Goal: Task Accomplishment & Management: Manage account settings

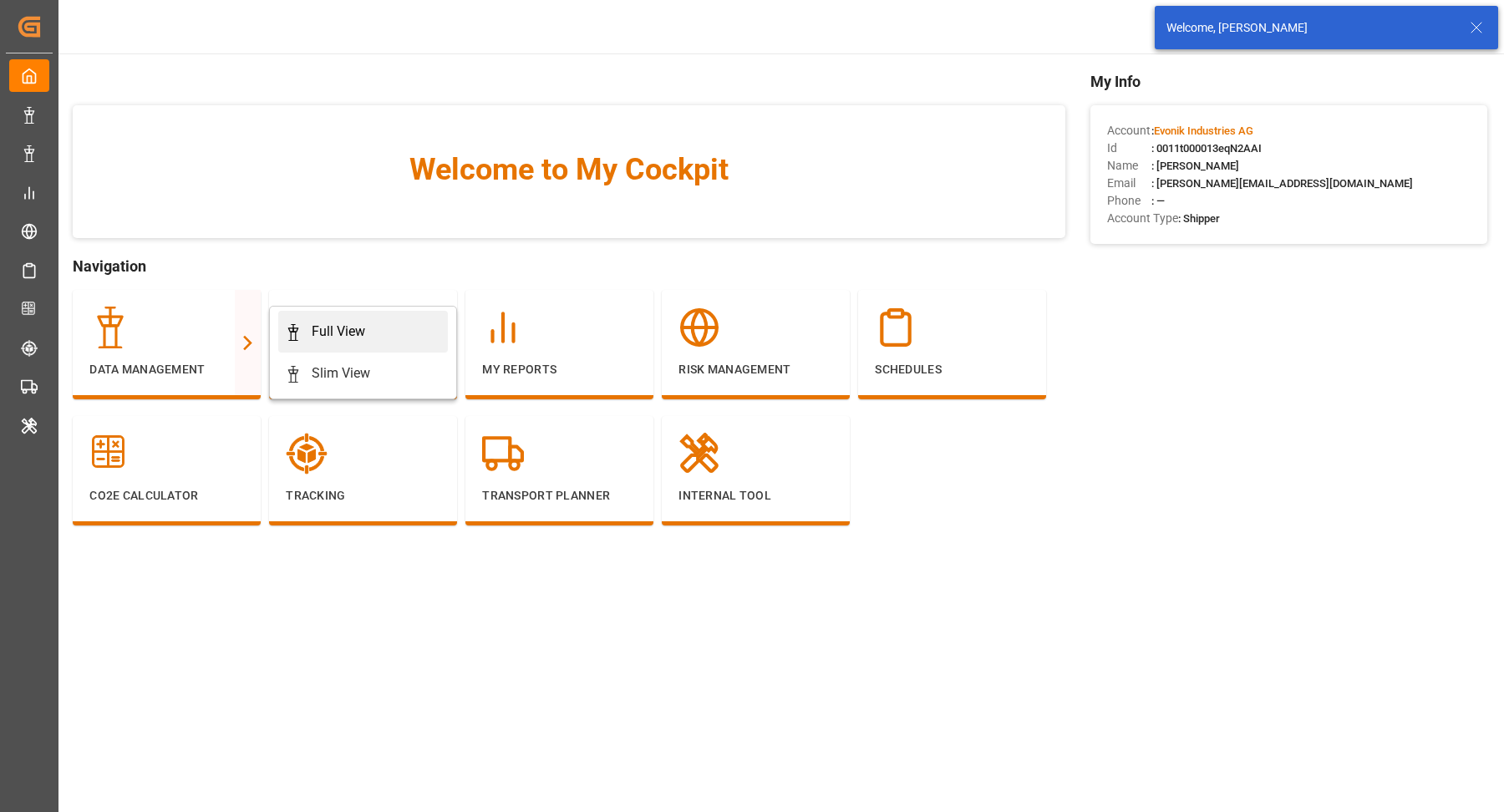
click at [363, 331] on div "Full View" at bounding box center [338, 331] width 53 height 20
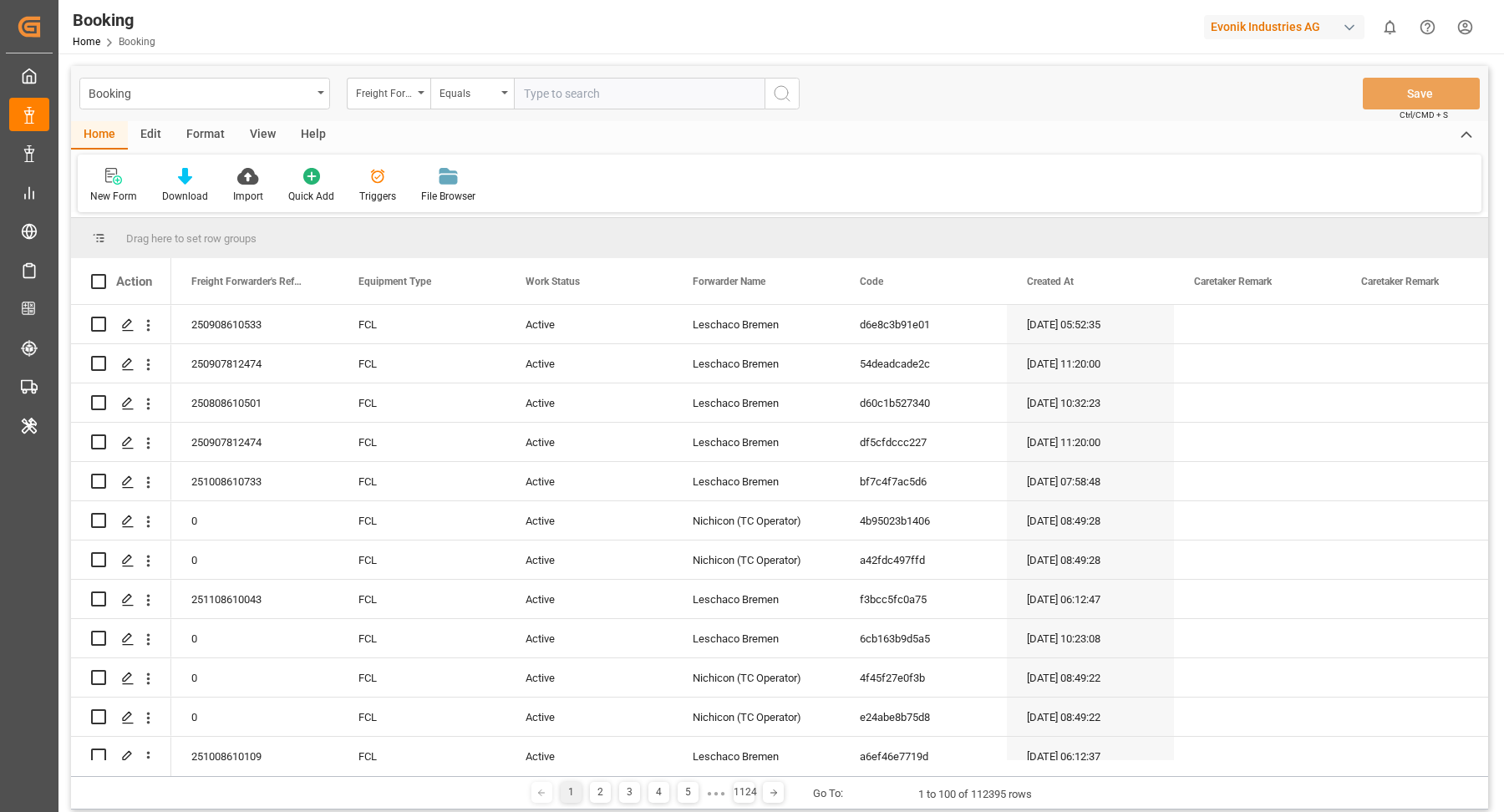
click at [208, 144] on div "Format" at bounding box center [205, 135] width 64 height 28
click at [110, 193] on div "Filter Rows" at bounding box center [114, 196] width 50 height 15
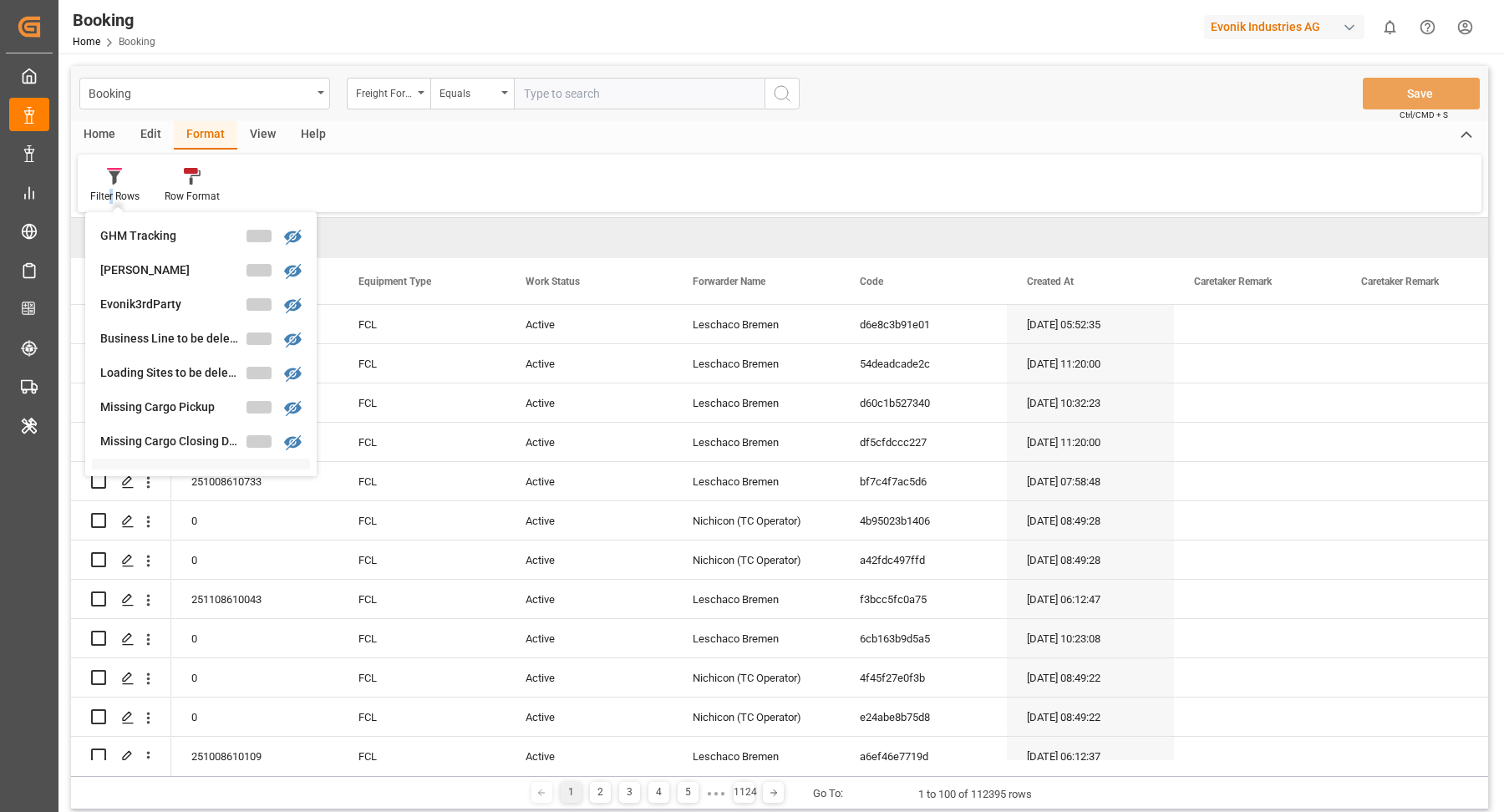
scroll to position [218, 0]
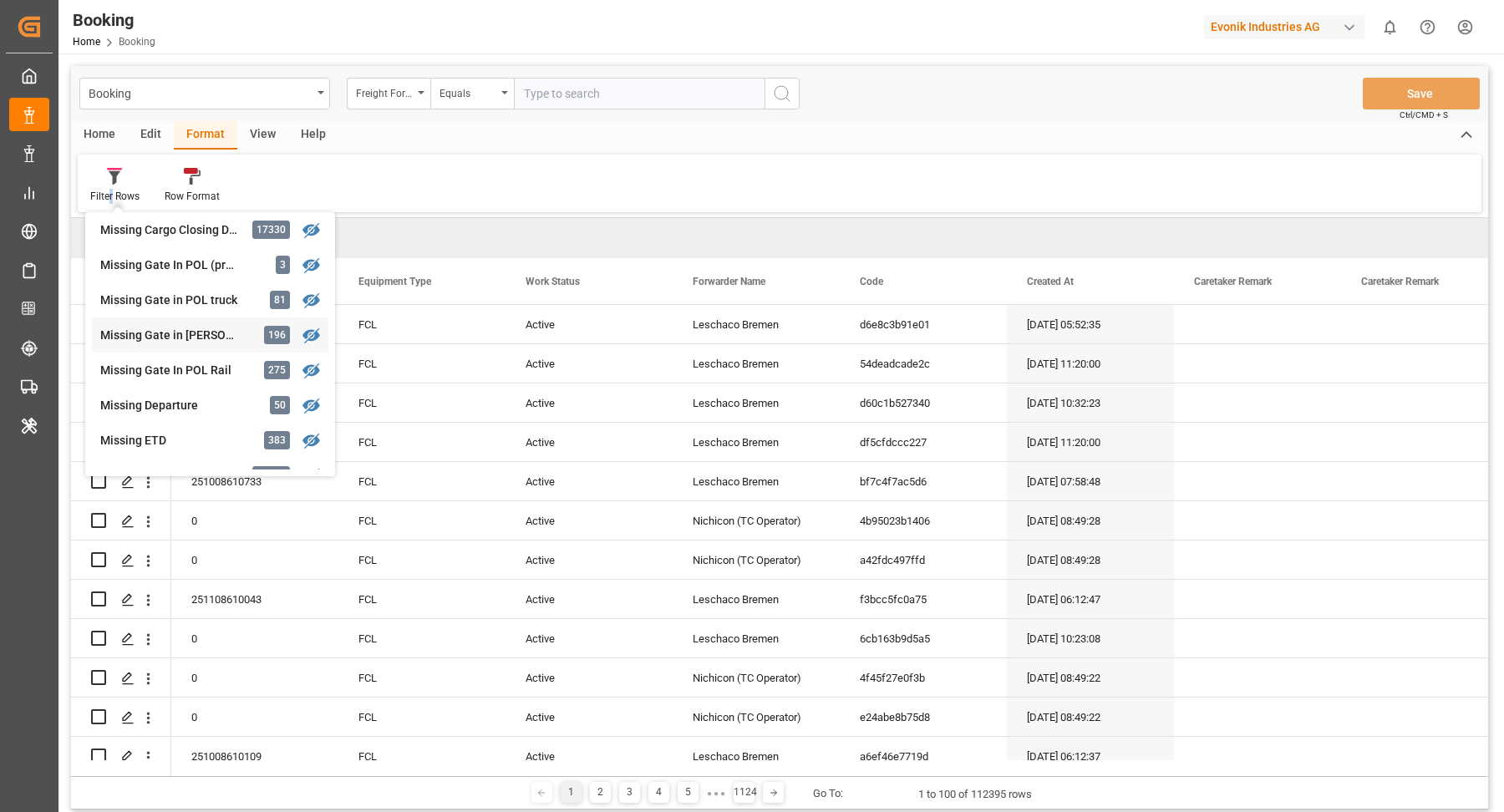
click at [191, 337] on div "Missing Gate in POL Barge" at bounding box center [173, 335] width 146 height 18
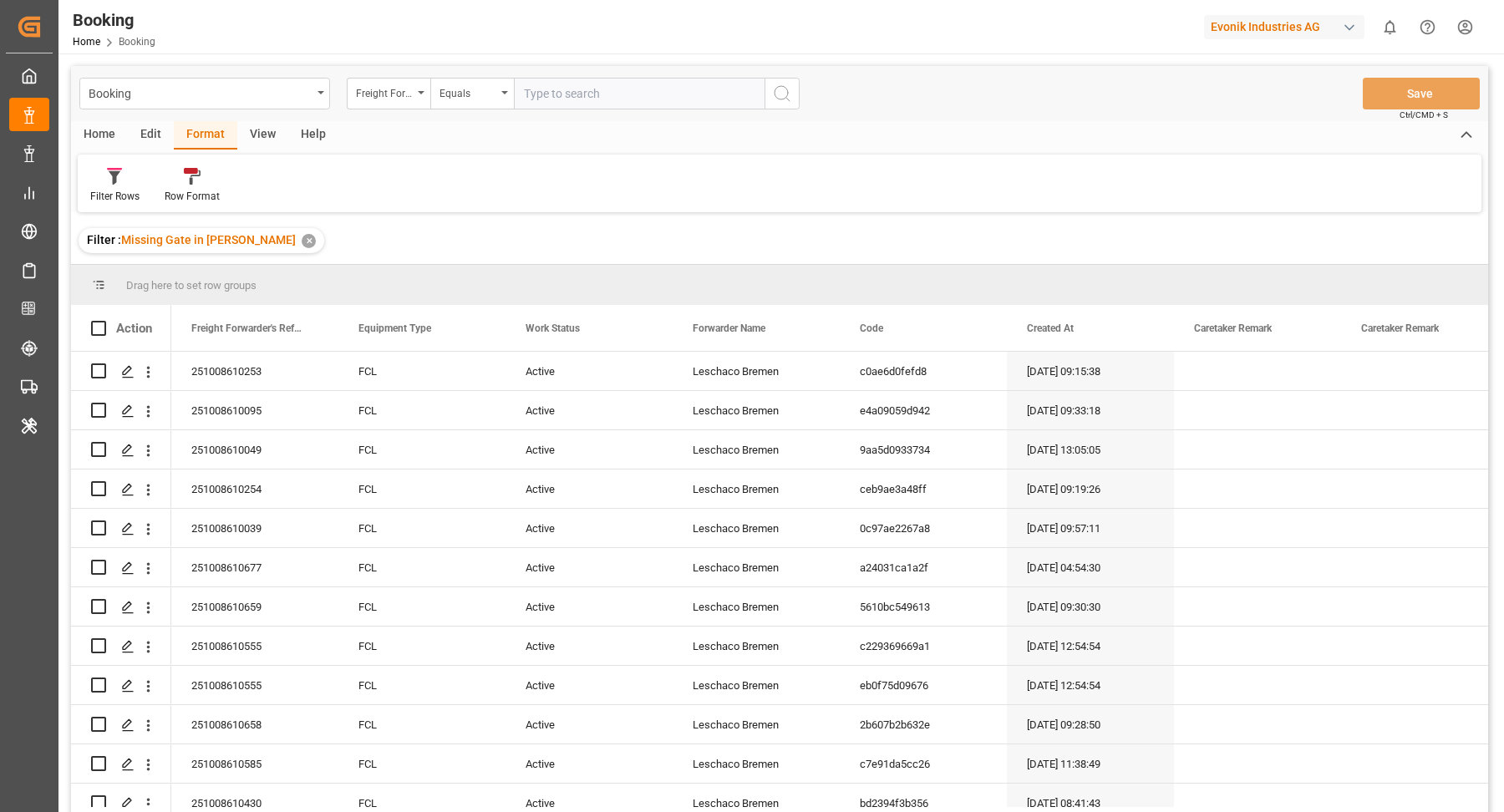
click at [271, 140] on div "View" at bounding box center [263, 135] width 51 height 28
click at [111, 186] on div "Default" at bounding box center [106, 185] width 57 height 37
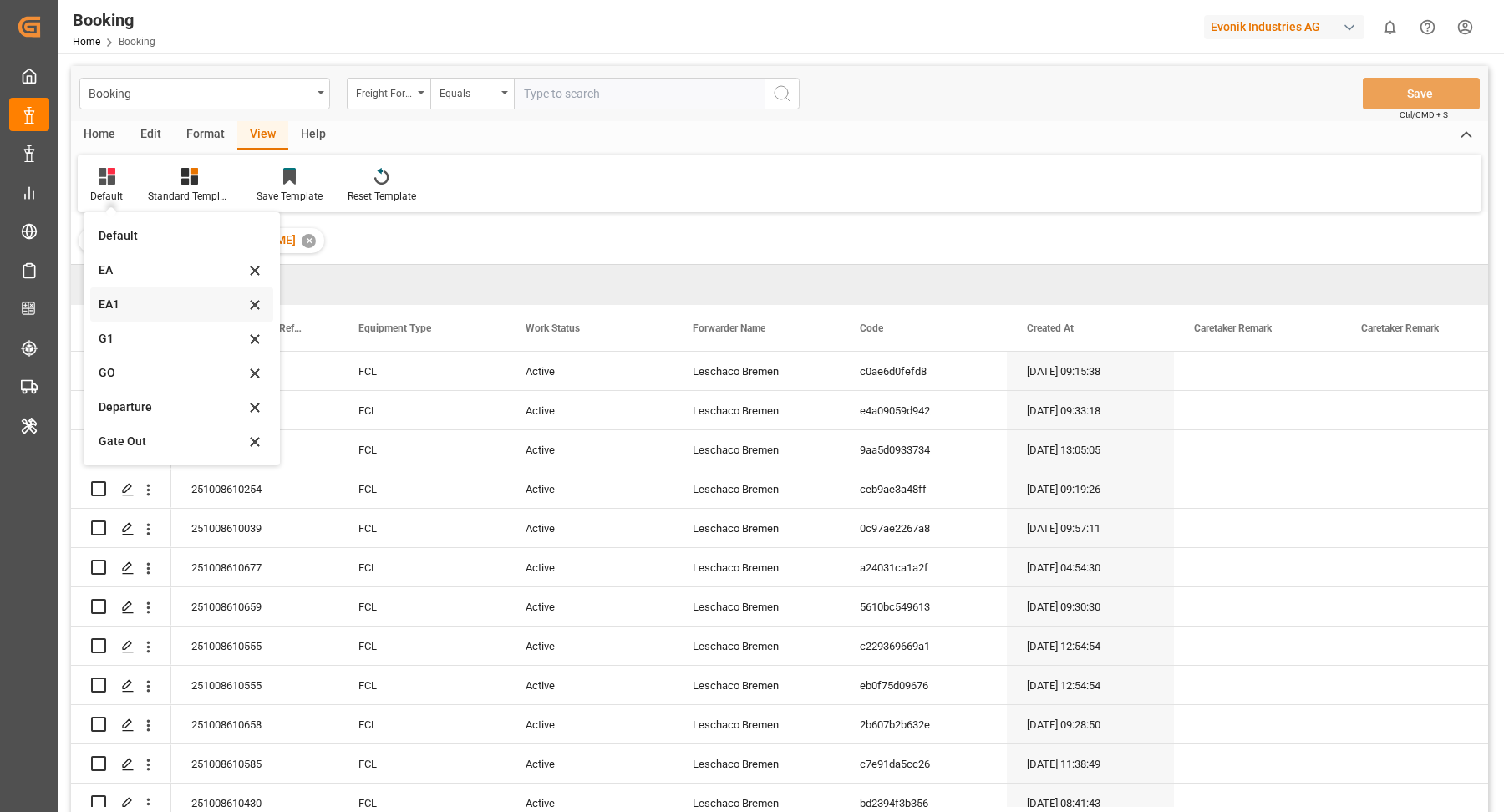
click at [157, 311] on div "EA1" at bounding box center [172, 304] width 146 height 18
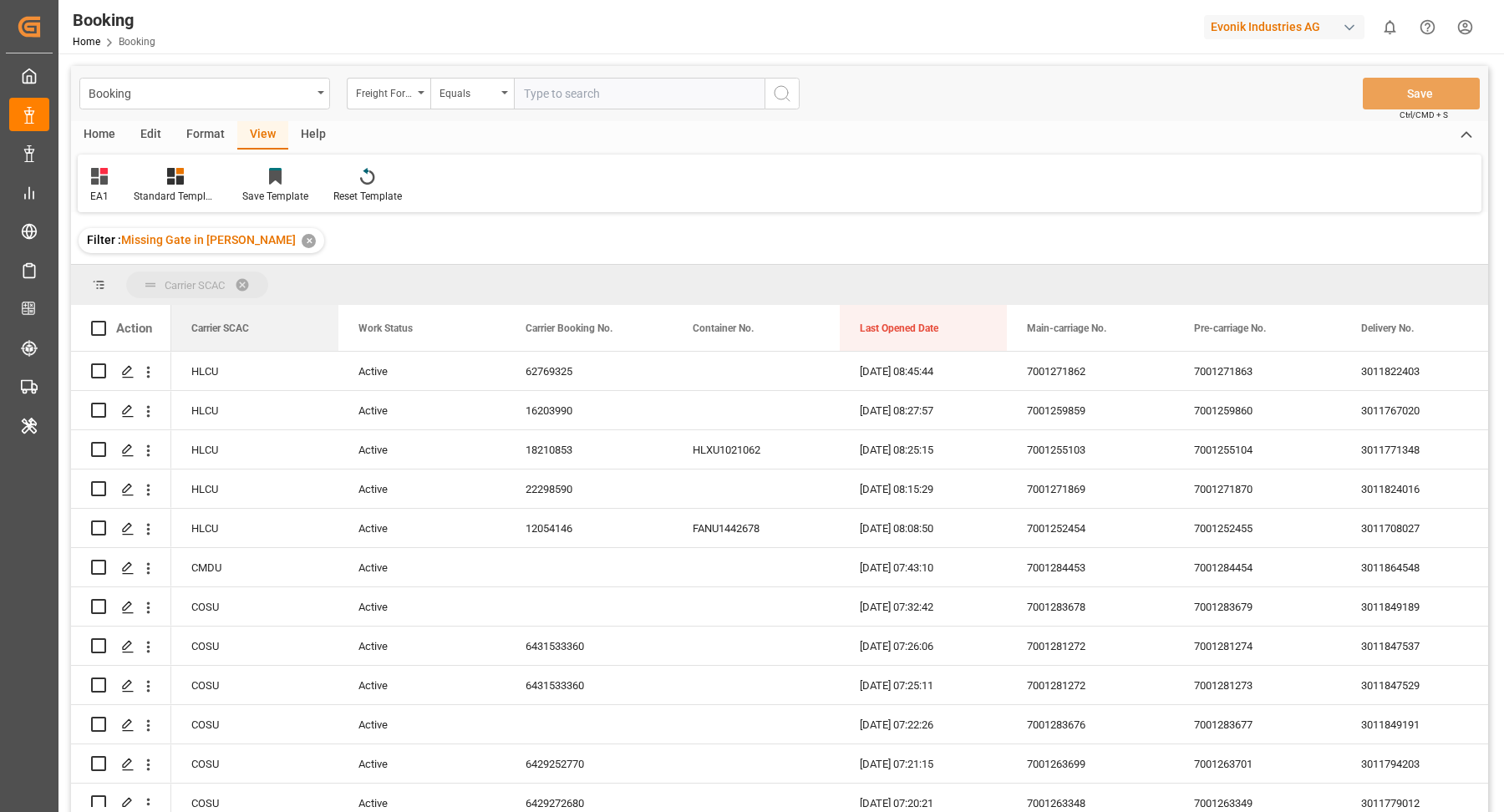
drag, startPoint x: 237, startPoint y: 334, endPoint x: 262, endPoint y: 293, distance: 48.0
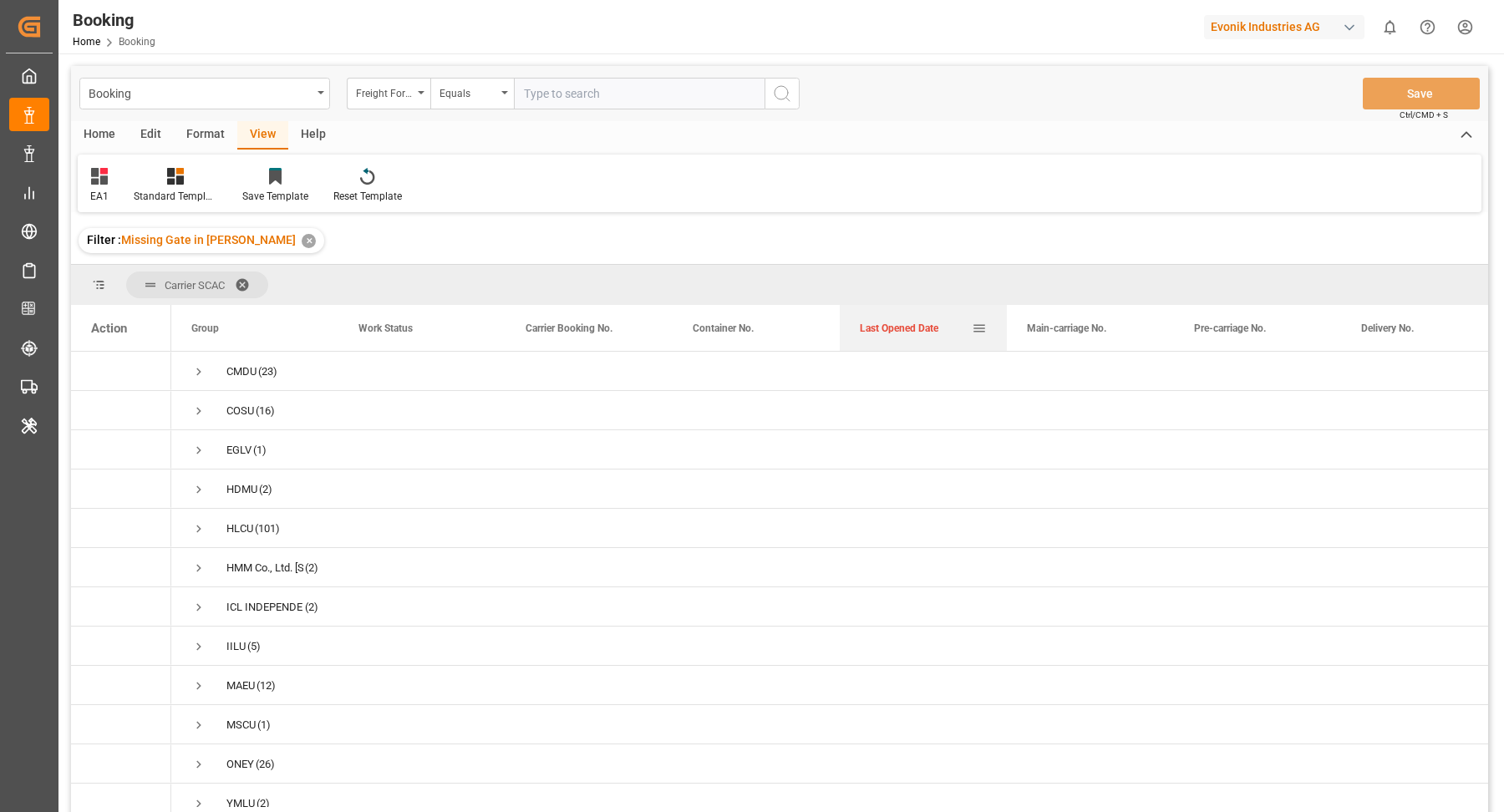
drag, startPoint x: 901, startPoint y: 325, endPoint x: 909, endPoint y: 291, distance: 34.9
click at [195, 376] on span "Press SPACE to select this row." at bounding box center [199, 371] width 15 height 15
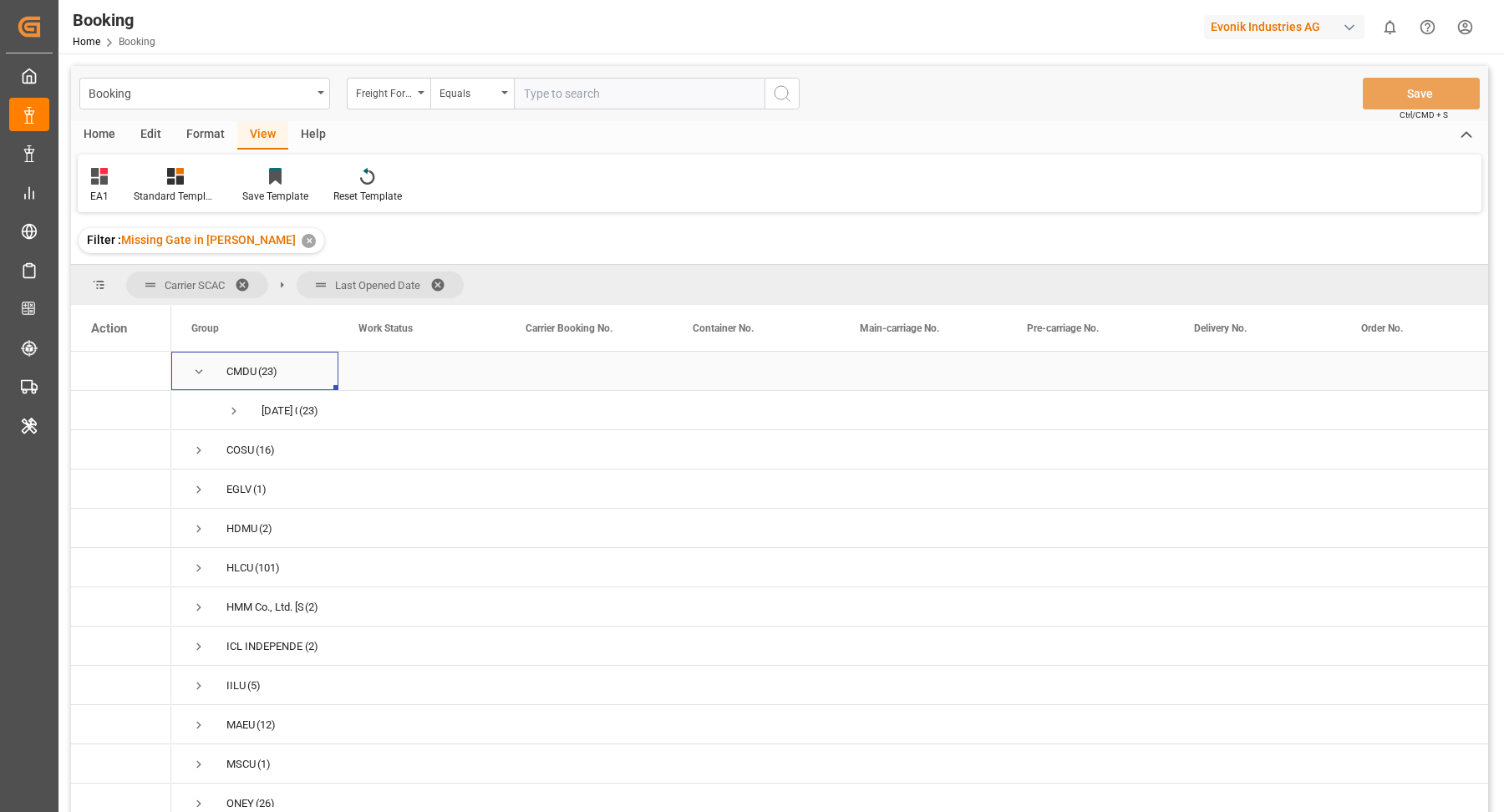
click at [200, 372] on span "Press SPACE to select this row." at bounding box center [199, 371] width 15 height 15
click at [204, 412] on span "Press SPACE to select this row." at bounding box center [199, 411] width 15 height 15
click at [200, 412] on span "Press SPACE to select this row." at bounding box center [199, 411] width 15 height 15
click at [198, 453] on span "Press SPACE to select this row." at bounding box center [199, 450] width 15 height 15
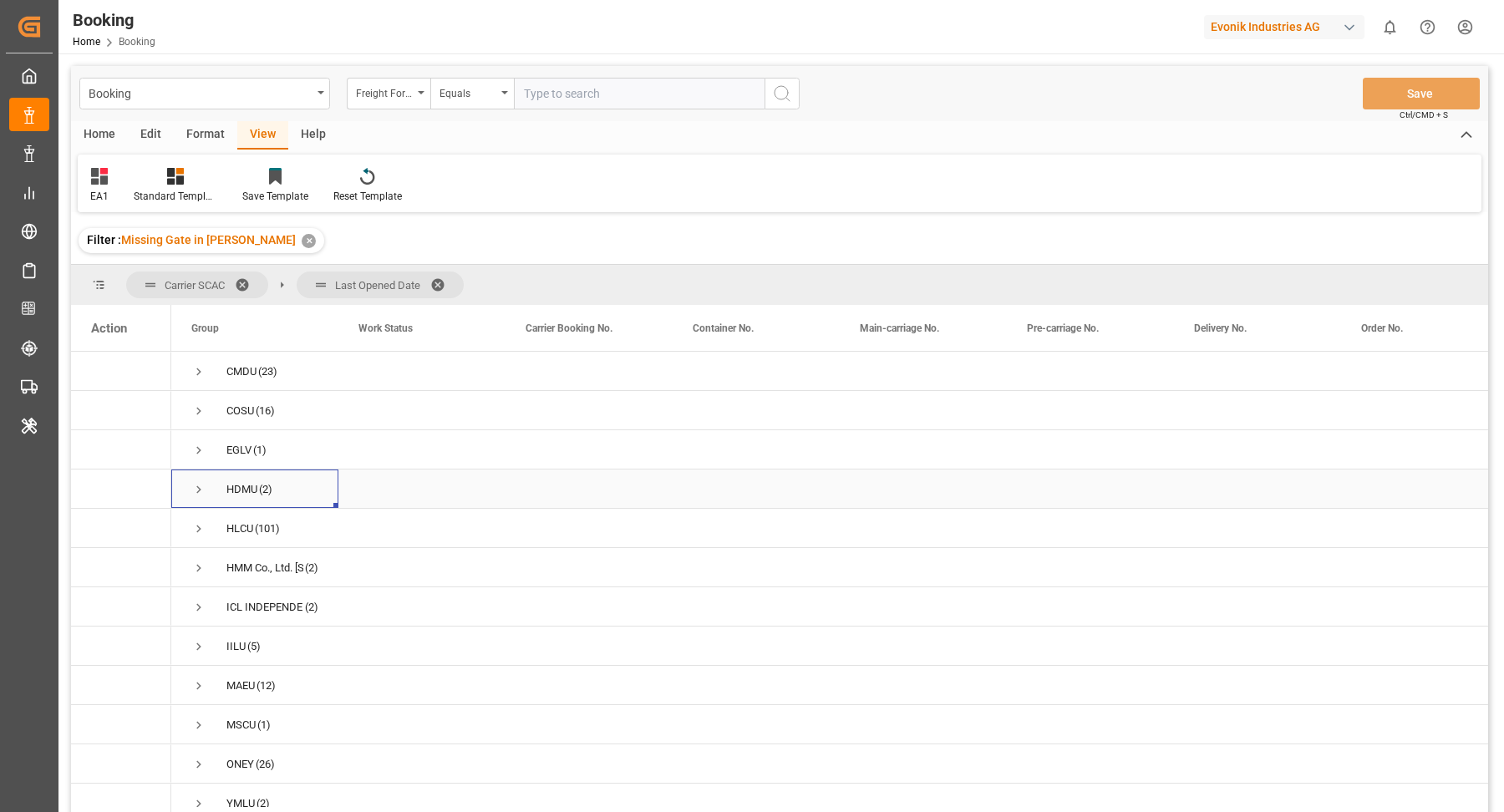
click at [191, 482] on span "Press SPACE to select this row." at bounding box center [199, 489] width 15 height 15
click at [195, 489] on span "Press SPACE to select this row." at bounding box center [199, 489] width 15 height 15
click at [193, 562] on span "Press SPACE to select this row." at bounding box center [199, 568] width 15 height 15
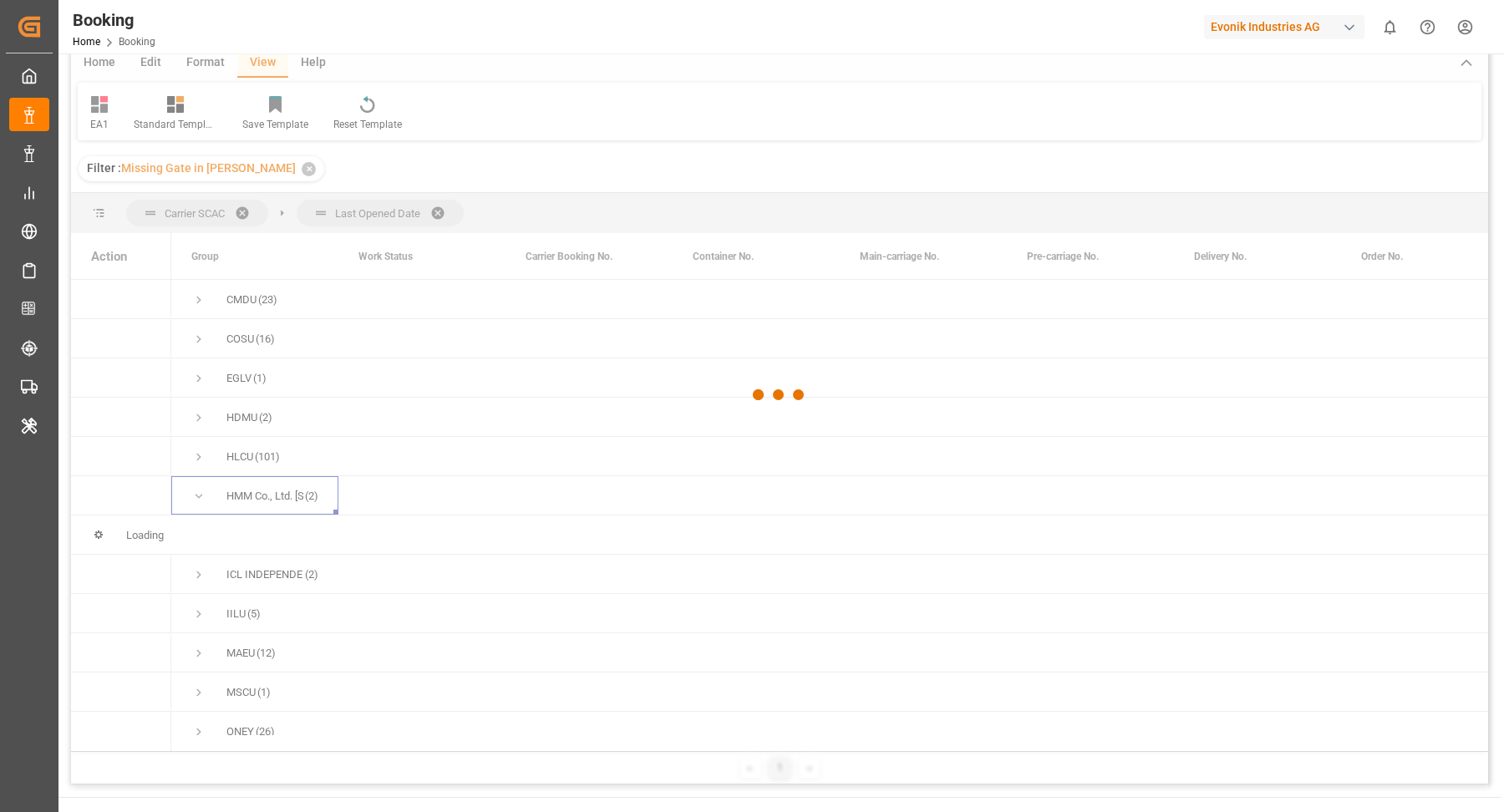
scroll to position [159, 0]
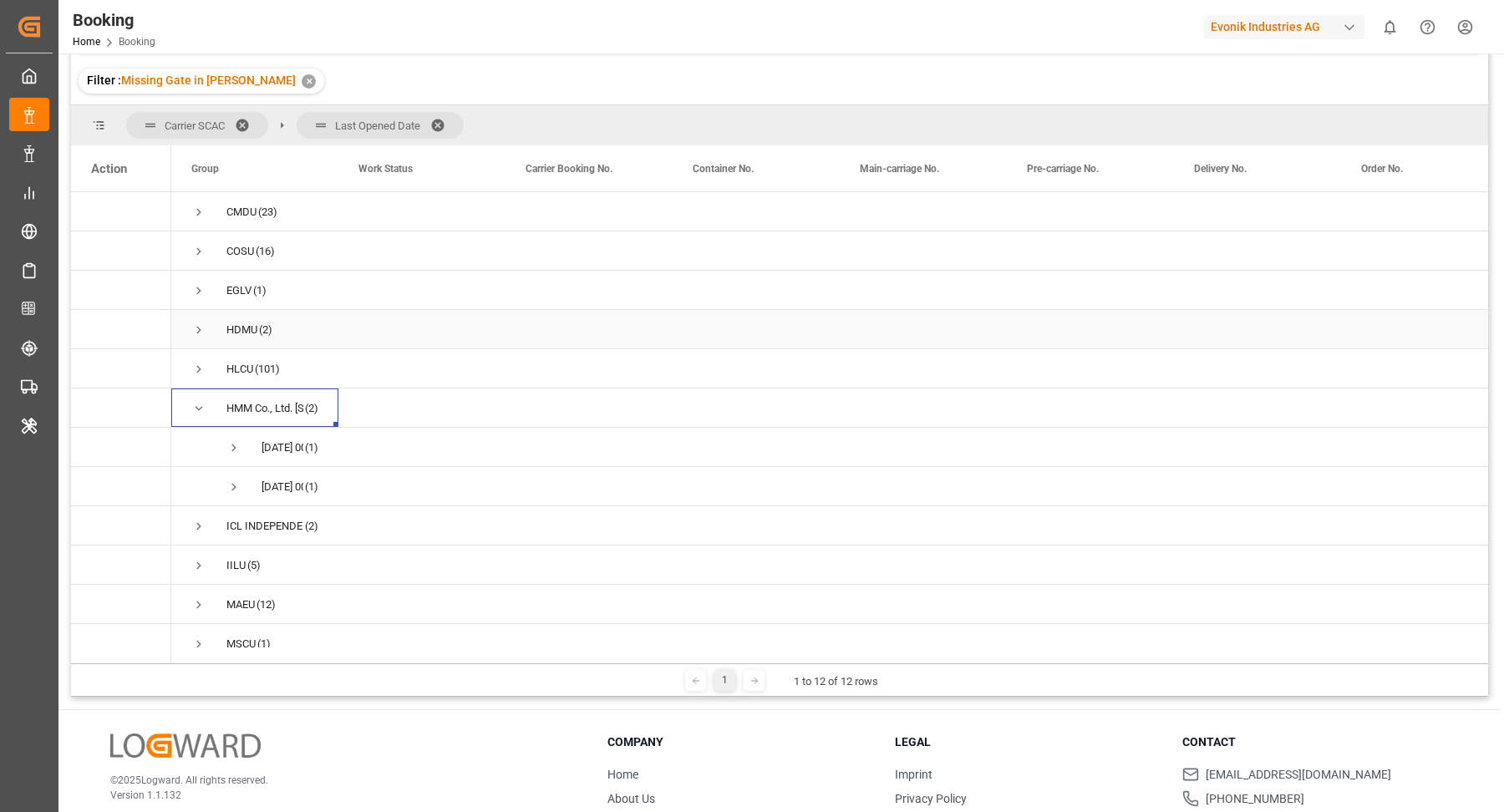
click at [200, 328] on span "Press SPACE to select this row." at bounding box center [199, 330] width 15 height 15
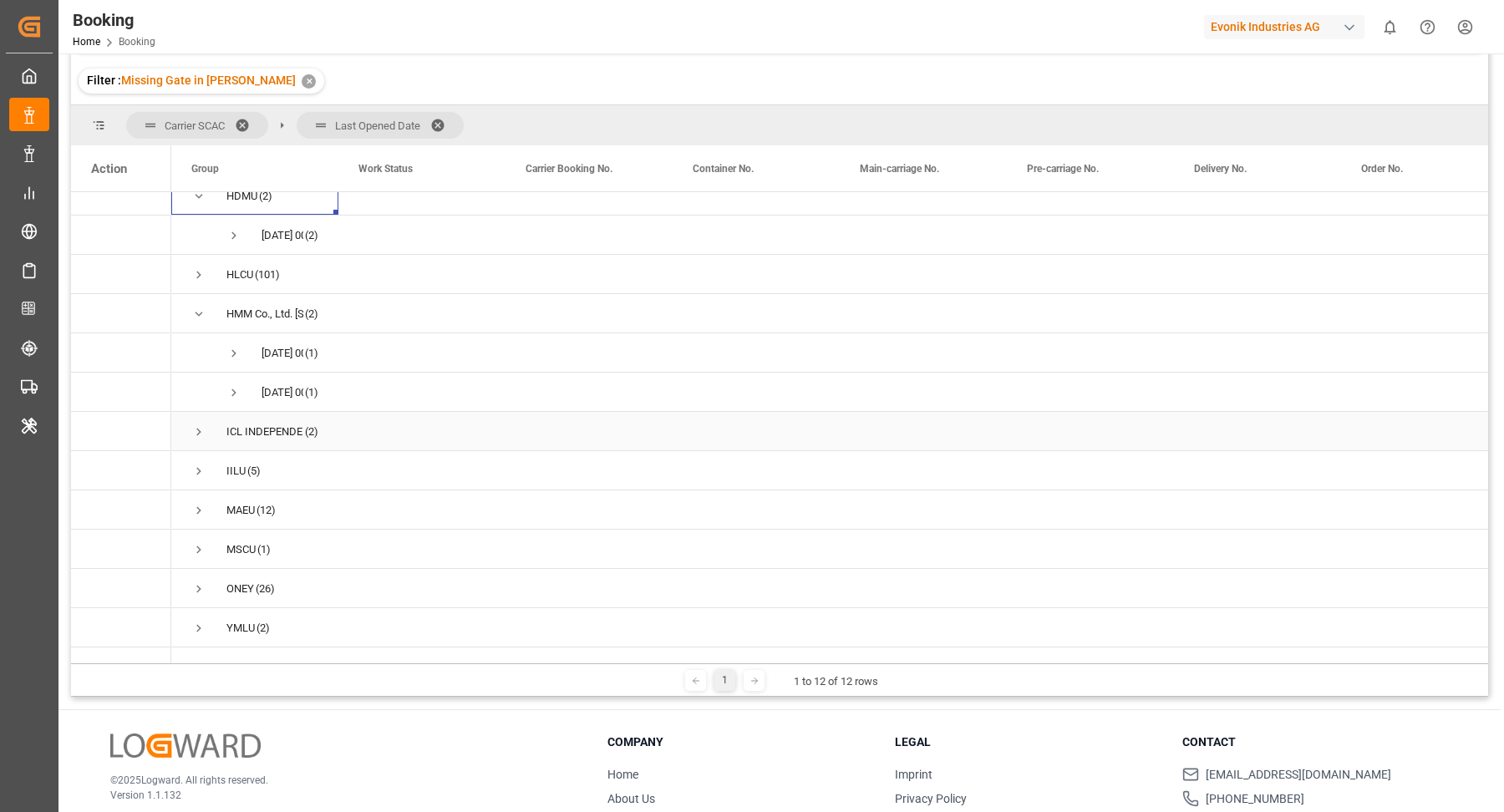
click at [195, 425] on span "Press SPACE to select this row." at bounding box center [199, 432] width 15 height 15
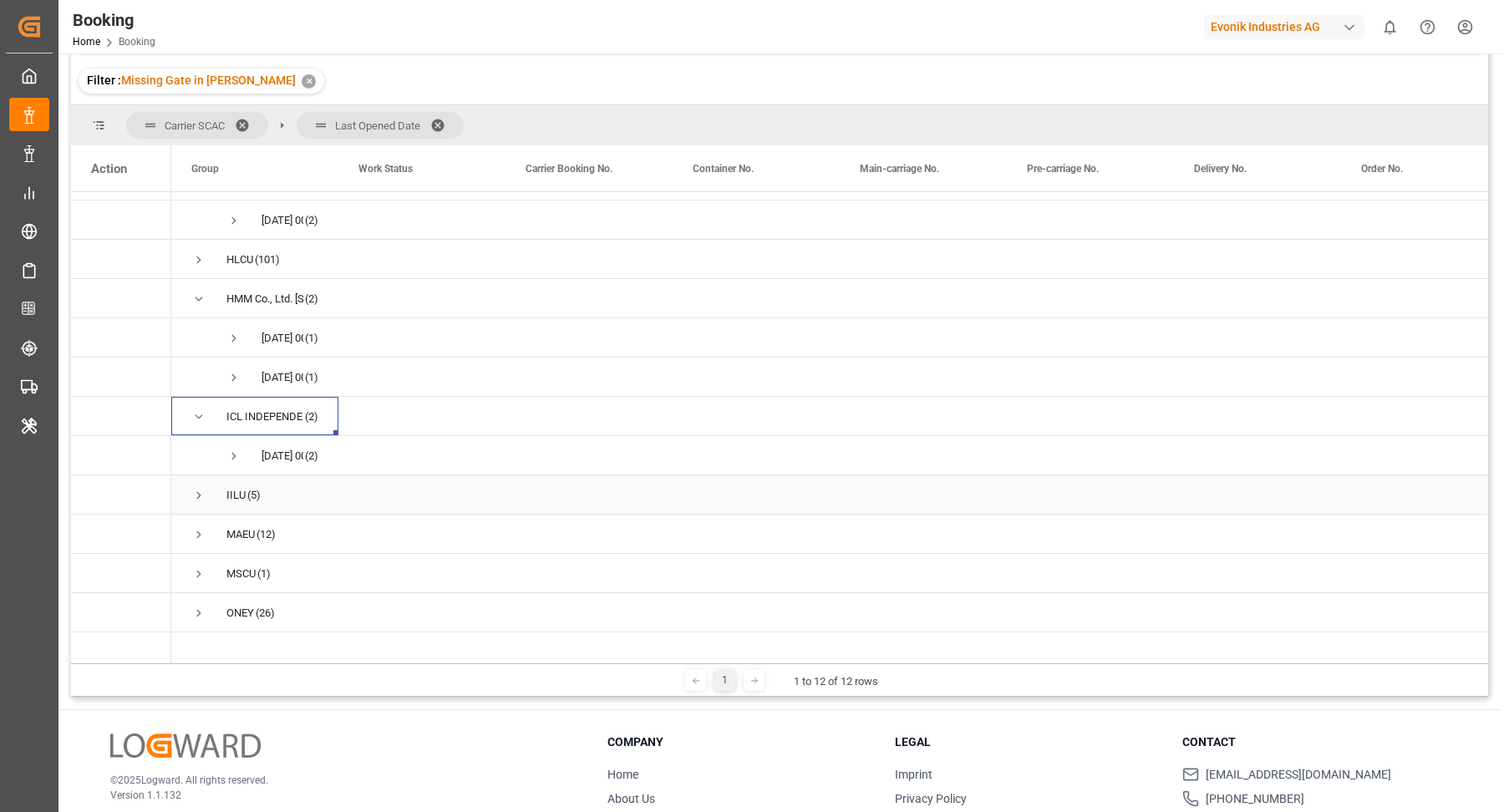
scroll to position [188, 0]
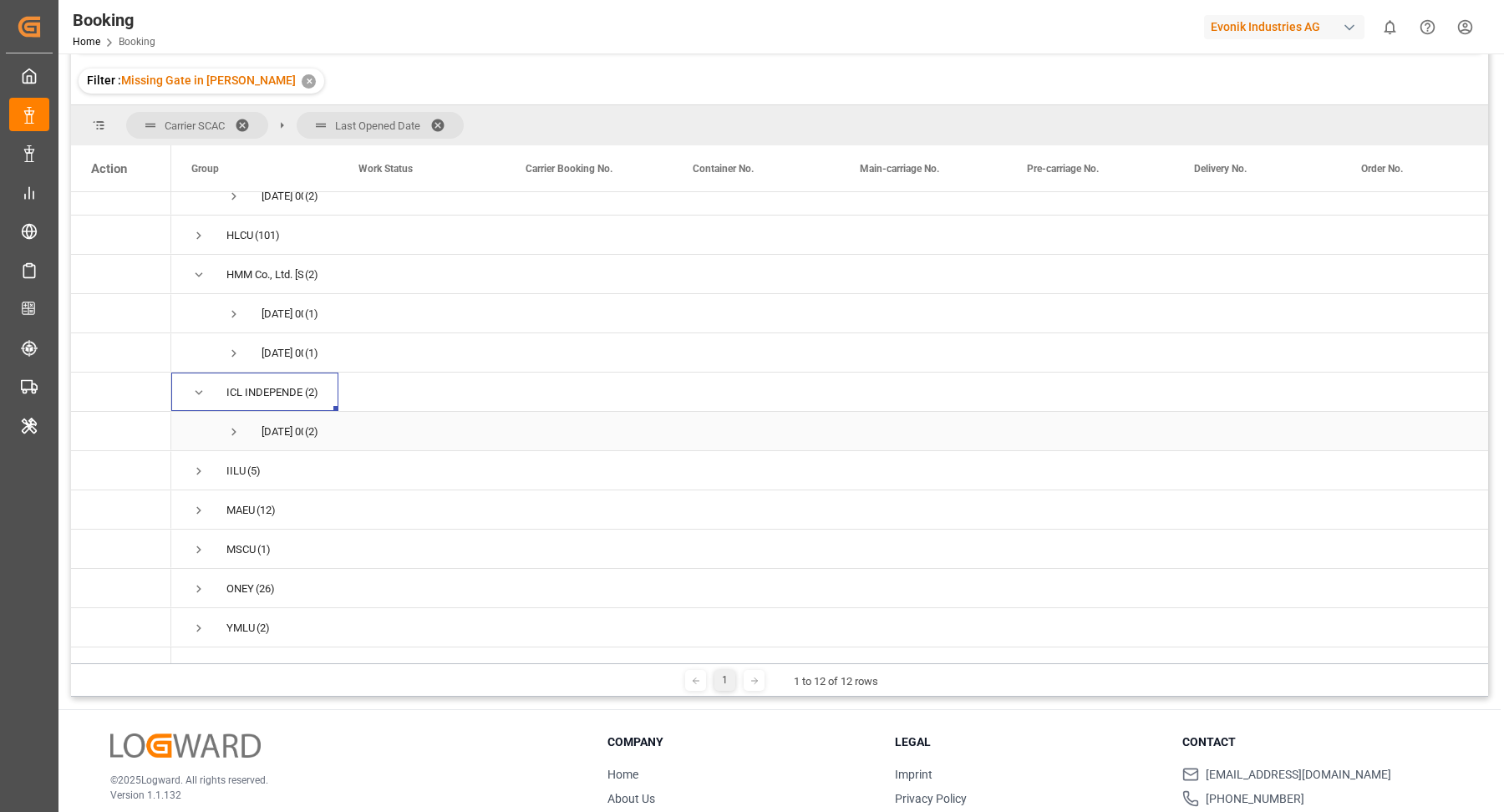
click at [236, 425] on span "Press SPACE to select this row." at bounding box center [233, 432] width 15 height 15
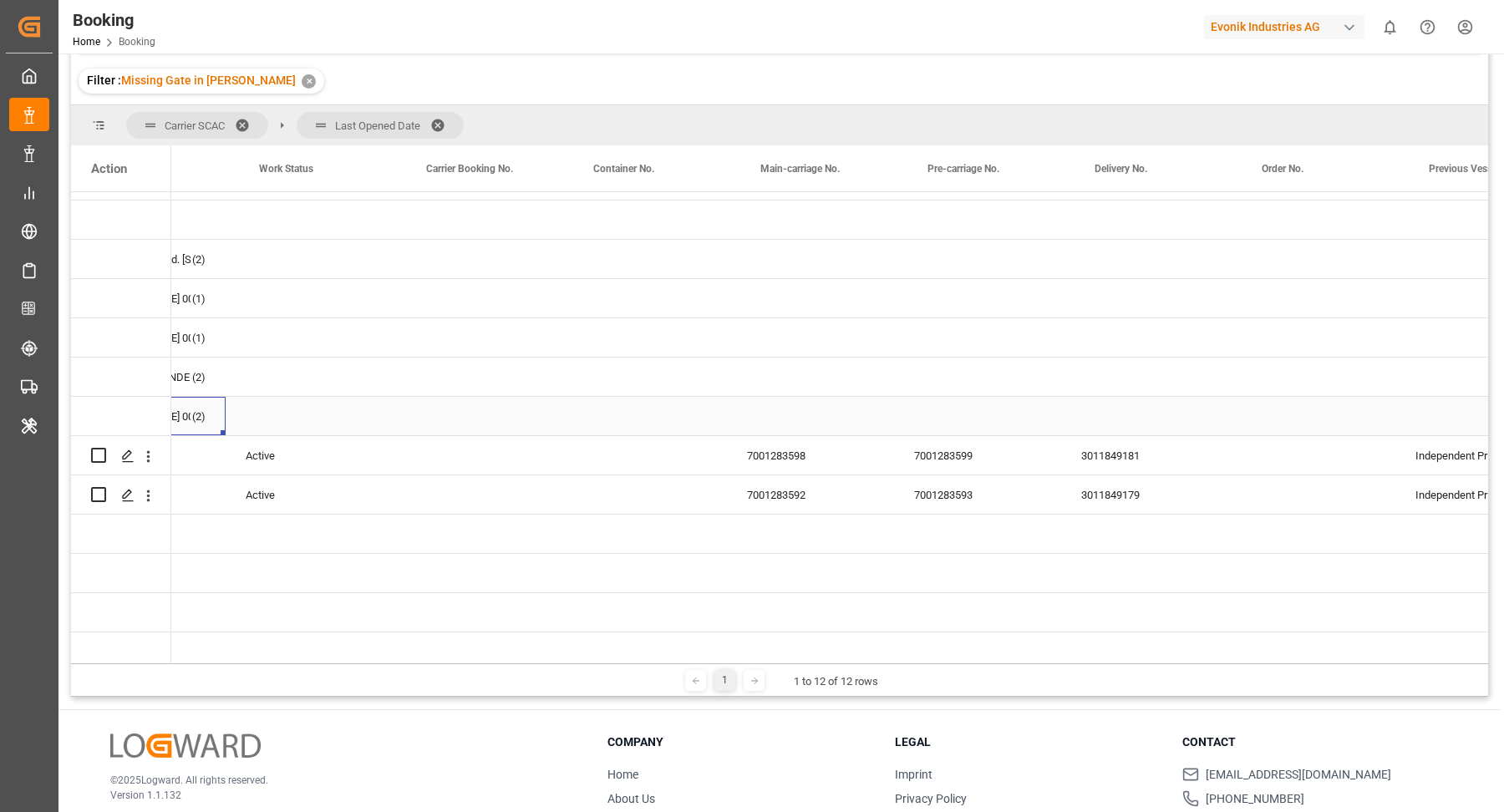
scroll to position [0, 96]
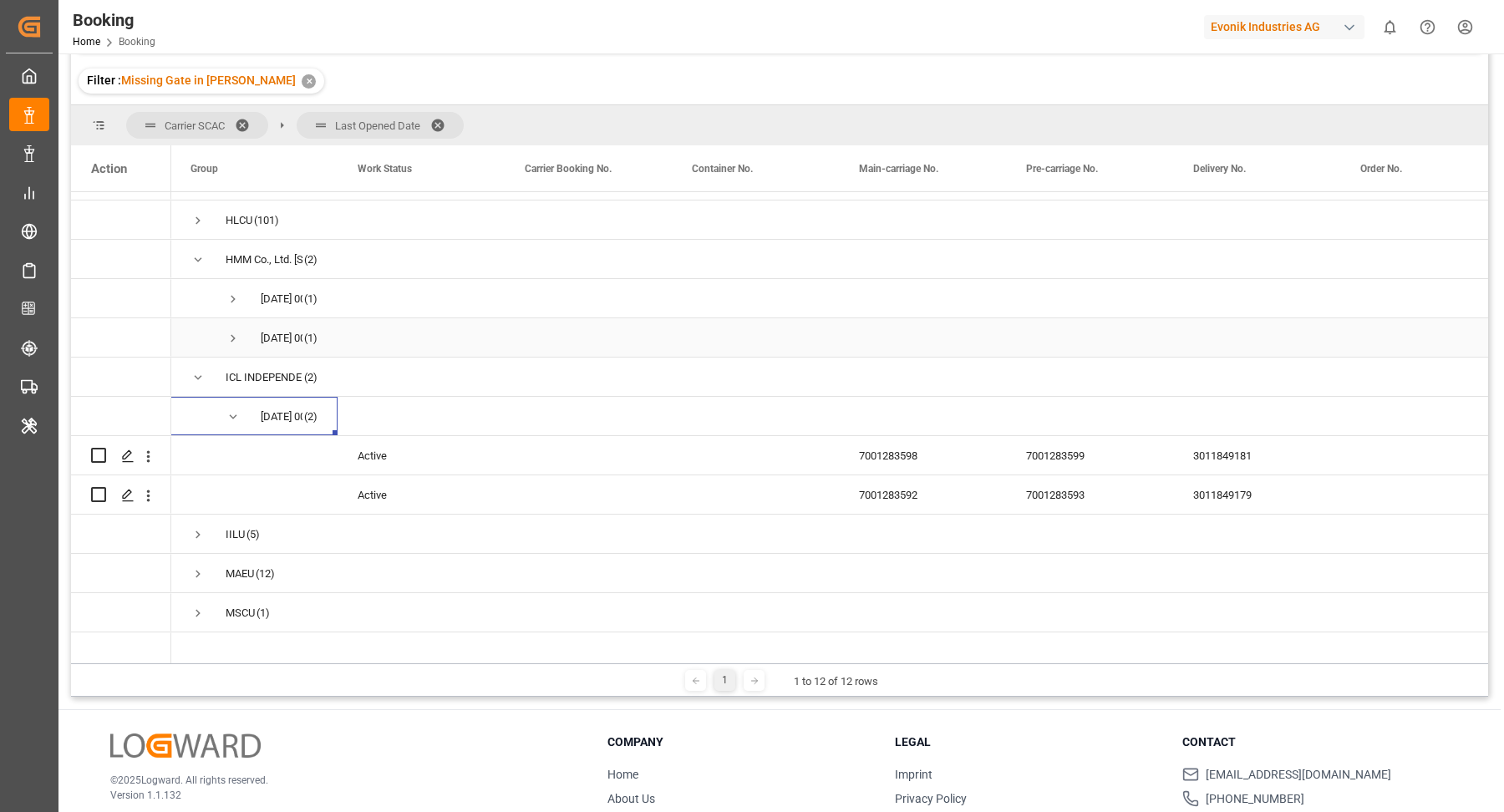
click at [240, 341] on span "Press SPACE to select this row." at bounding box center [233, 338] width 15 height 15
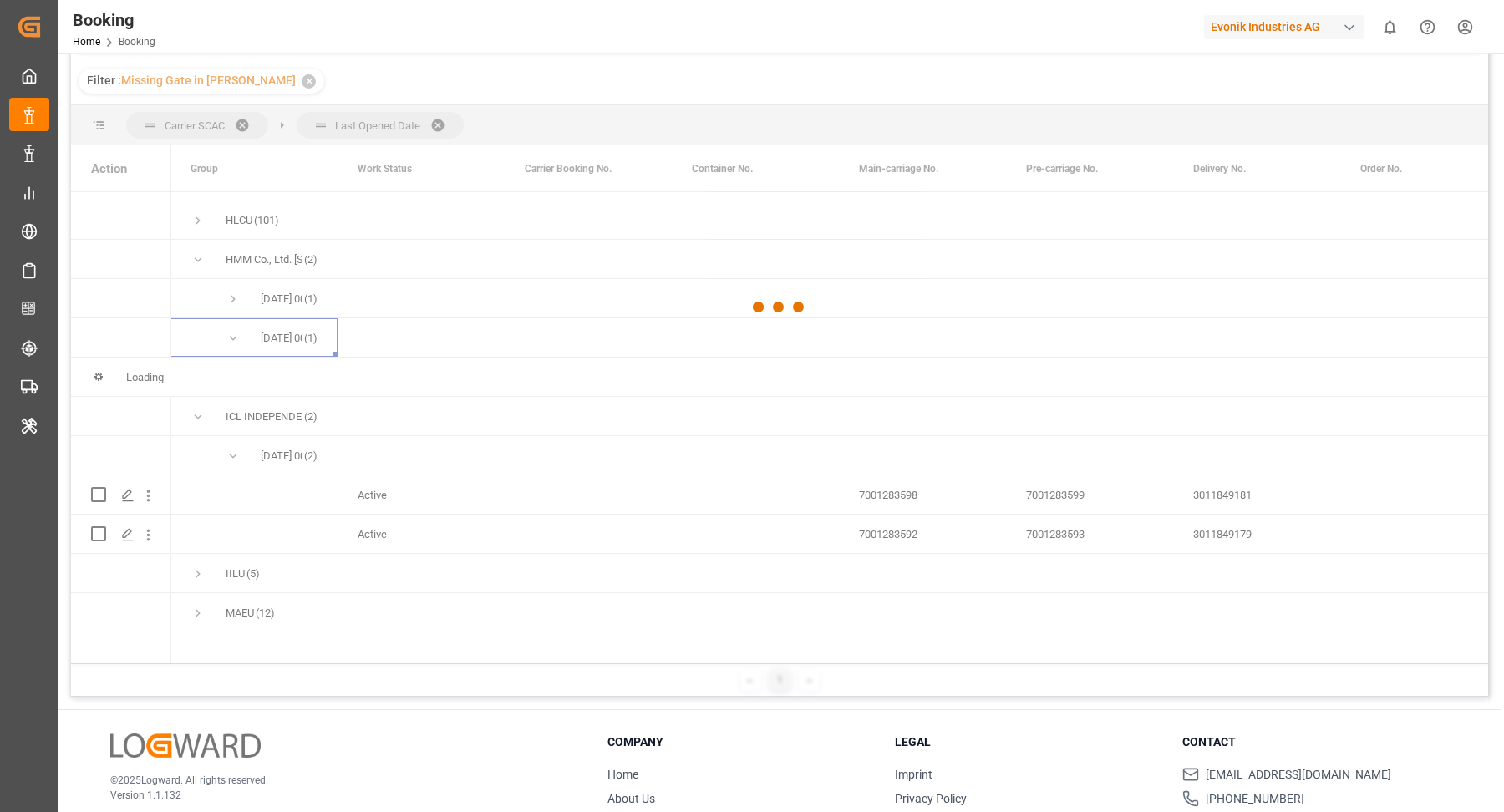
click at [233, 293] on div at bounding box center [779, 307] width 1417 height 802
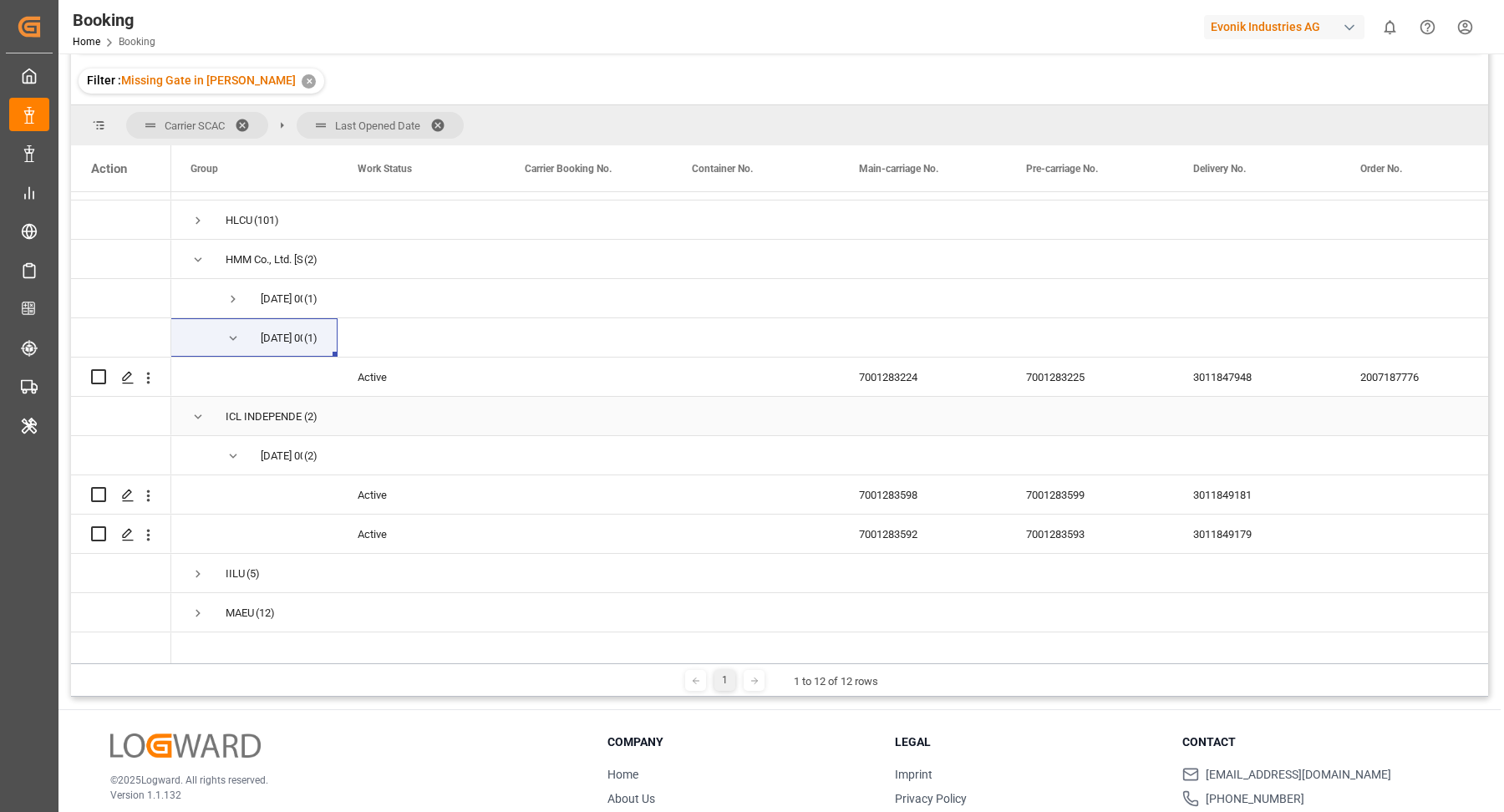
click at [210, 414] on span "ICL INDEPENDENT CONTAINER LINE 5620 COX ROAD GLEN ALLEN (2)" at bounding box center [253, 415] width 127 height 37
click at [233, 300] on span "Press SPACE to select this row." at bounding box center [233, 299] width 15 height 15
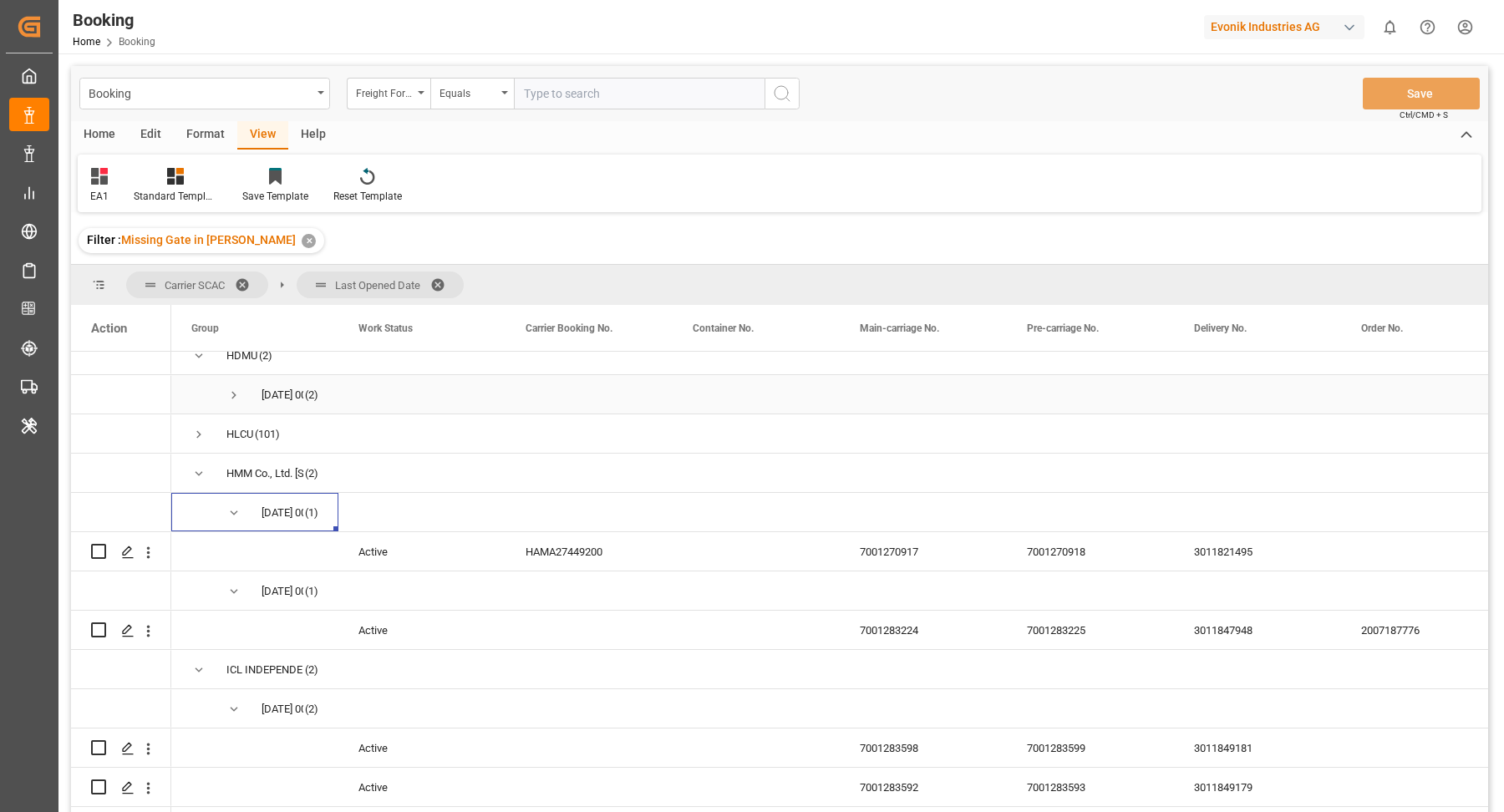
click at [229, 389] on span "Press SPACE to select this row." at bounding box center [233, 395] width 15 height 15
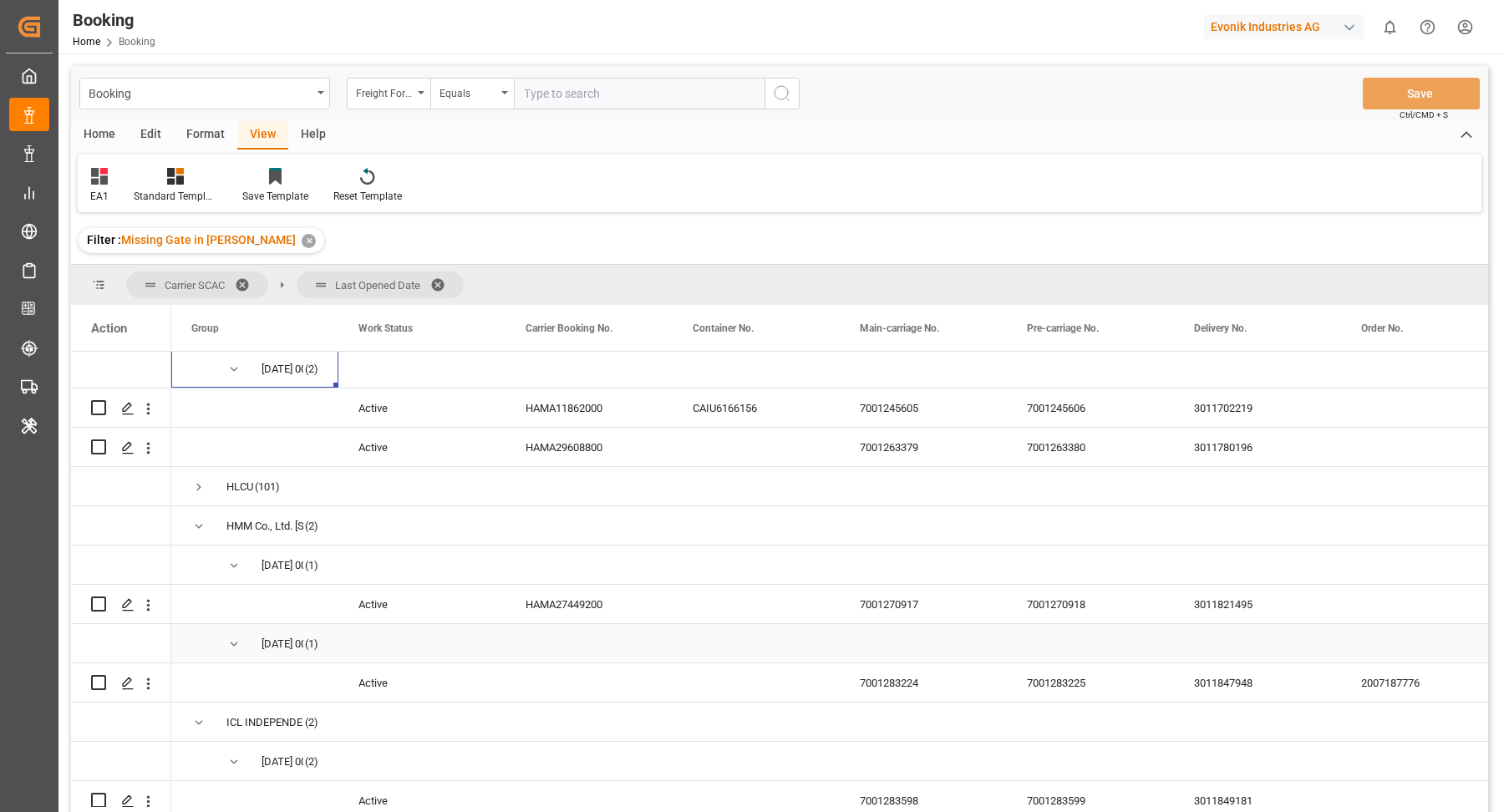
click at [235, 638] on span "Press SPACE to select this row." at bounding box center [233, 644] width 15 height 15
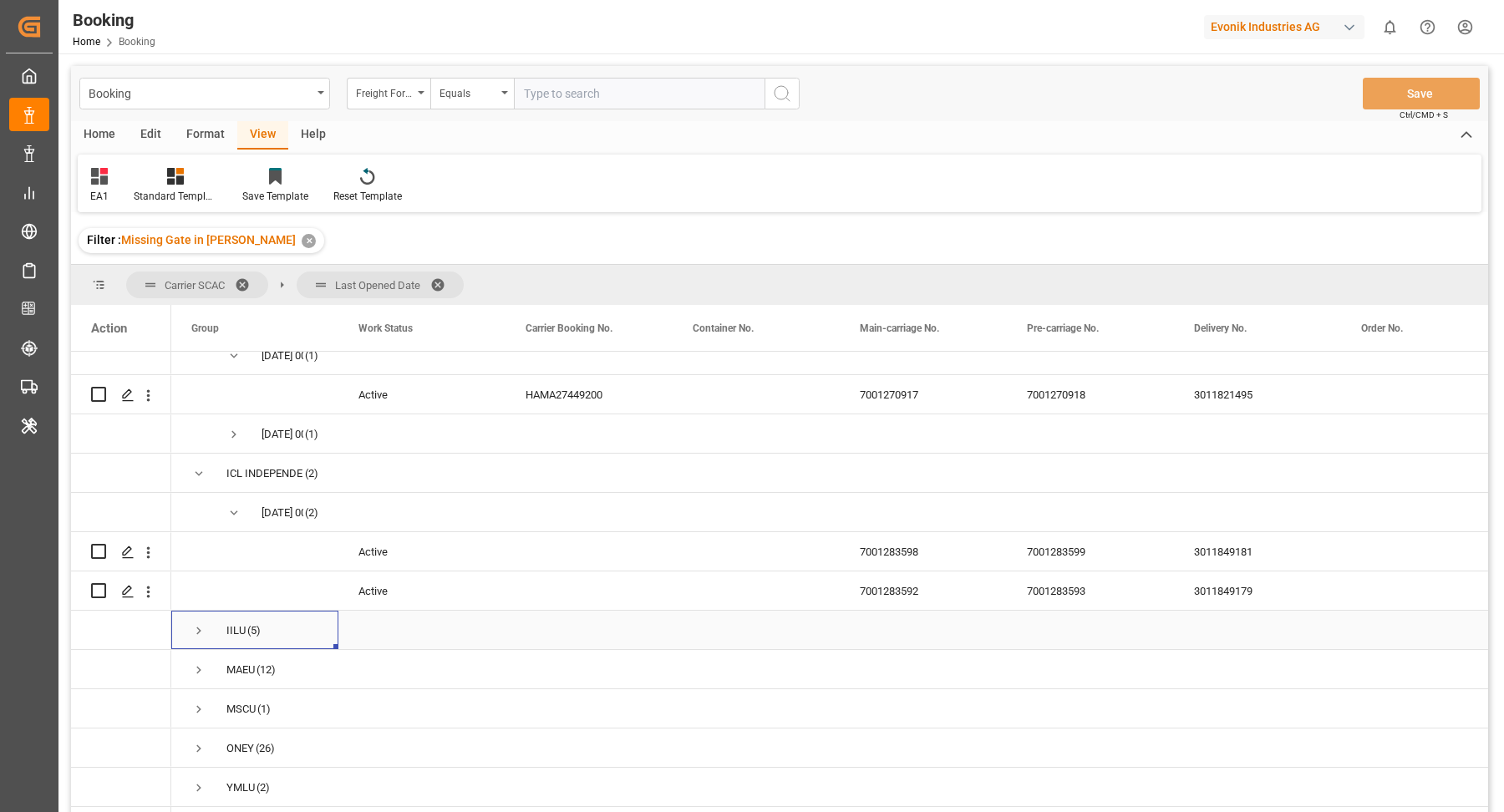
click at [200, 624] on span "Press SPACE to select this row." at bounding box center [199, 631] width 15 height 15
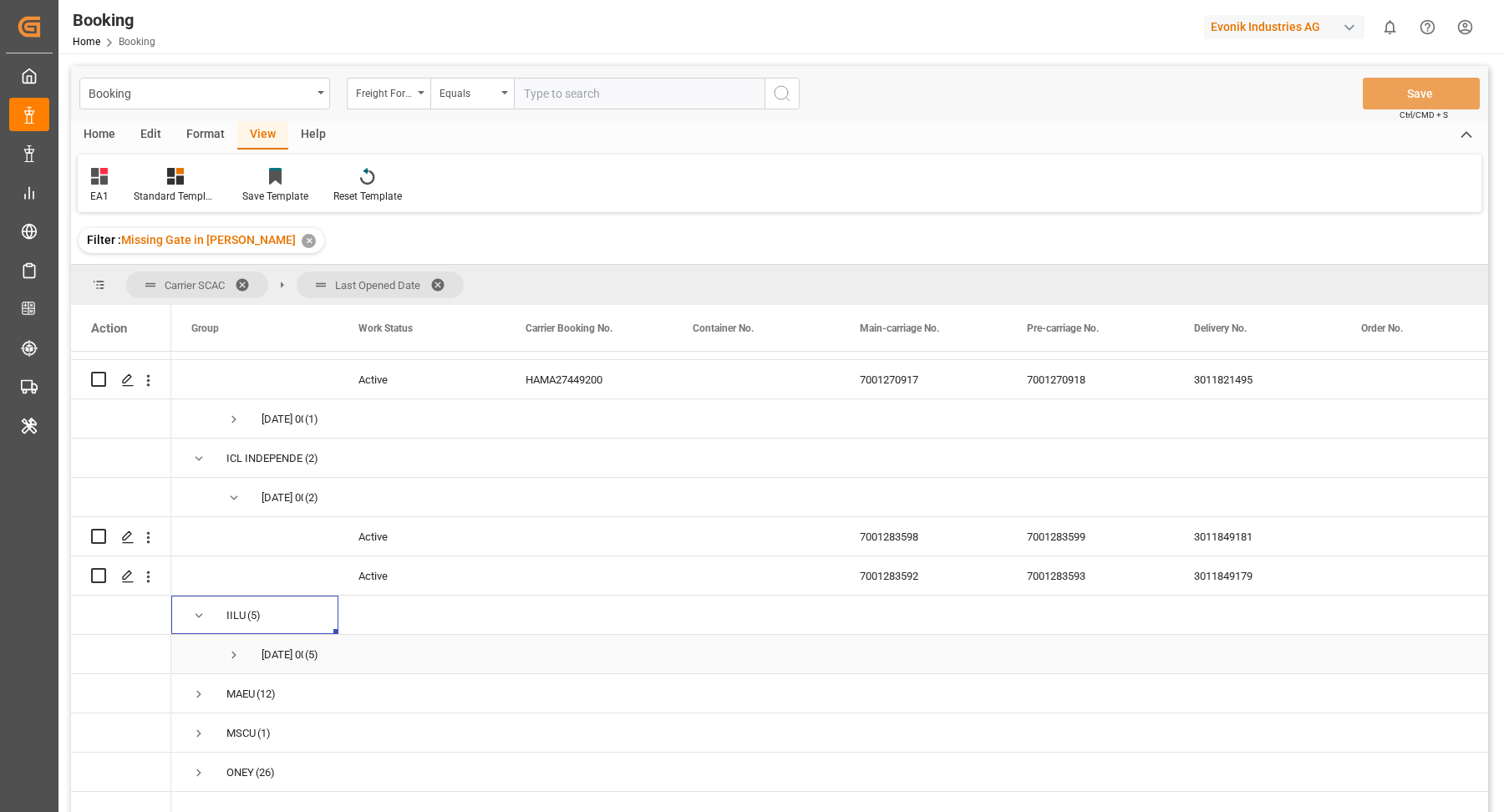
drag, startPoint x: 227, startPoint y: 658, endPoint x: 245, endPoint y: 653, distance: 18.7
click at [227, 658] on span "Press SPACE to select this row." at bounding box center [233, 655] width 15 height 15
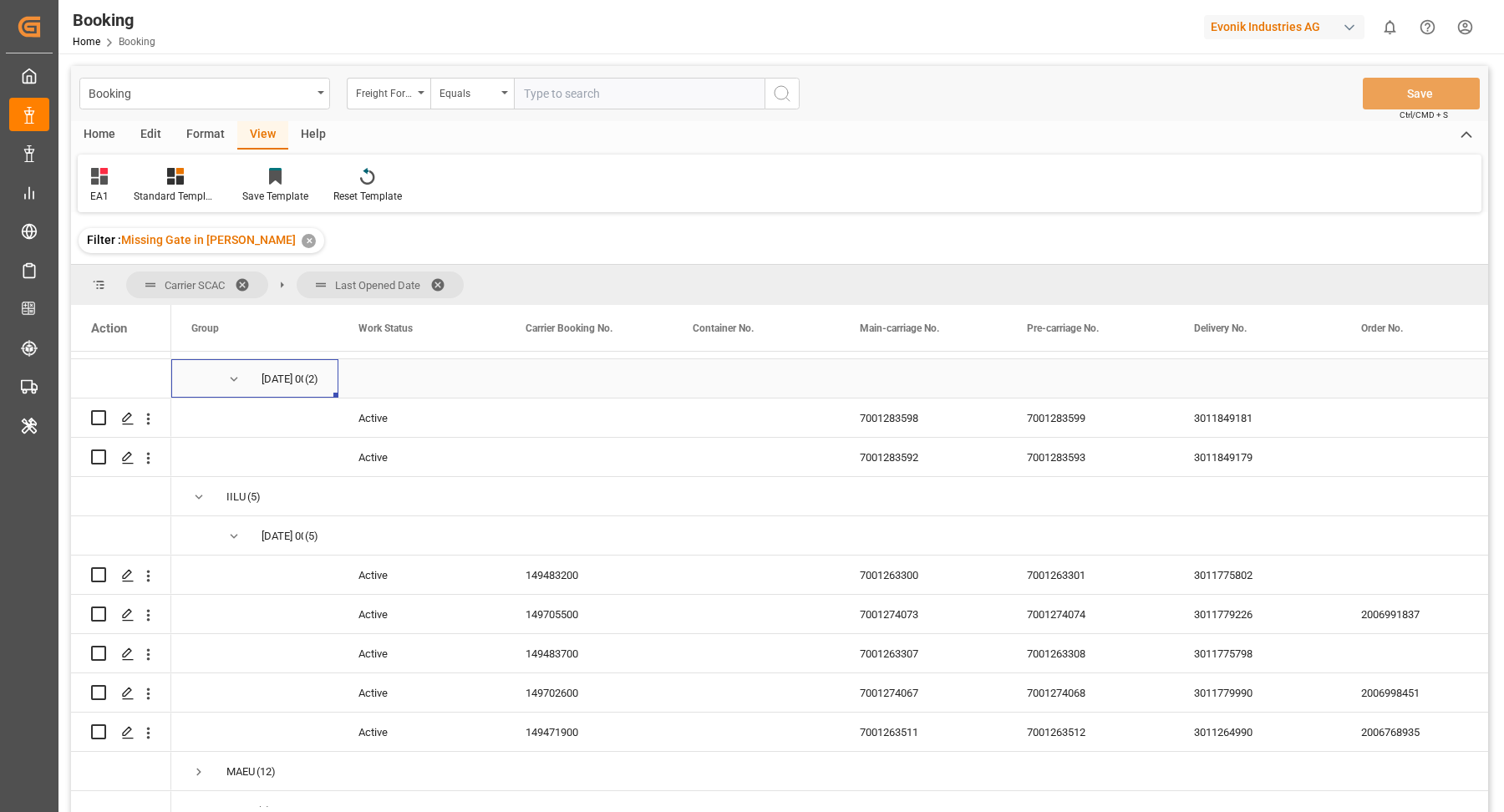
click at [234, 377] on span "Press SPACE to select this row." at bounding box center [233, 380] width 15 height 15
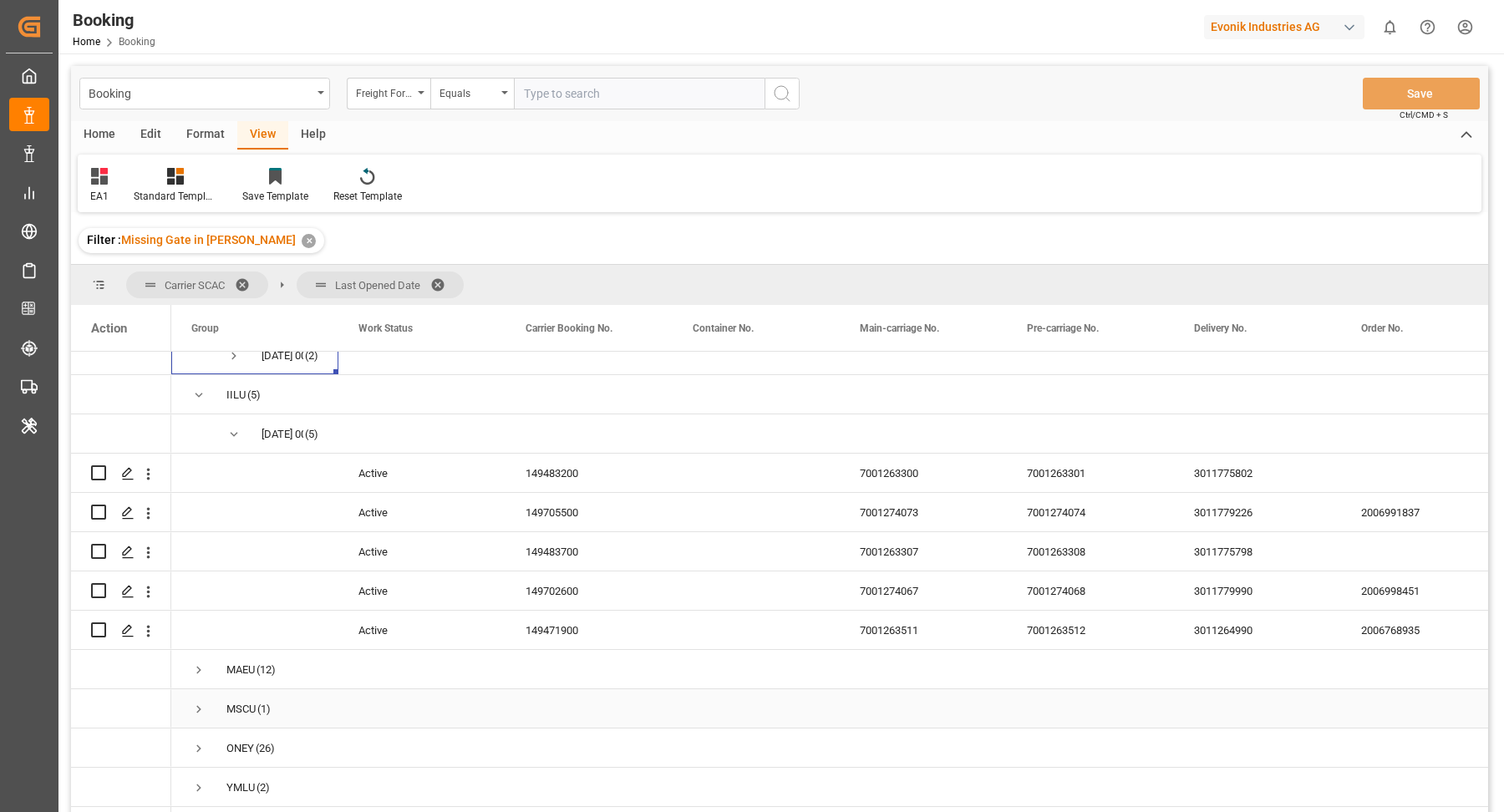
click at [196, 701] on span "Press SPACE to select this row." at bounding box center [199, 709] width 15 height 15
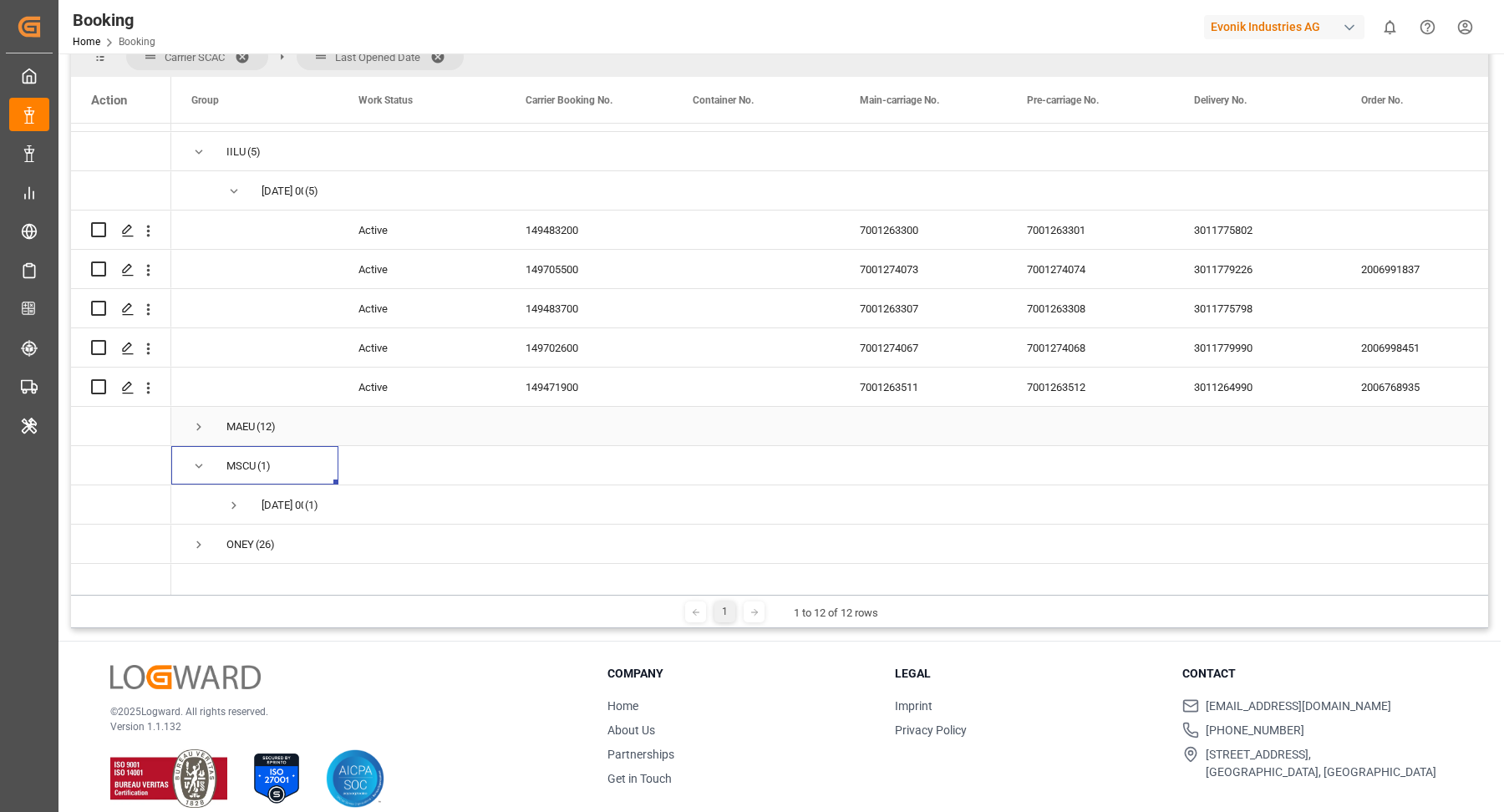
click at [198, 429] on span "Press SPACE to select this row." at bounding box center [199, 427] width 15 height 15
click at [229, 500] on span "Press SPACE to select this row." at bounding box center [233, 505] width 15 height 15
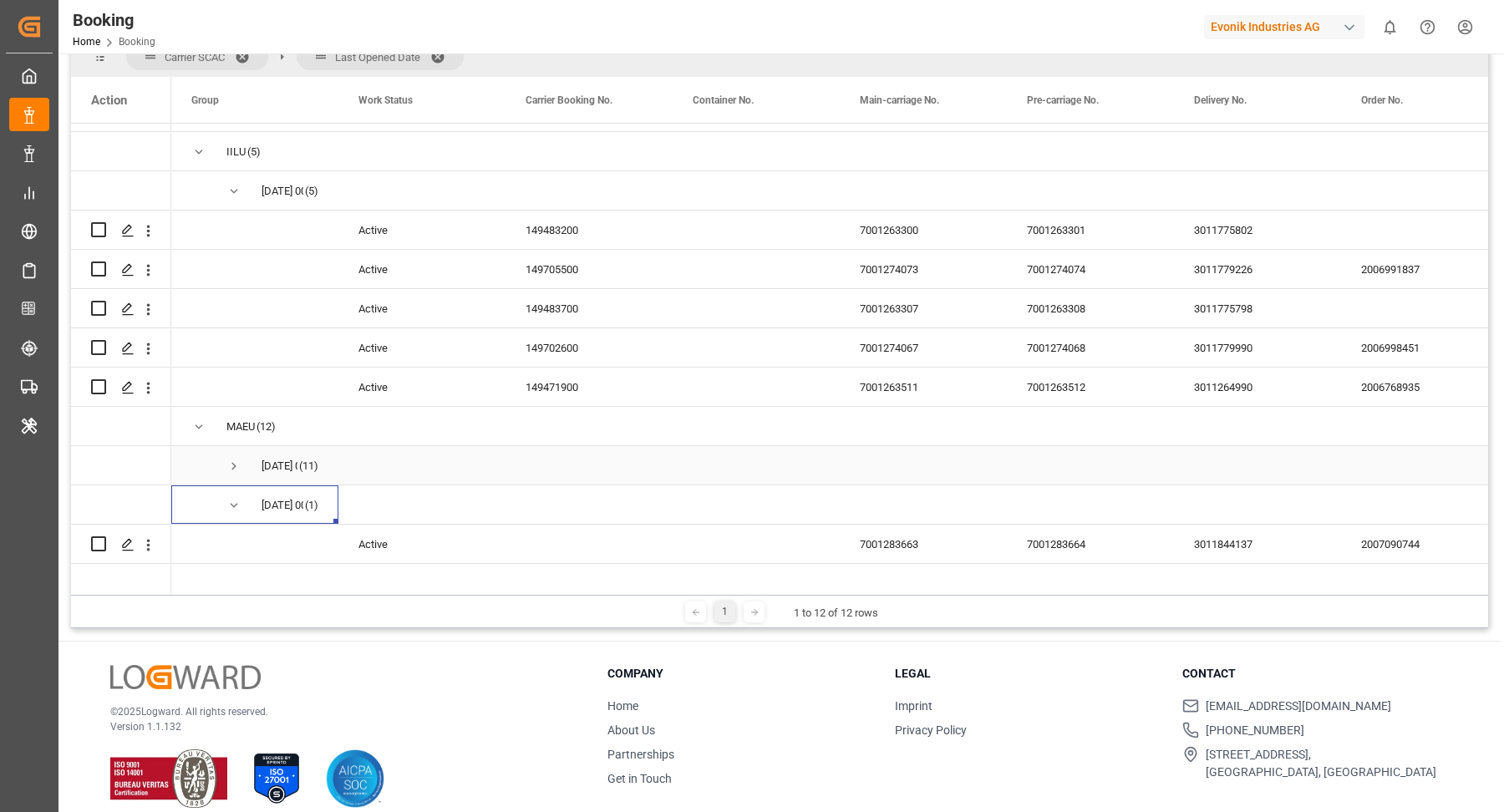
click at [236, 462] on span "Press SPACE to select this row." at bounding box center [233, 466] width 15 height 15
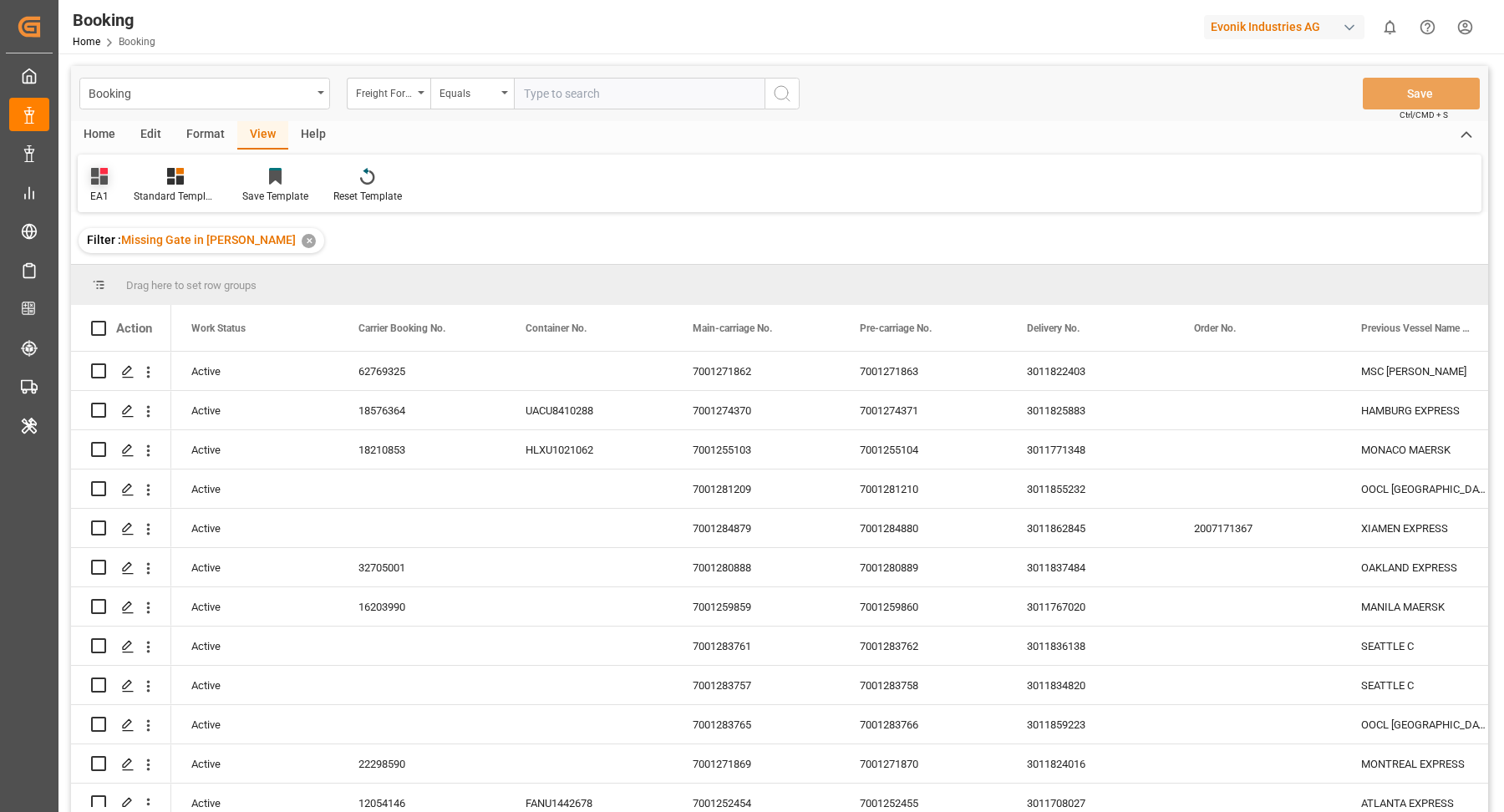
click at [103, 181] on icon at bounding box center [99, 176] width 17 height 17
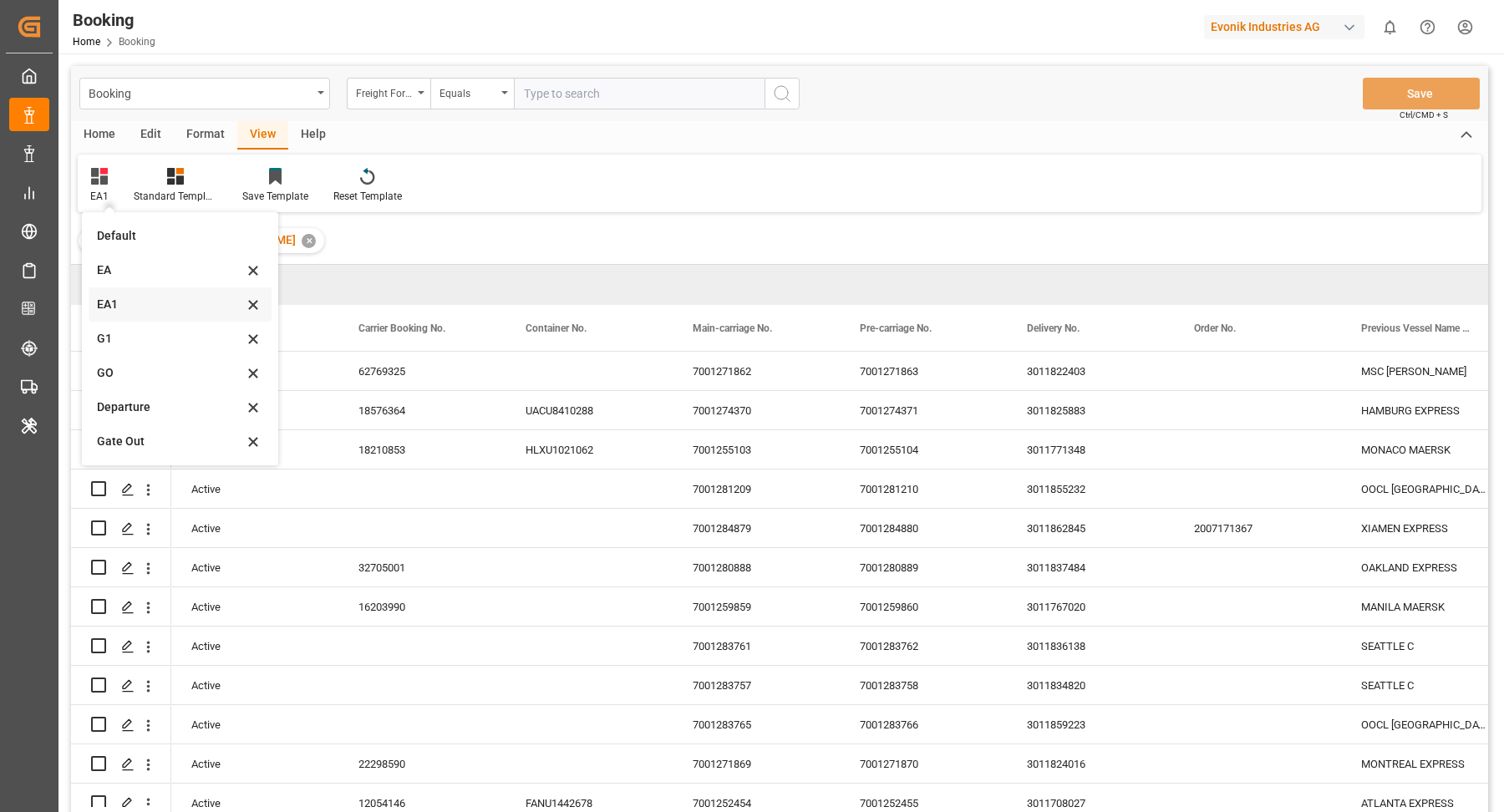
click at [134, 308] on div "EA1" at bounding box center [170, 304] width 146 height 18
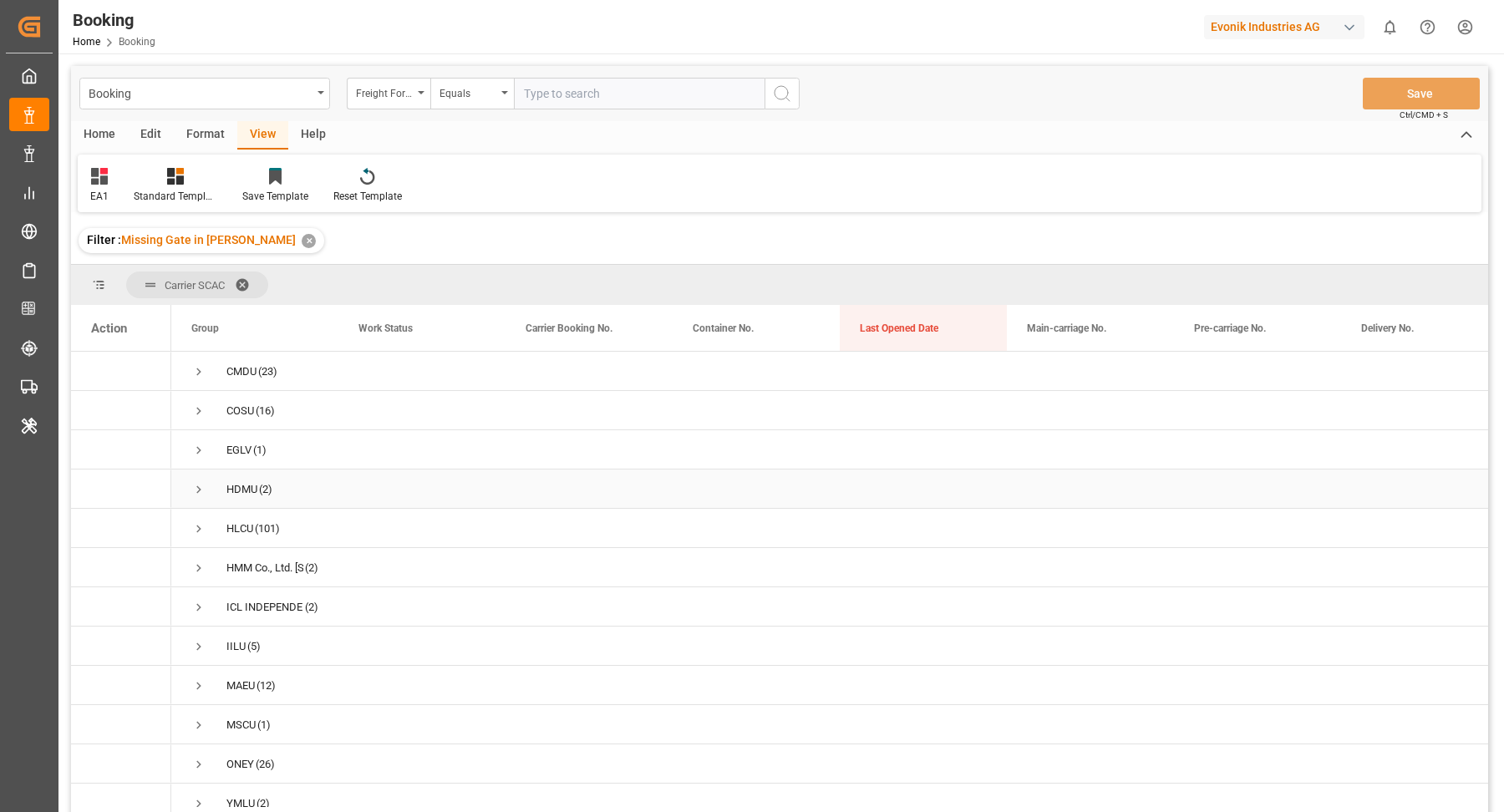
click at [189, 489] on div "HDMU (2)" at bounding box center [255, 489] width 167 height 38
click at [201, 489] on span "Press SPACE to select this row." at bounding box center [199, 489] width 15 height 15
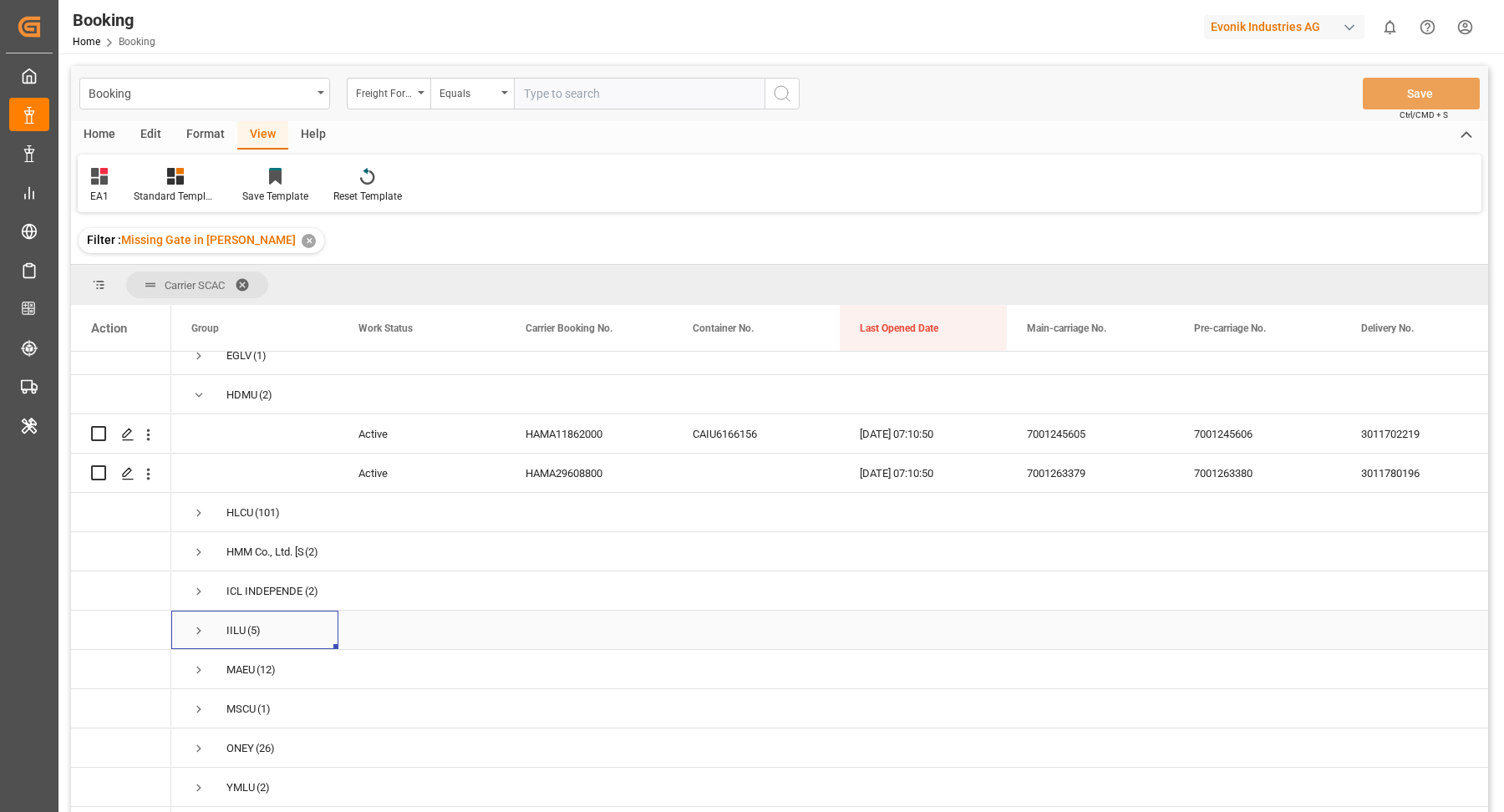
click at [191, 613] on div "IILU (5)" at bounding box center [255, 629] width 167 height 38
click at [195, 545] on span "Press SPACE to select this row." at bounding box center [199, 552] width 15 height 15
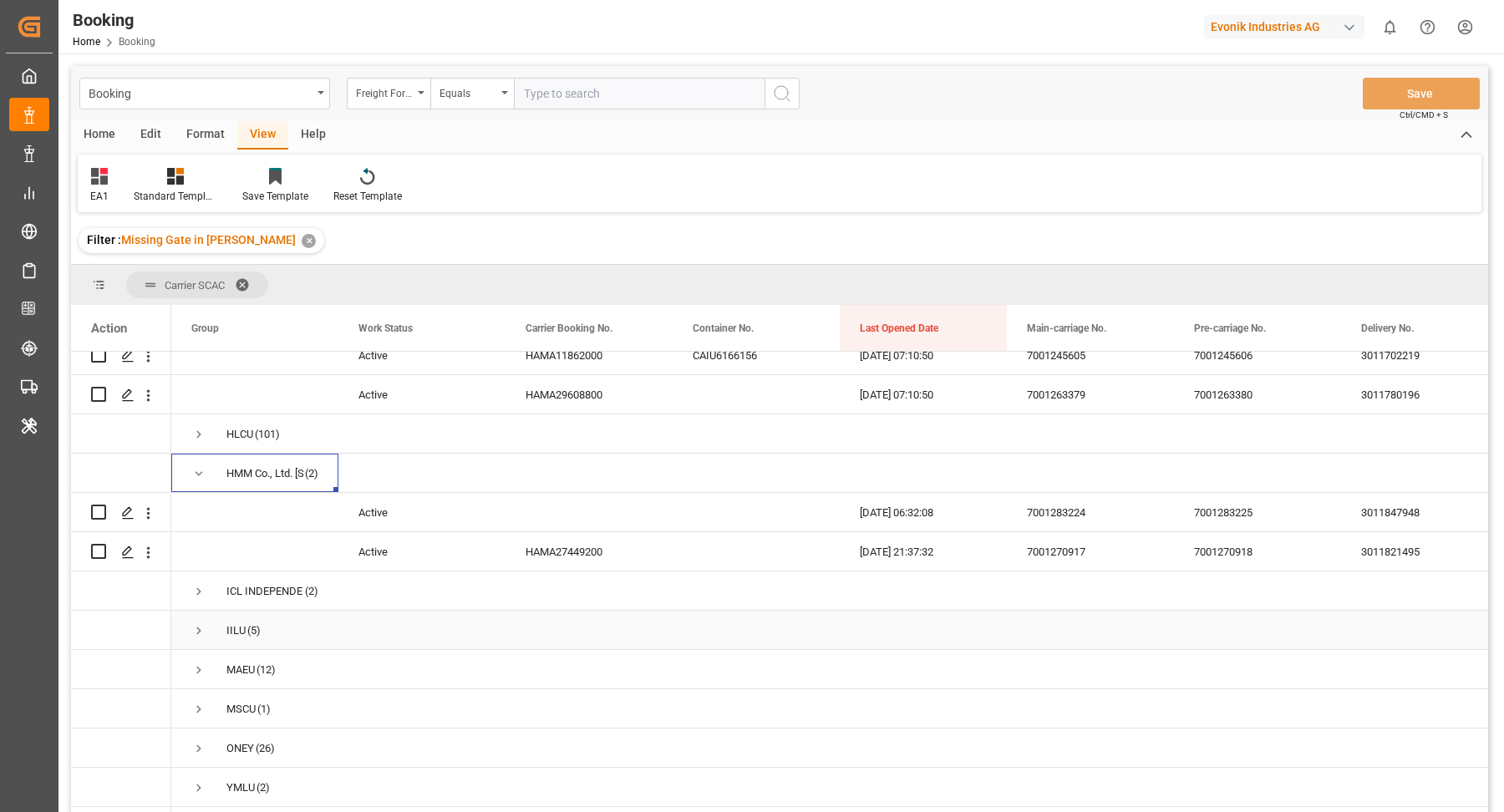
click at [195, 624] on span "Press SPACE to select this row." at bounding box center [199, 631] width 15 height 15
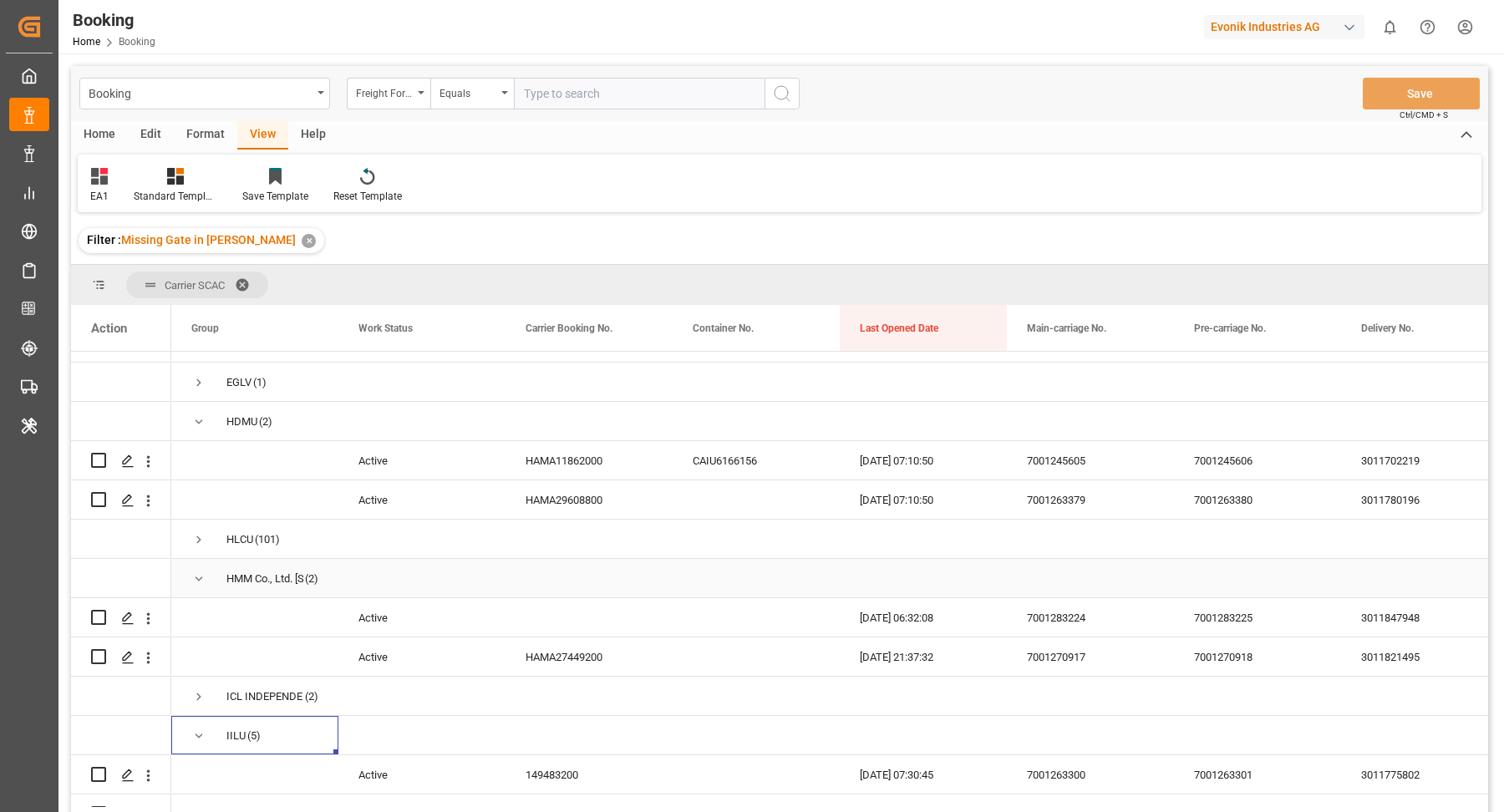
scroll to position [54, 0]
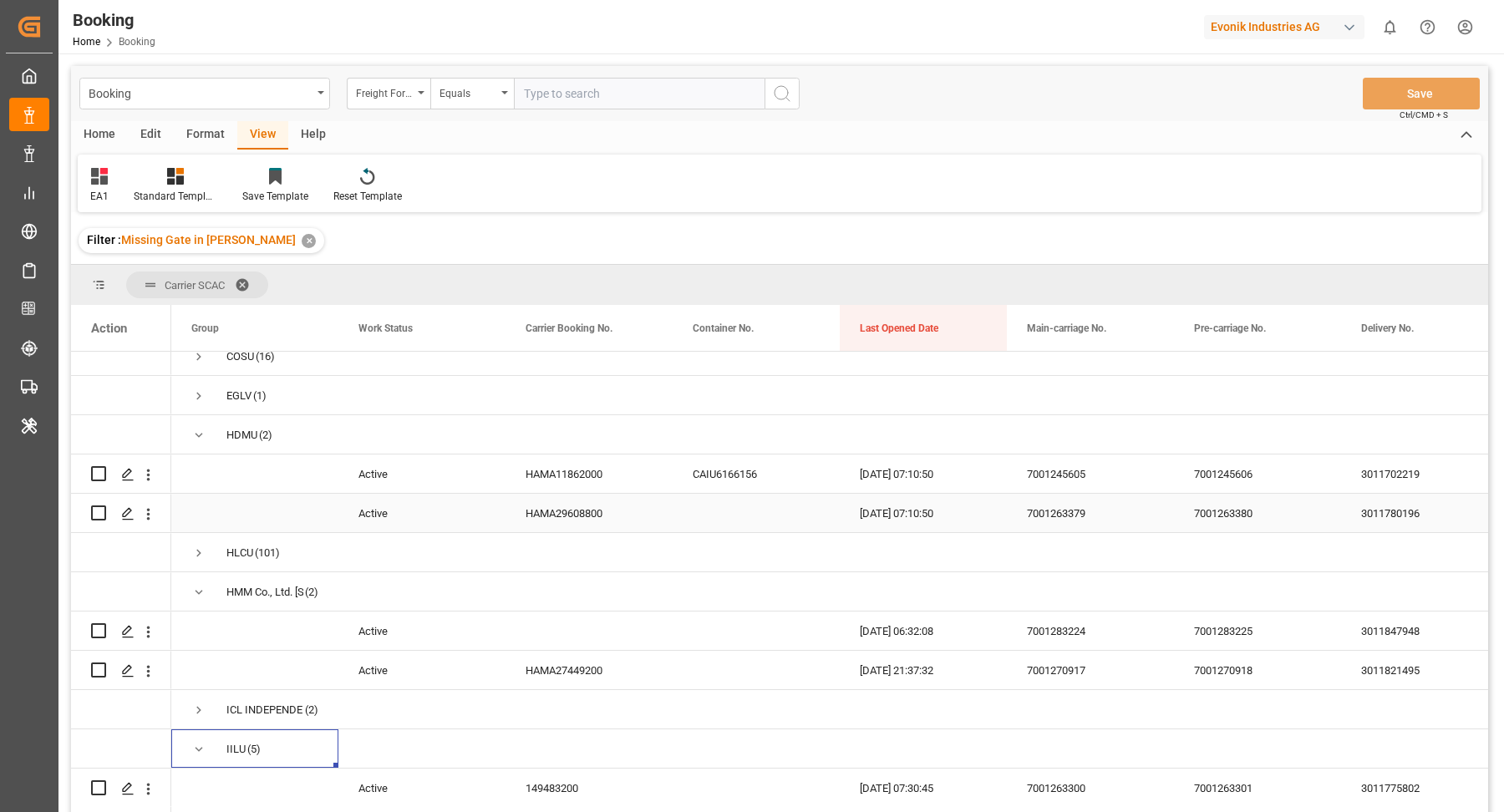
click at [598, 506] on div "HAMA29608800" at bounding box center [589, 513] width 167 height 38
click at [148, 481] on icon "open menu" at bounding box center [148, 474] width 18 height 18
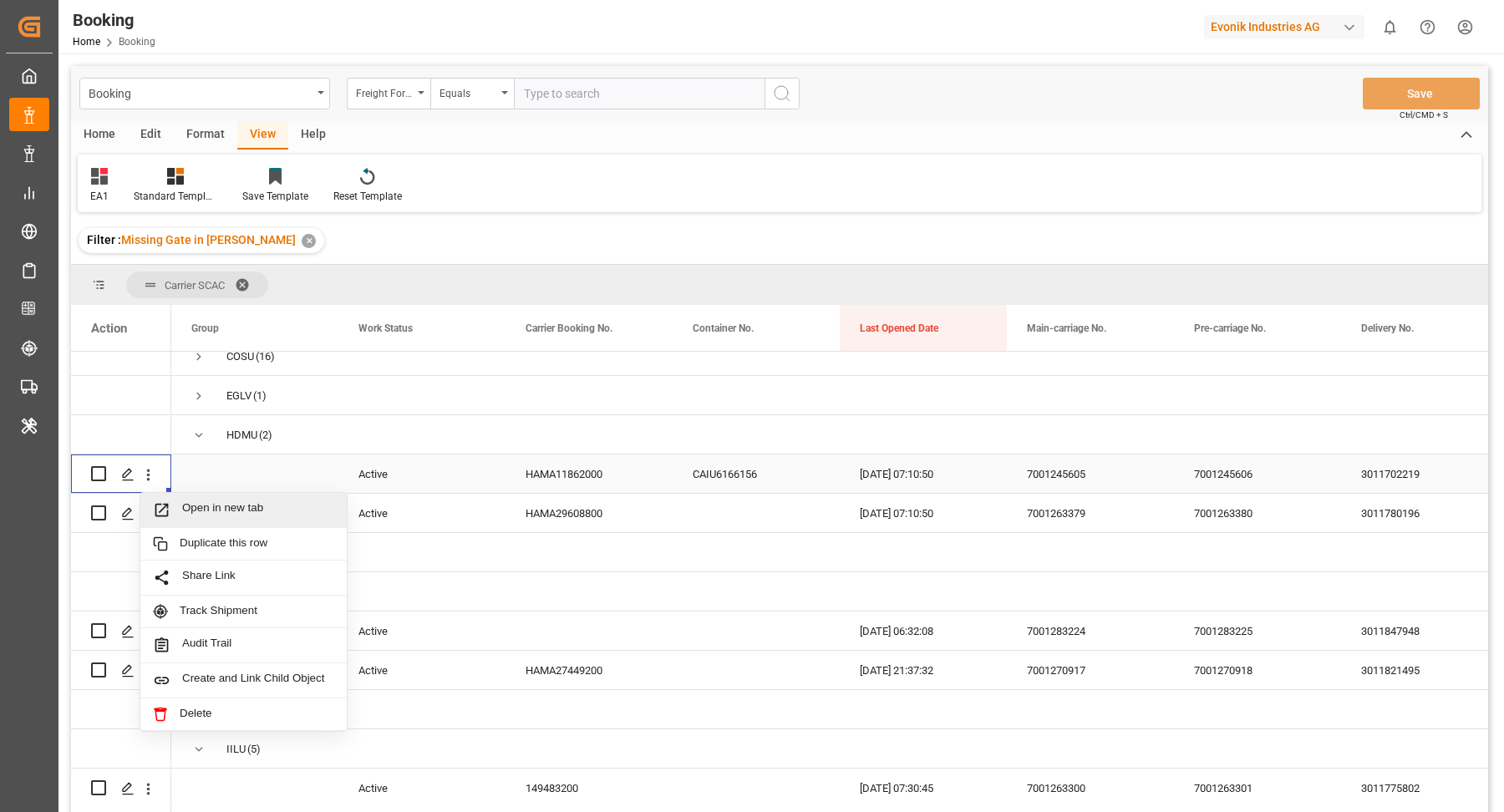
click at [281, 512] on span "Open in new tab" at bounding box center [258, 510] width 152 height 18
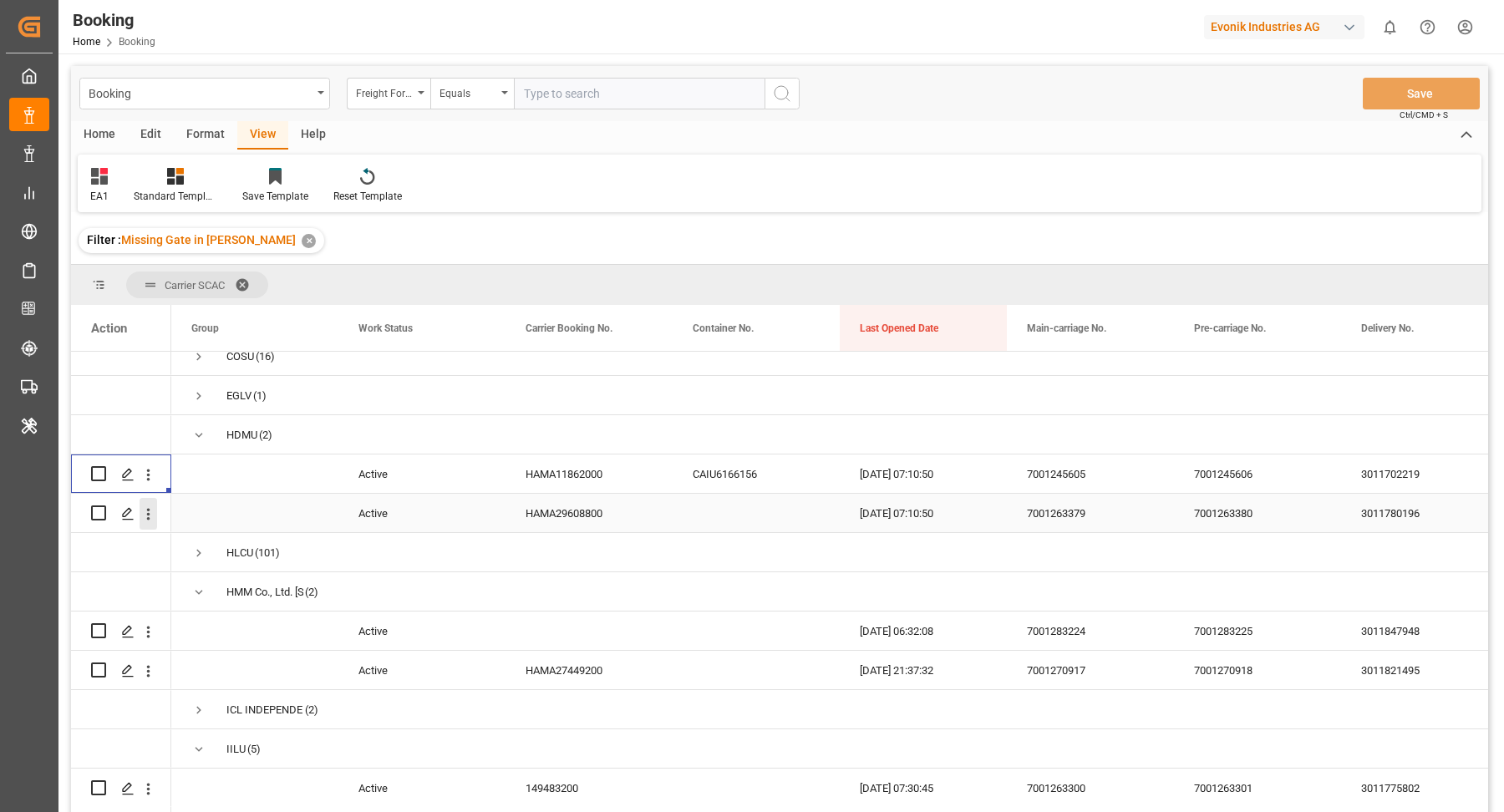
click at [153, 513] on icon "open menu" at bounding box center [148, 514] width 18 height 18
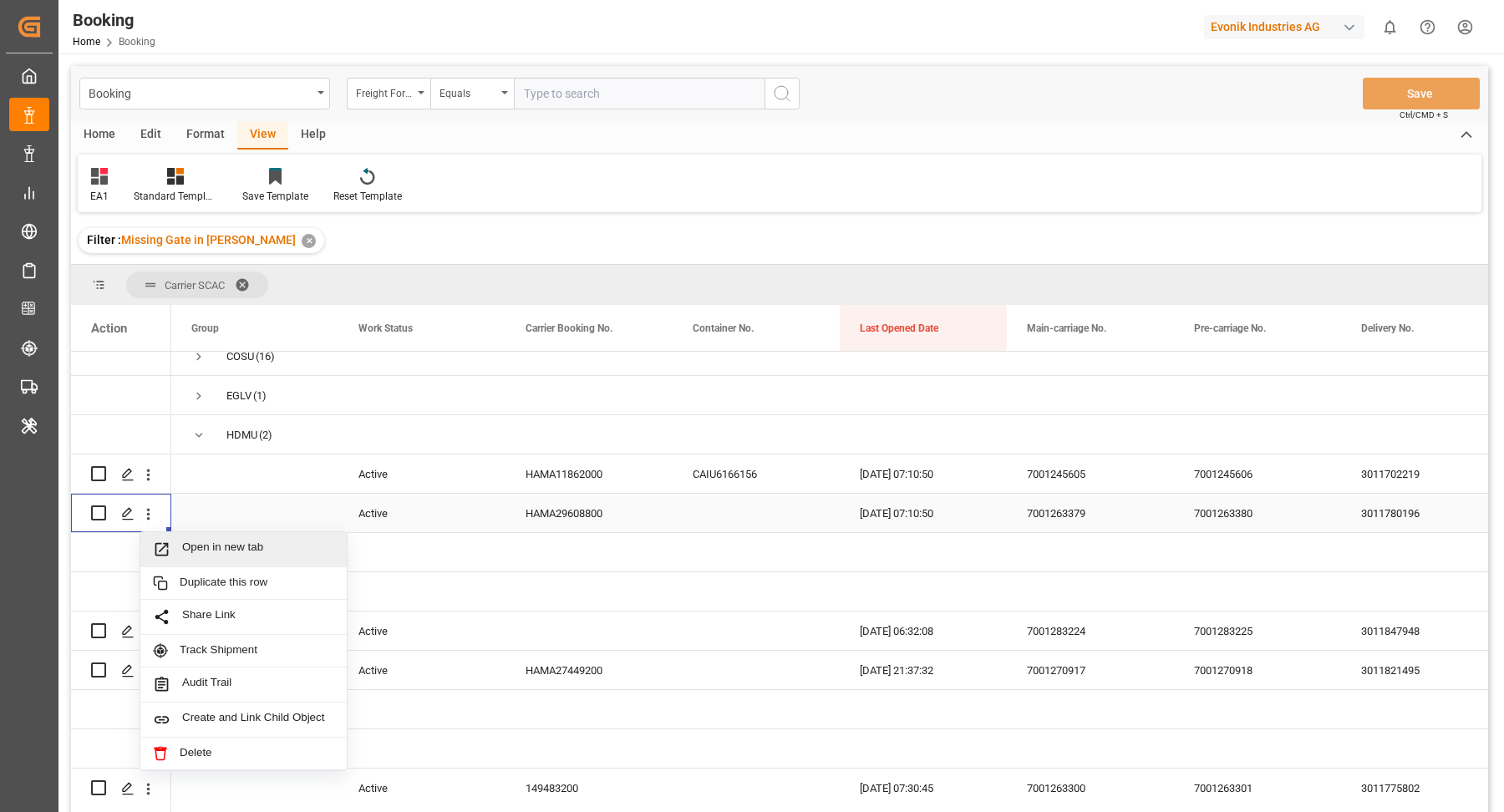
click at [250, 551] on span "Open in new tab" at bounding box center [258, 549] width 152 height 18
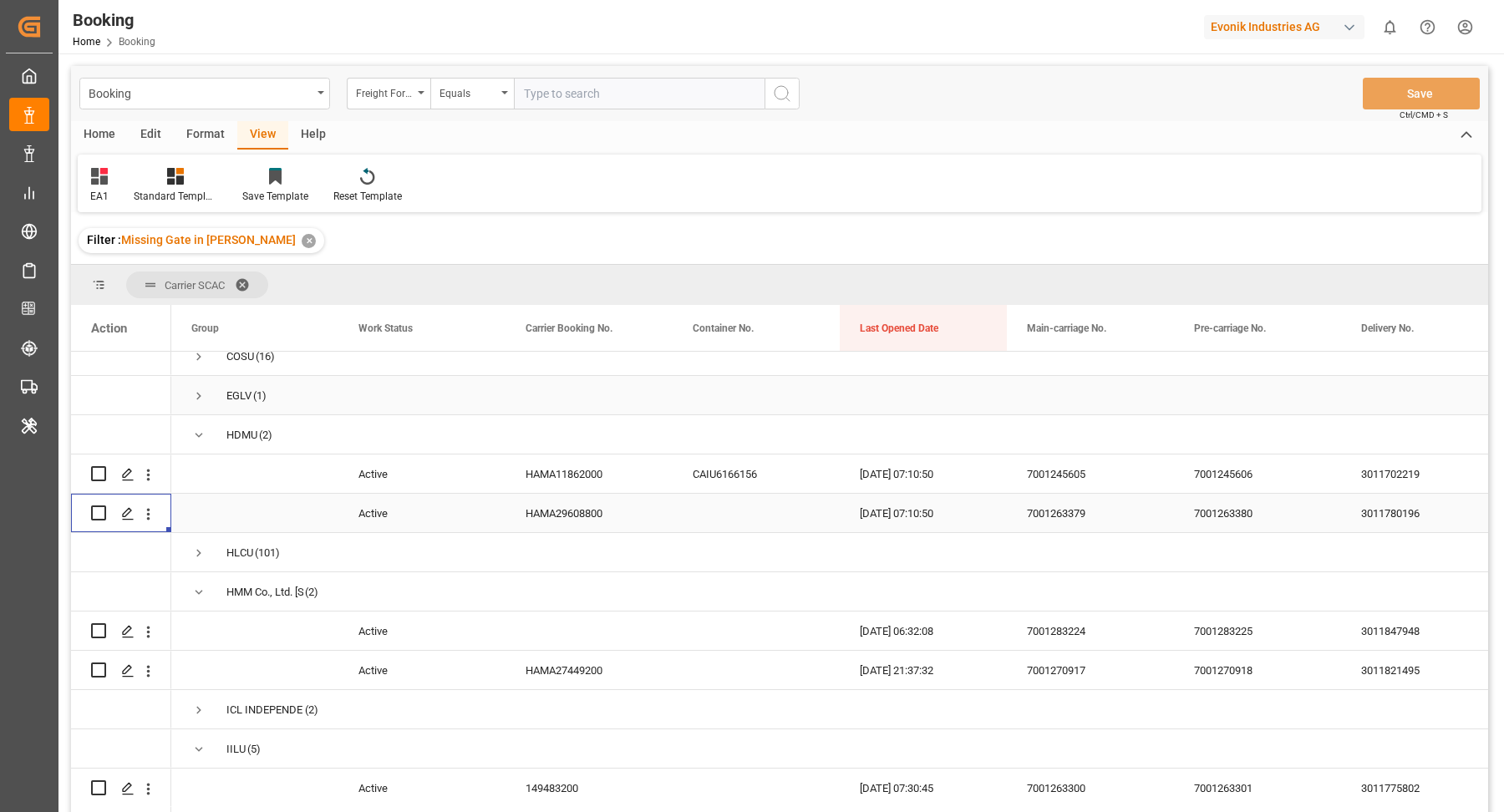
click at [559, 473] on div "HAMA11862000" at bounding box center [589, 474] width 167 height 38
click at [605, 507] on div "HAMA29608800" at bounding box center [589, 513] width 167 height 38
click at [199, 432] on span "Press SPACE to select this row." at bounding box center [199, 435] width 15 height 15
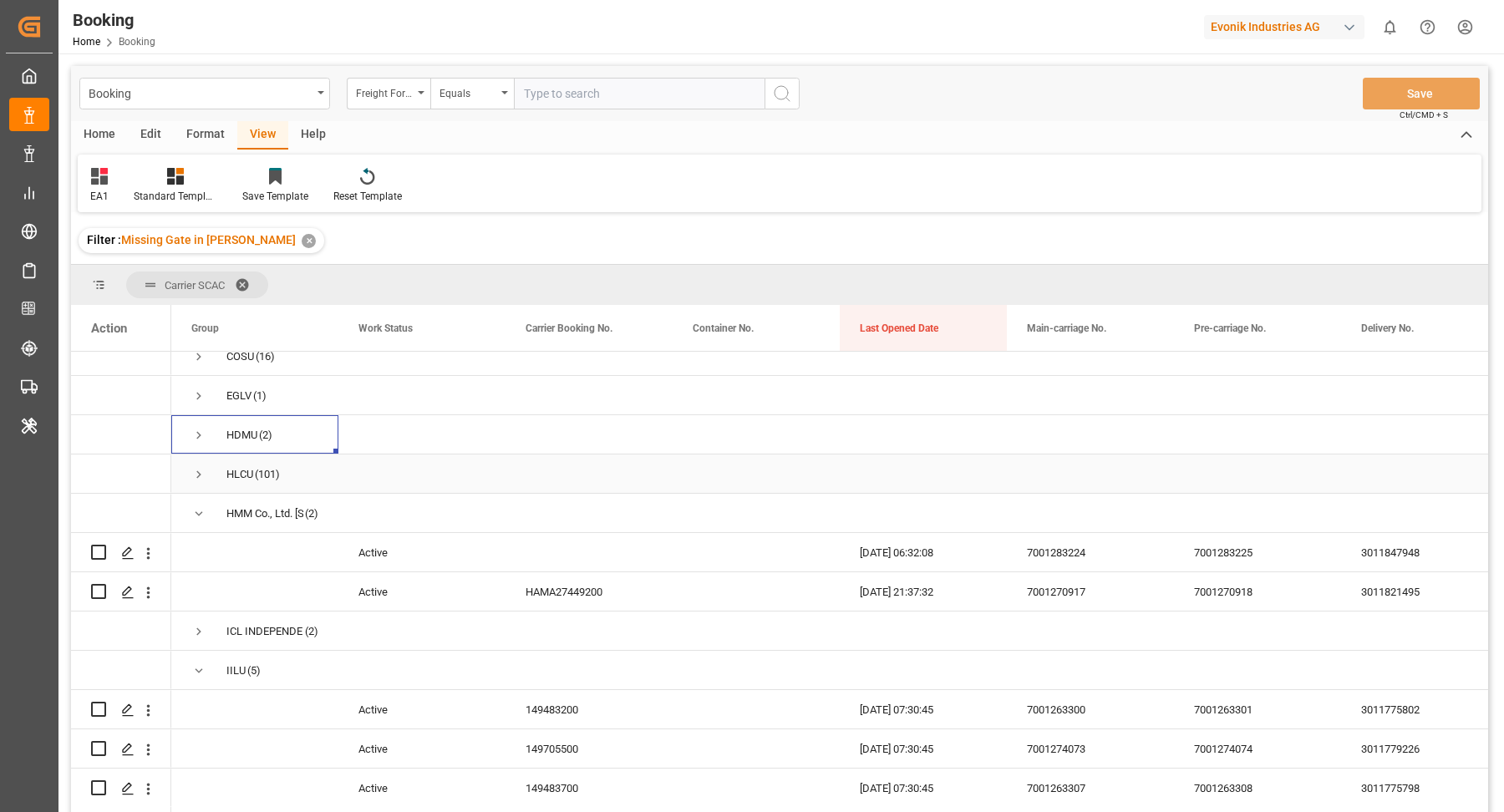
scroll to position [68, 0]
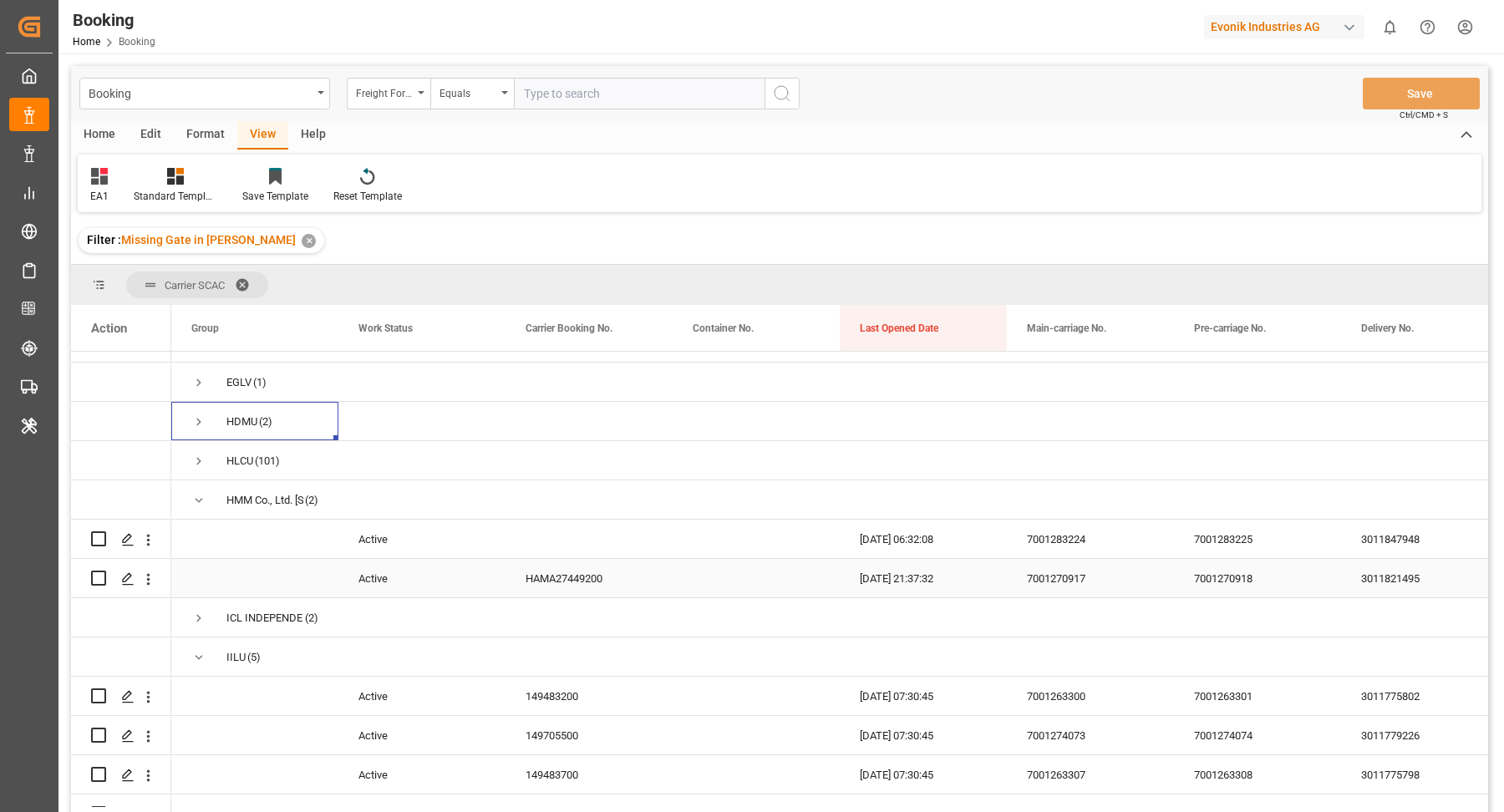
click at [561, 587] on div "HAMA27449200" at bounding box center [589, 578] width 167 height 38
click at [149, 580] on icon "open menu" at bounding box center [148, 579] width 18 height 18
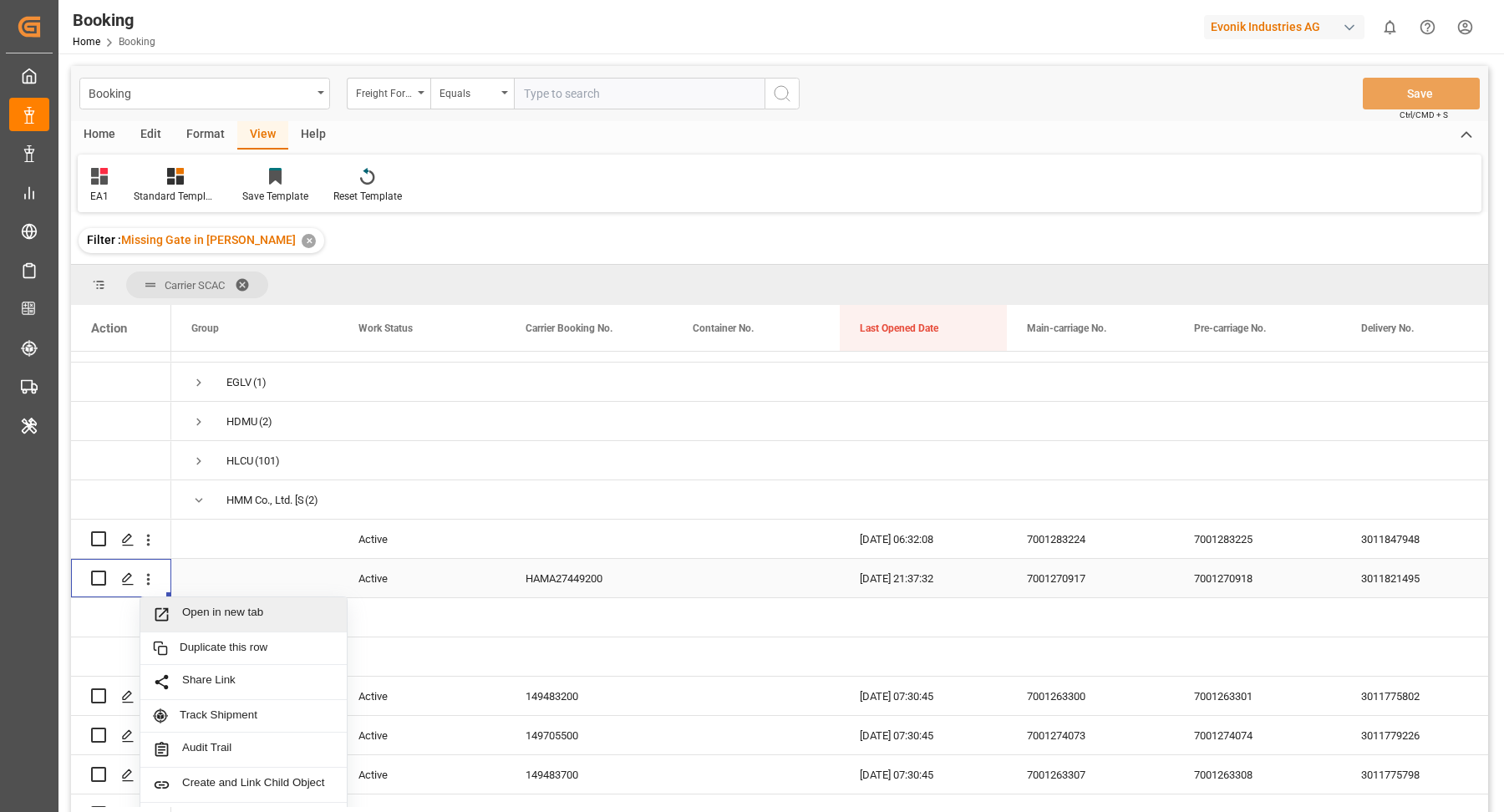
drag, startPoint x: 254, startPoint y: 604, endPoint x: 242, endPoint y: 575, distance: 31.4
click at [253, 602] on div "Open in new tab" at bounding box center [244, 614] width 206 height 35
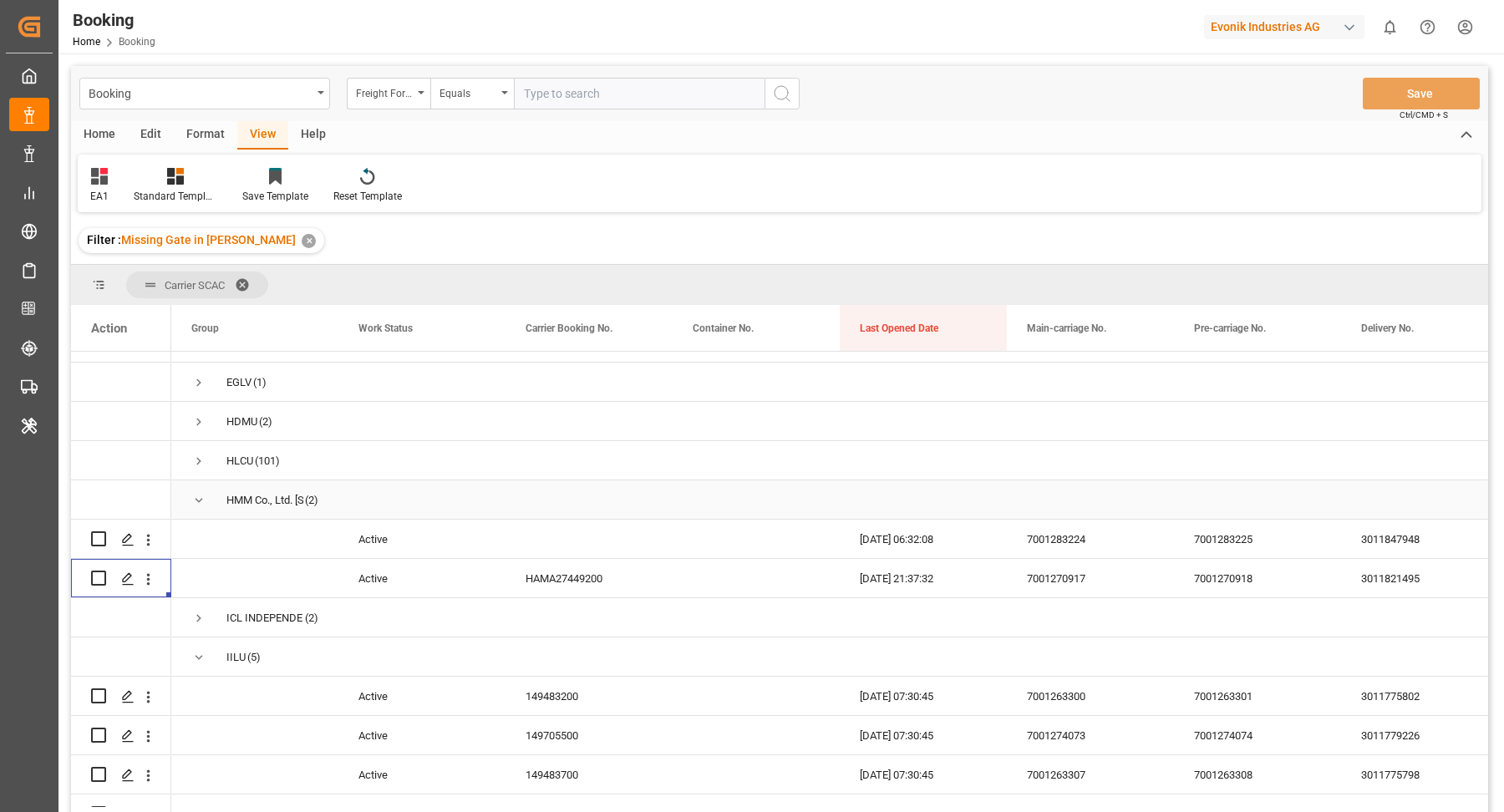
click at [203, 503] on span "Press SPACE to select this row." at bounding box center [199, 501] width 15 height 15
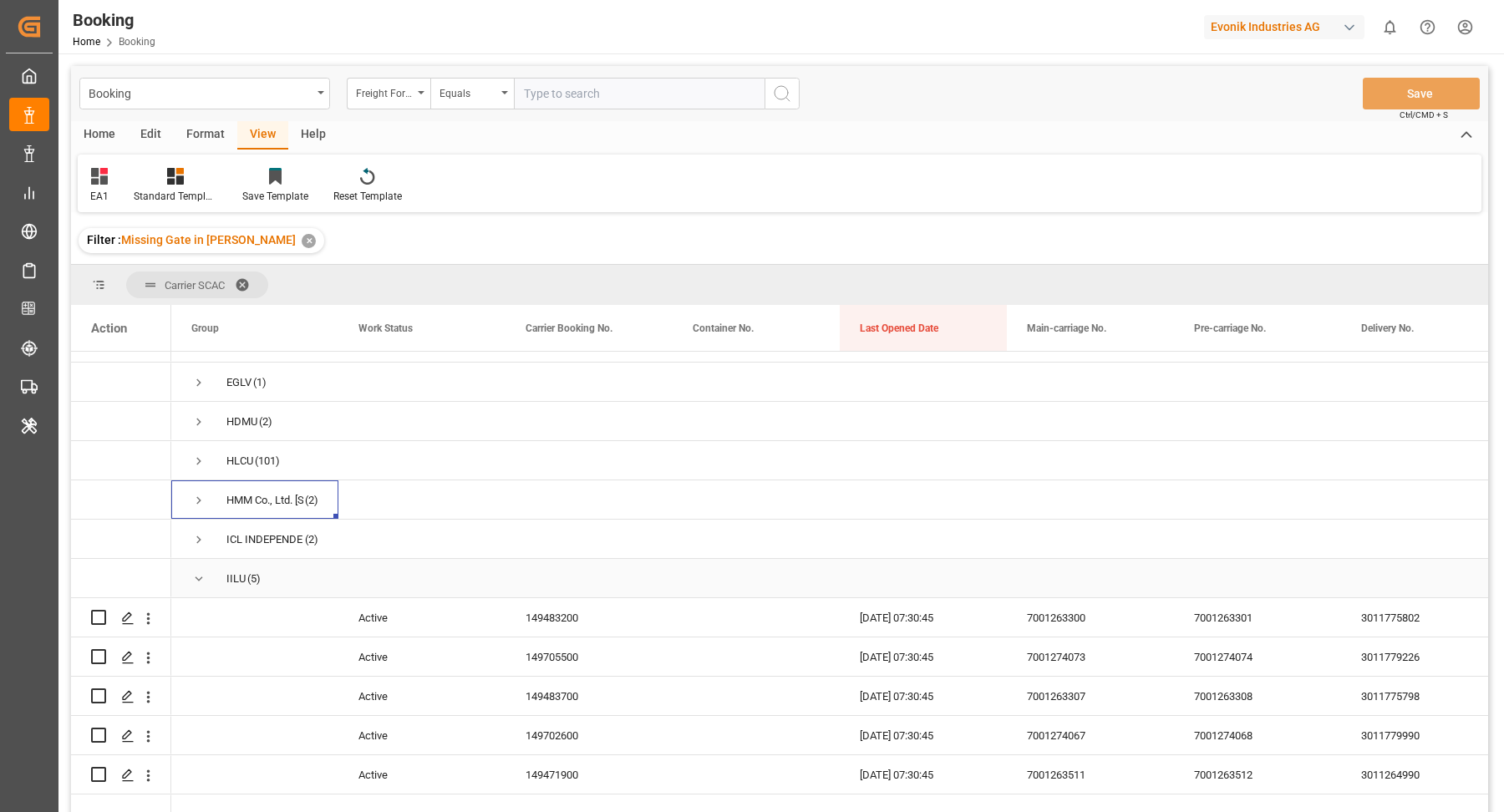
scroll to position [226, 0]
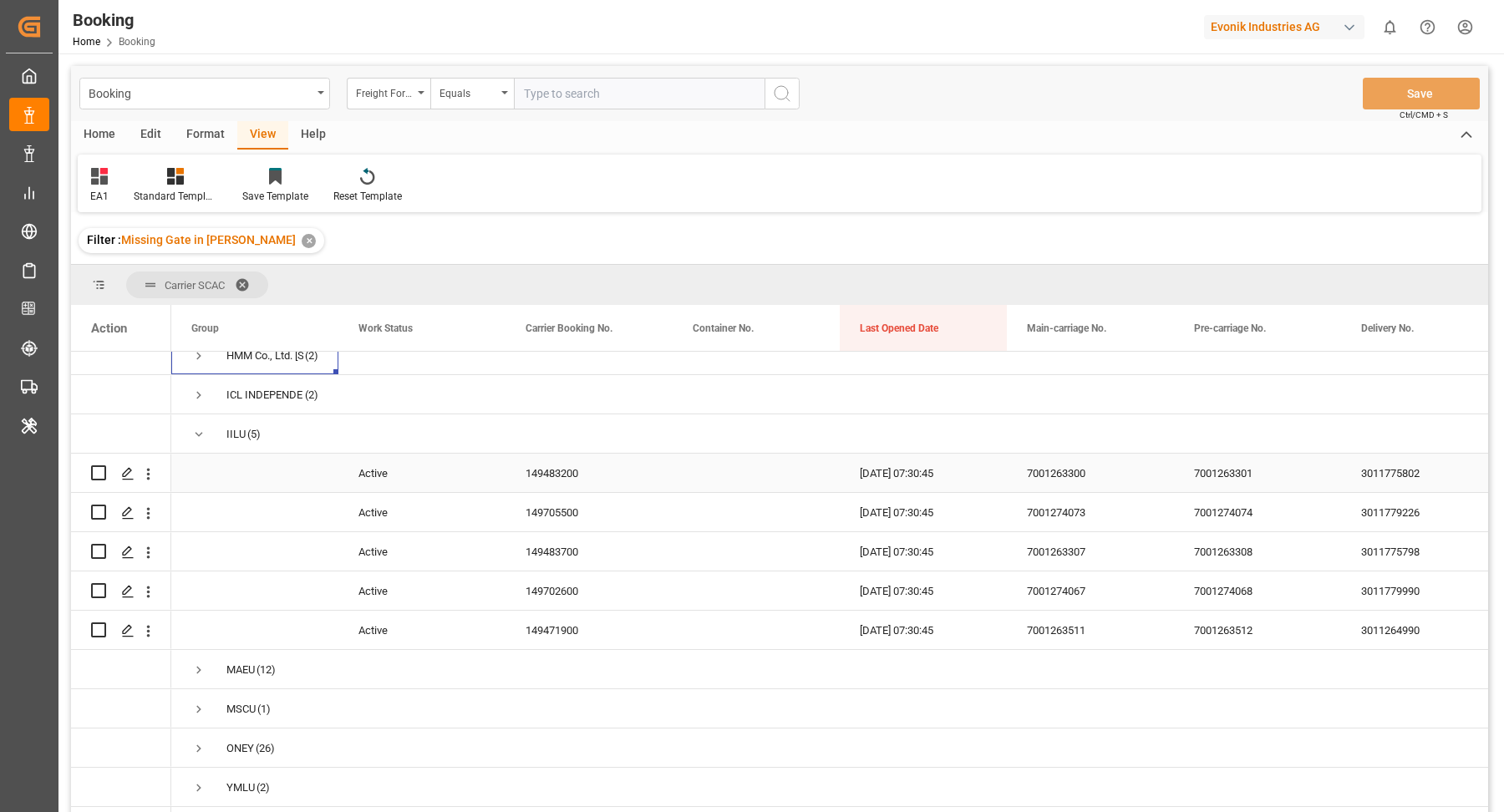
click at [586, 454] on div "149483200" at bounding box center [589, 473] width 167 height 38
click at [225, 494] on span "Press SPACE to select this row." at bounding box center [254, 512] width 127 height 37
click at [152, 465] on icon "open menu" at bounding box center [148, 474] width 18 height 18
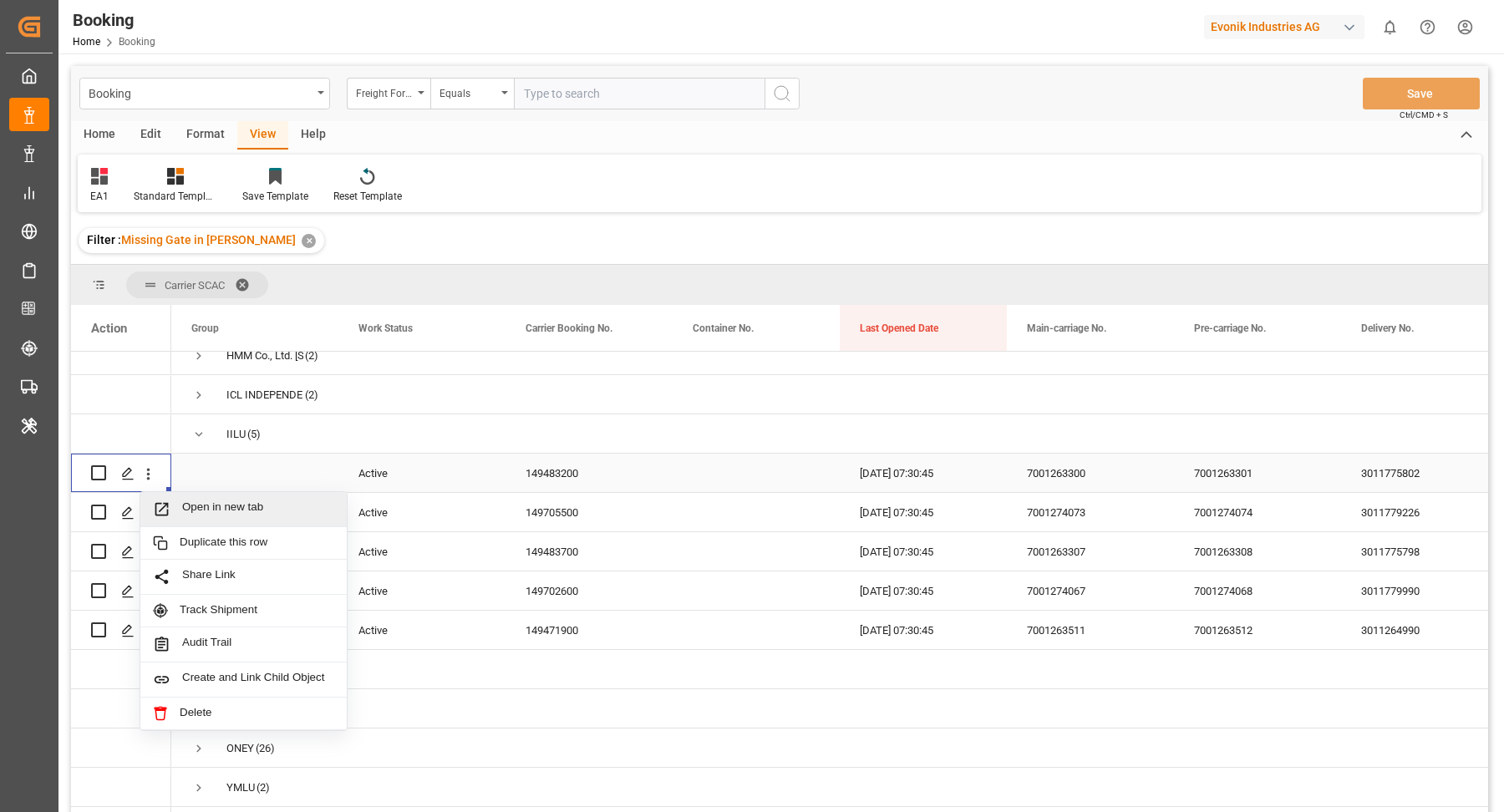
click at [233, 501] on span "Open in new tab" at bounding box center [258, 509] width 152 height 18
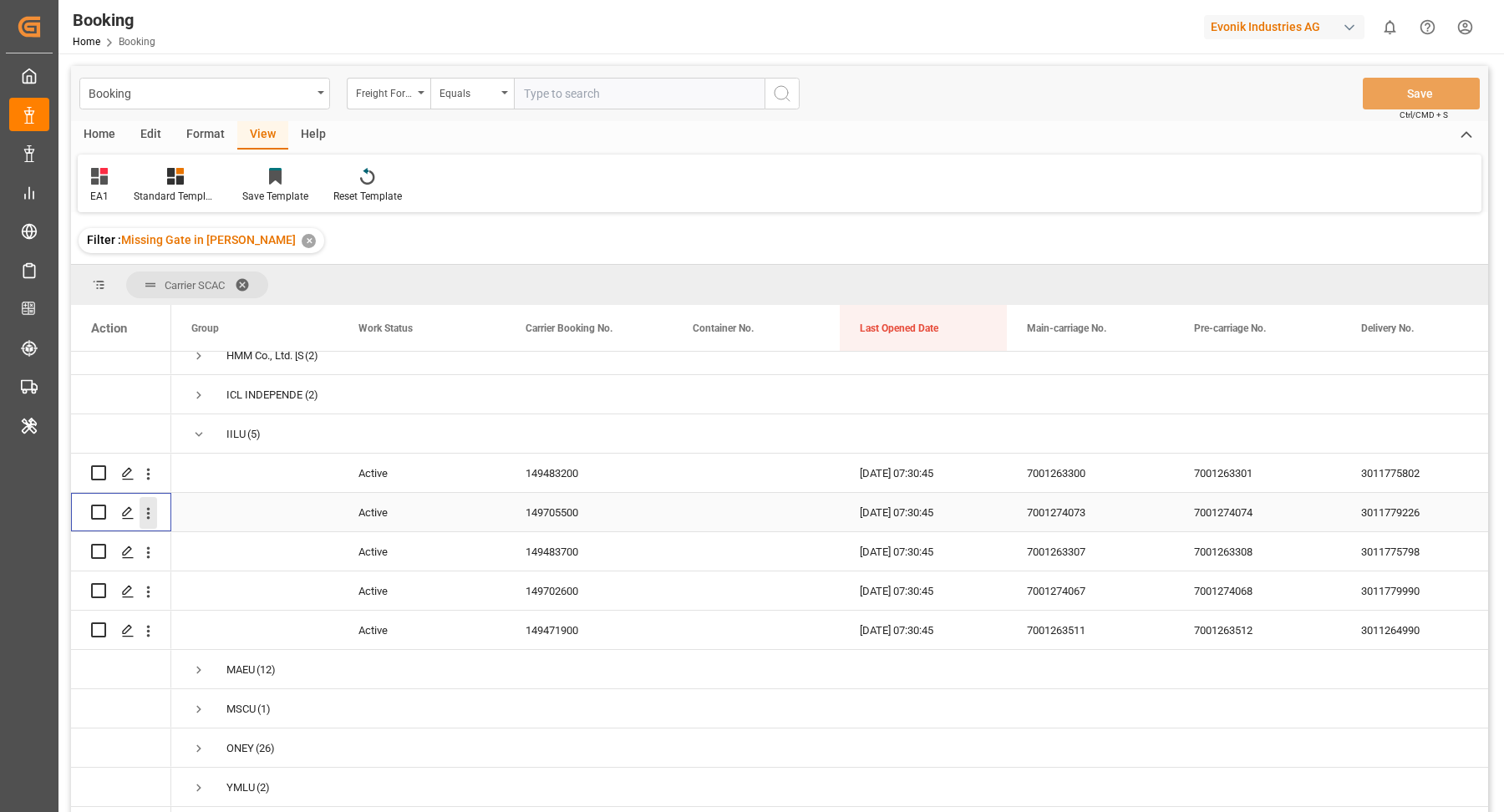
click at [151, 506] on icon "open menu" at bounding box center [148, 513] width 18 height 18
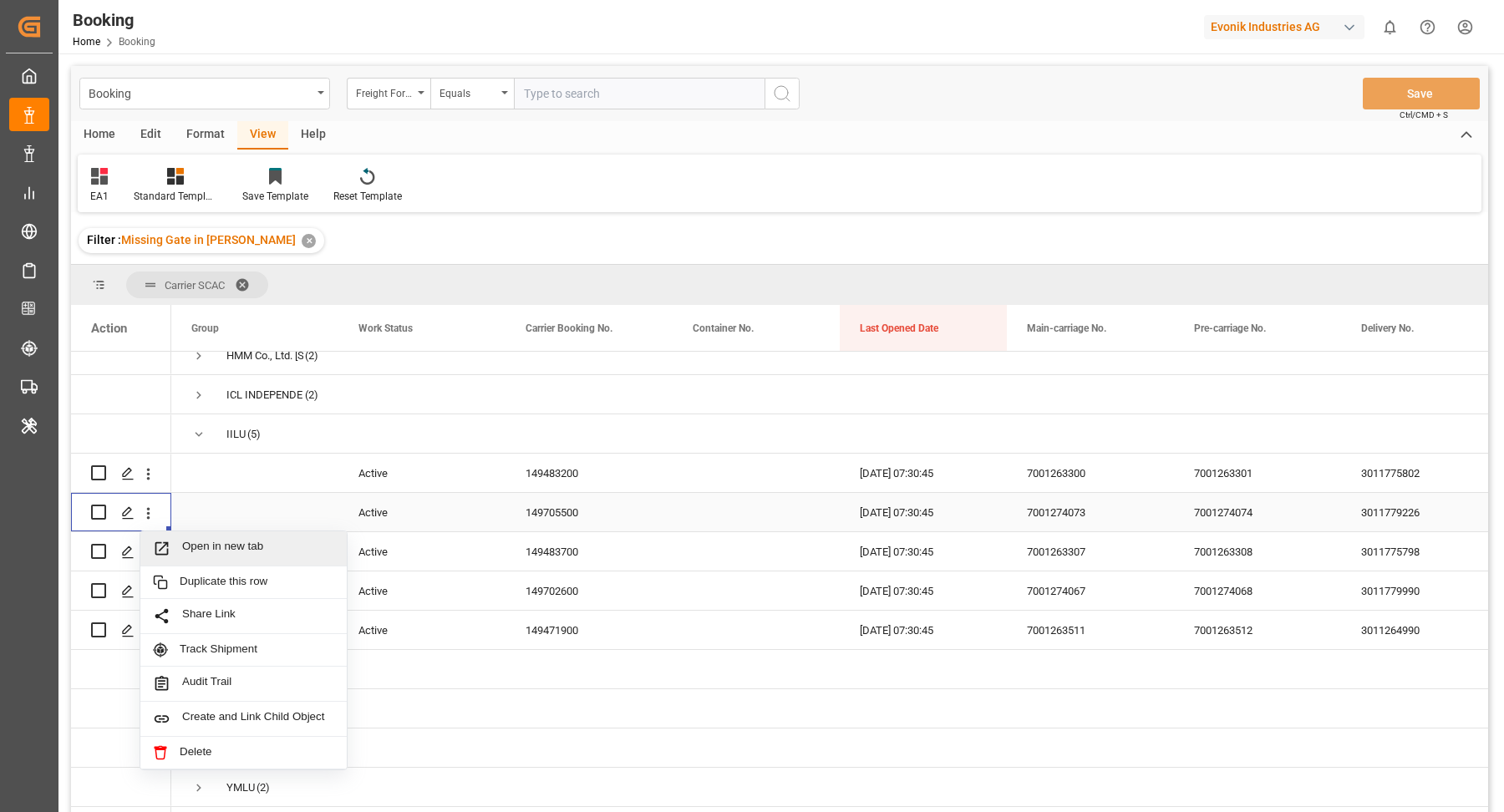
click at [225, 540] on span "Open in new tab" at bounding box center [258, 549] width 152 height 18
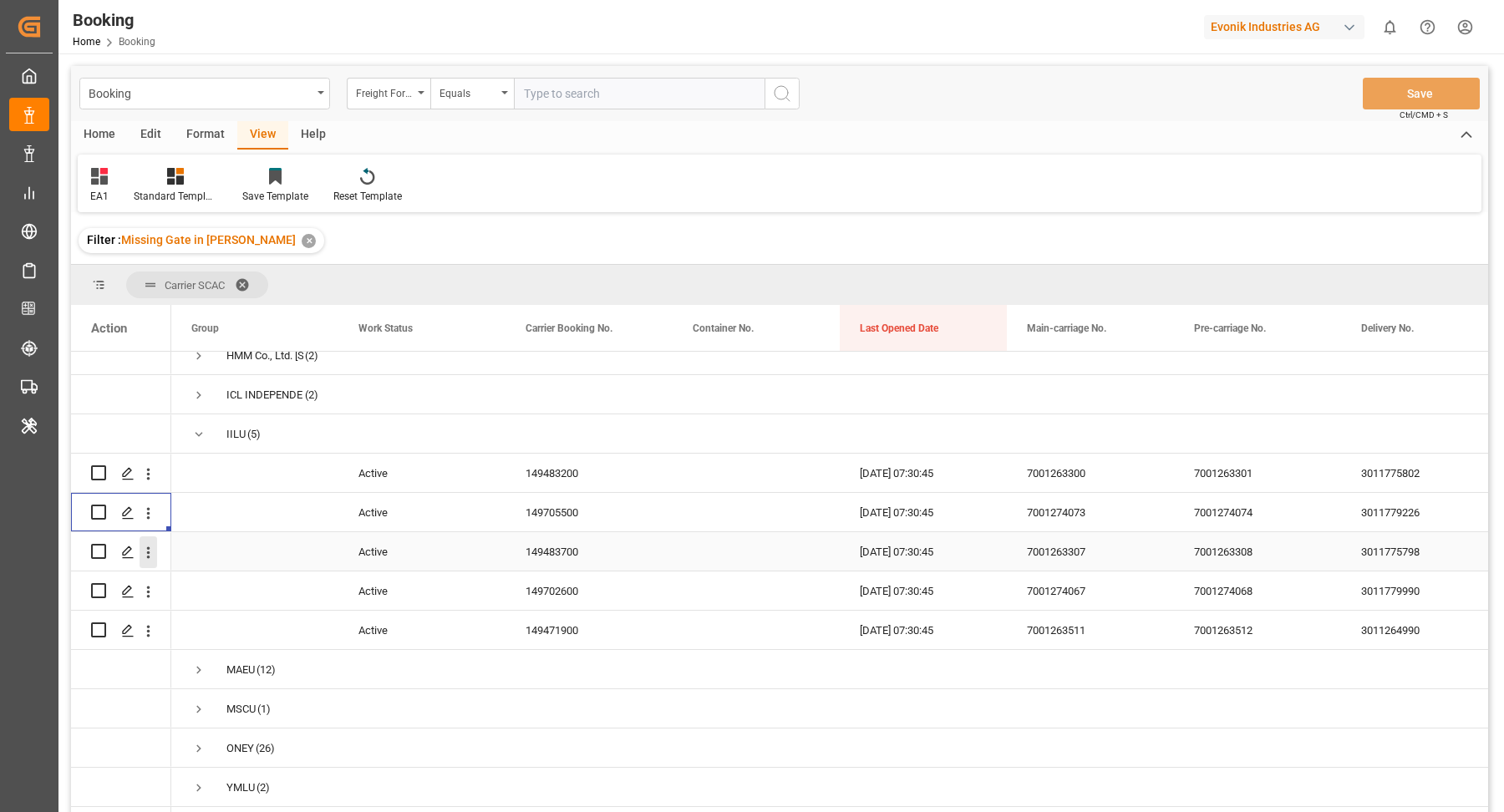
click at [150, 544] on icon "open menu" at bounding box center [148, 552] width 18 height 18
click at [148, 583] on icon "open menu" at bounding box center [148, 592] width 18 height 18
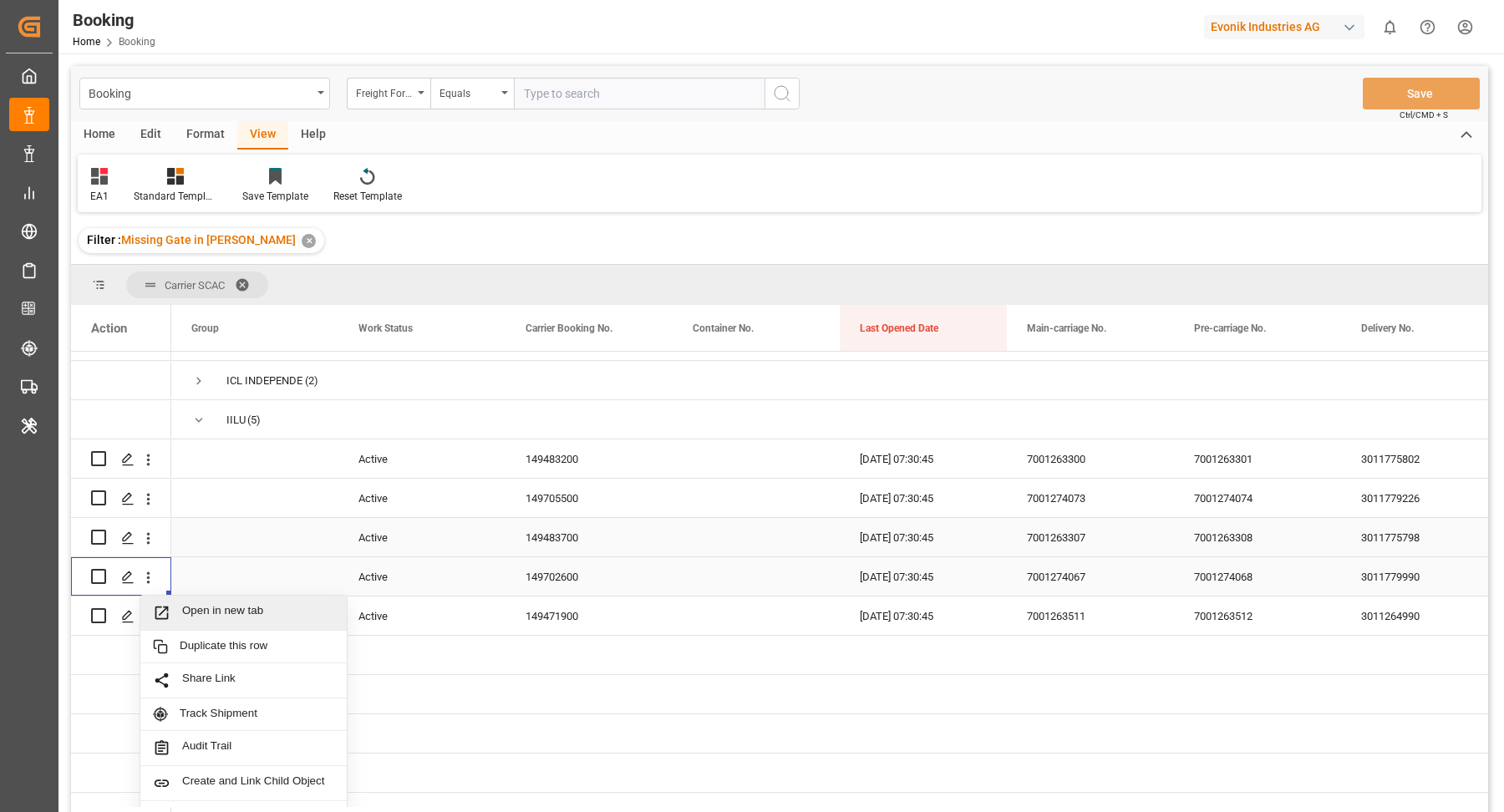
click at [223, 619] on span "Open in new tab" at bounding box center [258, 612] width 152 height 18
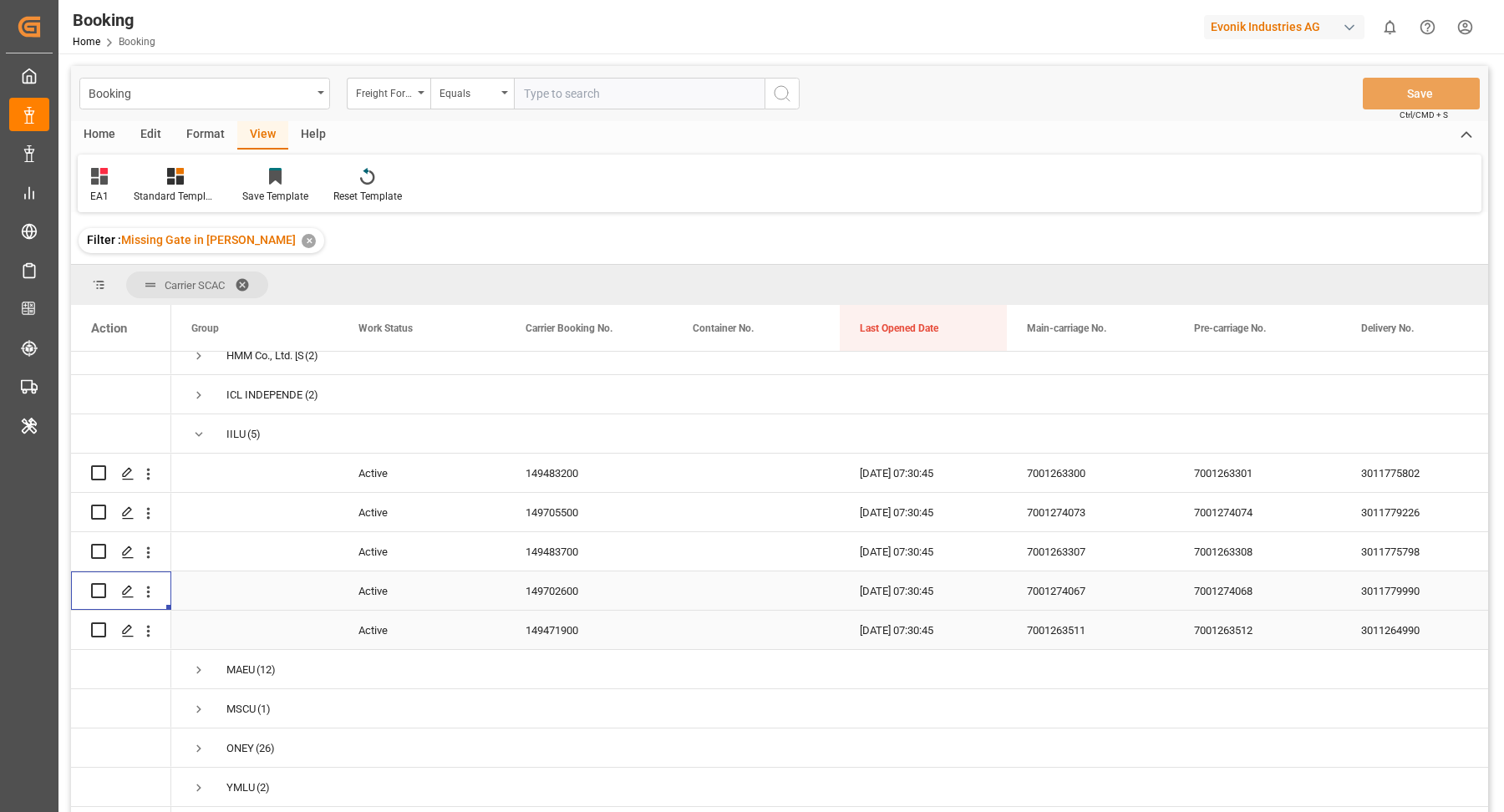
click at [152, 623] on icon "open menu" at bounding box center [148, 631] width 18 height 18
click at [149, 623] on icon "open menu" at bounding box center [148, 631] width 18 height 18
click at [194, 651] on span "Press SPACE to select this row." at bounding box center [199, 669] width 15 height 38
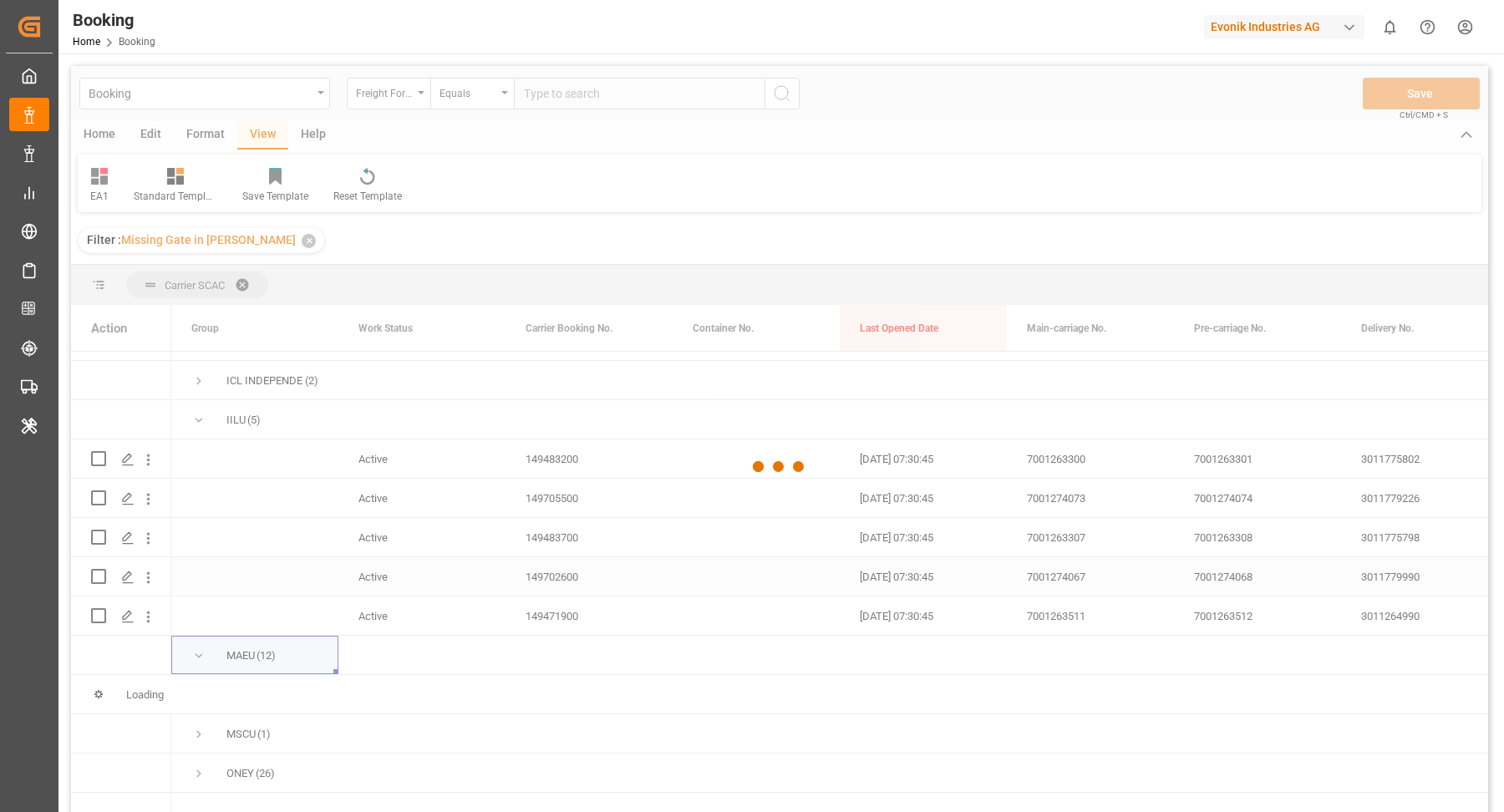
click at [149, 617] on div at bounding box center [779, 466] width 1417 height 802
click at [146, 617] on icon "open menu" at bounding box center [148, 617] width 18 height 18
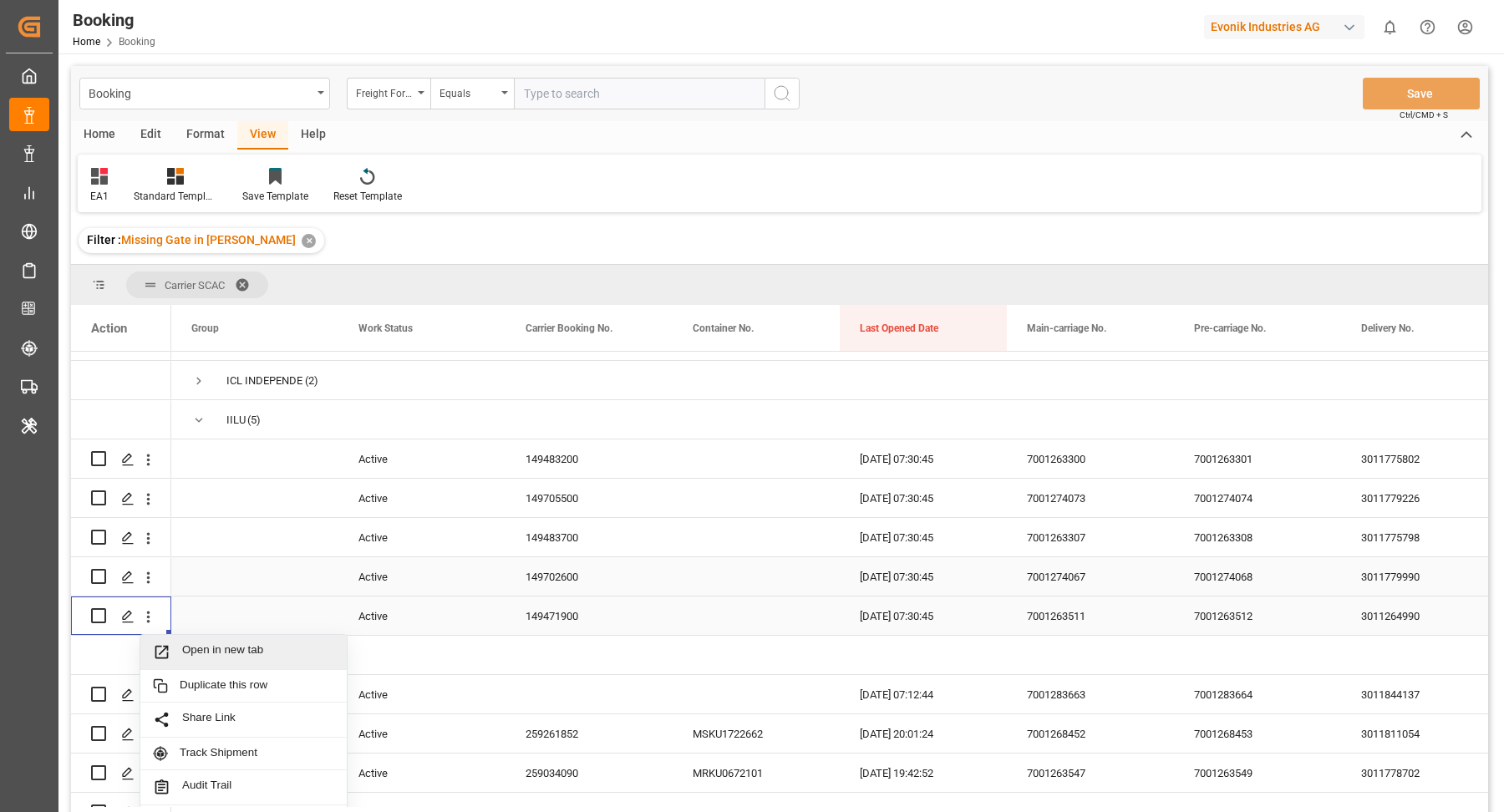
click at [215, 648] on span "Open in new tab" at bounding box center [258, 652] width 152 height 18
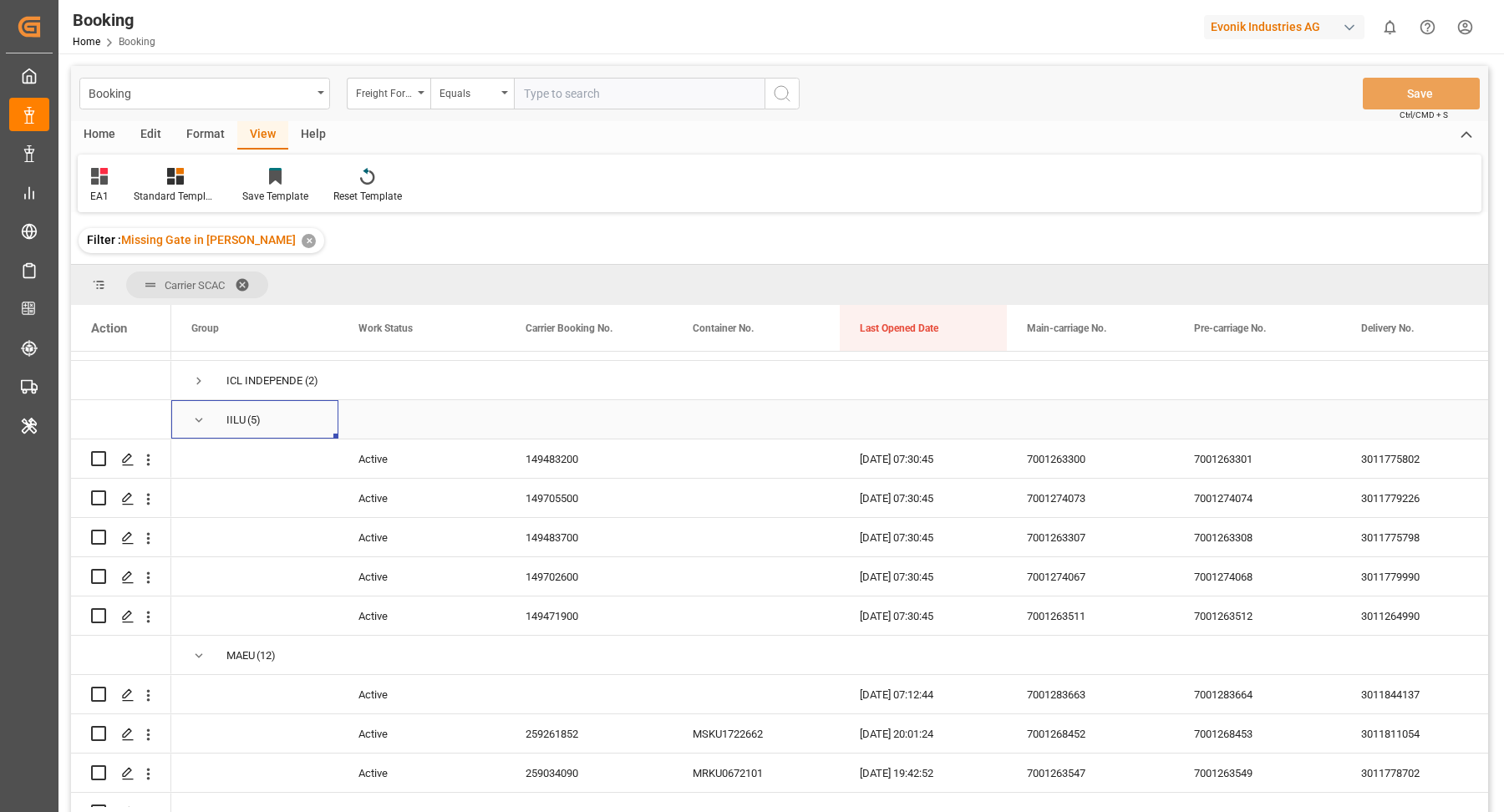
click at [195, 421] on span "Press SPACE to select this row." at bounding box center [199, 420] width 15 height 15
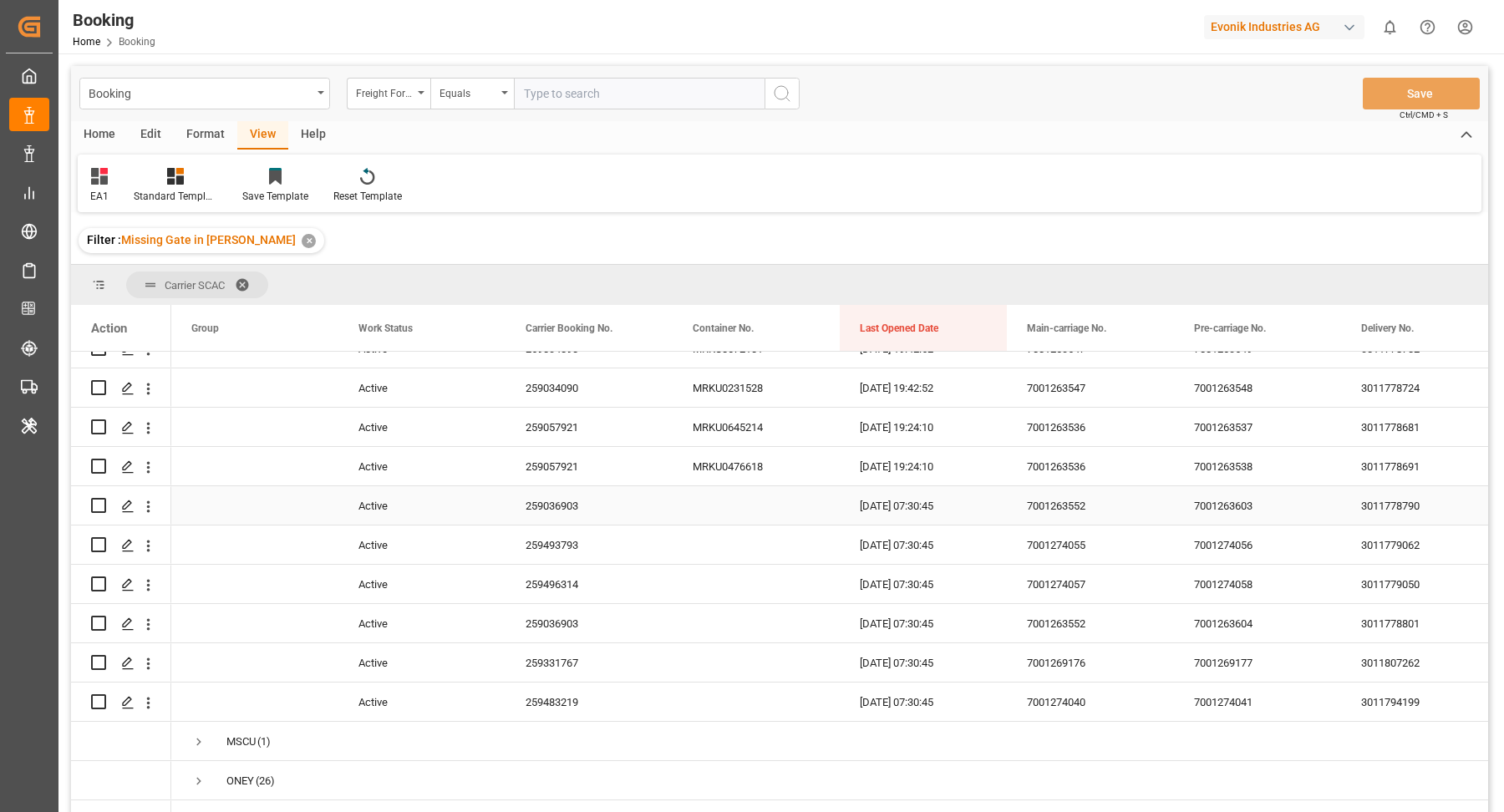
scroll to position [503, 0]
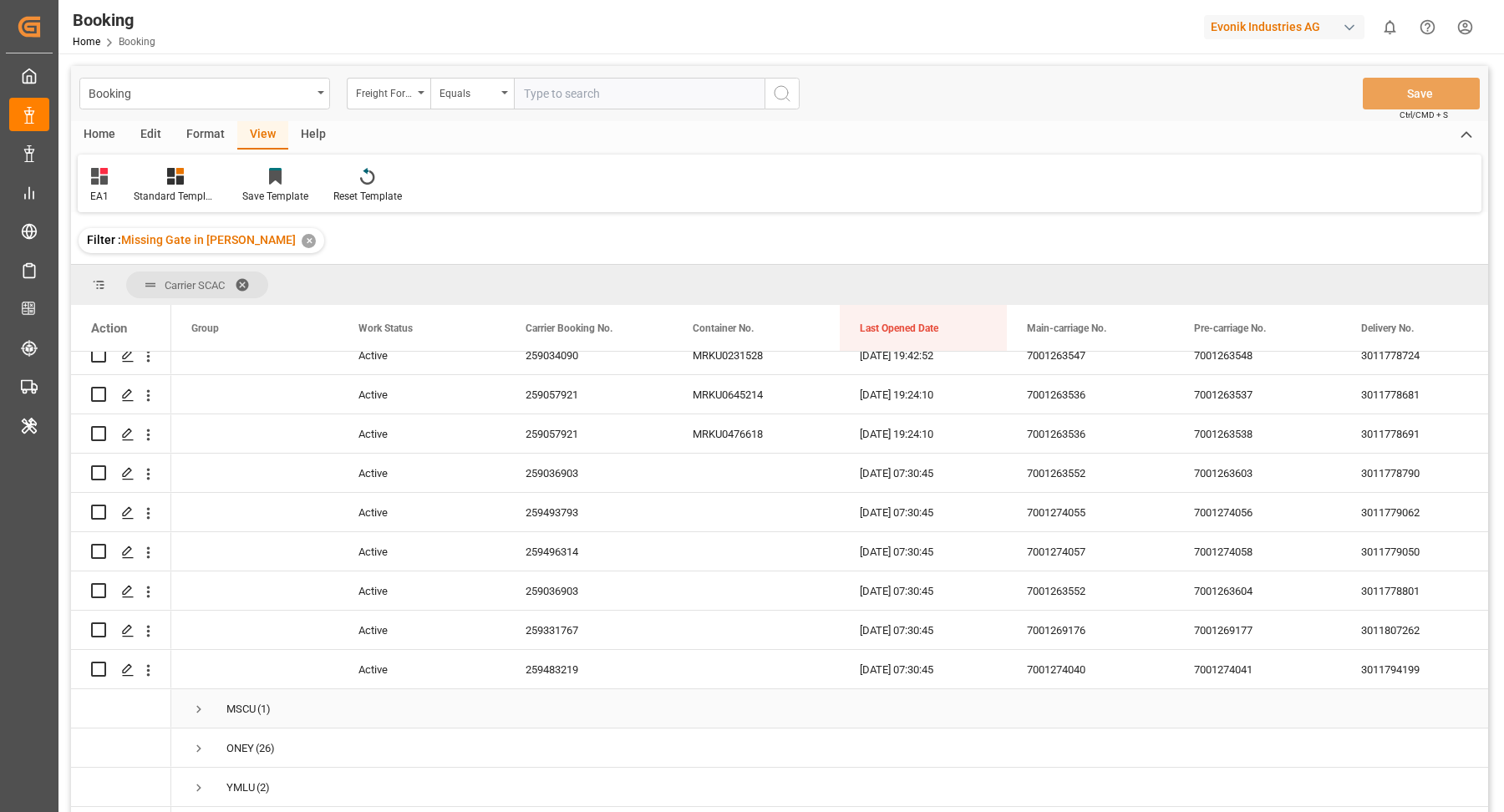
click at [196, 701] on span "Press SPACE to select this row." at bounding box center [199, 709] width 15 height 15
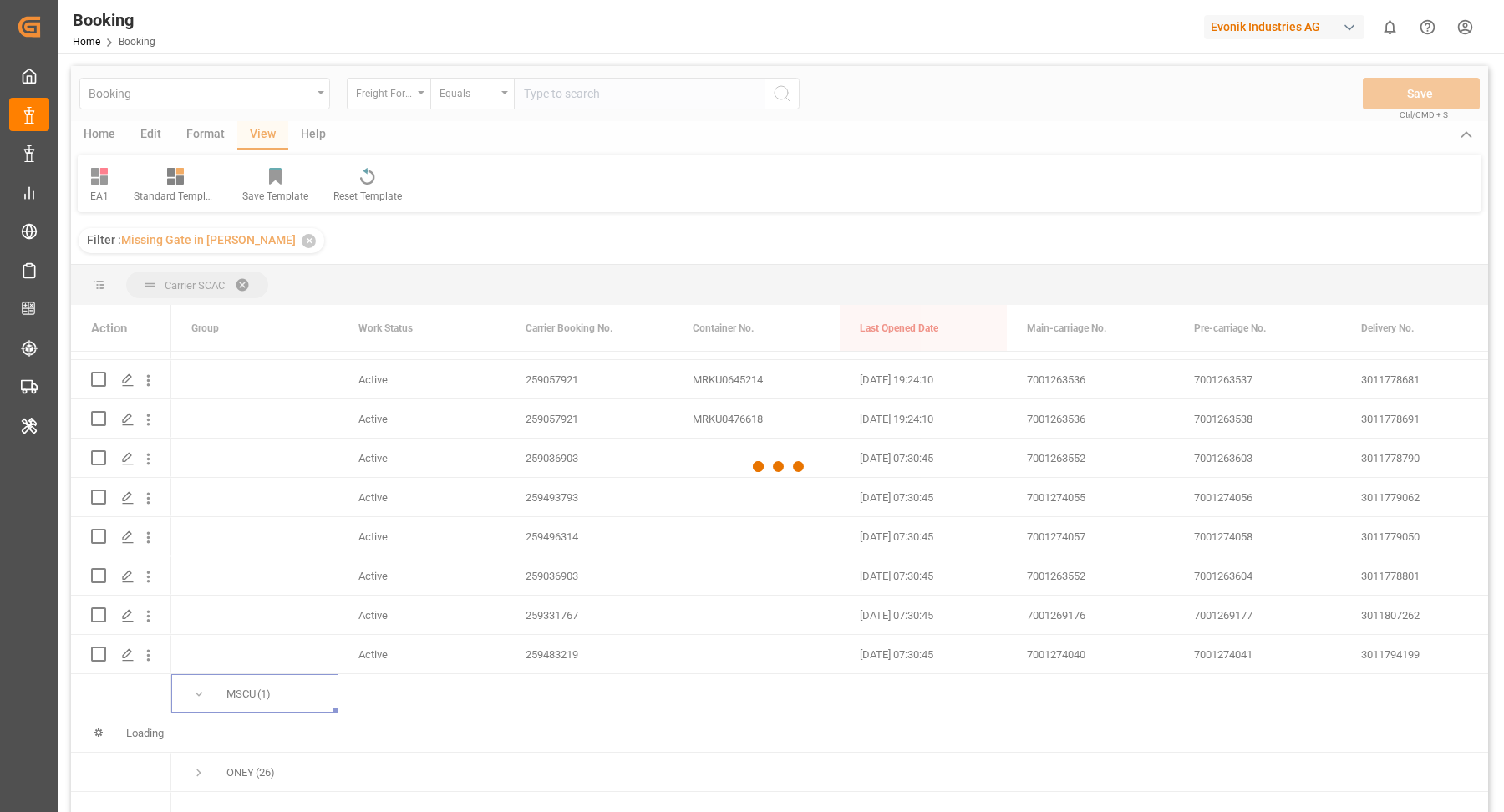
scroll to position [247, 0]
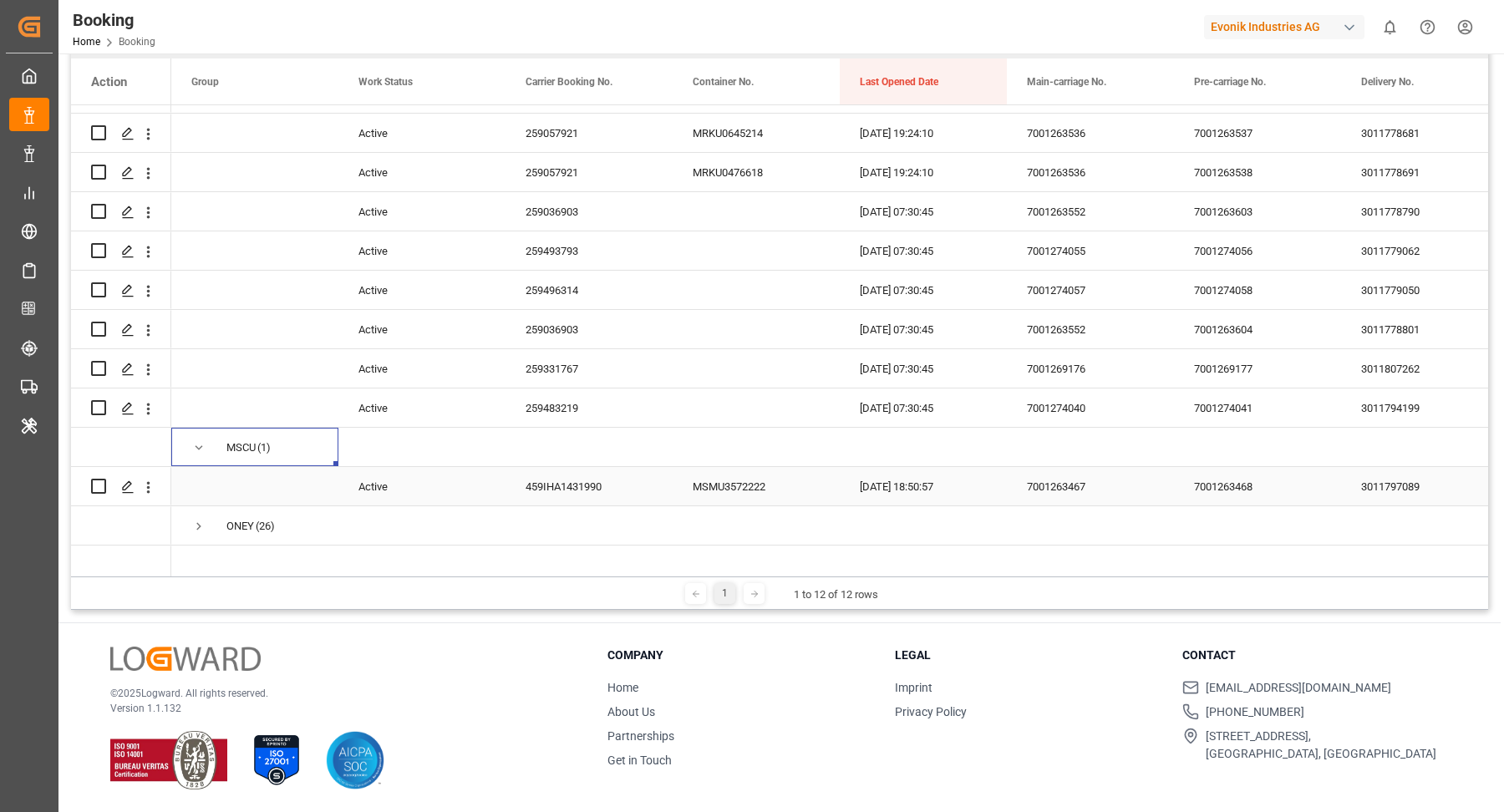
click at [575, 480] on div "459IHA1431990" at bounding box center [589, 486] width 167 height 38
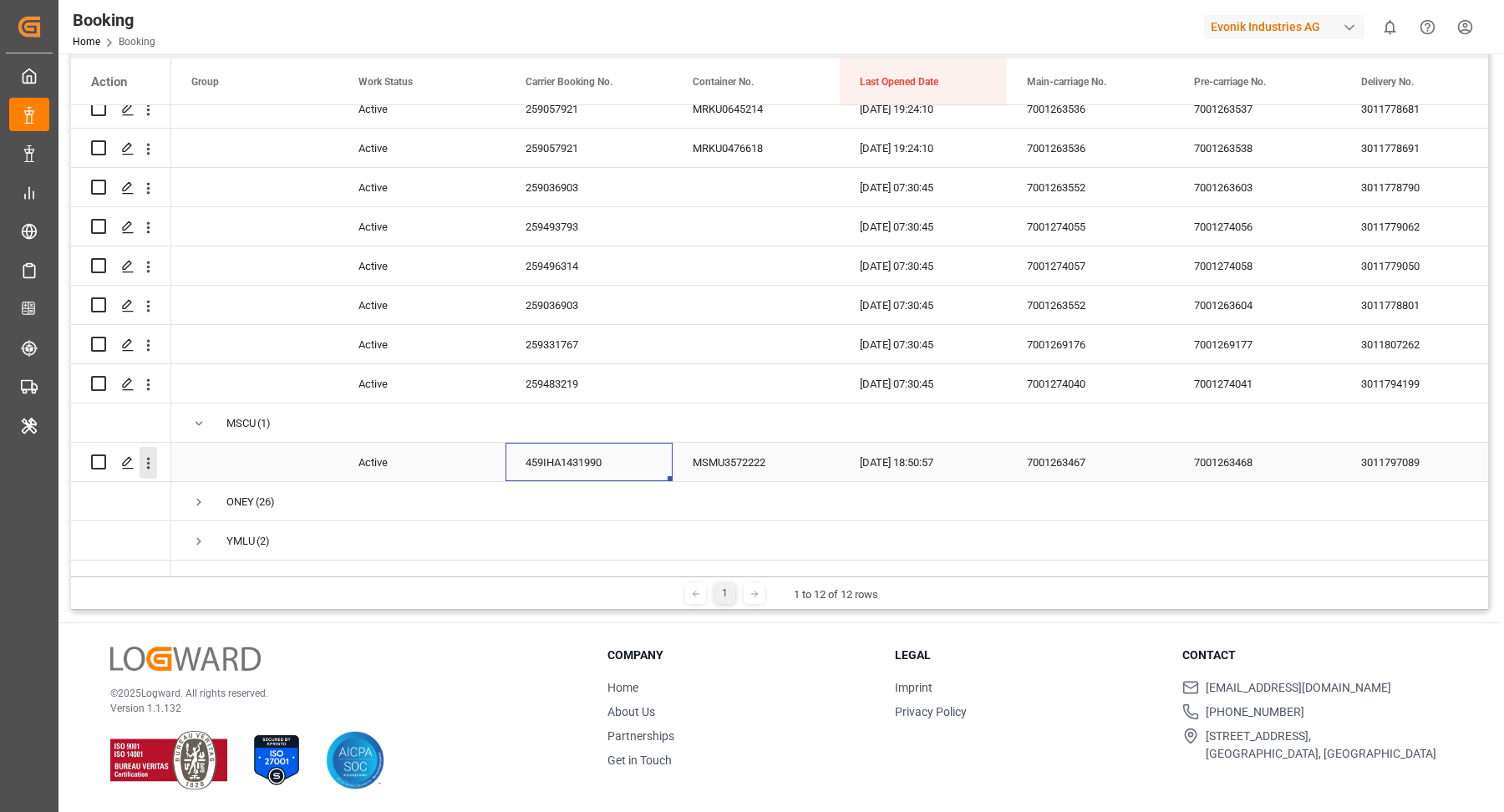
click at [147, 457] on icon "open menu" at bounding box center [149, 462] width 4 height 11
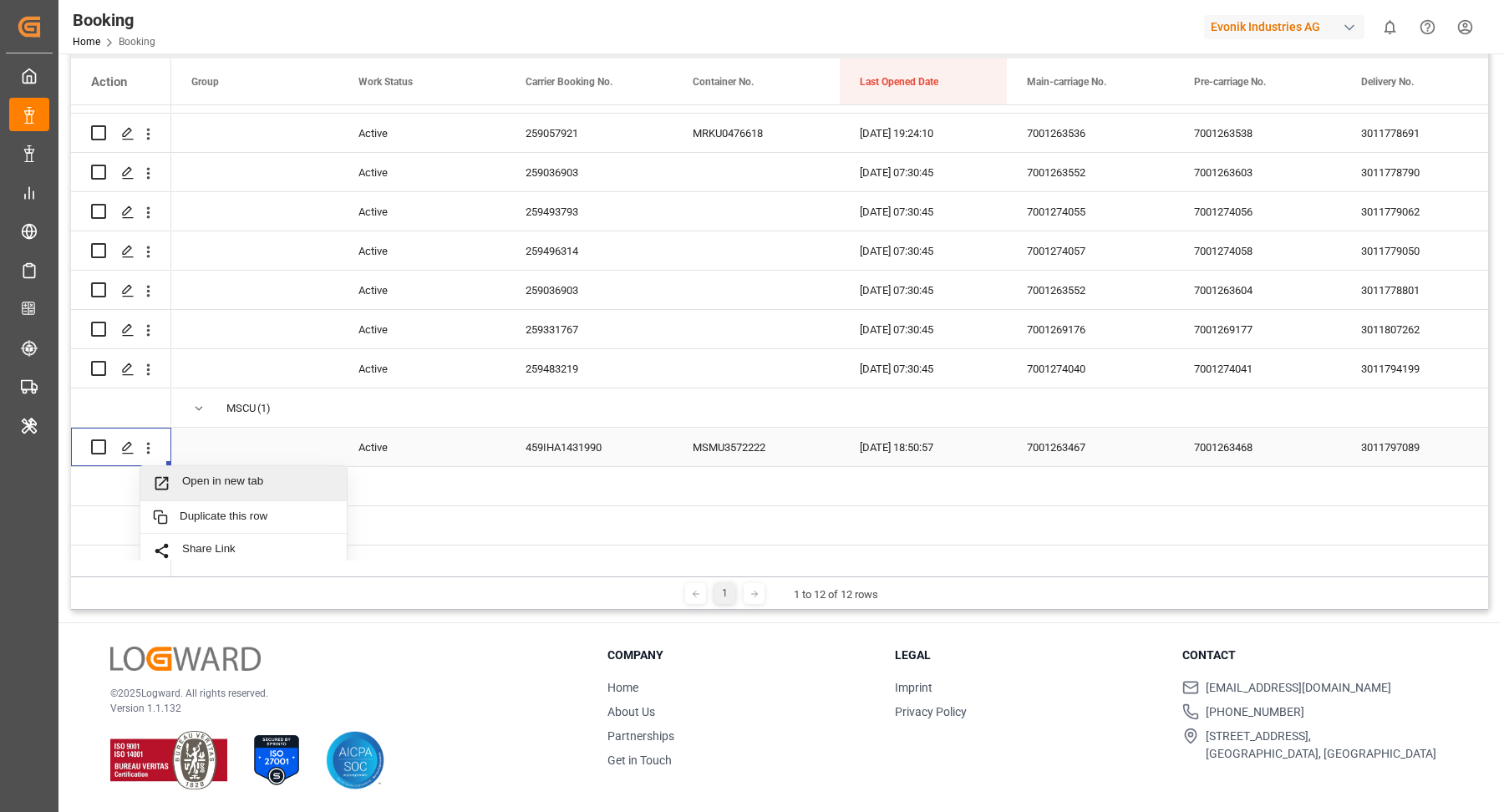
drag, startPoint x: 246, startPoint y: 478, endPoint x: 241, endPoint y: 468, distance: 11.2
click at [247, 477] on span "Open in new tab" at bounding box center [258, 483] width 152 height 18
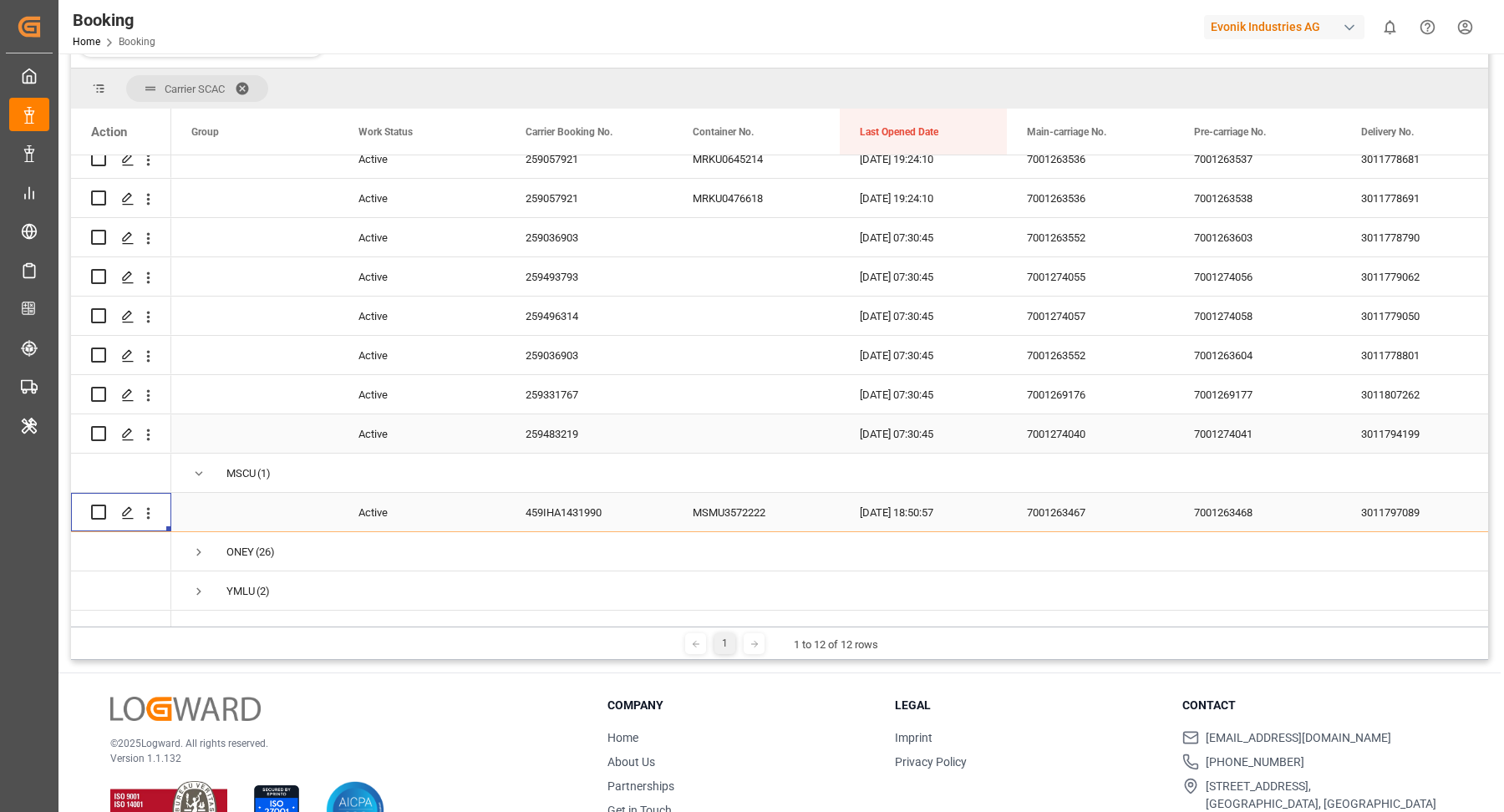
scroll to position [296, 0]
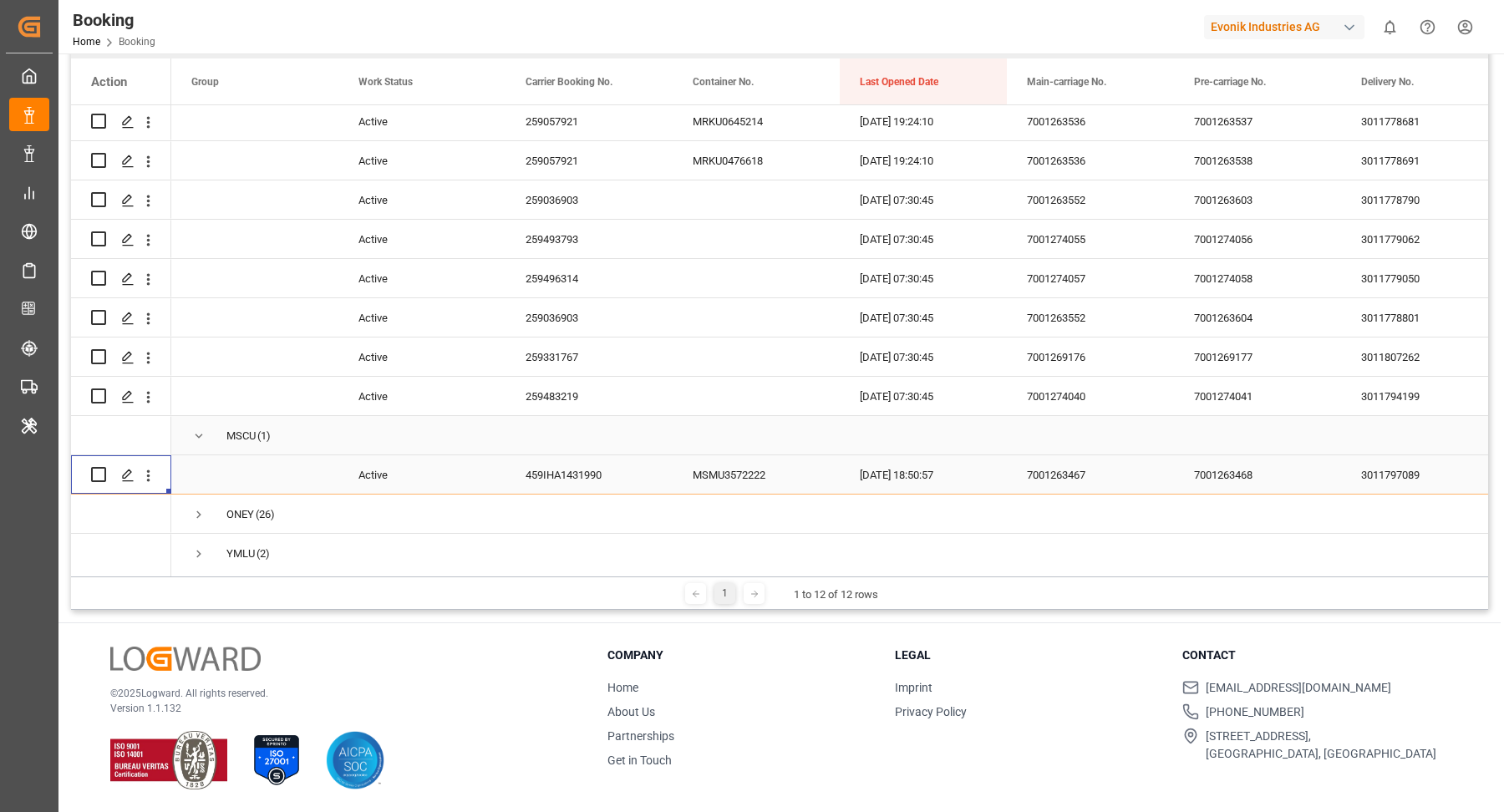
click at [203, 435] on span "Press SPACE to select this row." at bounding box center [199, 436] width 15 height 15
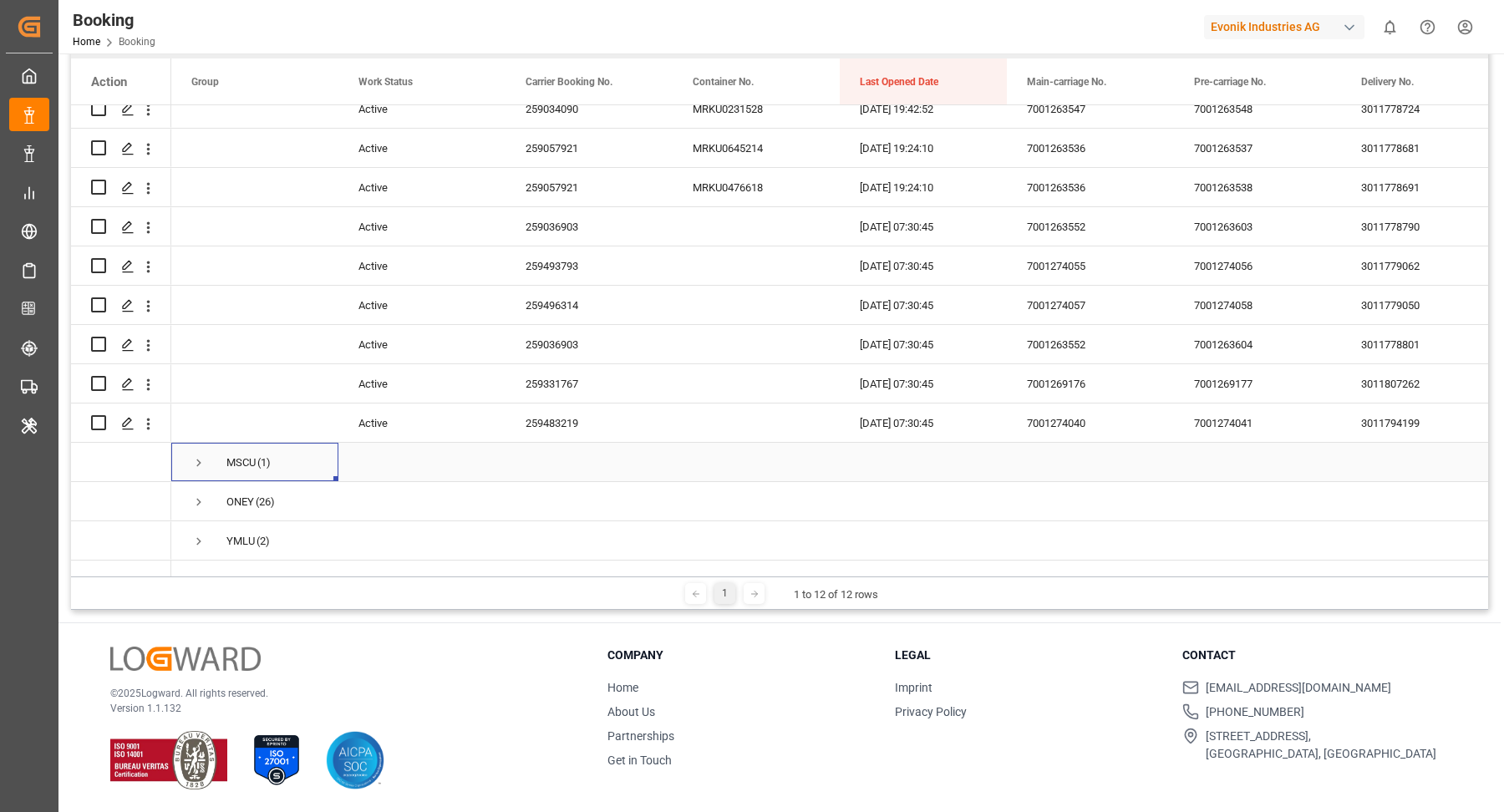
scroll to position [503, 0]
click at [198, 534] on span "Press SPACE to select this row." at bounding box center [199, 541] width 15 height 15
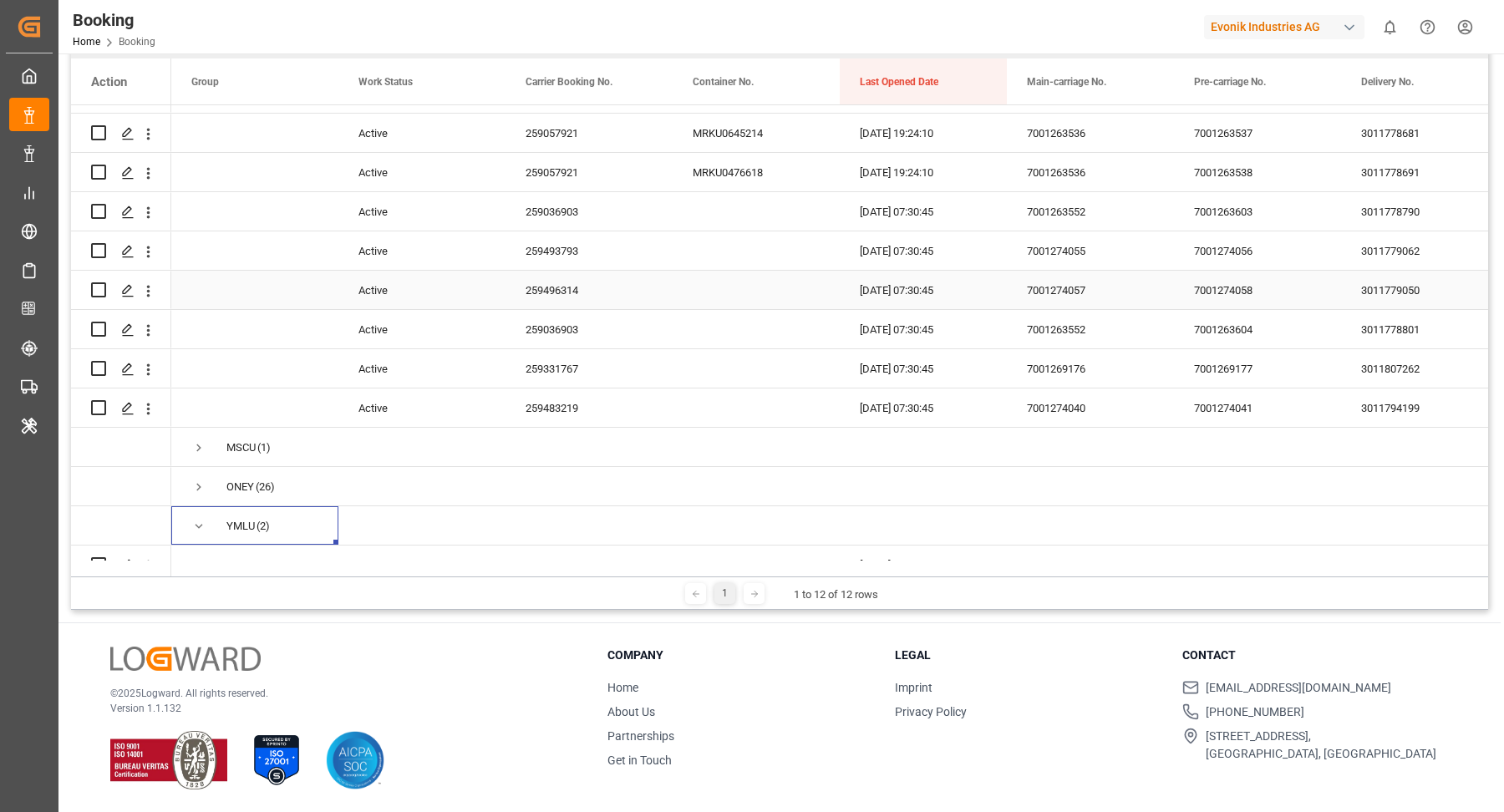
scroll to position [580, 0]
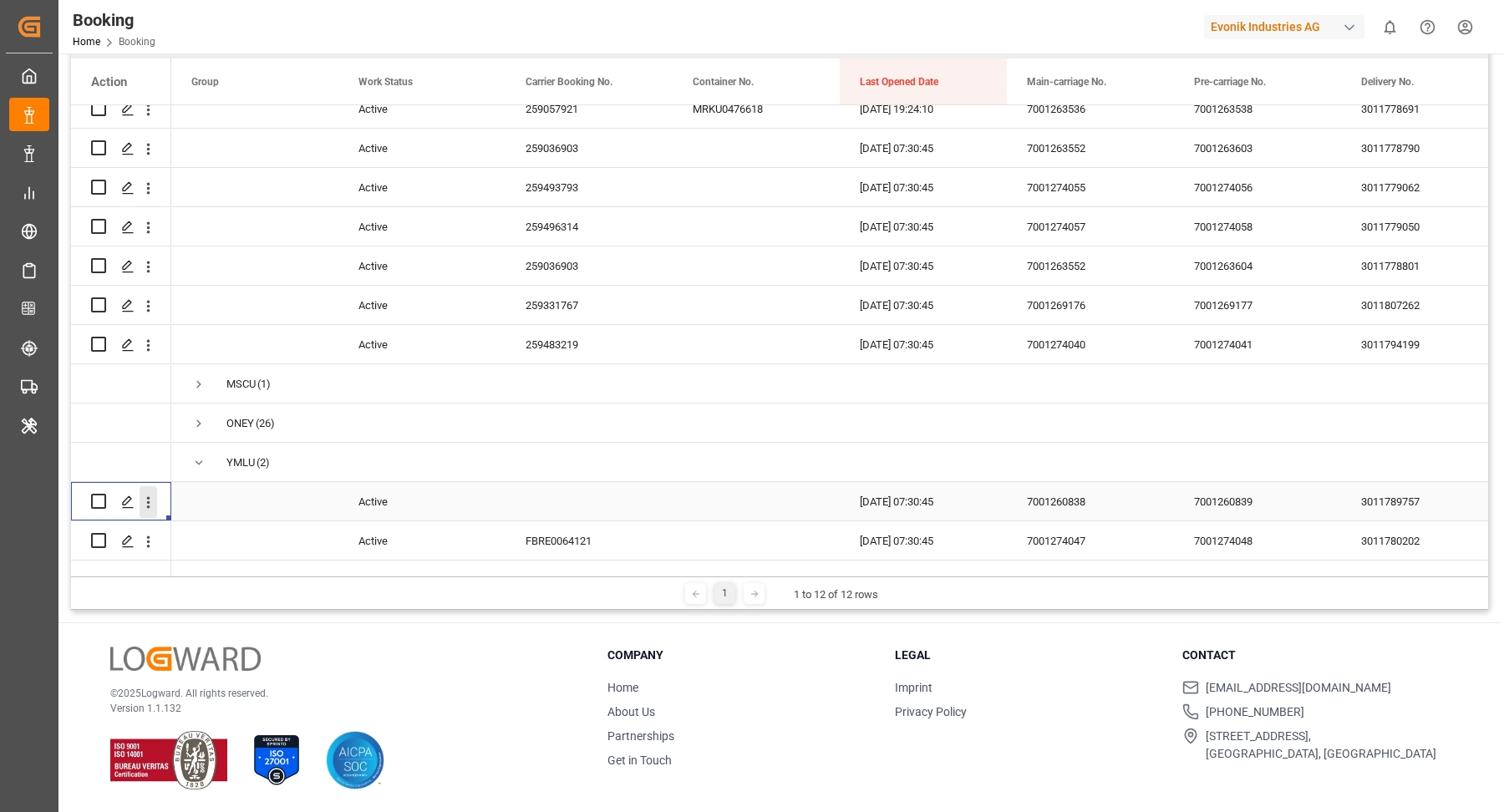
click at [151, 494] on icon "open menu" at bounding box center [148, 503] width 18 height 18
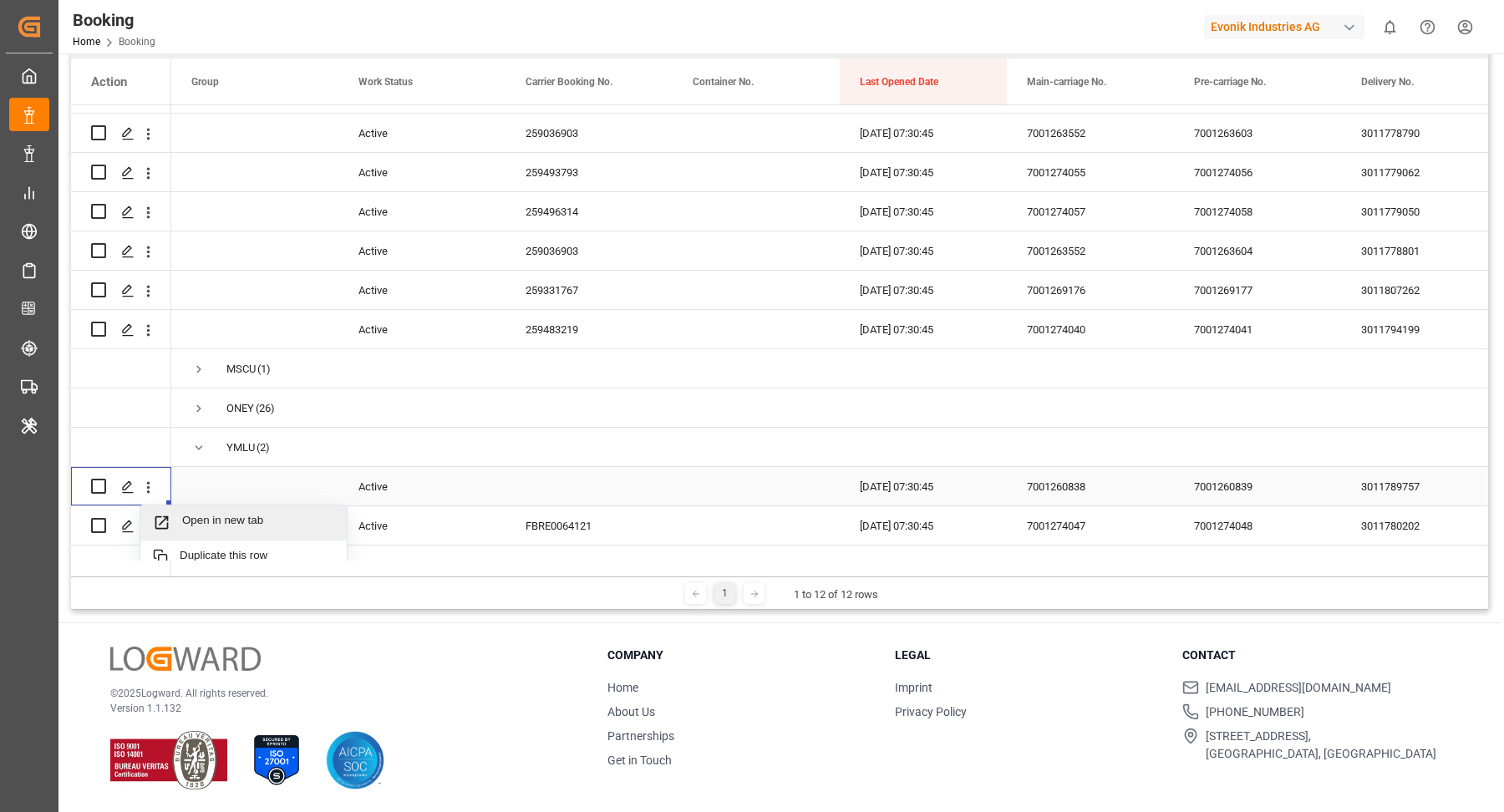
click at [272, 524] on span "Open in new tab" at bounding box center [258, 522] width 152 height 18
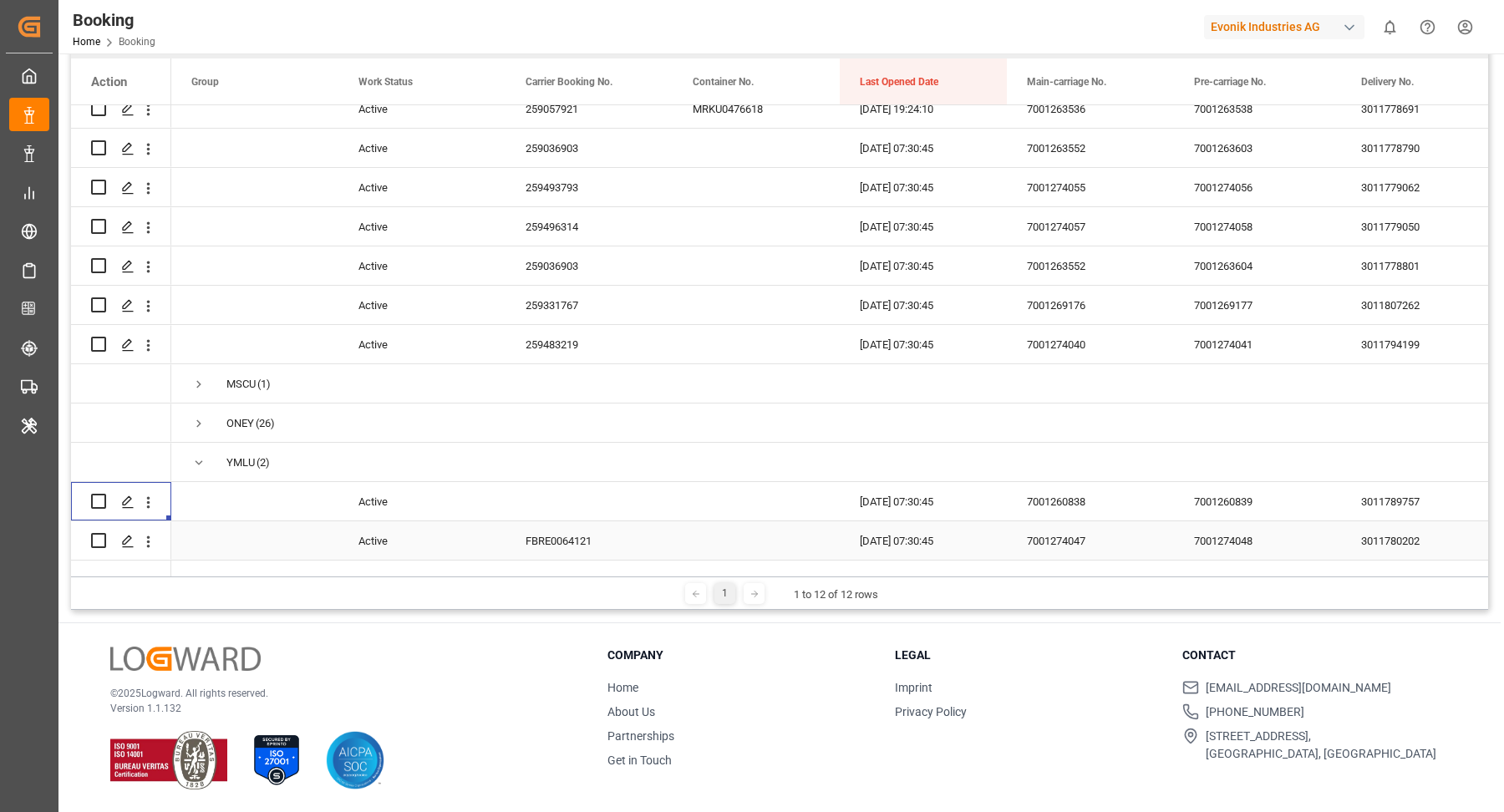
click at [600, 522] on div "FBRE0064121" at bounding box center [589, 540] width 167 height 38
click at [147, 533] on icon "open menu" at bounding box center [148, 541] width 18 height 18
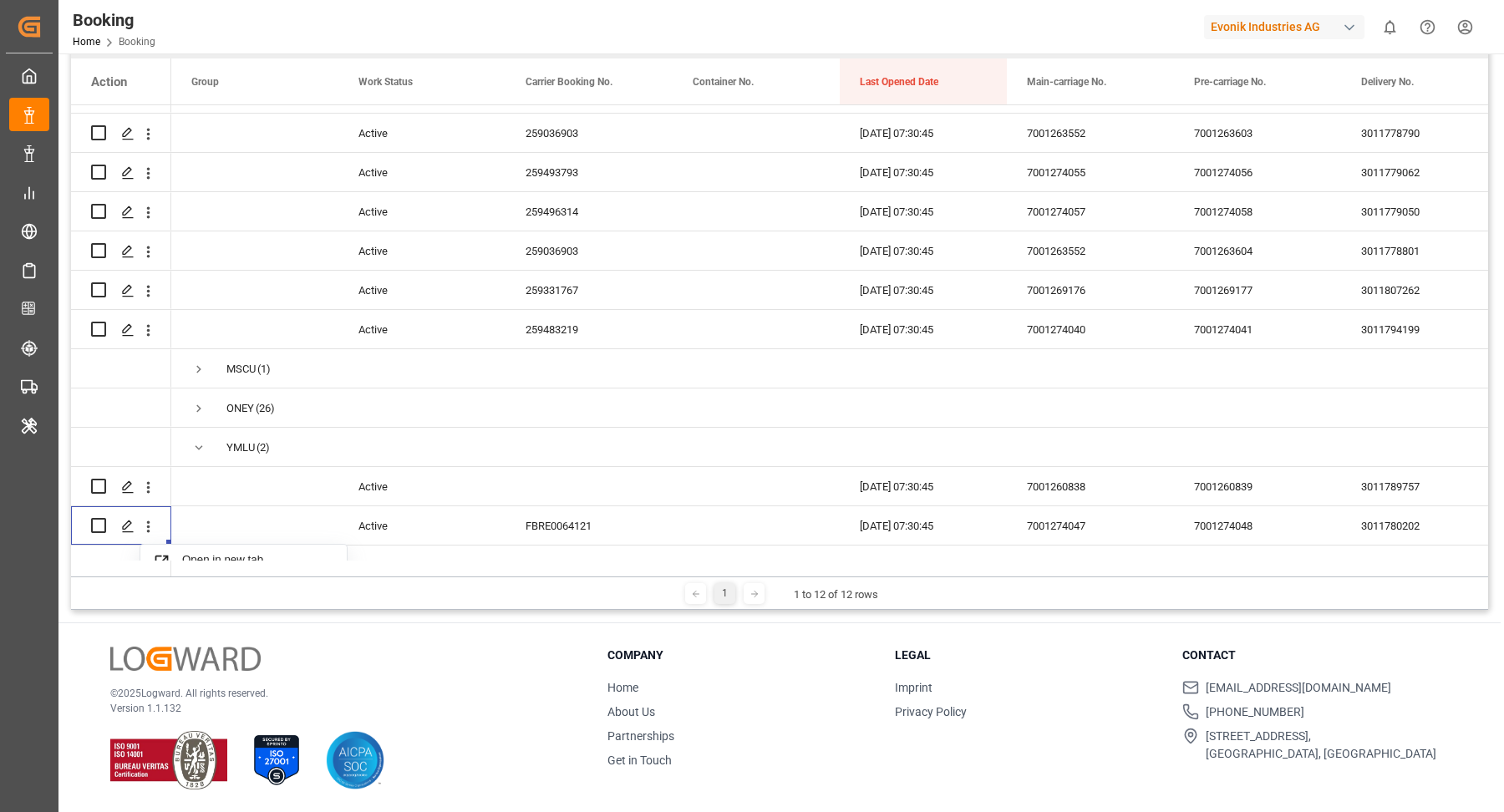
scroll to position [808, 0]
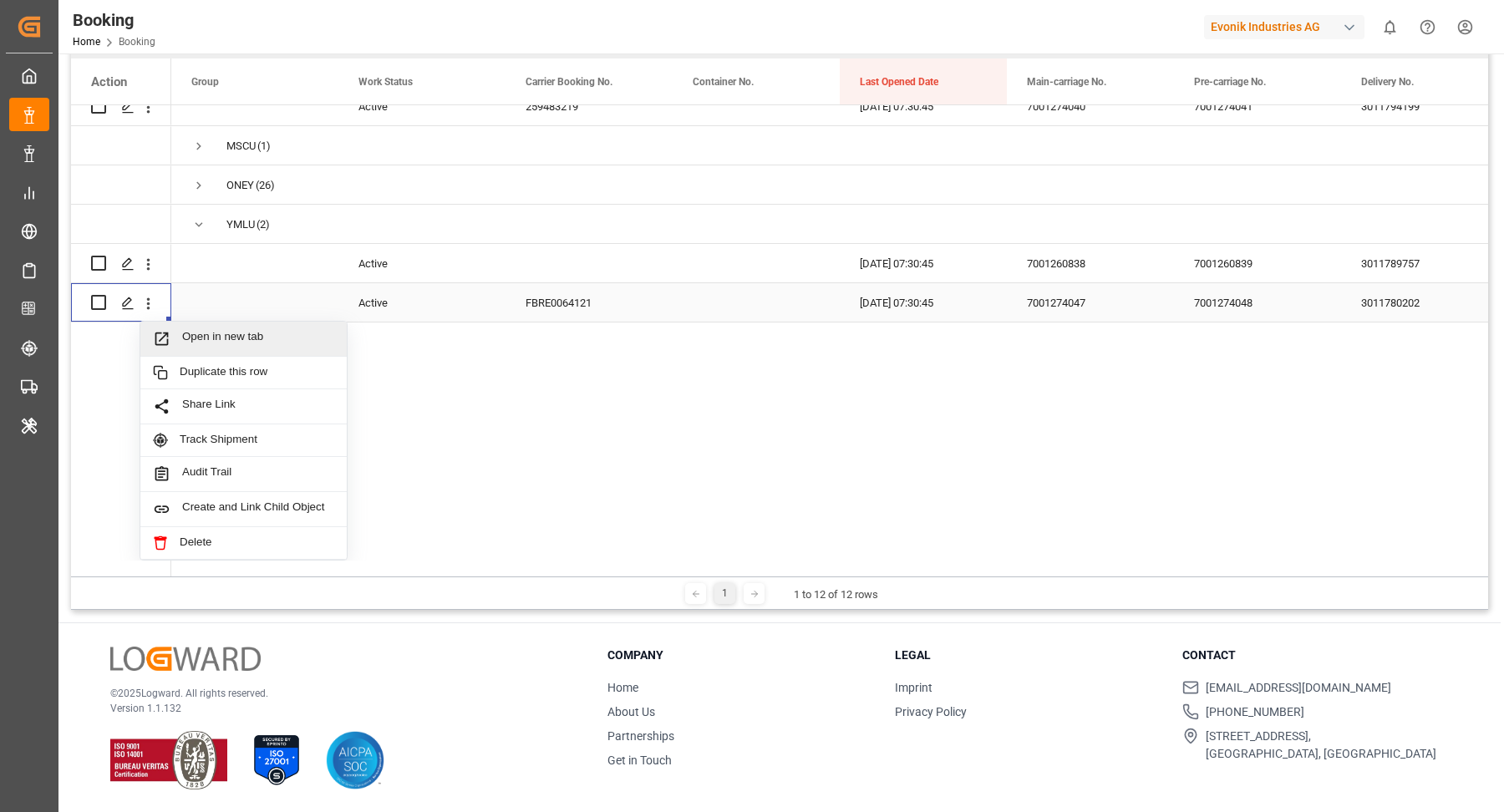
click at [285, 343] on div "Open in new tab" at bounding box center [244, 338] width 206 height 35
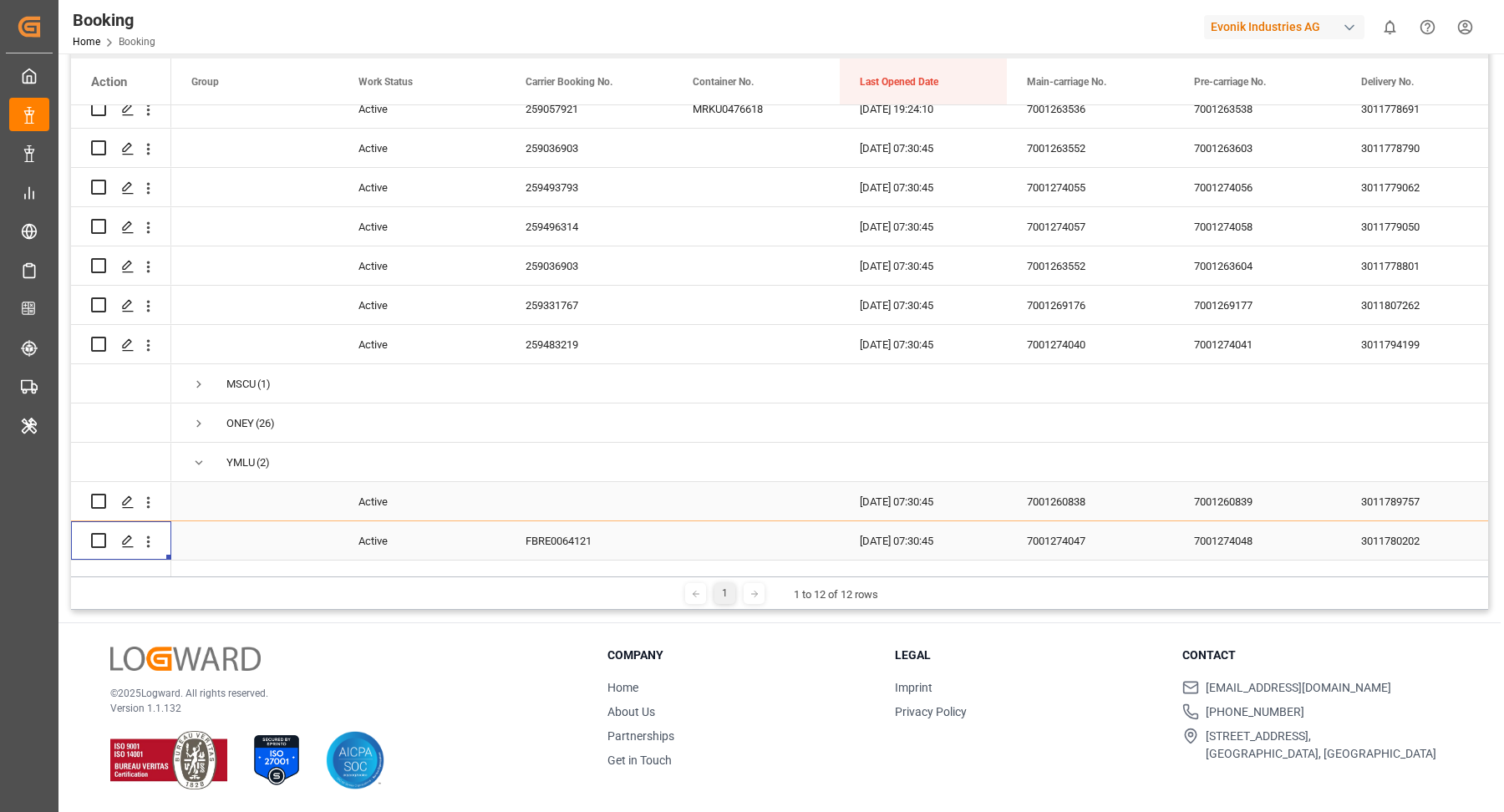
scroll to position [554, 0]
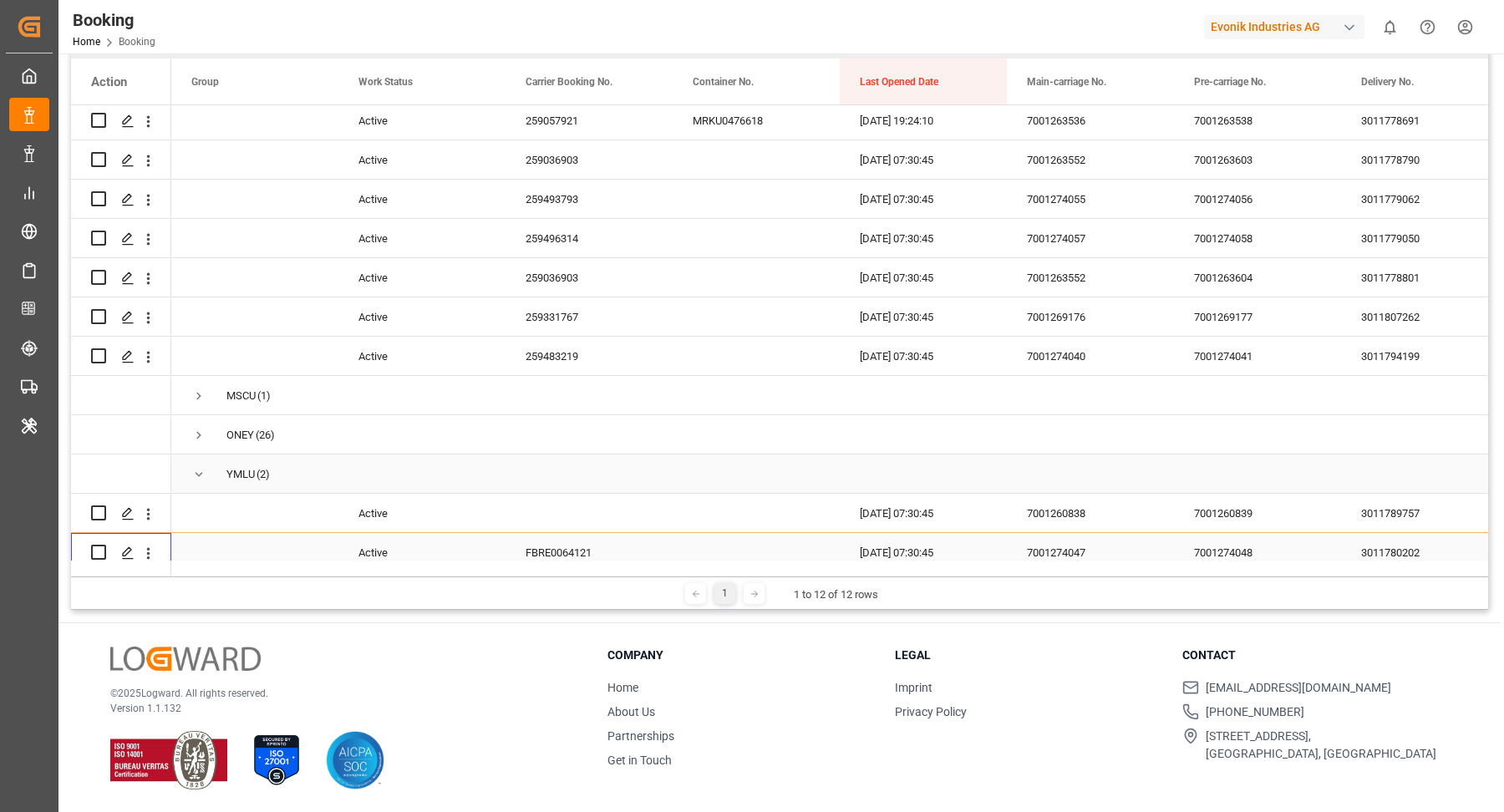
click at [200, 471] on span "Press SPACE to select this row." at bounding box center [199, 474] width 15 height 15
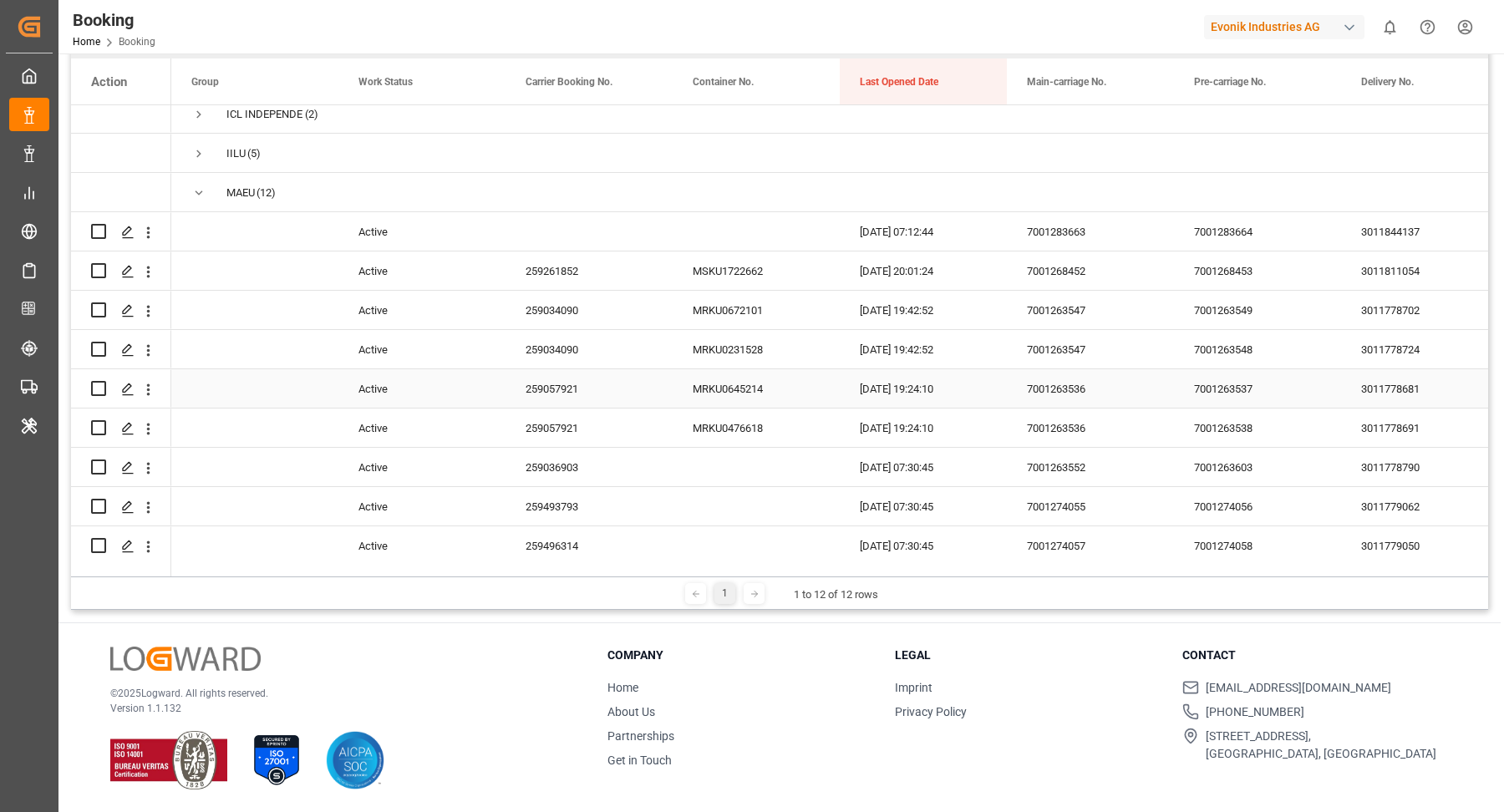
scroll to position [260, 0]
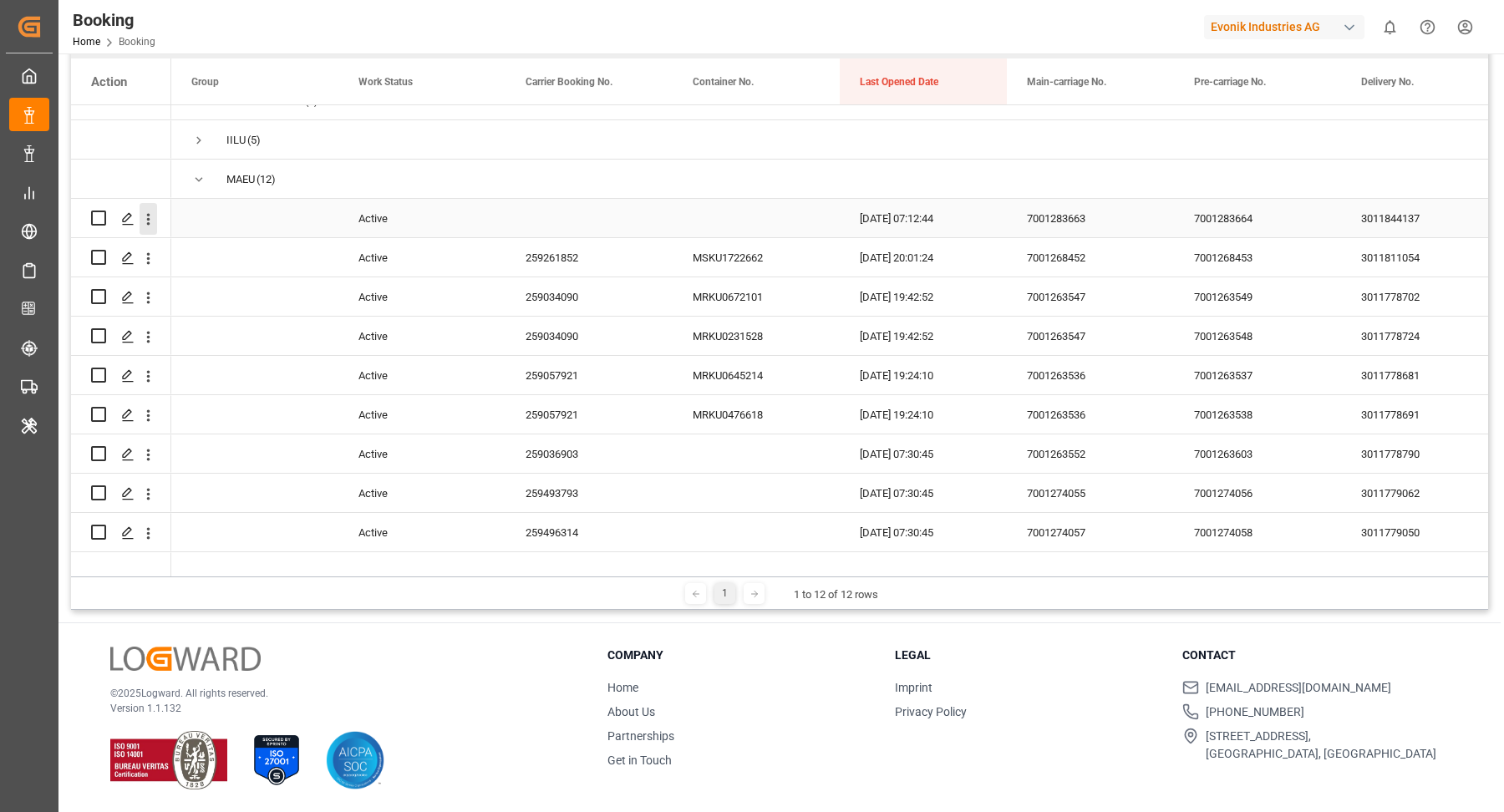
click at [147, 218] on icon "open menu" at bounding box center [149, 218] width 4 height 11
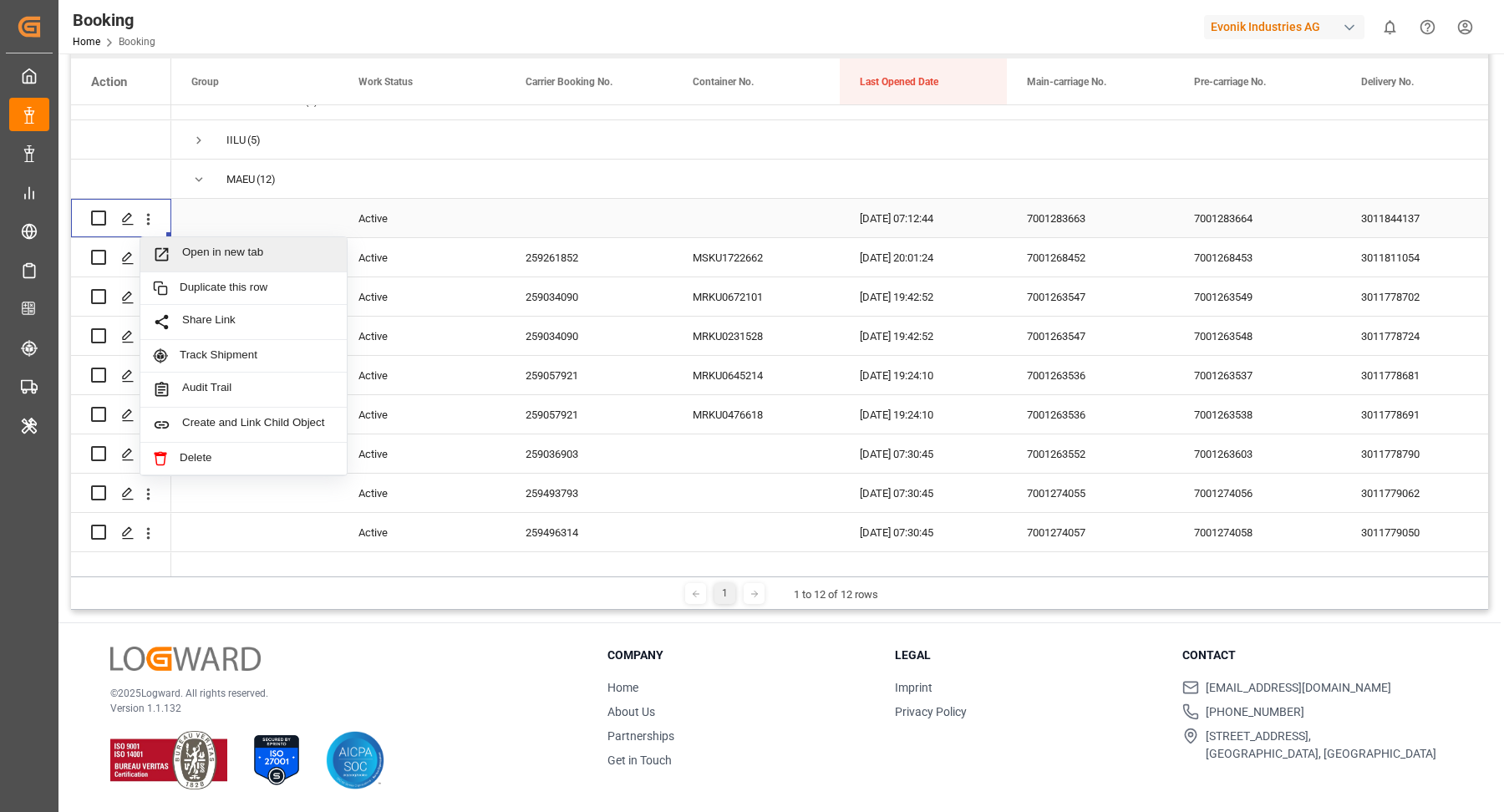
click at [259, 250] on span "Open in new tab" at bounding box center [258, 254] width 152 height 18
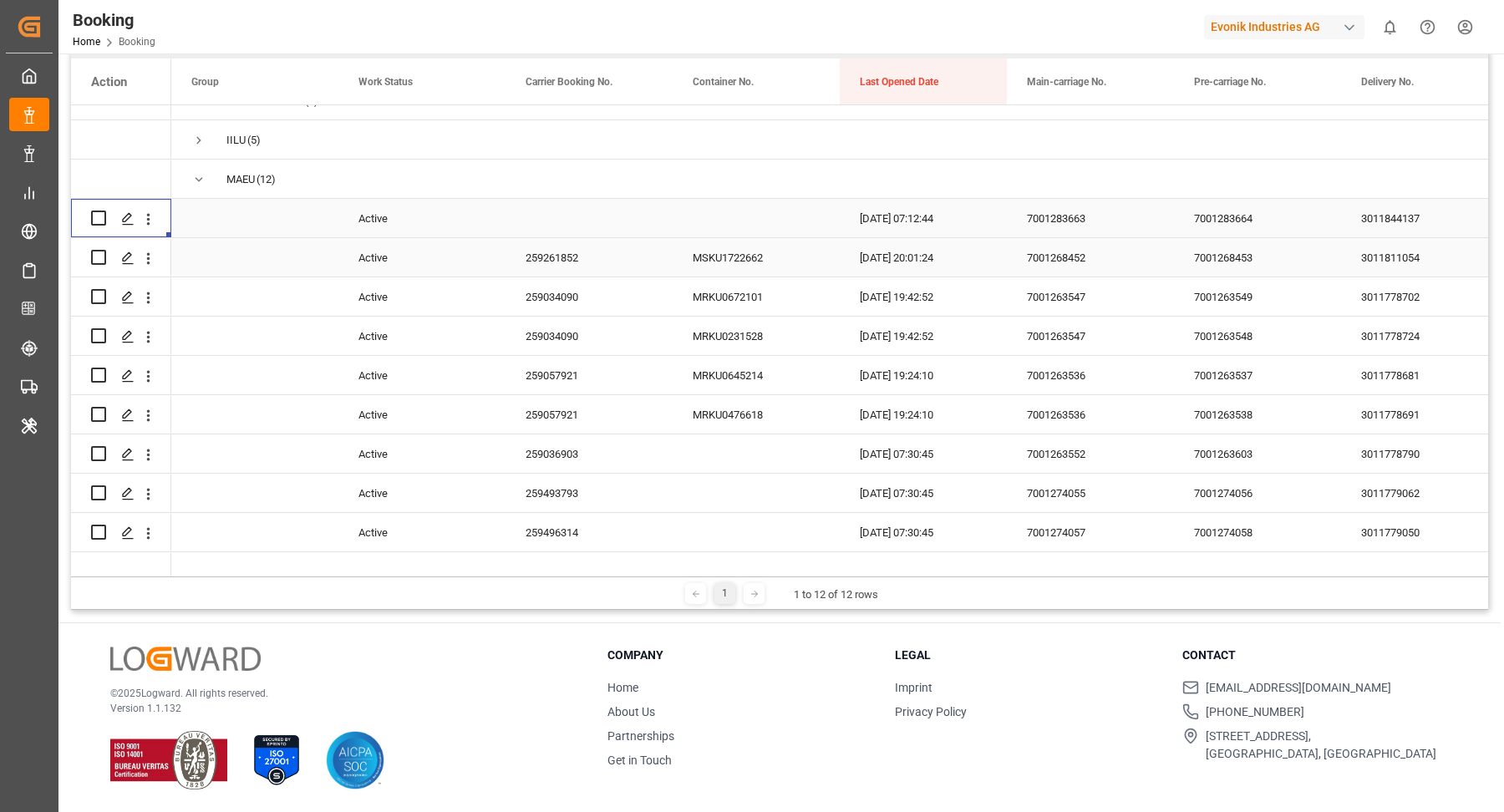
click at [542, 275] on div "259261852" at bounding box center [589, 257] width 167 height 38
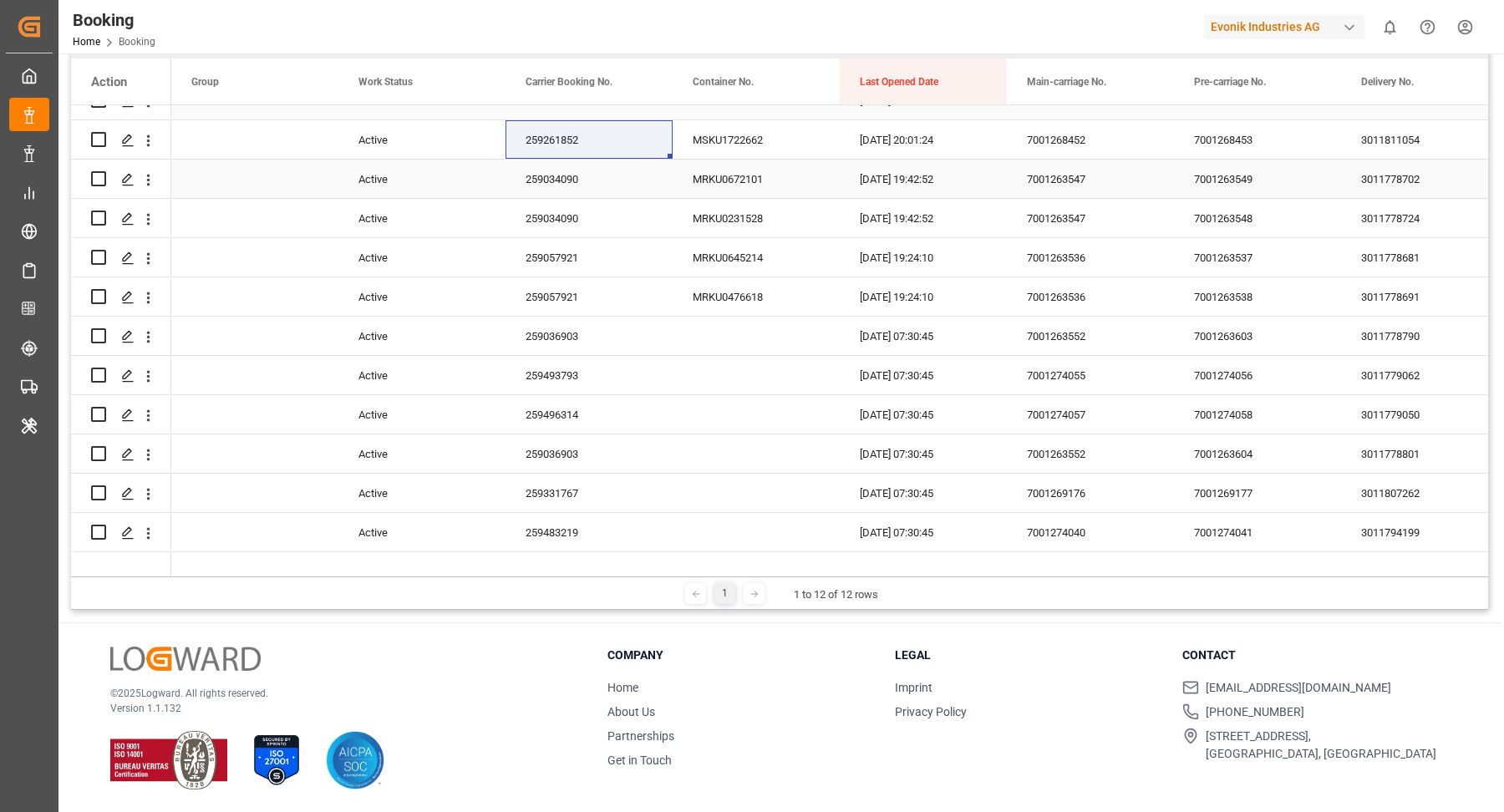
scroll to position [365, 0]
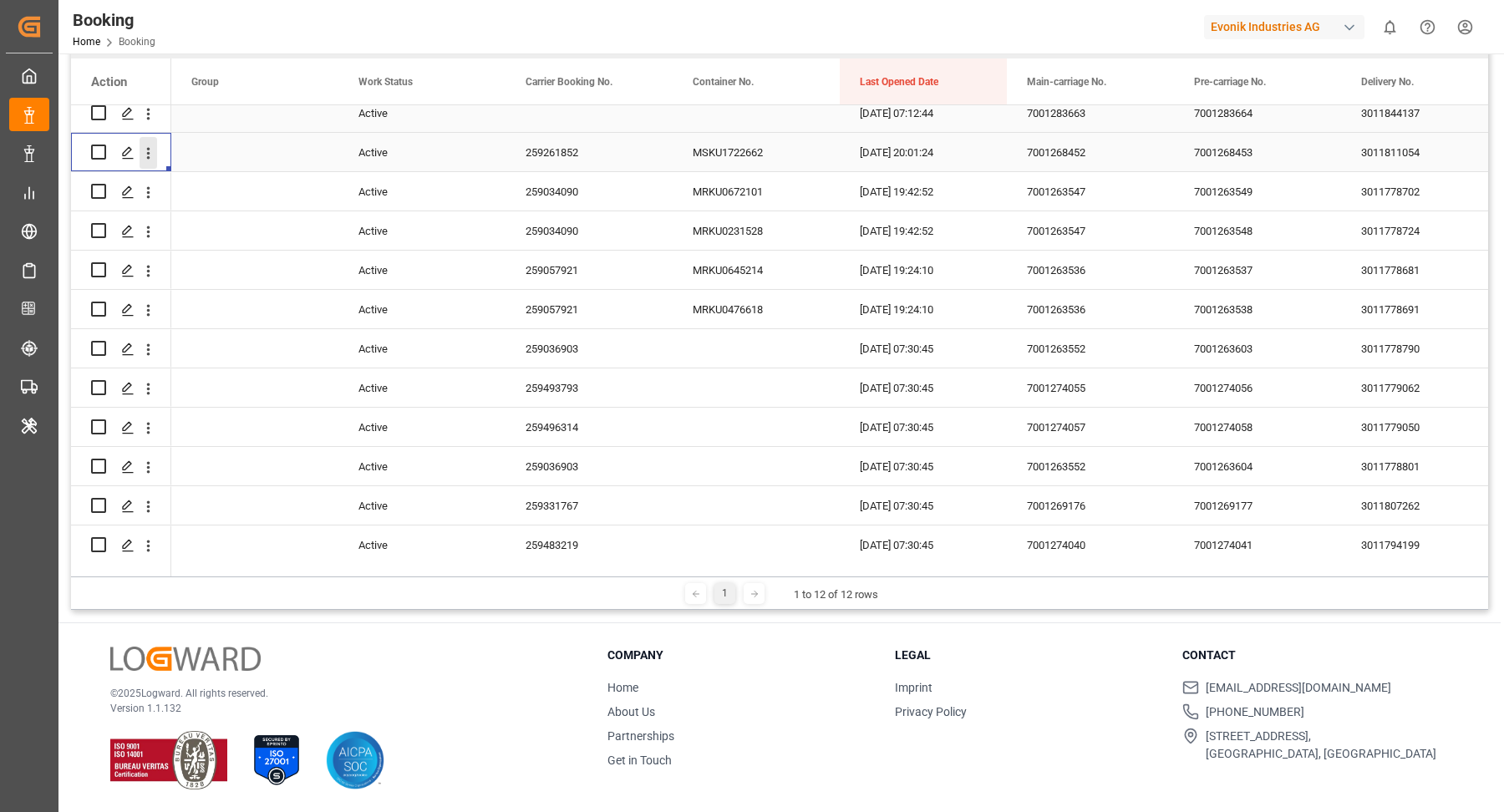
click at [150, 154] on icon "open menu" at bounding box center [148, 153] width 18 height 18
click at [231, 190] on span "Press SPACE to select this row." at bounding box center [254, 190] width 127 height 37
click at [144, 156] on icon "open menu" at bounding box center [148, 153] width 18 height 18
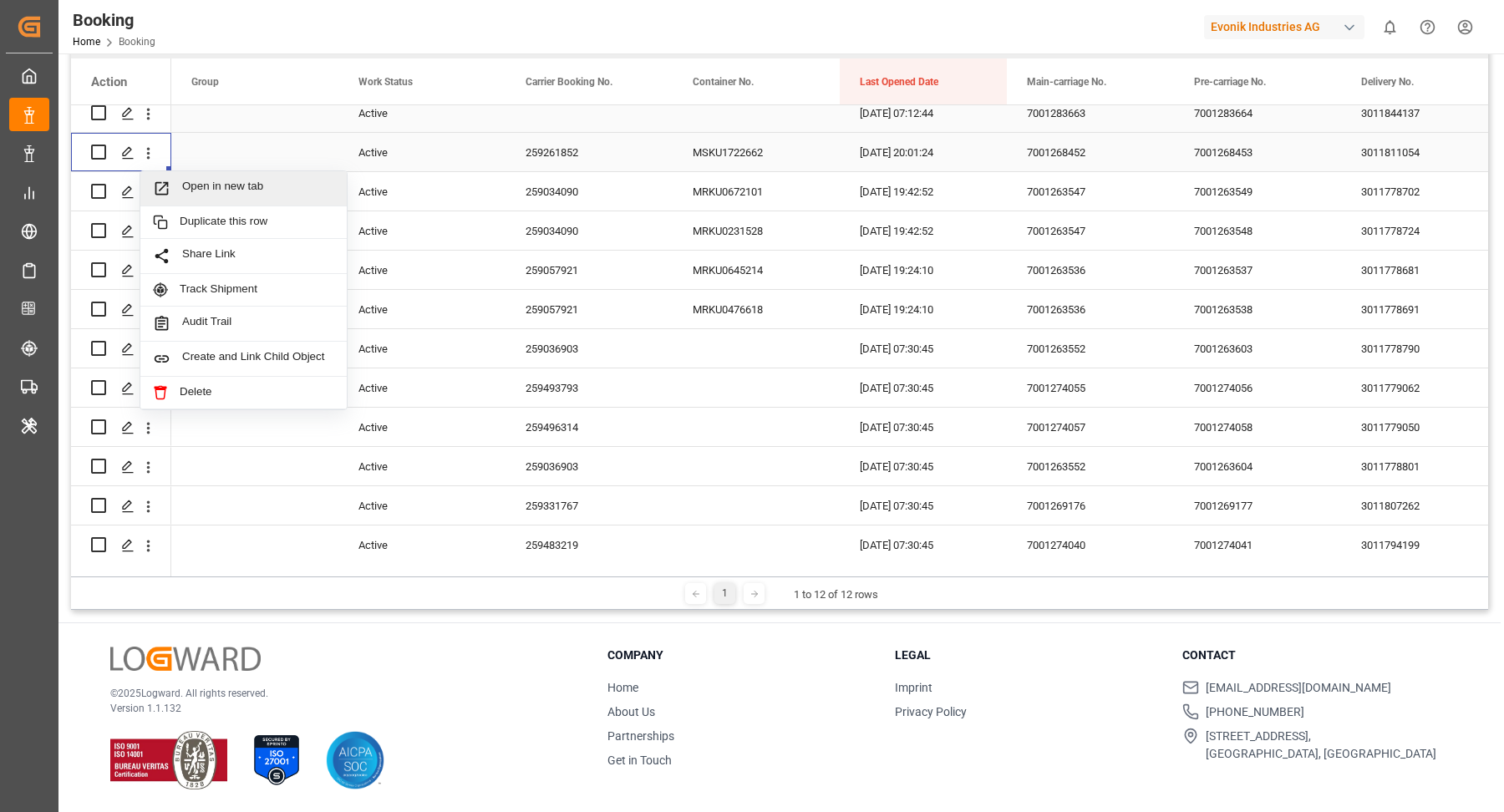
click at [232, 181] on span "Open in new tab" at bounding box center [258, 188] width 152 height 18
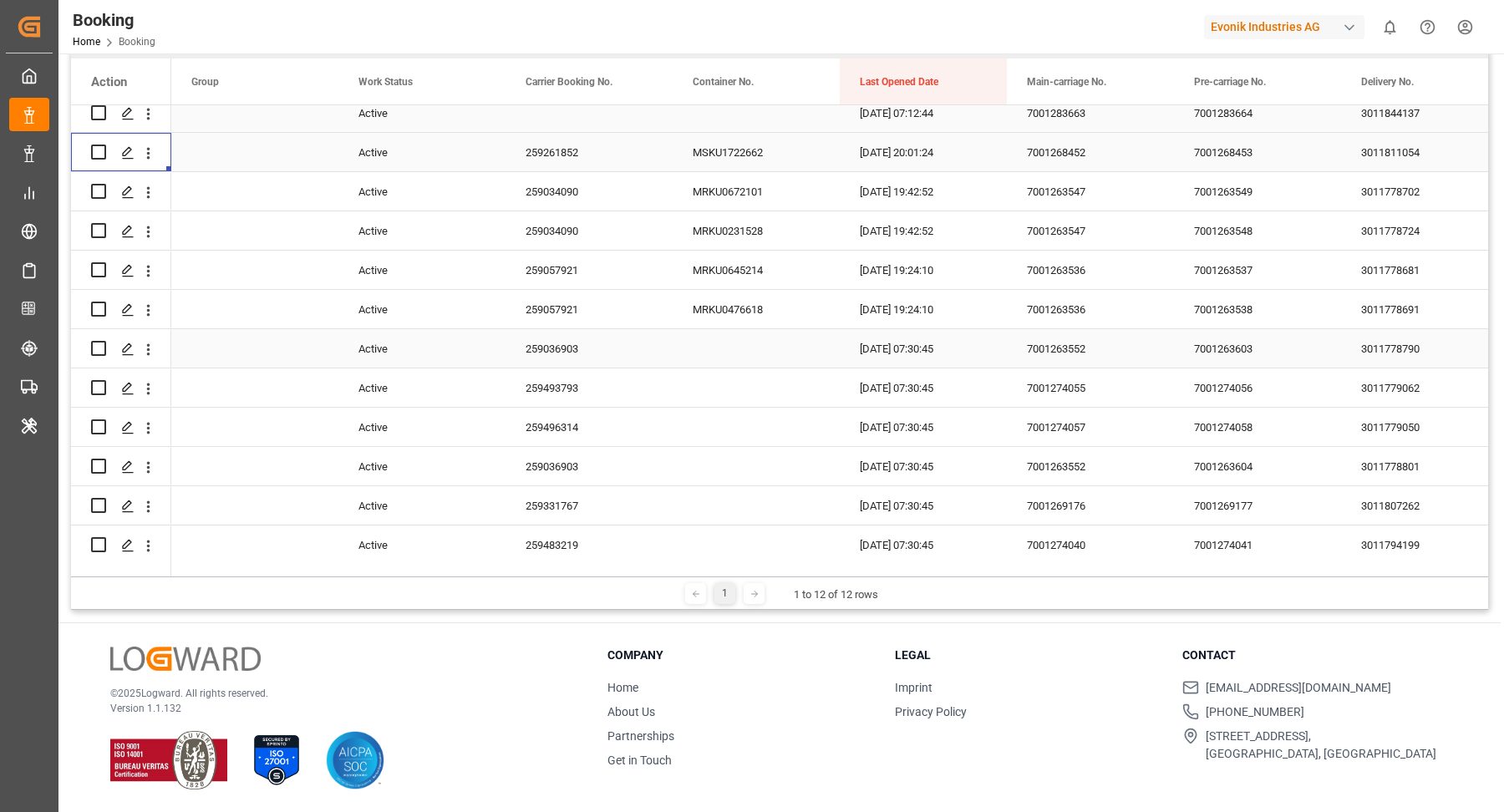
click at [578, 190] on div "259034090" at bounding box center [589, 191] width 167 height 38
click at [155, 195] on icon "open menu" at bounding box center [148, 192] width 18 height 18
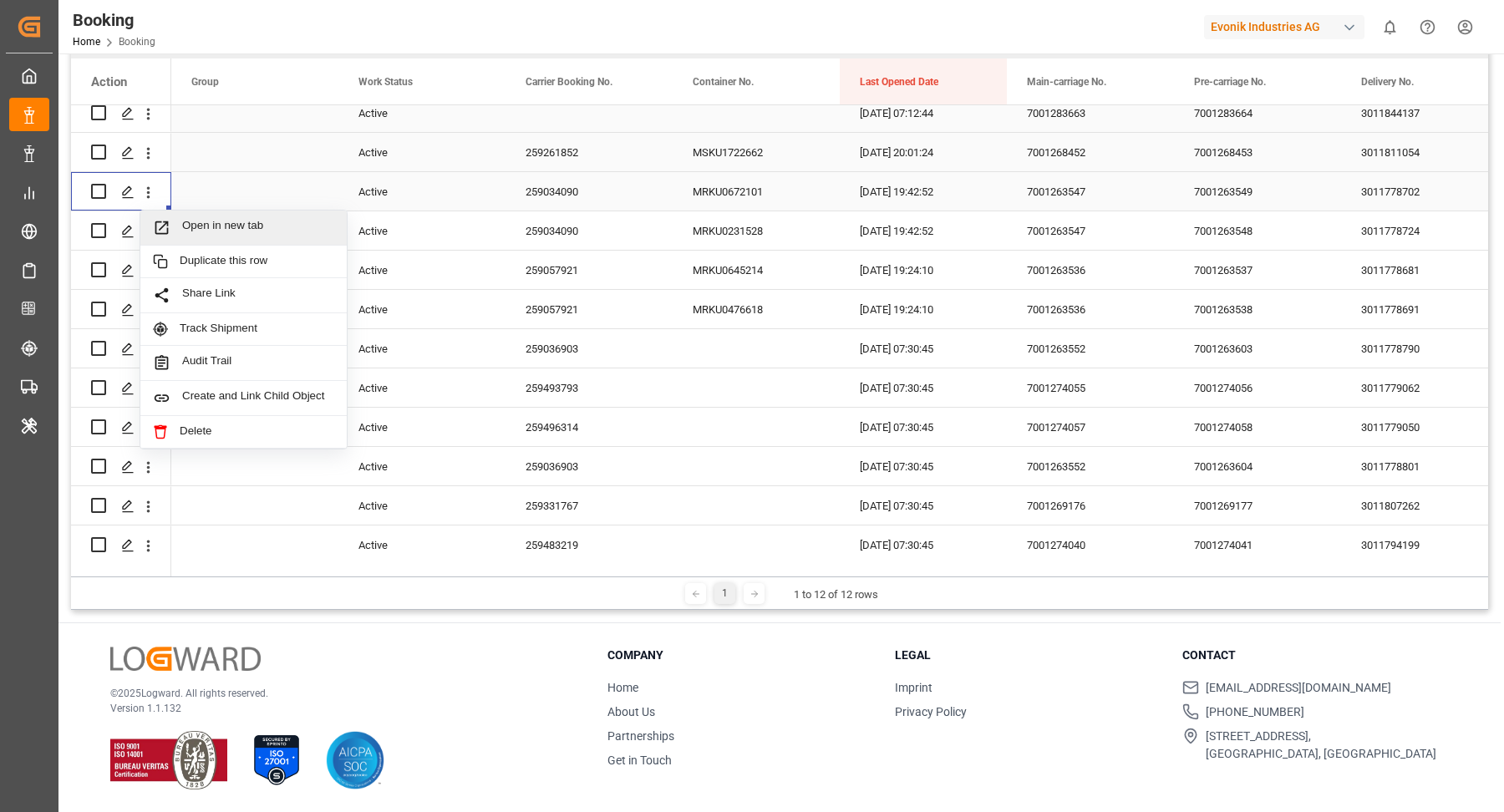
click at [216, 220] on span "Open in new tab" at bounding box center [258, 227] width 152 height 18
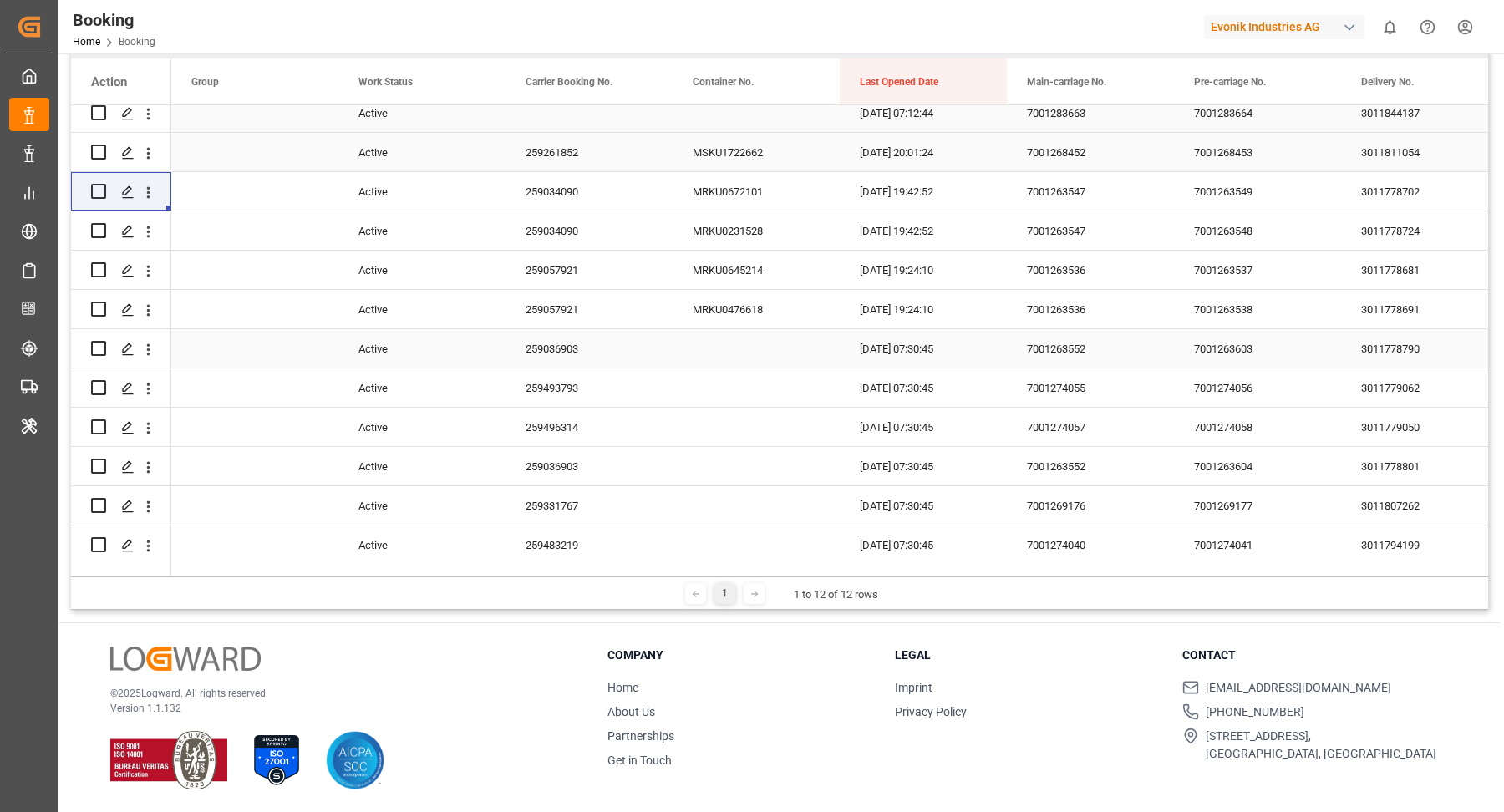
scroll to position [339, 0]
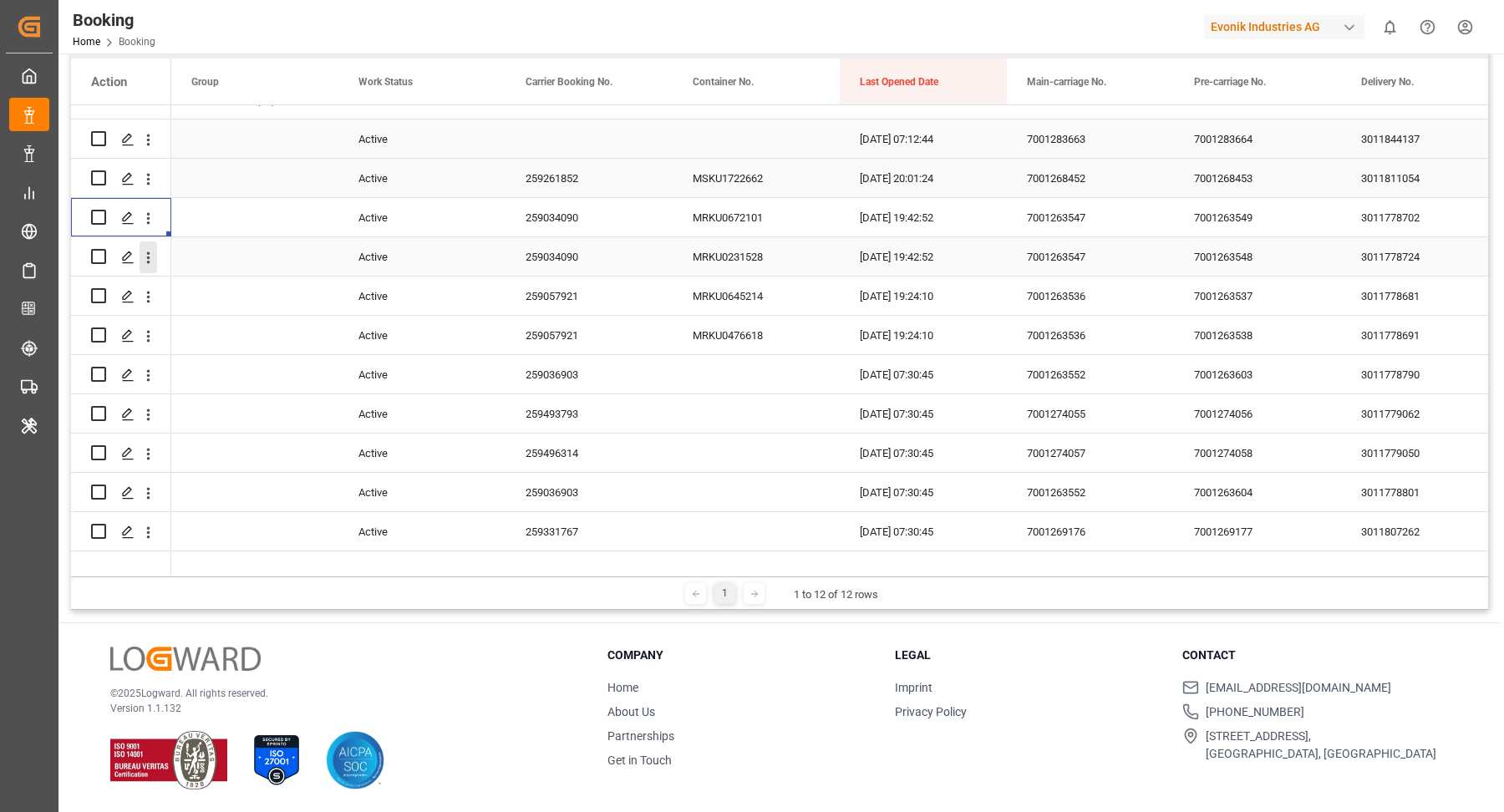
click at [143, 256] on icon "open menu" at bounding box center [148, 258] width 18 height 18
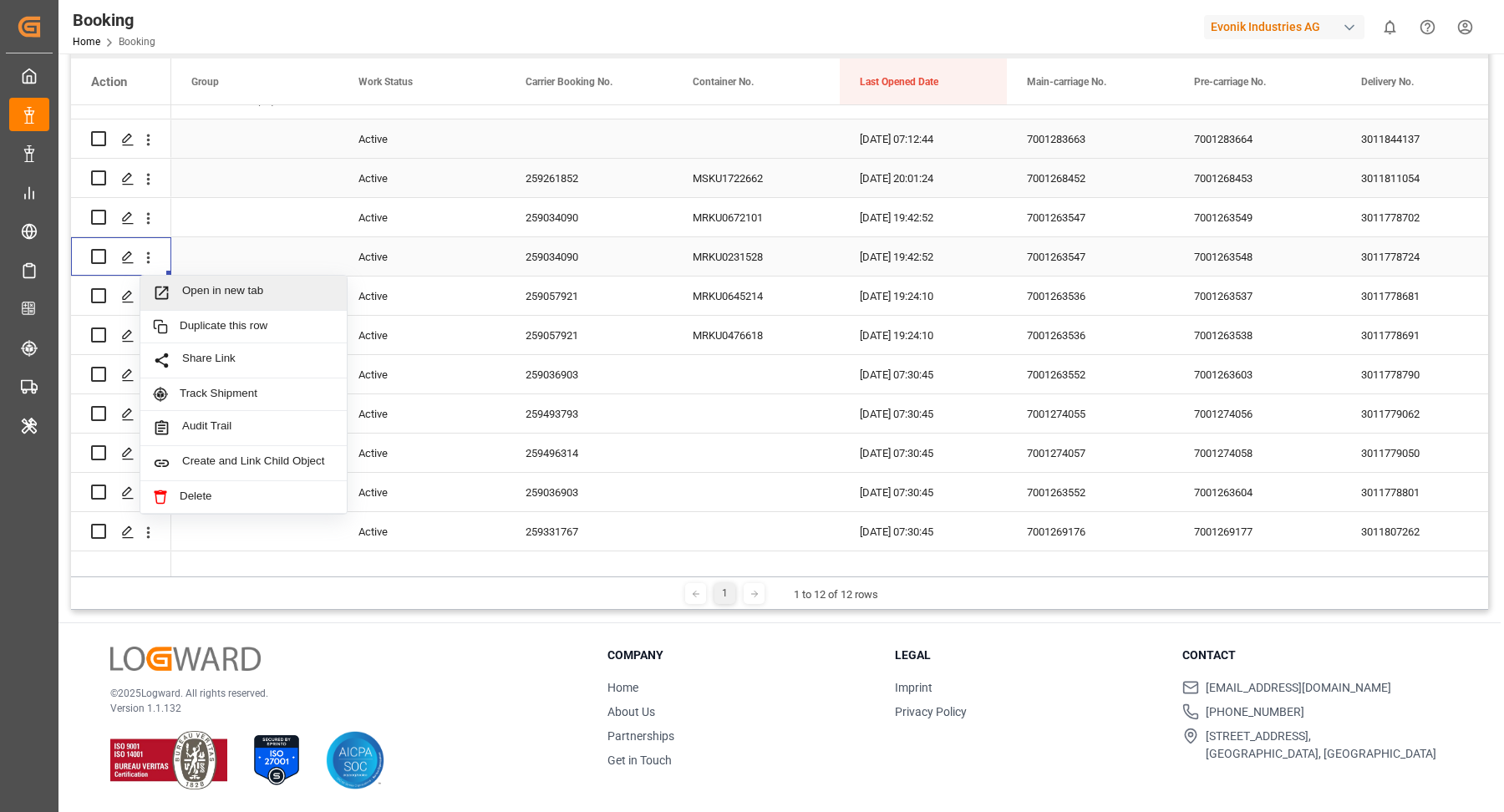
click at [208, 279] on div "Open in new tab" at bounding box center [244, 293] width 206 height 35
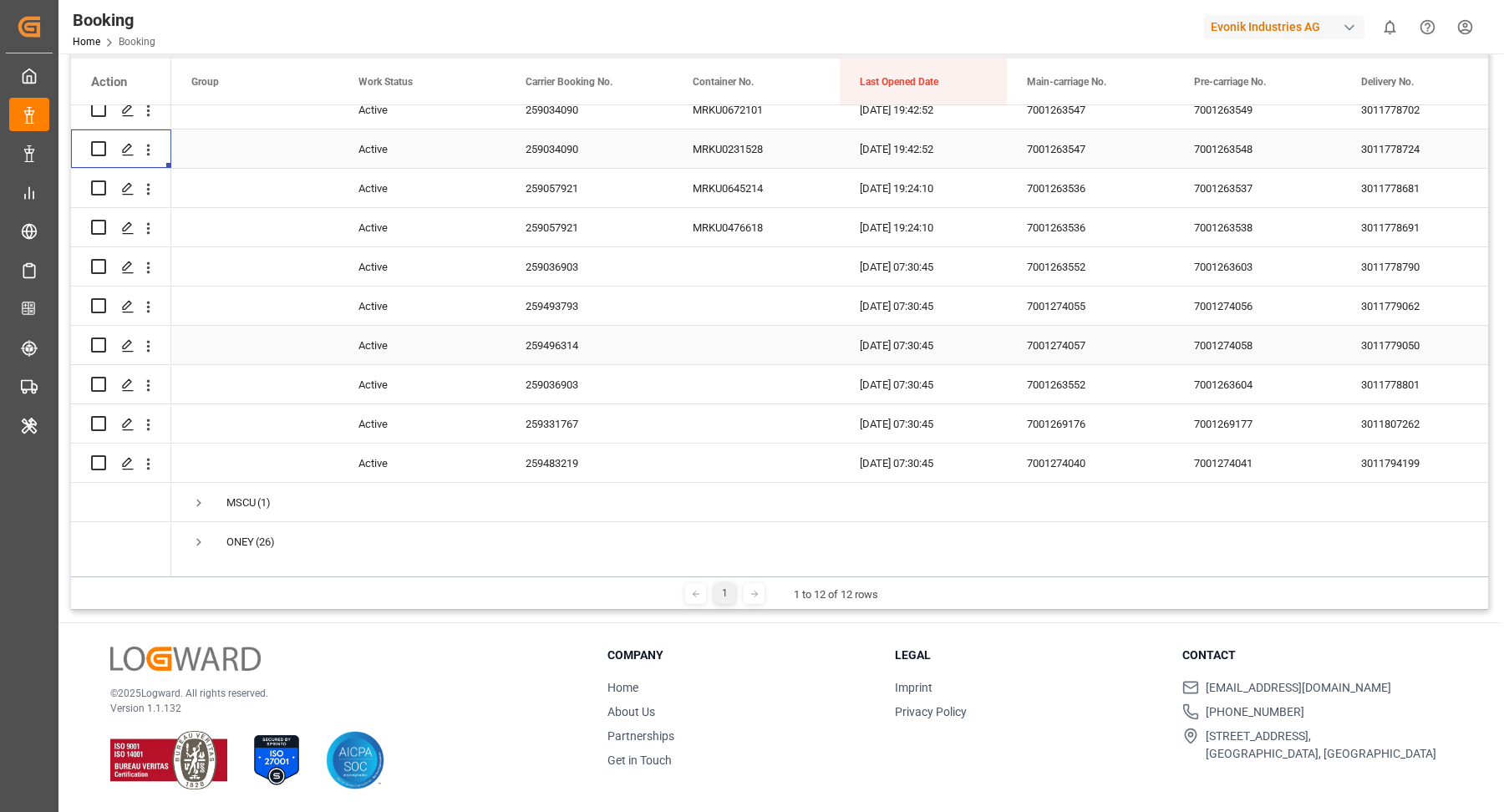
scroll to position [420, 0]
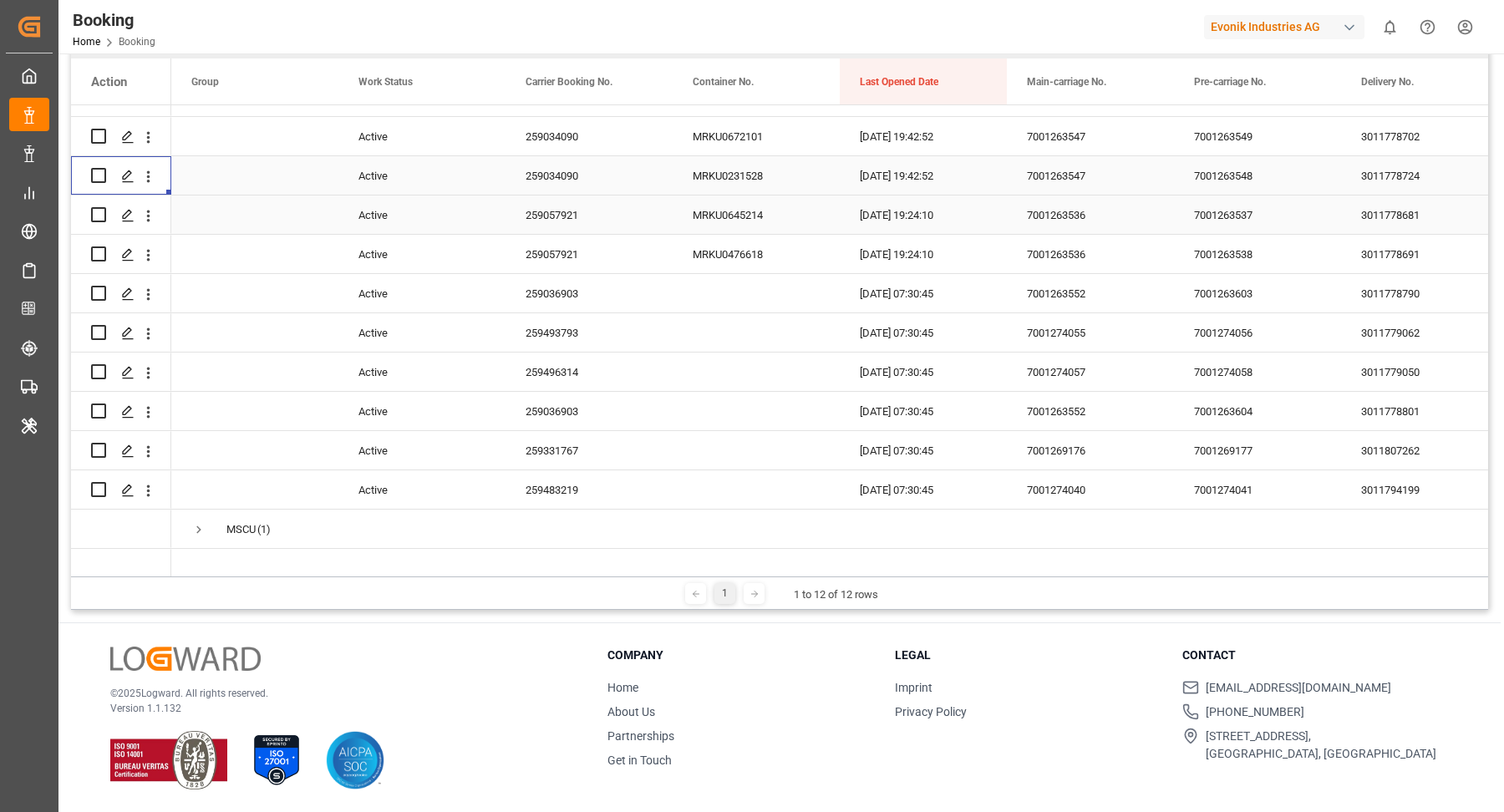
click at [596, 224] on div "259057921" at bounding box center [589, 214] width 167 height 38
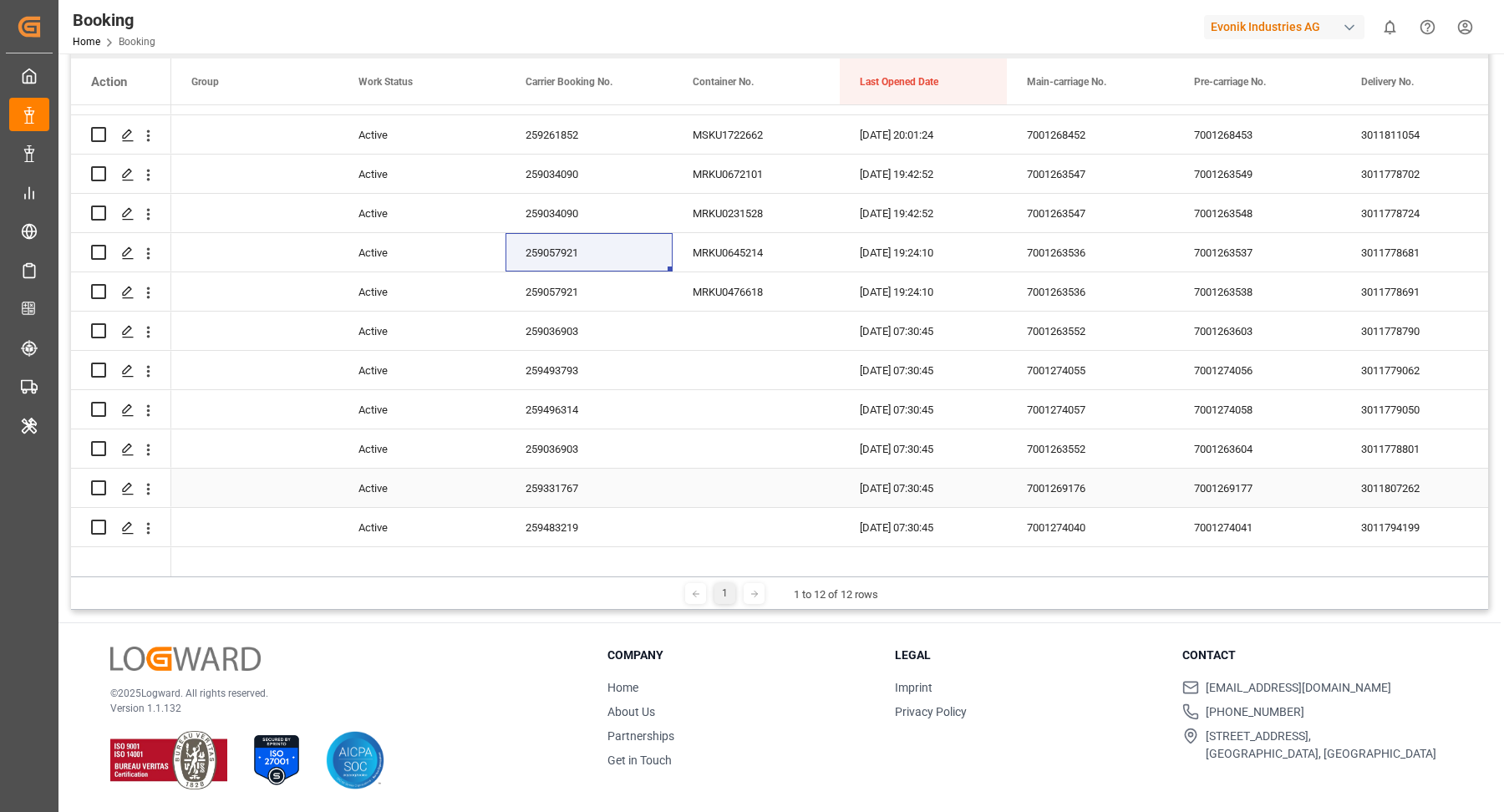
scroll to position [395, 0]
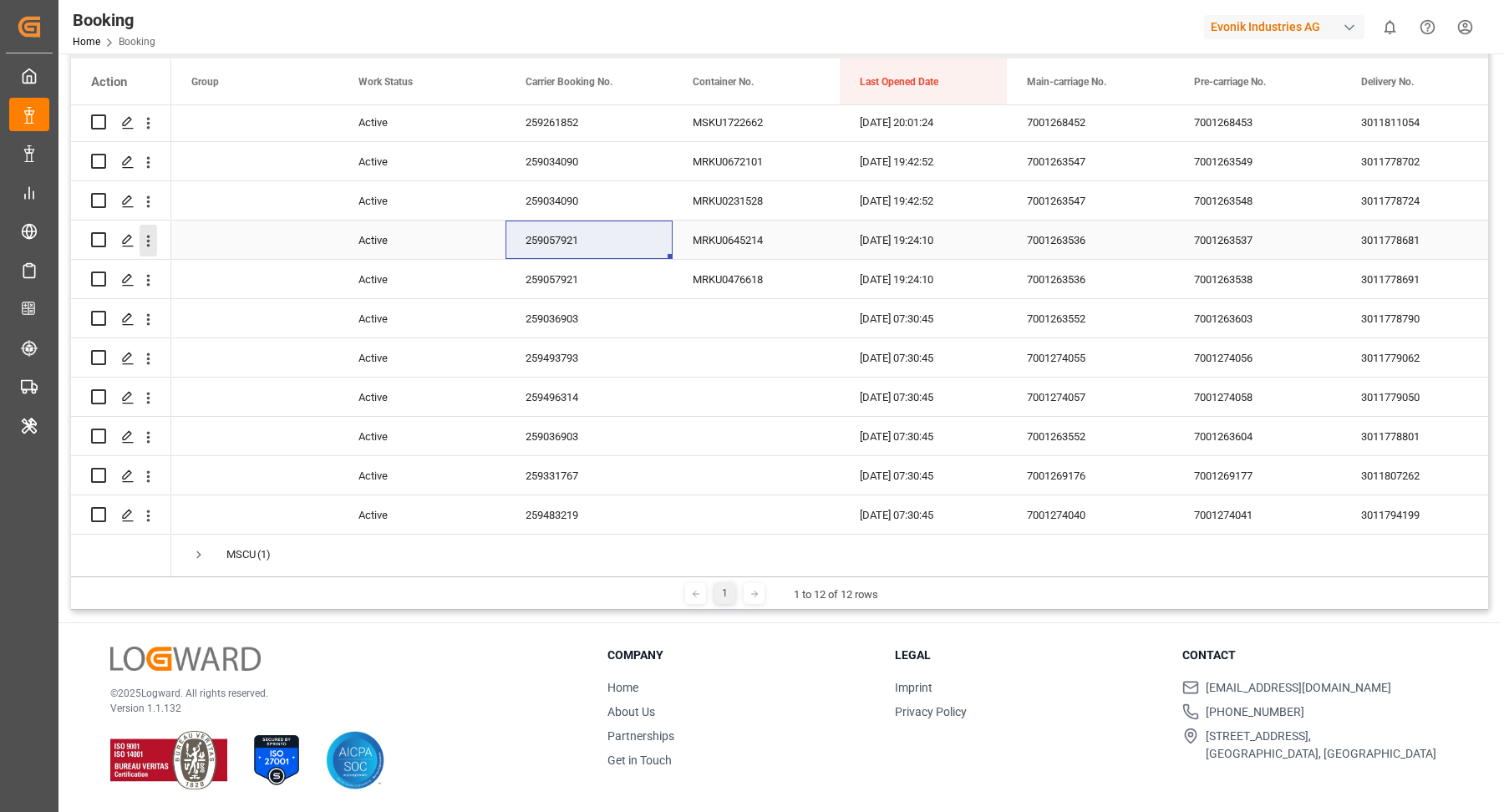
click at [153, 245] on icon "open menu" at bounding box center [148, 241] width 18 height 18
click at [147, 277] on icon "open menu" at bounding box center [148, 280] width 18 height 18
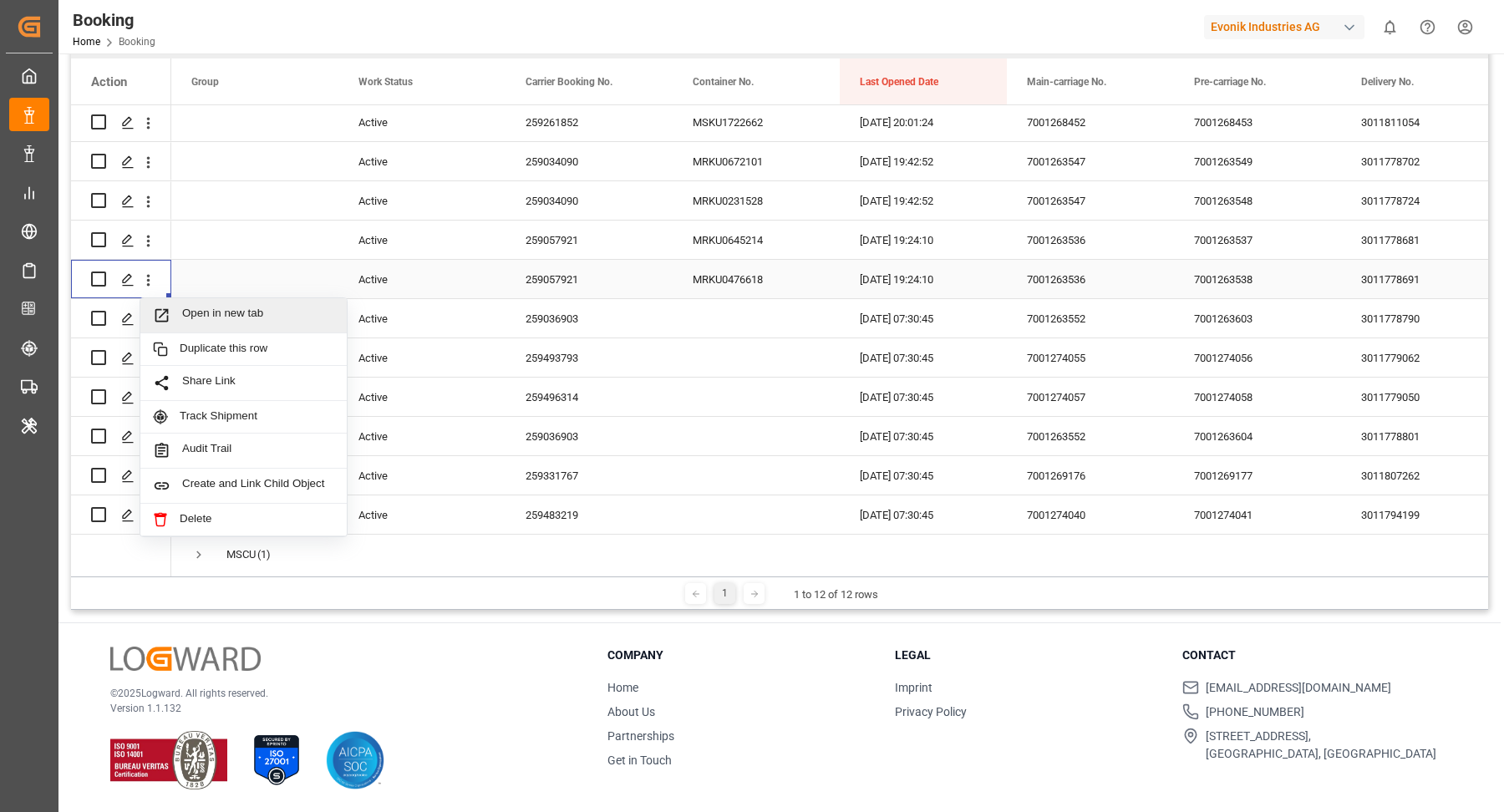
click at [229, 311] on span "Open in new tab" at bounding box center [258, 315] width 152 height 18
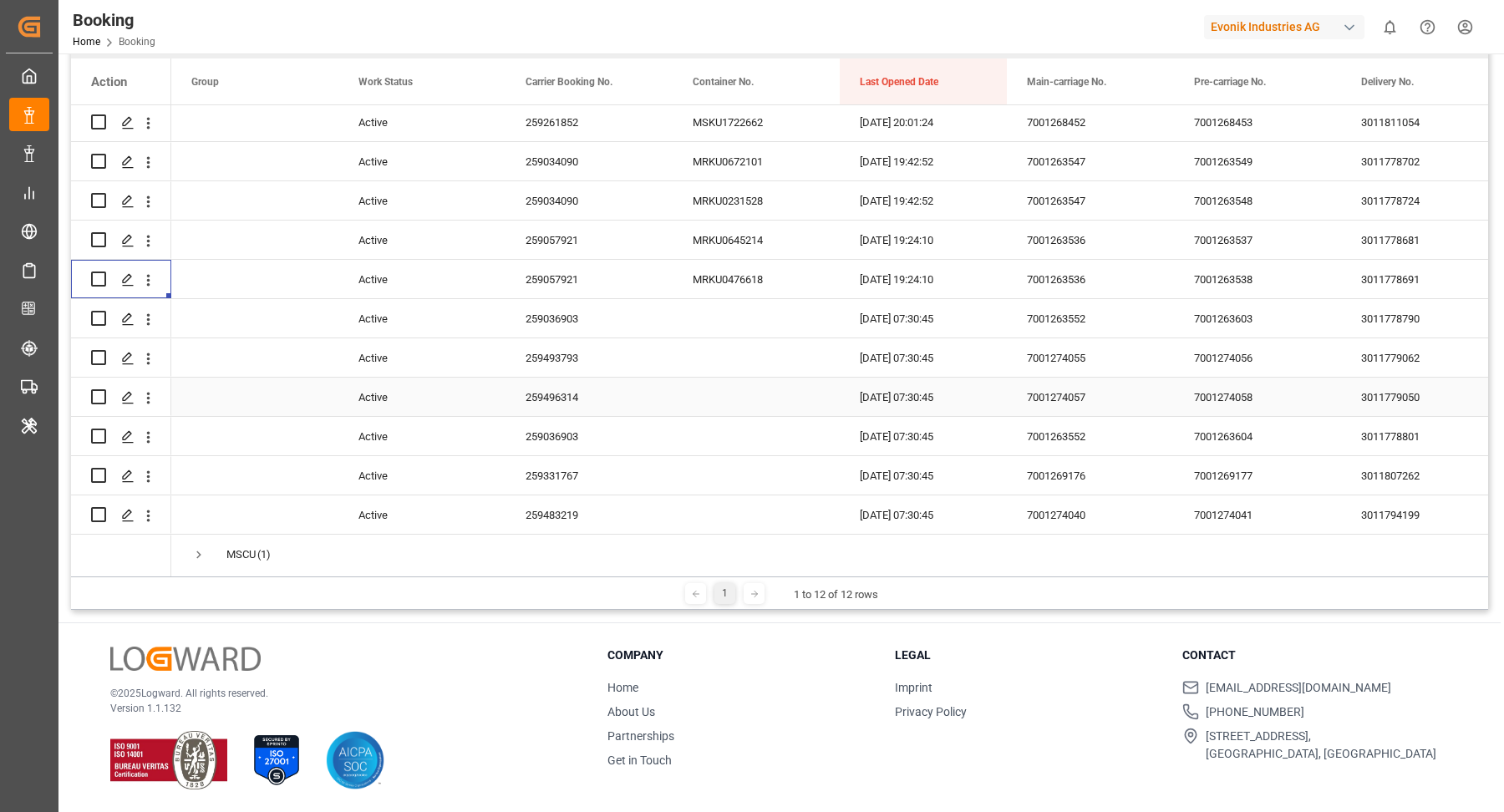
scroll to position [422, 0]
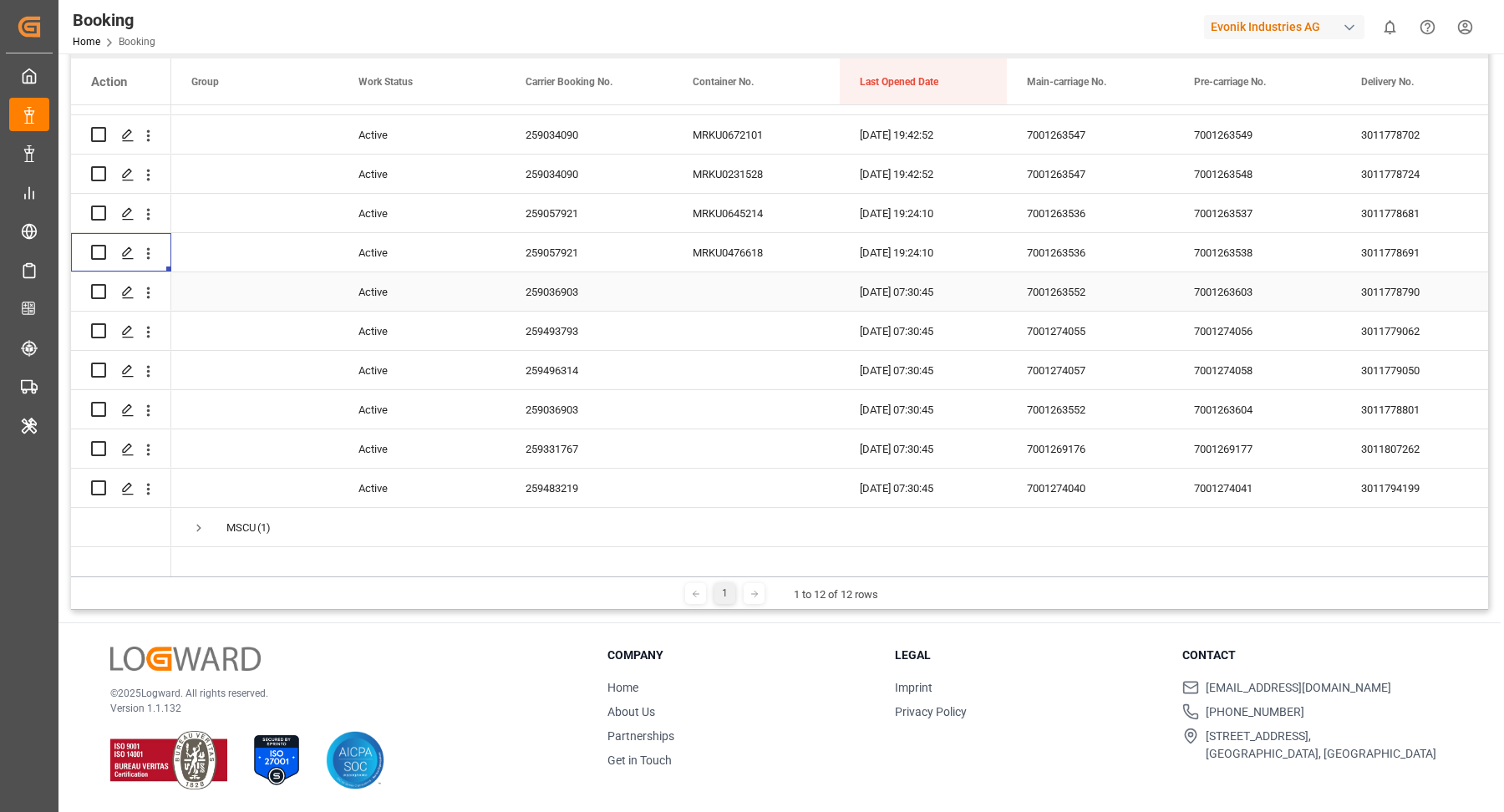
click at [620, 308] on div "259036903" at bounding box center [589, 291] width 167 height 38
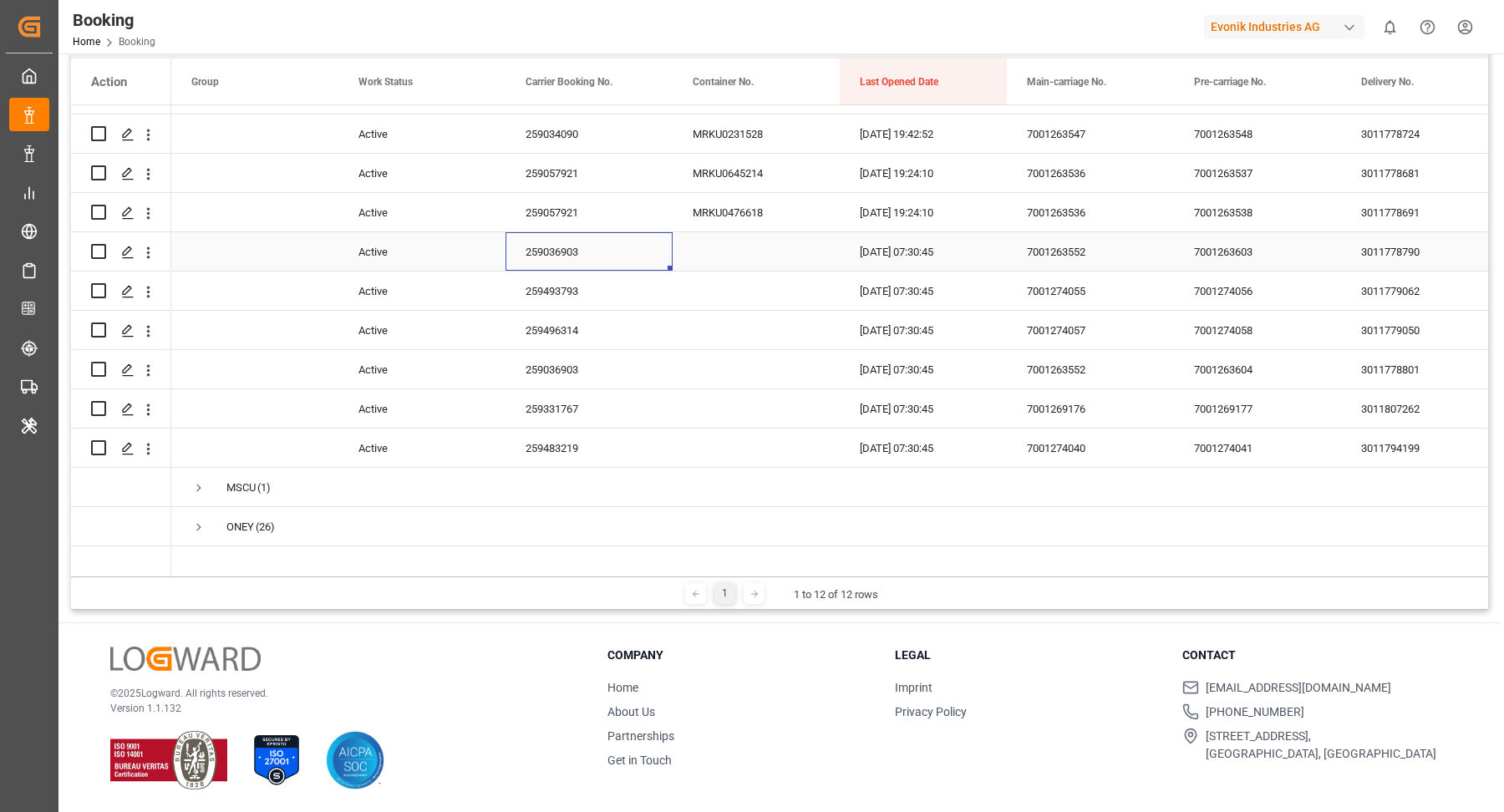
click at [155, 258] on icon "open menu" at bounding box center [148, 252] width 18 height 18
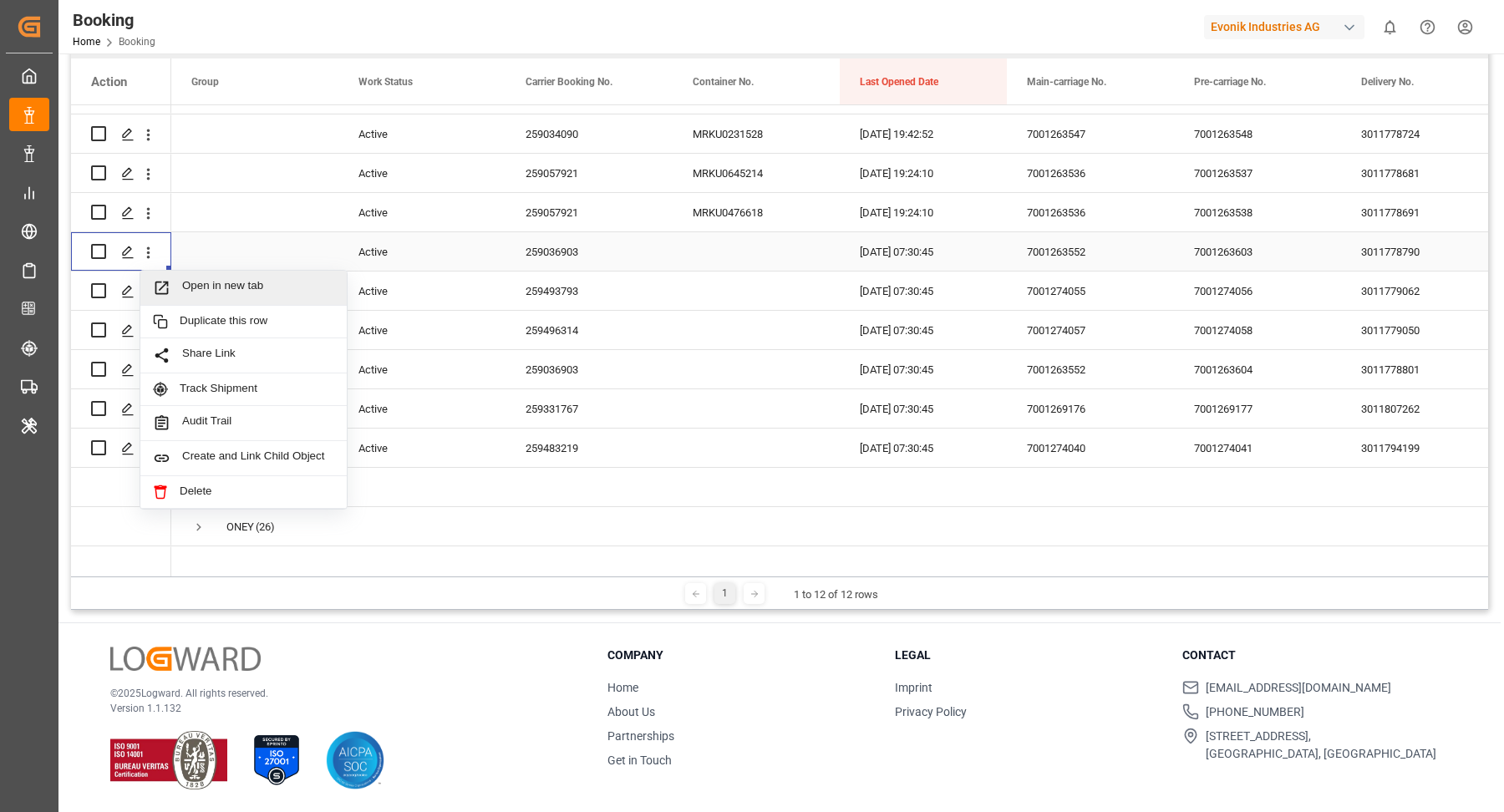
click at [238, 290] on span "Open in new tab" at bounding box center [258, 288] width 152 height 18
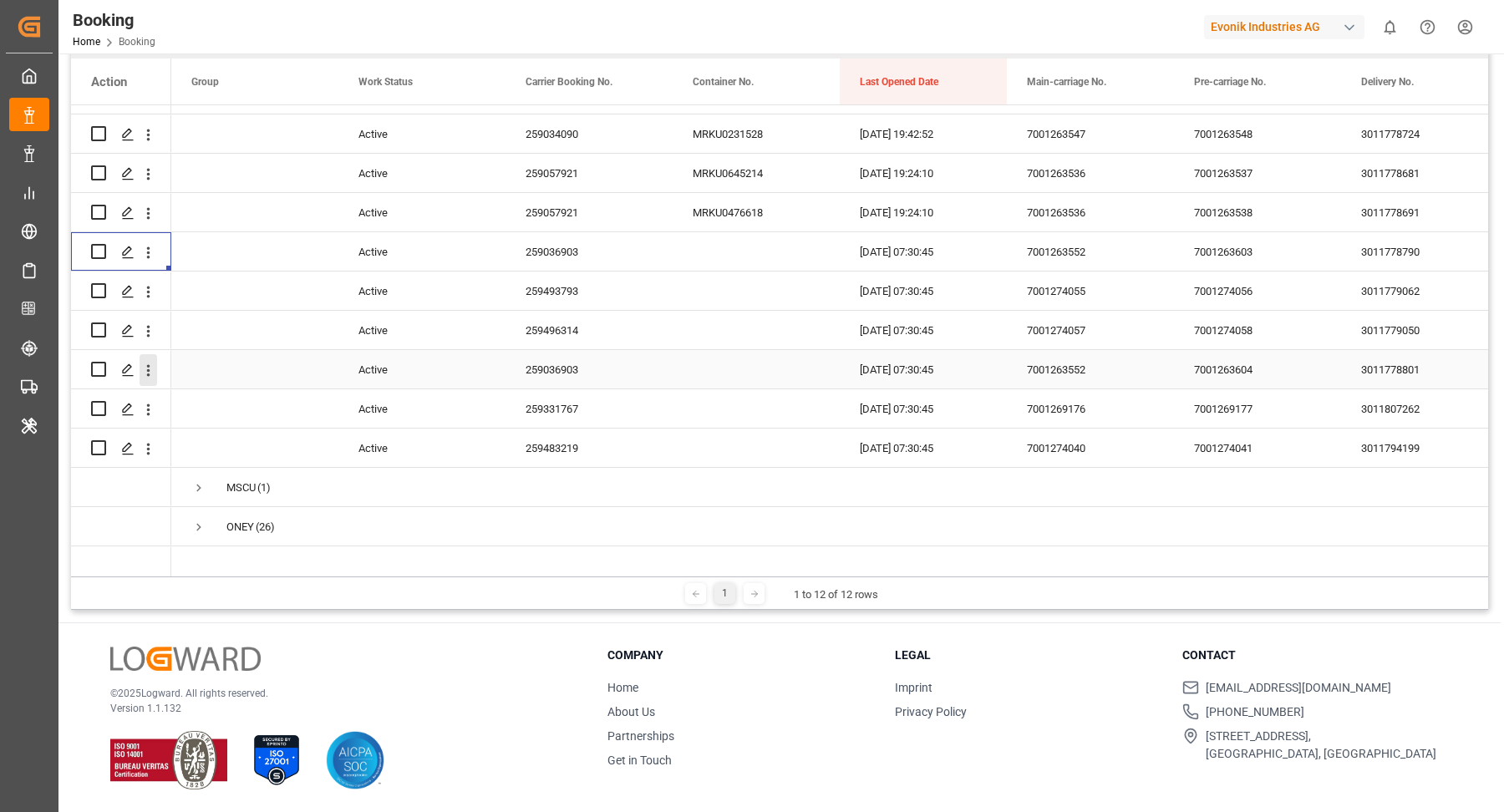
click at [150, 372] on icon "open menu" at bounding box center [148, 370] width 18 height 18
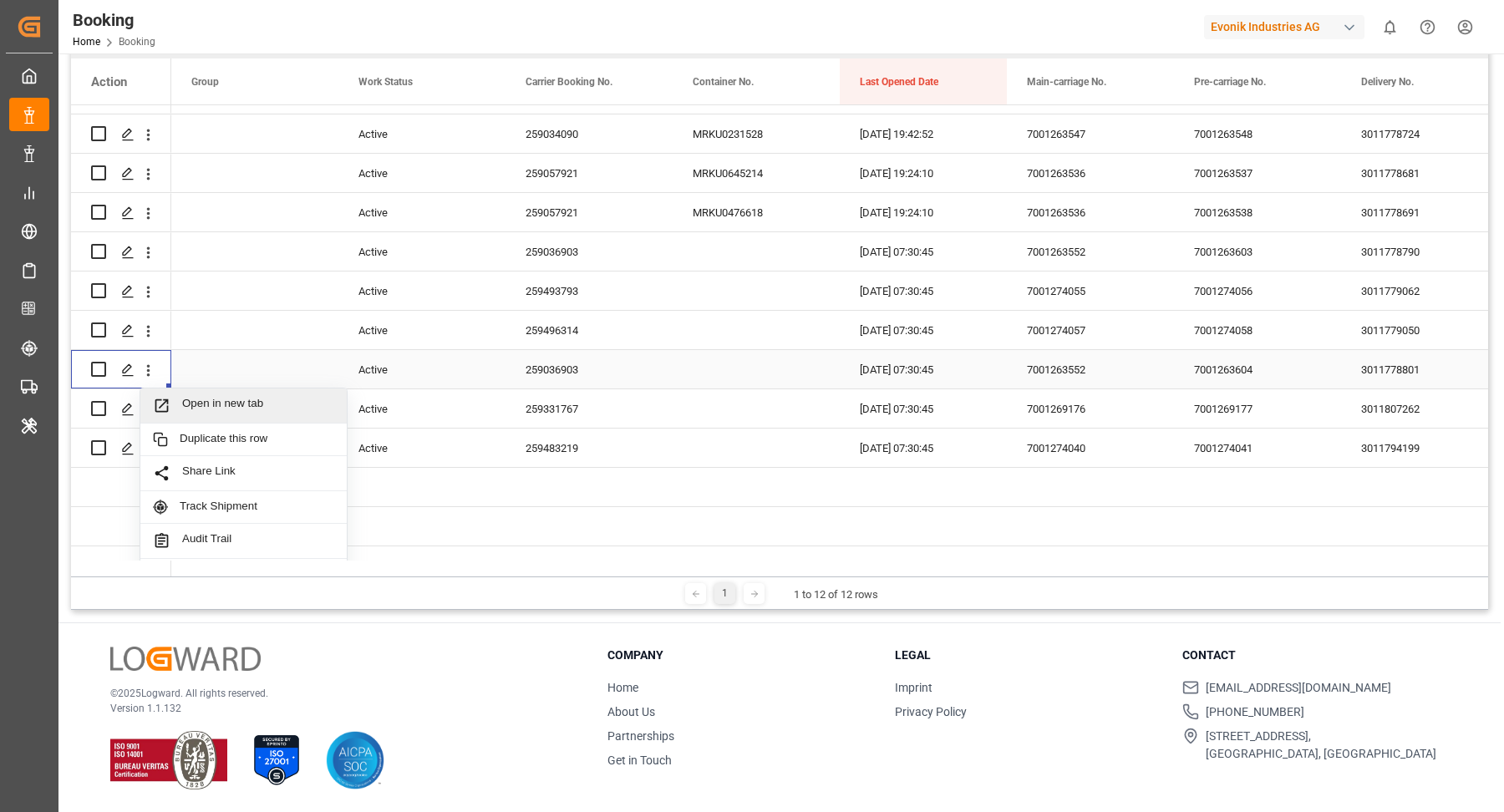
click at [255, 397] on span "Open in new tab" at bounding box center [258, 405] width 152 height 18
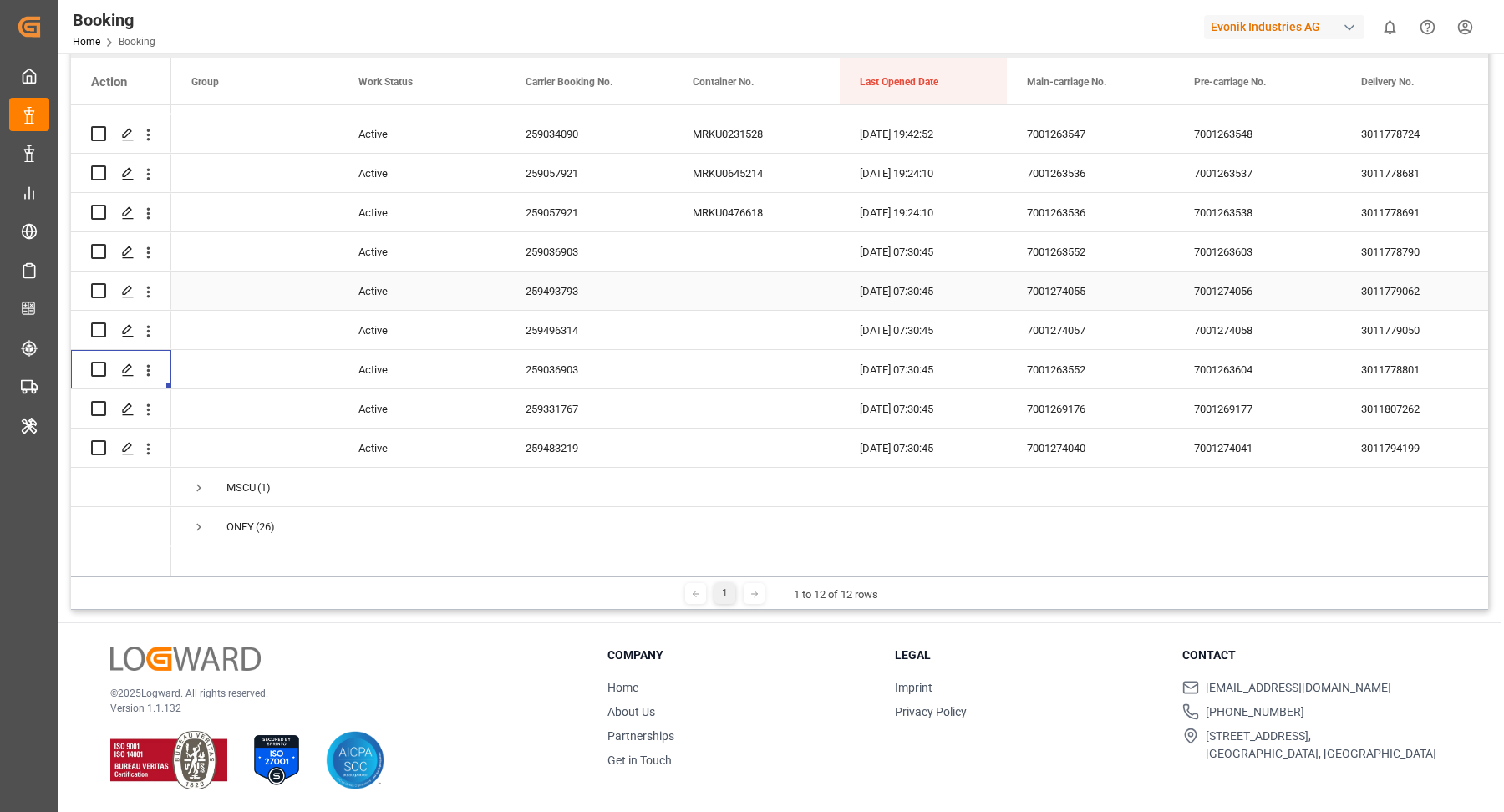
click at [568, 296] on div "259493793" at bounding box center [589, 291] width 167 height 38
click at [144, 293] on icon "open menu" at bounding box center [148, 292] width 18 height 18
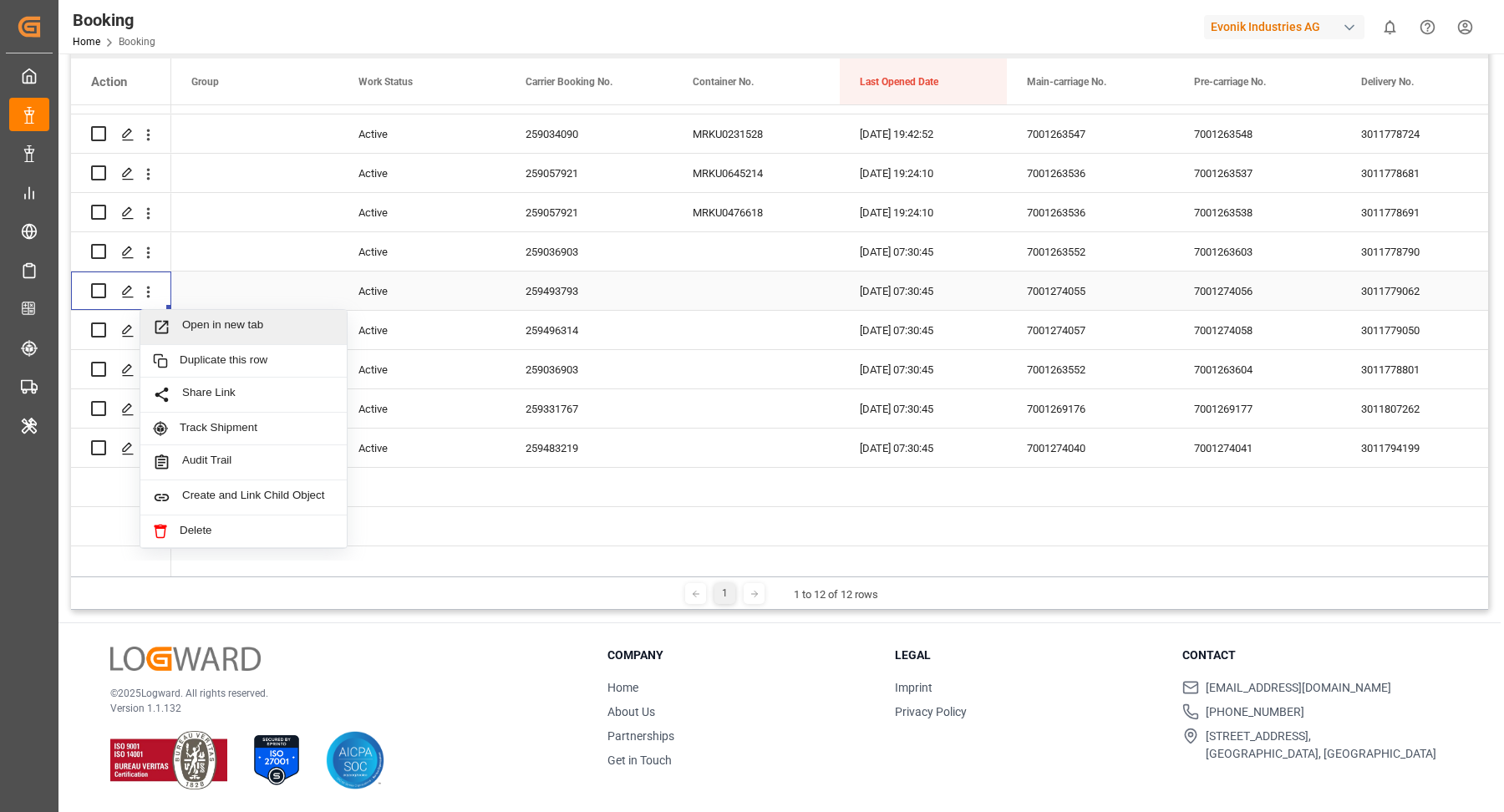
click at [240, 318] on span "Open in new tab" at bounding box center [258, 326] width 152 height 18
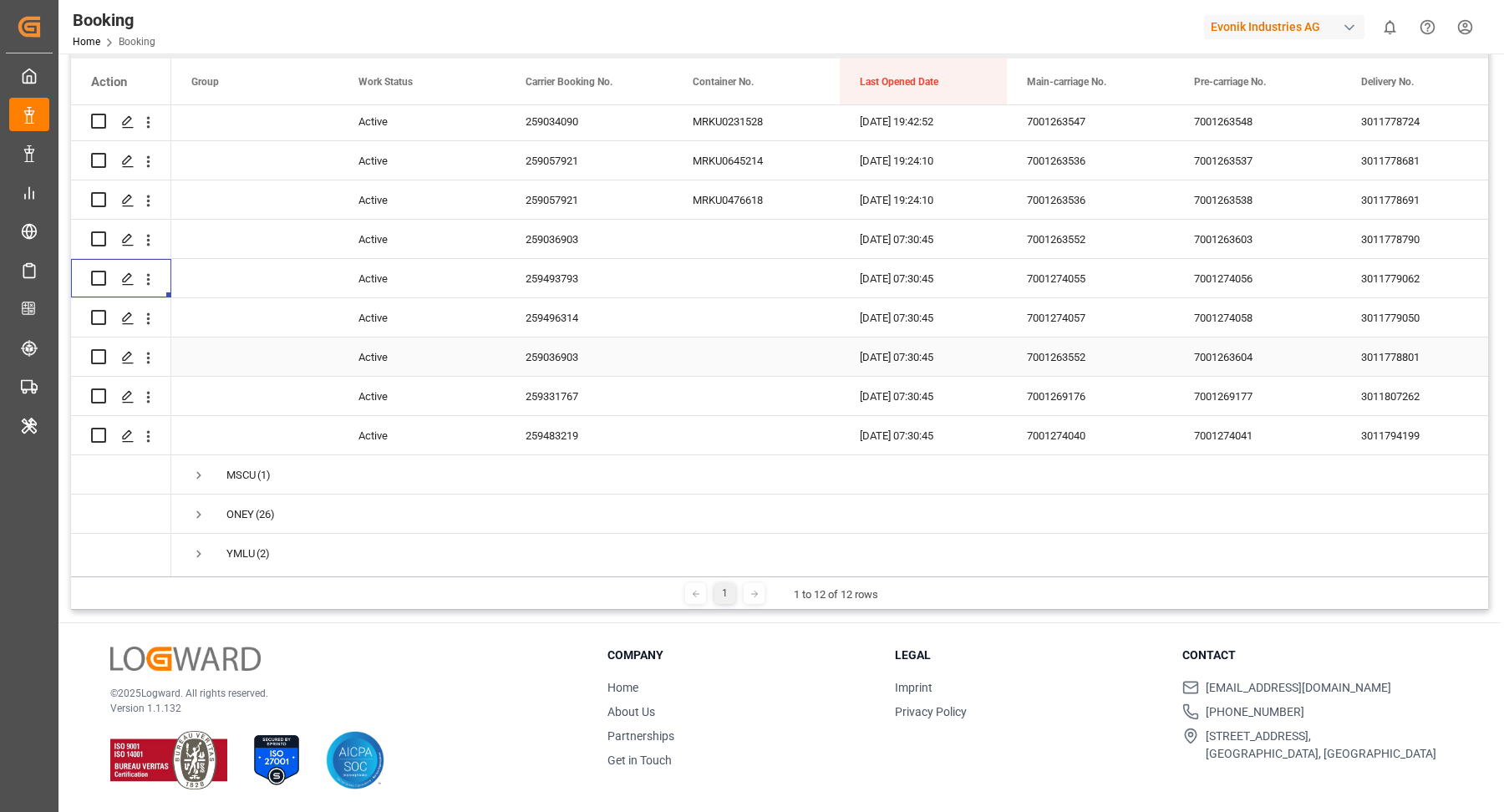
scroll to position [489, 0]
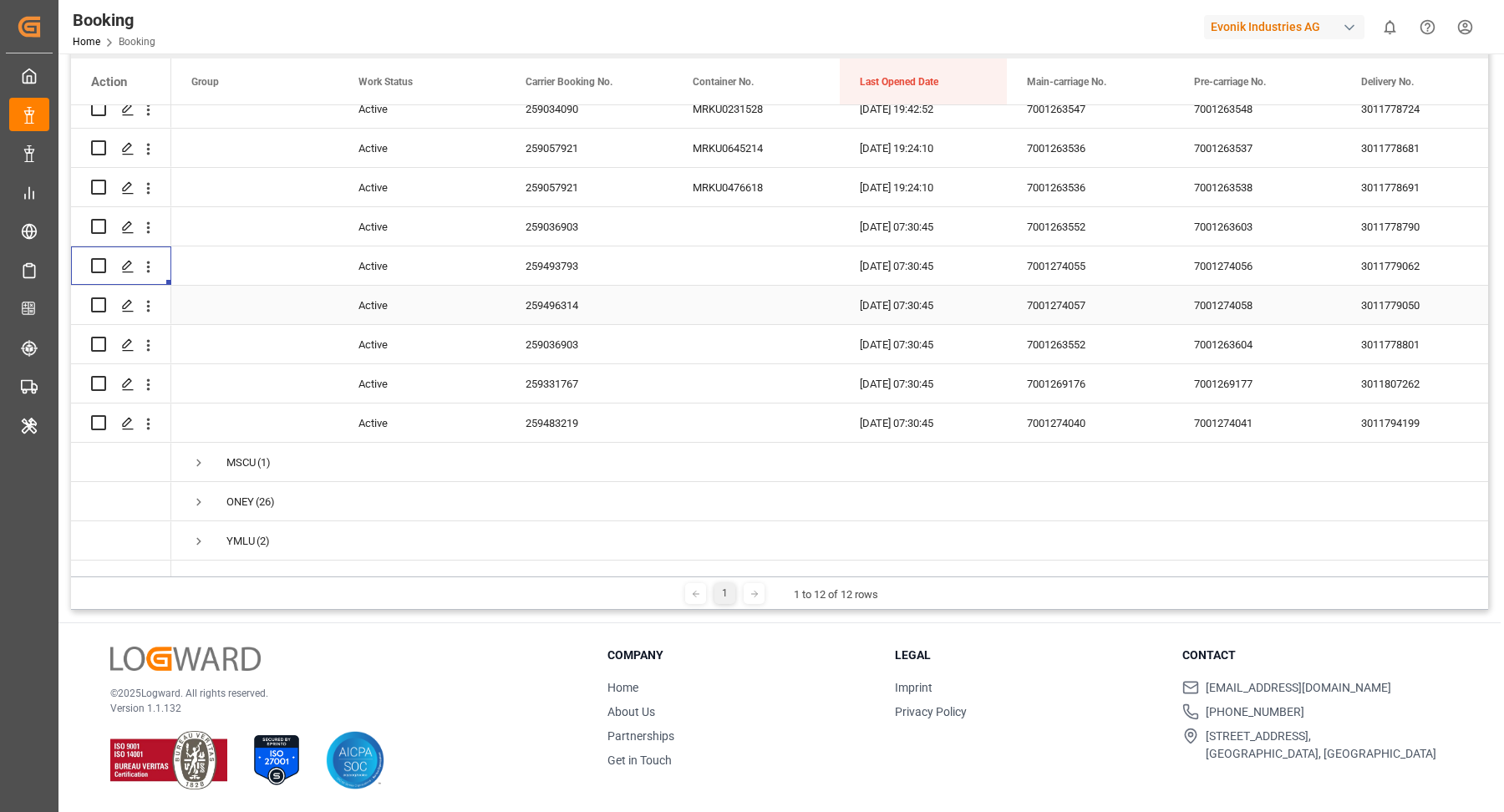
click at [575, 308] on div "259496314" at bounding box center [589, 305] width 167 height 38
click at [147, 305] on icon "open menu" at bounding box center [148, 306] width 18 height 18
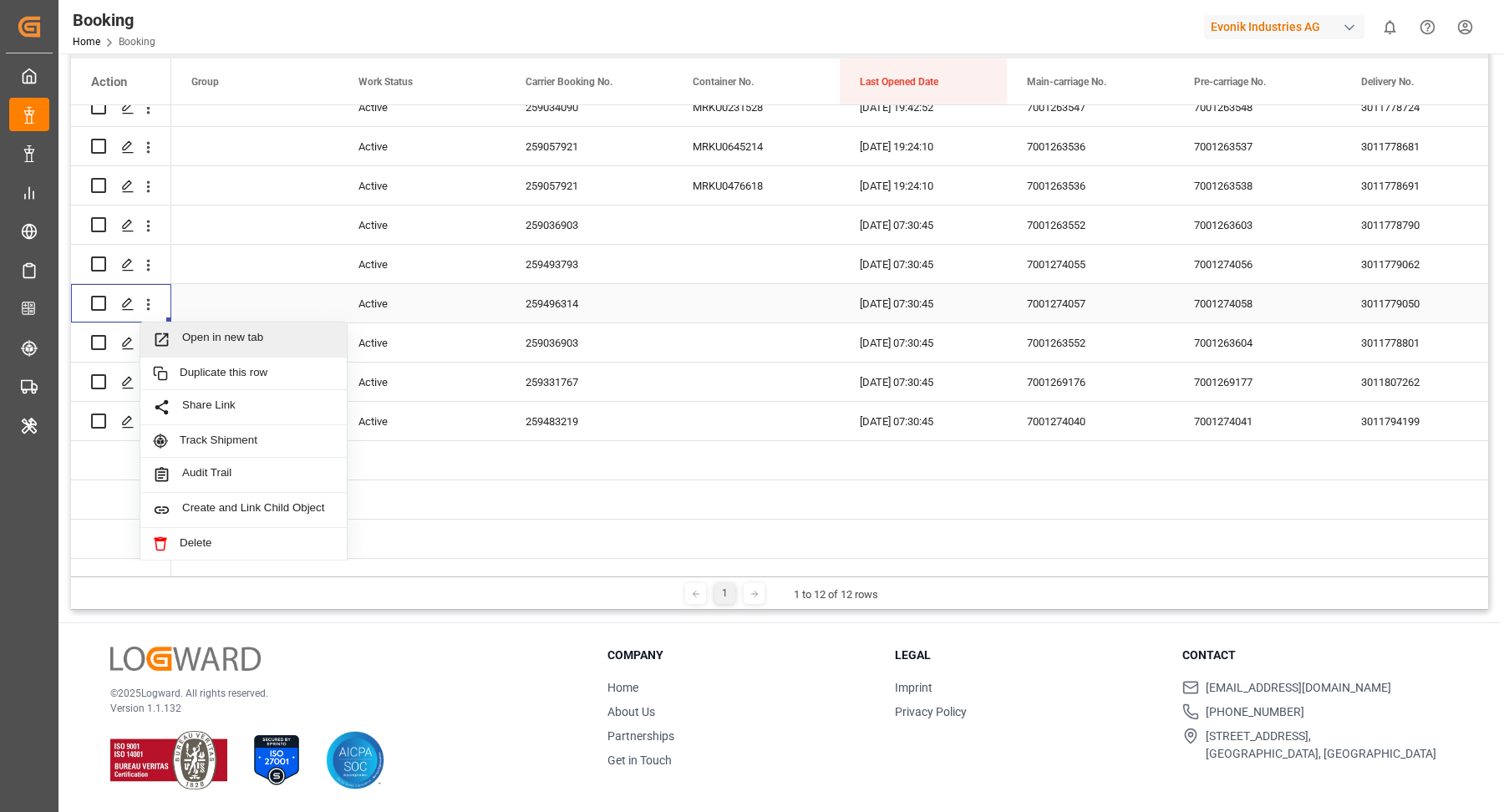
click at [220, 335] on span "Open in new tab" at bounding box center [258, 339] width 152 height 18
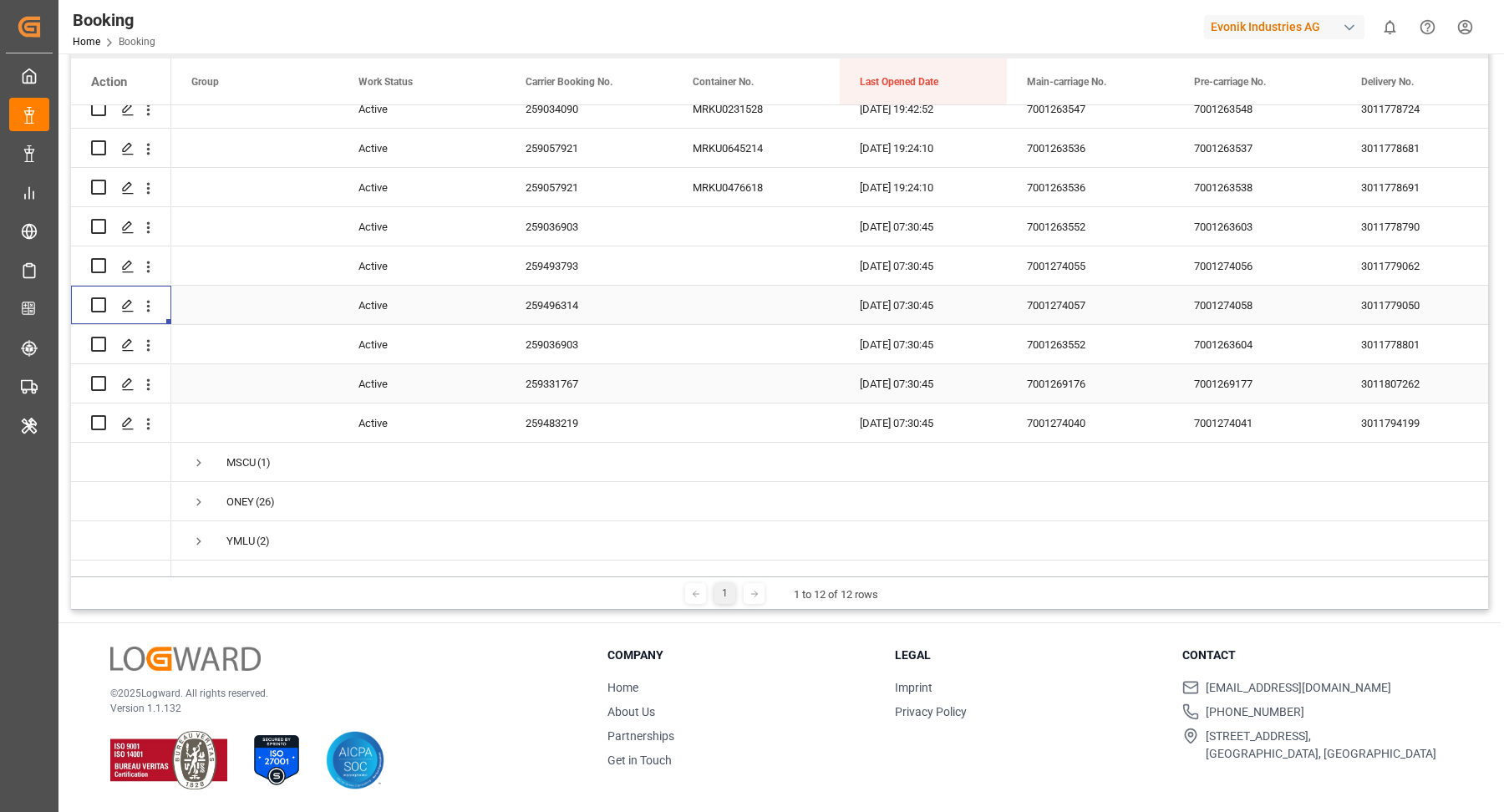
click at [555, 382] on div "259331767" at bounding box center [589, 383] width 167 height 38
click at [147, 387] on icon "open menu" at bounding box center [149, 384] width 4 height 11
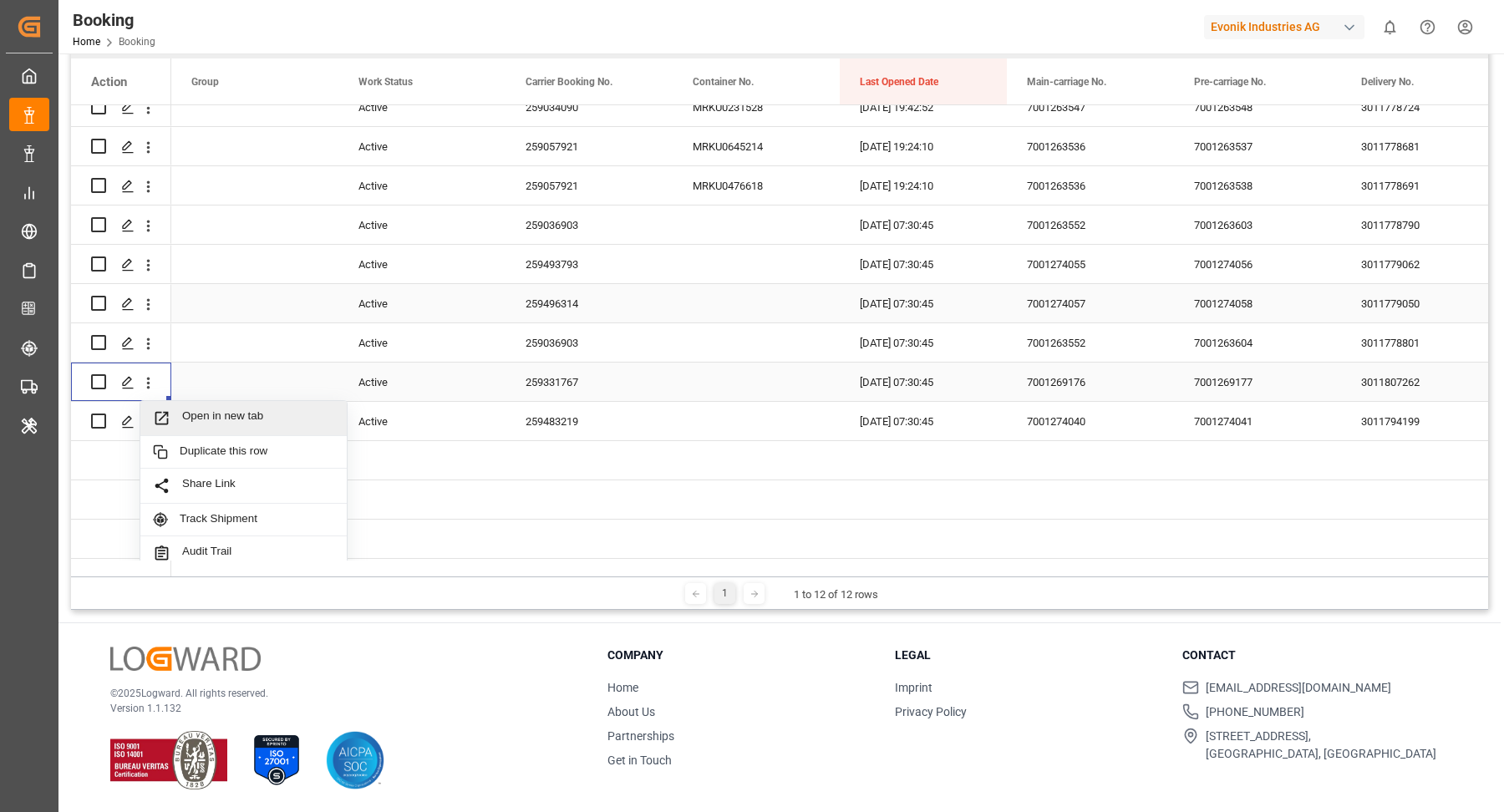
click at [245, 423] on span "Open in new tab" at bounding box center [258, 418] width 152 height 18
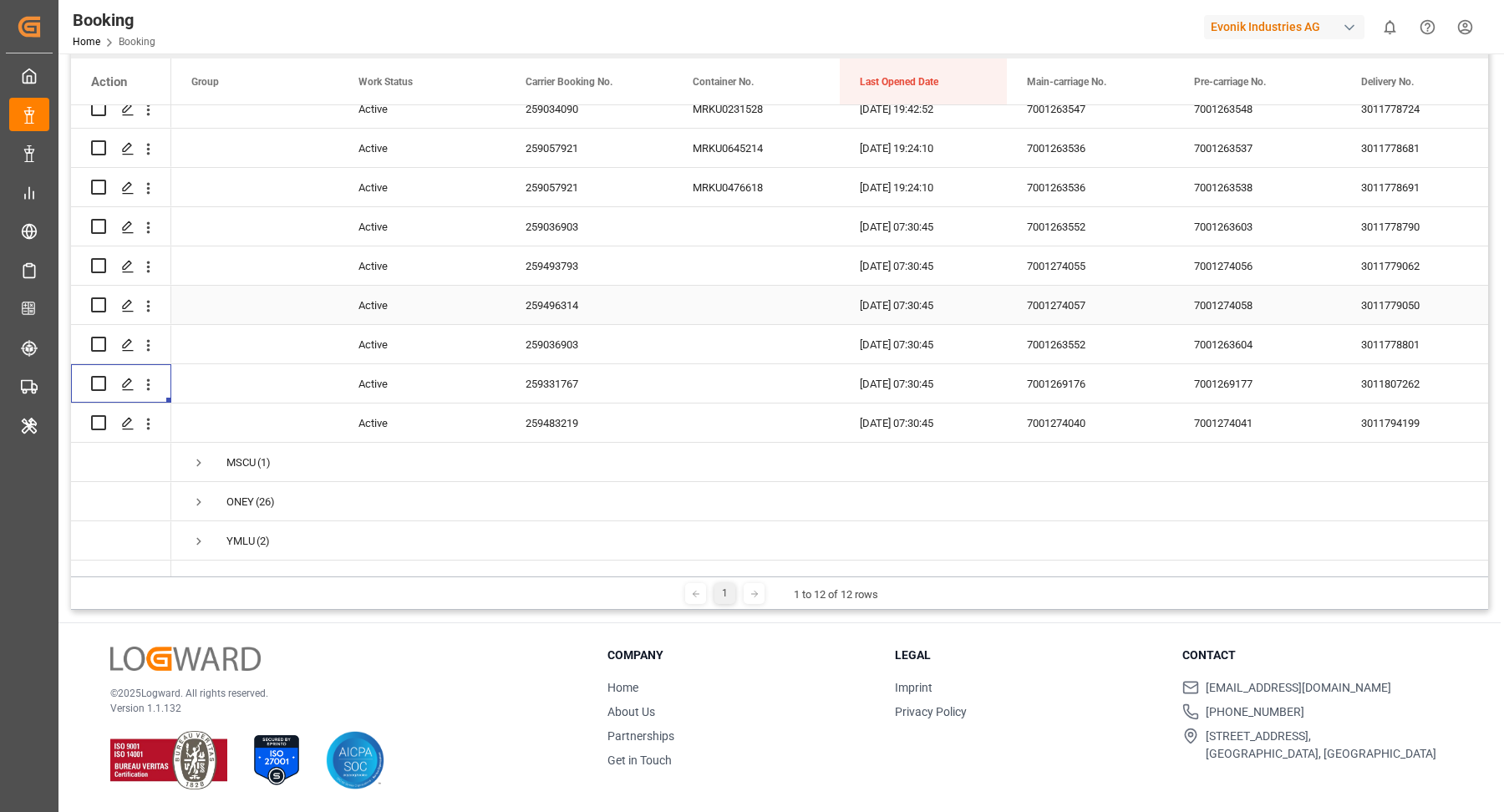
click at [573, 441] on div "259483219" at bounding box center [589, 422] width 167 height 38
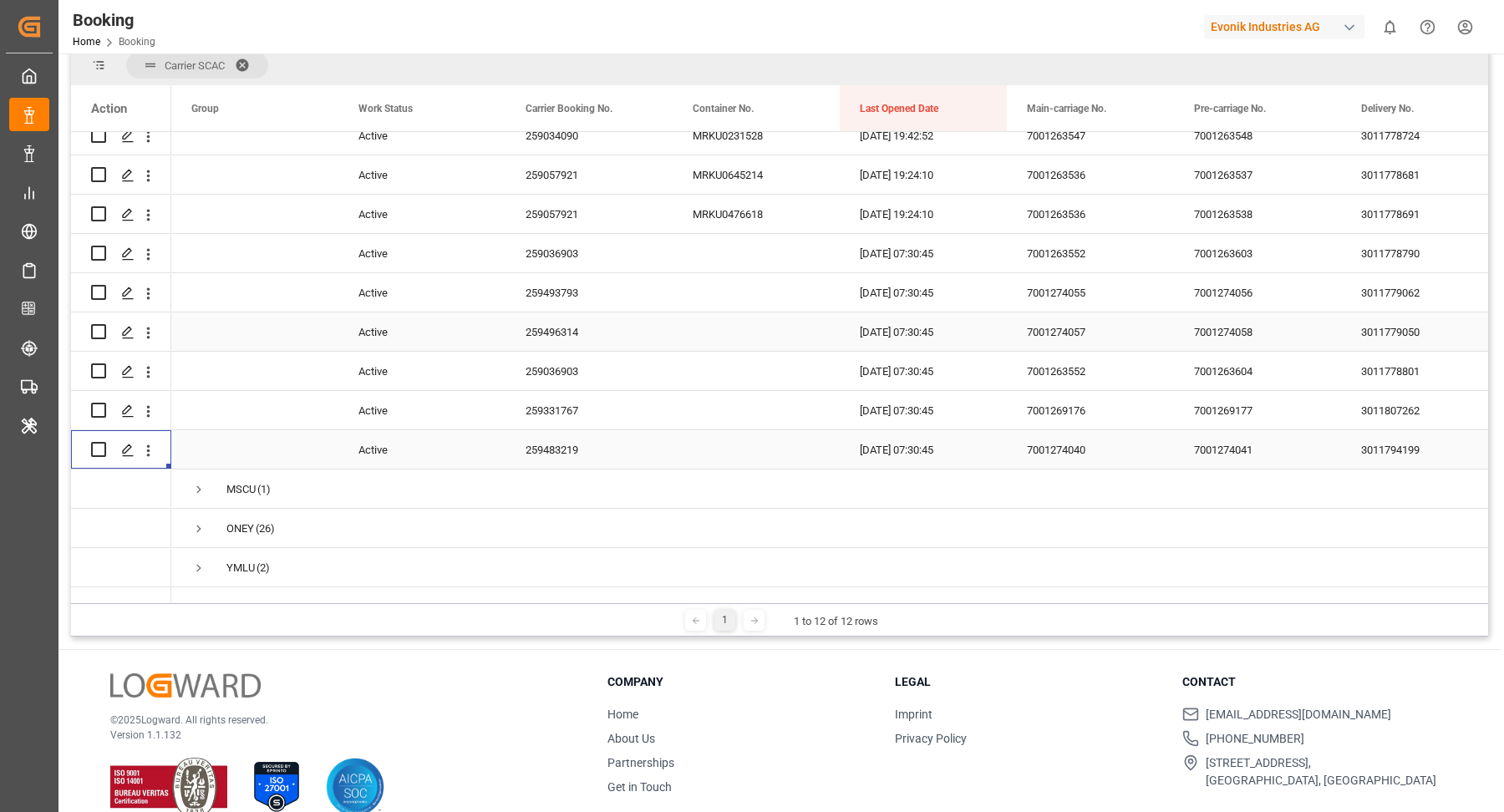
click at [158, 454] on div "Press SPACE to select this row." at bounding box center [147, 450] width 42 height 32
click at [149, 456] on icon "open menu" at bounding box center [148, 450] width 18 height 18
drag, startPoint x: 255, startPoint y: 487, endPoint x: 251, endPoint y: 460, distance: 27.3
click at [256, 487] on span "Open in new tab" at bounding box center [258, 484] width 152 height 18
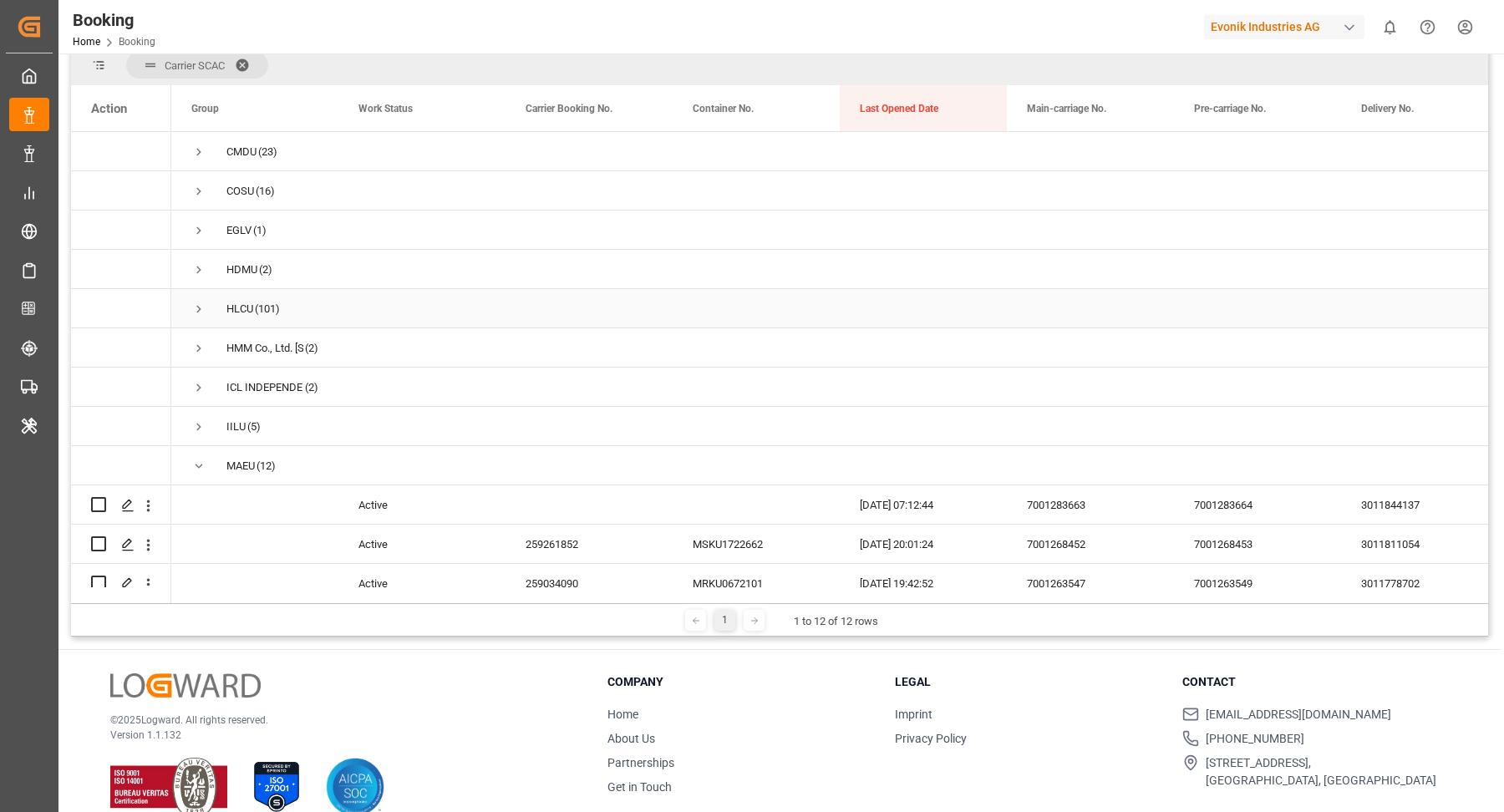
scroll to position [141, 0]
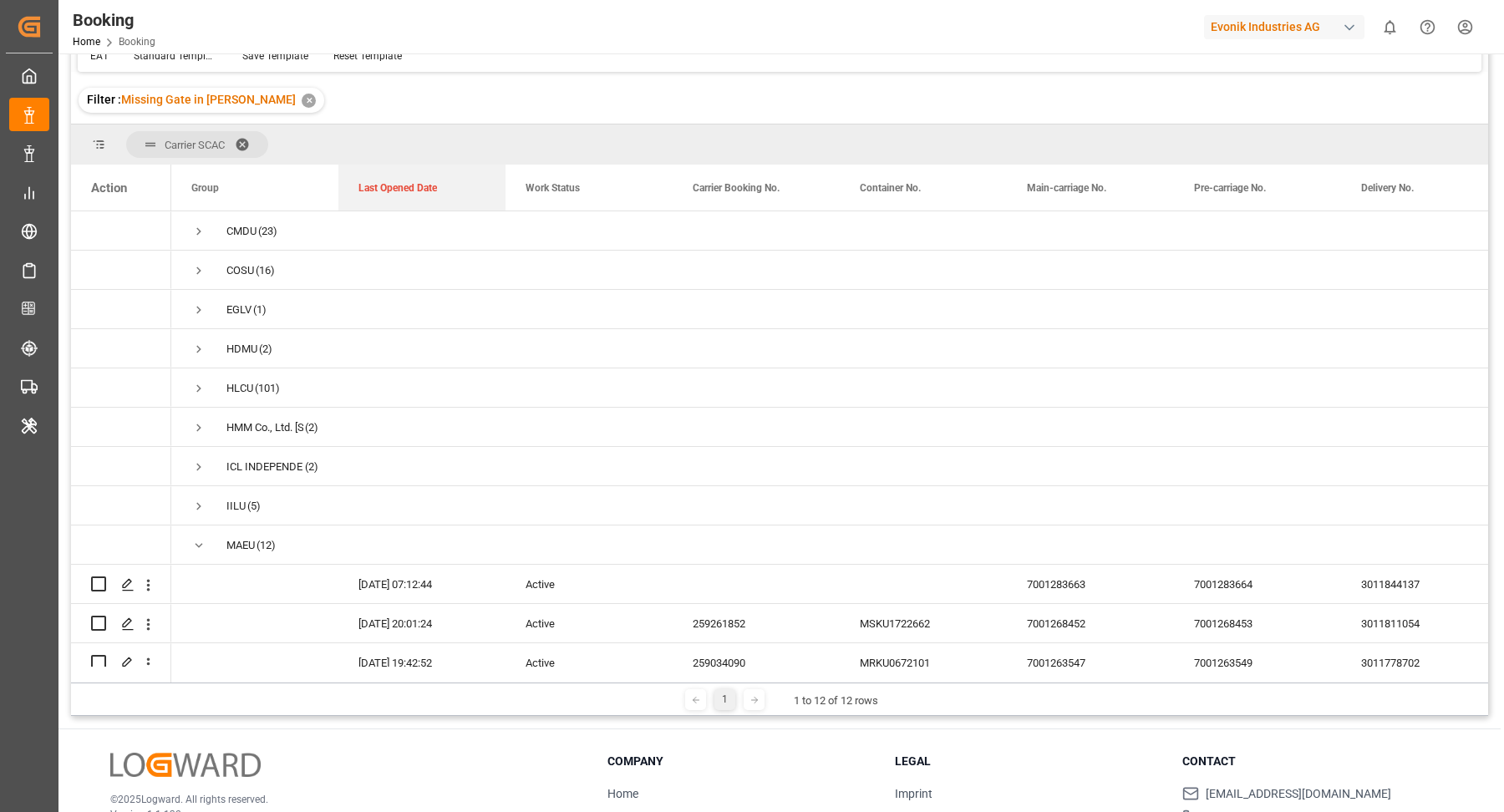
drag, startPoint x: 901, startPoint y: 177, endPoint x: 234, endPoint y: 122, distance: 669.3
click at [234, 122] on div "Booking Freight Forwarder's Reference No. Equals Save Ctrl/CMD + S Home Edit Fo…" at bounding box center [779, 321] width 1417 height 790
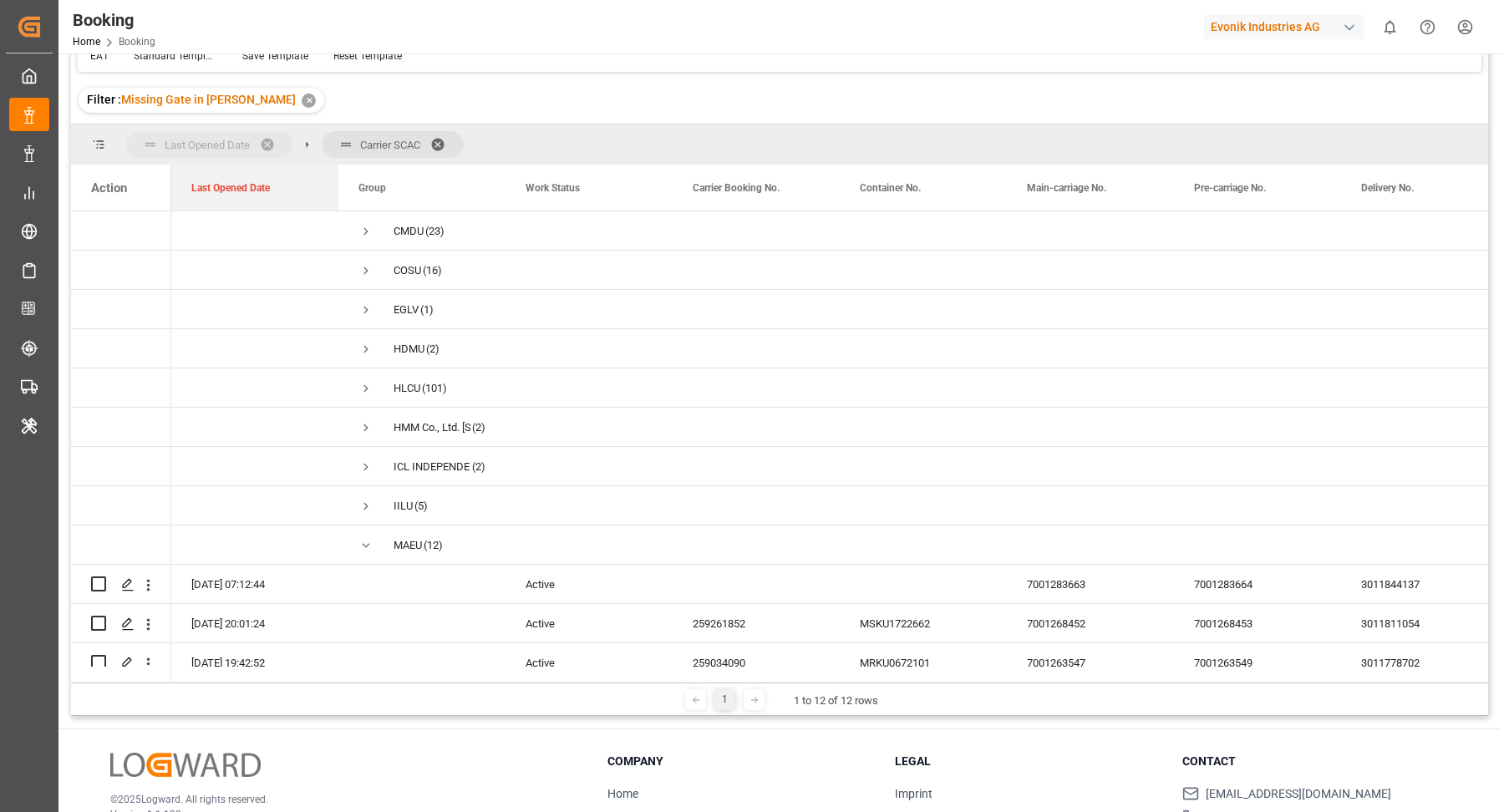
click at [251, 125] on div "Last Opened Date Carrier SCAC Drag here to set column labels Action Group Work …" at bounding box center [779, 403] width 1417 height 558
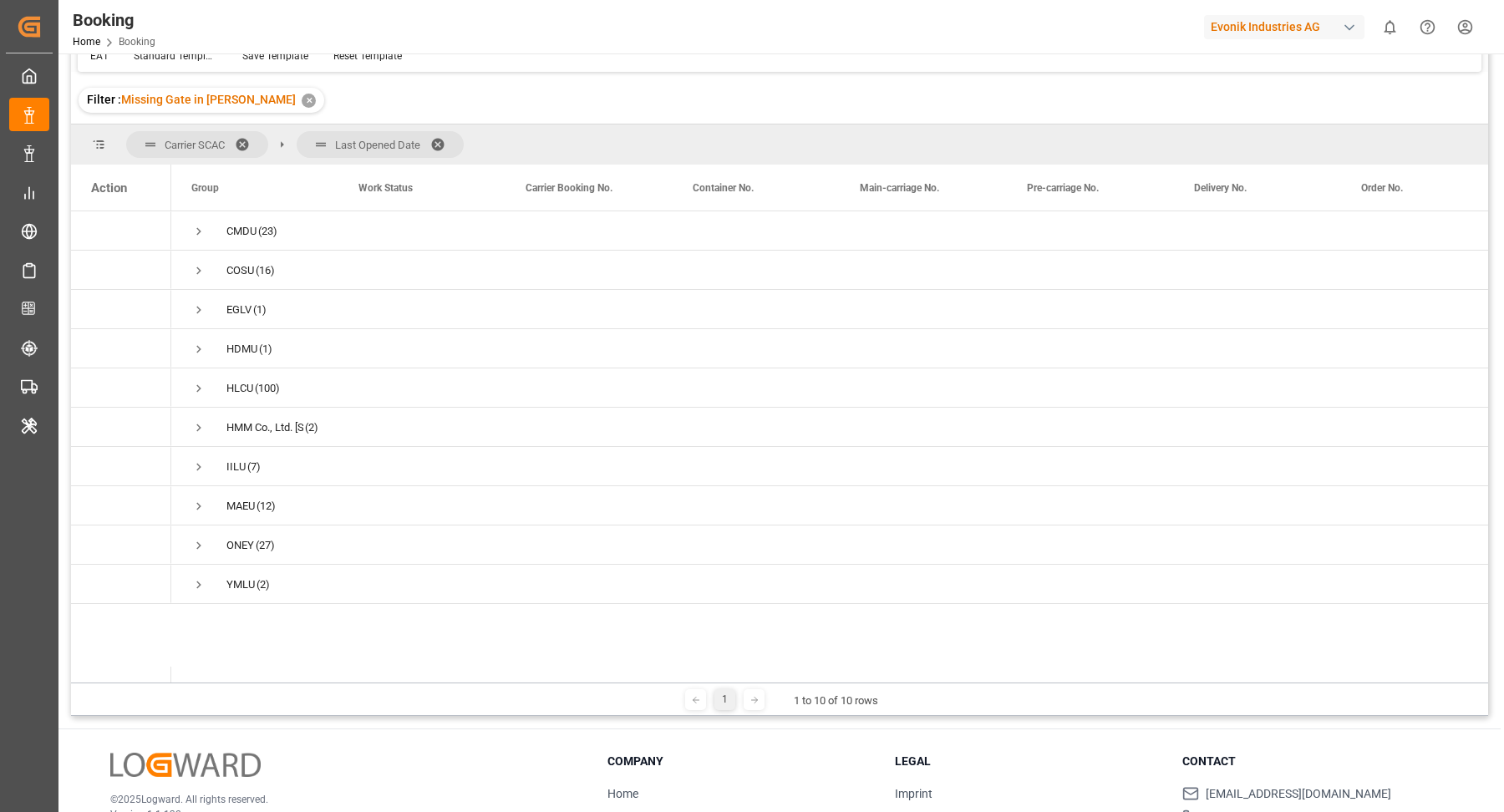
click at [248, 138] on span at bounding box center [248, 144] width 27 height 15
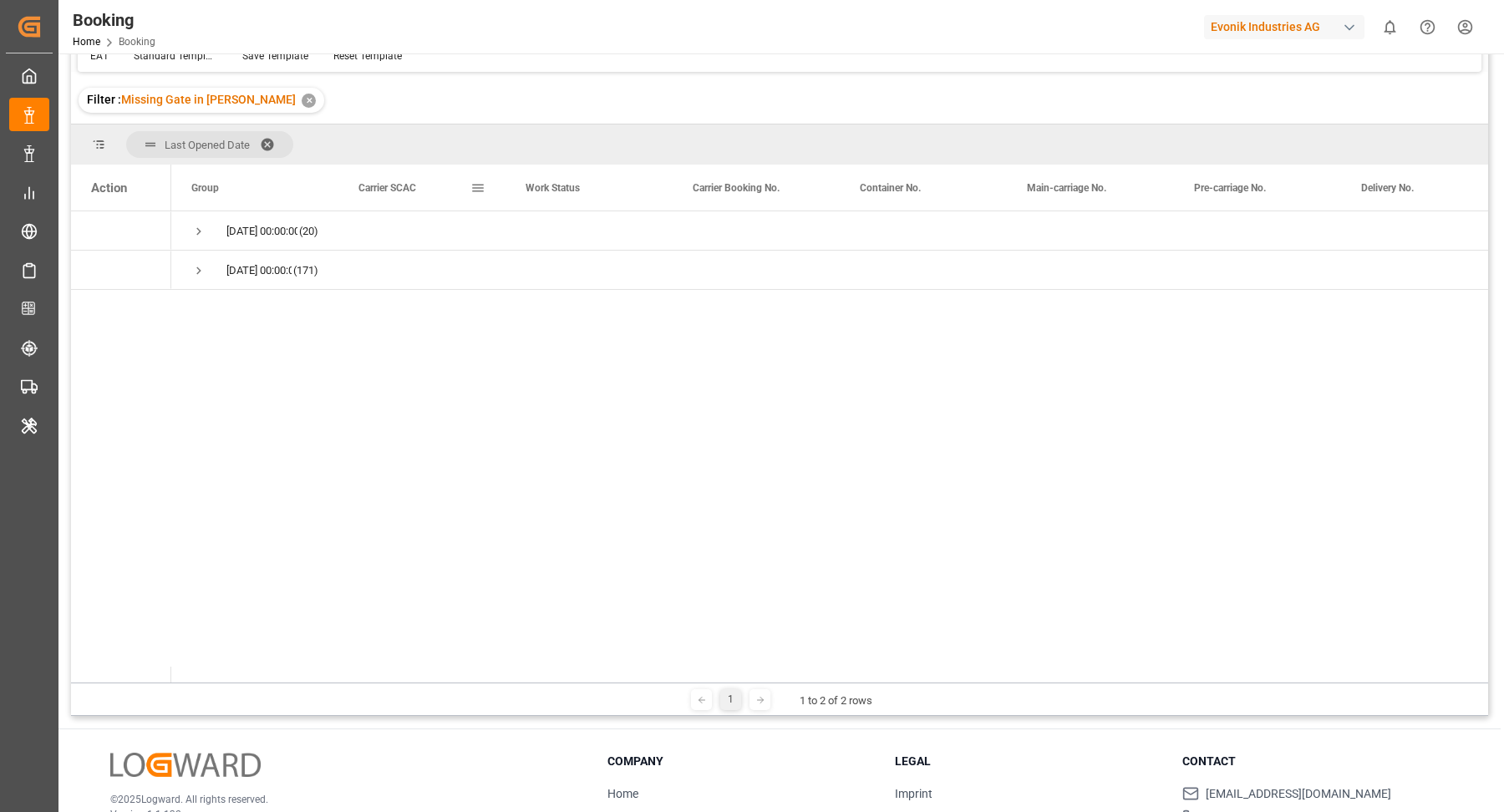
drag, startPoint x: 410, startPoint y: 189, endPoint x: 430, endPoint y: 152, distance: 42.1
click at [192, 227] on span "Press SPACE to select this row." at bounding box center [199, 232] width 15 height 15
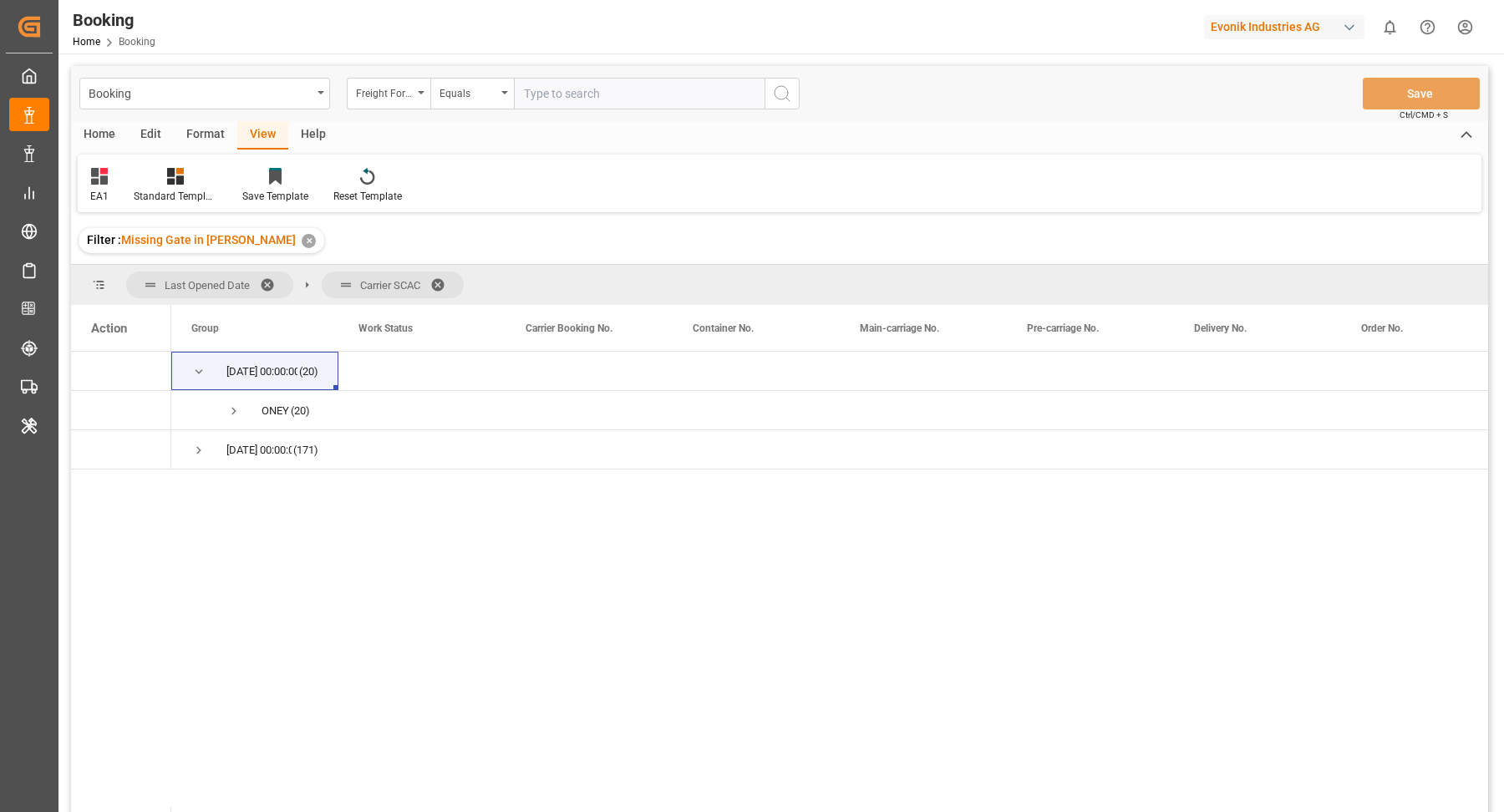
click at [207, 140] on div "Format" at bounding box center [205, 135] width 64 height 28
click at [127, 186] on div "Filter Rows" at bounding box center [114, 185] width 74 height 37
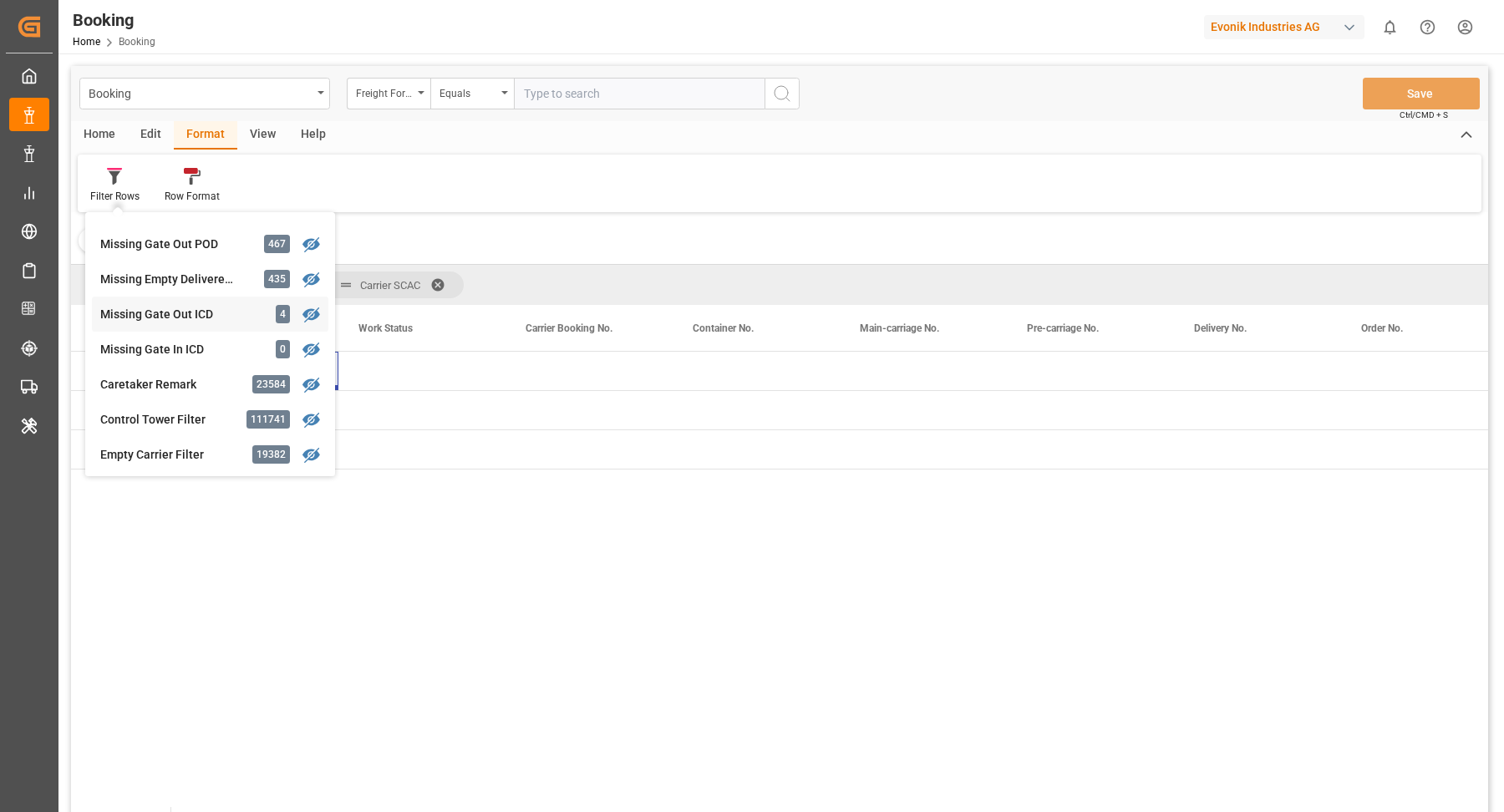
scroll to position [682, 0]
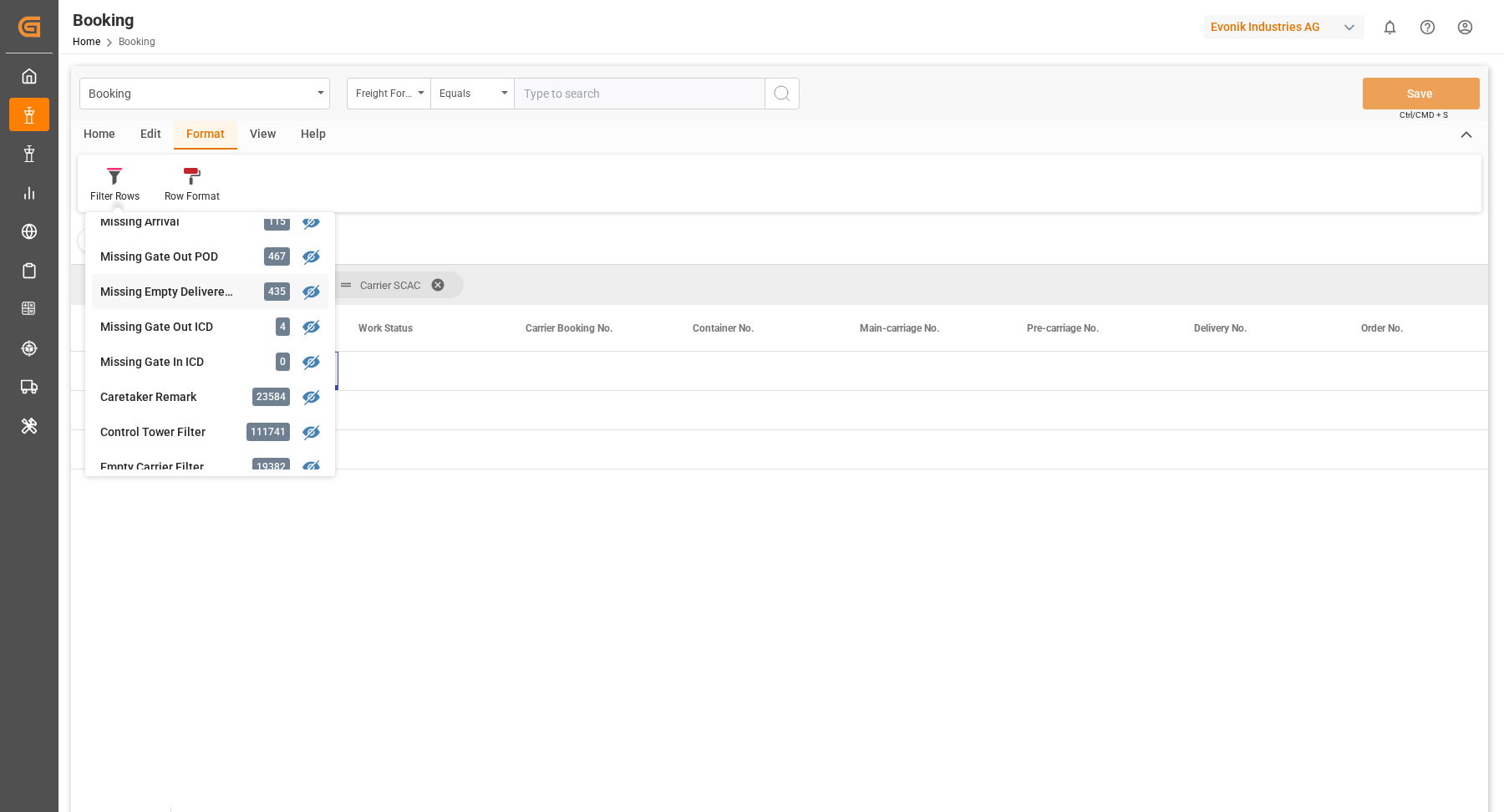
click at [208, 300] on div "Booking Freight Forwarder's Reference No. Equals Save Ctrl/CMD + S Home Edit Fo…" at bounding box center [779, 460] width 1417 height 790
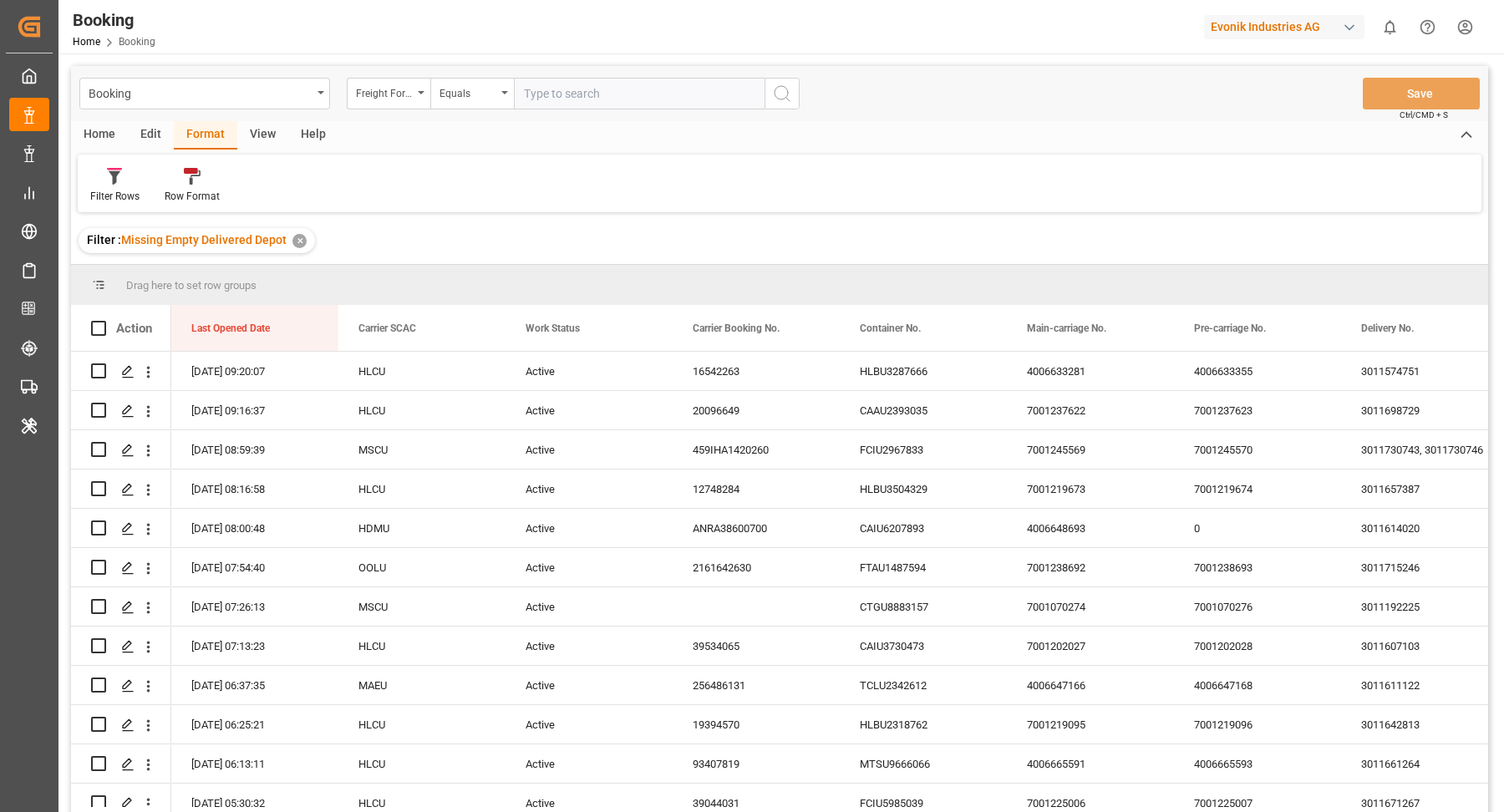
click at [255, 132] on div "View" at bounding box center [263, 135] width 51 height 28
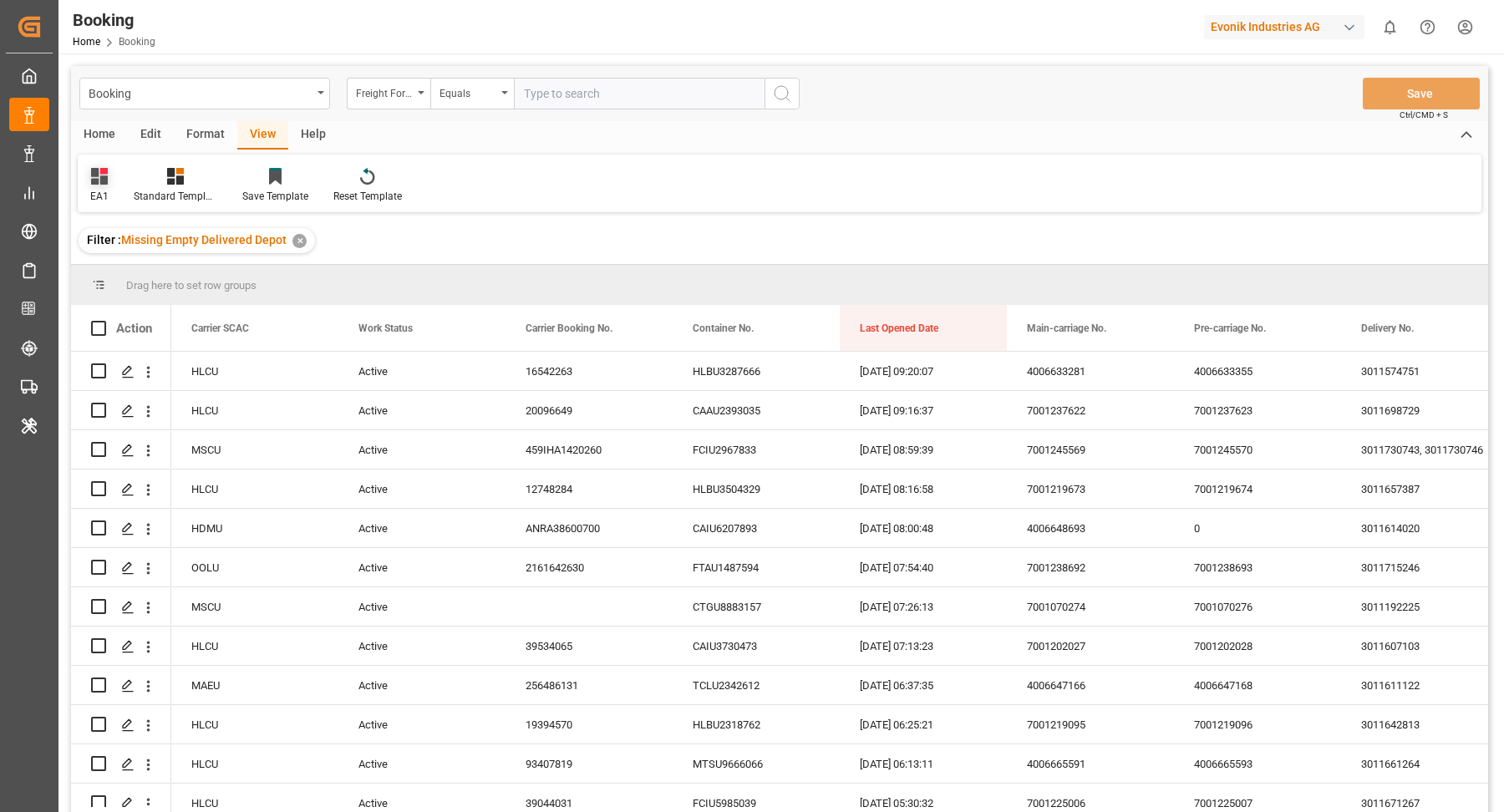
click at [110, 199] on div "EA1" at bounding box center [99, 185] width 43 height 37
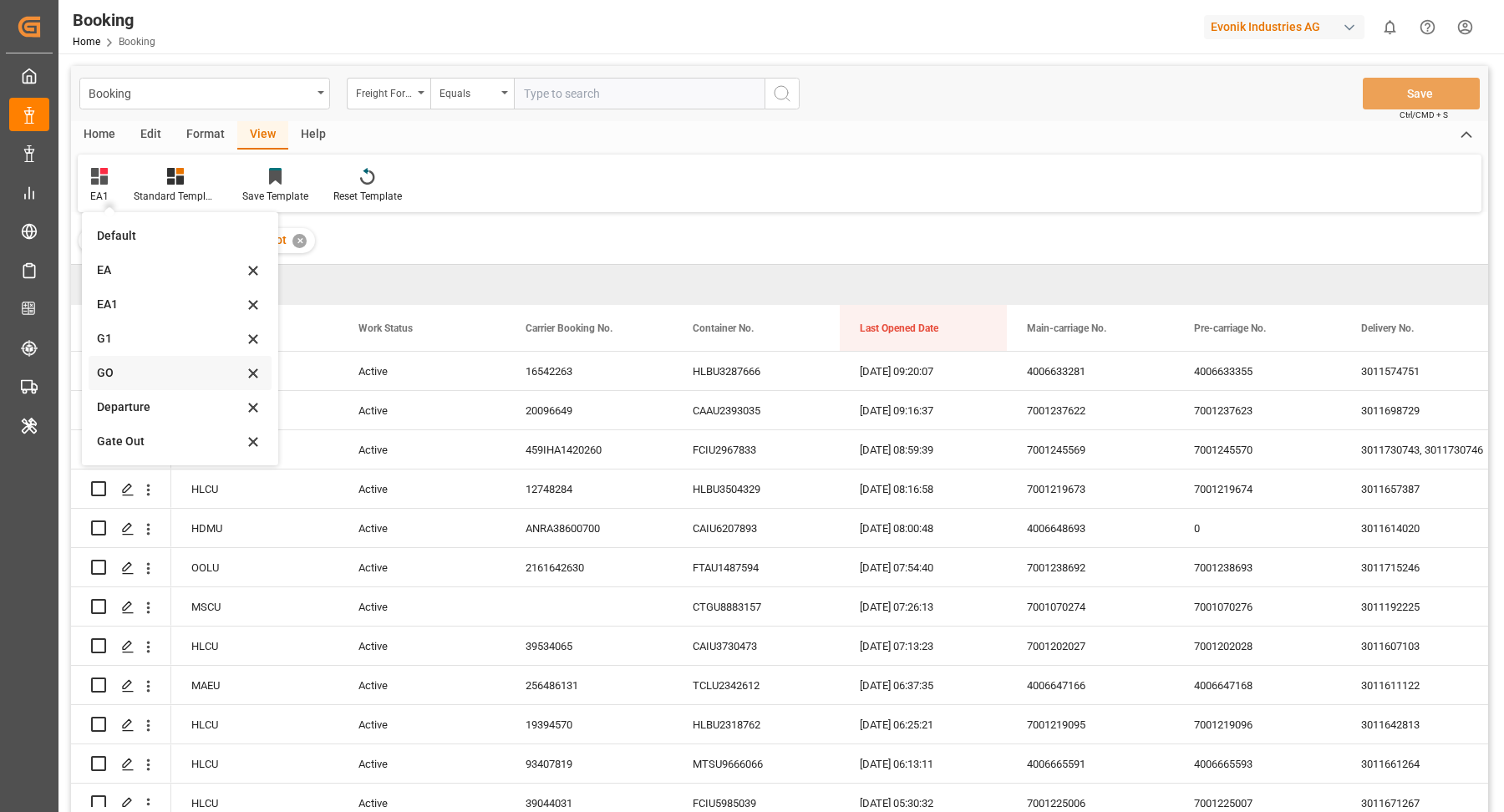
click at [148, 381] on div "GO" at bounding box center [170, 372] width 146 height 18
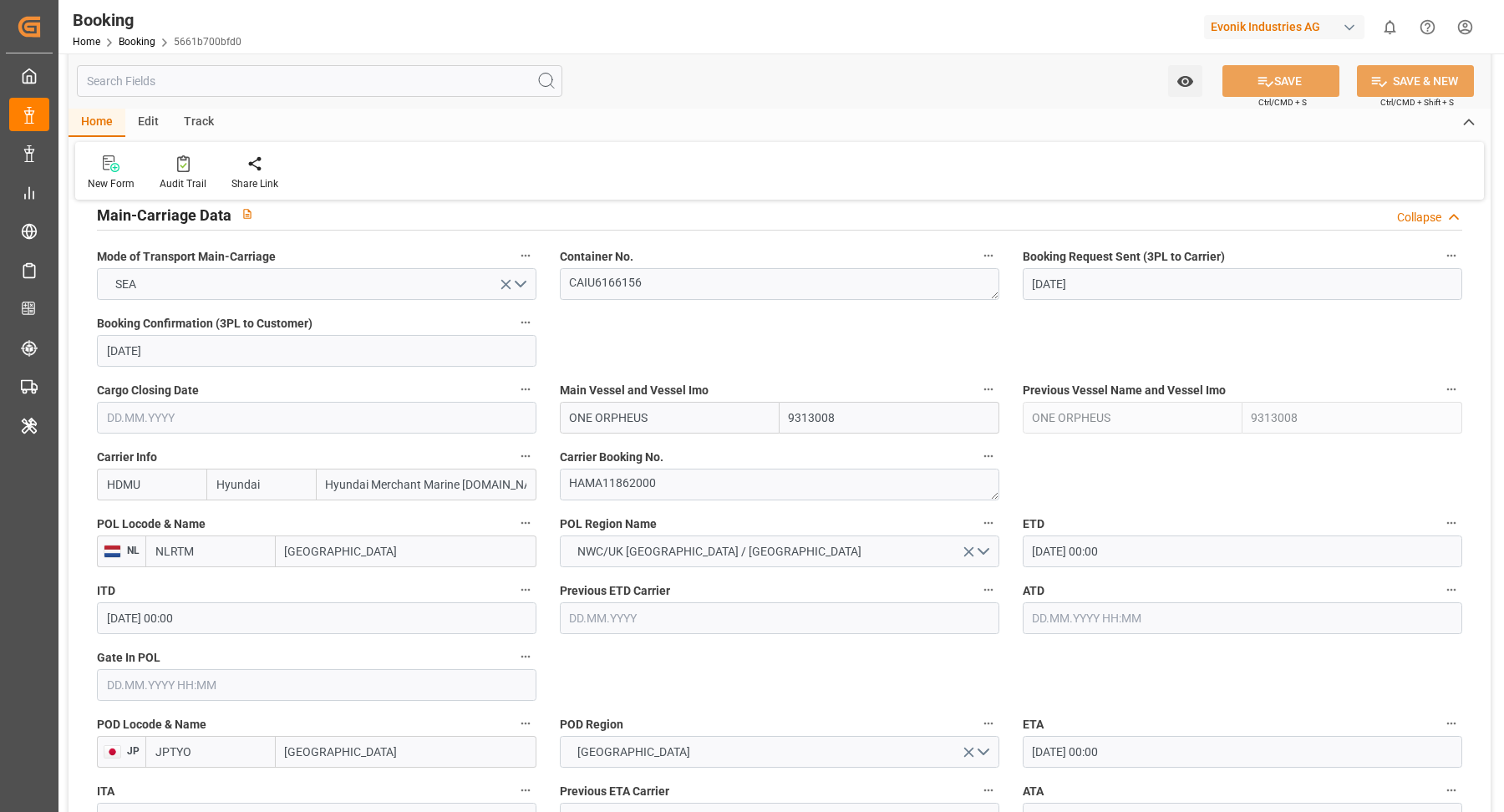
scroll to position [1260, 0]
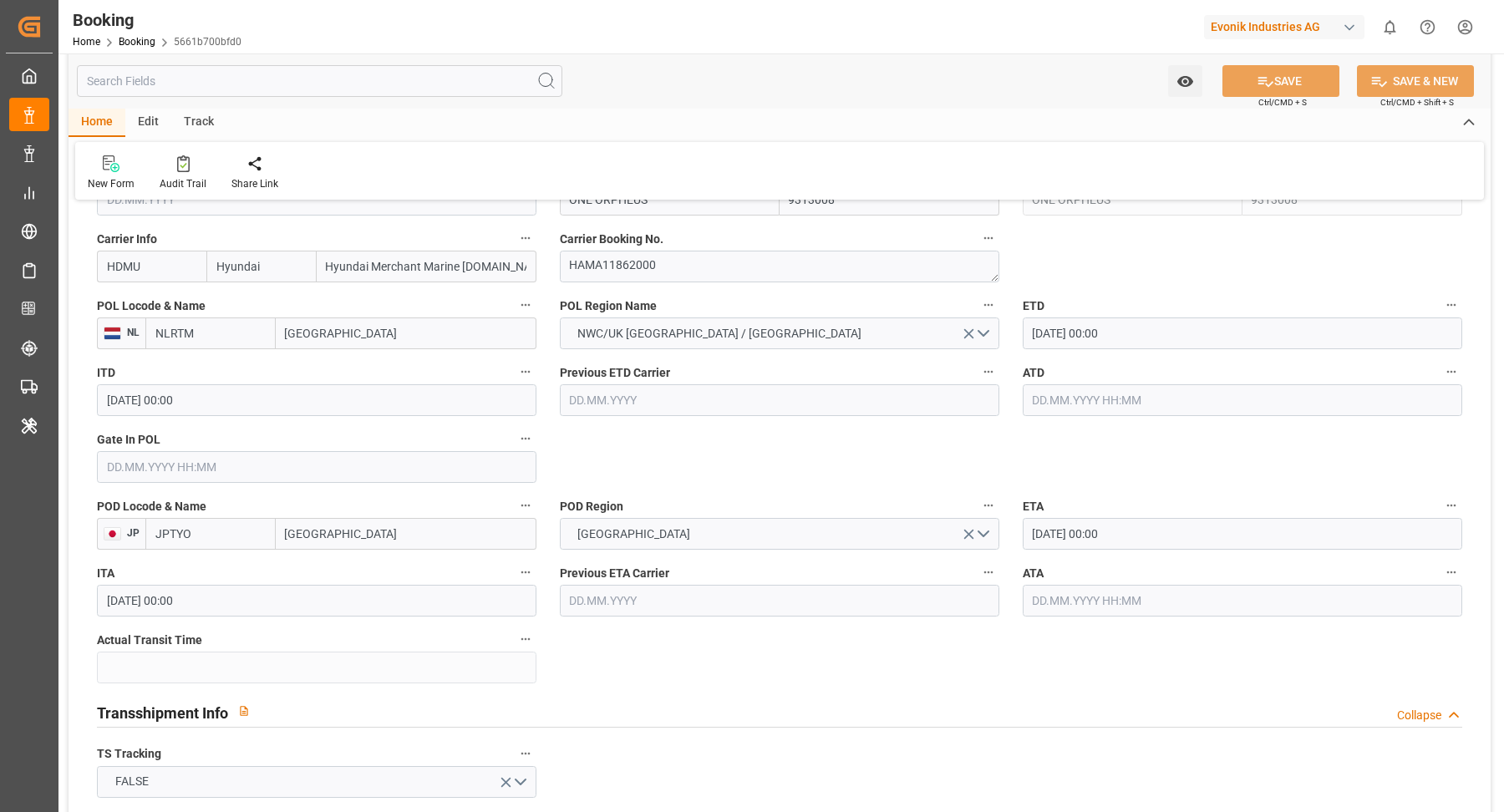
click at [732, 102] on div "Watch Option SAVE Ctrl/CMD + S SAVE & NEW Ctrl/CMD + Shift + S" at bounding box center [779, 81] width 1422 height 55
click at [313, 475] on input "text" at bounding box center [316, 467] width 440 height 32
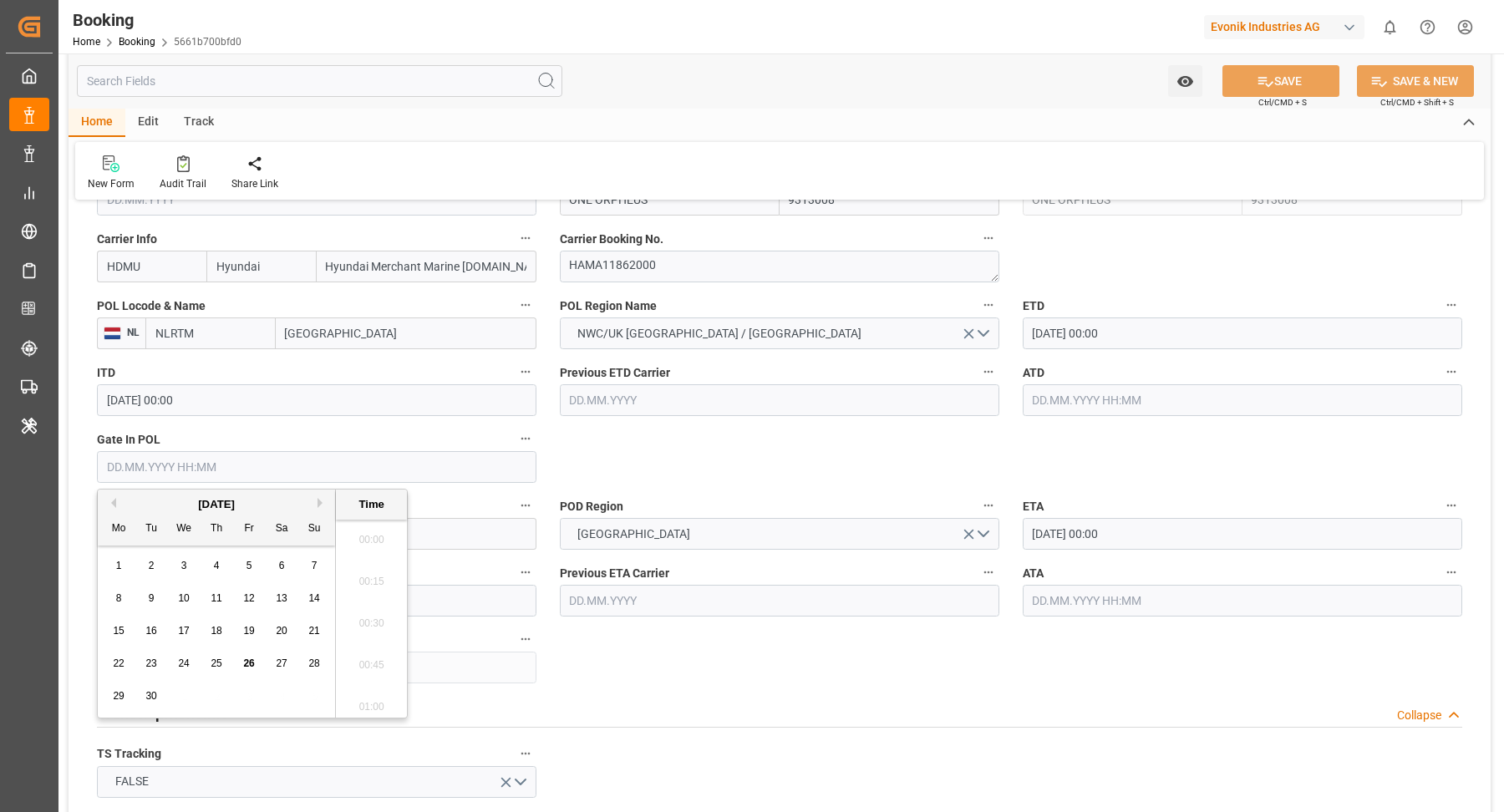
scroll to position [2303, 0]
click at [214, 670] on div "25" at bounding box center [217, 664] width 21 height 20
type input "25.09.2025 00:00"
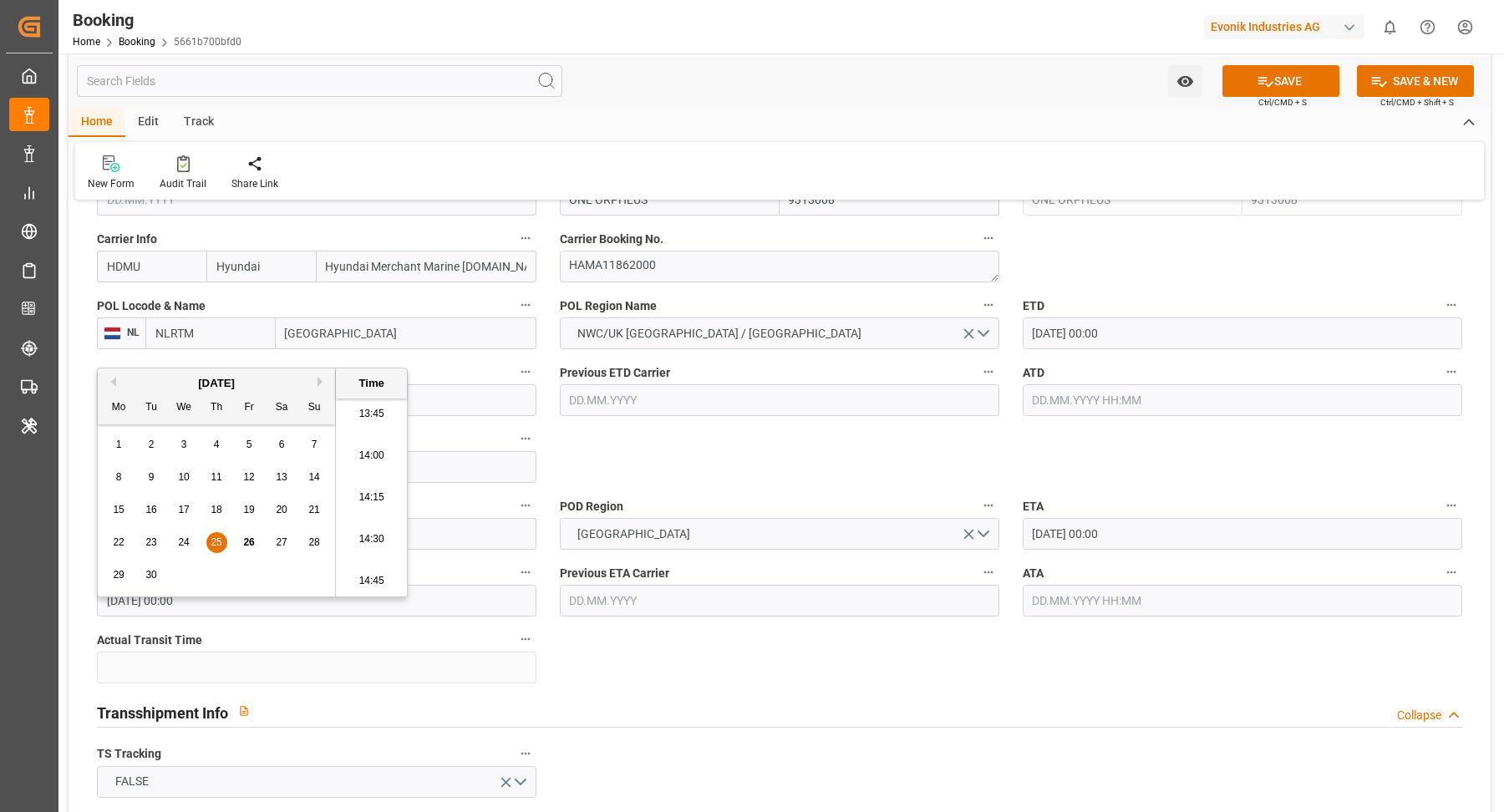
scroll to position [1705, 0]
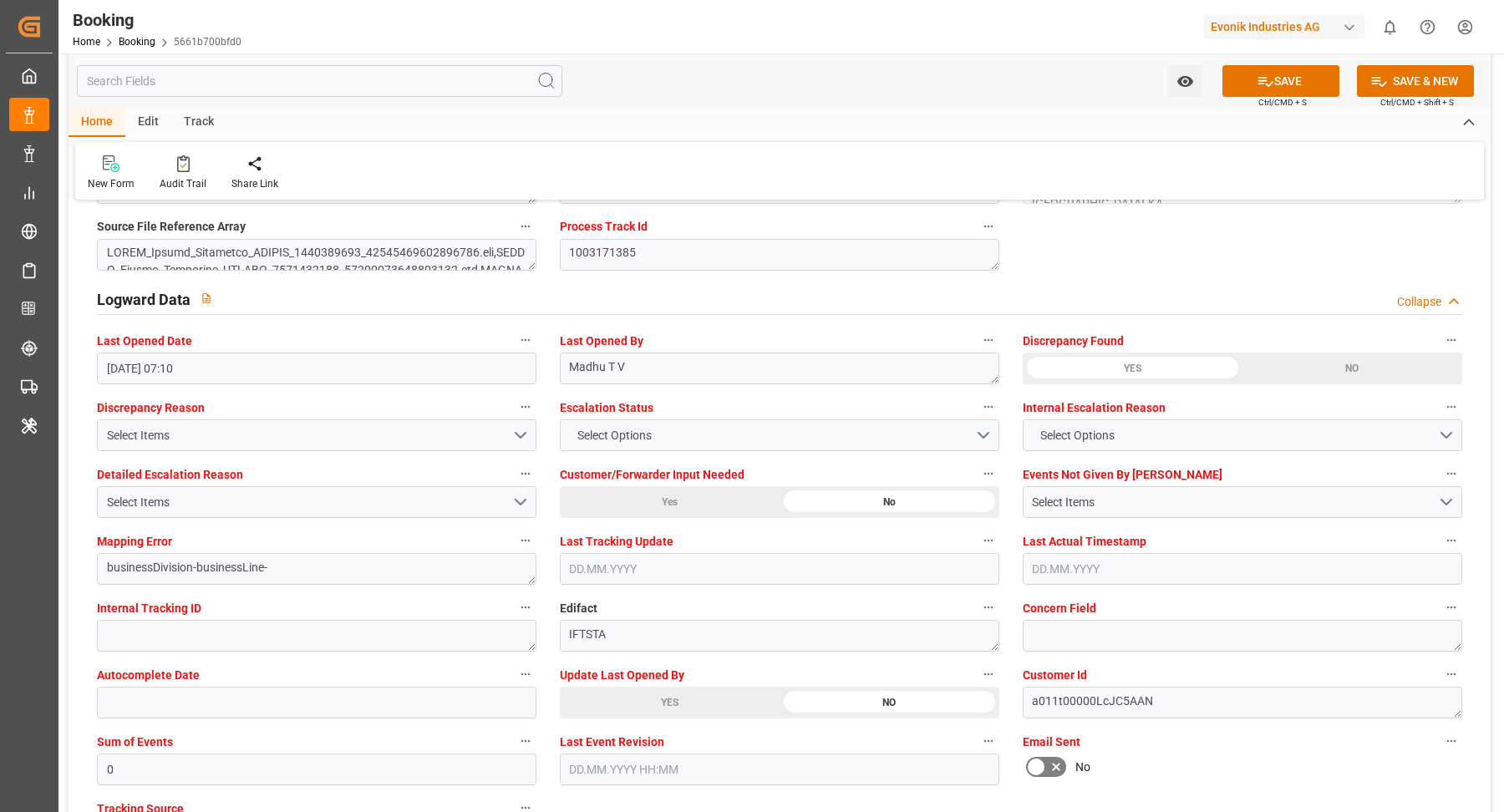
scroll to position [3389, 0]
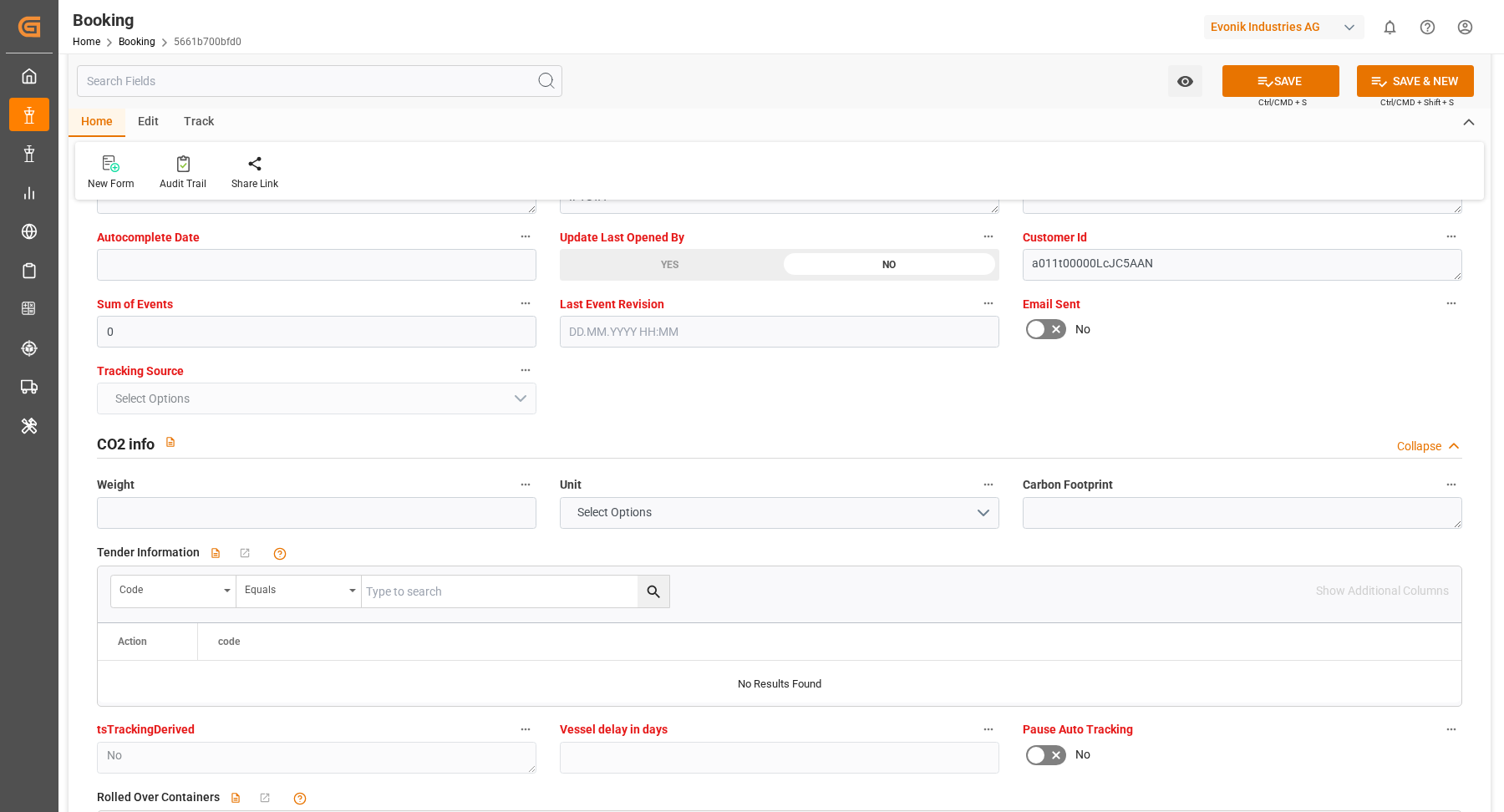
click at [714, 261] on div "YES" at bounding box center [669, 265] width 219 height 32
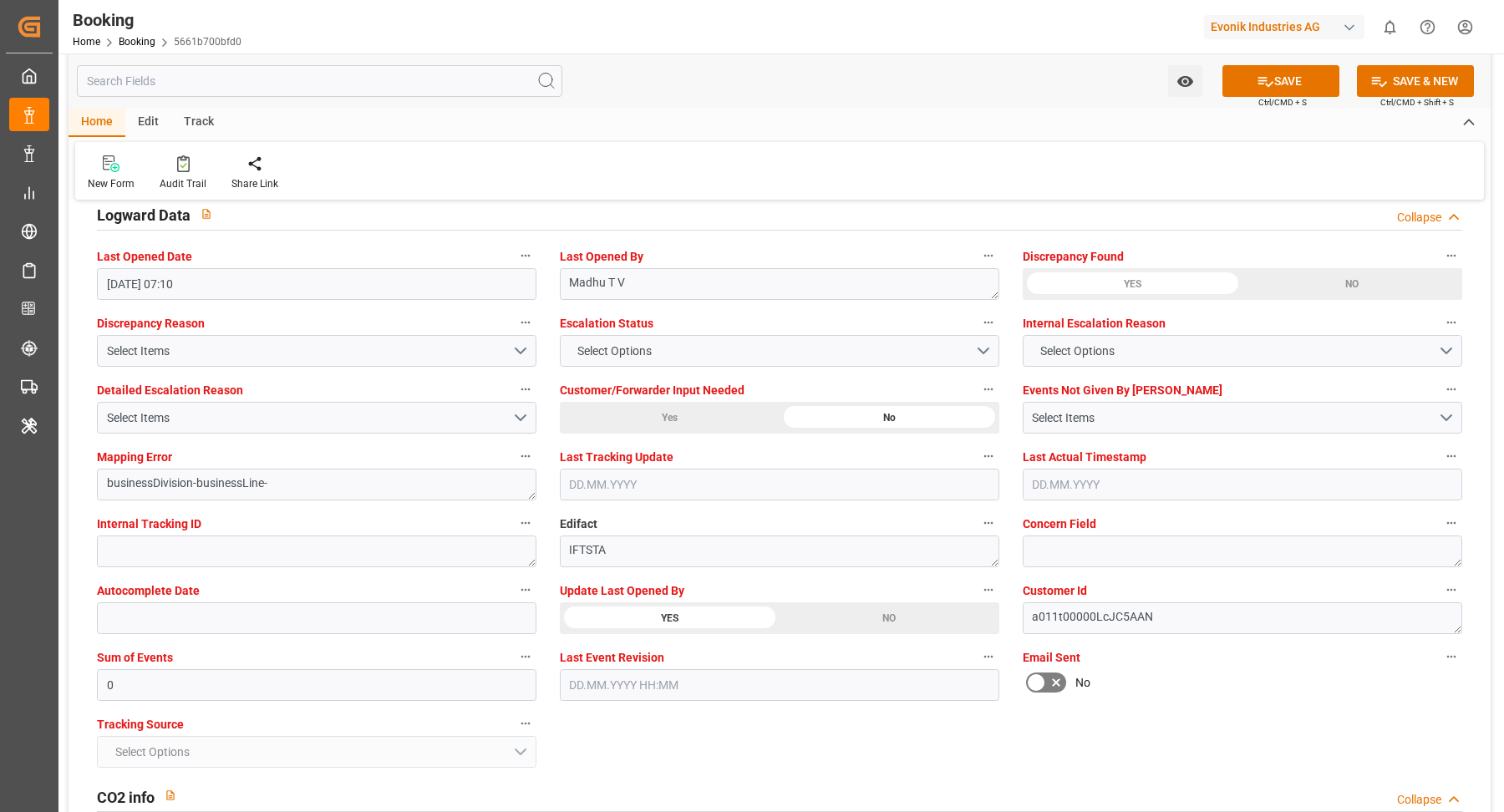
scroll to position [3009, 0]
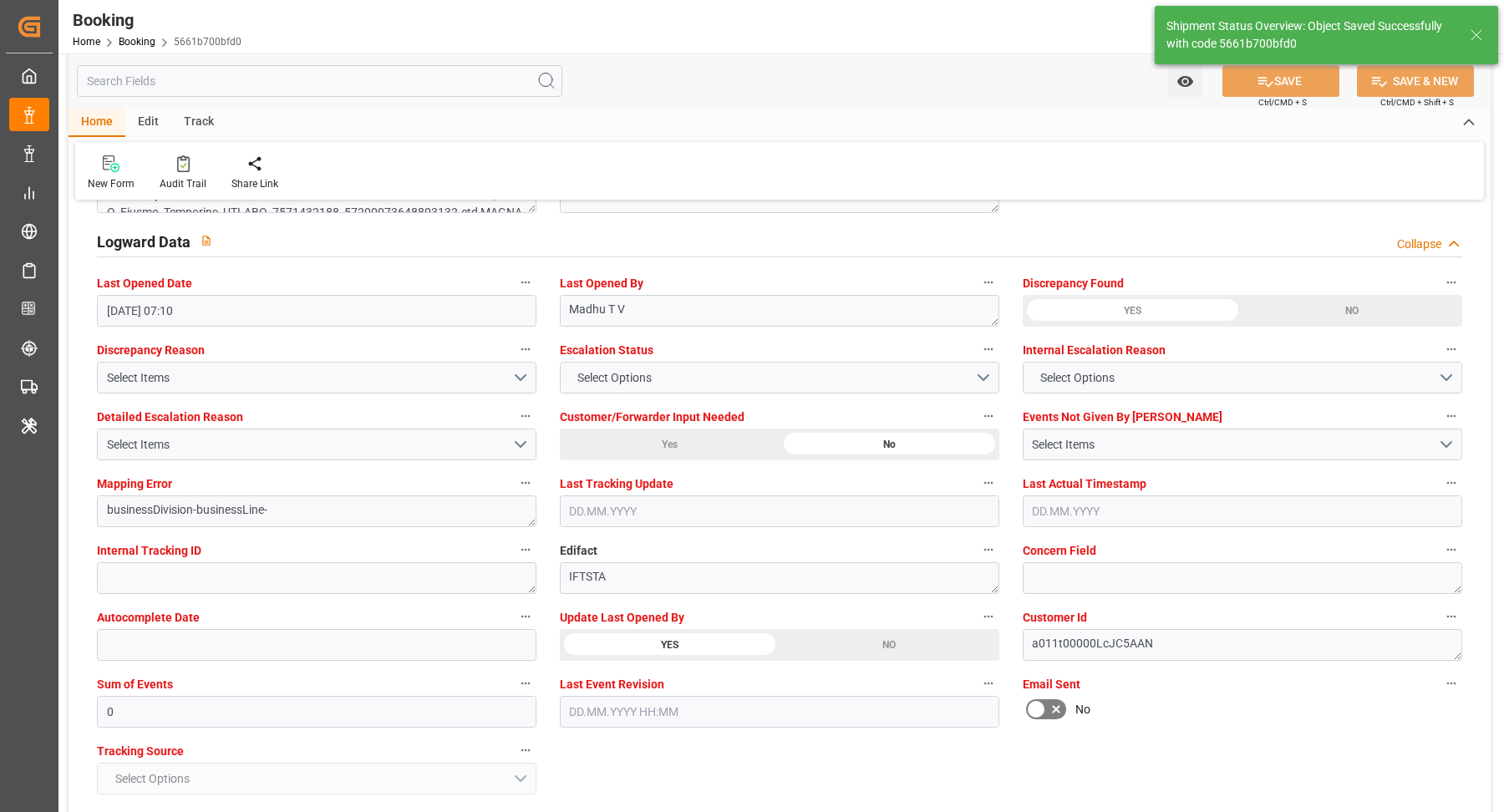
type textarea "[PERSON_NAME]"
type input "26.09.2025 08:56"
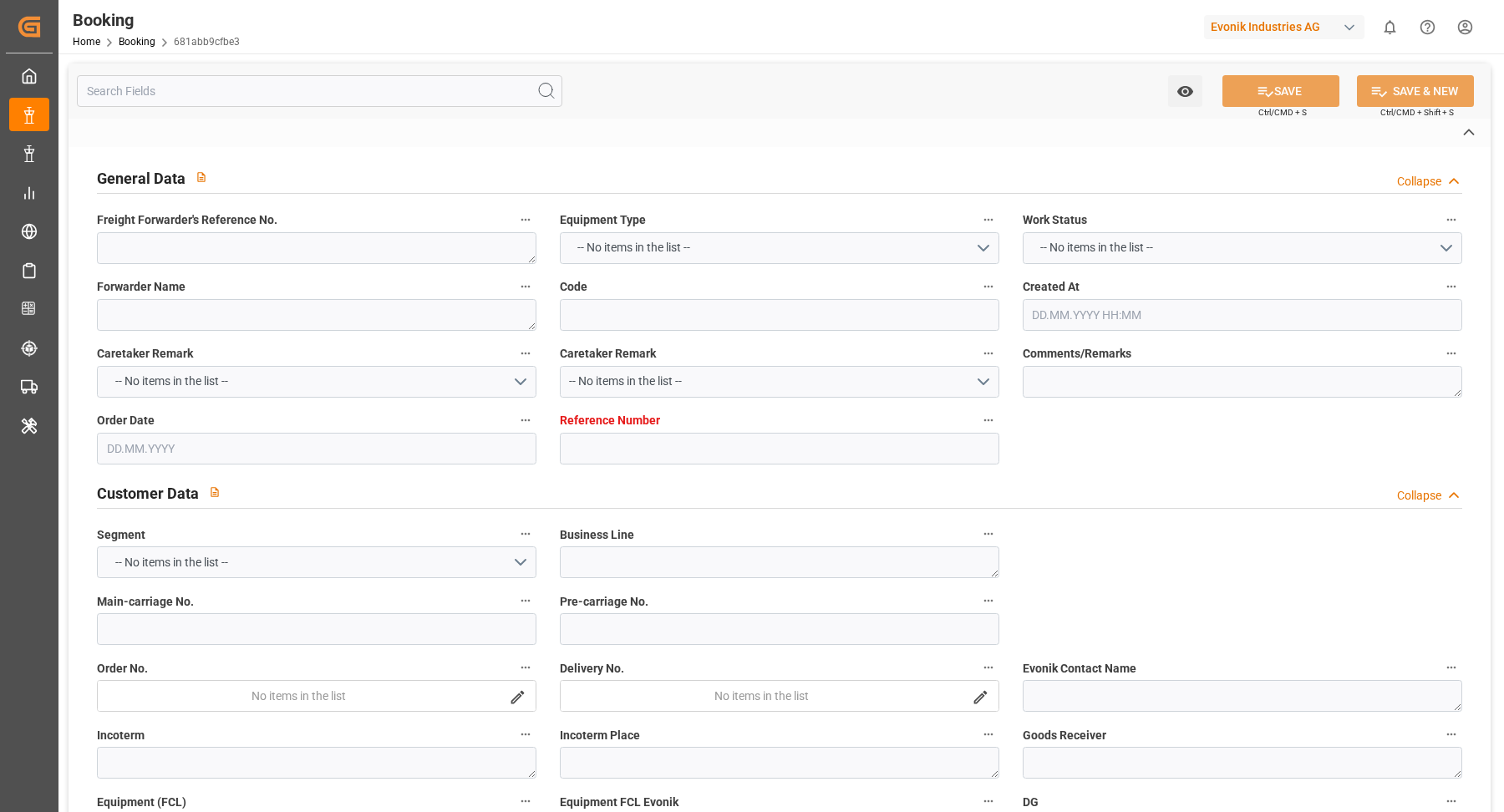
type textarea "250908610699"
type textarea "Leschaco Bremen"
type input "681abb9cfbe3"
type input "7001263380"
type textarea "CU-CAD"
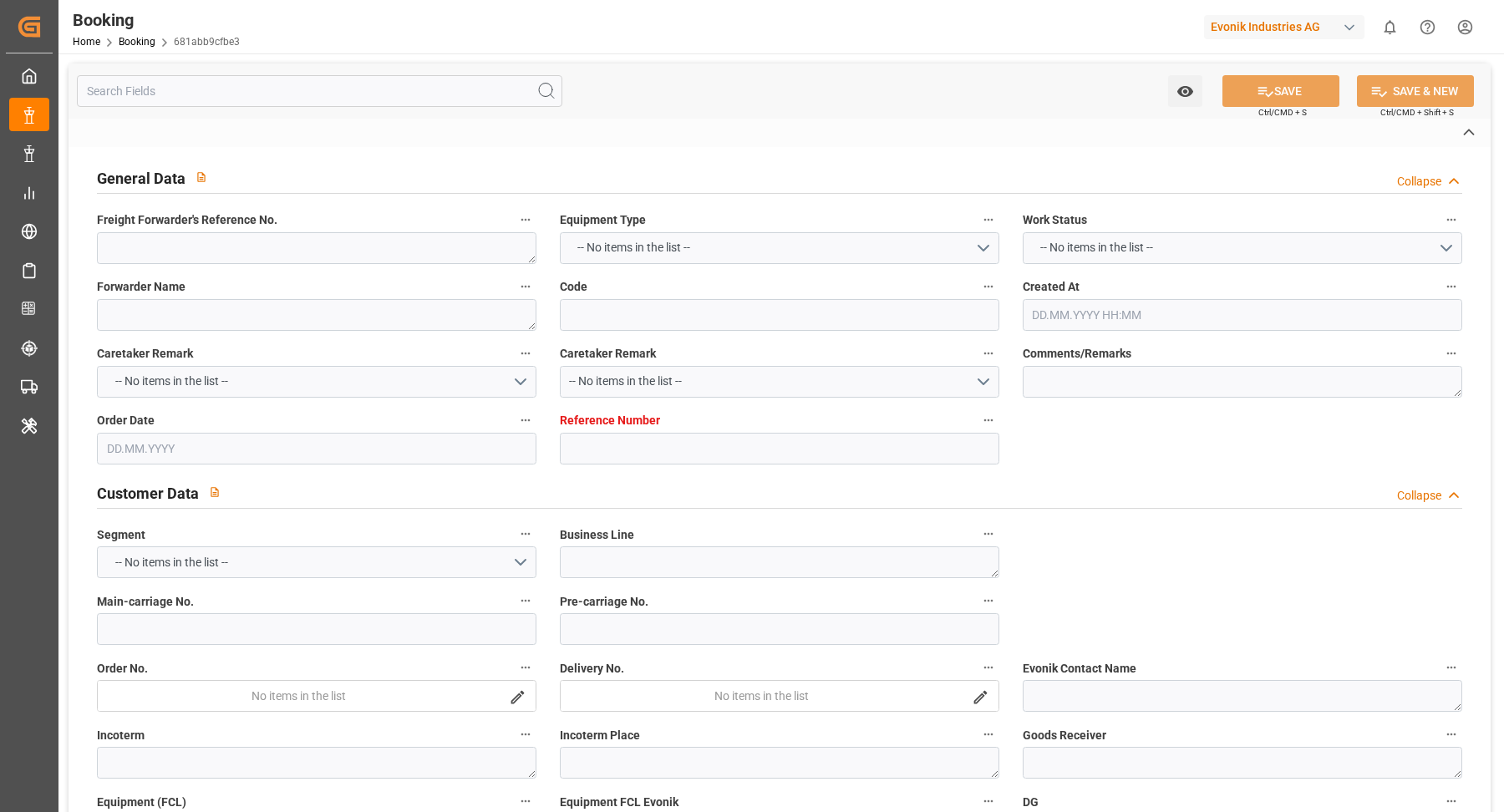
type input "7001263379"
type textarea "CIF"
type textarea "NHAVA SHEVA"
type textarea "[GEOGRAPHIC_DATA]"
type input "ONE RECOGNITION"
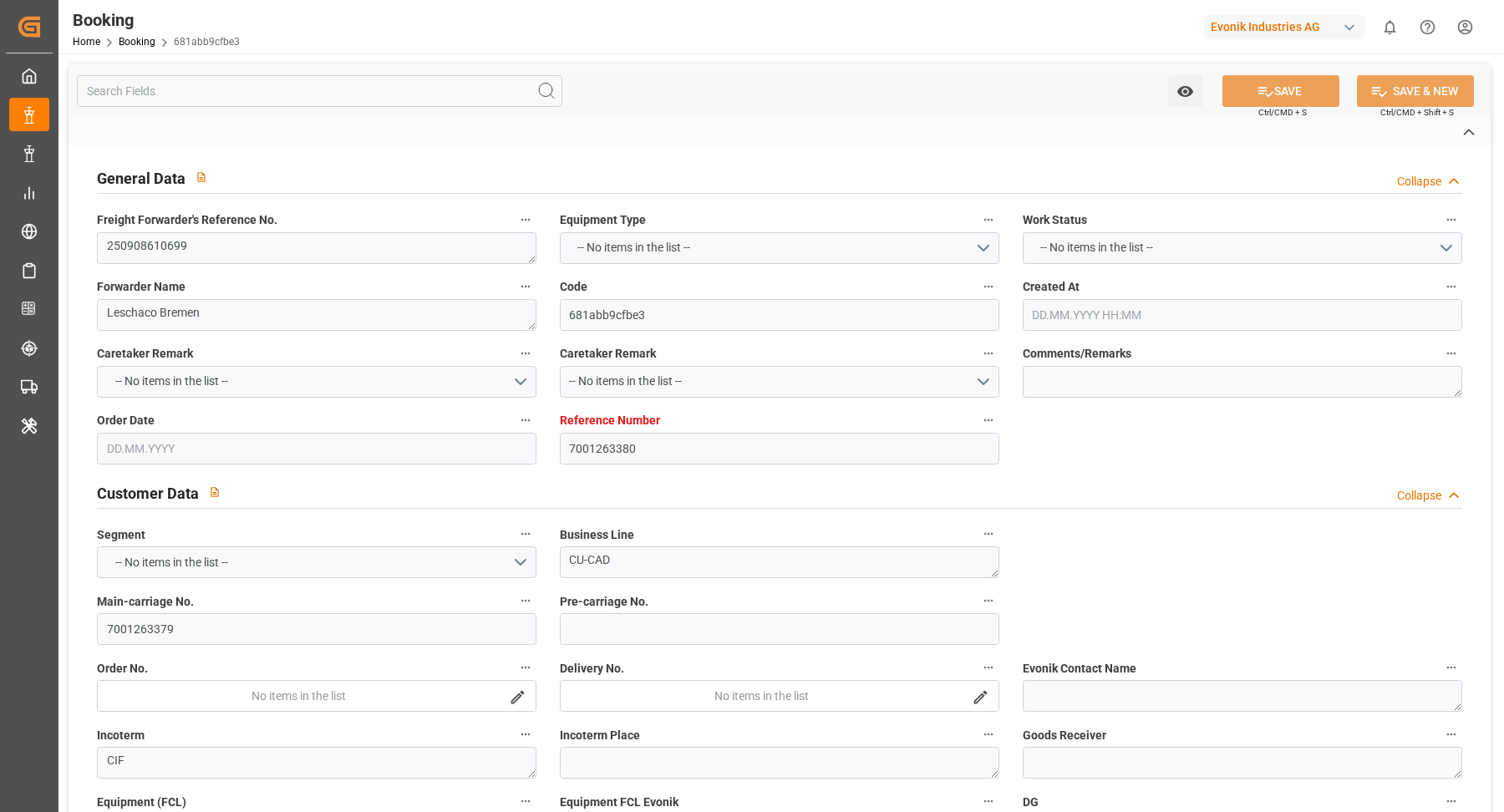
type input "ONE RECOGNITION"
type input "HDMU"
type textarea "HAMA29608800"
type input "[GEOGRAPHIC_DATA]"
type input "Jawaharlal Nehru (Nhava Sheva)"
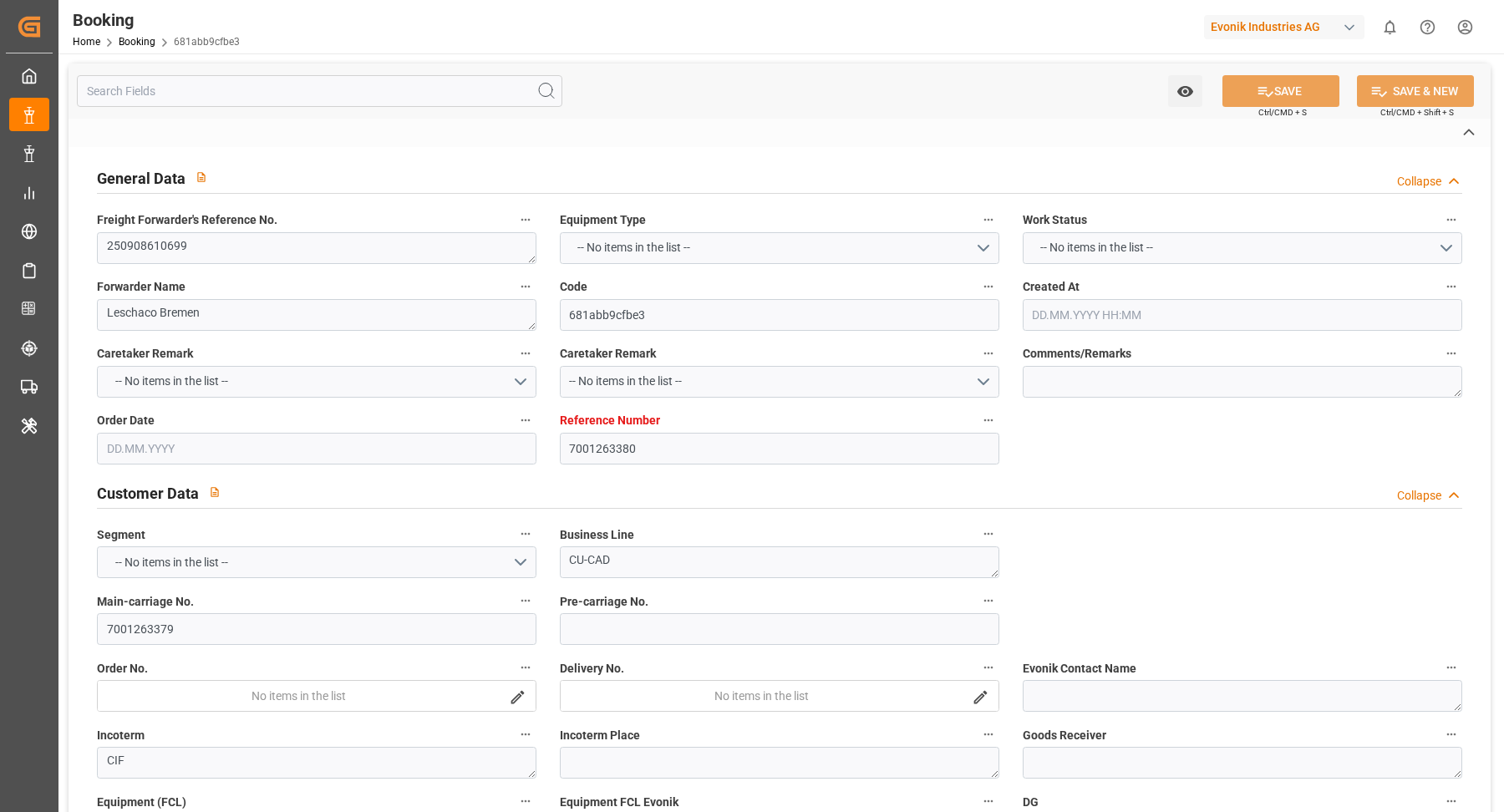
type textarea "INPUT_Evonik_Seeburger_IFTMIN_1003133087_20250910110648332.edi"
type textarea "NWC/UK North West Continent / UK_INNSA_HDMU_CU-CAD"
type textarea "INPUT_Evonik_Seeburger_IFTMIN_1003104189_20250901104742569.edi,INPUT_Evonik_See…"
type textarea "1003133087"
type textarea "Madhu T V"
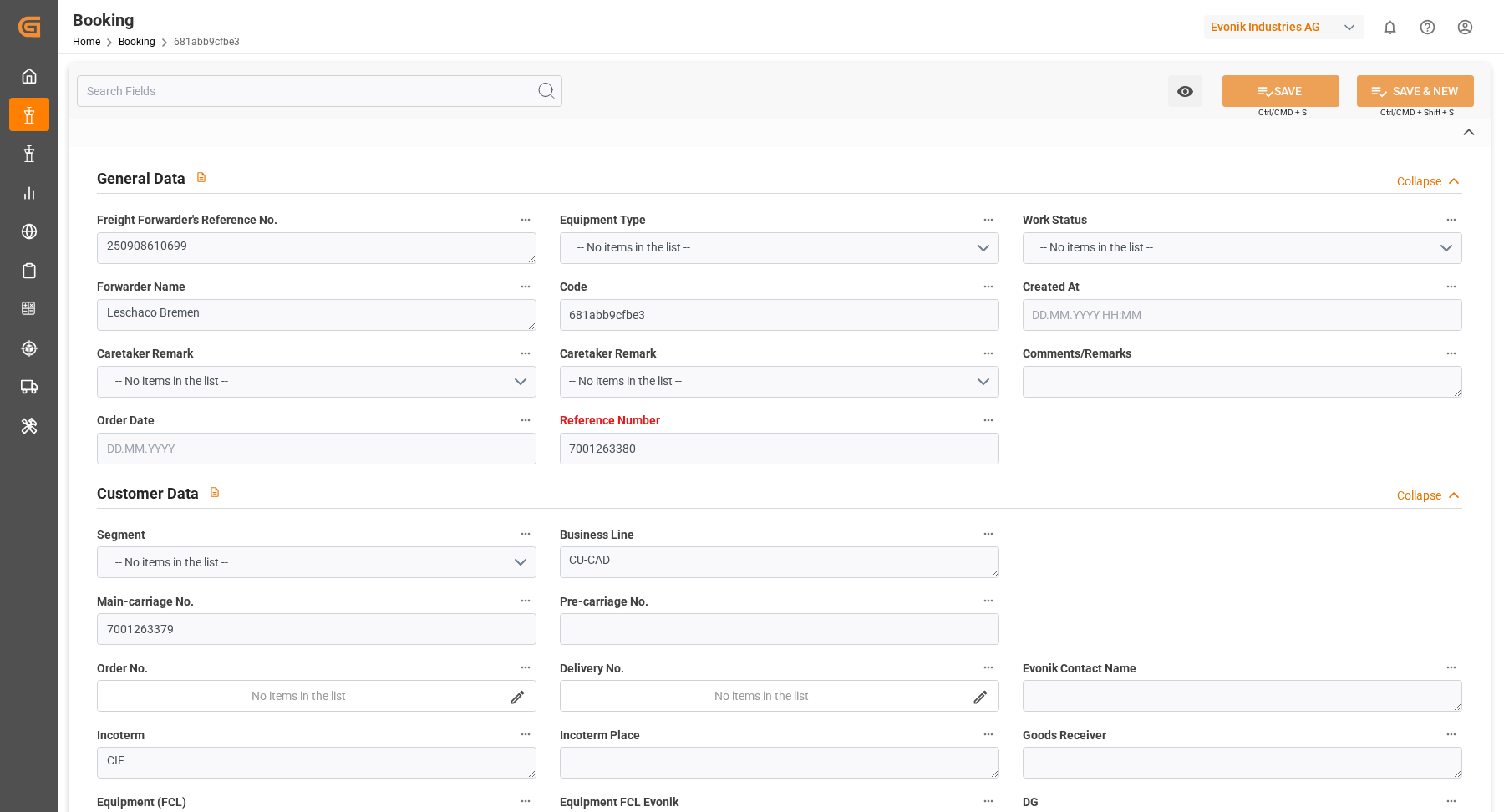
type textarea "businessDivision-businessLine-"
type textarea "IFTSTA"
type textarea "a011t00000LcJC5AAN"
type textarea "No"
type input "7001263380"
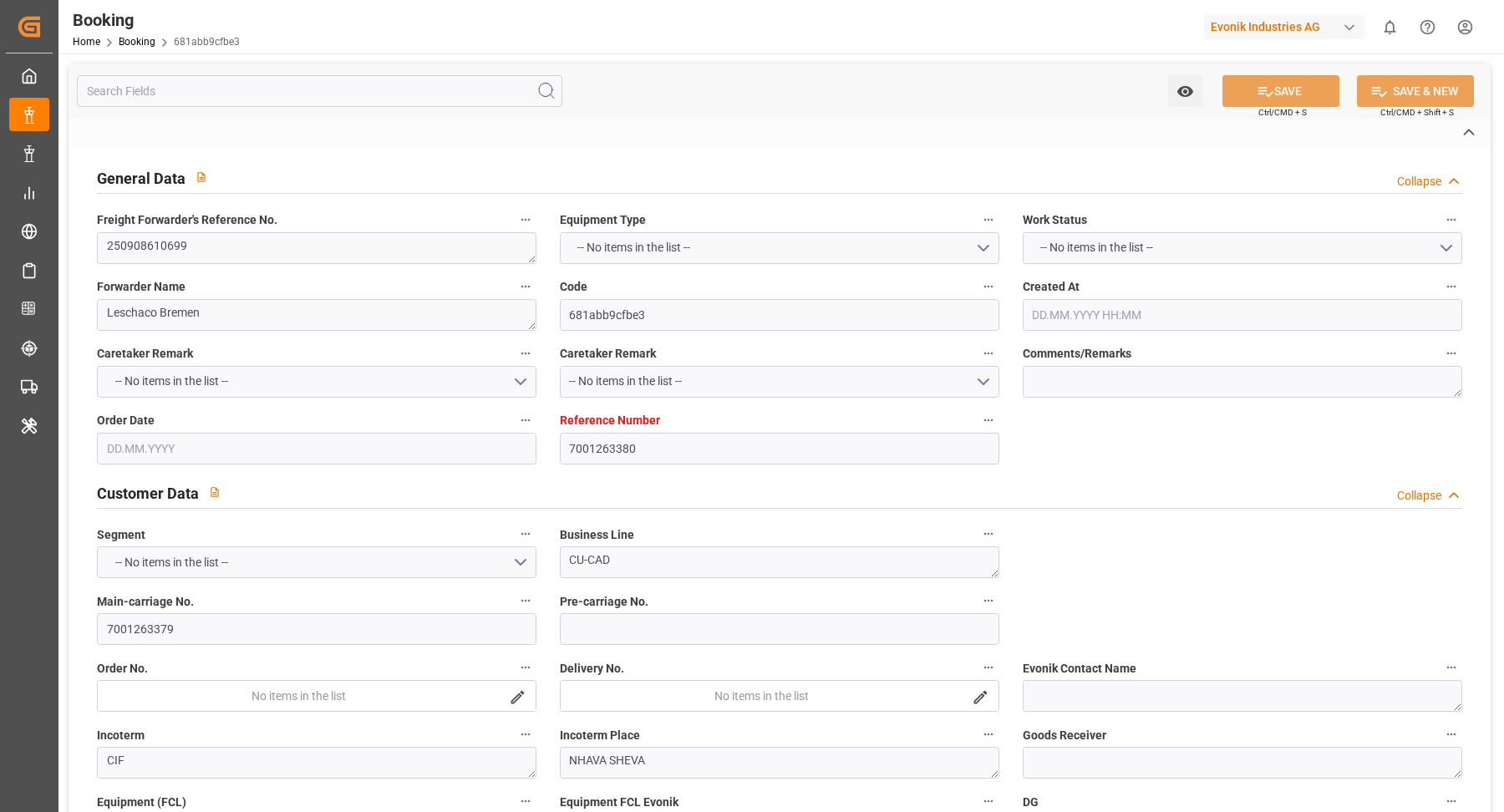
type input "9952701"
type input "Hyundai"
type input "Hyundai Merchant Marine Co.Ltd."
type input "BEANR"
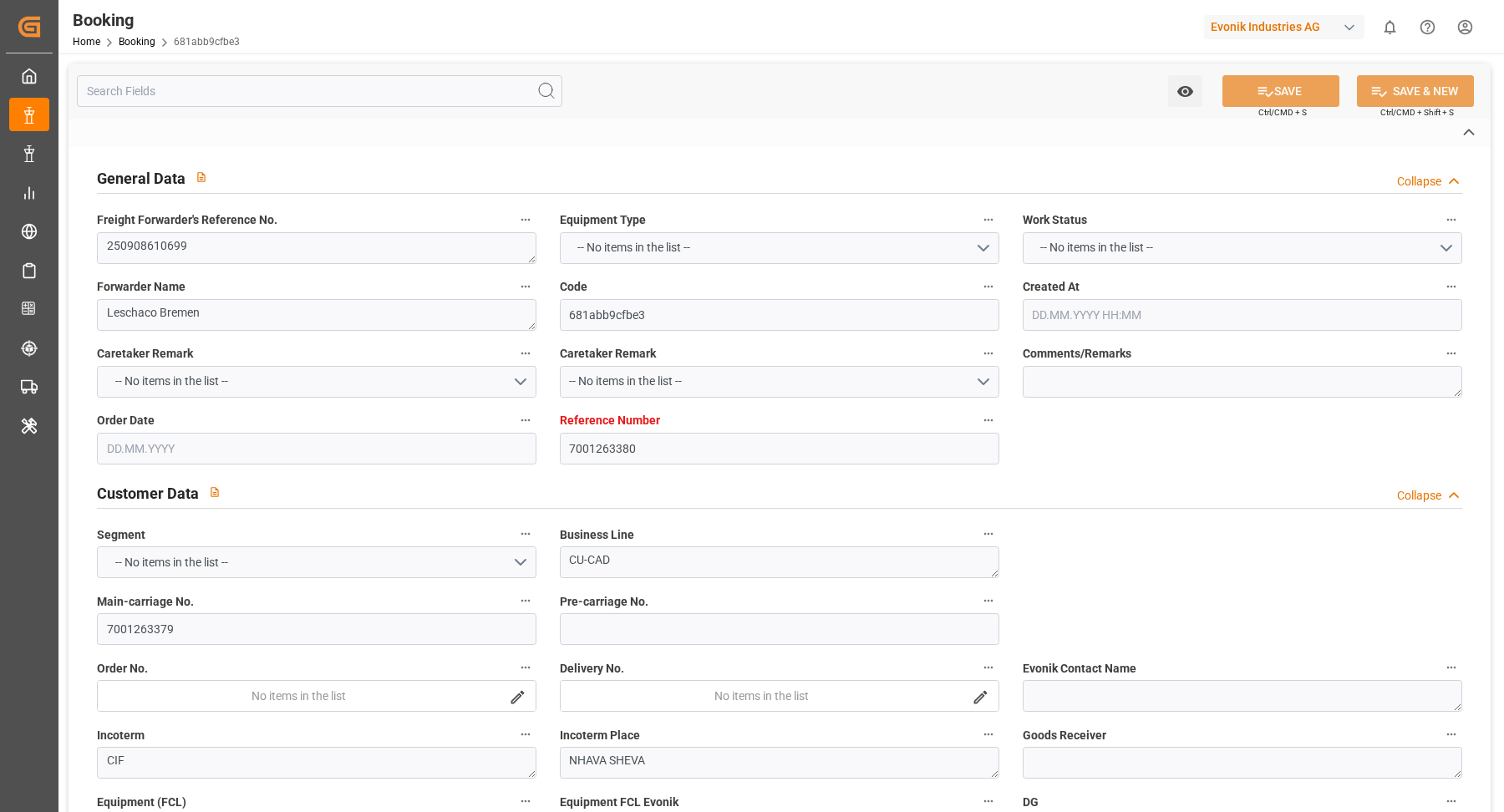
type input "INNSA"
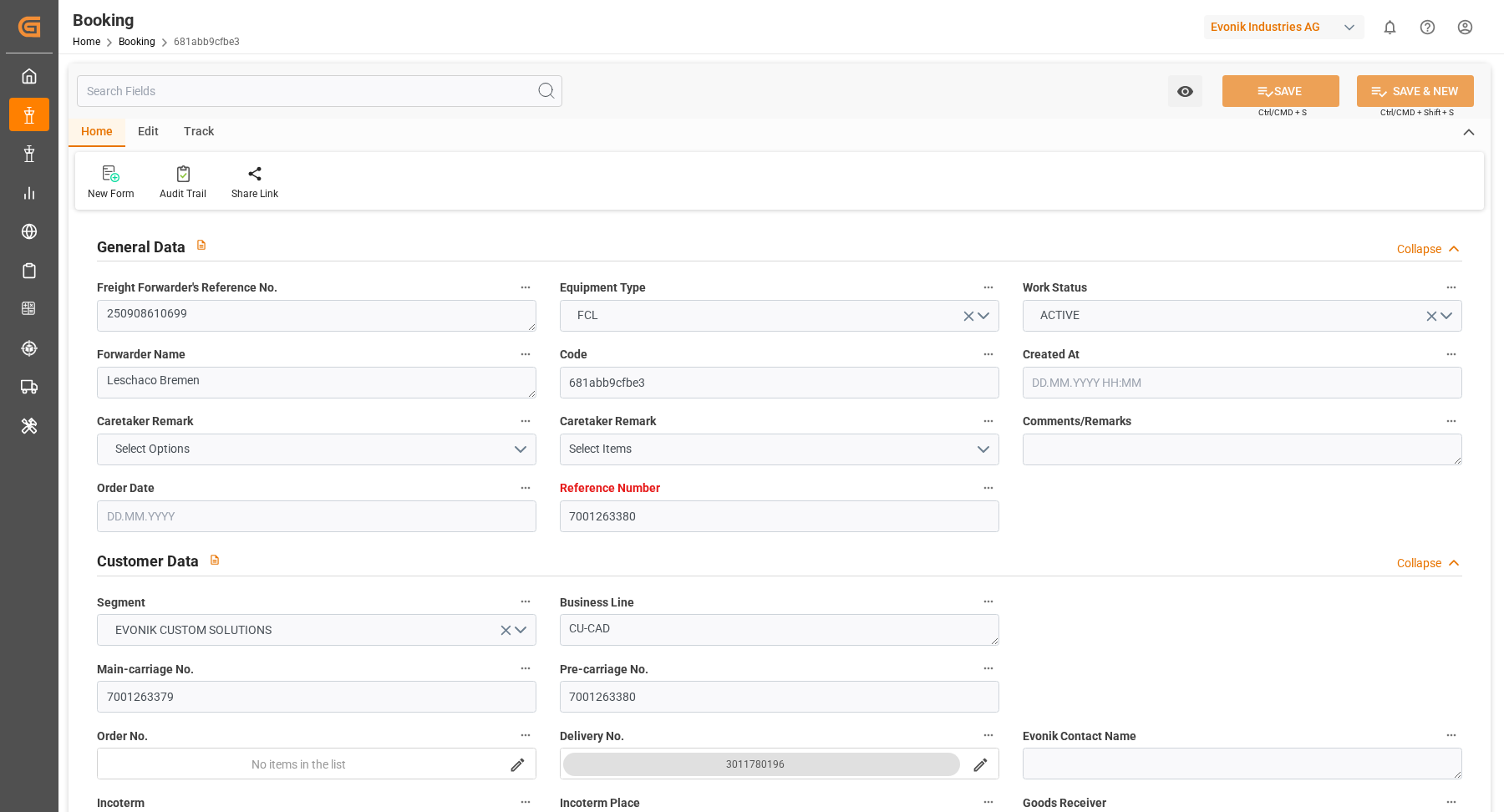
type input "01.09.2025 08:49"
type input "[DATE]"
type input "12.11.2025"
type input "16.09.2025"
type input "16.09.2025 00:00"
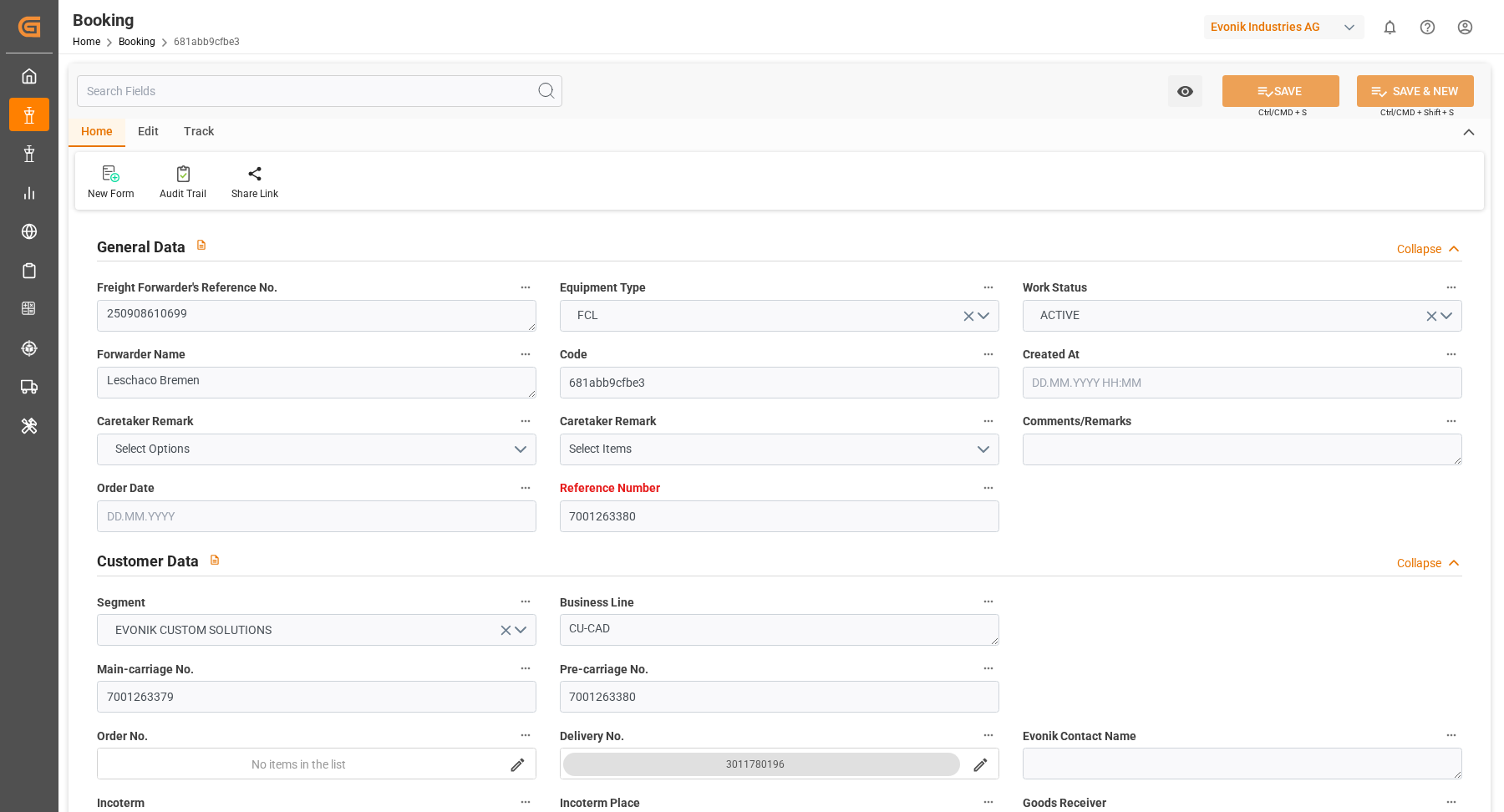
type input "16.09.2025 00:00"
type input "[DATE]"
type input "08.09.2025"
type input "05.10.2025 00:00"
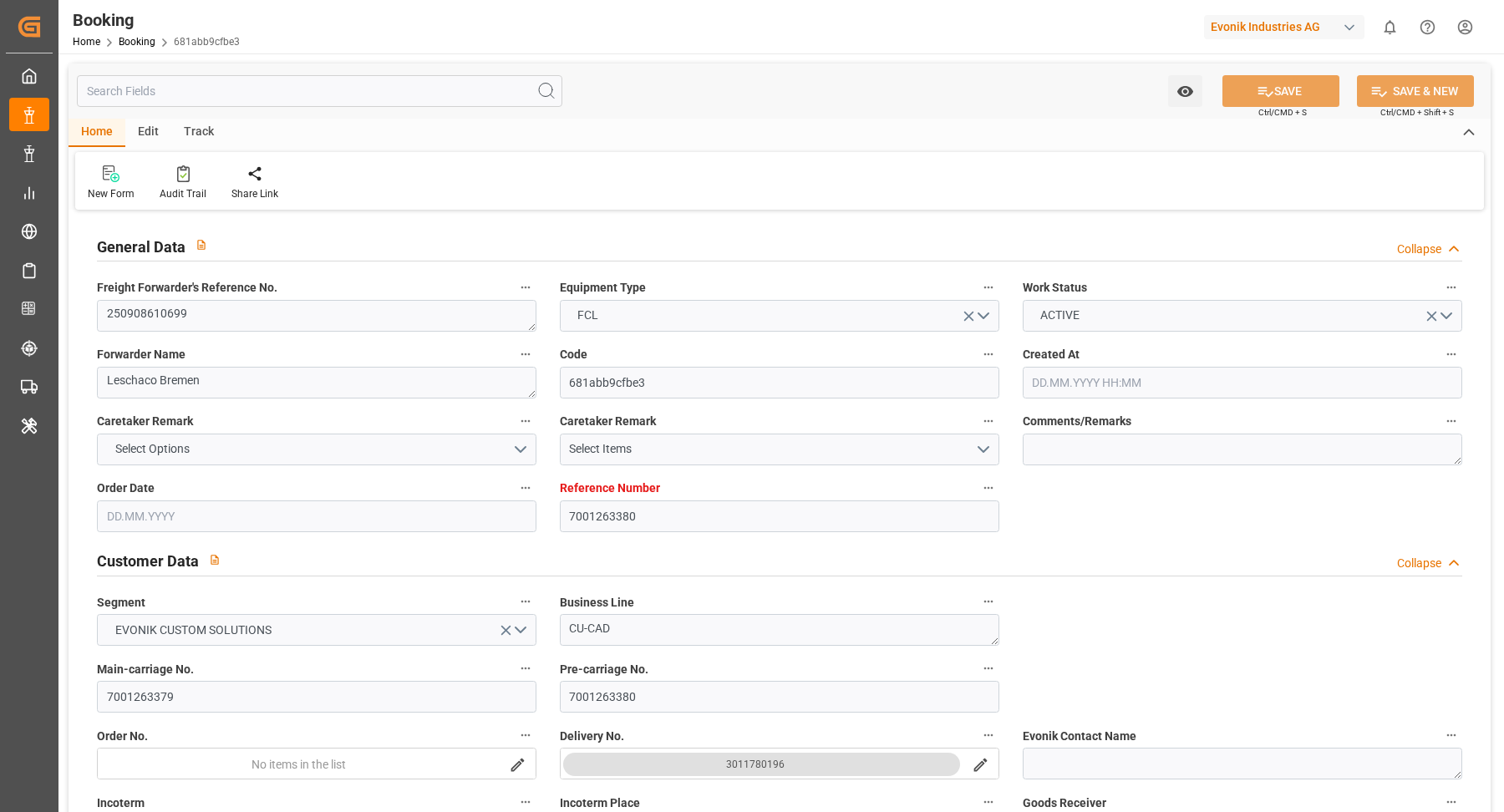
type input "17.11.2025 00:00"
type input "12.11.2025 00:00"
type input "25.09.2025 07:10"
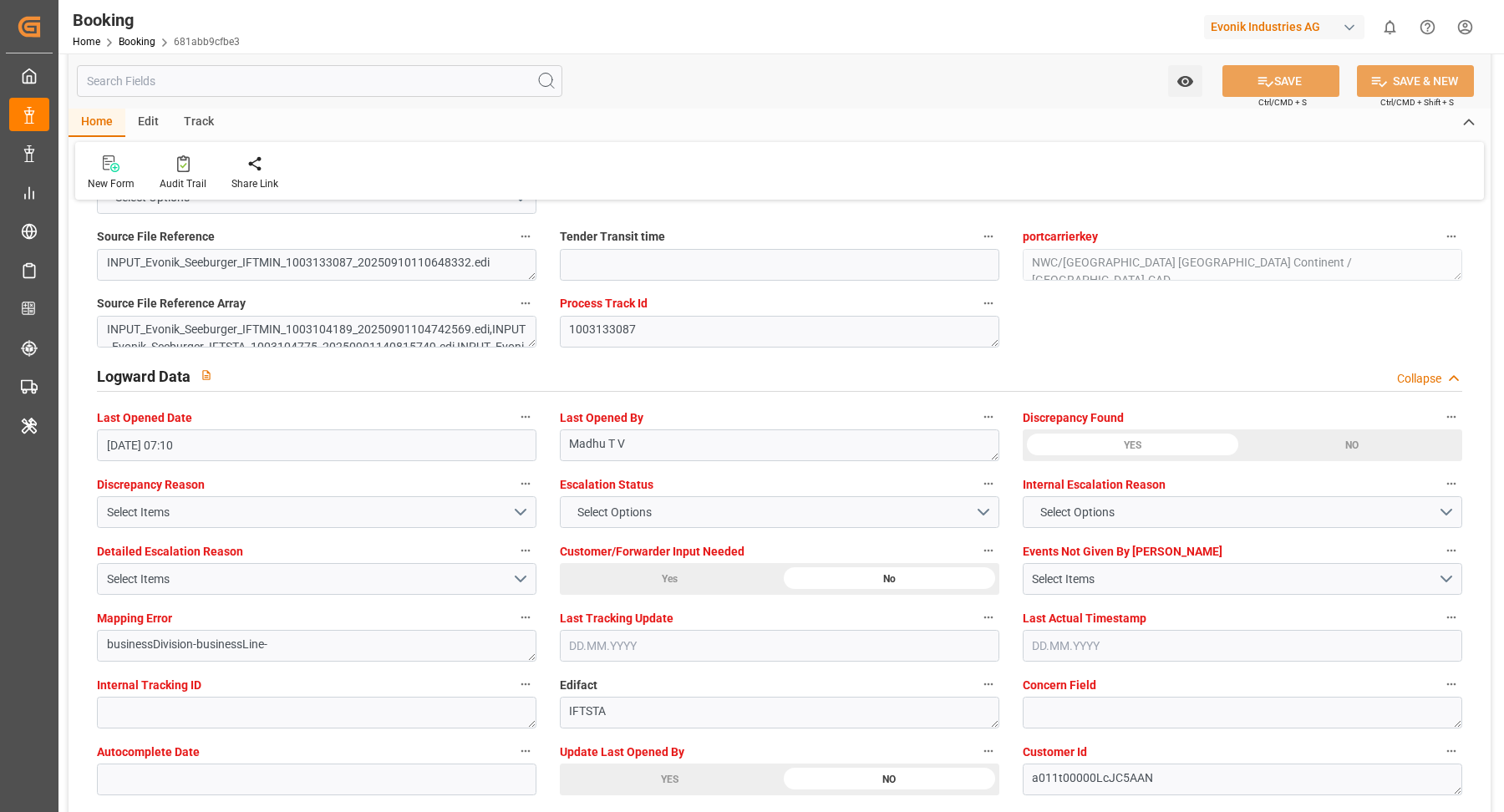
scroll to position [3097, 0]
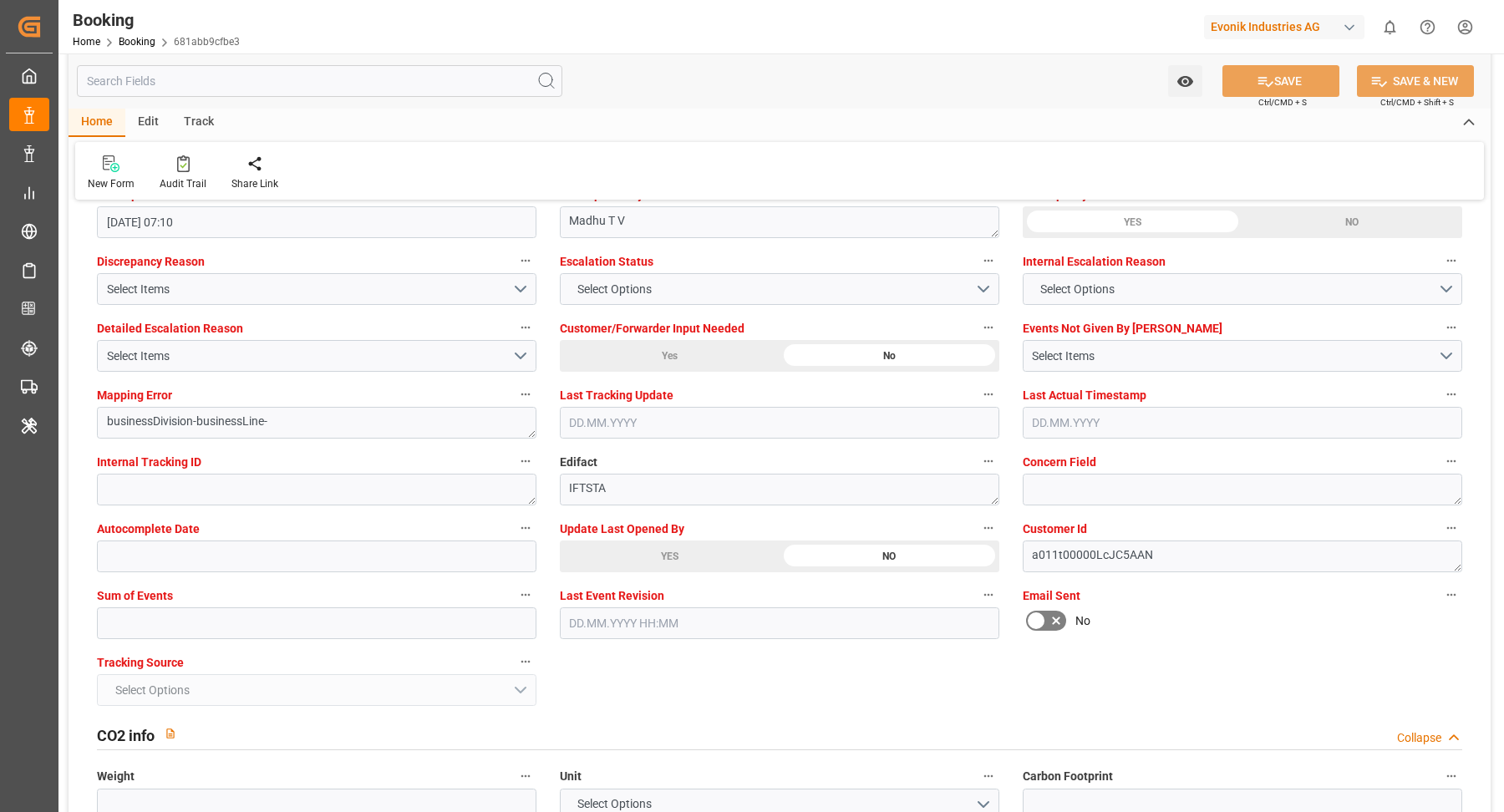
drag, startPoint x: 701, startPoint y: 554, endPoint x: 855, endPoint y: 546, distance: 154.2
click at [701, 554] on div "YES" at bounding box center [669, 556] width 219 height 32
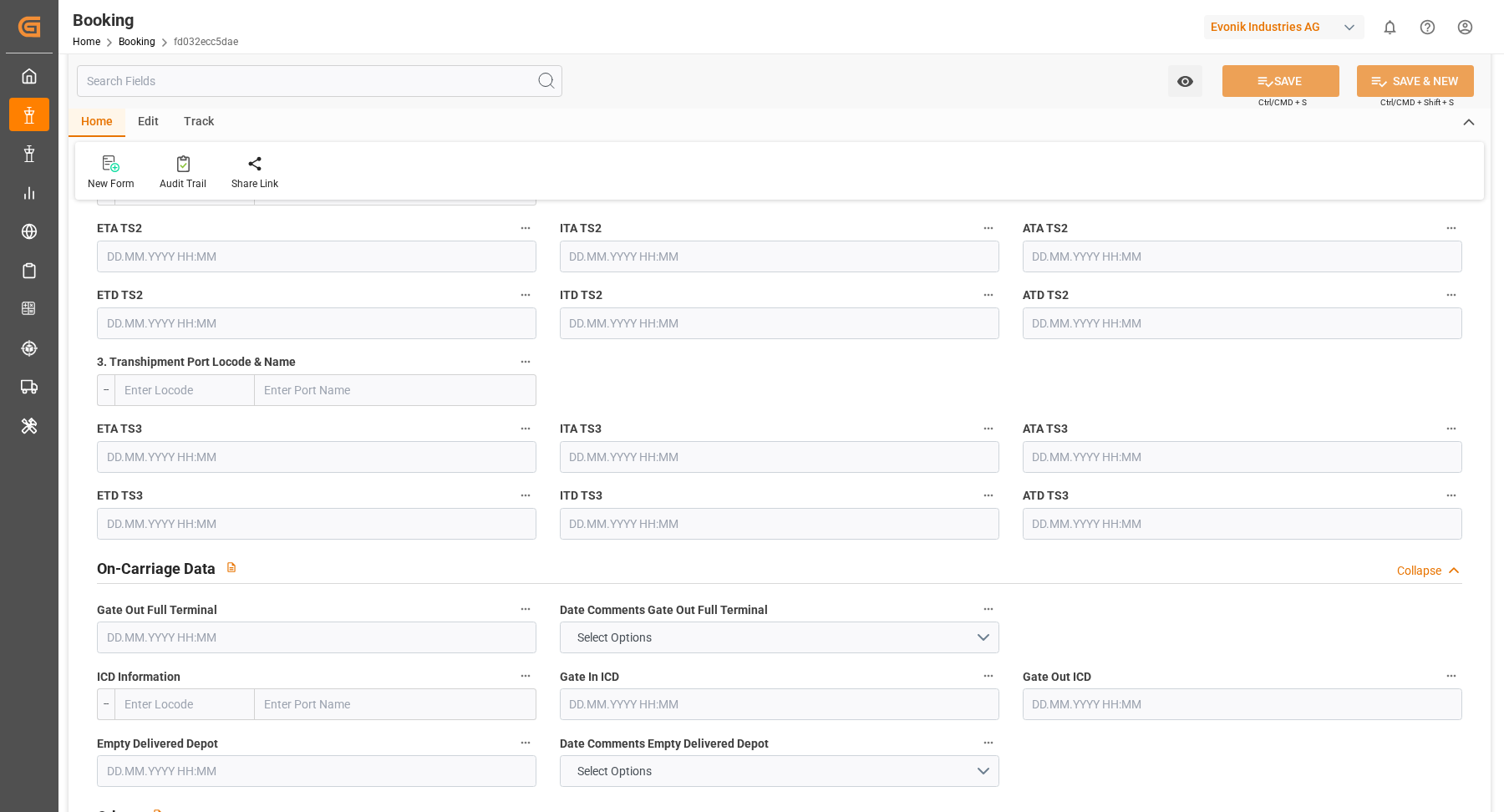
scroll to position [3234, 0]
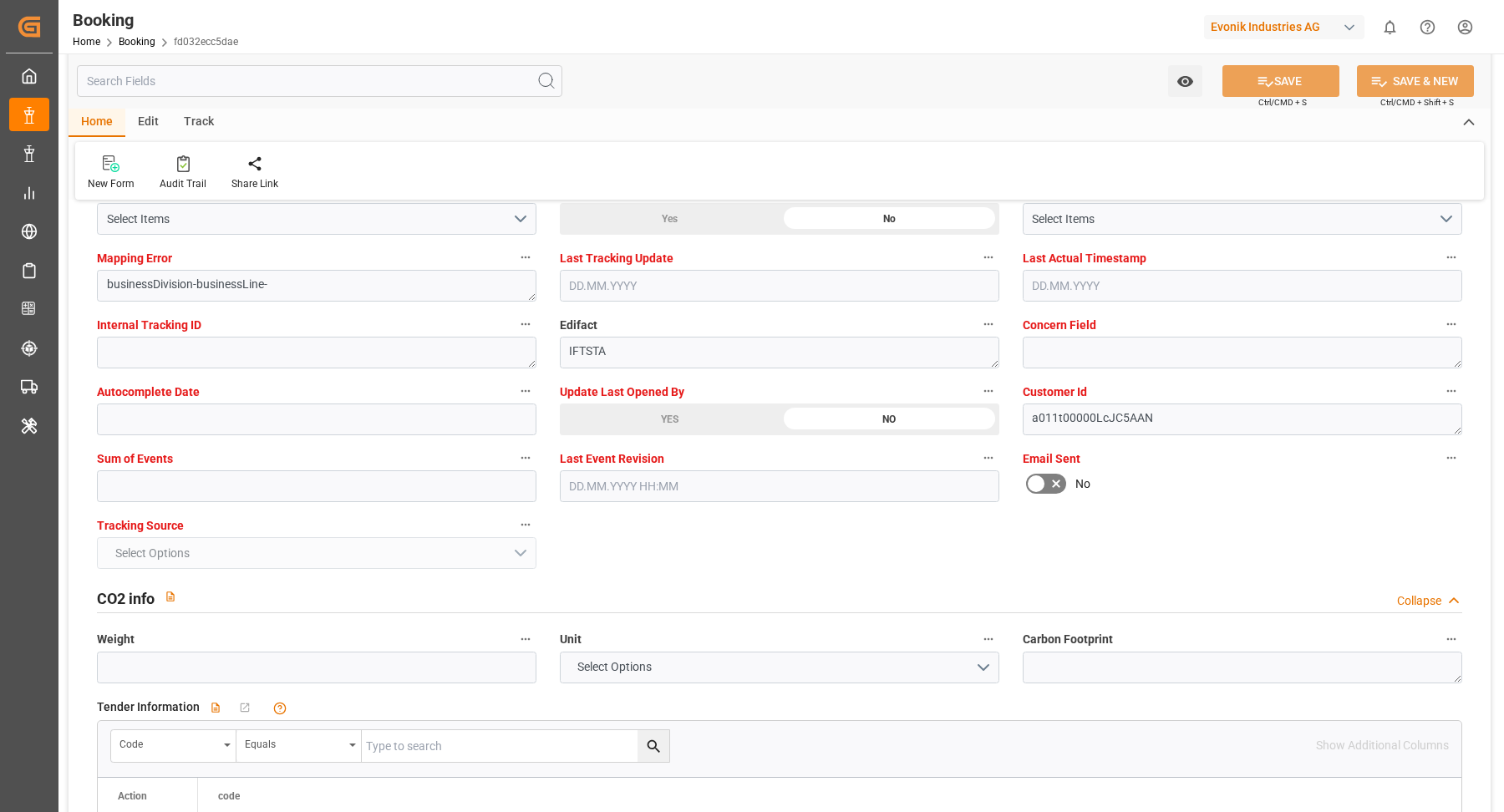
click at [658, 418] on div "YES" at bounding box center [669, 419] width 219 height 32
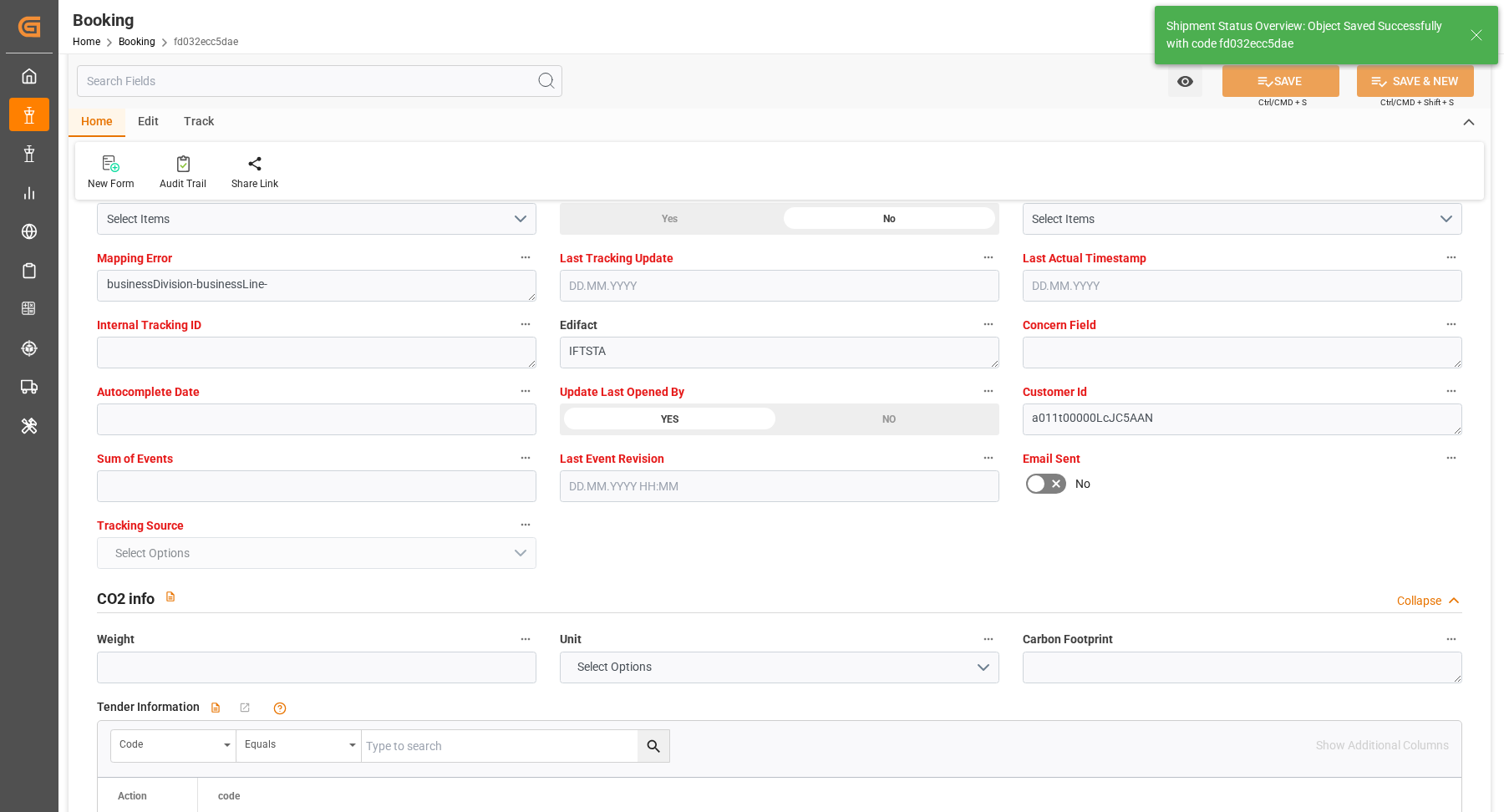
type textarea "[PERSON_NAME]"
type input "[DATE] 08:57"
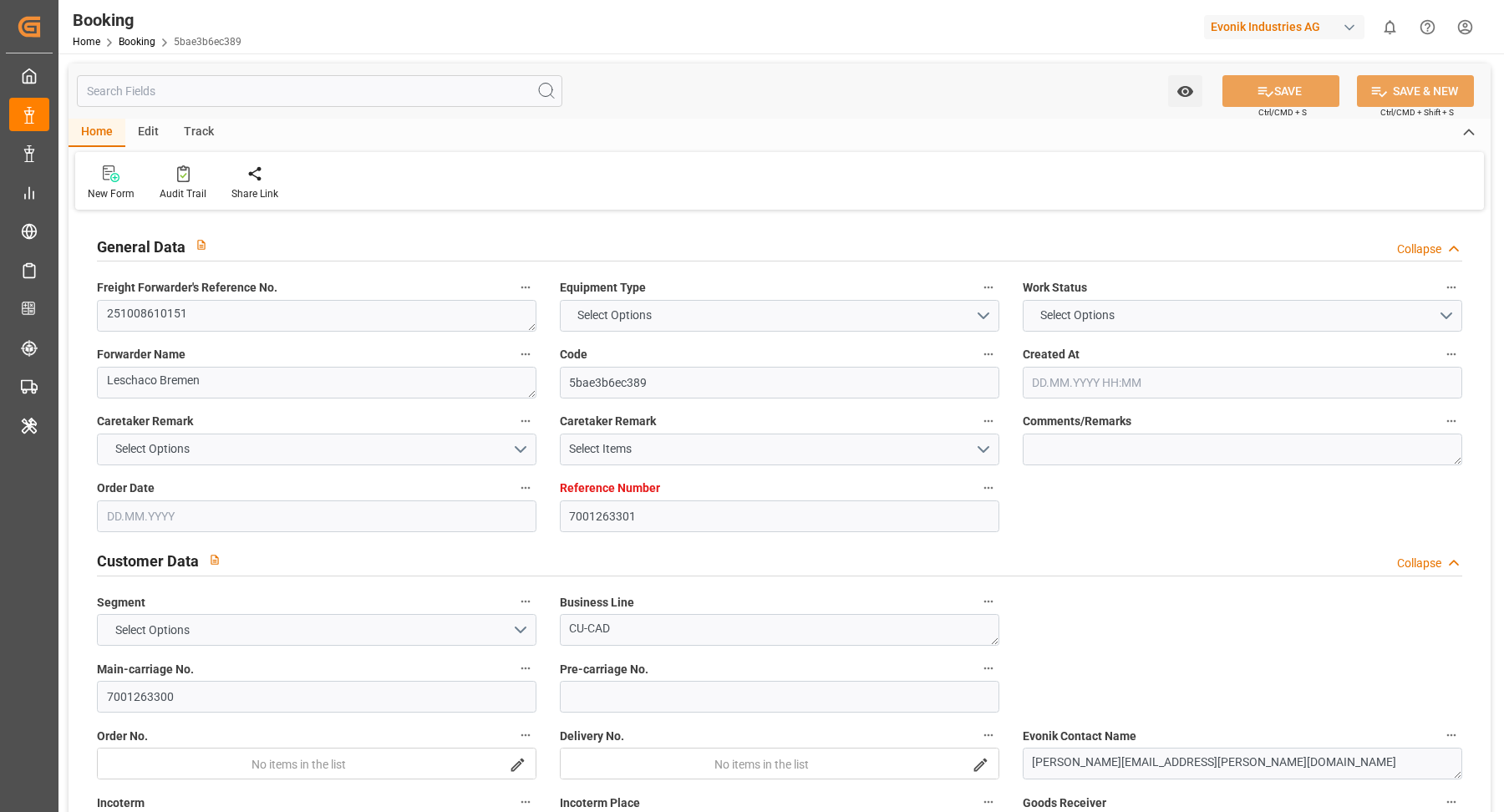
type input "7001263301"
type input "9298636"
type input "ICL"
type input "Independent Container Line Limited"
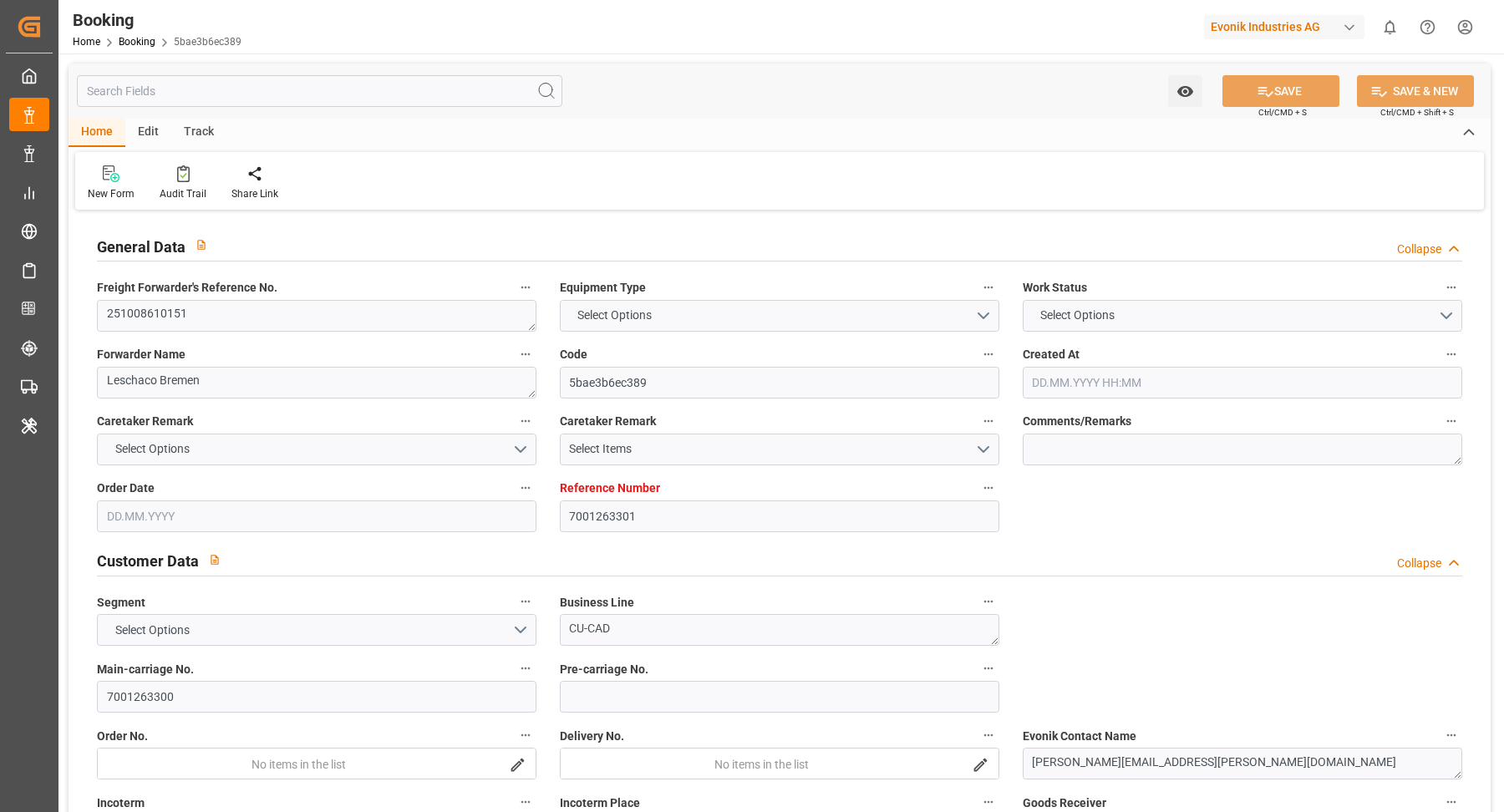
type input "BEANR"
type input "USCHT"
type input "[DATE] 08:28"
type input "[DATE]"
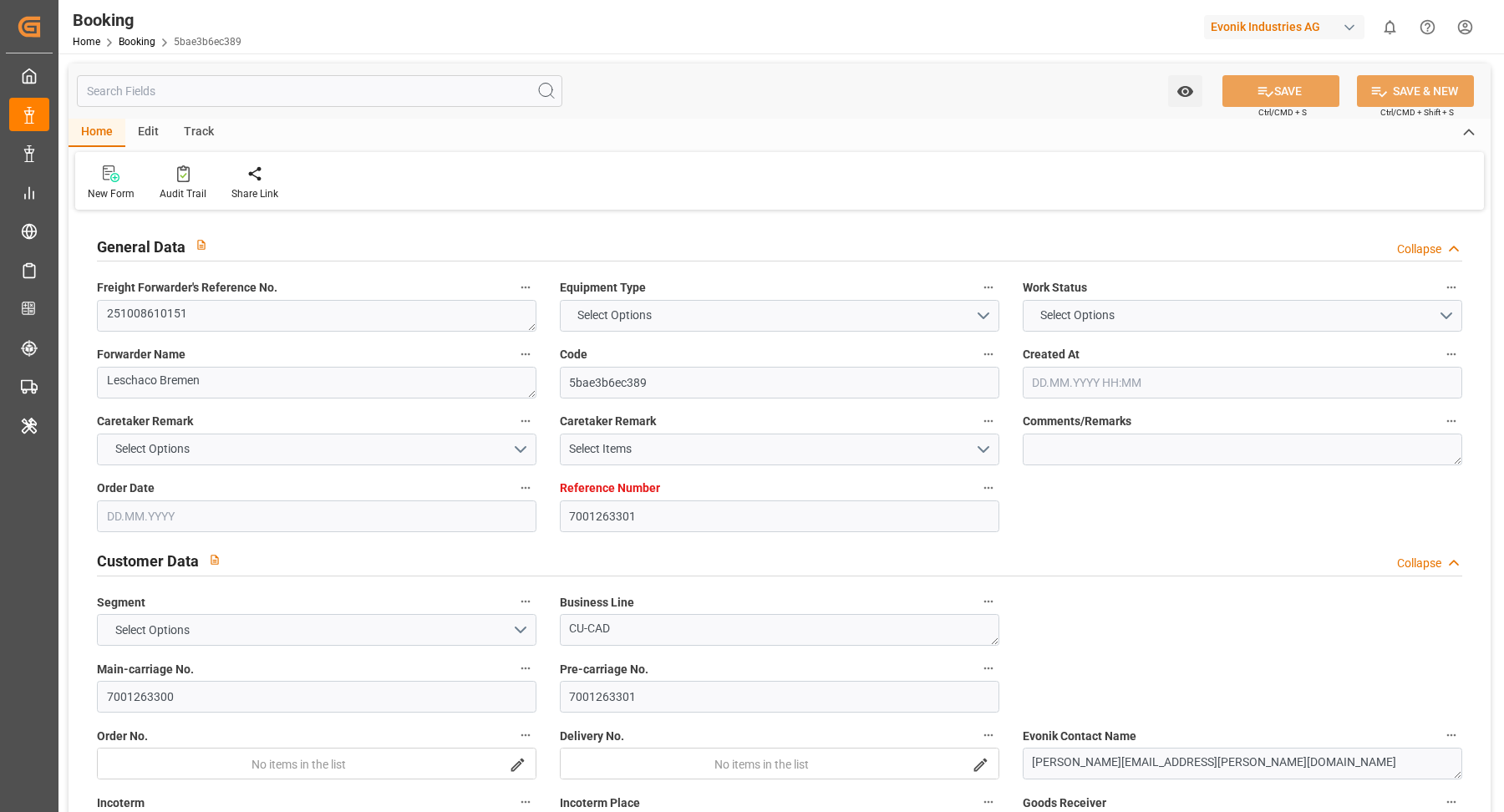
type input "[DATE]"
type input "[DATE] 00:00"
type input "[DATE]"
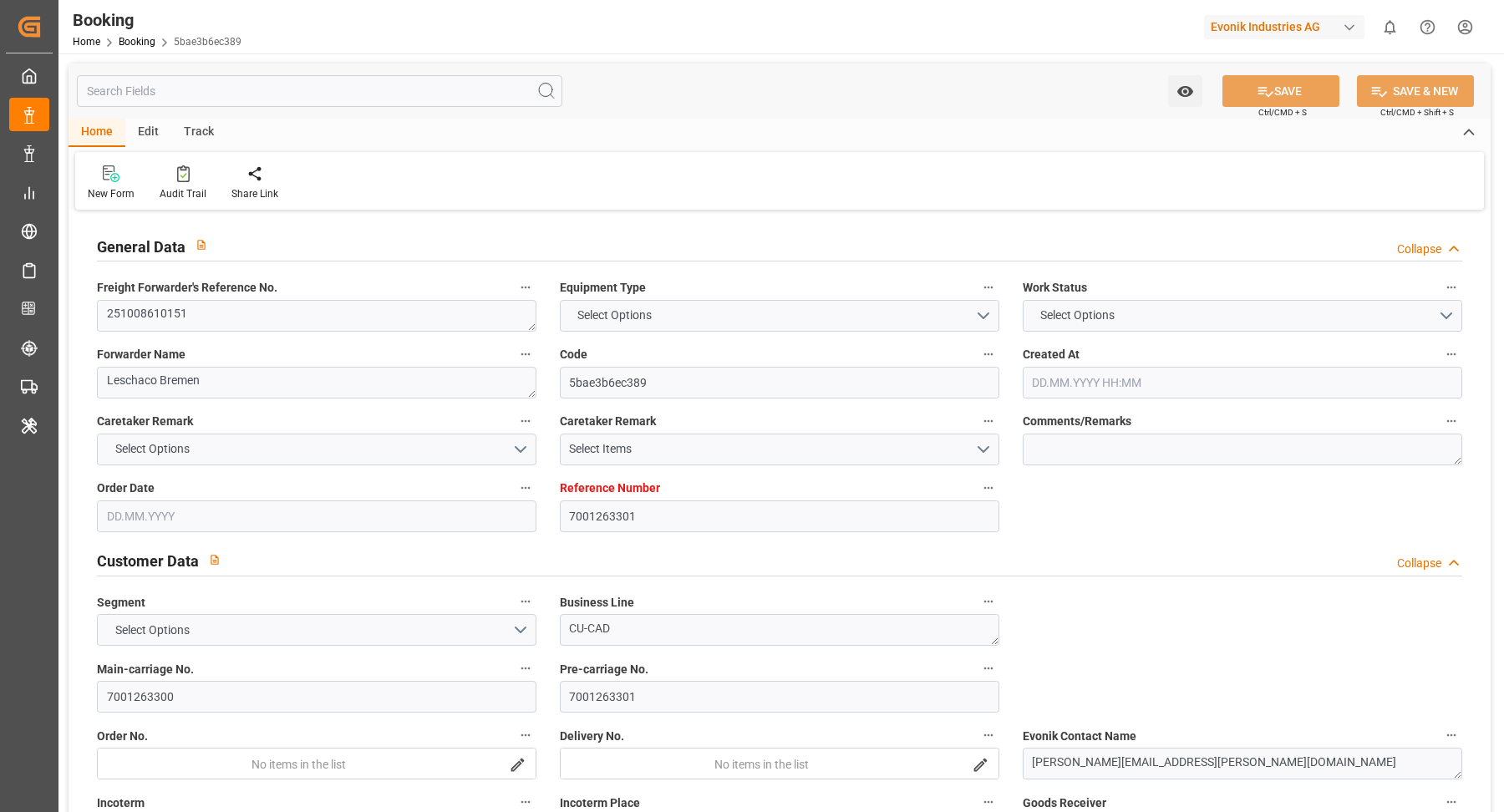
type input "[DATE] 00:00"
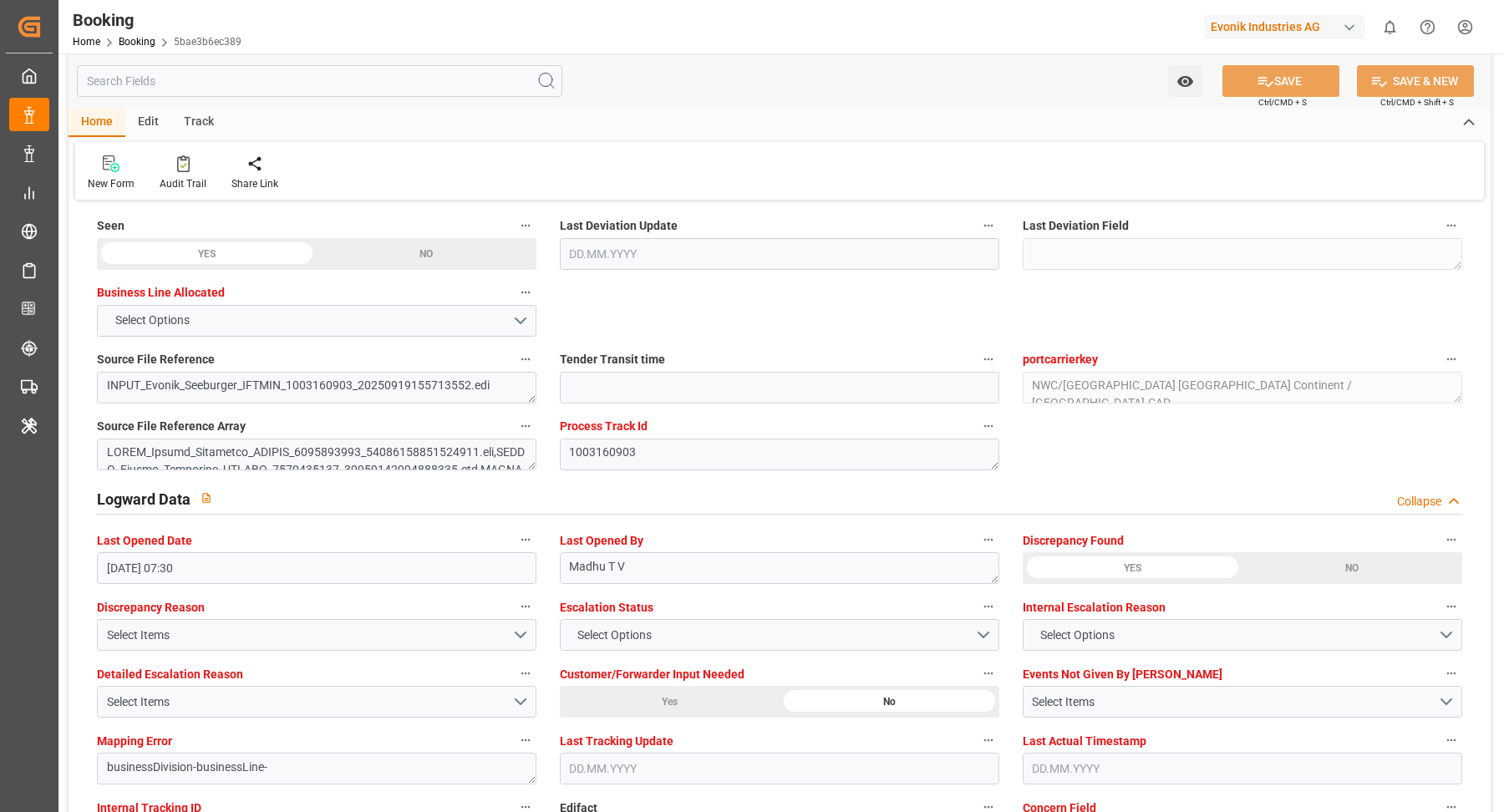
scroll to position [3101, 0]
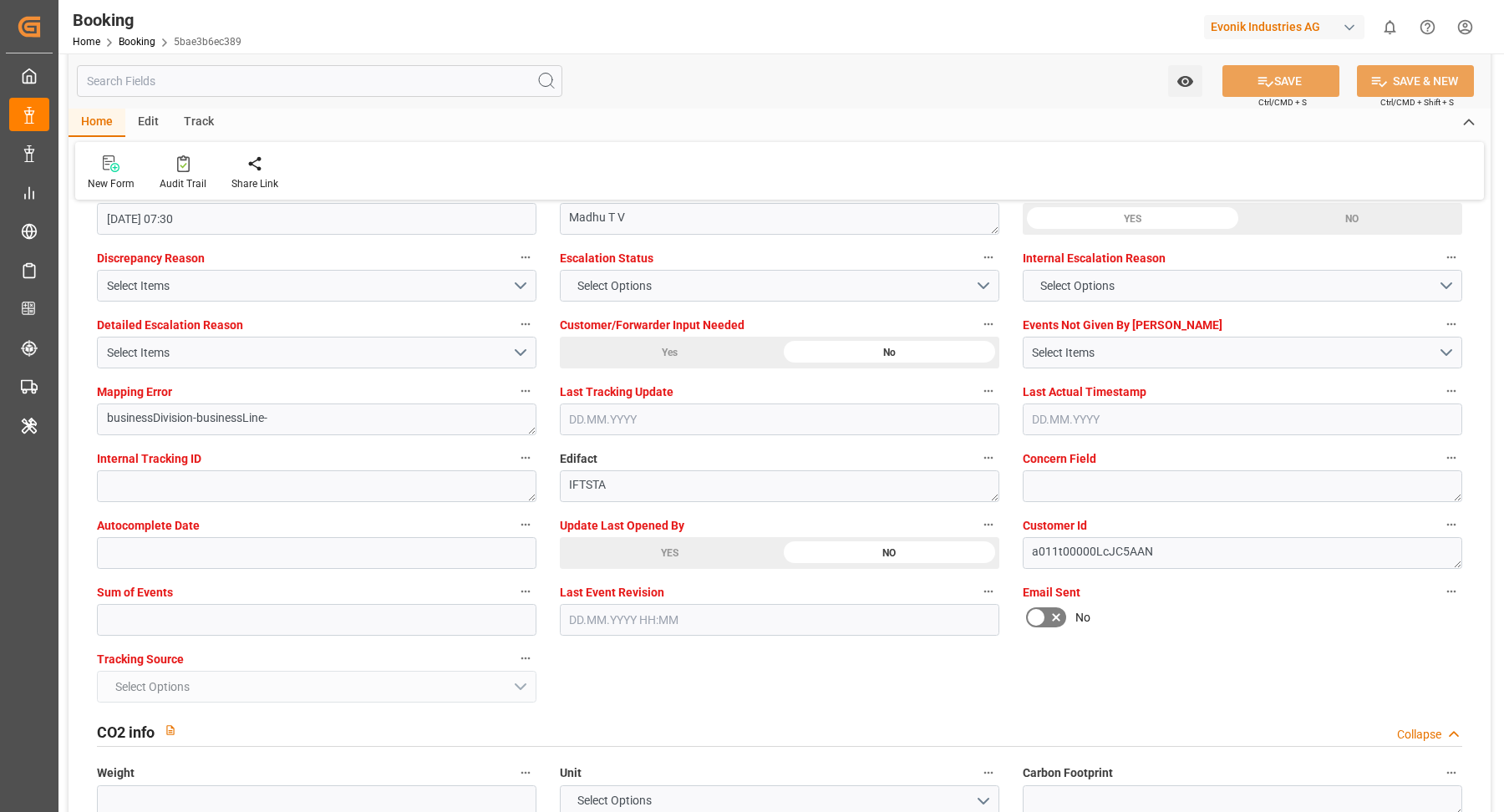
click at [673, 548] on div "YES" at bounding box center [669, 553] width 219 height 32
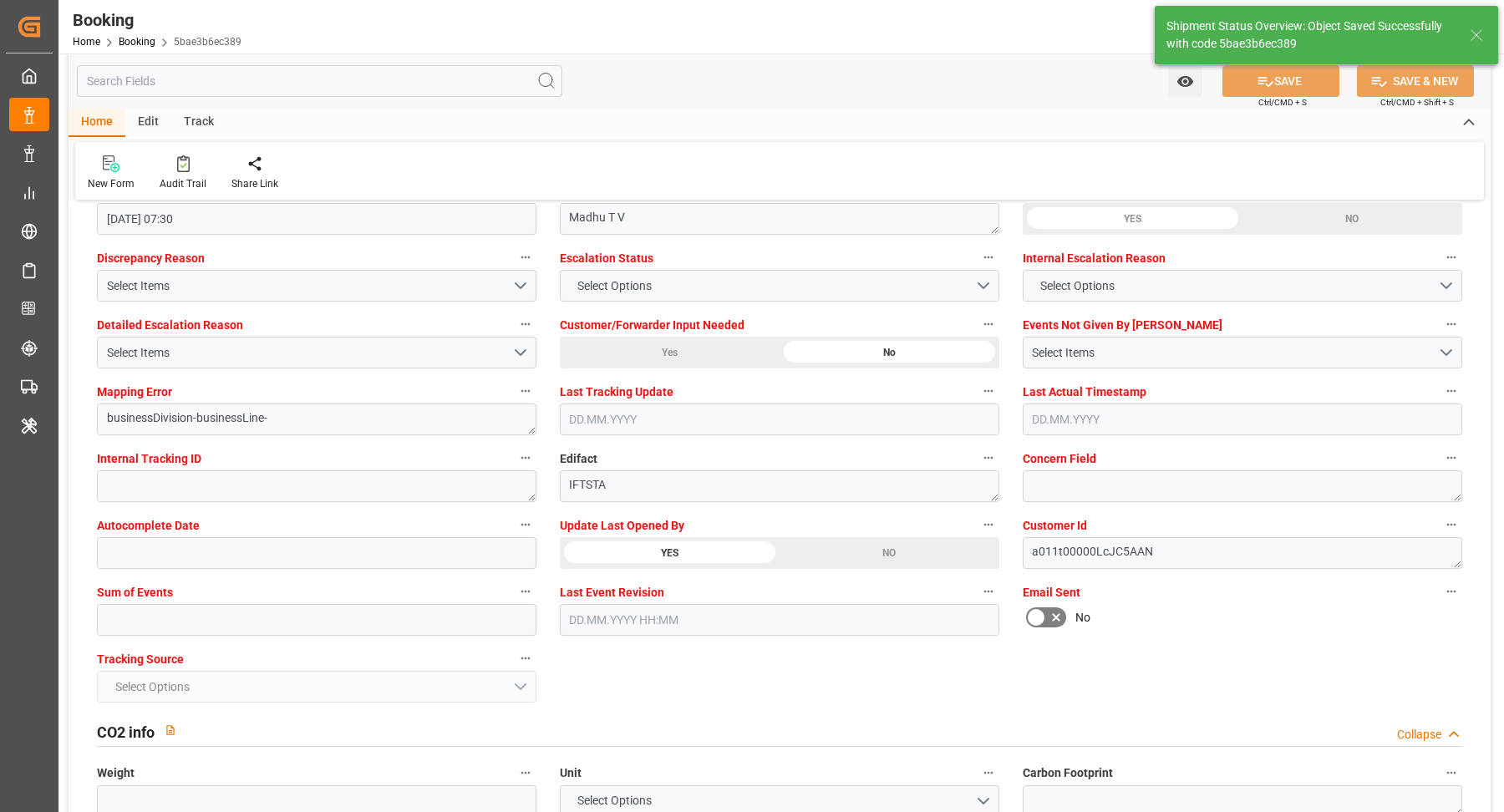
type input "[DATE] 08:59"
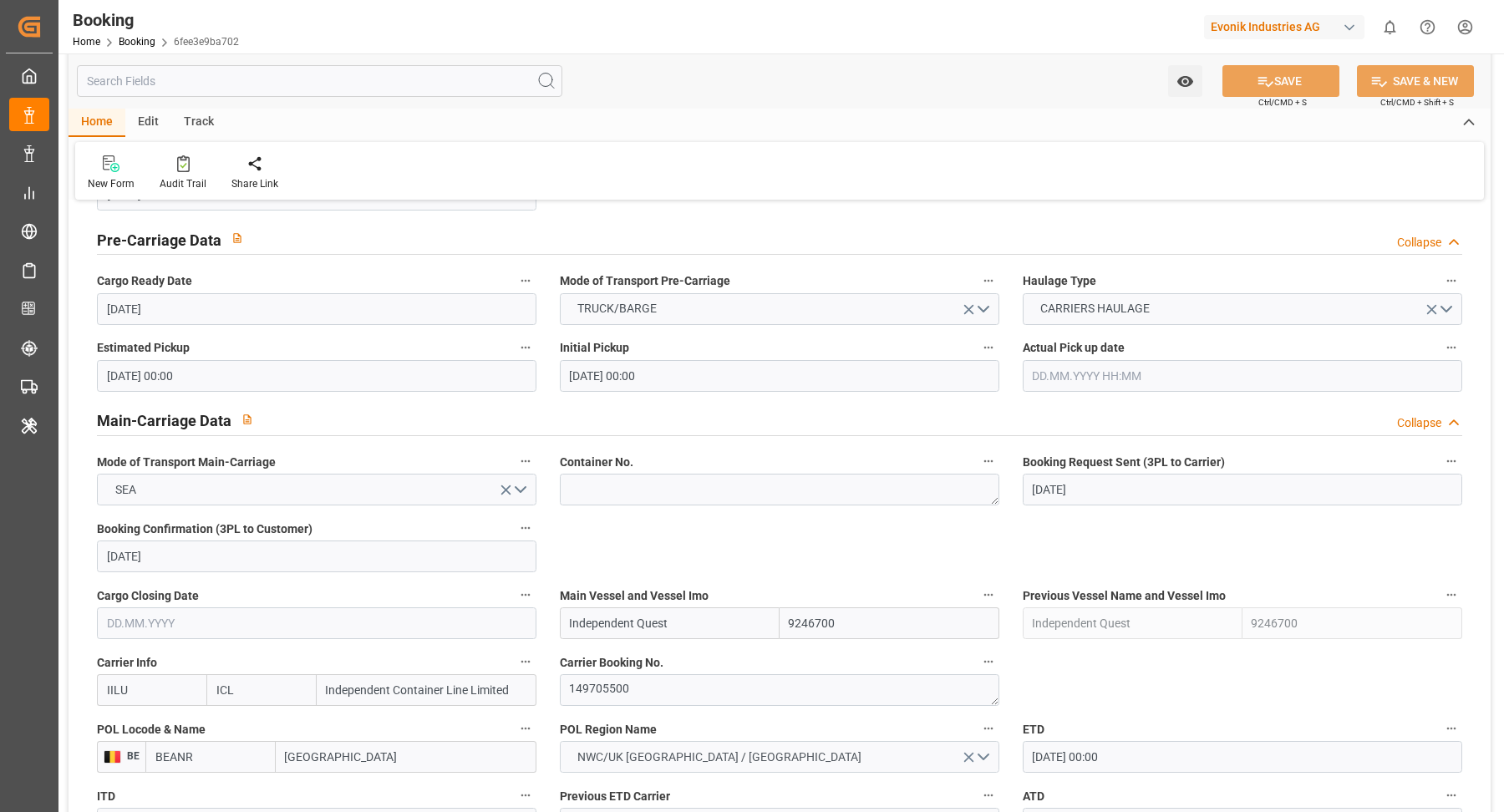
scroll to position [920, 0]
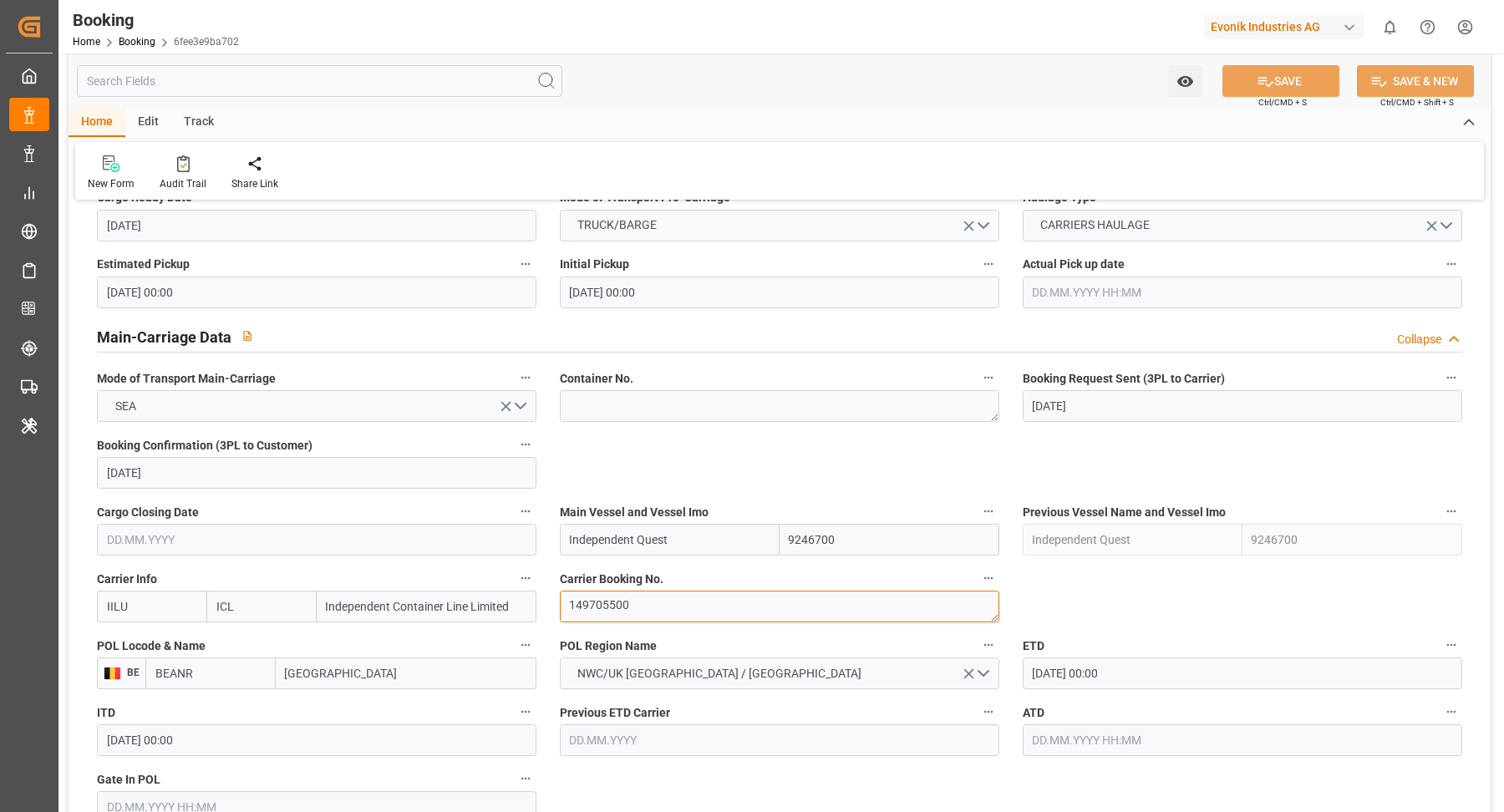
click at [666, 609] on textarea "149705500" at bounding box center [779, 607] width 440 height 32
click at [669, 609] on textarea "149705500" at bounding box center [779, 607] width 440 height 32
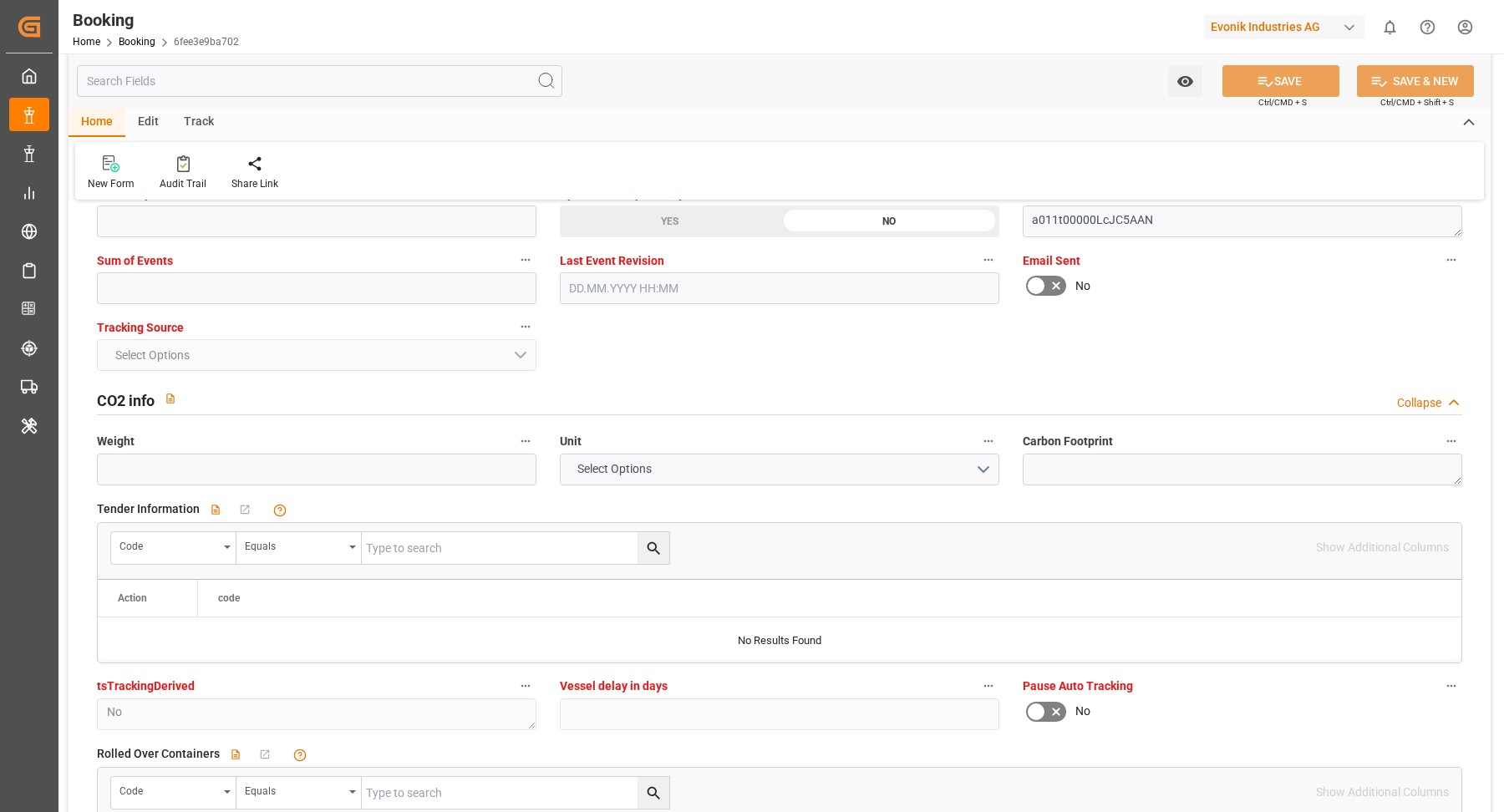
scroll to position [3214, 0]
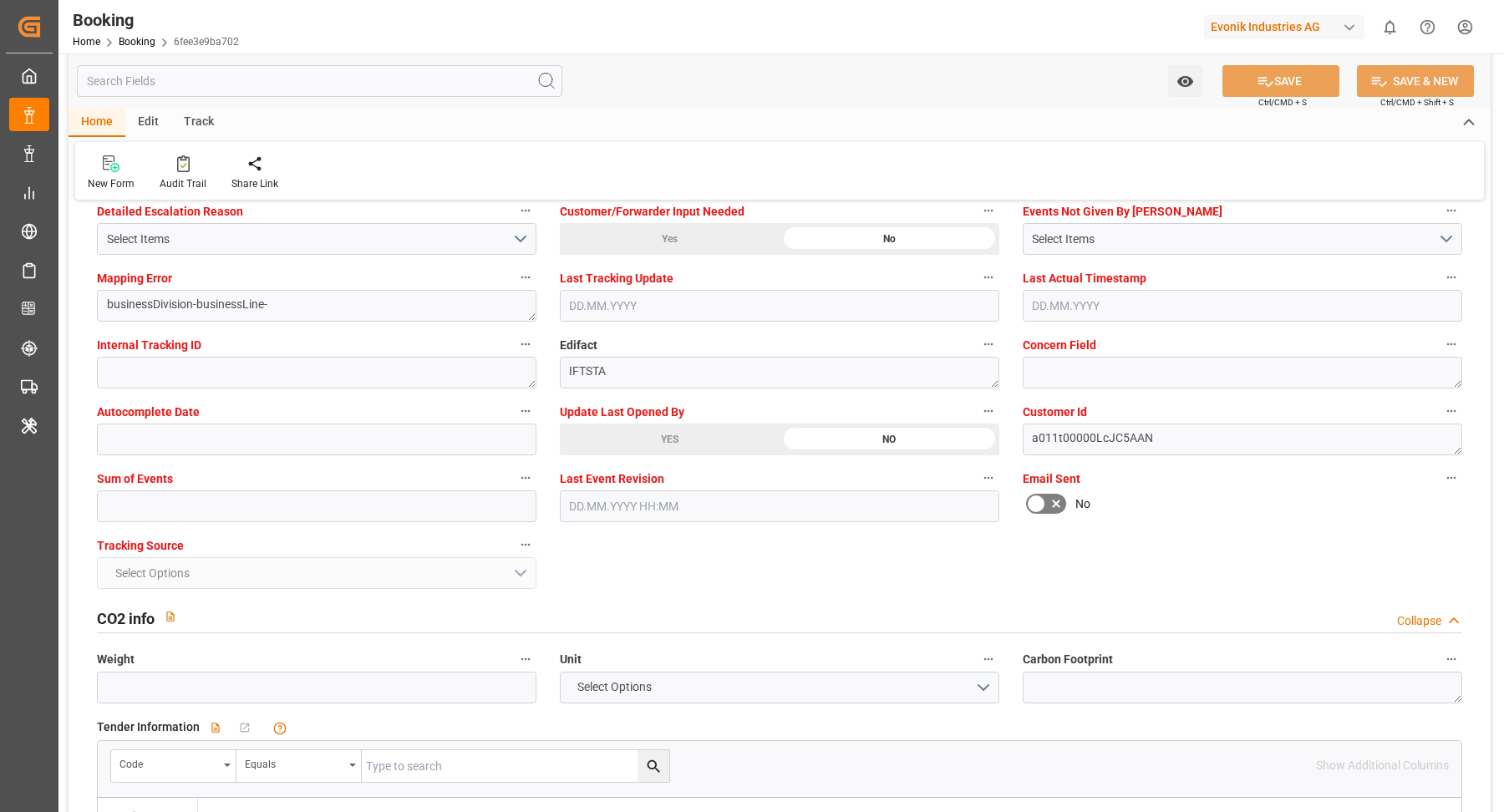
click at [678, 434] on div "YES" at bounding box center [669, 440] width 219 height 32
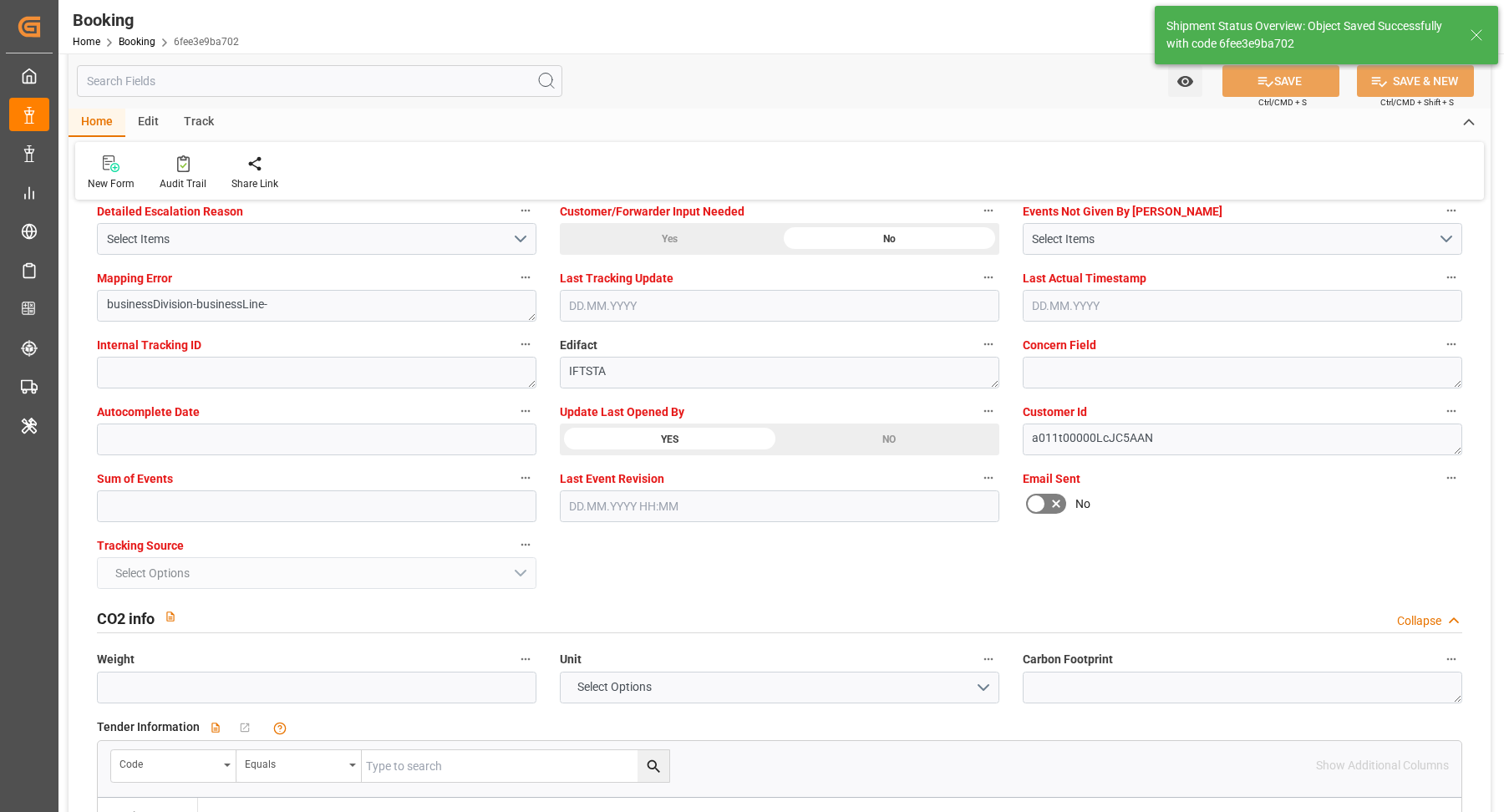
type textarea "[PERSON_NAME]"
type input "[DATE] 08:59"
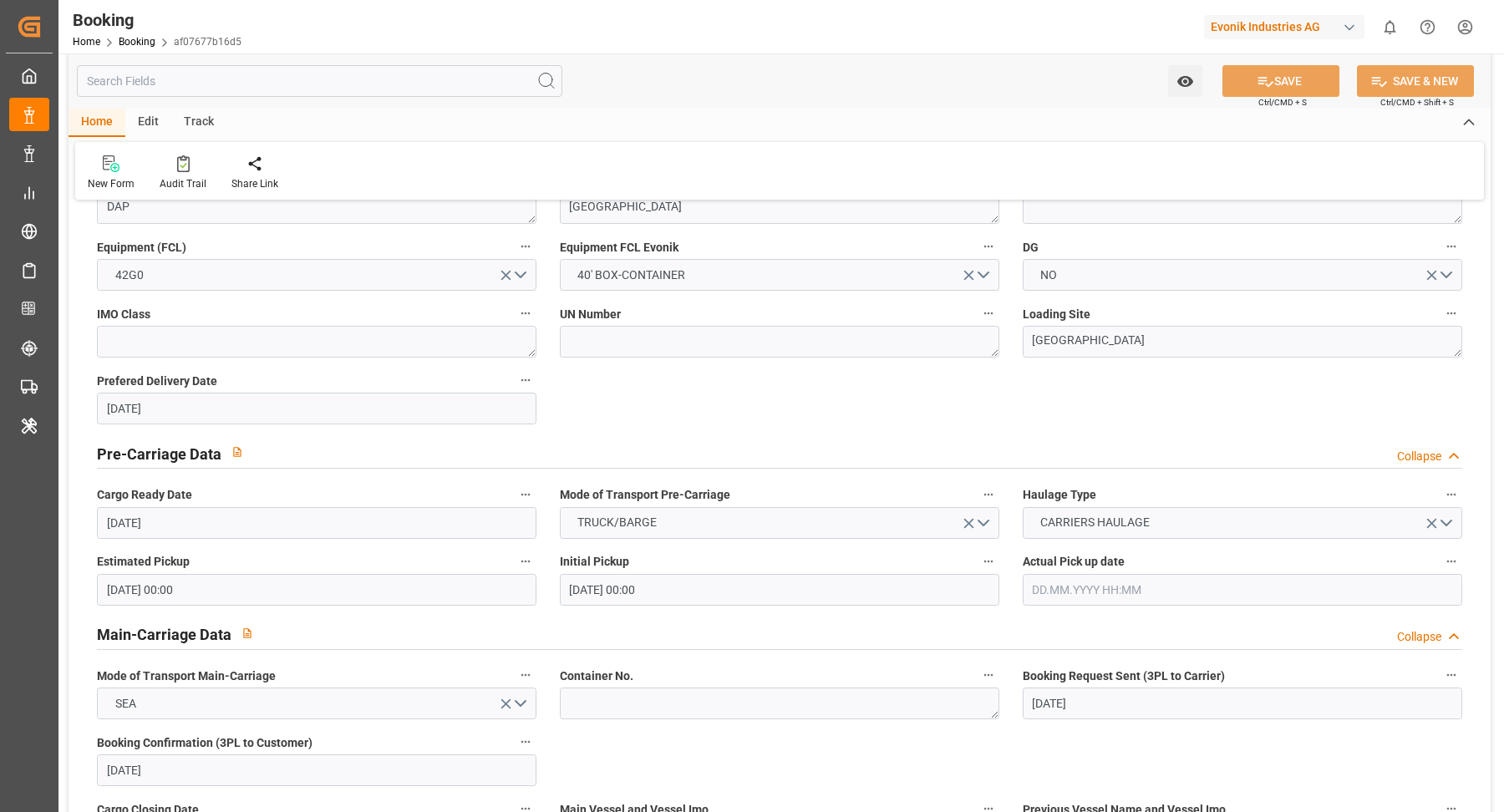
scroll to position [1066, 0]
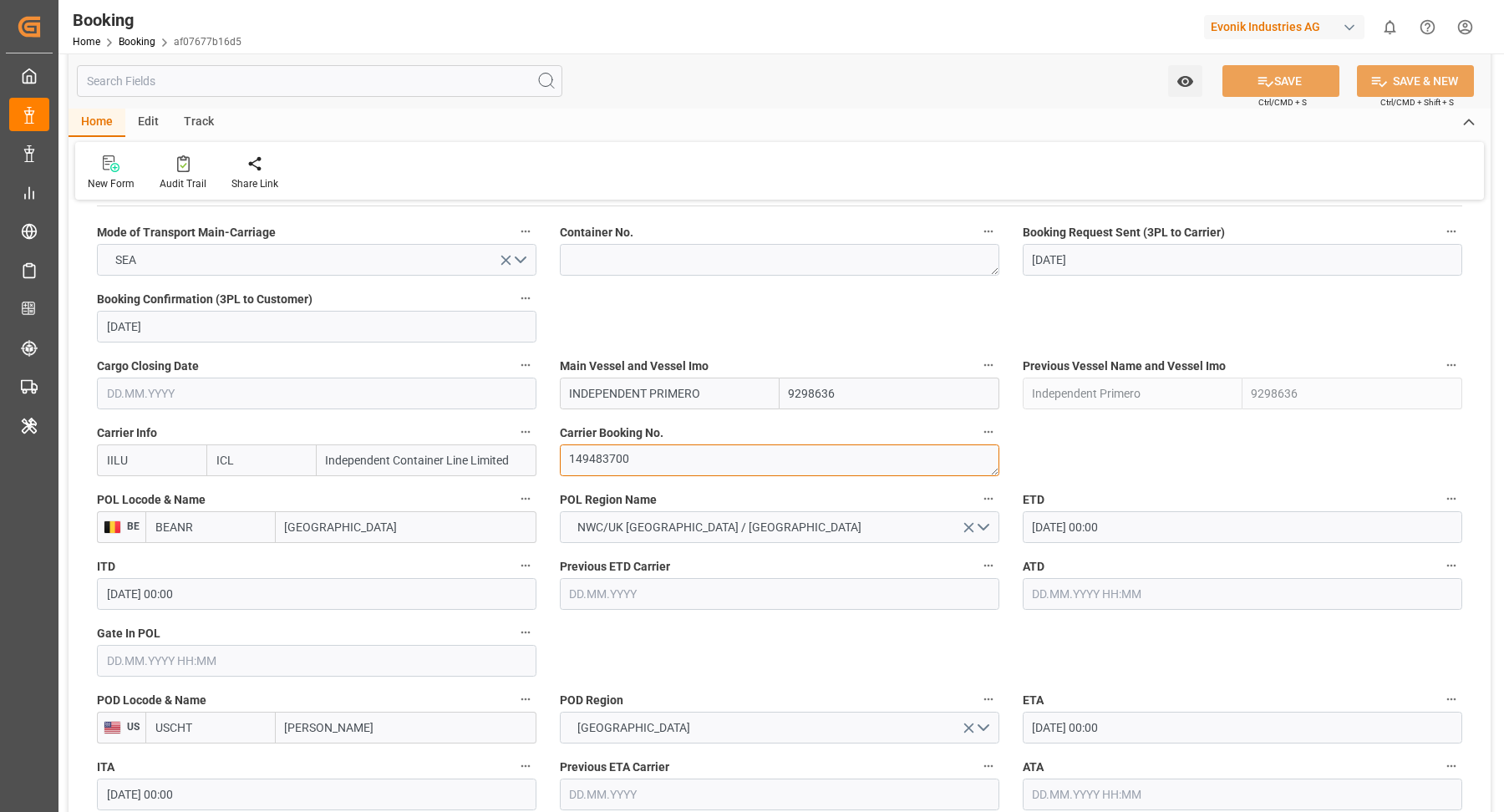
click at [693, 465] on textarea "149483700" at bounding box center [779, 460] width 440 height 32
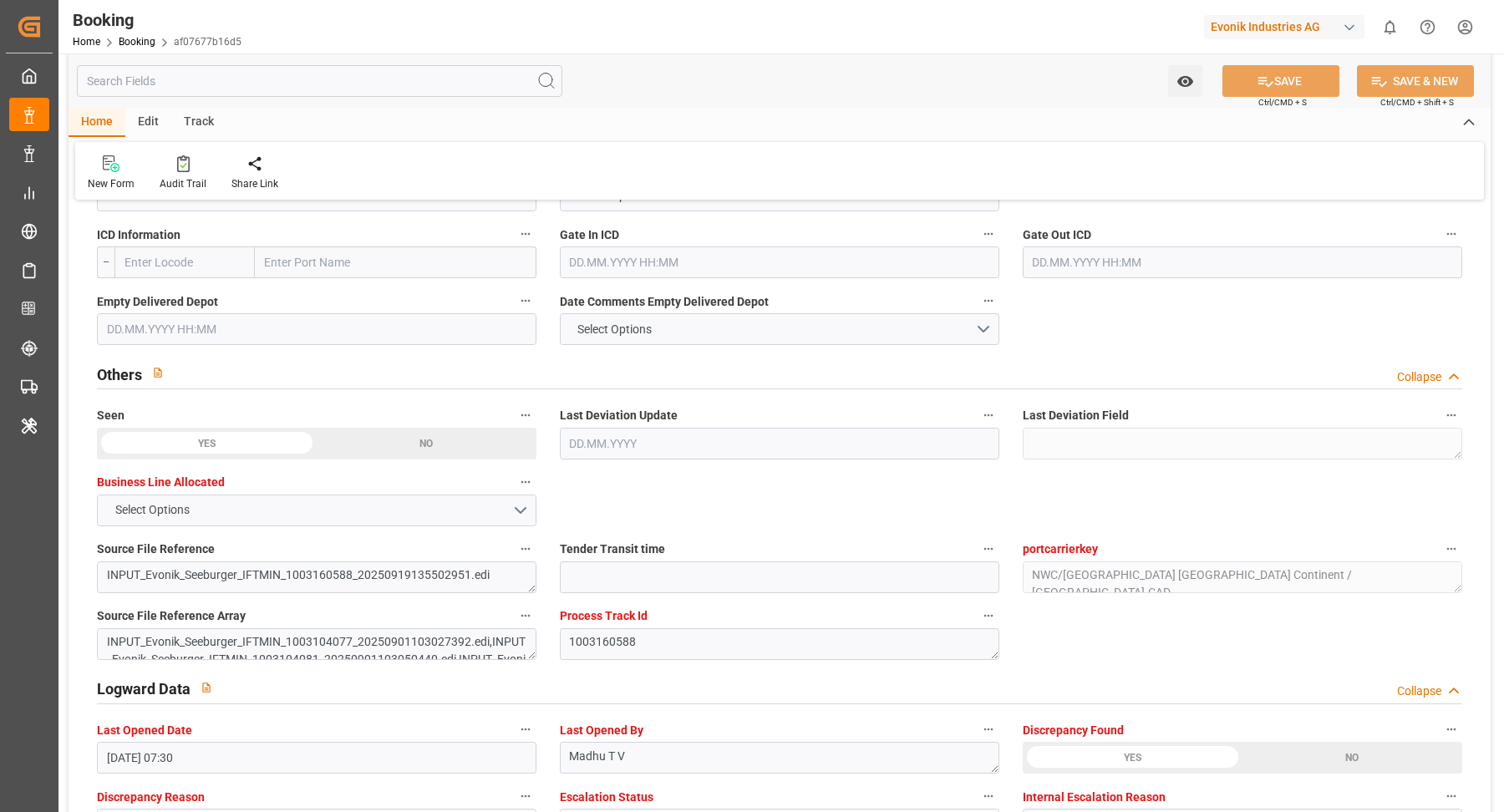
scroll to position [3097, 0]
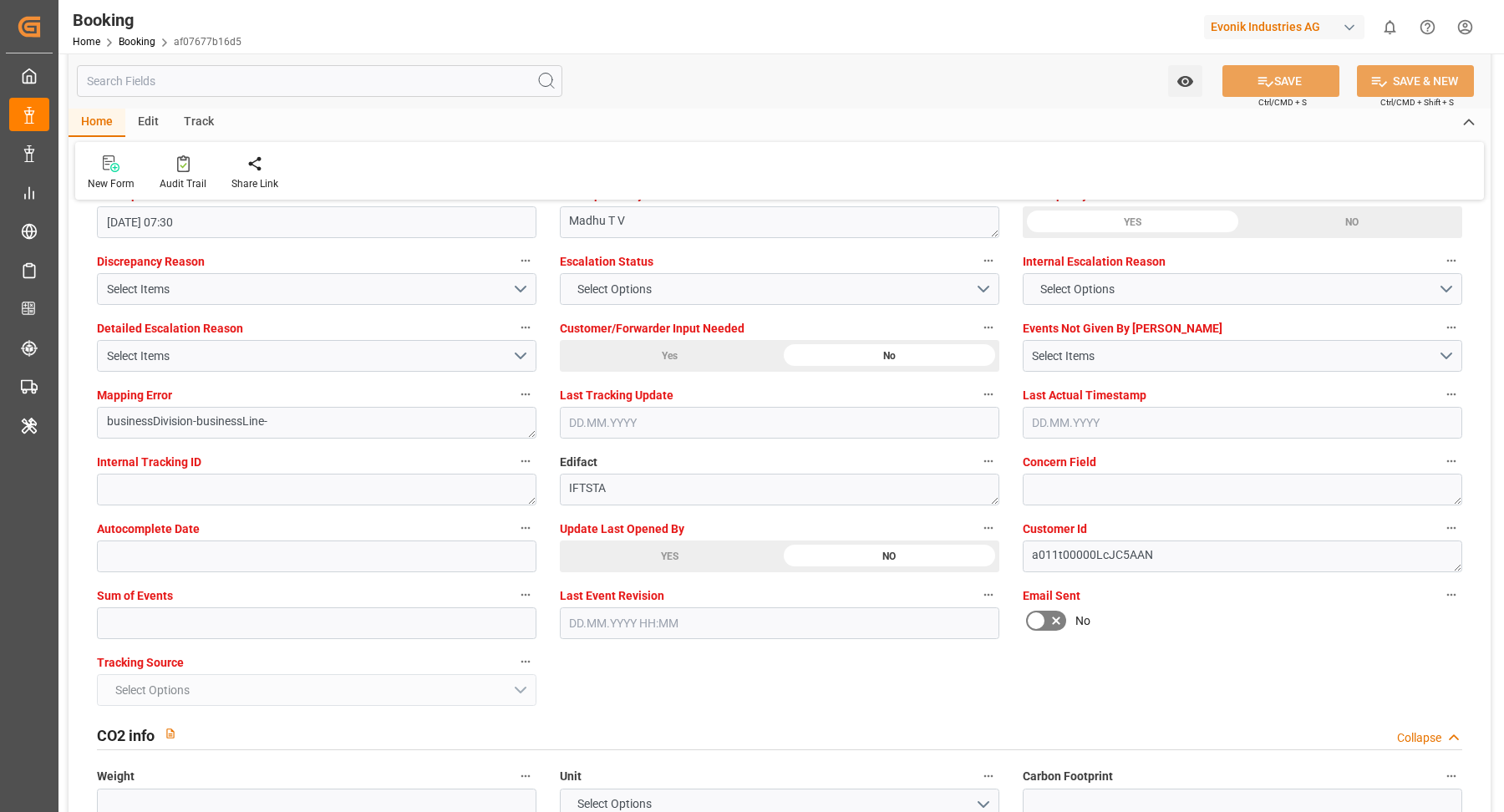
click at [642, 544] on div "YES" at bounding box center [669, 556] width 219 height 32
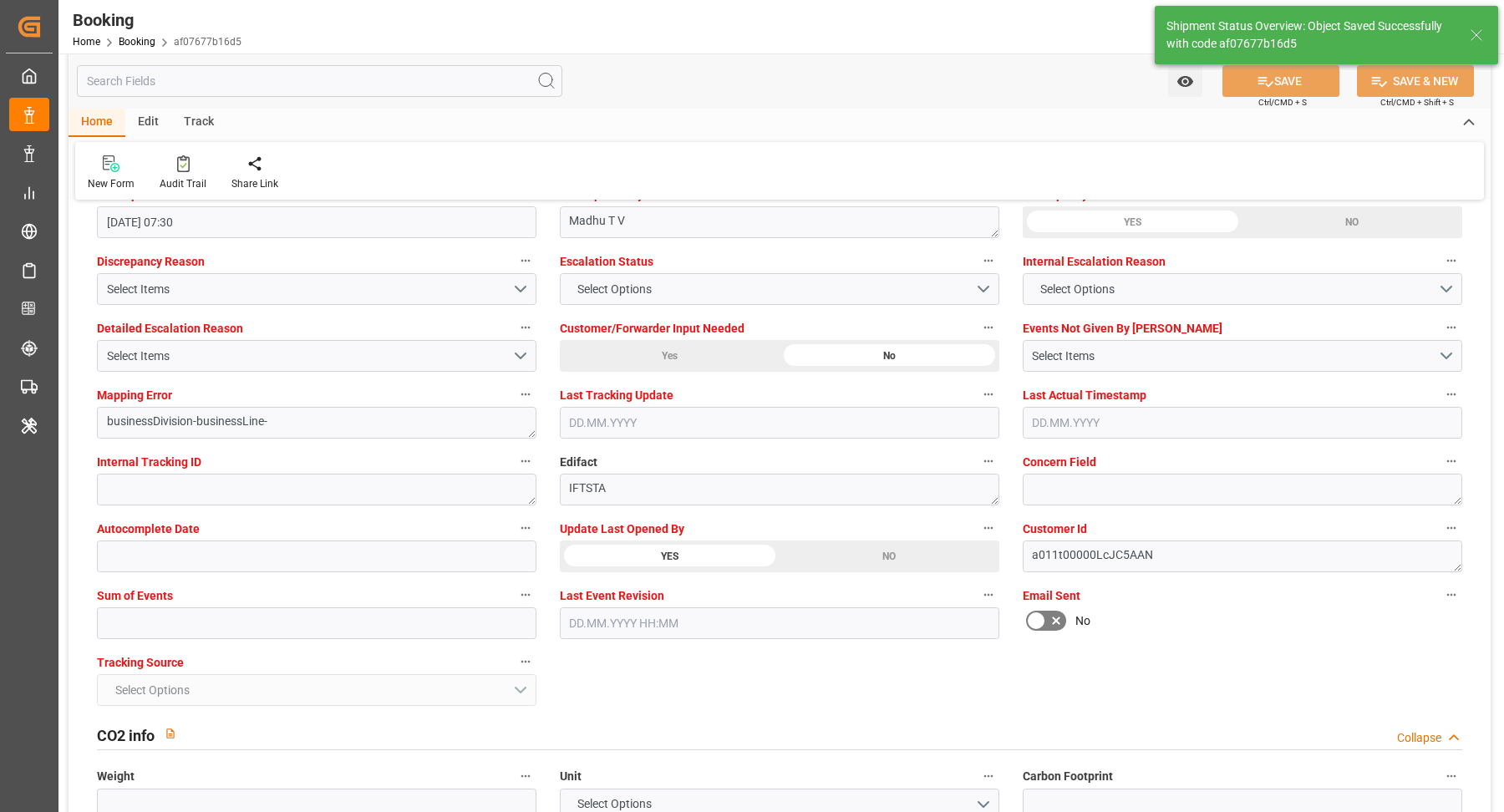
type textarea "[PERSON_NAME]"
type input "26.09.2025 08:59"
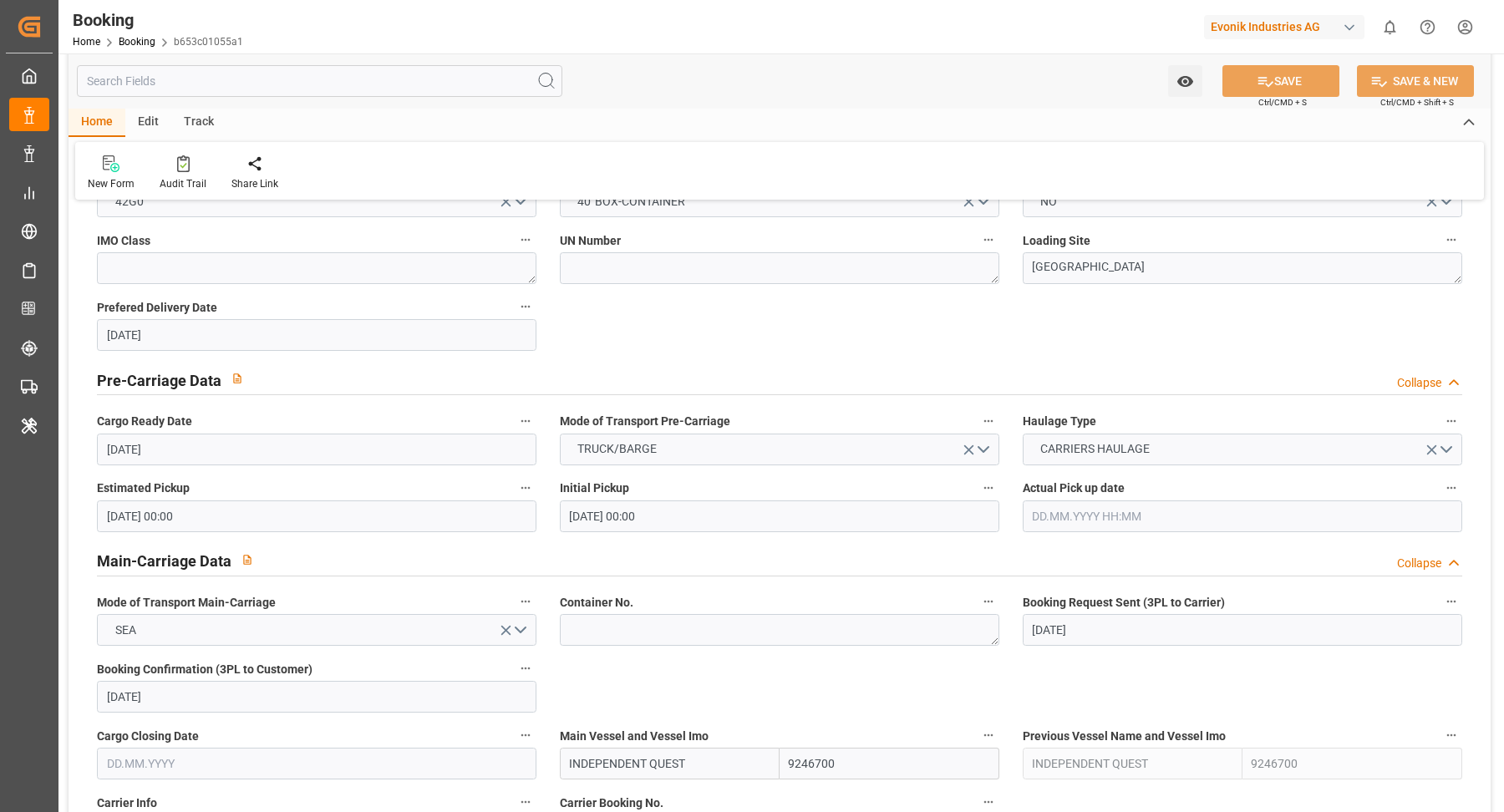
scroll to position [966, 0]
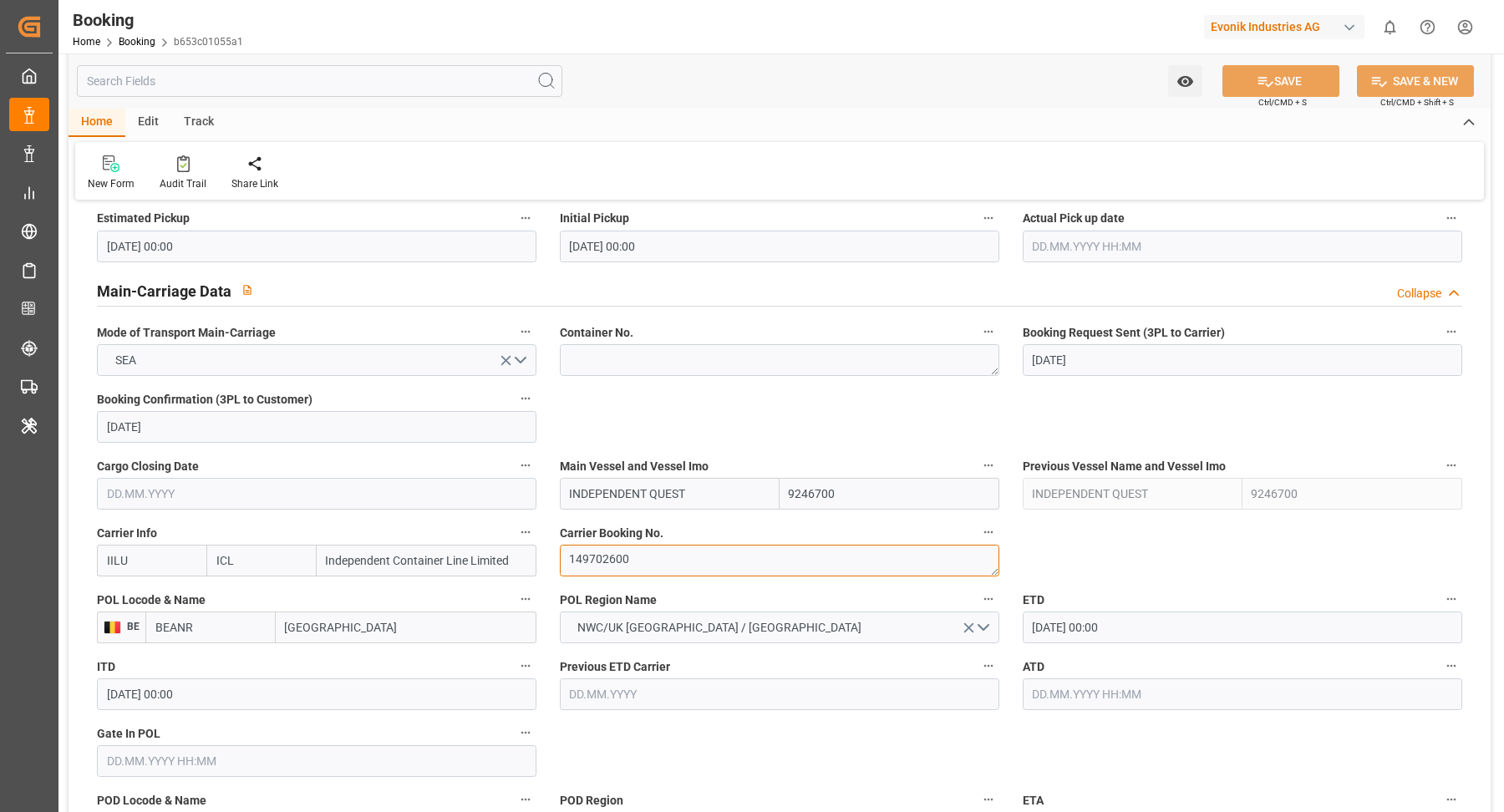
click at [709, 556] on textarea "149702600" at bounding box center [779, 561] width 440 height 32
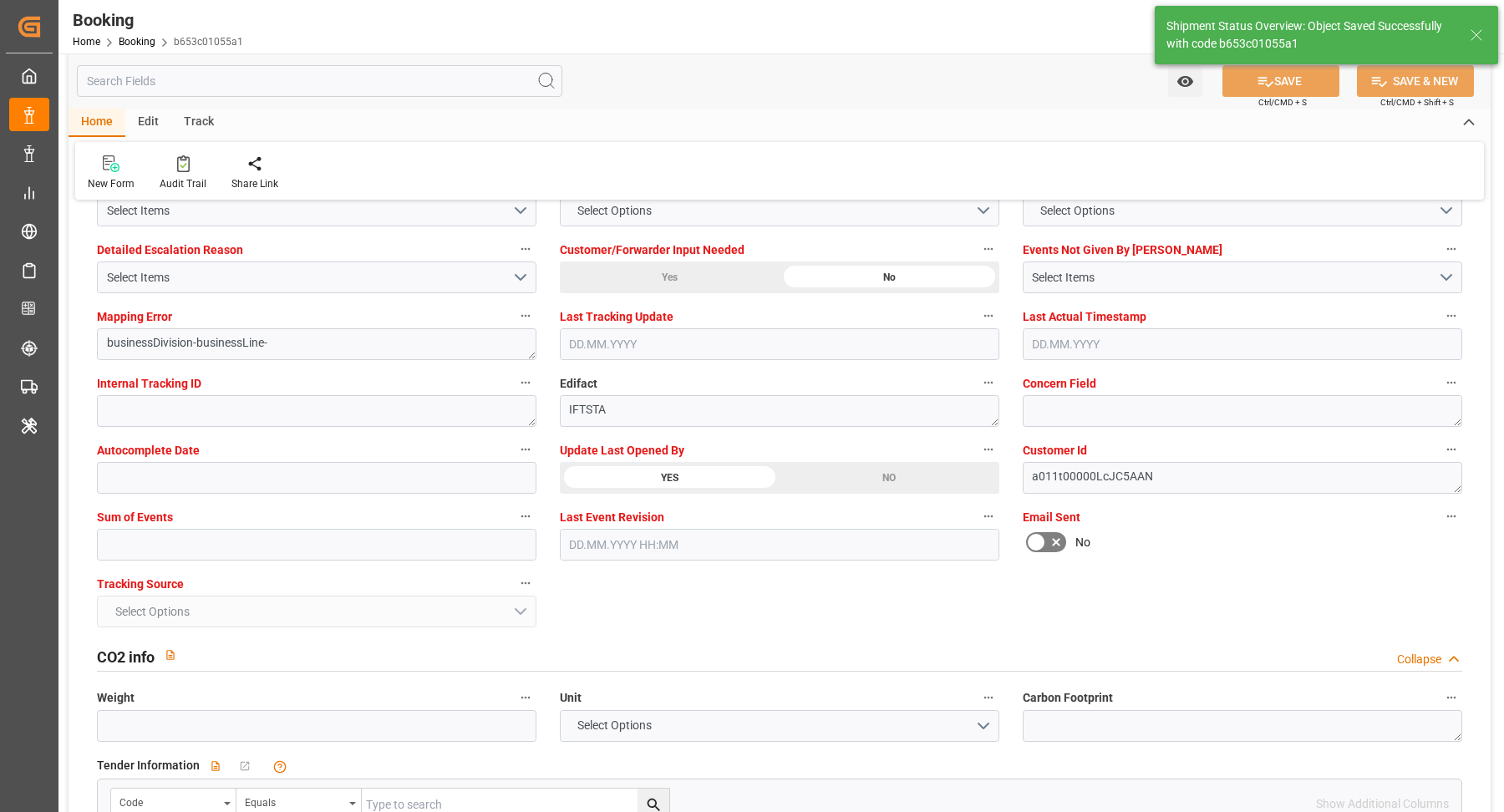
type textarea "[PERSON_NAME]"
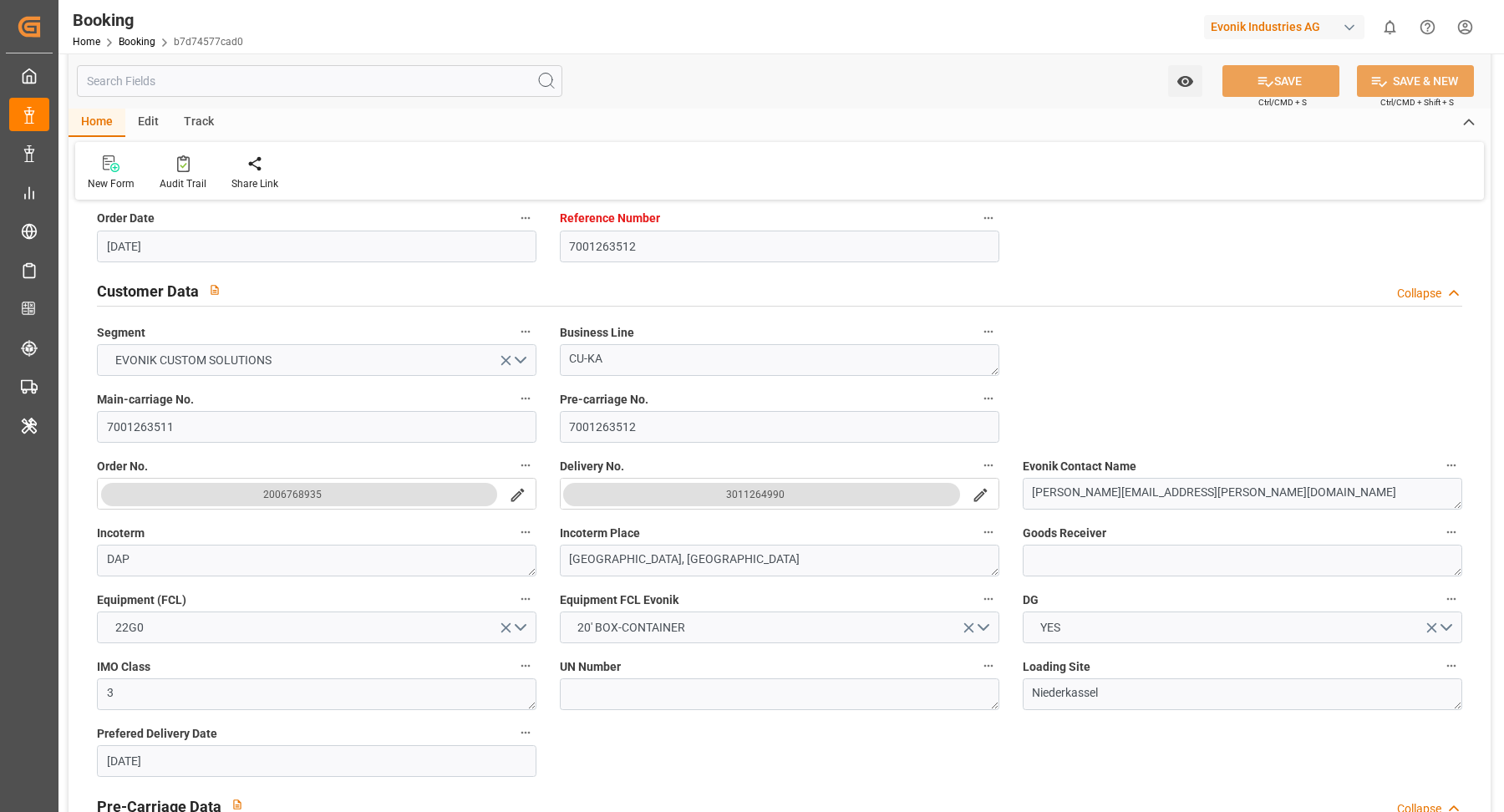
scroll to position [812, 0]
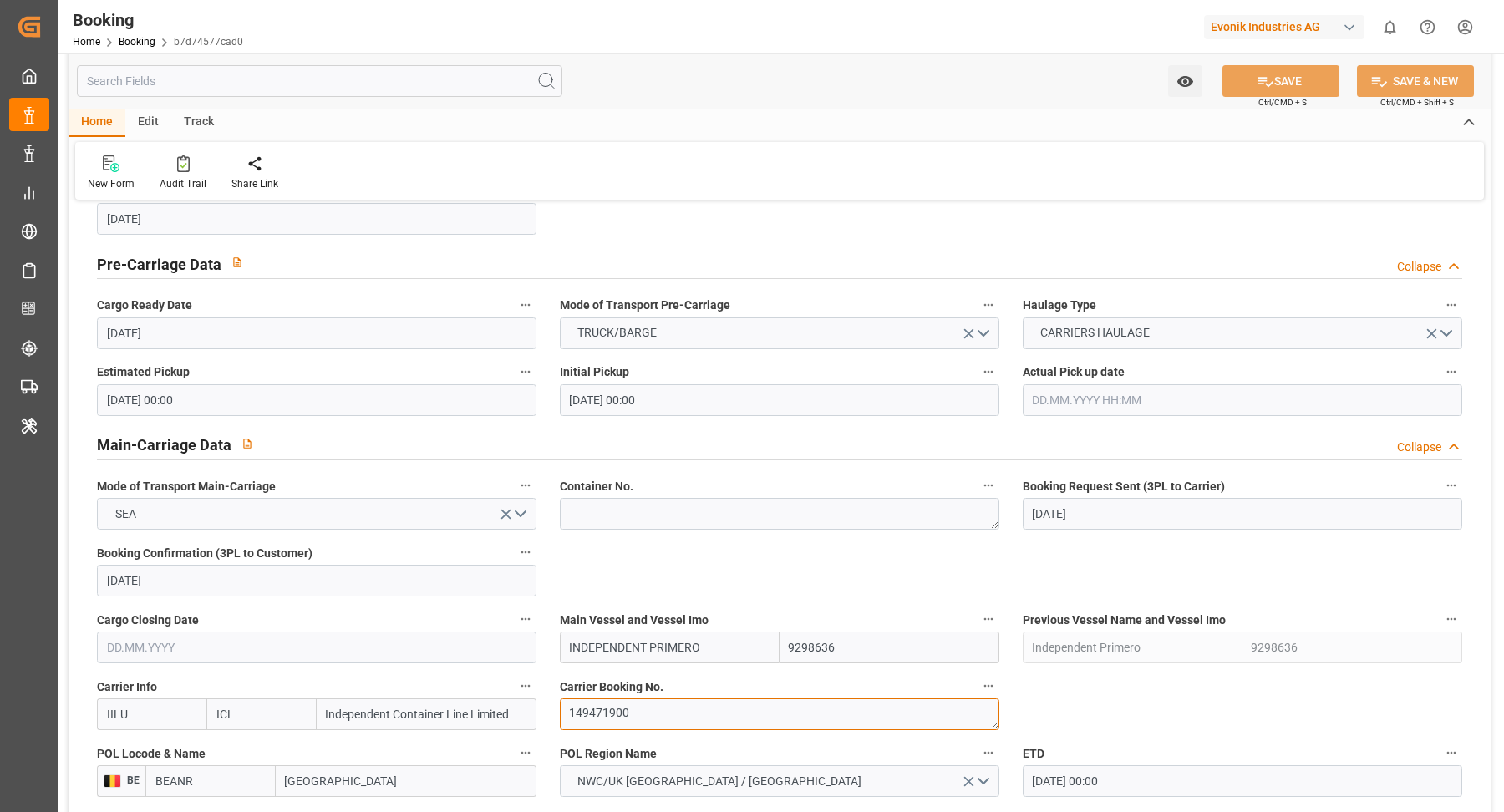
click at [692, 699] on textarea "149471900" at bounding box center [779, 714] width 440 height 32
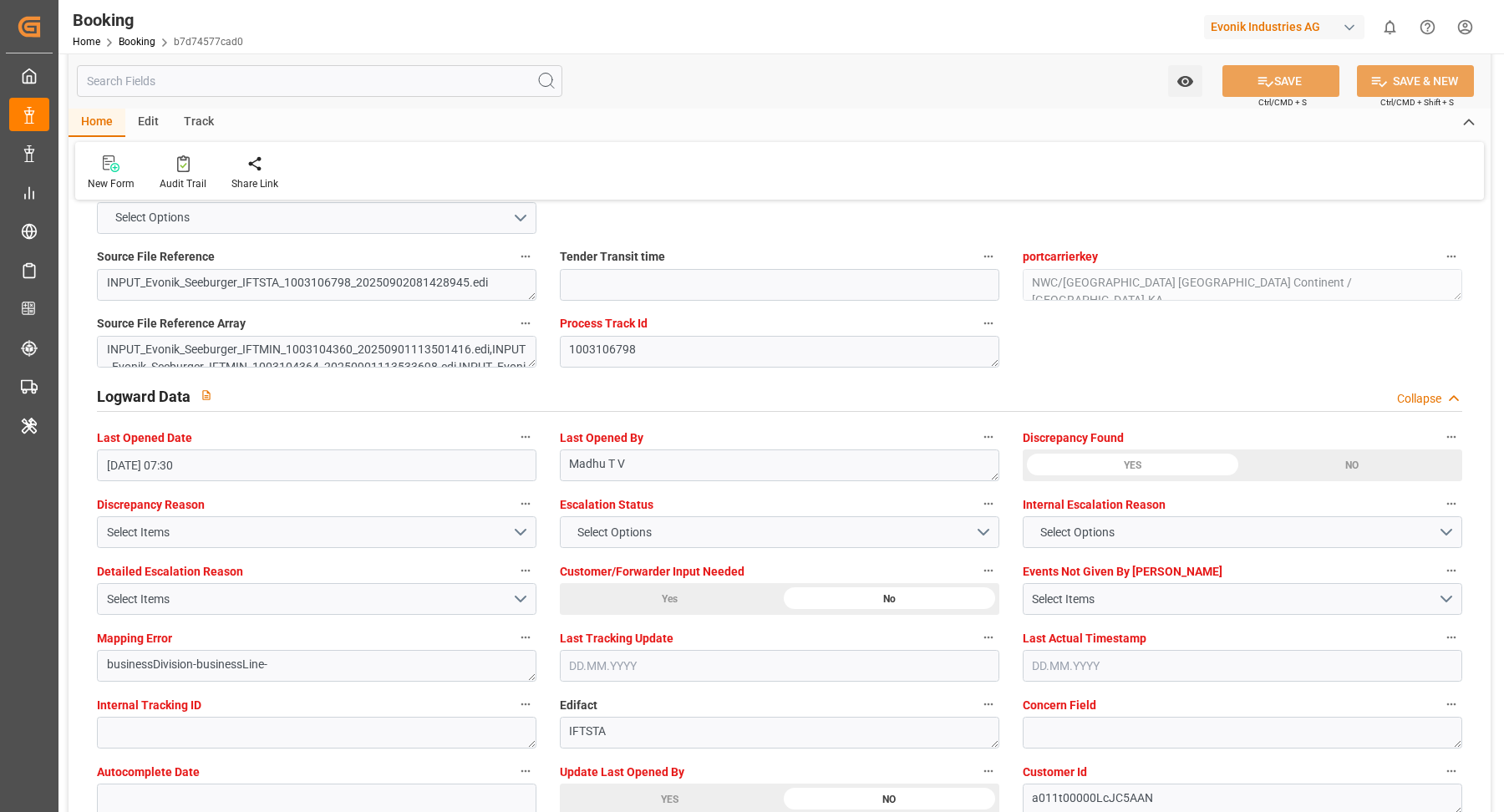
scroll to position [2988, 0]
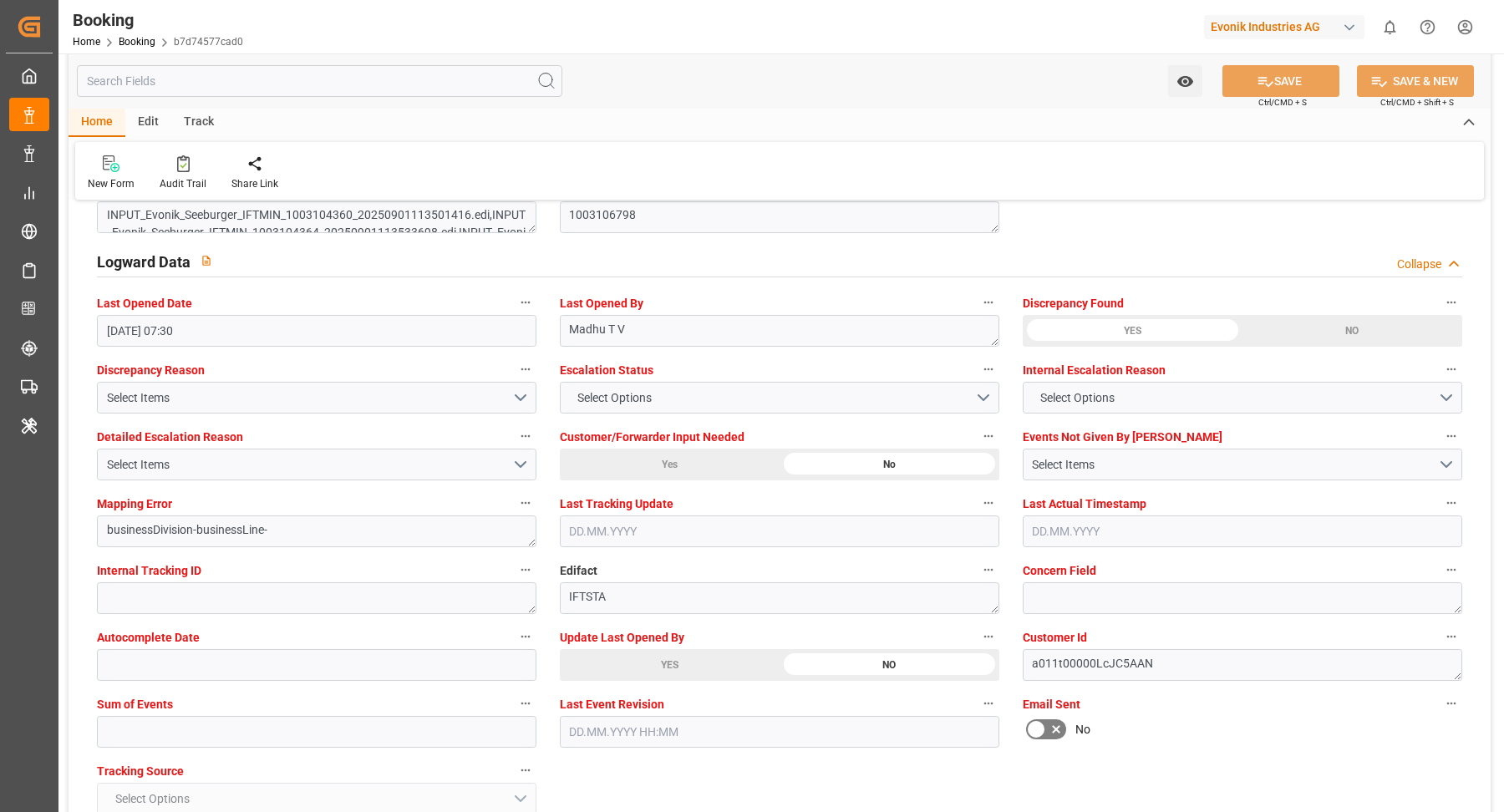
click at [686, 663] on div "YES" at bounding box center [669, 665] width 219 height 32
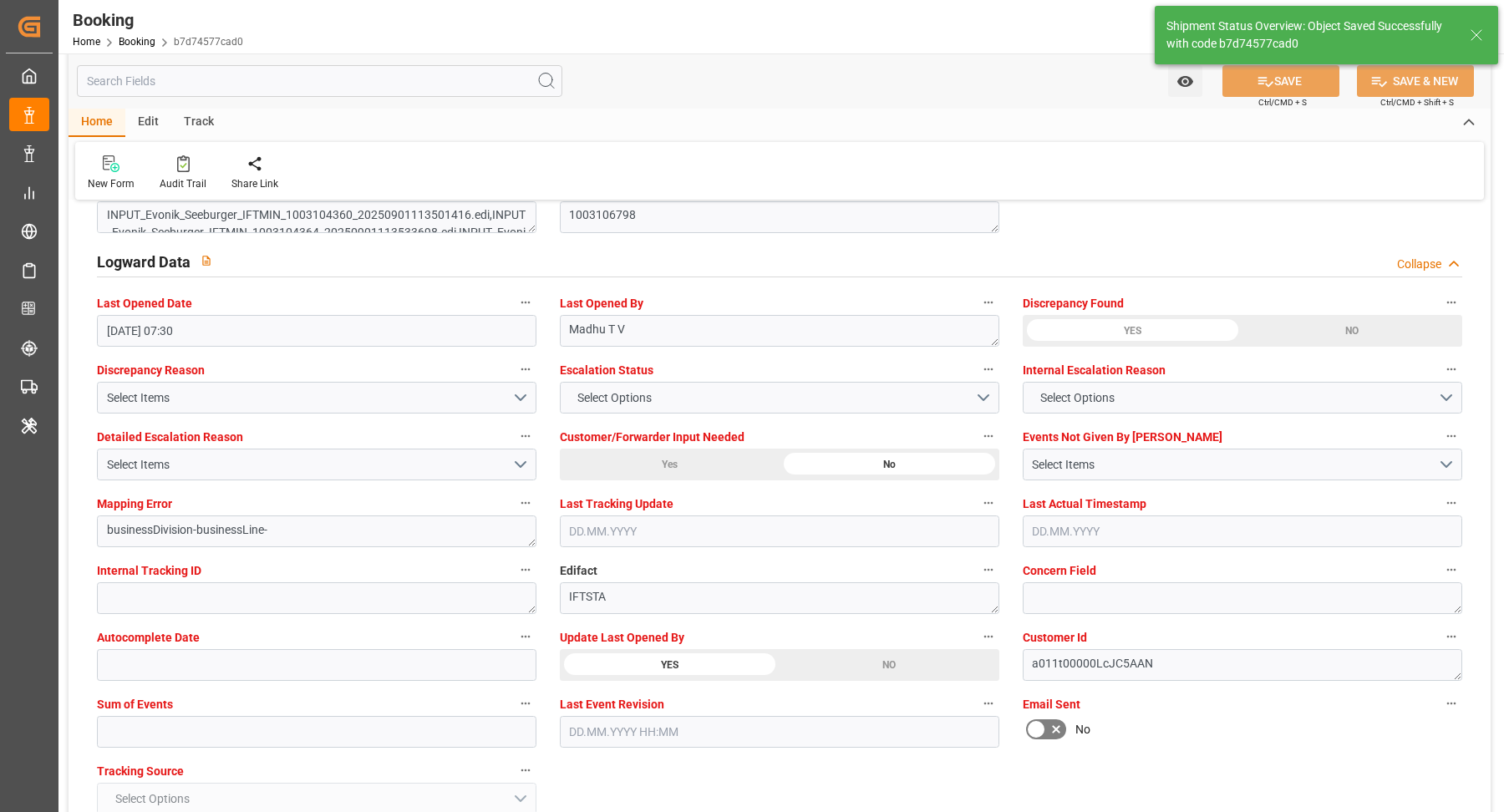
type textarea "Vasantha Kumar"
type input "26.09.2025 08:59"
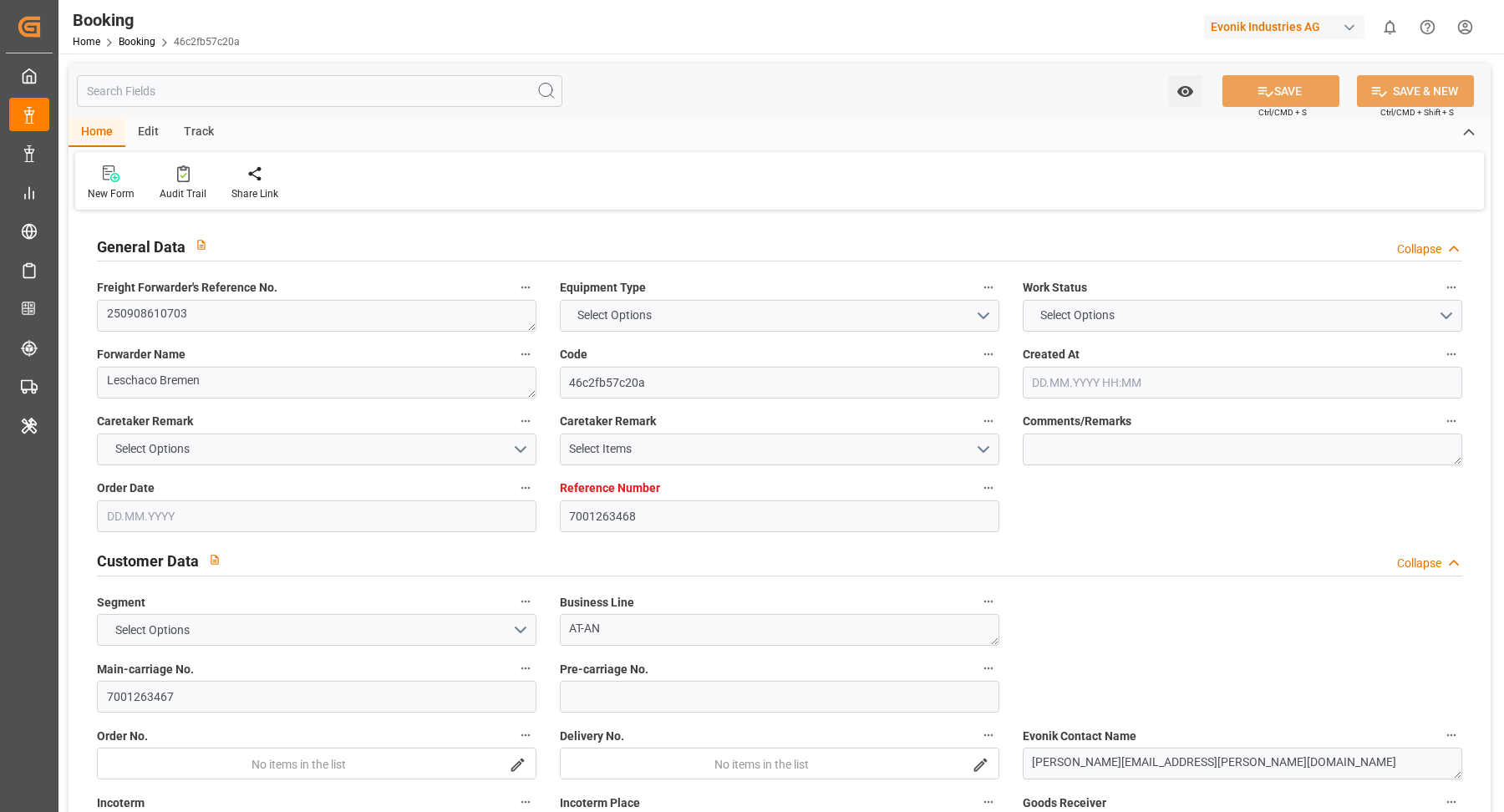
type input "7001263468"
type input "9535187"
type input "MSC"
type input "Mediterranean Shipping Company"
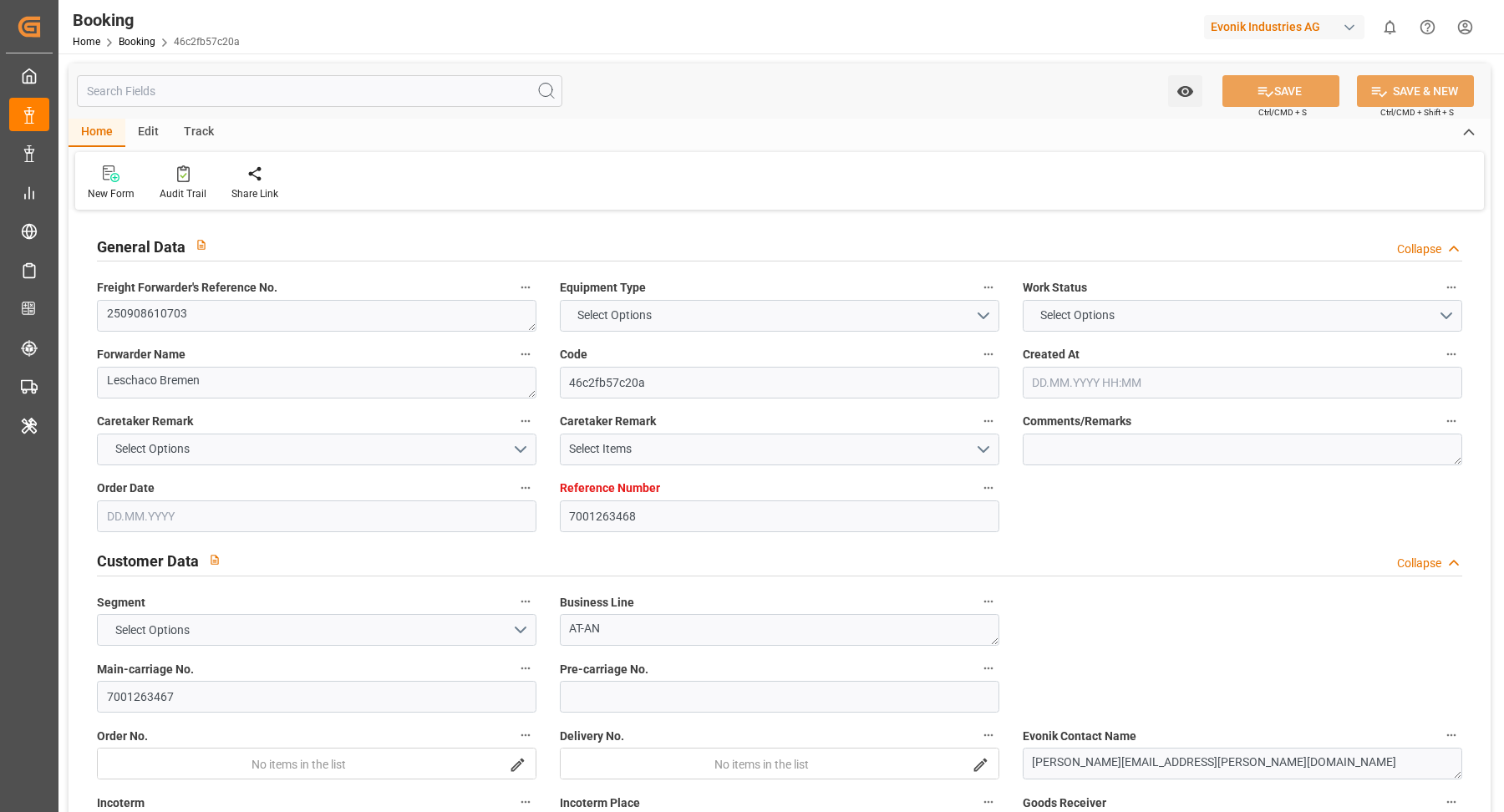
type input "NLRTM"
type input "USMOB"
type input "0"
type input "NLRTM"
type input "USMOB"
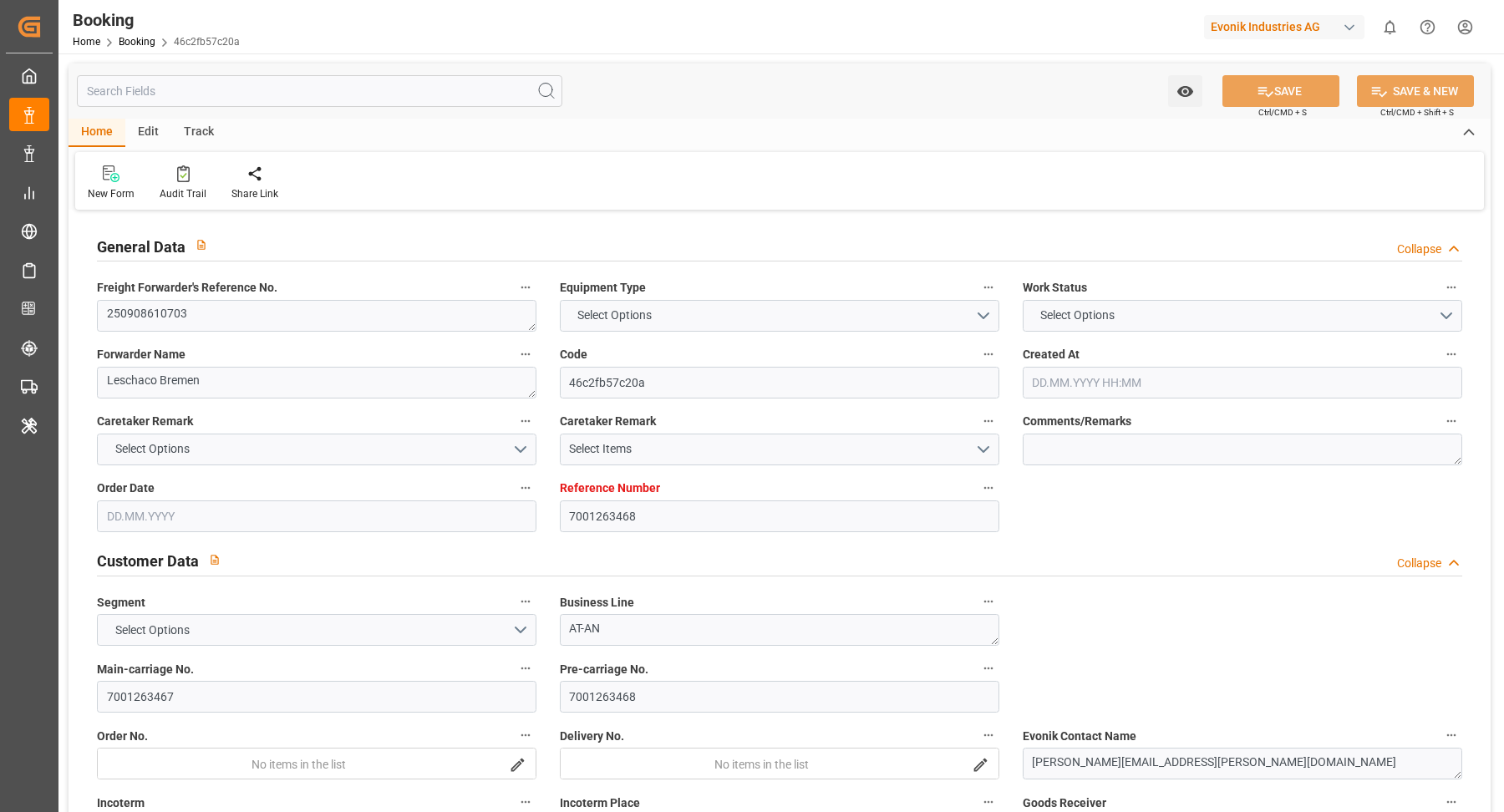
type input "01.09.2025 09:13"
type input "01.09.2025"
type input "14.10.2025"
type input "19.09.2025"
type input "19.09.2025 00:00"
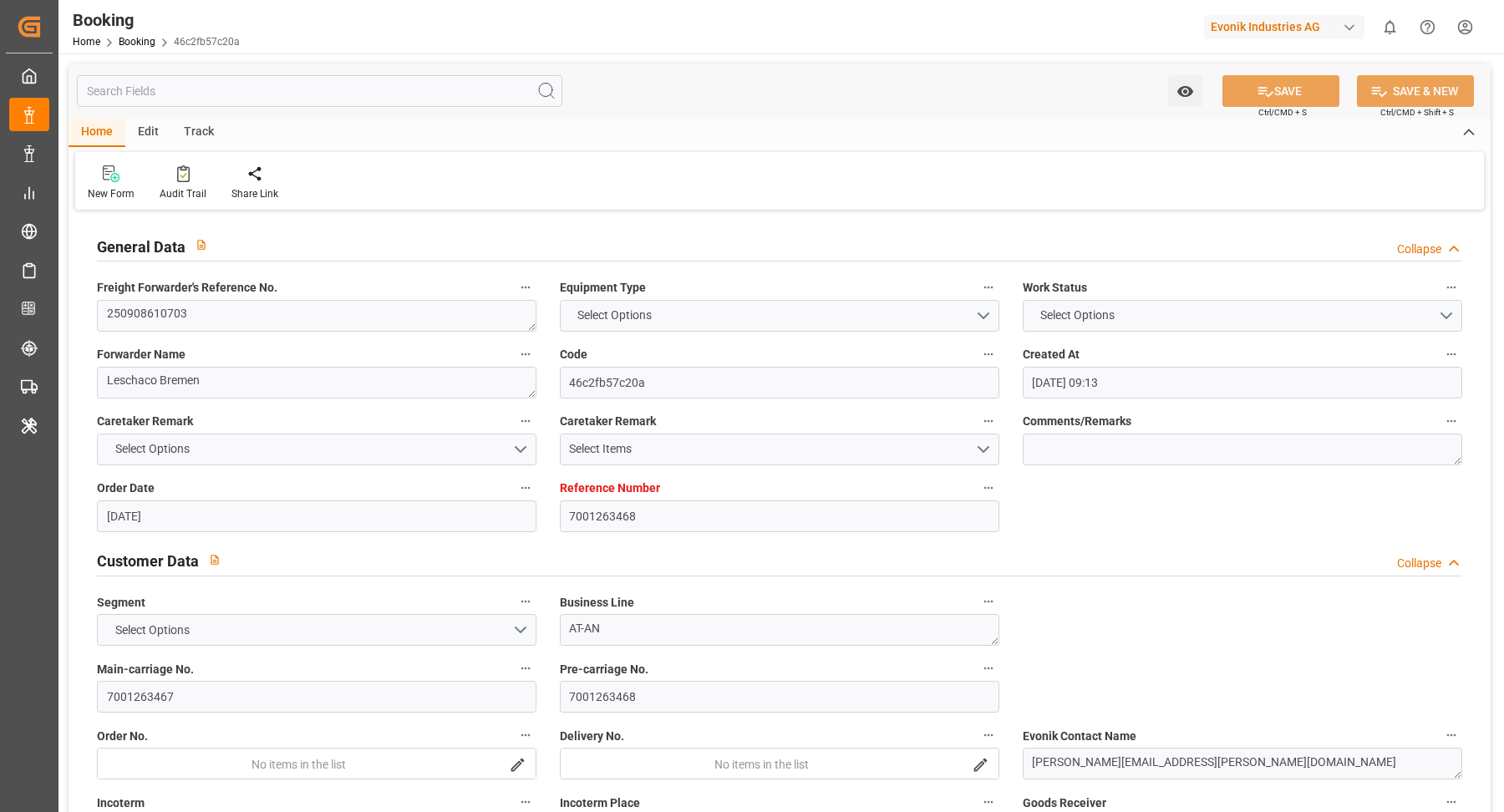
type input "19.09.2025 00:00"
type input "01.09.2025"
type input "[DATE]"
type input "04.10.2025 12:00"
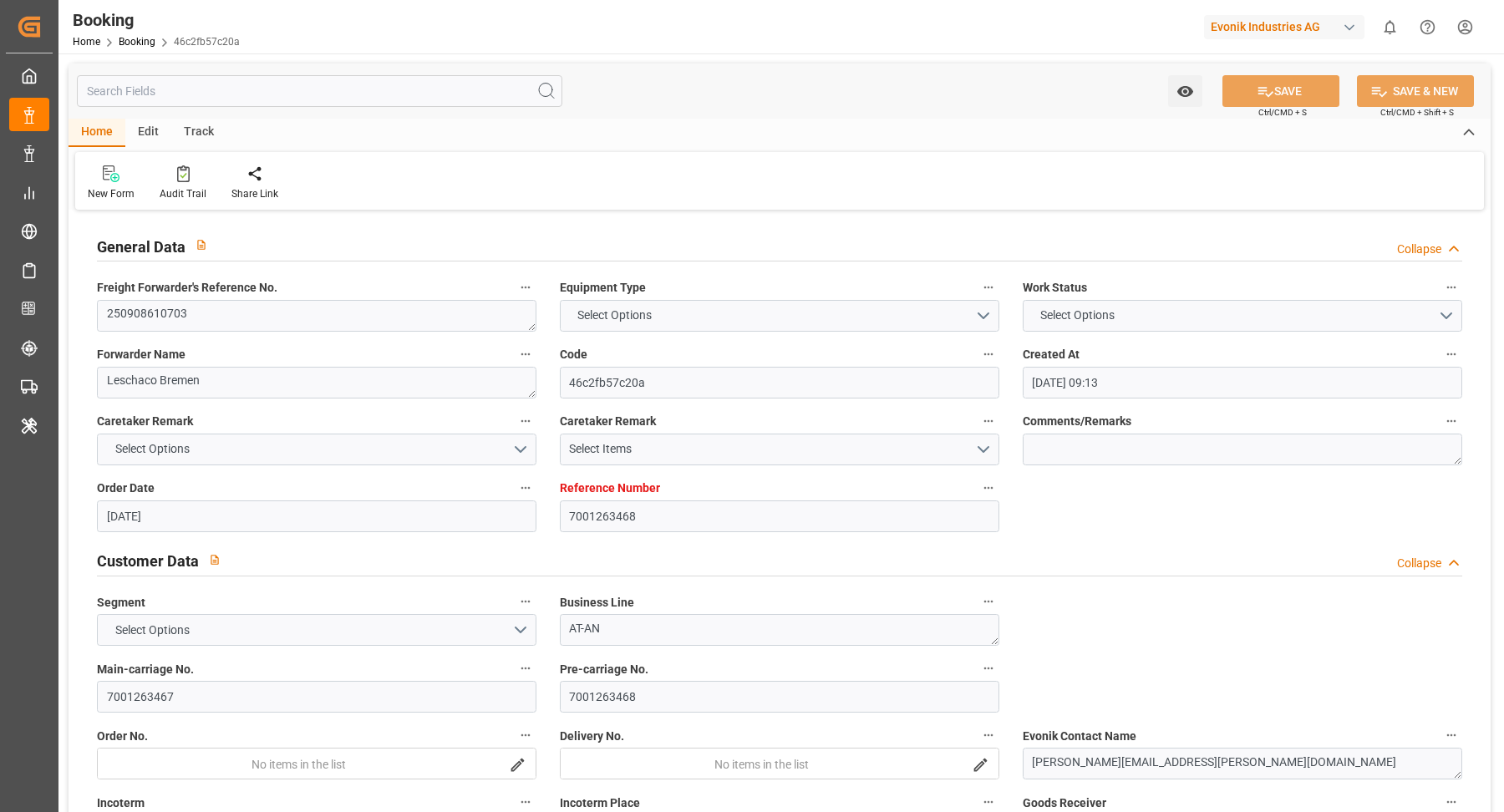
type input "24.09.2025 00:00"
type input "27.10.2025 12:00"
type input "14.10.2025 00:00"
type input "25.09.2025 18:50"
type input "[DATE]"
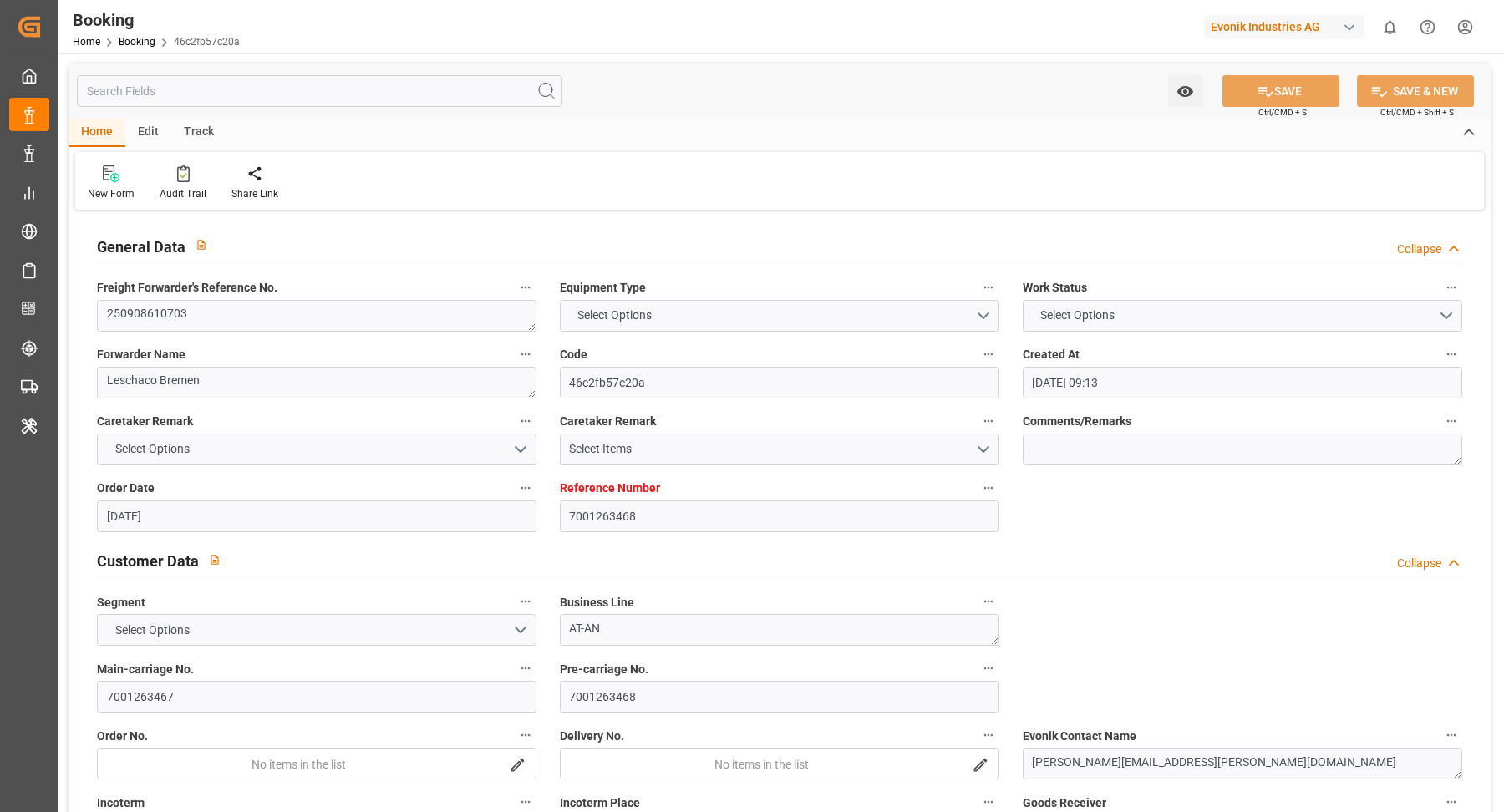
type input "19.09.2025 12:00"
type input "04.10.2025 12:00"
type input "27.10.2025 12:00"
type input "28.10.2025 02:57"
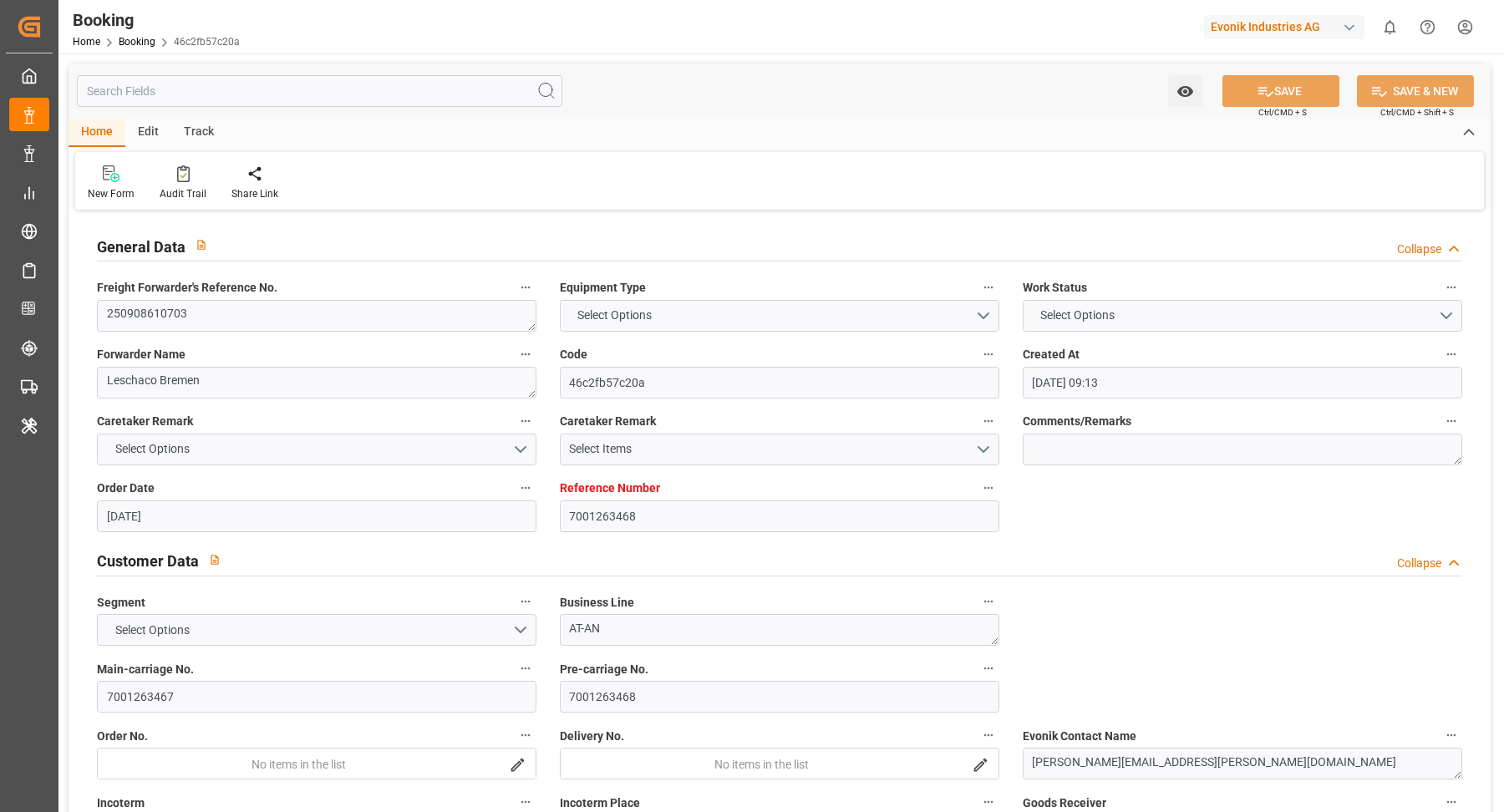
type input "01.11.2025 02:57"
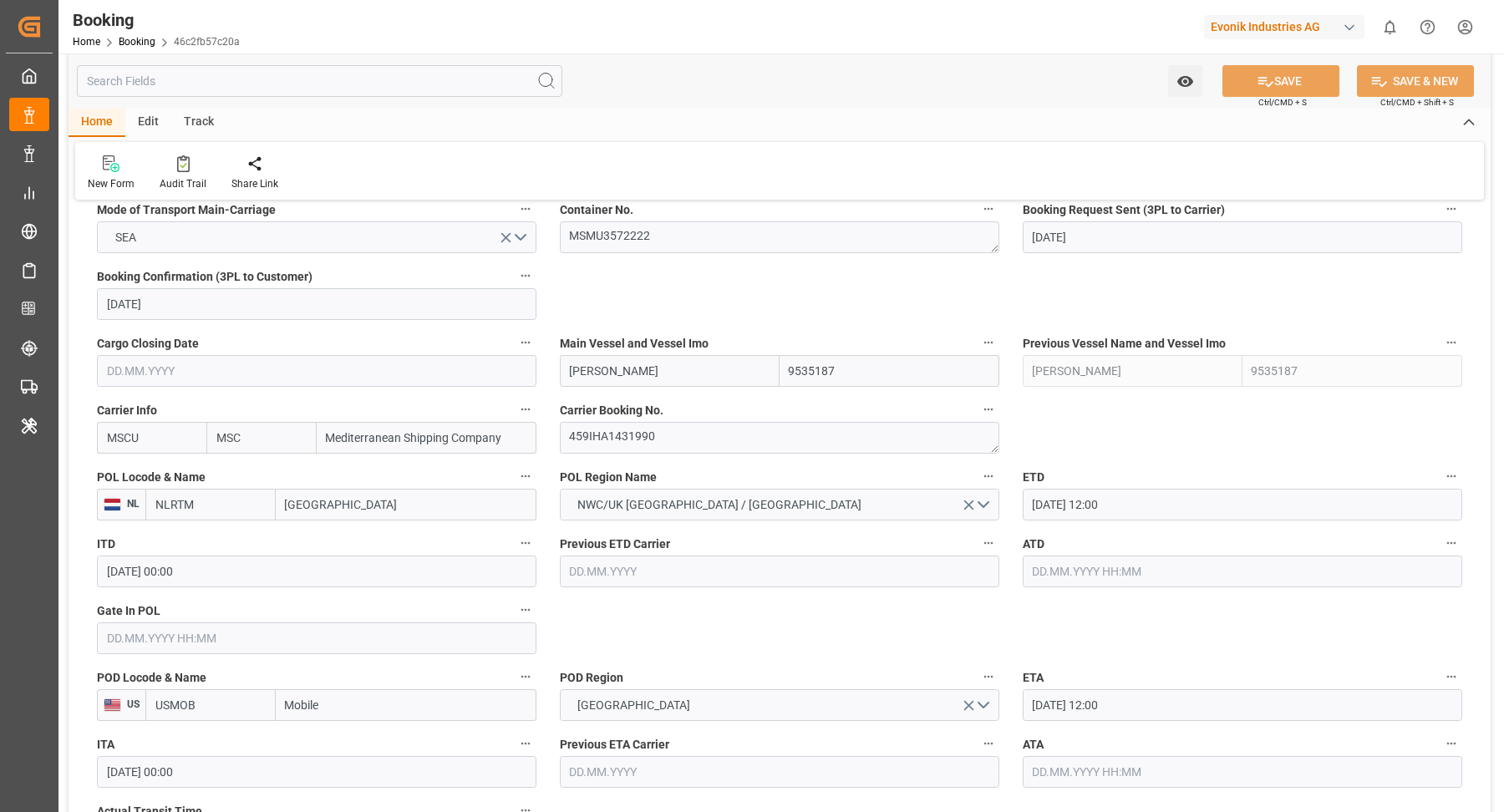
scroll to position [1242, 0]
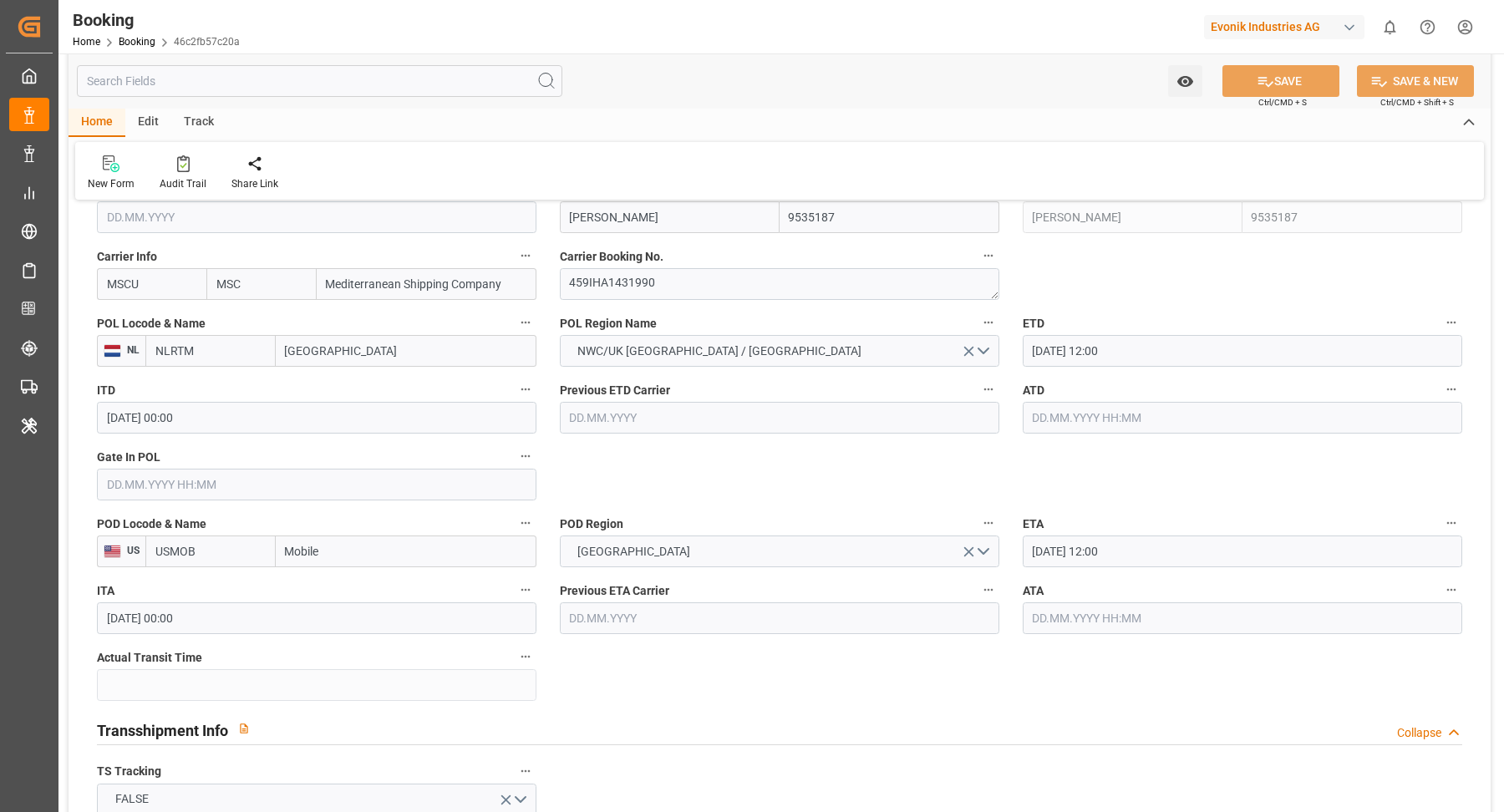
click at [257, 491] on input "text" at bounding box center [316, 485] width 440 height 32
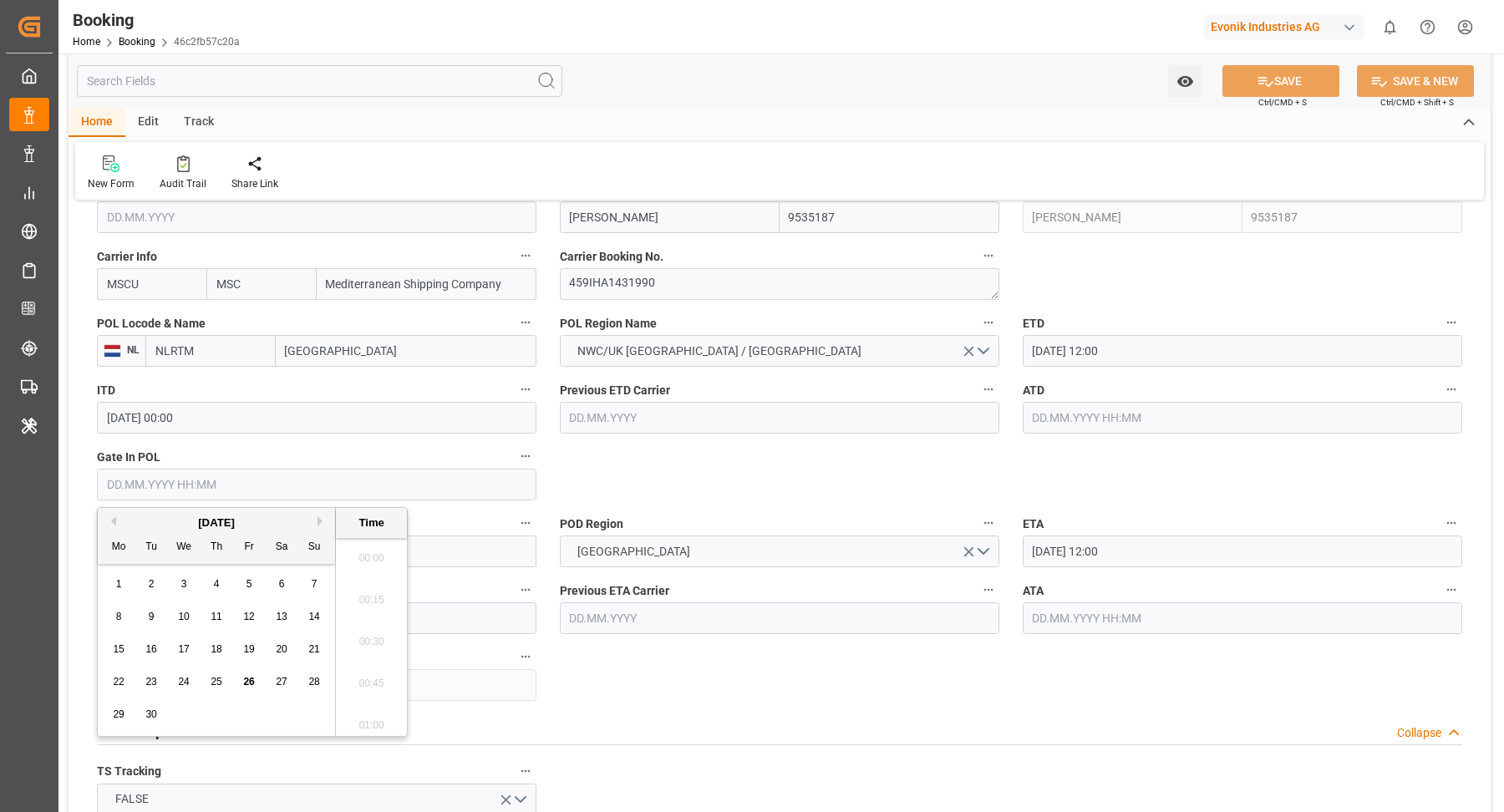
scroll to position [2344, 0]
click at [251, 678] on span "26" at bounding box center [248, 682] width 11 height 11
type input "26.09.2025 00:00"
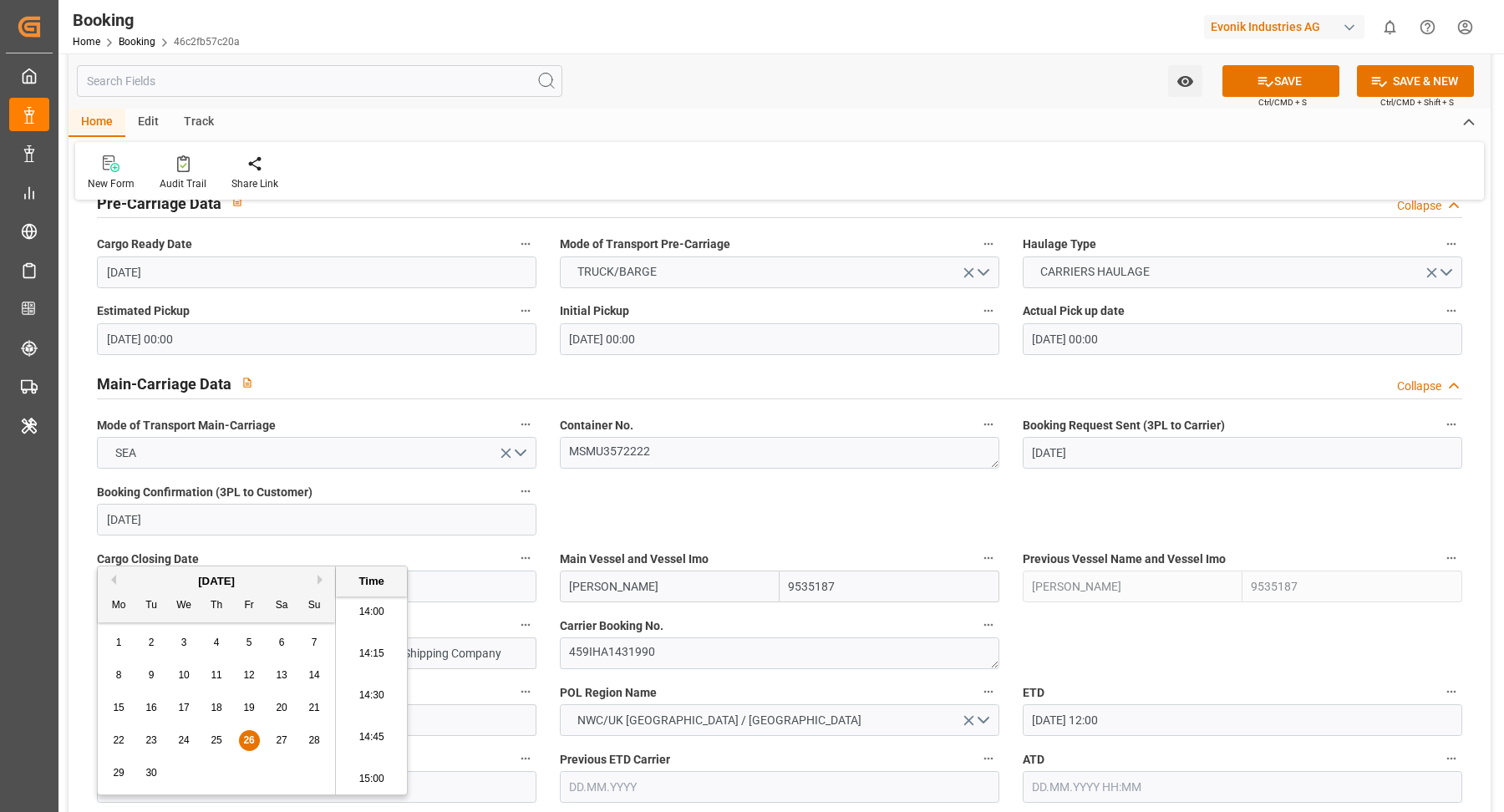
scroll to position [1329, 0]
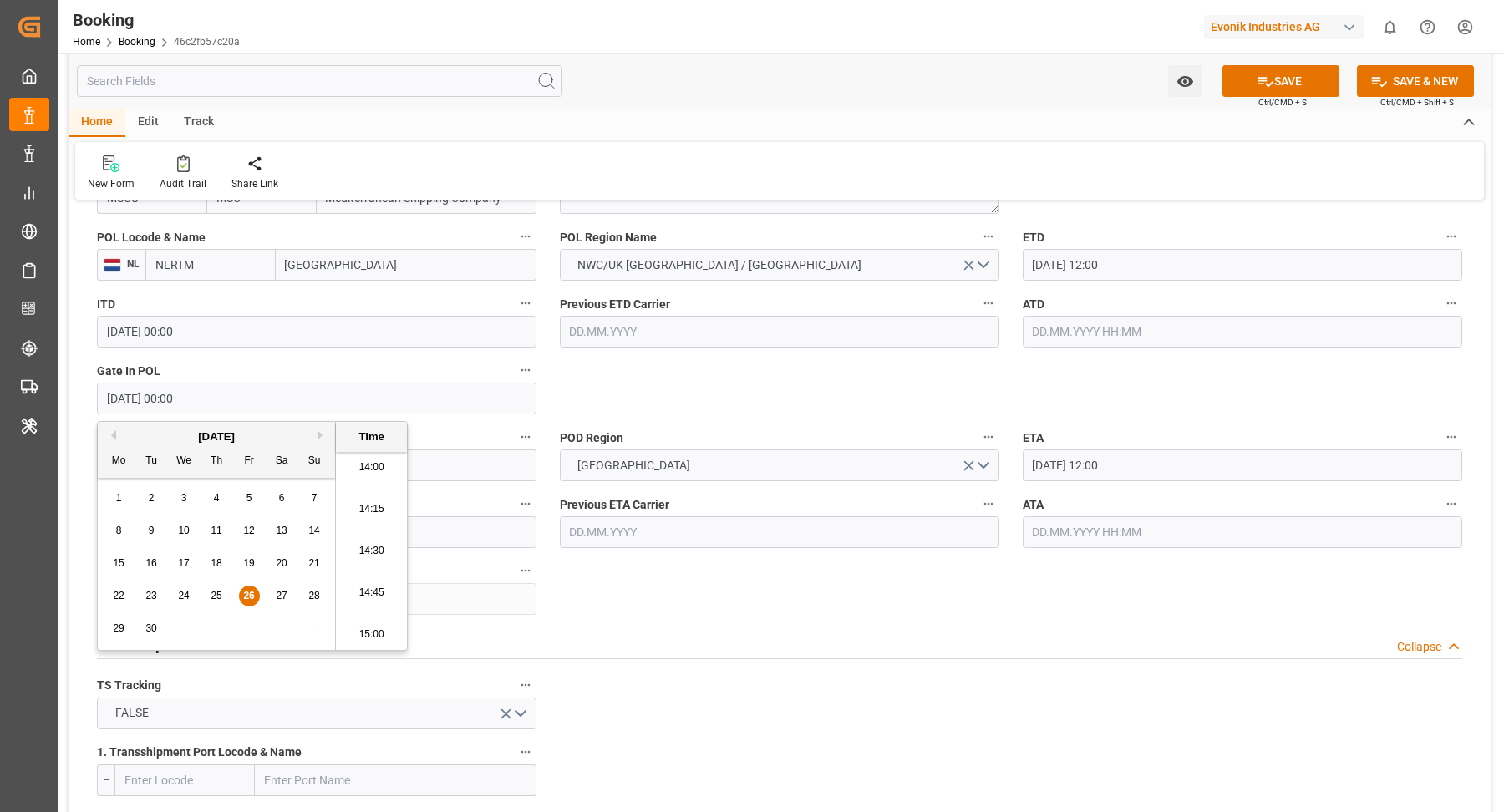
click at [1162, 247] on label "ETD" at bounding box center [1242, 237] width 440 height 23
click at [1440, 247] on button "ETD" at bounding box center [1451, 236] width 22 height 22
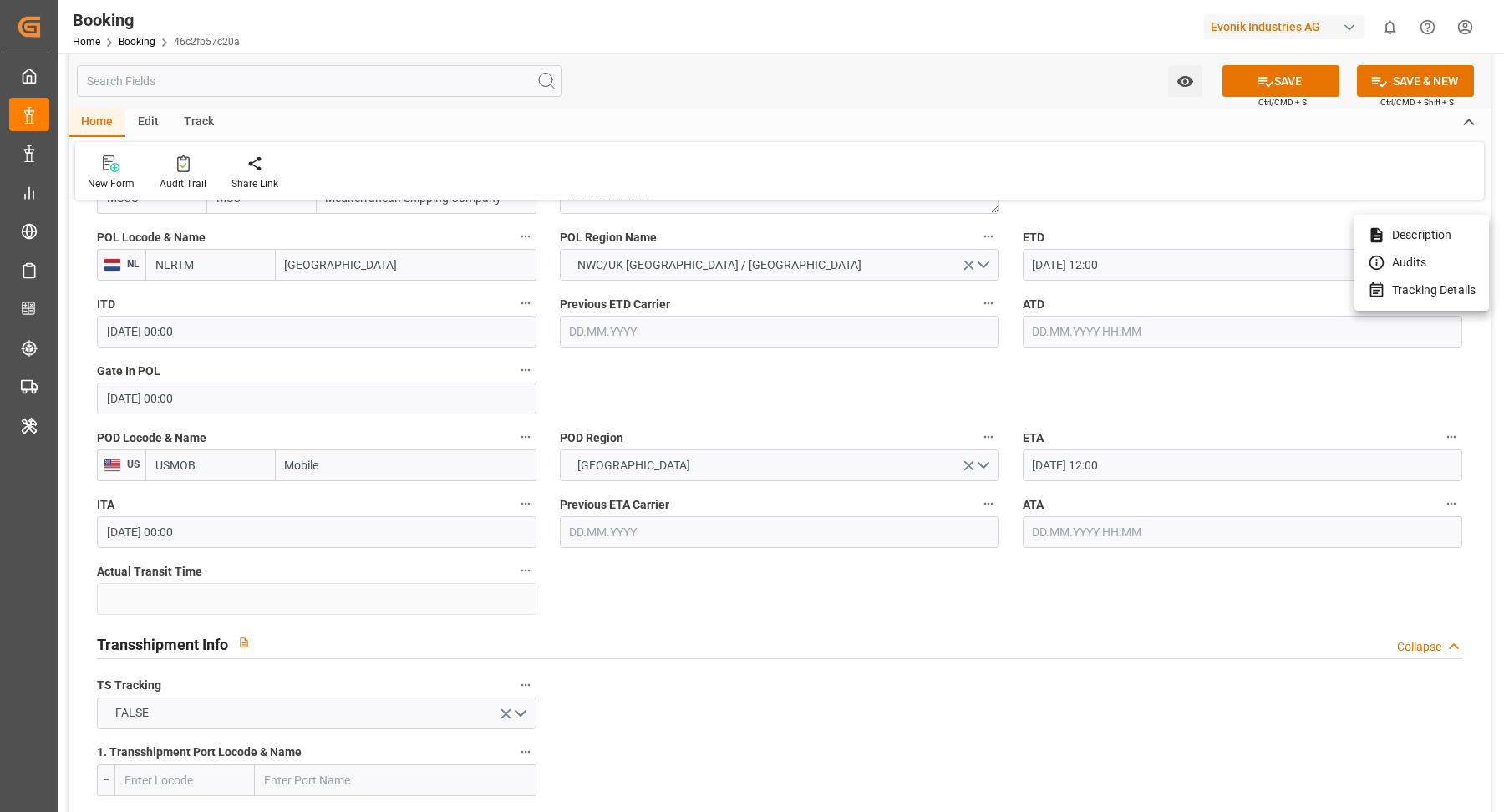
click at [1146, 257] on div at bounding box center [752, 406] width 1504 height 812
click at [1137, 261] on div "Description Audits Tracking Details" at bounding box center [752, 406] width 1504 height 812
click at [1137, 261] on input "04.10.2025 12:00" at bounding box center [1242, 265] width 440 height 32
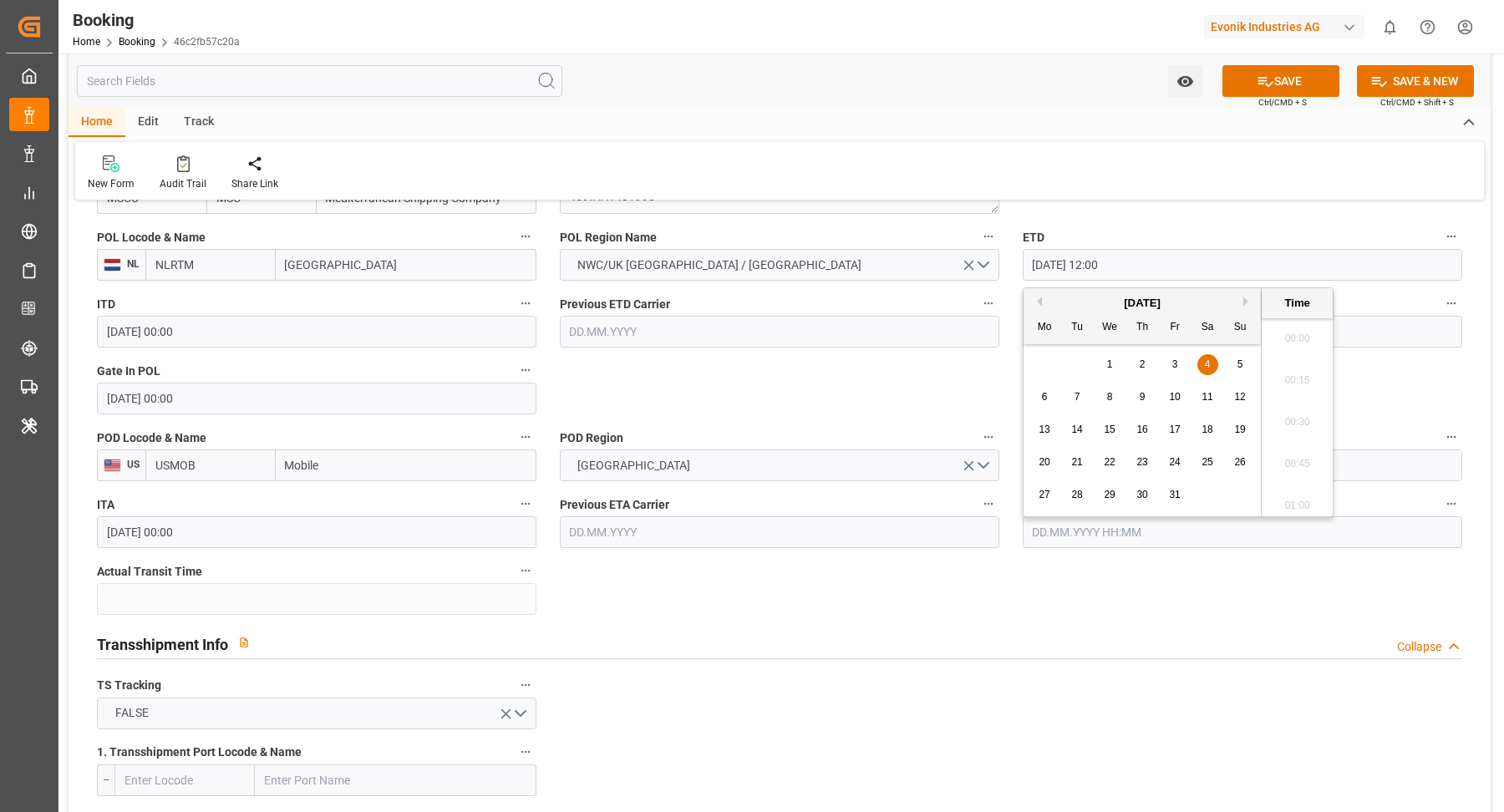
scroll to position [1927, 0]
click at [1182, 364] on div "3" at bounding box center [1175, 365] width 21 height 20
type input "03.10.2025 12:00"
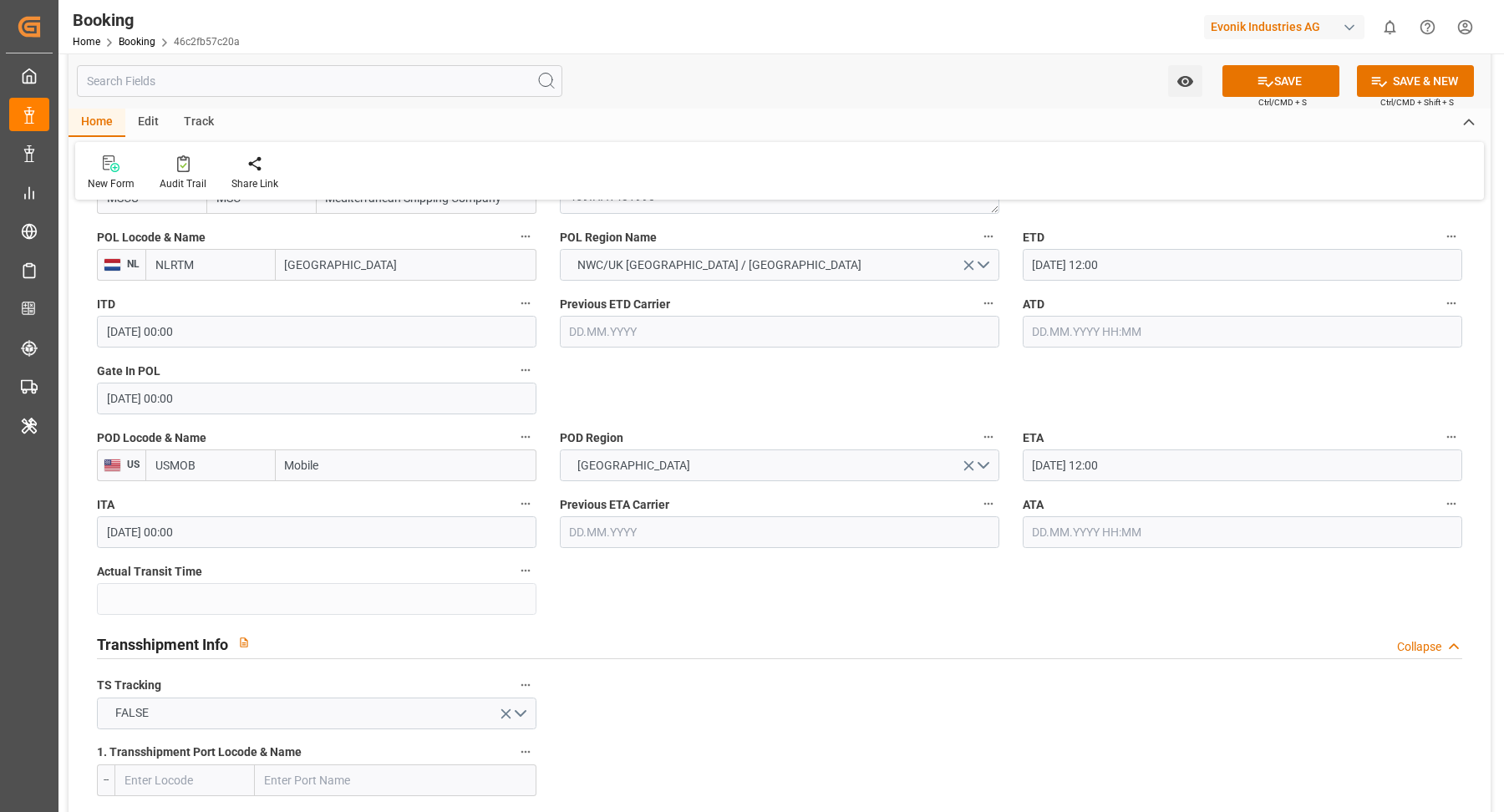
click at [1140, 458] on input "27.10.2025 12:00" at bounding box center [1242, 465] width 440 height 32
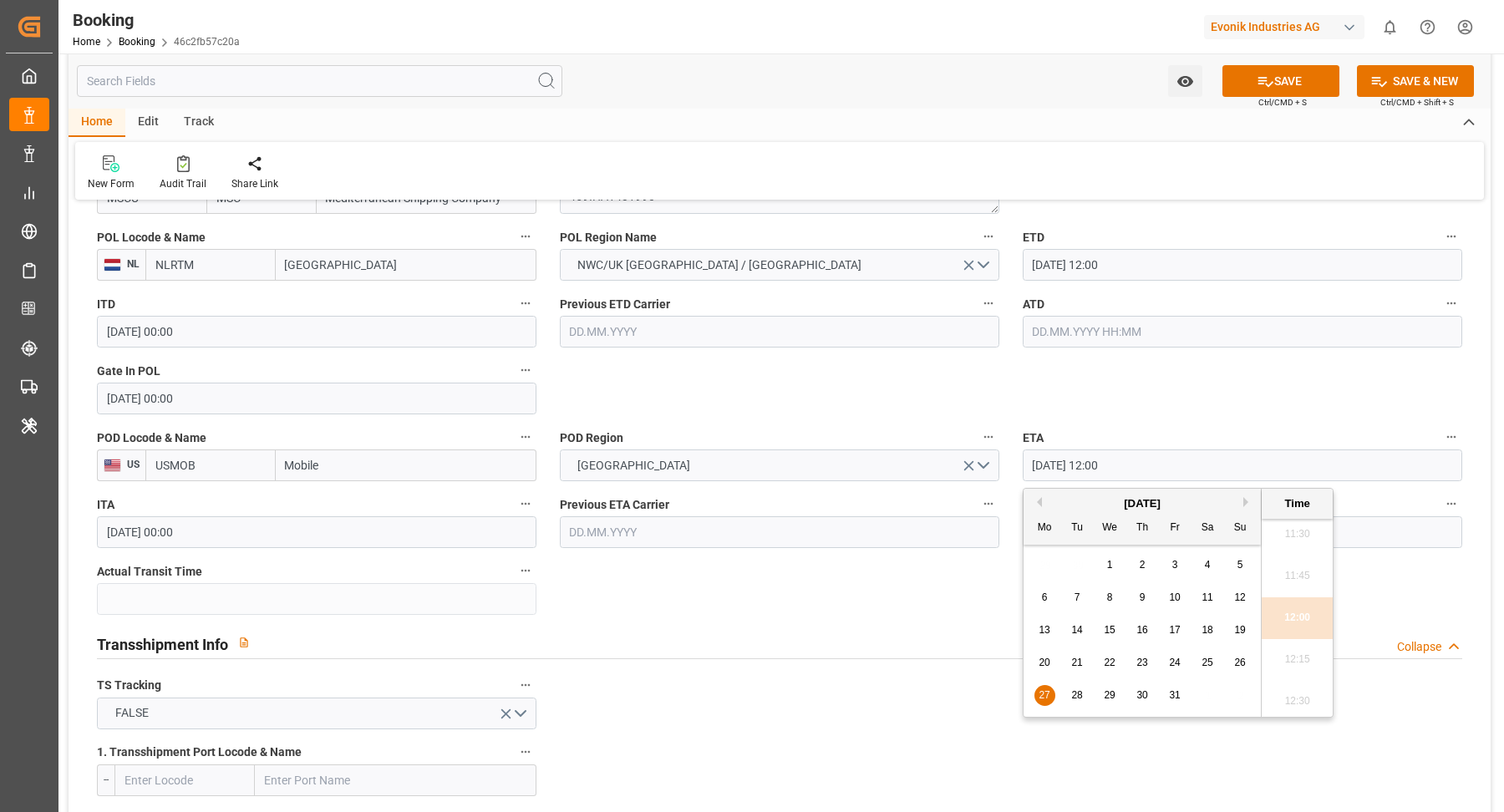
click at [1247, 666] on div "26" at bounding box center [1241, 663] width 21 height 20
type input "26.10.2025 12:00"
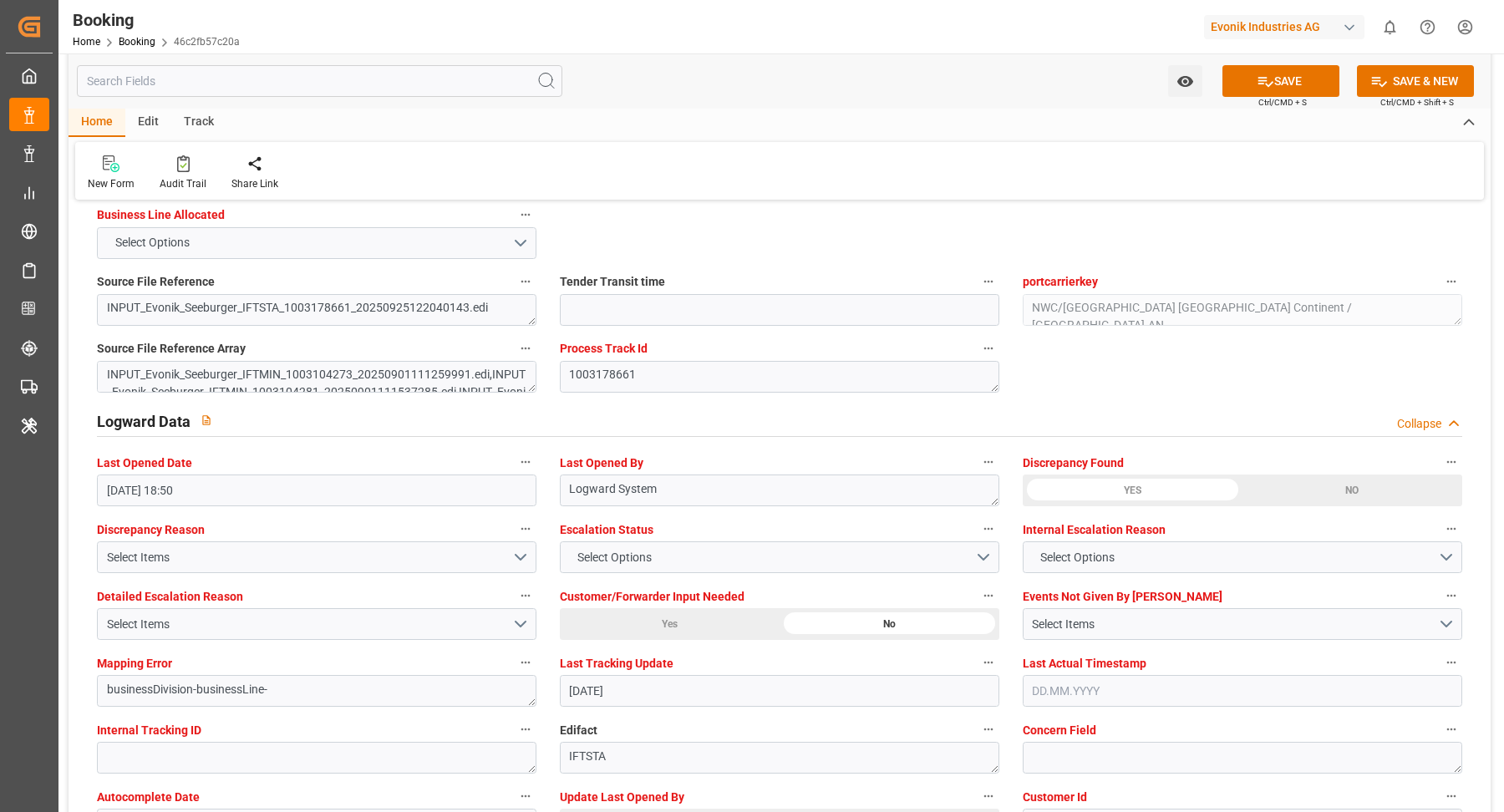
scroll to position [3271, 0]
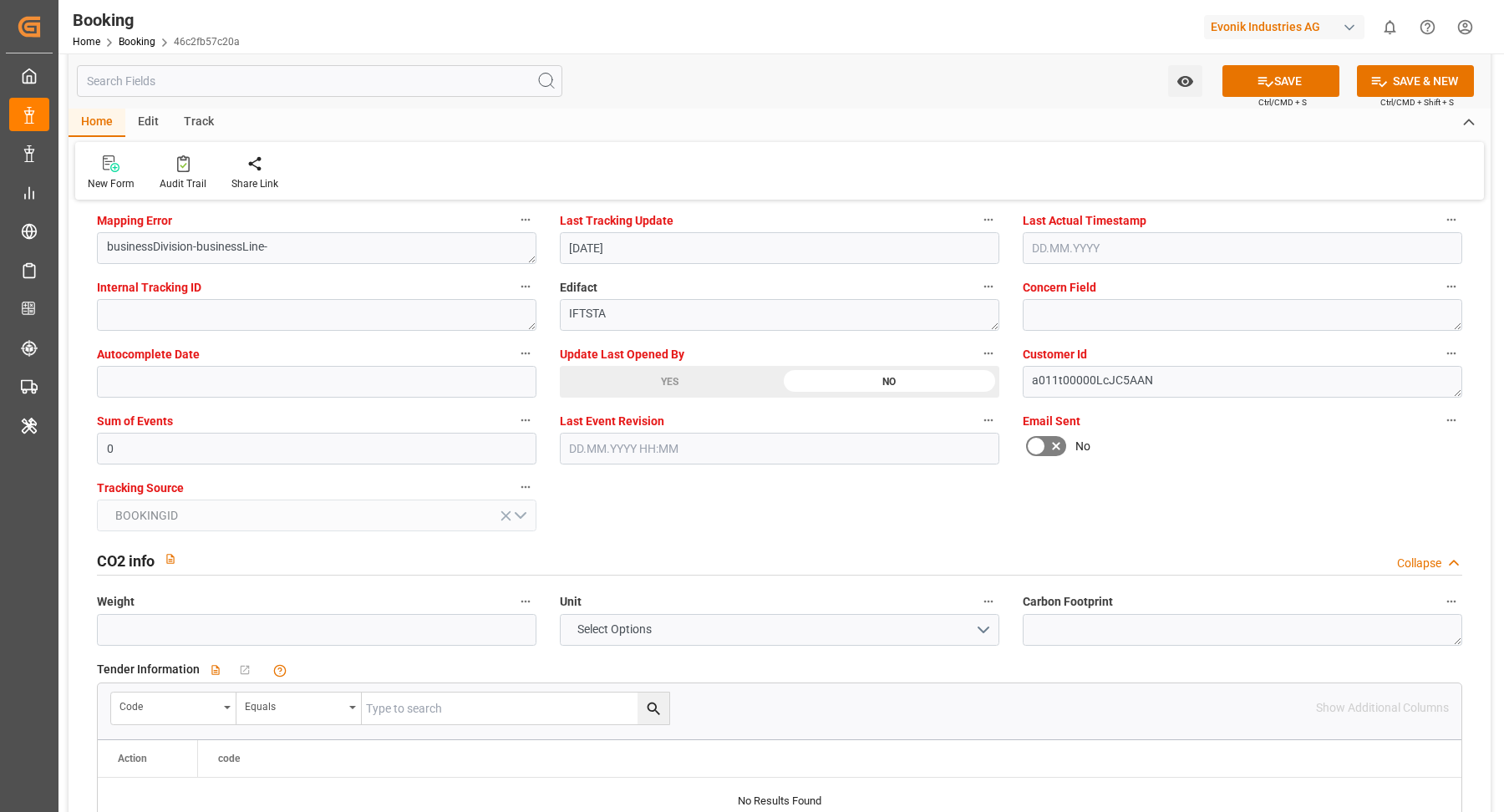
click at [640, 388] on div "YES" at bounding box center [669, 382] width 219 height 32
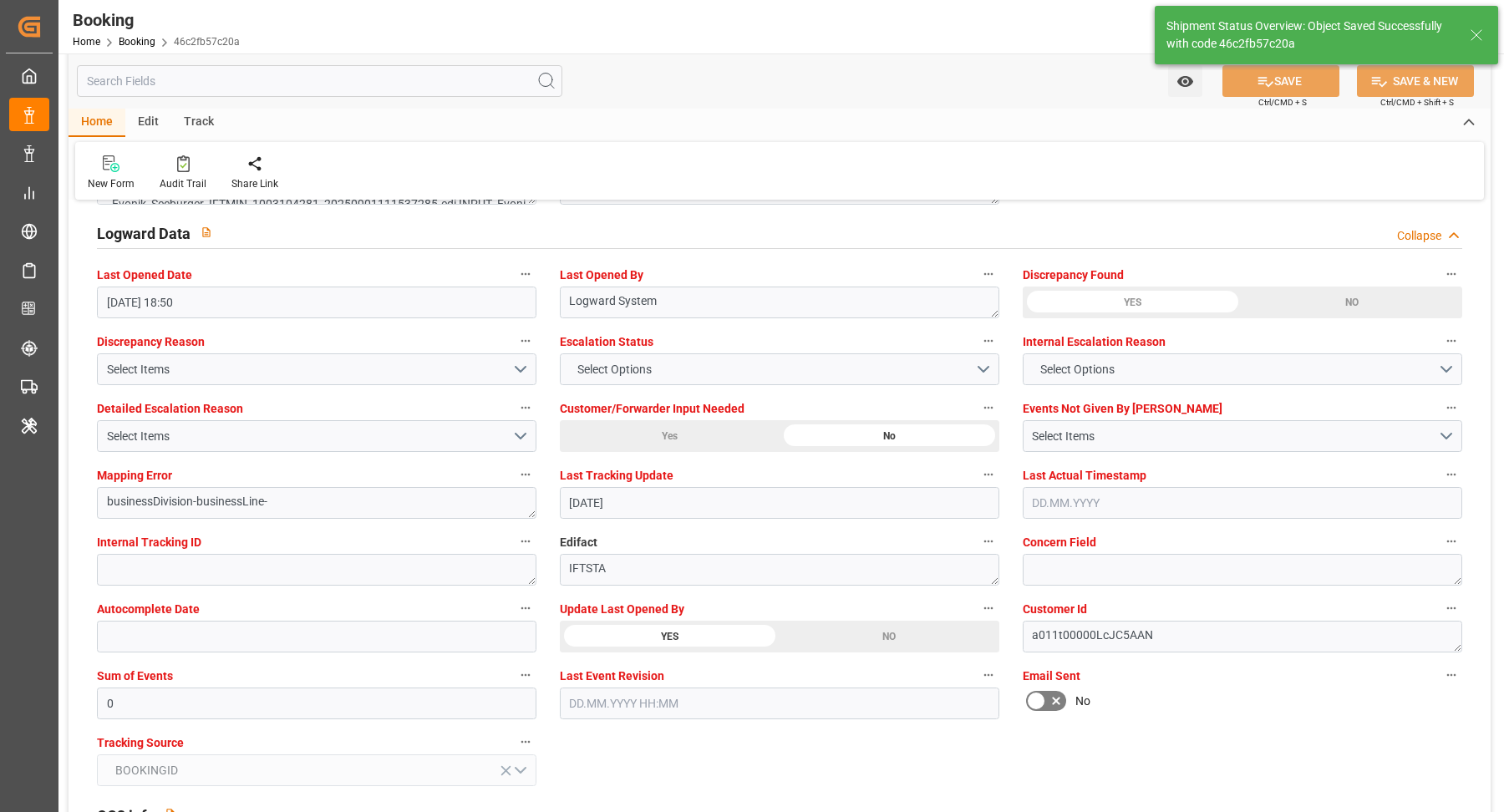
type textarea "[PERSON_NAME]"
type input "26.09.2025 09:00"
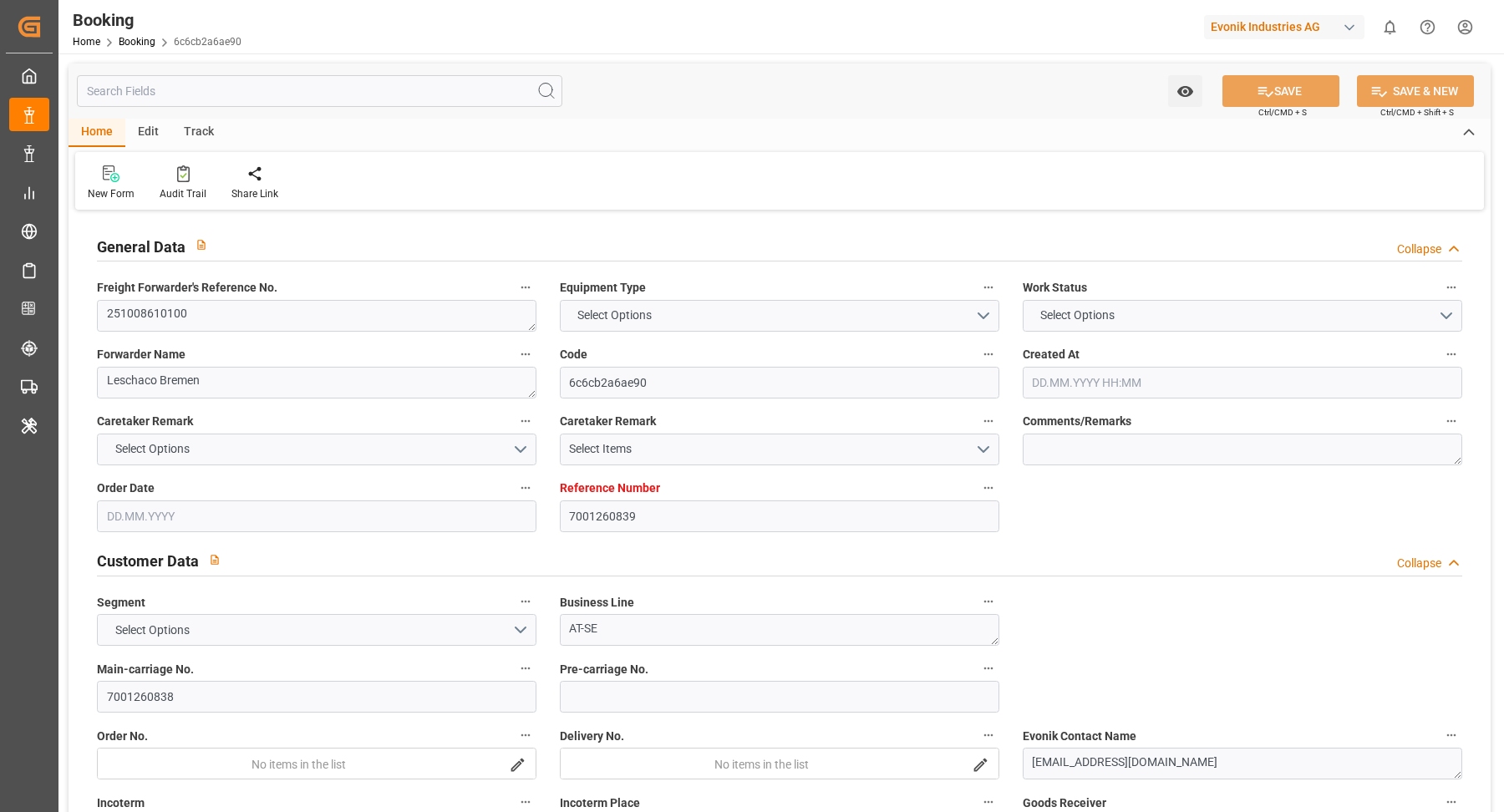
type input "7001260839"
type input "9878515"
type input "[PERSON_NAME]"
type input "[PERSON_NAME] Marine Transport Corp."
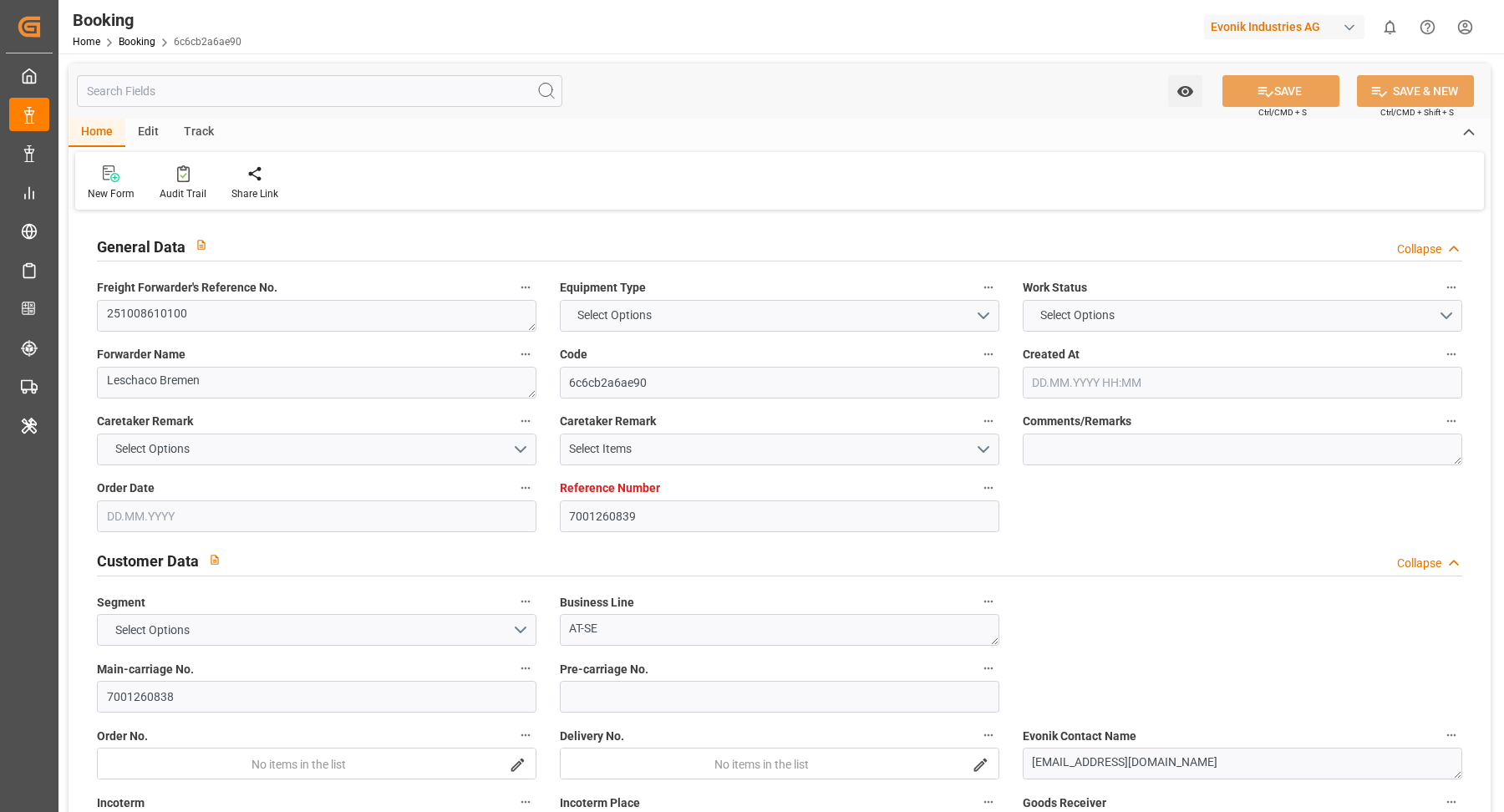
type input "BEANR"
type input "VNCMT"
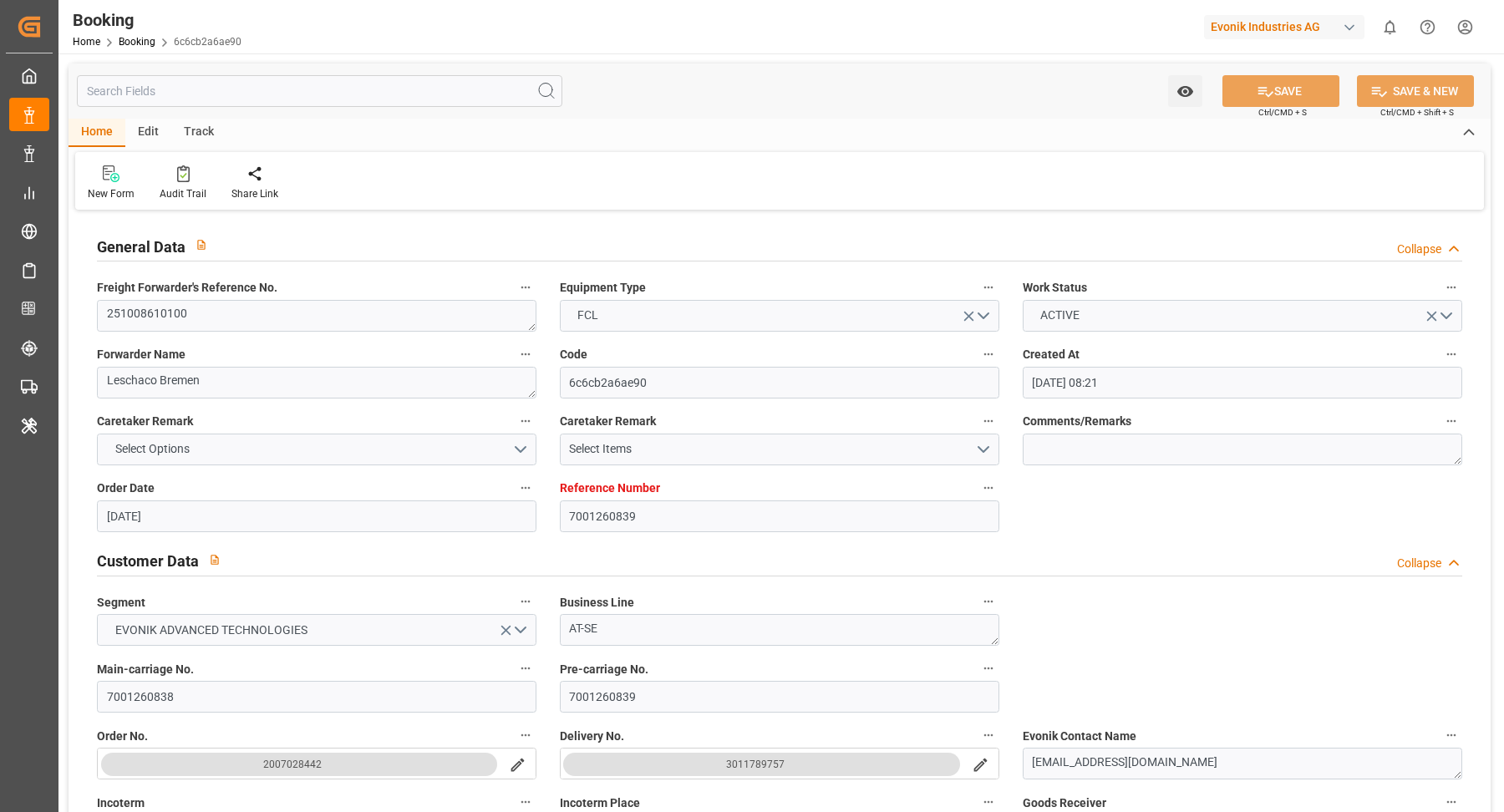
type input "[DATE] 08:21"
type input "[DATE]"
type input "26.09.2025"
type input "26.09.2025 00:00"
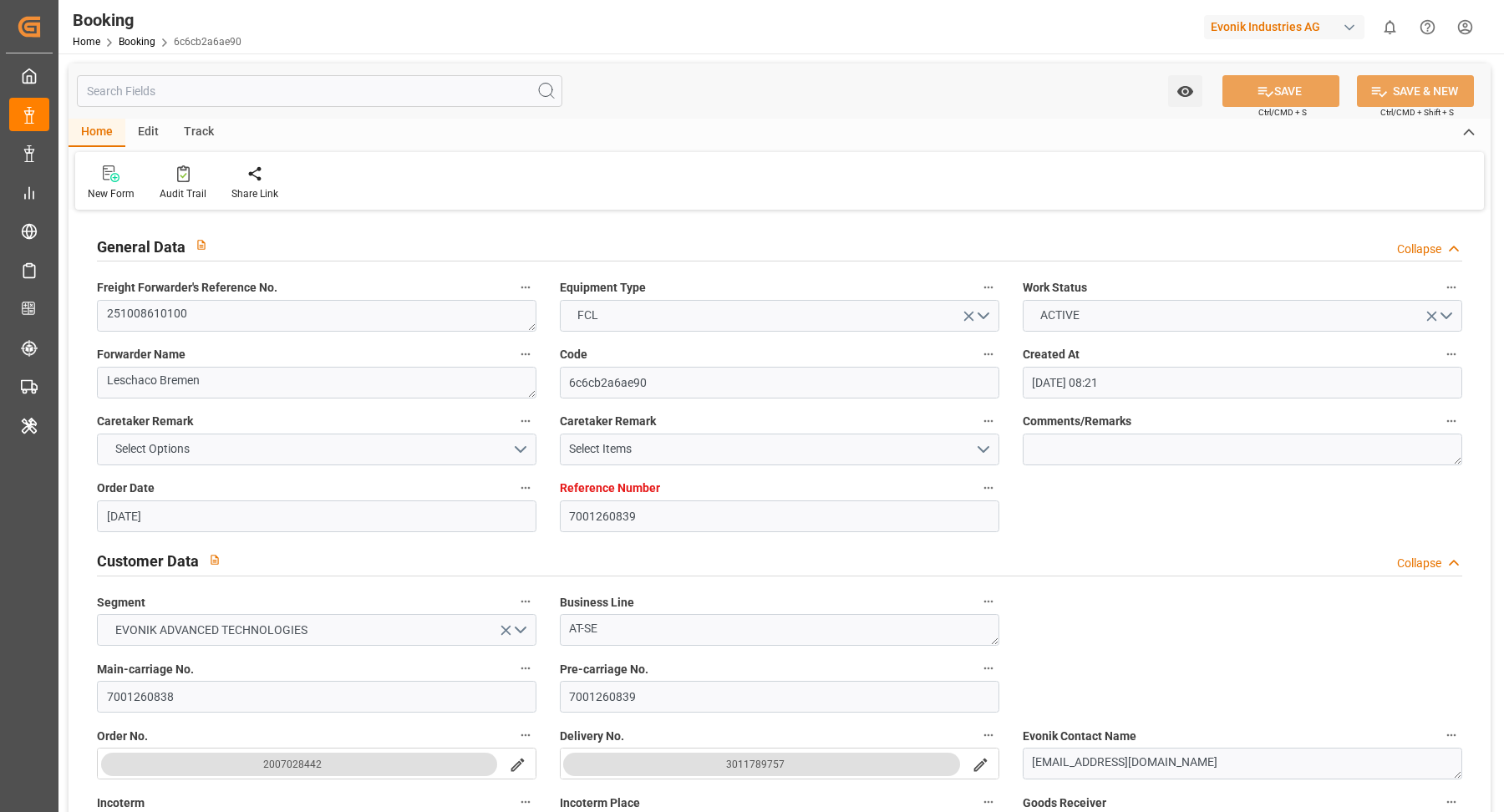
type input "26.09.2025 00:00"
type input "29.08.2025"
type input "19.09.2025"
type input "[DATE] 00:00"
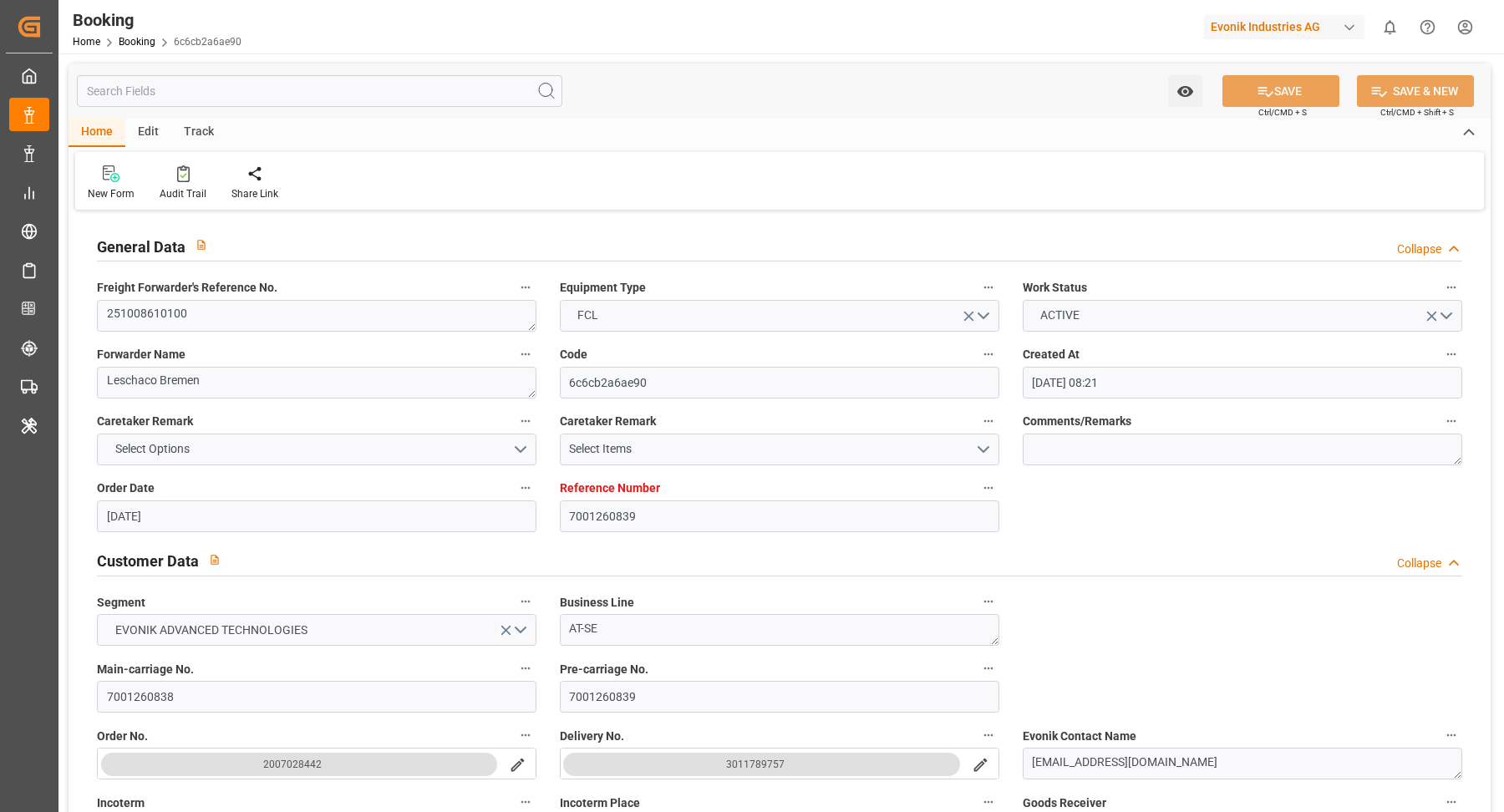
type input "12.11.2025 00:00"
type input "02.12.2025 00:00"
type input "[DATE] 07:30"
click at [233, 332] on div "Freight Forwarder's Reference No. 251008610100" at bounding box center [317, 304] width 463 height 67
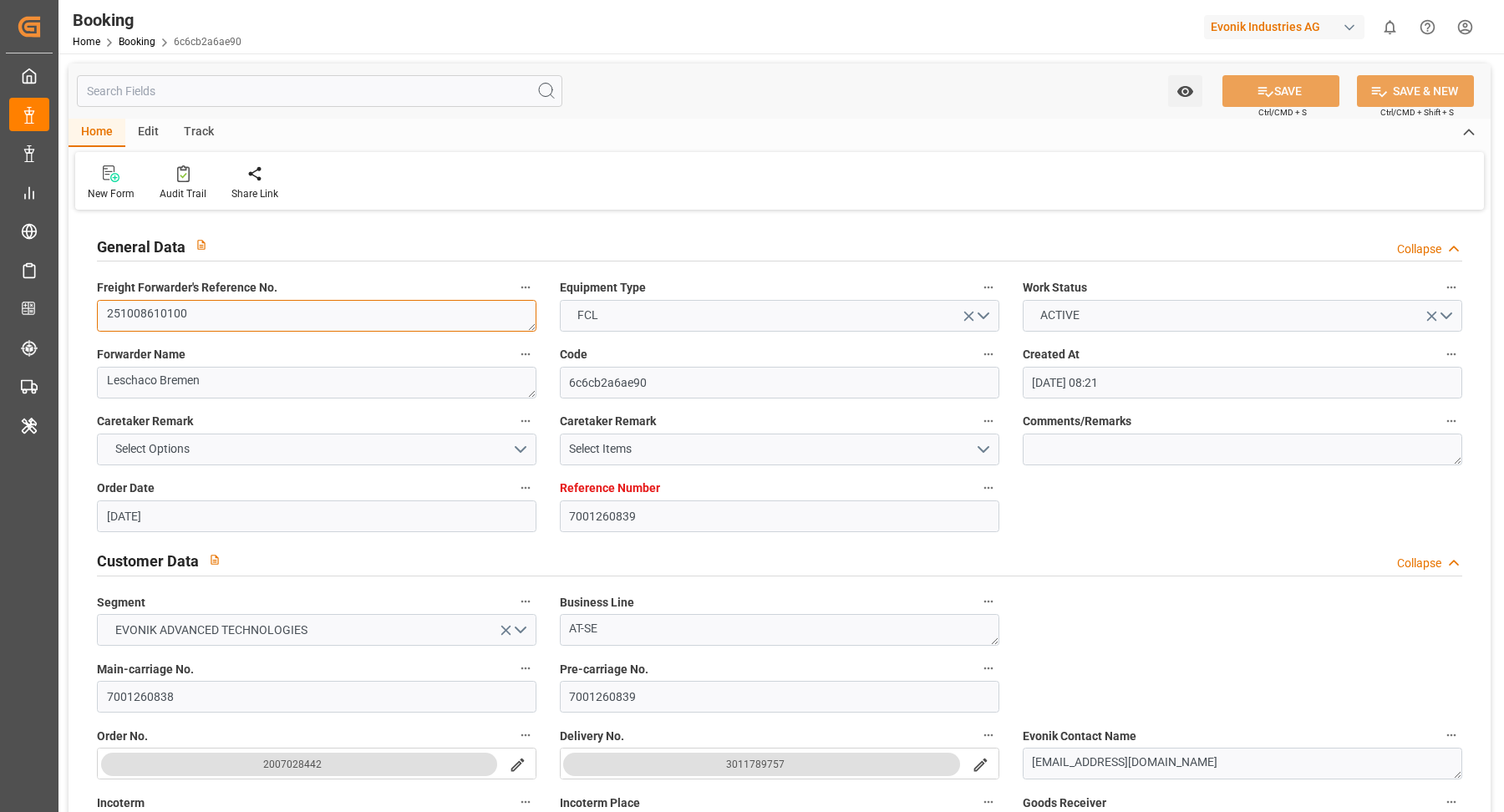
click at [242, 324] on textarea "251008610100" at bounding box center [316, 316] width 440 height 32
click at [243, 323] on textarea "251008610100" at bounding box center [316, 316] width 440 height 32
click at [185, 178] on icon at bounding box center [183, 173] width 12 height 17
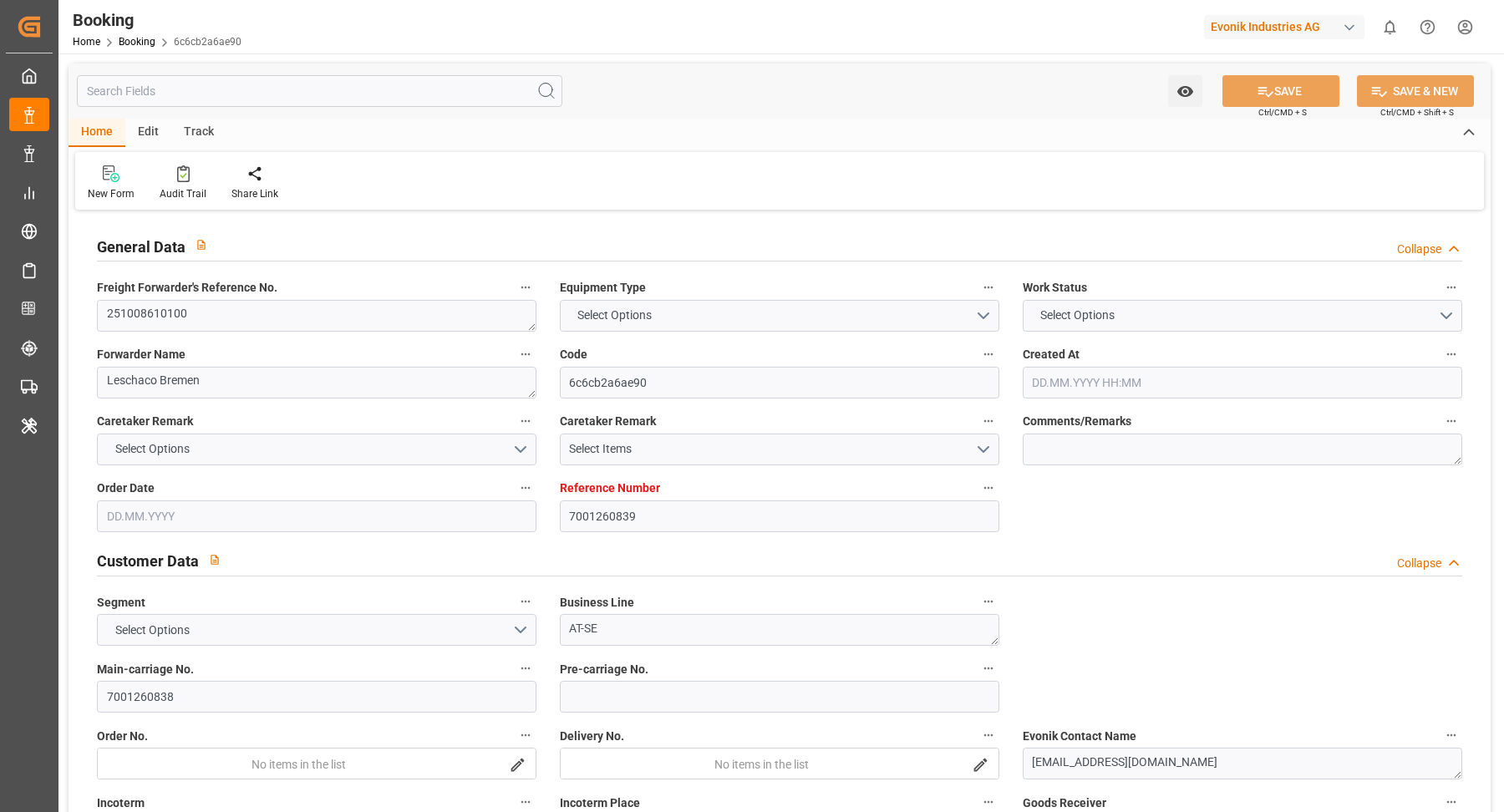
type input "7001260839"
type input "9878515"
type input "[PERSON_NAME]"
type input "[PERSON_NAME] Marine Transport Corp."
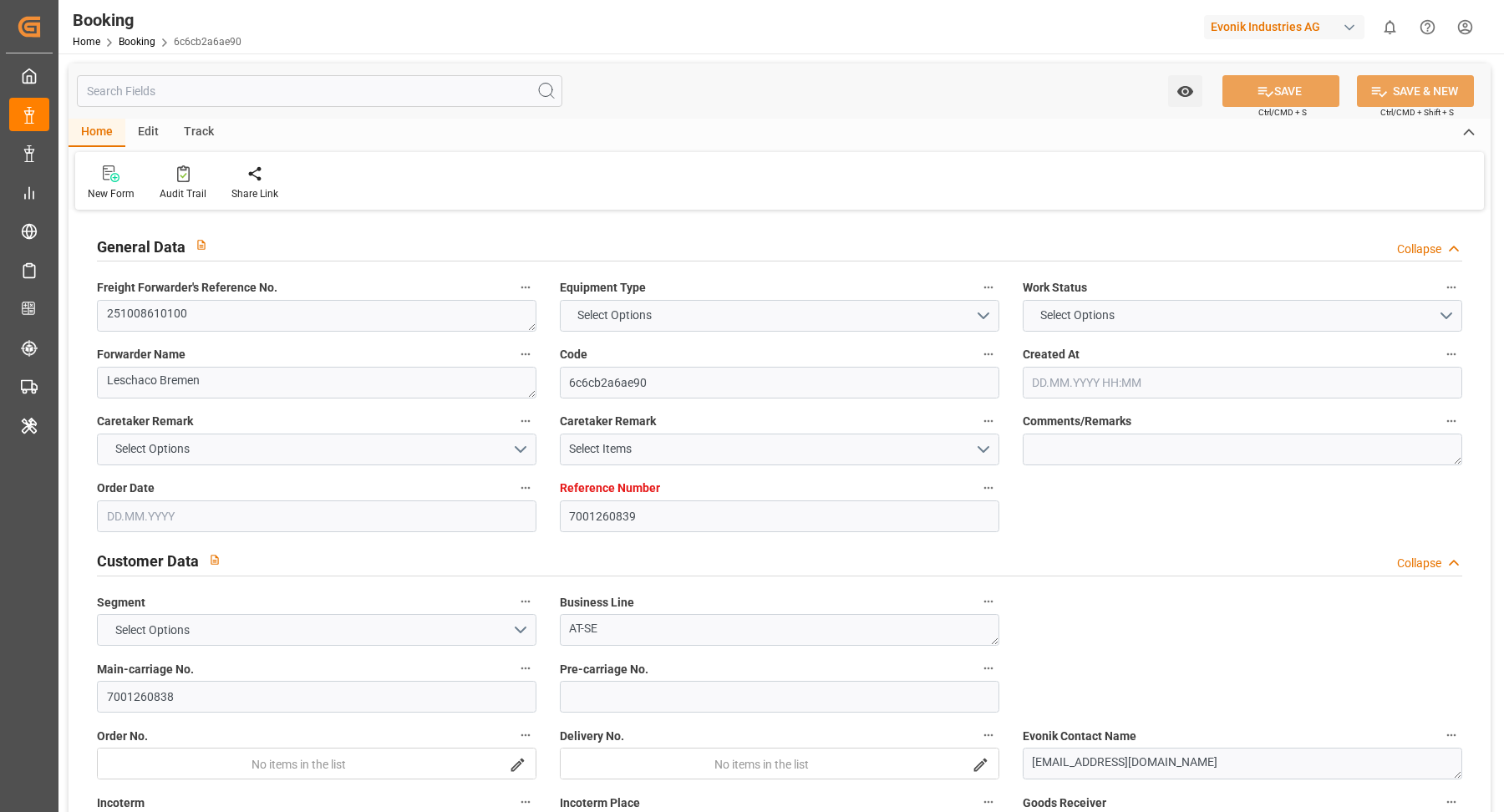
type input "BEANR"
type input "VNCMT"
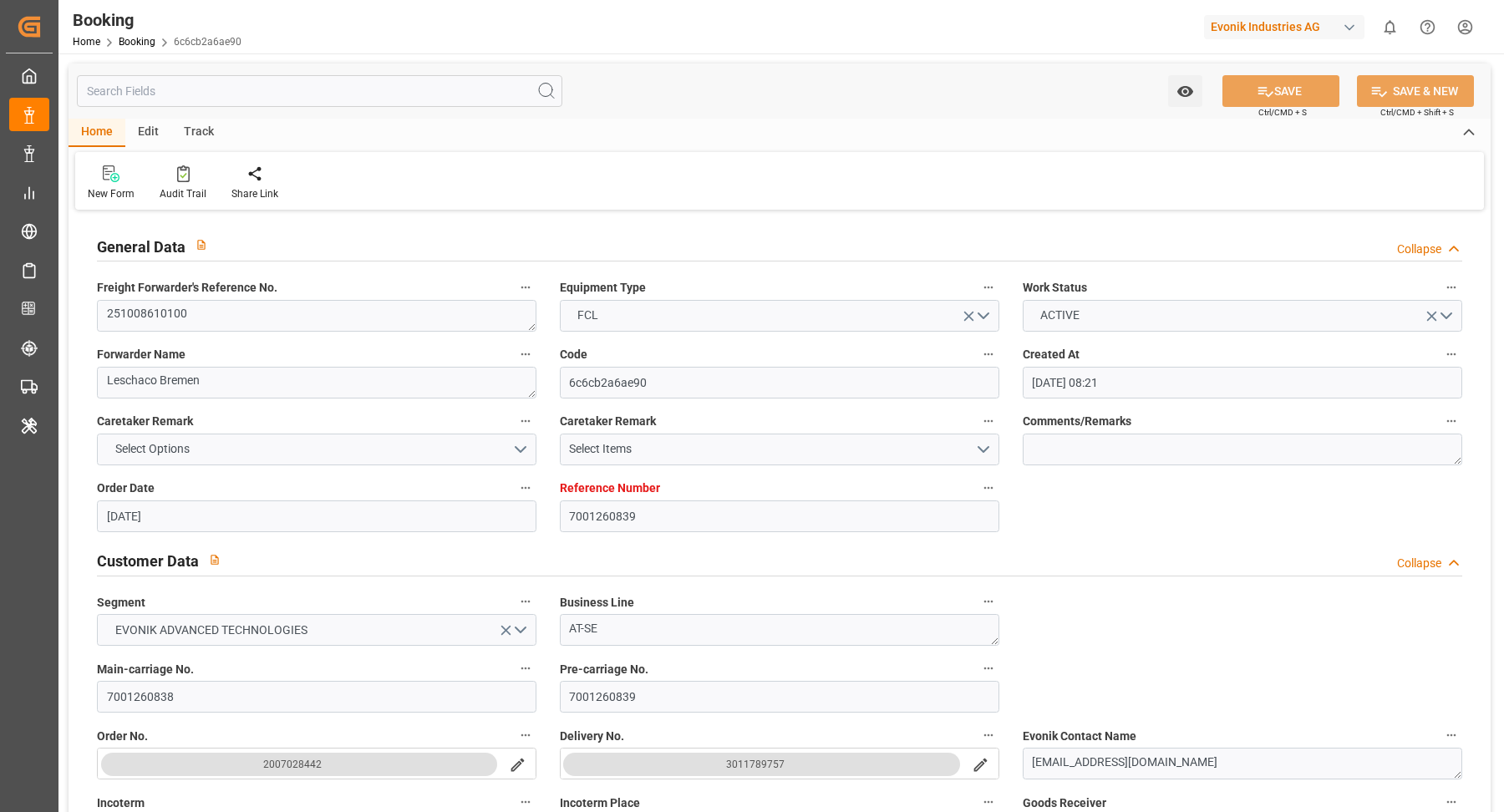
type input "28.08.2025 08:21"
type input "28.08.2025"
type input "02.12.2025"
type input "26.09.2025"
type input "26.09.2025 00:00"
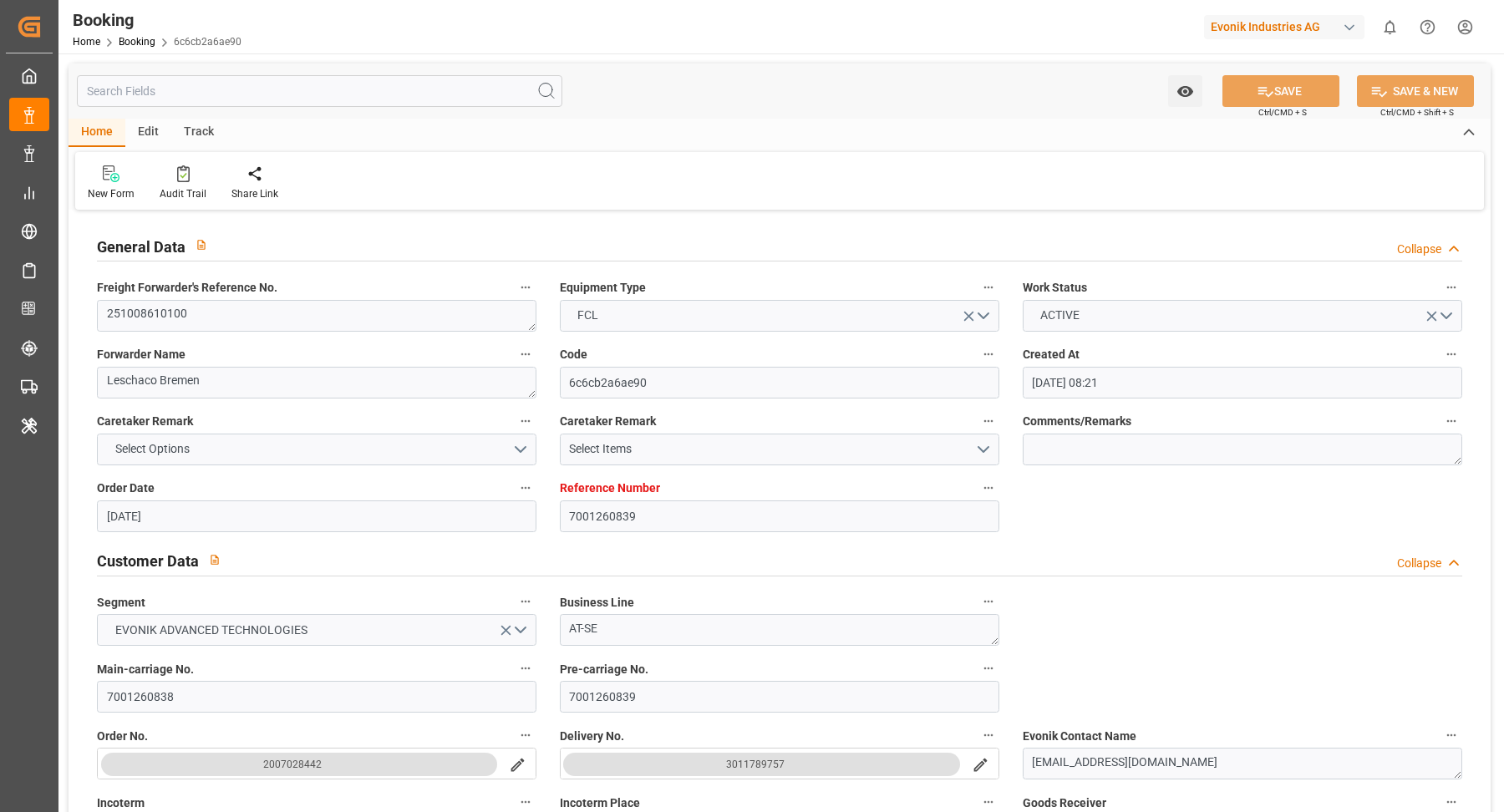
type input "26.09.2025 00:00"
type input "29.08.2025"
type input "19.09.2025"
type input "[DATE] 00:00"
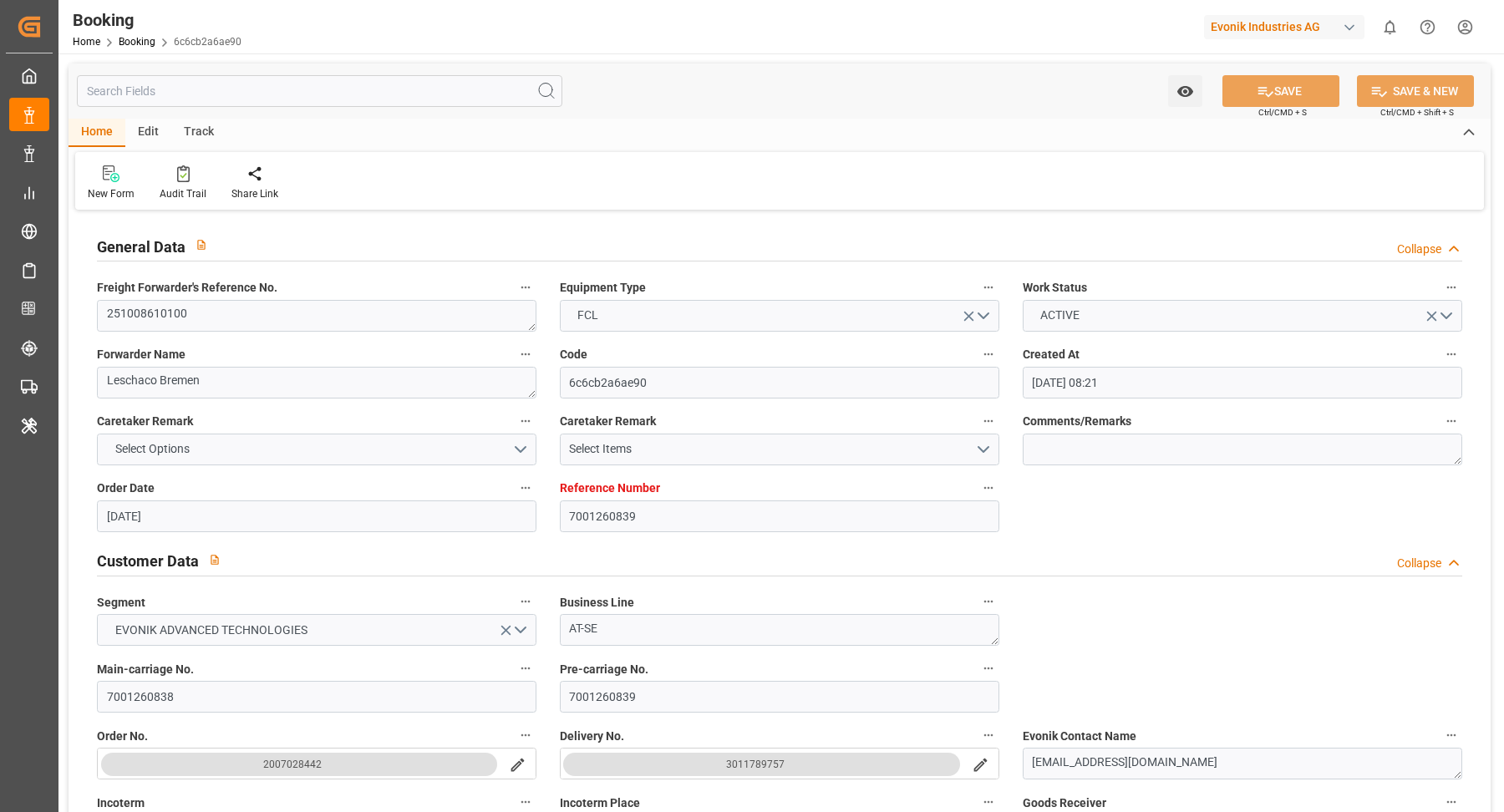
type input "12.11.2025 00:00"
type input "02.12.2025 00:00"
type input "[DATE] 07:30"
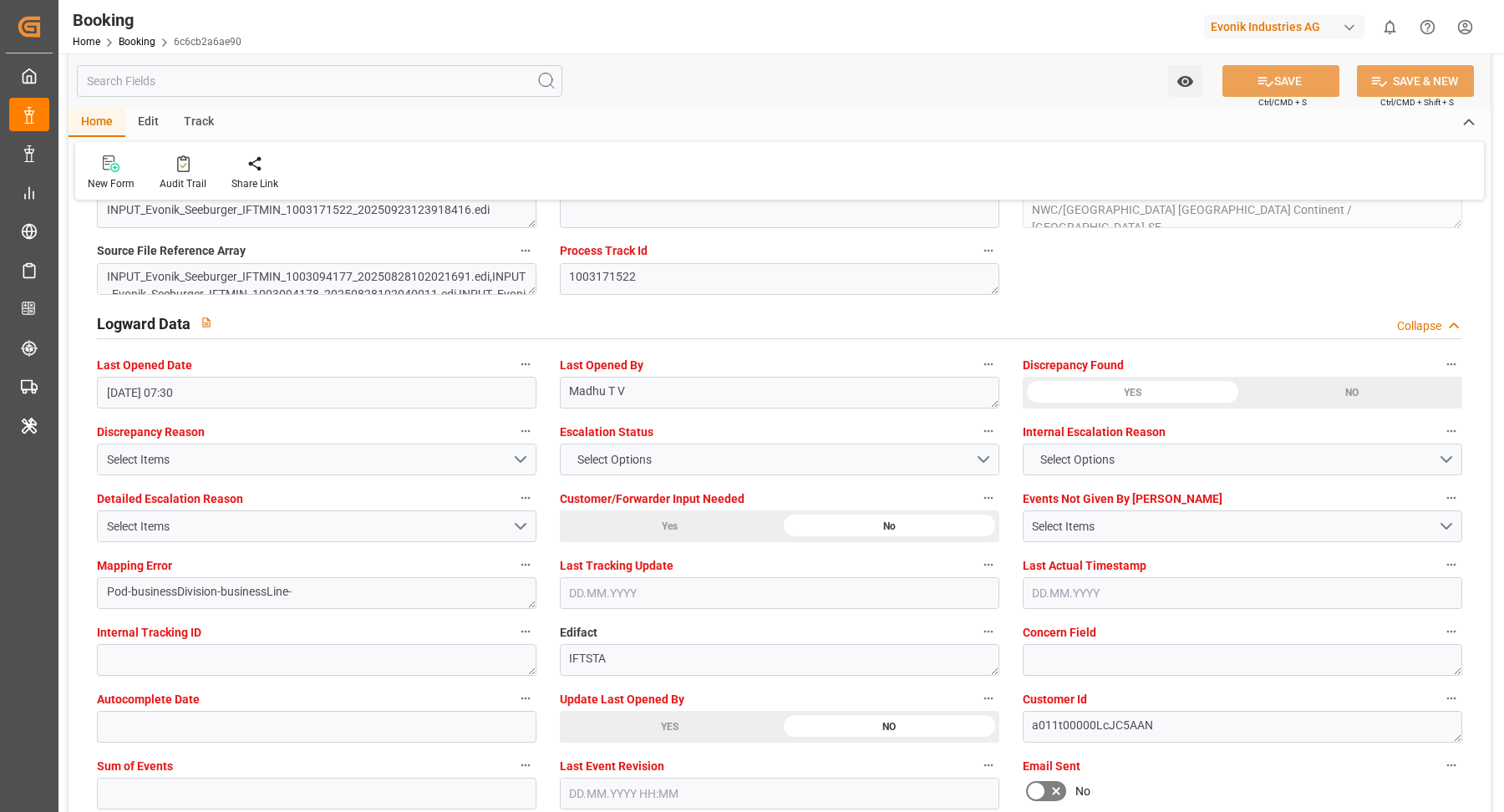
scroll to position [3062, 0]
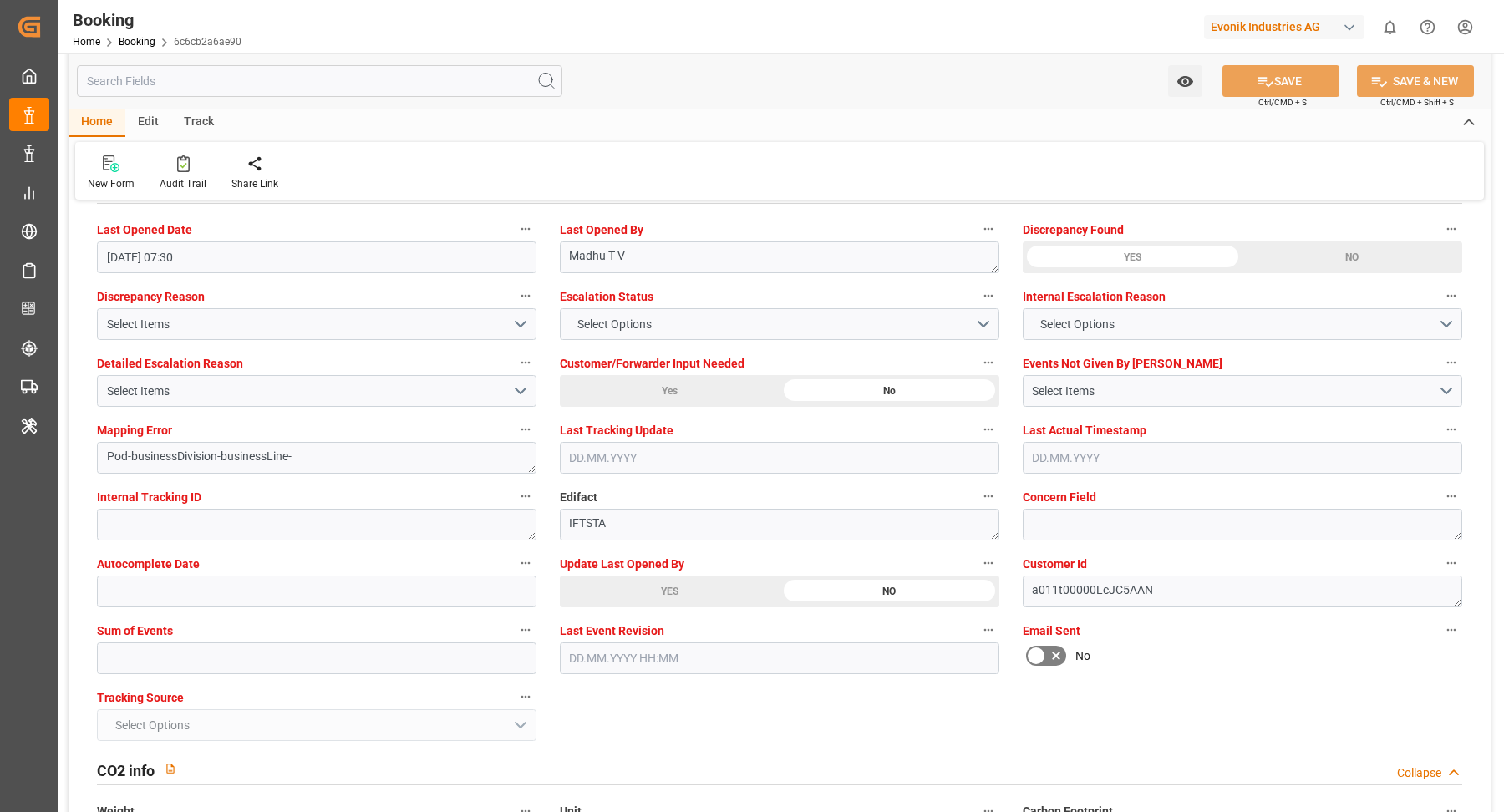
drag, startPoint x: 661, startPoint y: 595, endPoint x: 669, endPoint y: 589, distance: 10.0
click at [662, 595] on div "YES" at bounding box center [669, 592] width 219 height 32
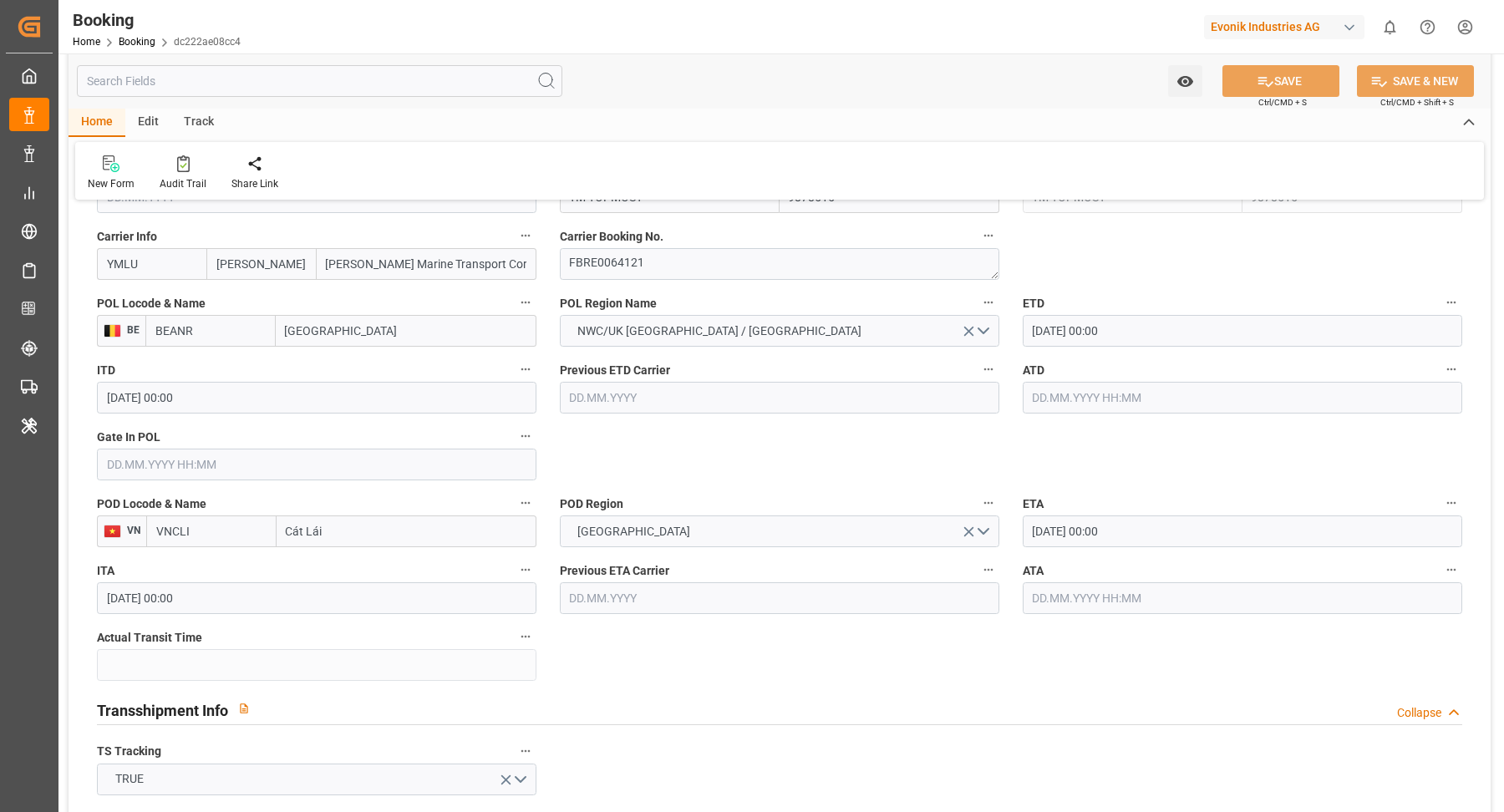
scroll to position [1562, 0]
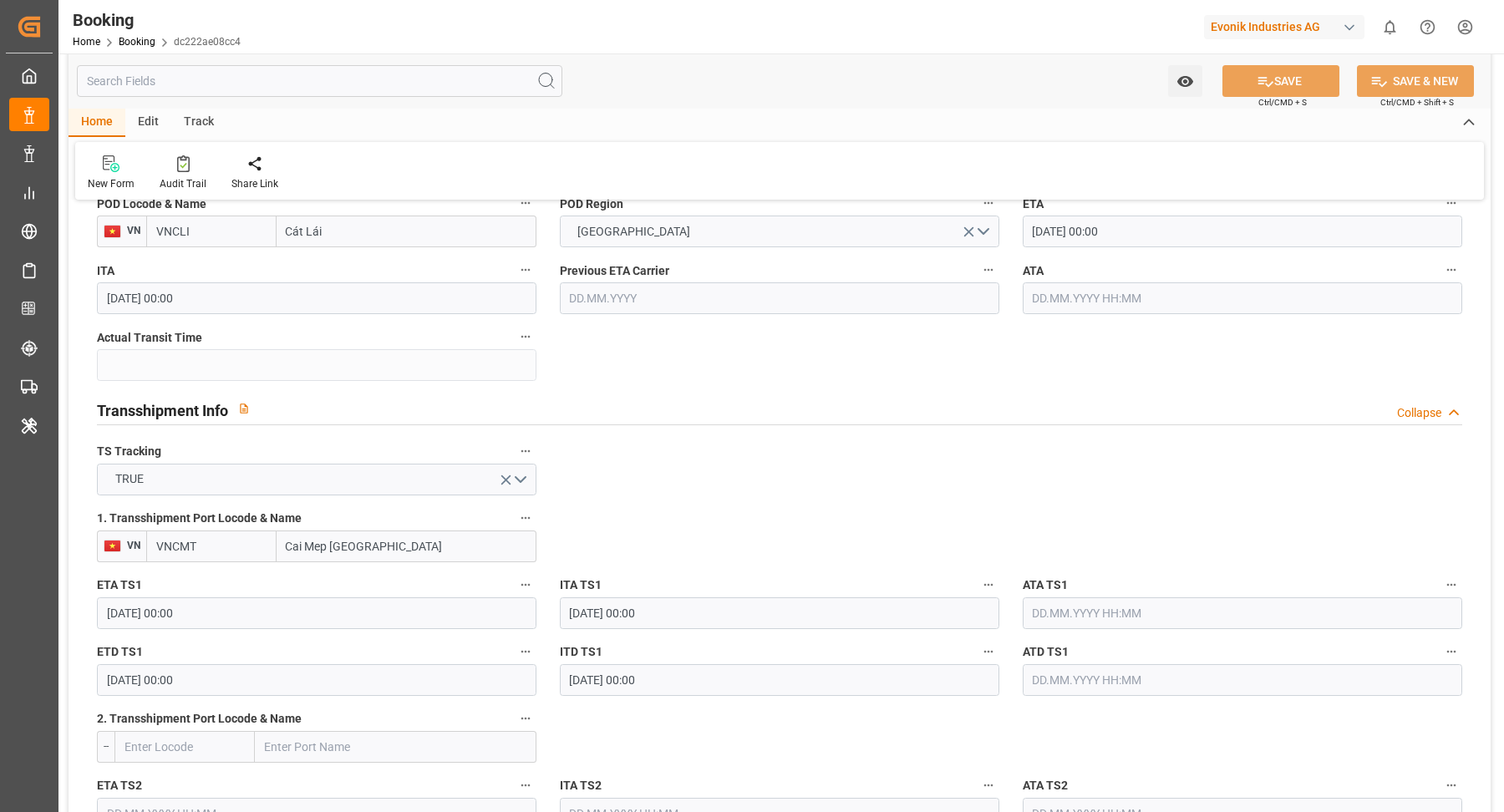
click at [265, 600] on input "[DATE] 00:00" at bounding box center [316, 613] width 440 height 32
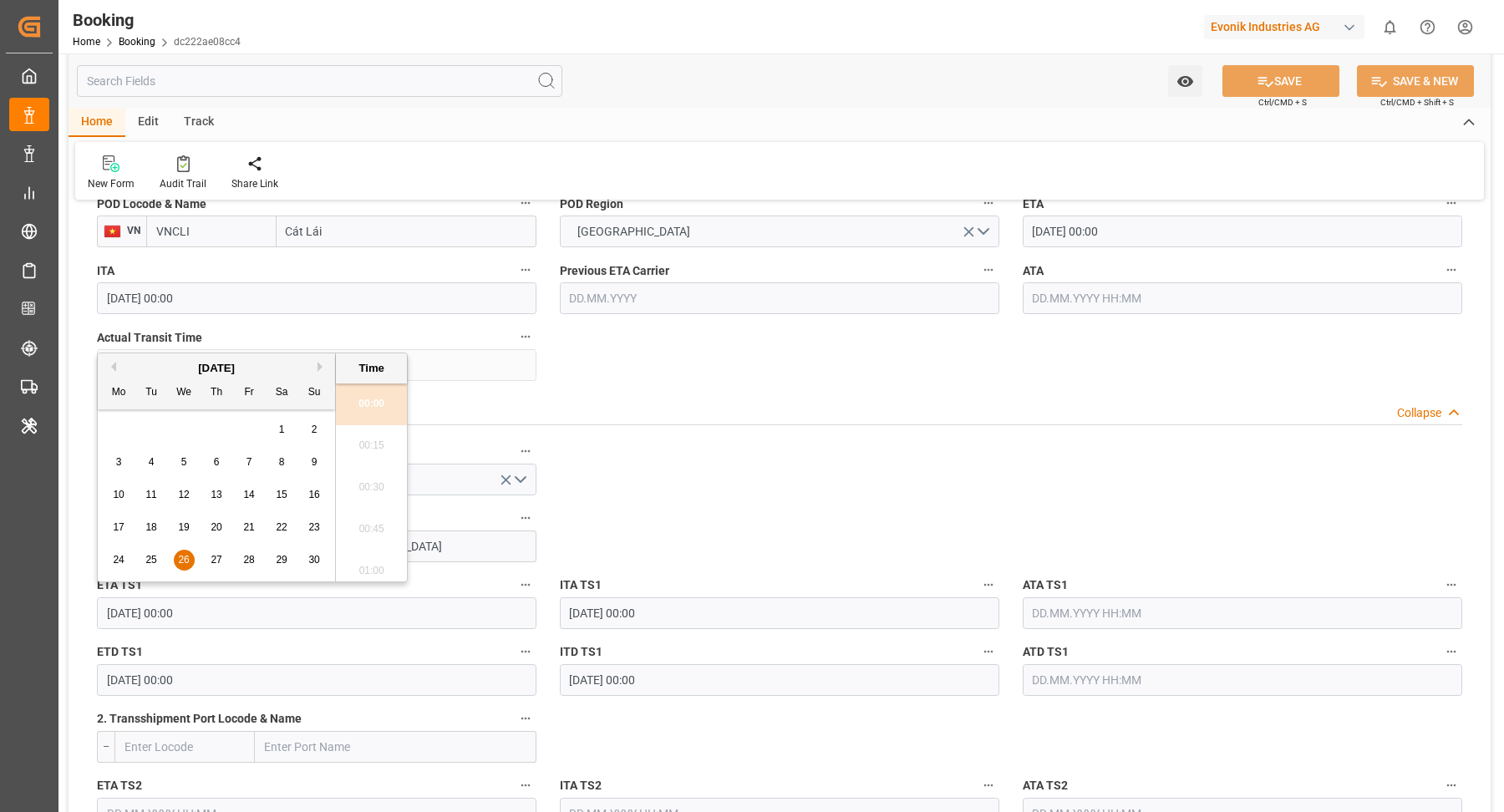
click at [214, 528] on span "20" at bounding box center [217, 527] width 11 height 11
type input "[DATE] 00:00"
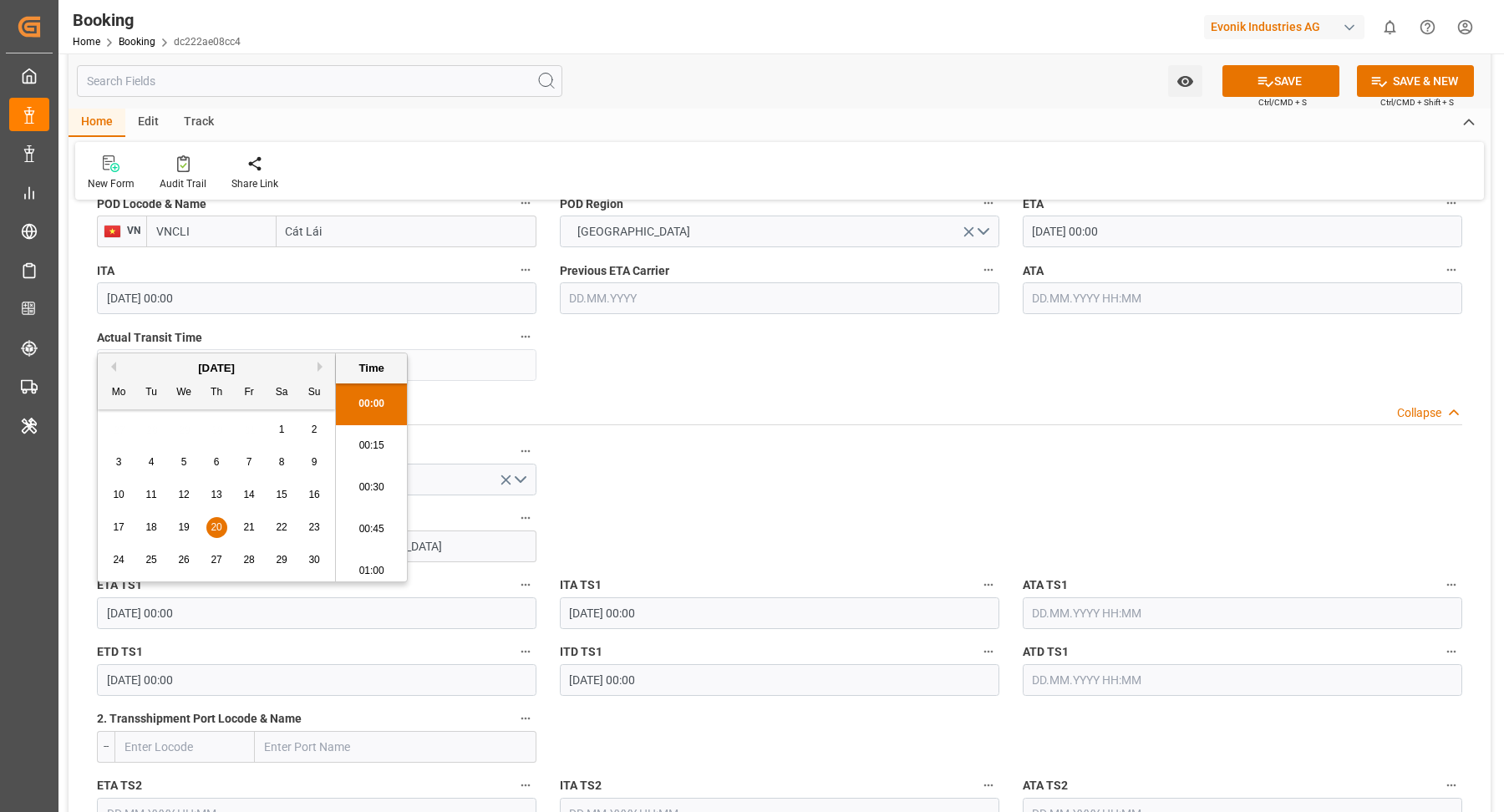
click at [240, 674] on input "28.11.2025 00:00" at bounding box center [316, 680] width 440 height 32
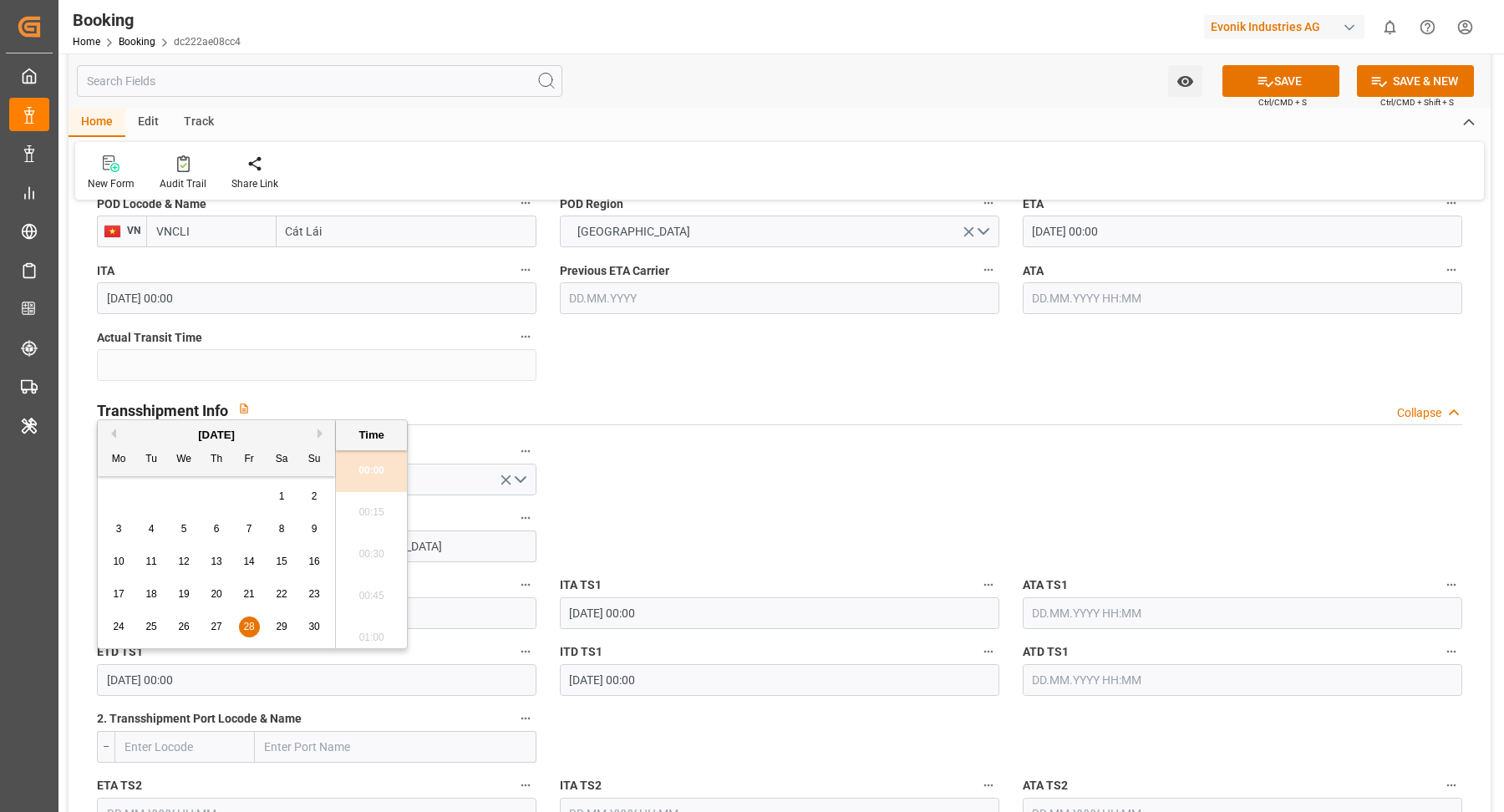
click at [218, 597] on span "20" at bounding box center [217, 594] width 11 height 11
click at [284, 595] on span "22" at bounding box center [281, 594] width 11 height 11
type input "22.11.2025 00:00"
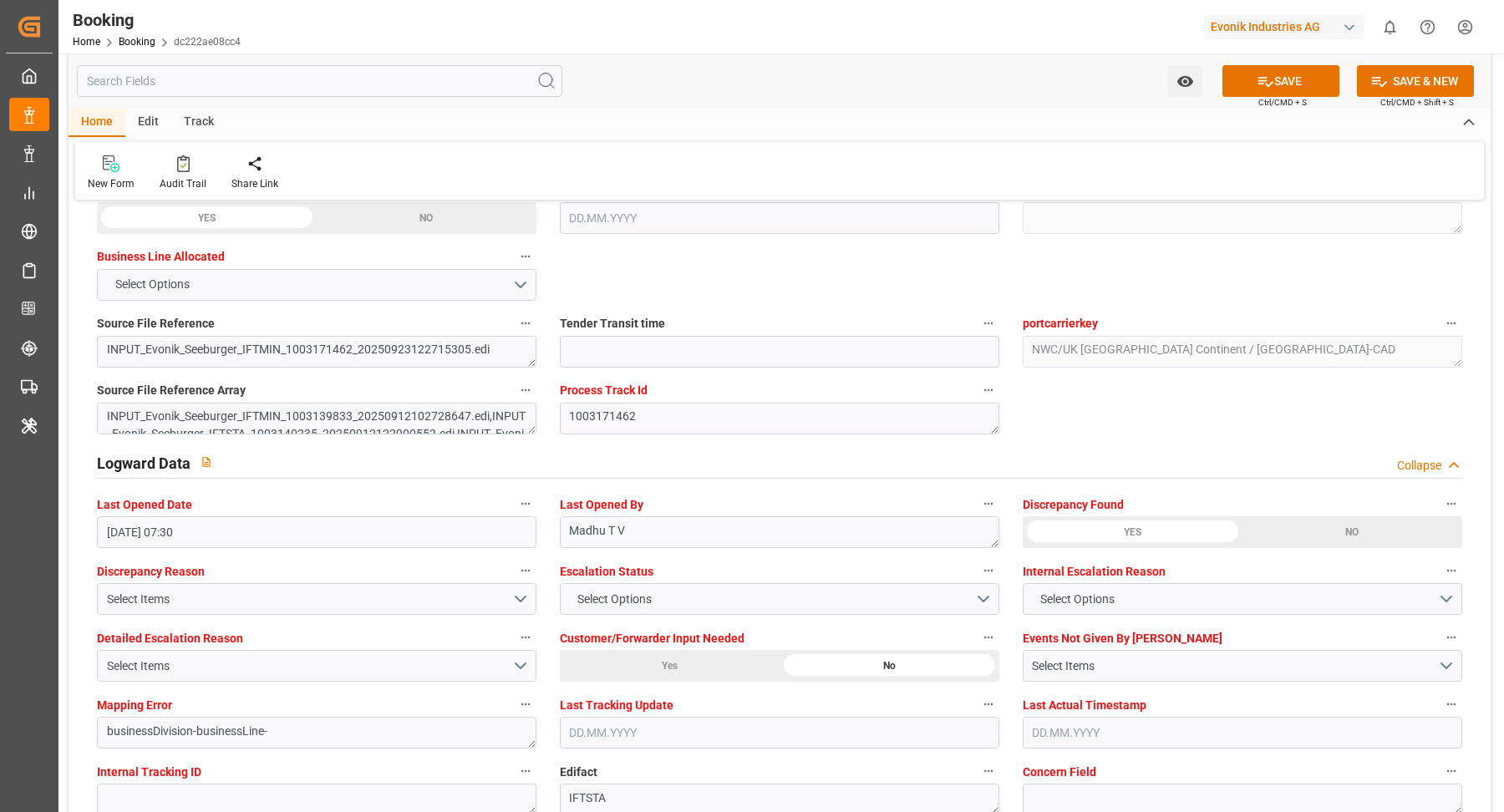
scroll to position [3029, 0]
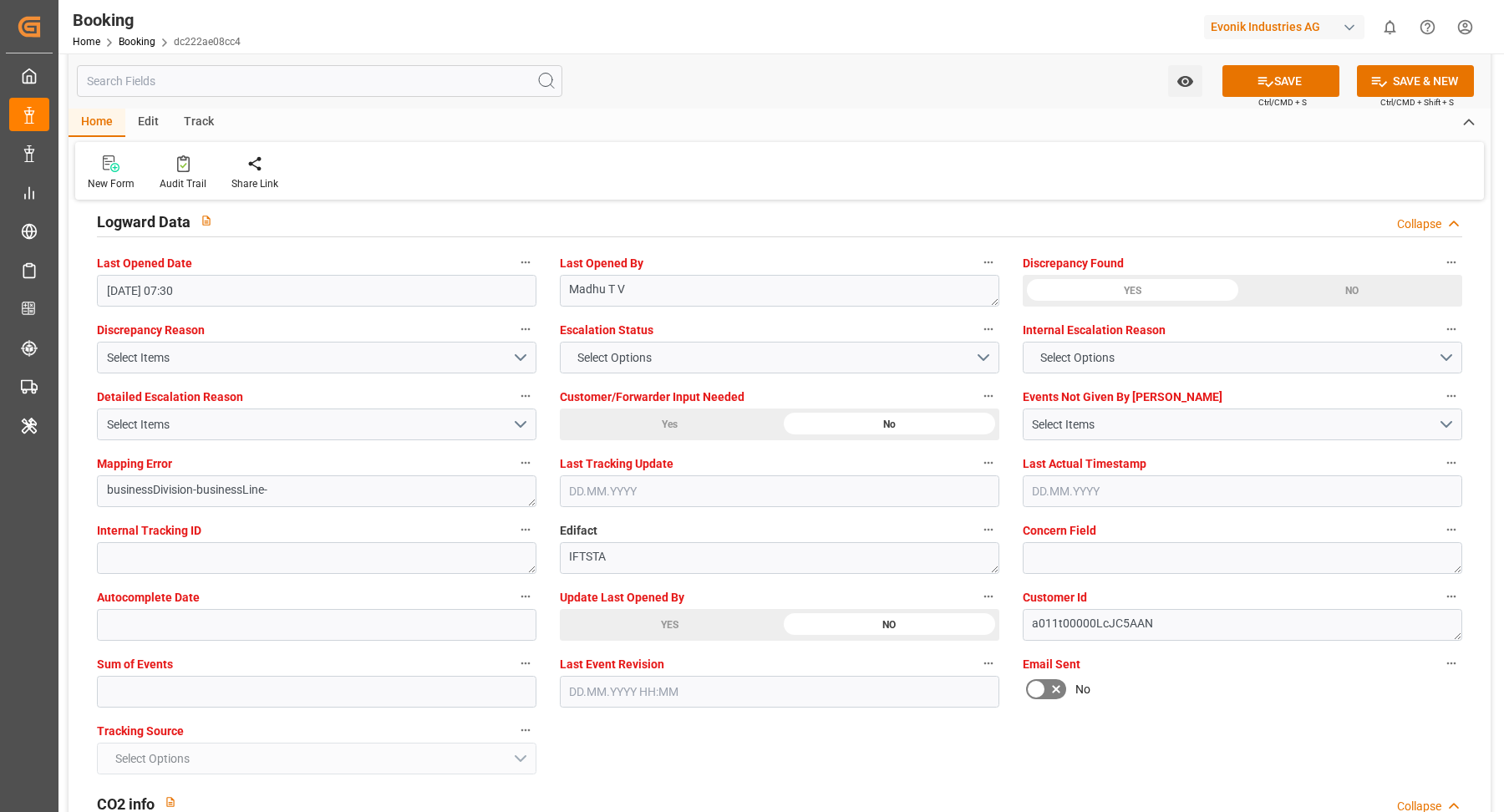
click at [713, 618] on div "YES" at bounding box center [669, 625] width 219 height 32
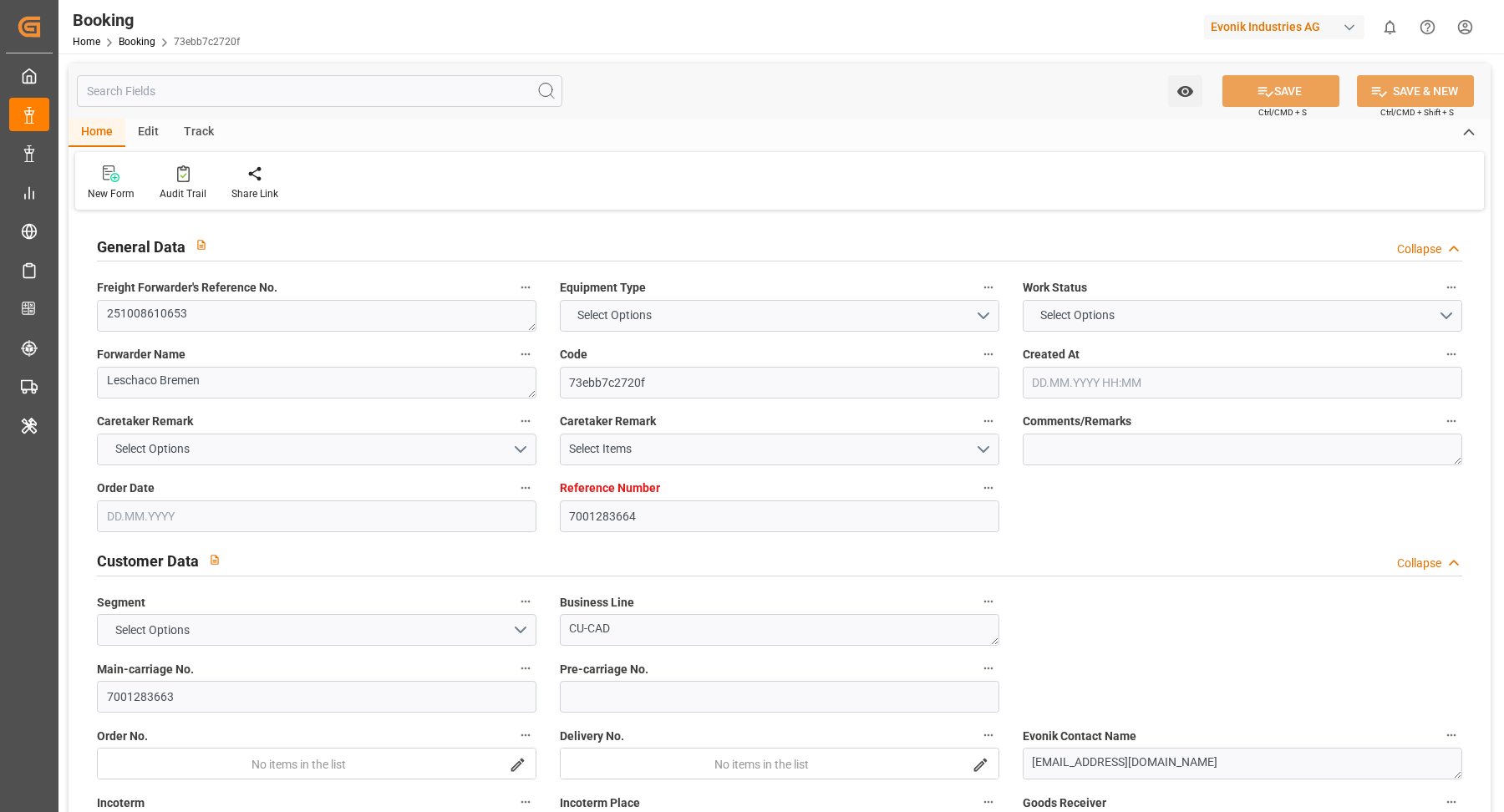
type input "7001283664"
type input "9632167"
type input "Maersk"
type input "Maersk Line AS"
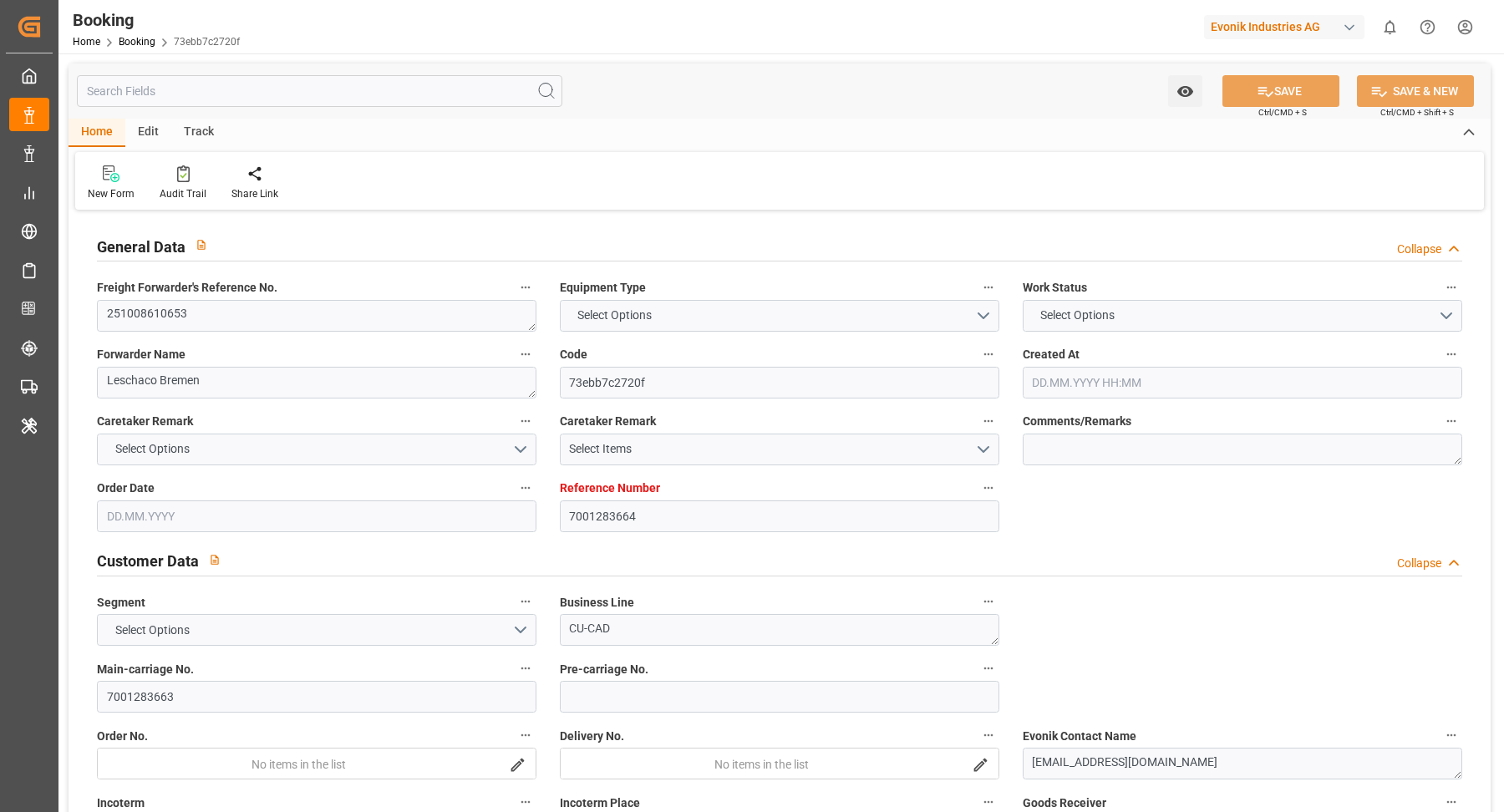
type input "EUNWC"
type input "CNLIH"
click at [263, 310] on textarea "251008610653" at bounding box center [316, 316] width 440 height 32
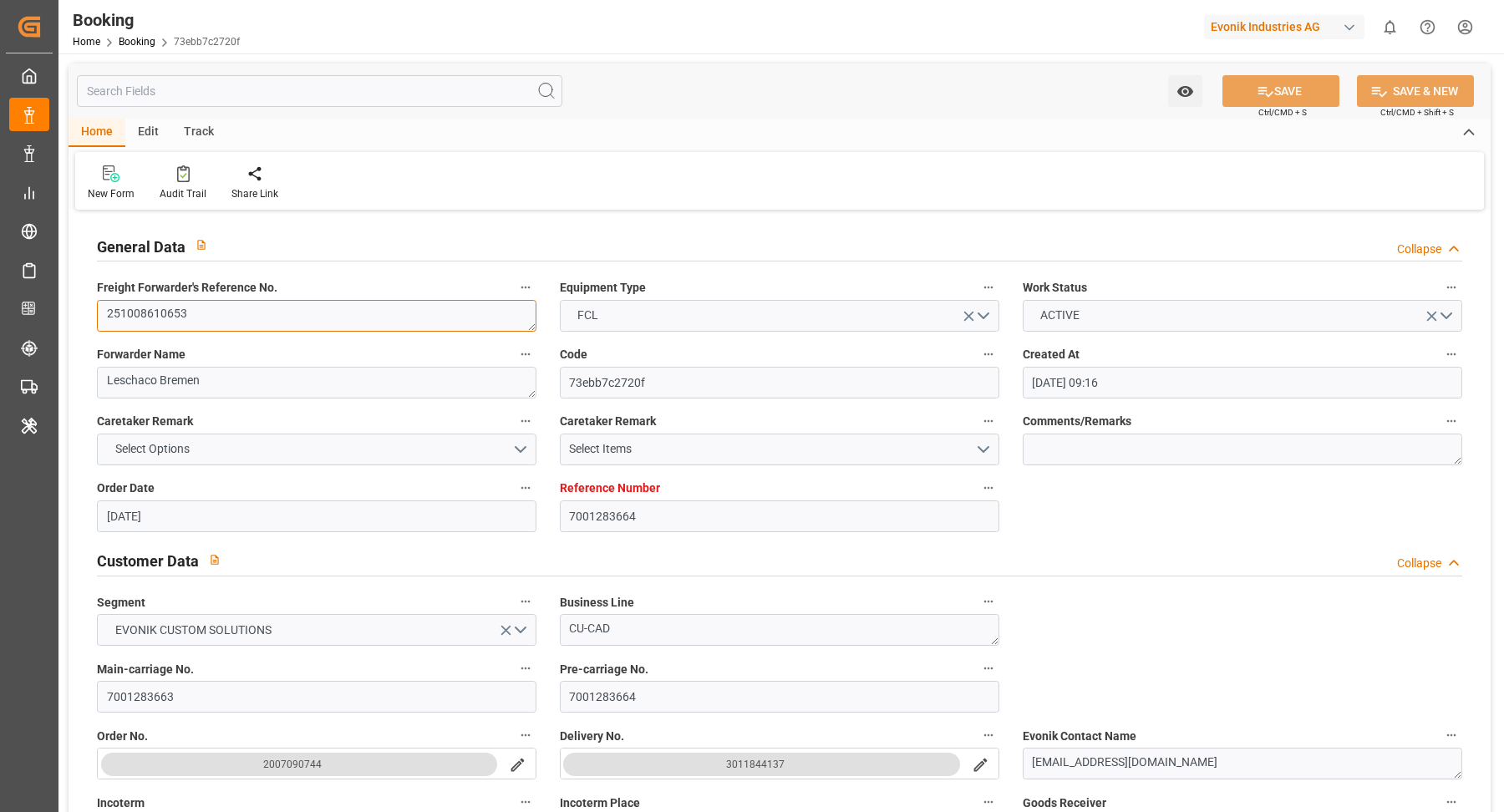
type input "24.09.2025 09:16"
type input "24.09.2025"
type input "01.12.2025"
type input "08.10.2025"
type input "08.10.2025 00:00"
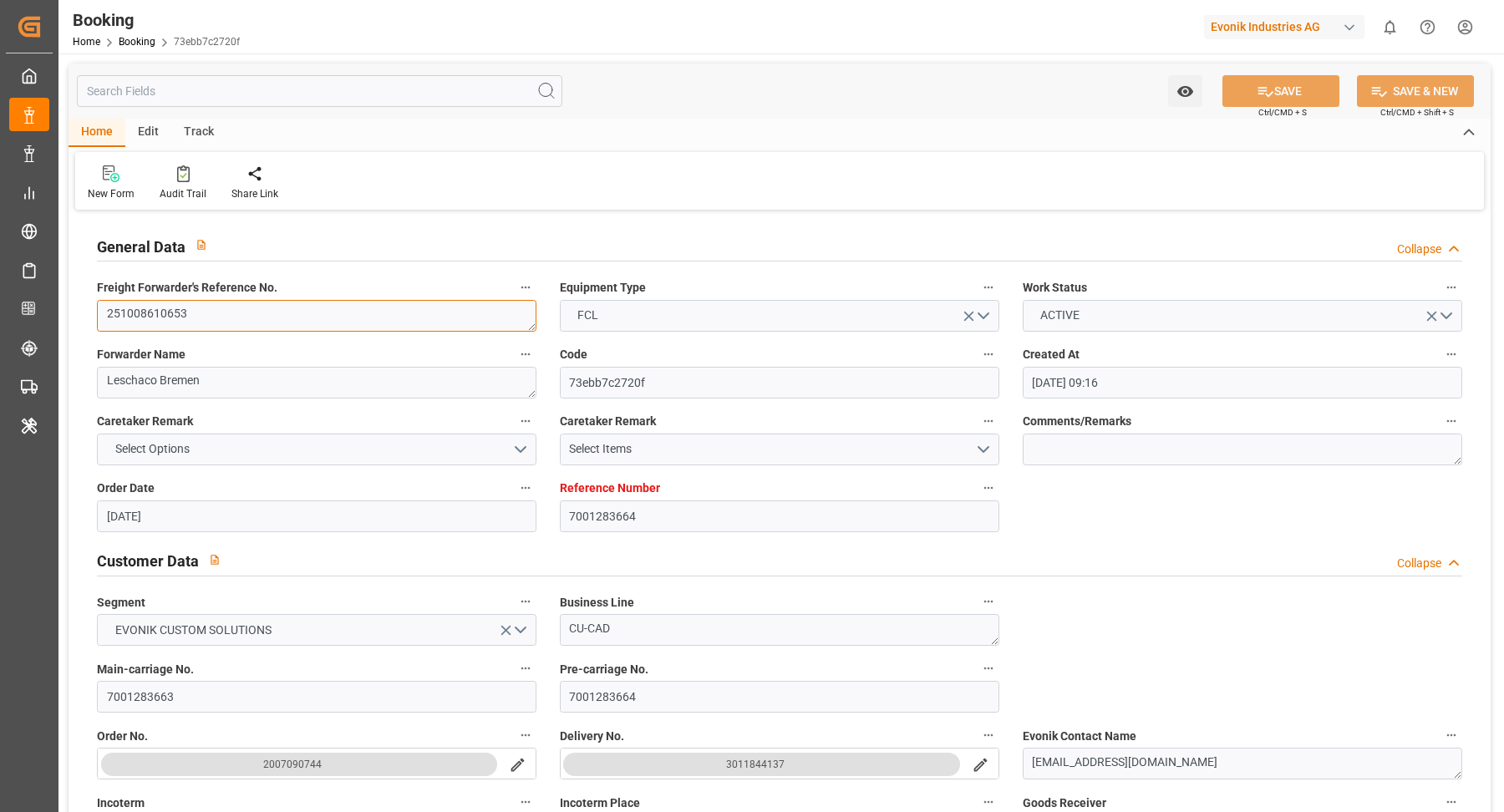
type input "08.10.2025 00:00"
type input "[DATE]"
type input "26.09.2025"
type input "18.10.2025 00:00"
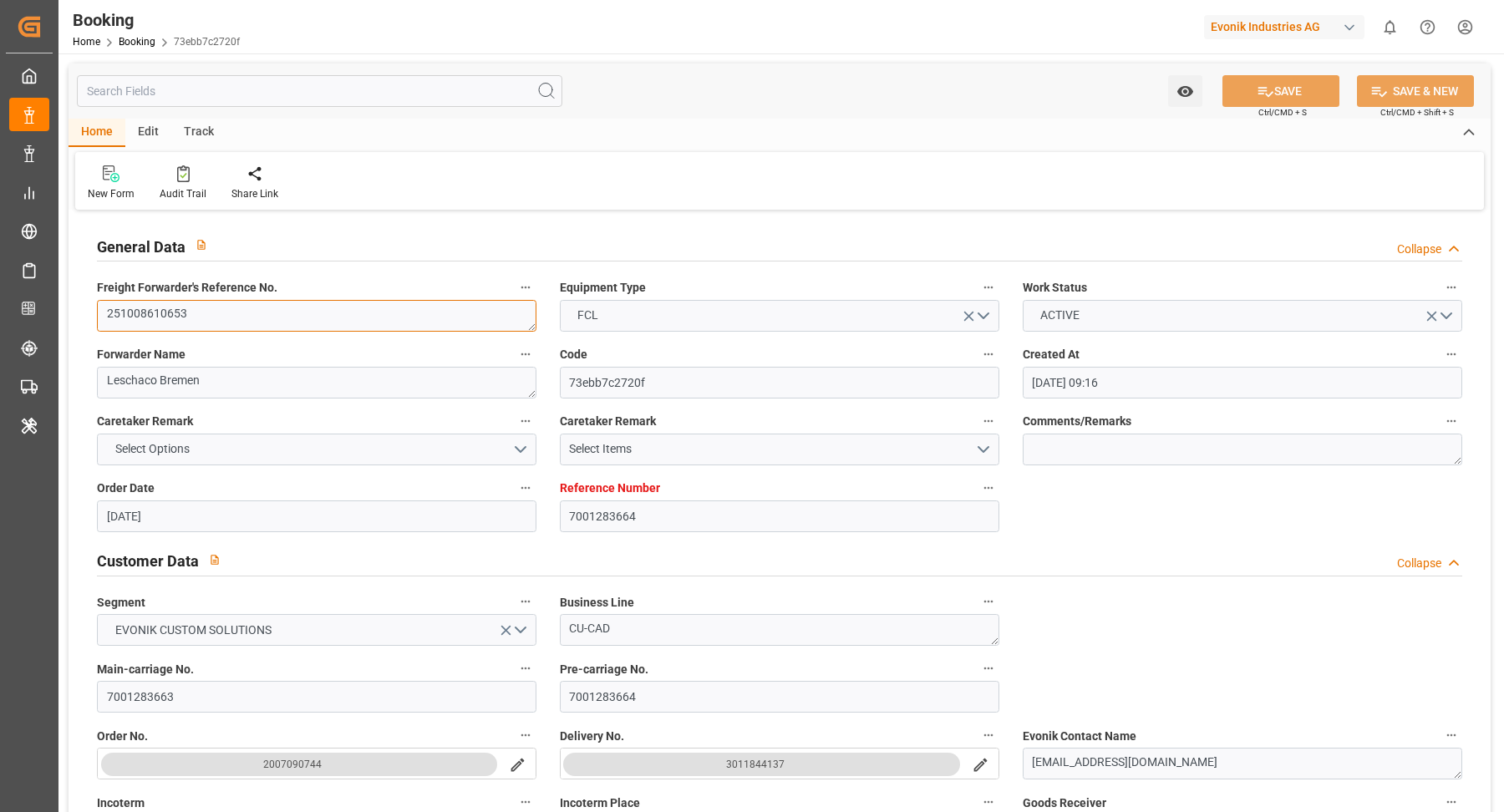
type input "01.12.2025 00:00"
type input "26.09.2025 07:12"
click at [263, 310] on textarea "251008610653" at bounding box center [316, 316] width 440 height 32
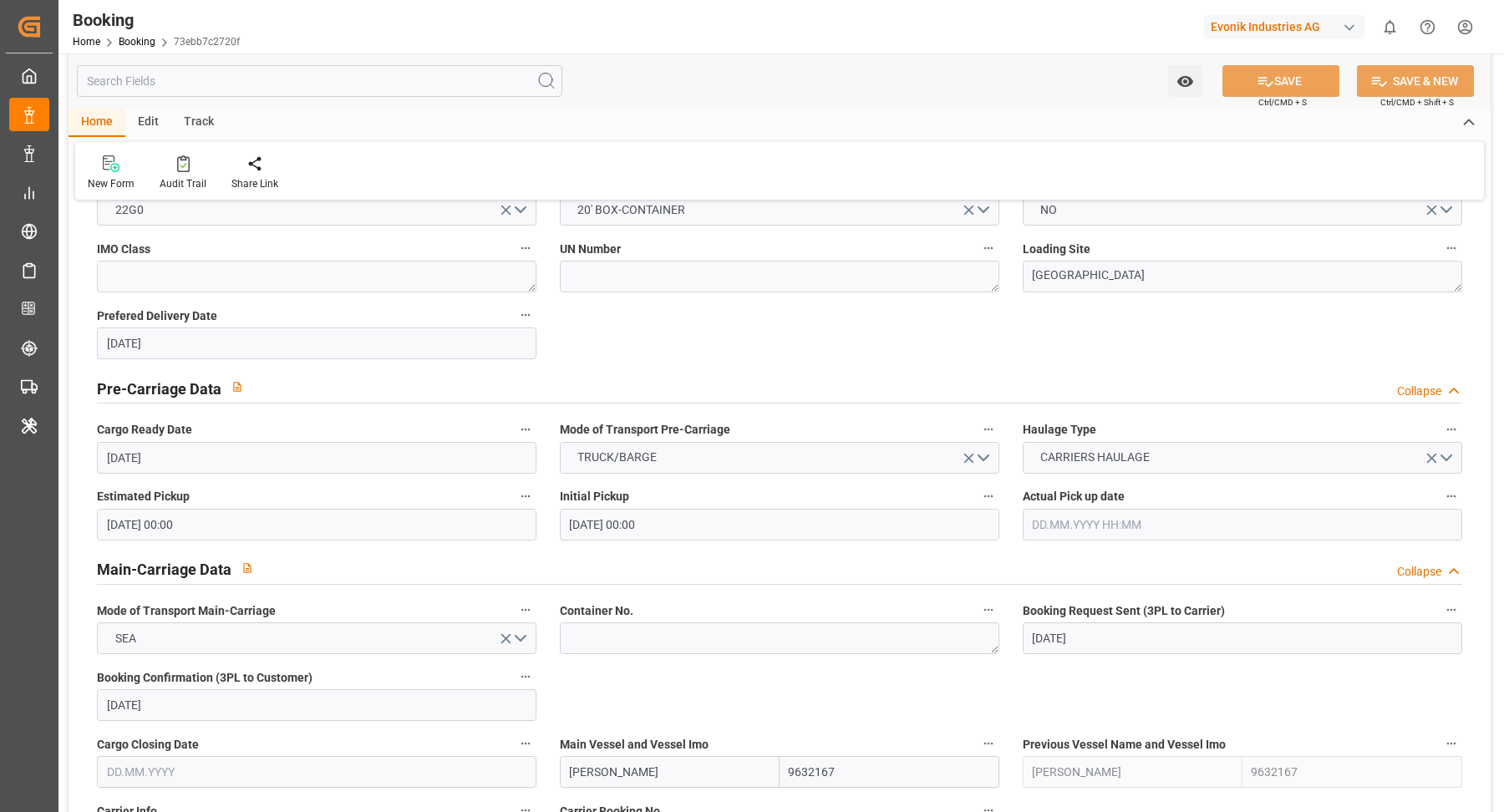
scroll to position [1033, 0]
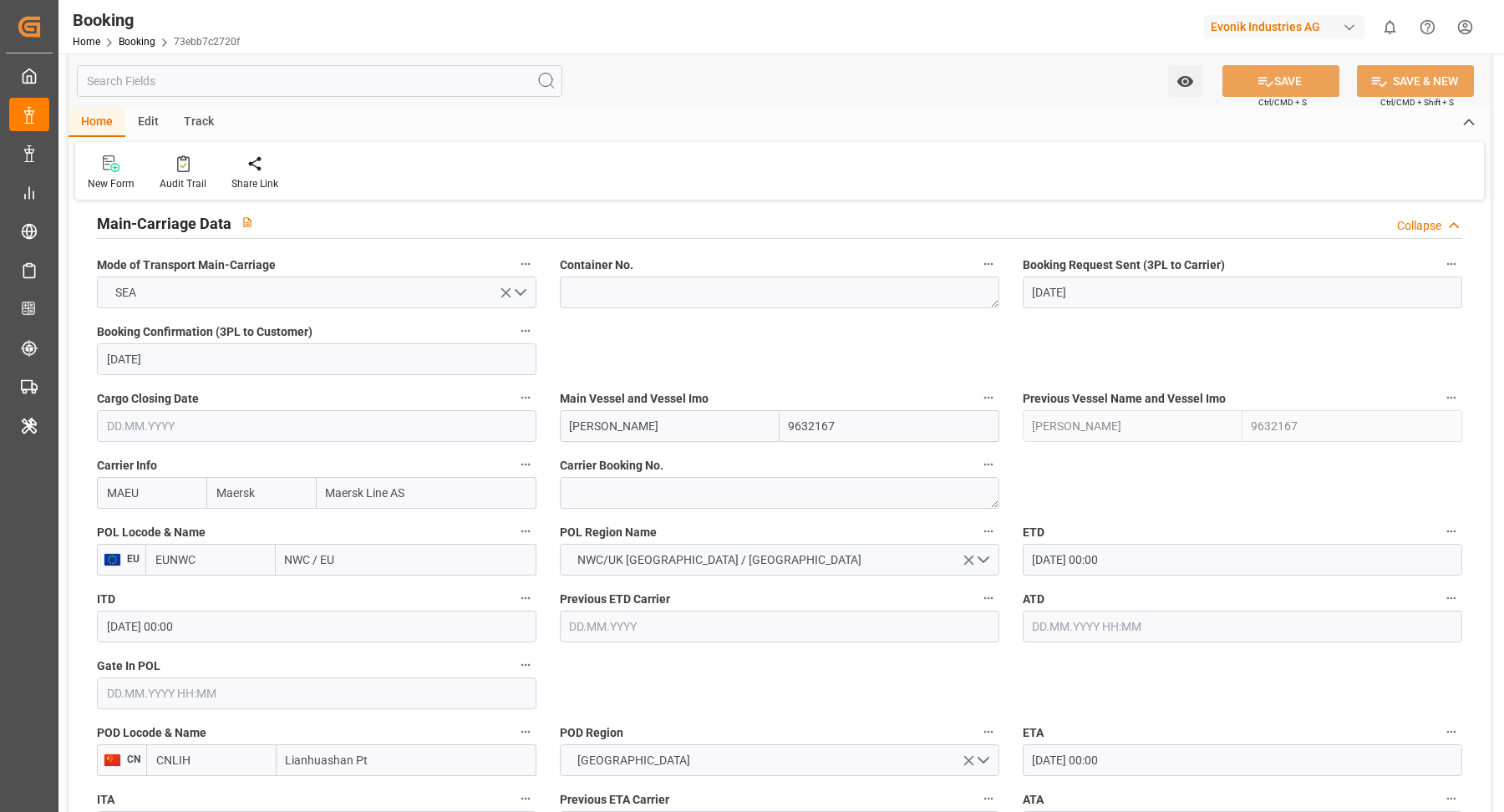
click at [354, 566] on input "NWC / EU" at bounding box center [406, 560] width 261 height 32
type input "rotterdamn"
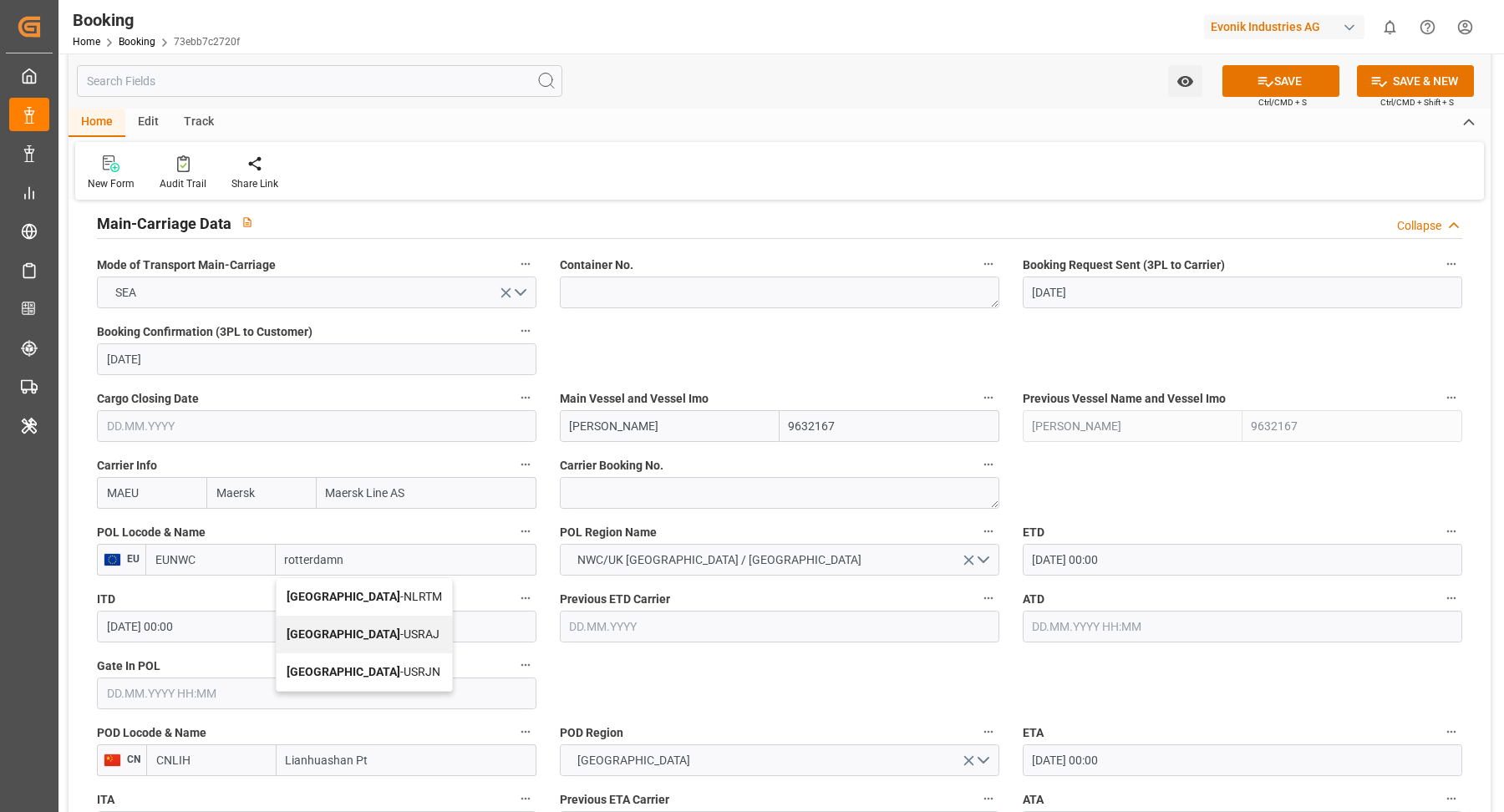
click at [350, 590] on span "Rotterdam - NLRTM" at bounding box center [365, 596] width 156 height 13
type input "NLRTM"
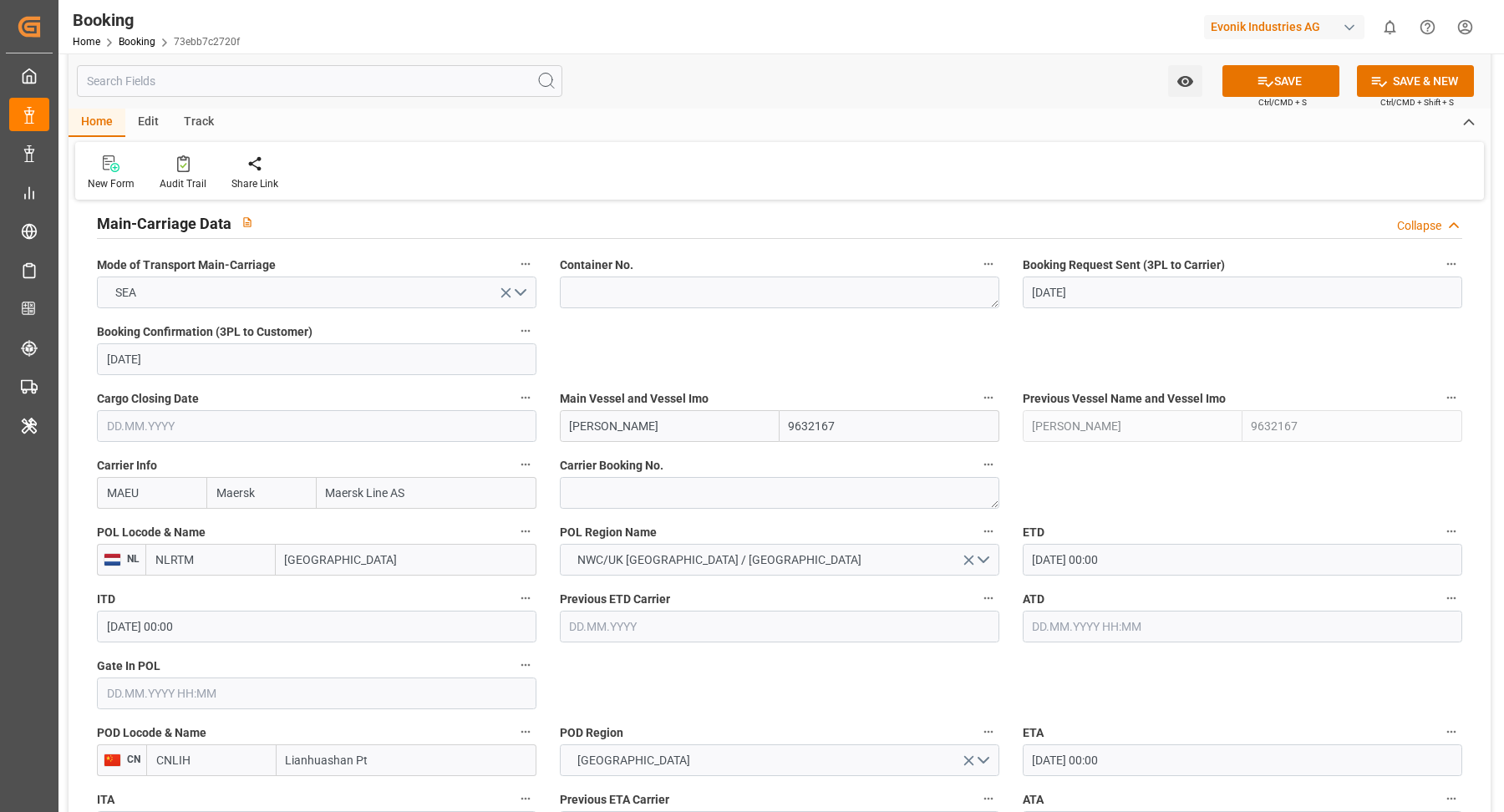
type input "[GEOGRAPHIC_DATA]"
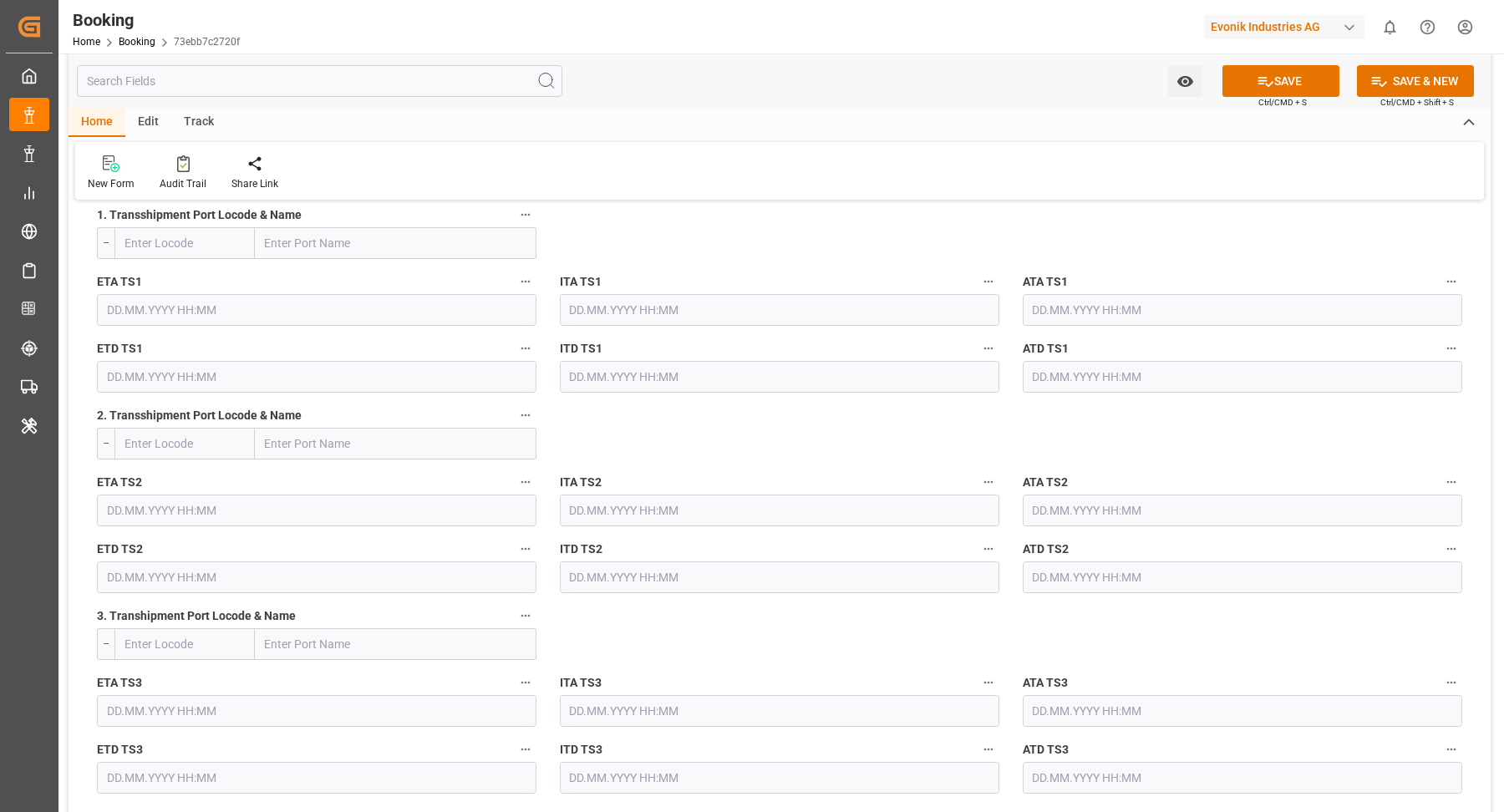
scroll to position [1632, 0]
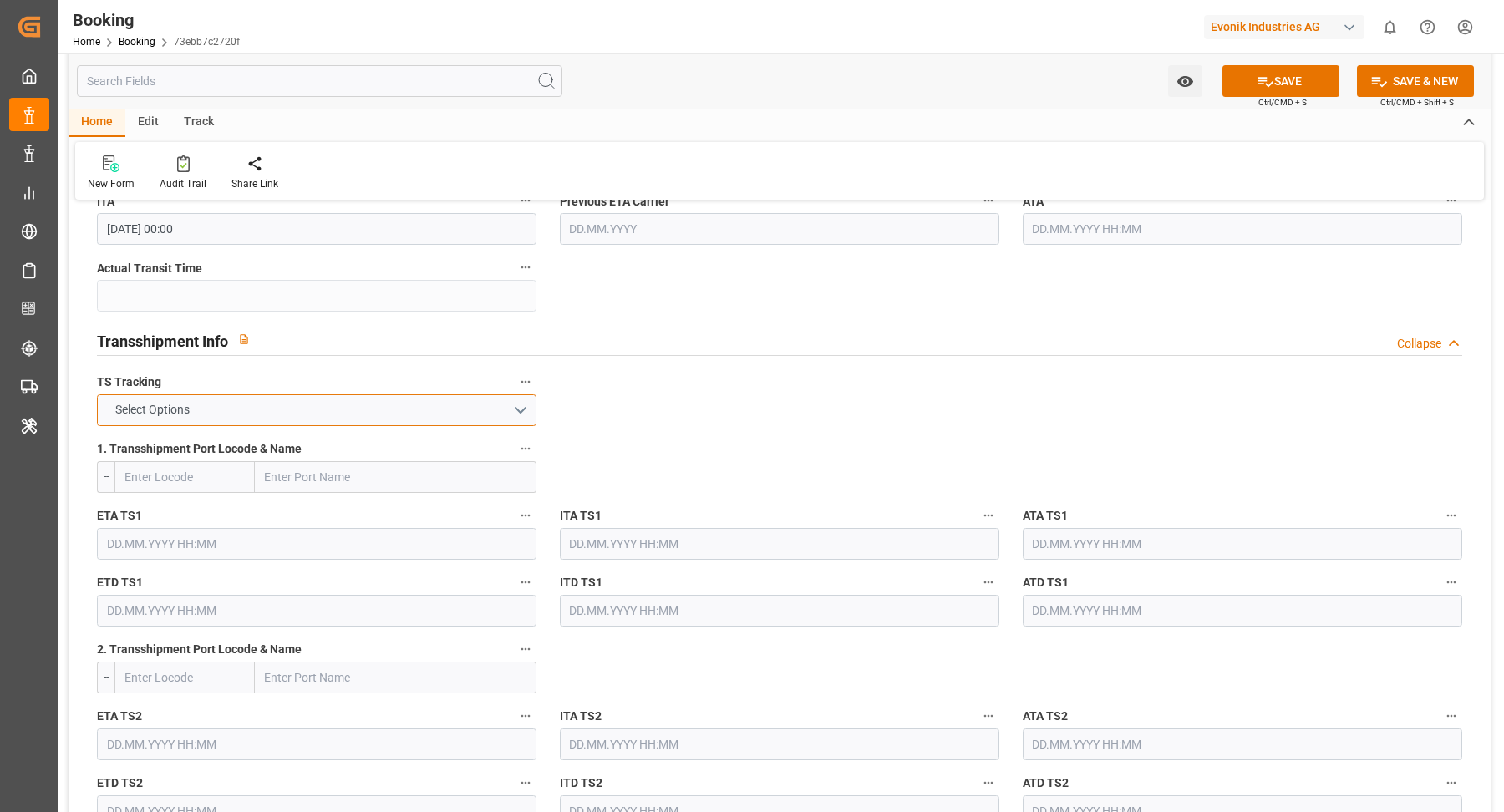
click at [504, 420] on button "Select Options" at bounding box center [316, 411] width 440 height 32
click at [338, 436] on div "FALSE" at bounding box center [316, 449] width 438 height 35
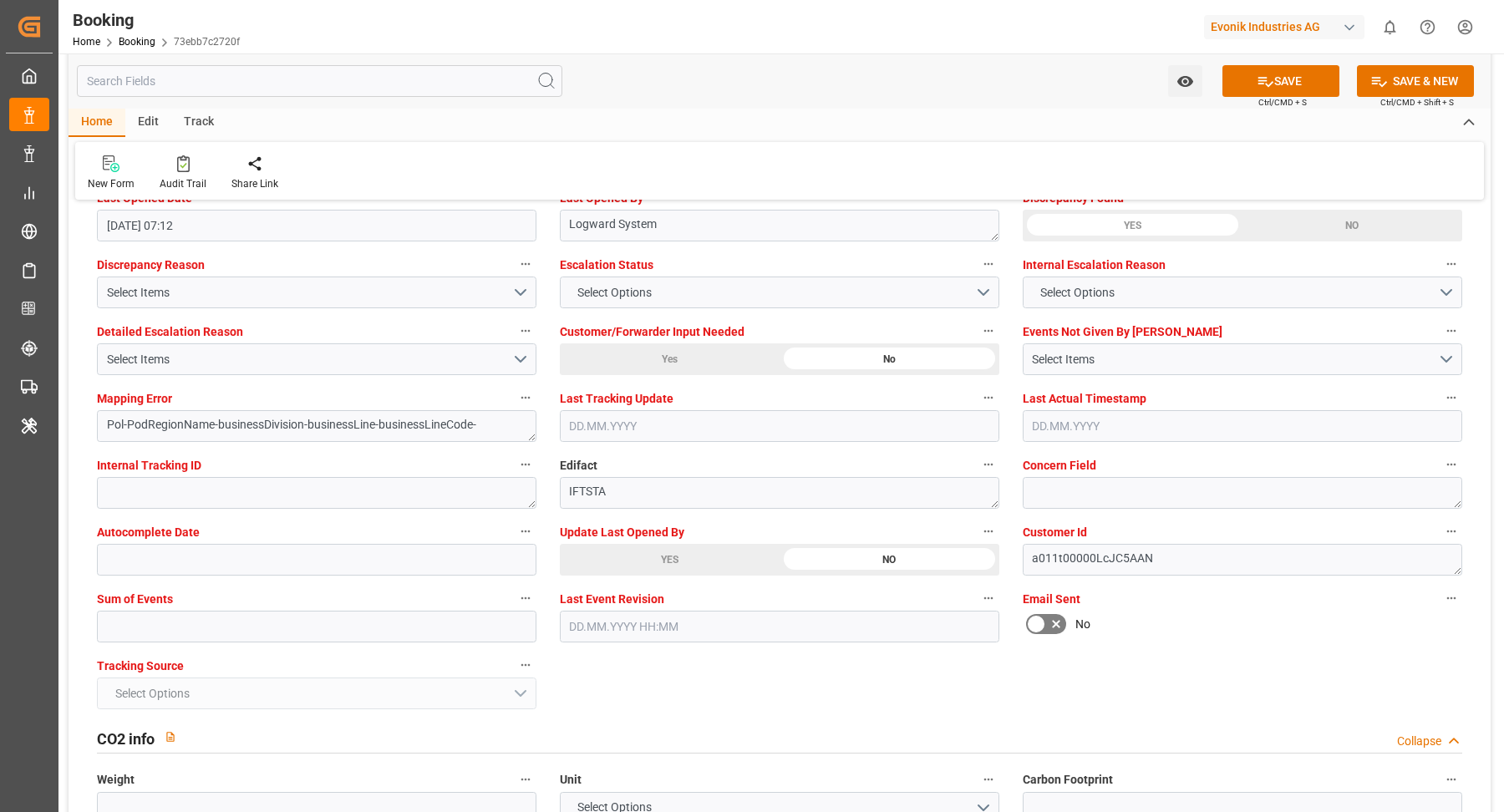
scroll to position [3081, 0]
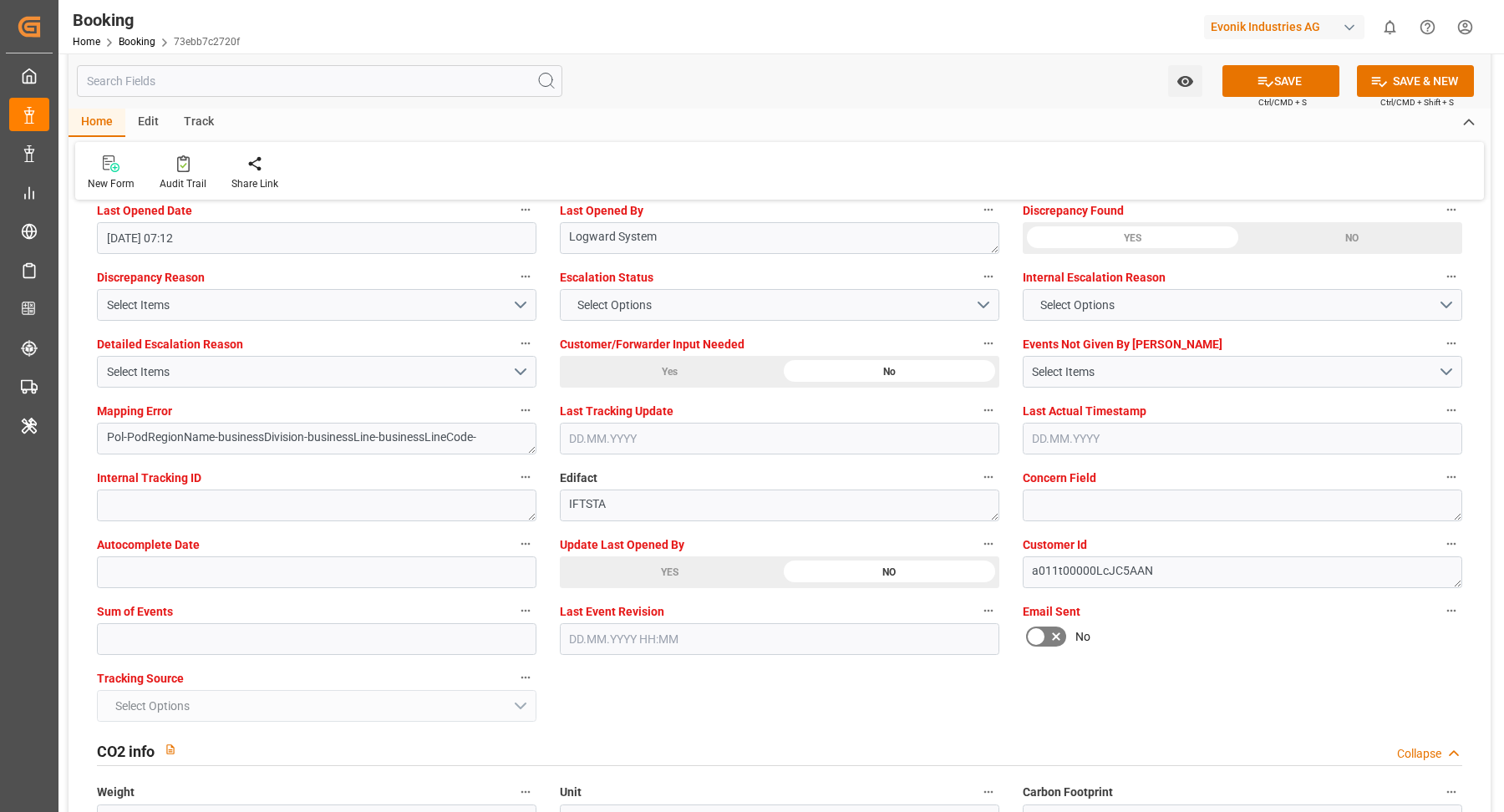
click at [673, 571] on div "YES" at bounding box center [669, 572] width 219 height 32
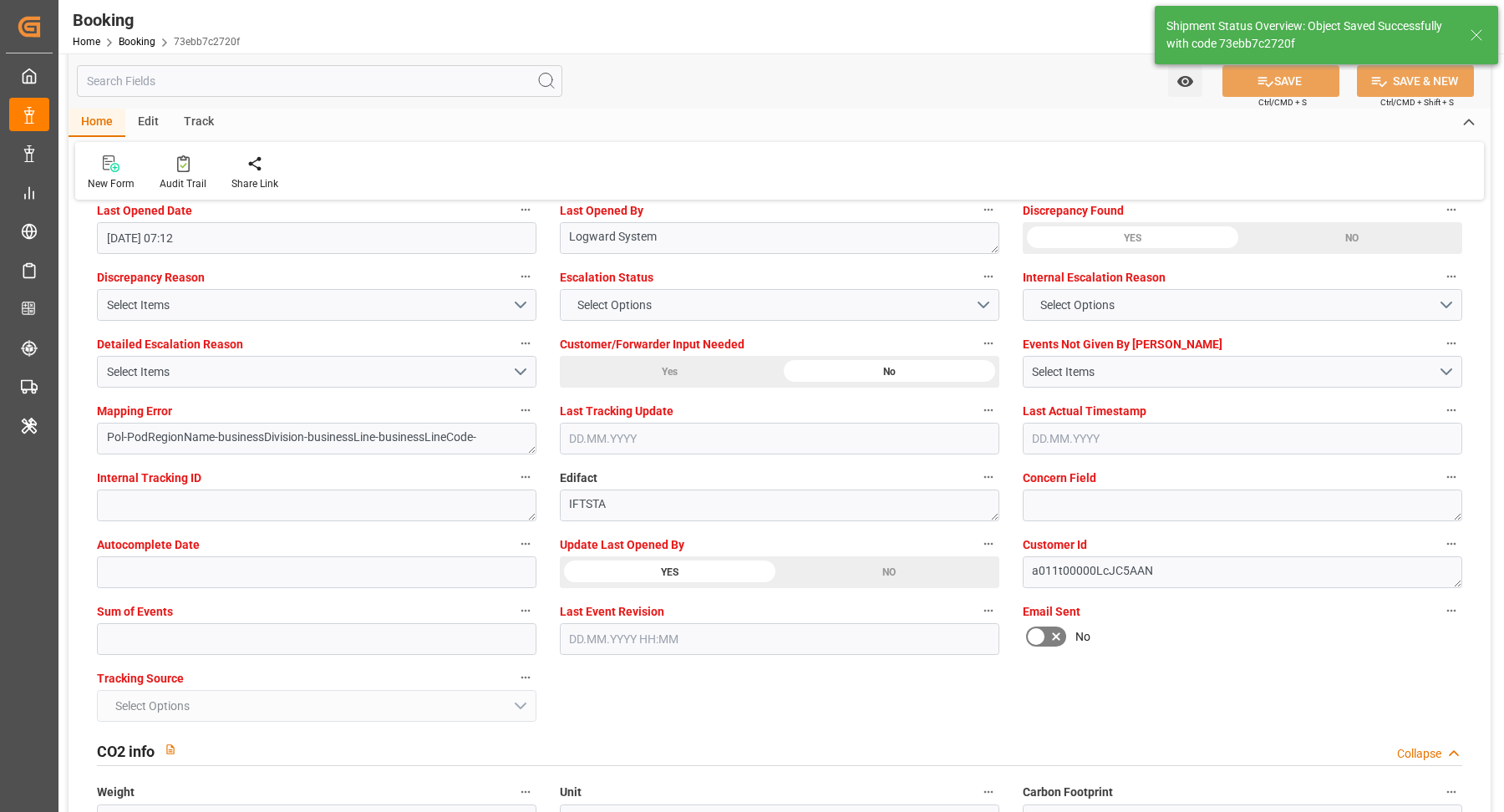
type textarea "[PERSON_NAME]"
type textarea "businessDivision-businessLine-"
type input "26.09.2025 09:04"
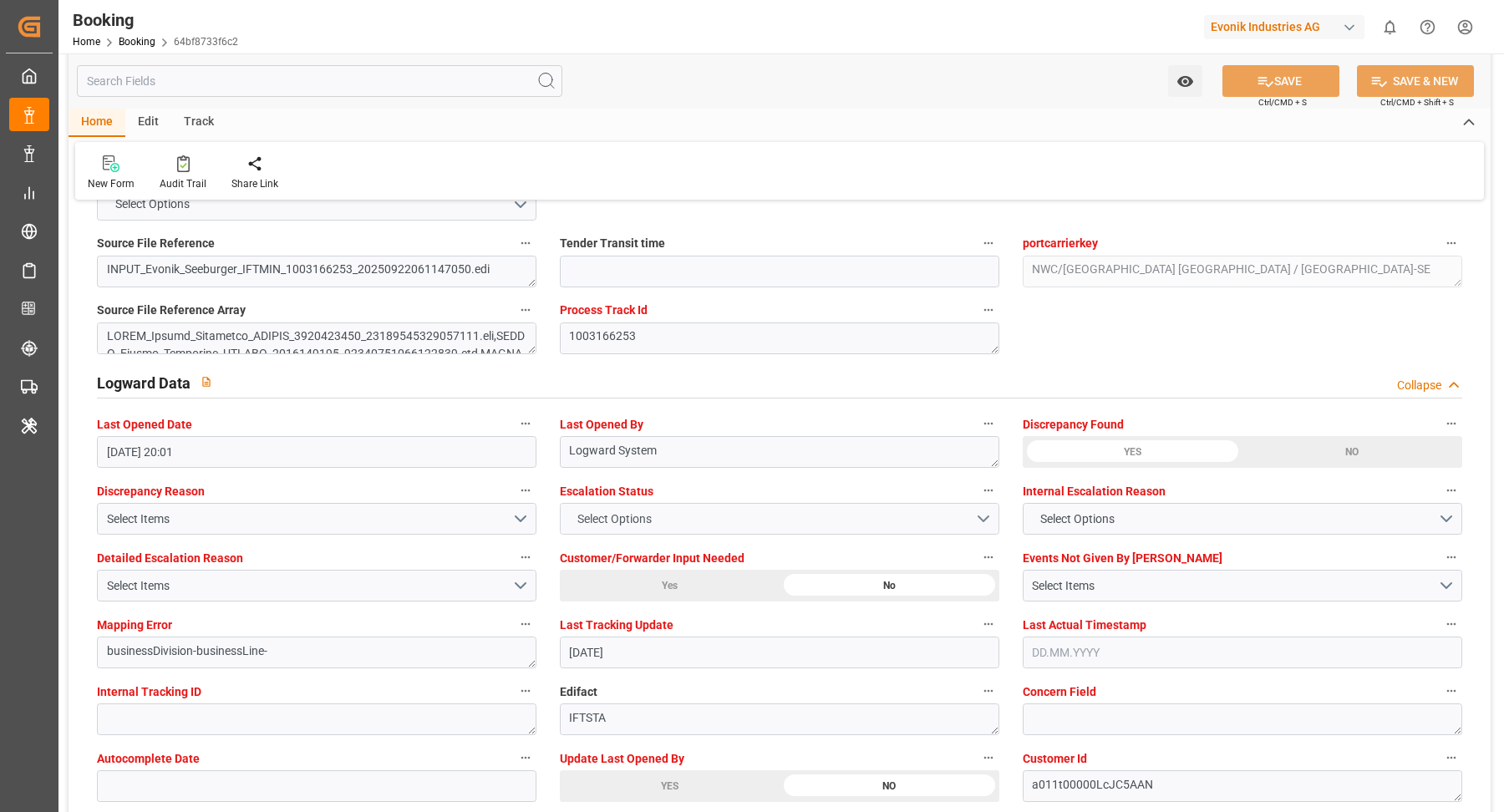
scroll to position [3216, 0]
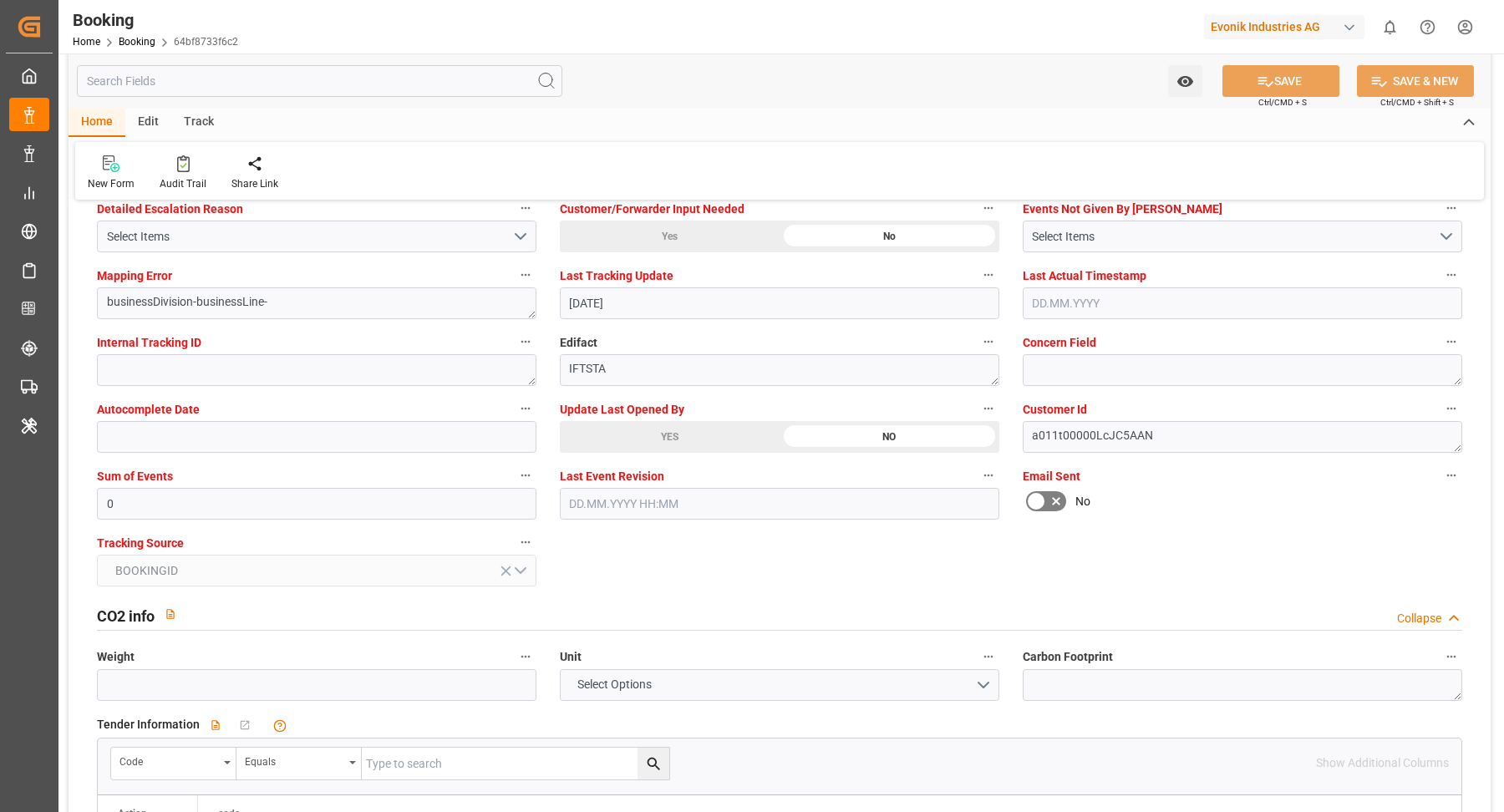
click at [620, 432] on div "YES" at bounding box center [669, 437] width 219 height 32
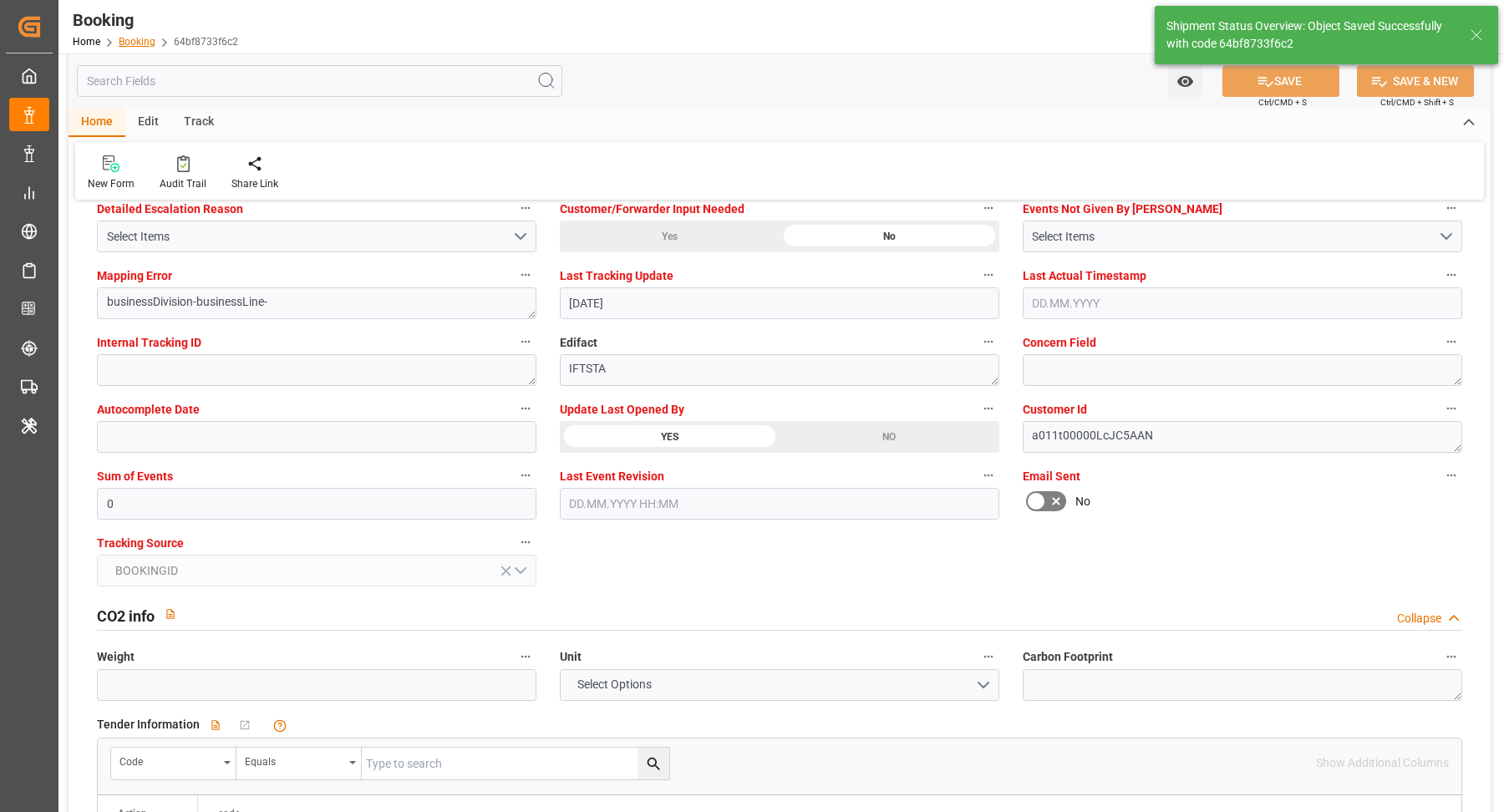
type textarea "[PERSON_NAME]"
type input "[DATE] 09:05"
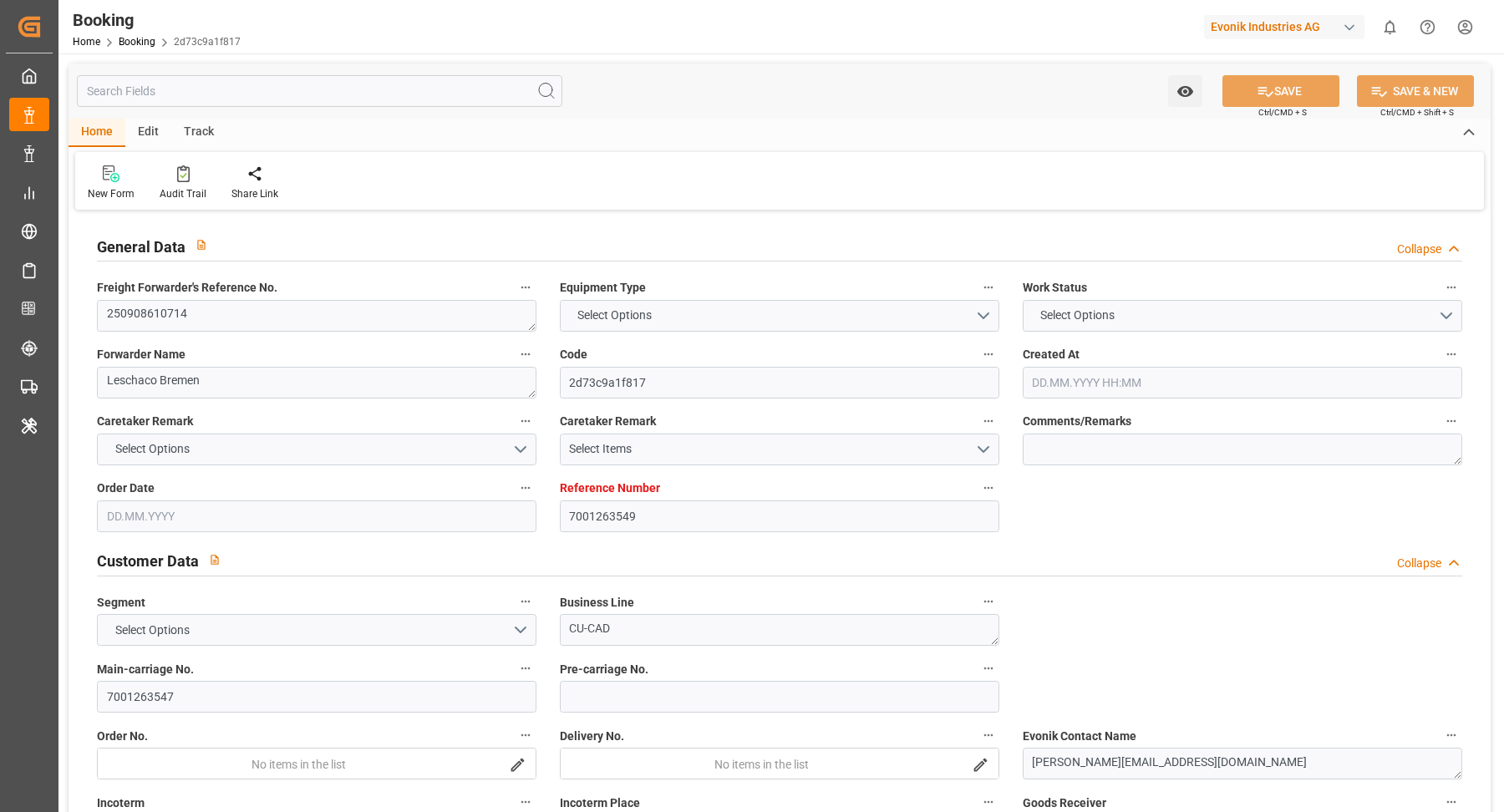
type input "7001263549"
type input "9619921"
type input "Maersk"
type input "Maersk Line AS"
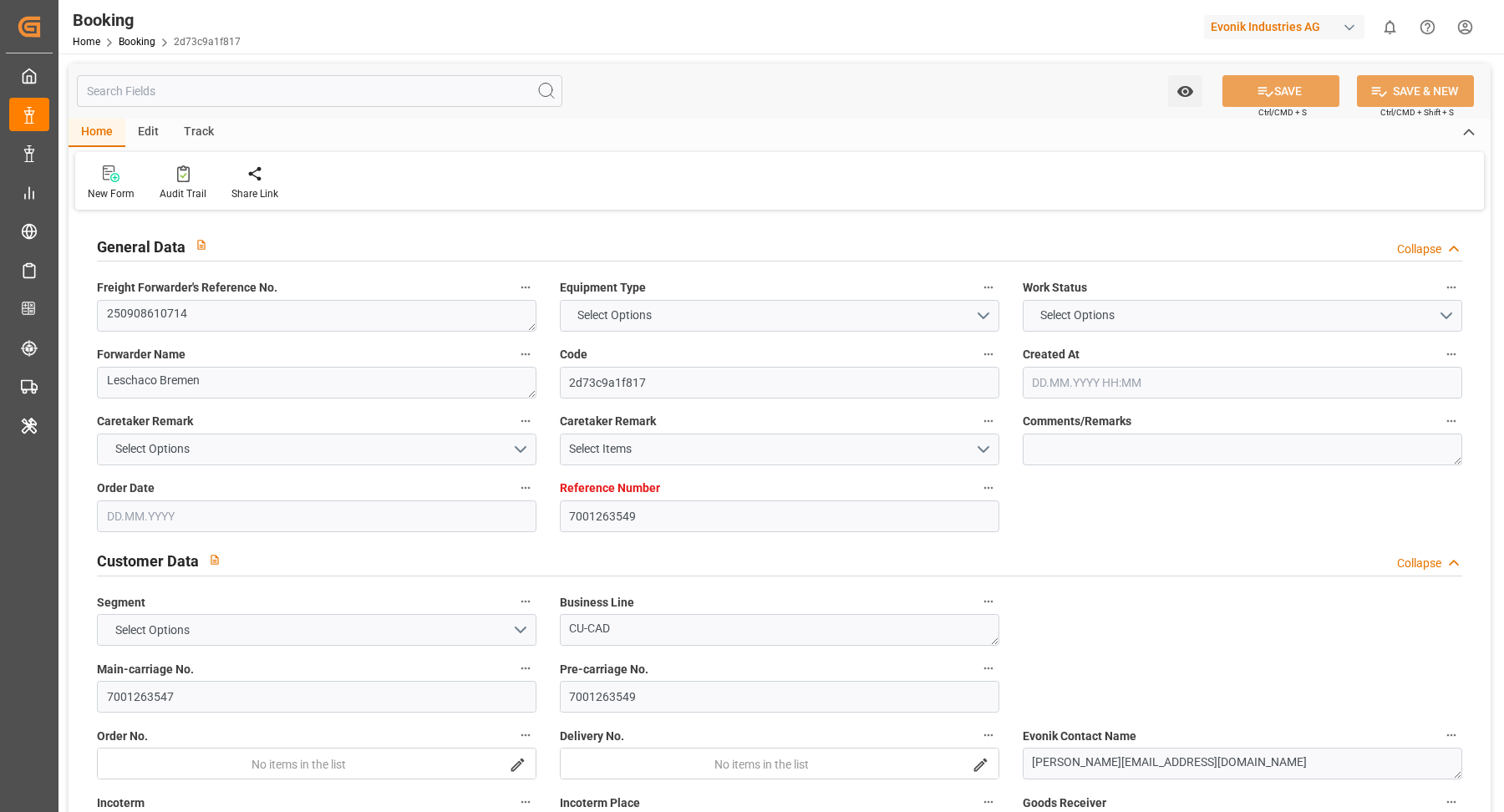
type input "NLRTM"
type input "CNJMN"
type input "MYTPP"
type input "CNNSA"
type input "0"
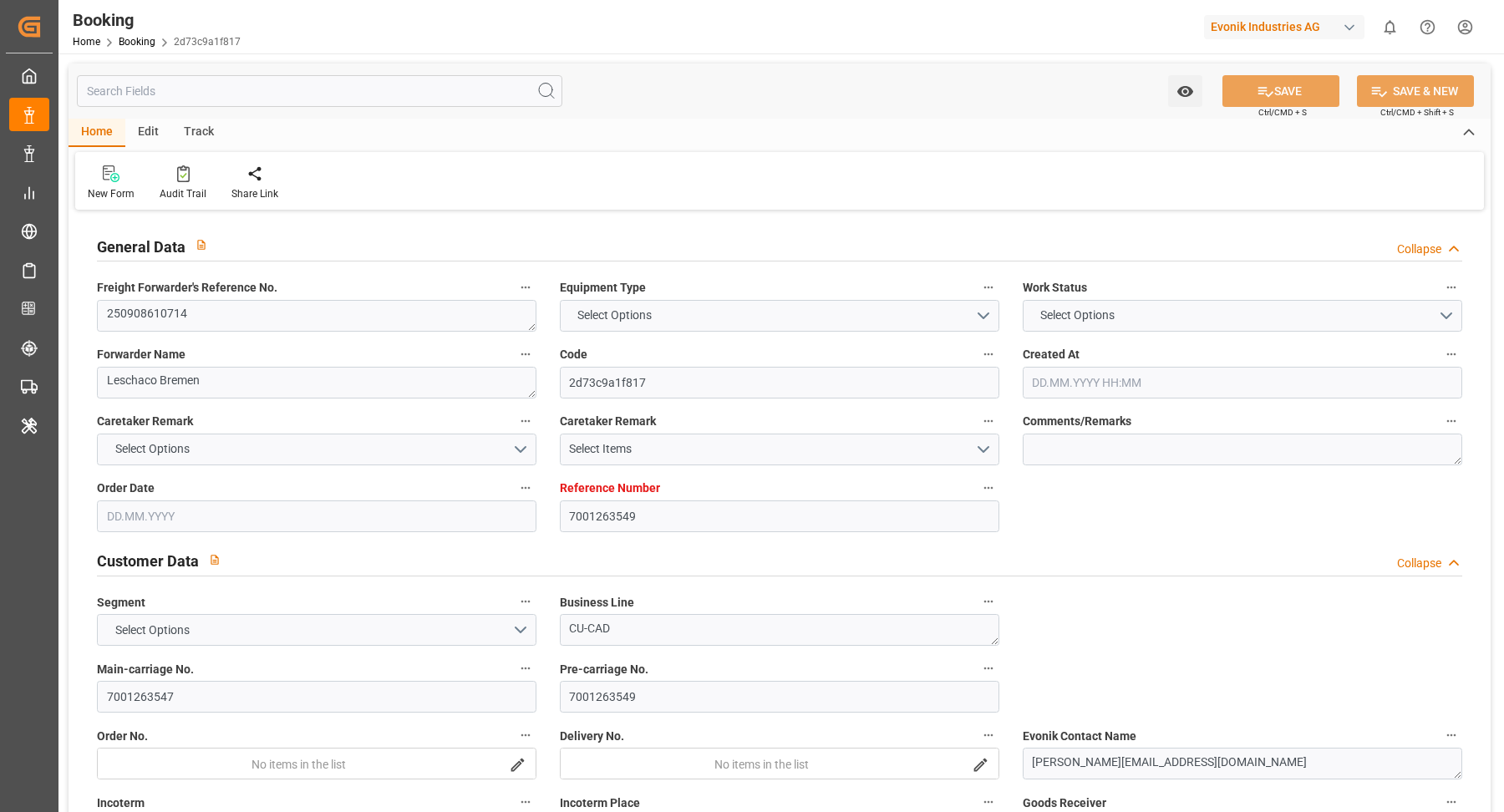
type input "NLRTM"
type input "CNJMN"
type input "9840714"
type input "[DATE] 09:55"
type input "[DATE]"
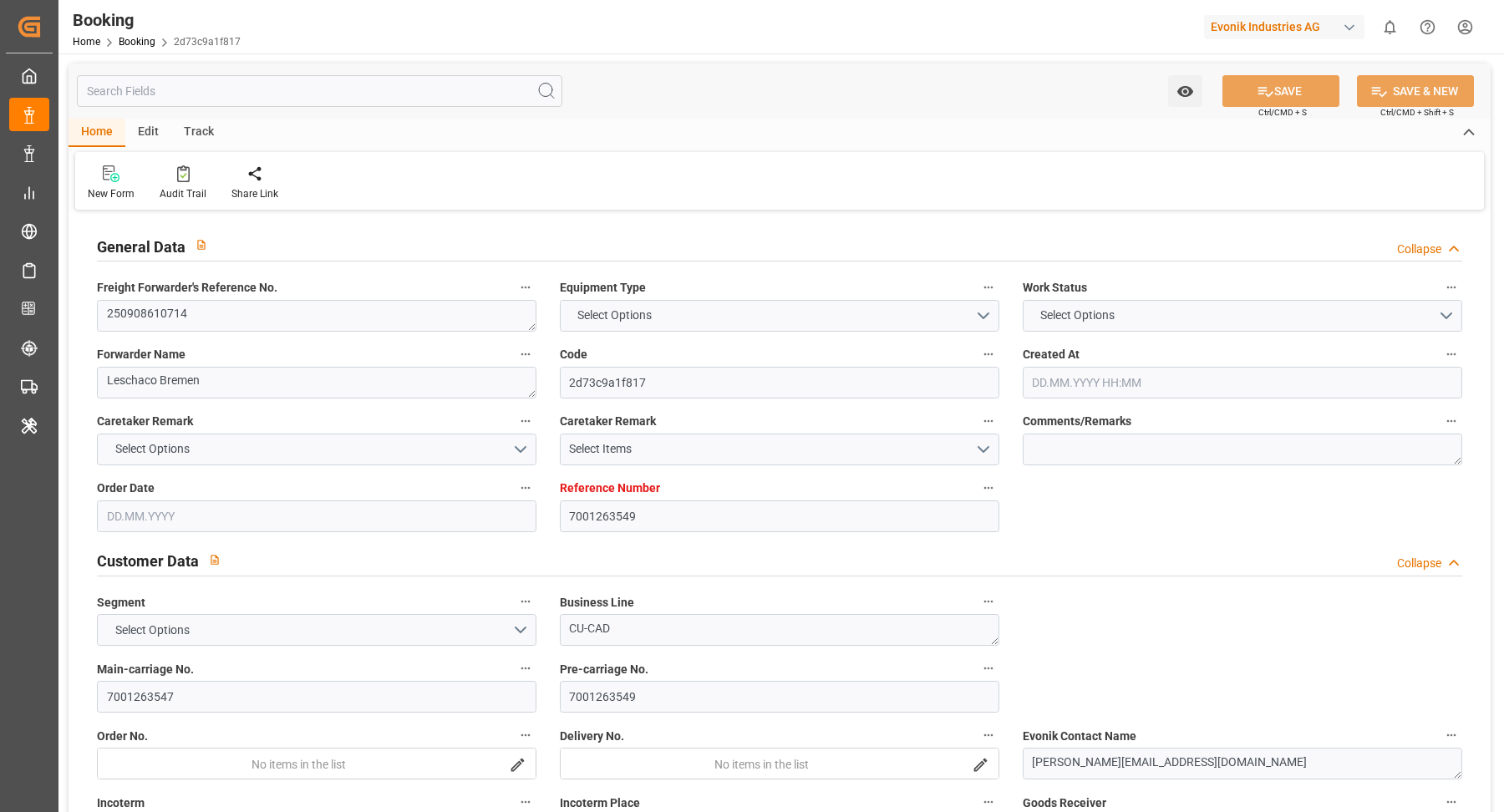
type input "[DATE]"
type input "[DATE] 00:00"
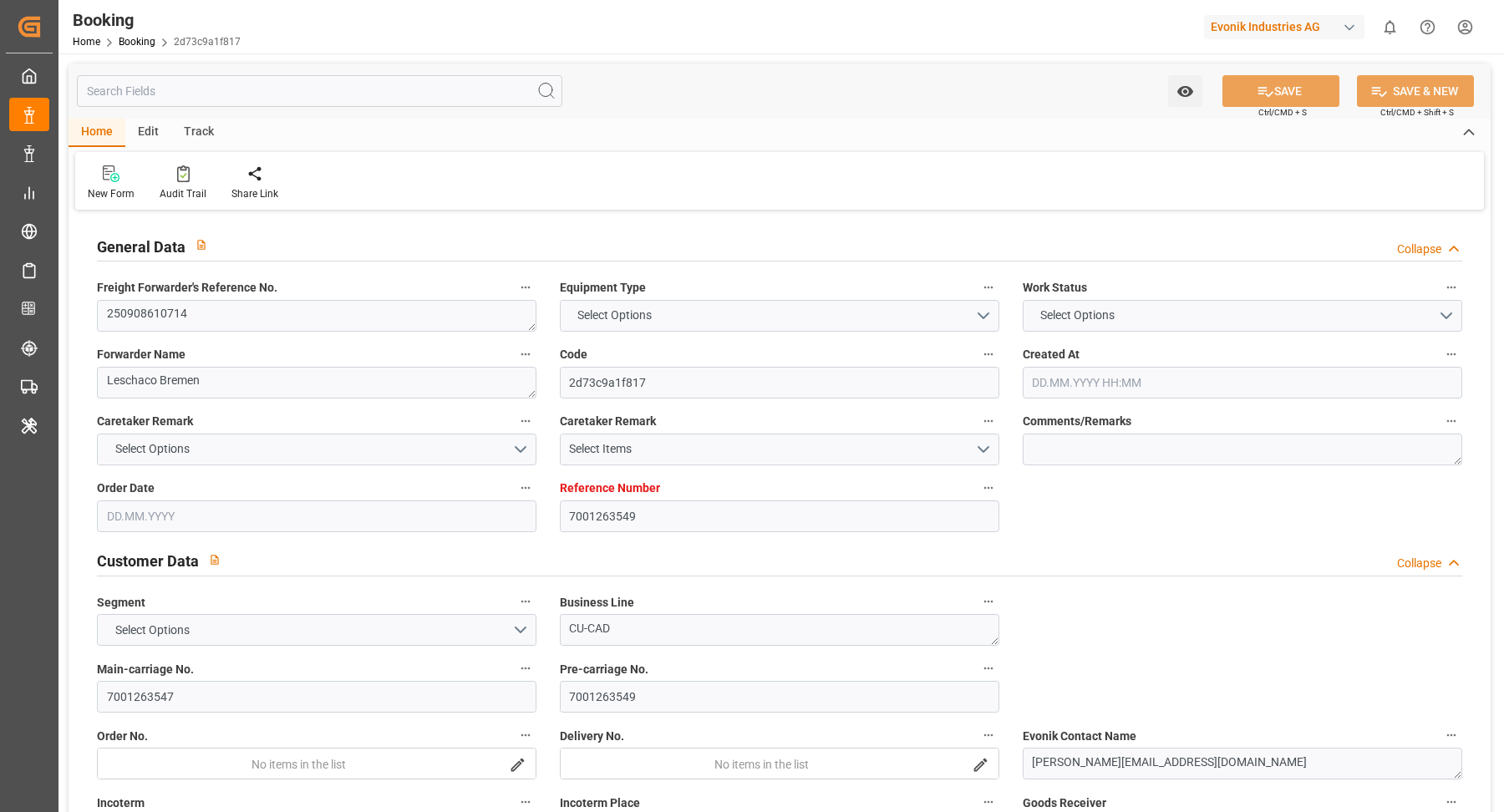
type input "[DATE]"
type input "[DATE] 23:00"
type input "[DATE] 00:00"
type input "[DATE] 13:00"
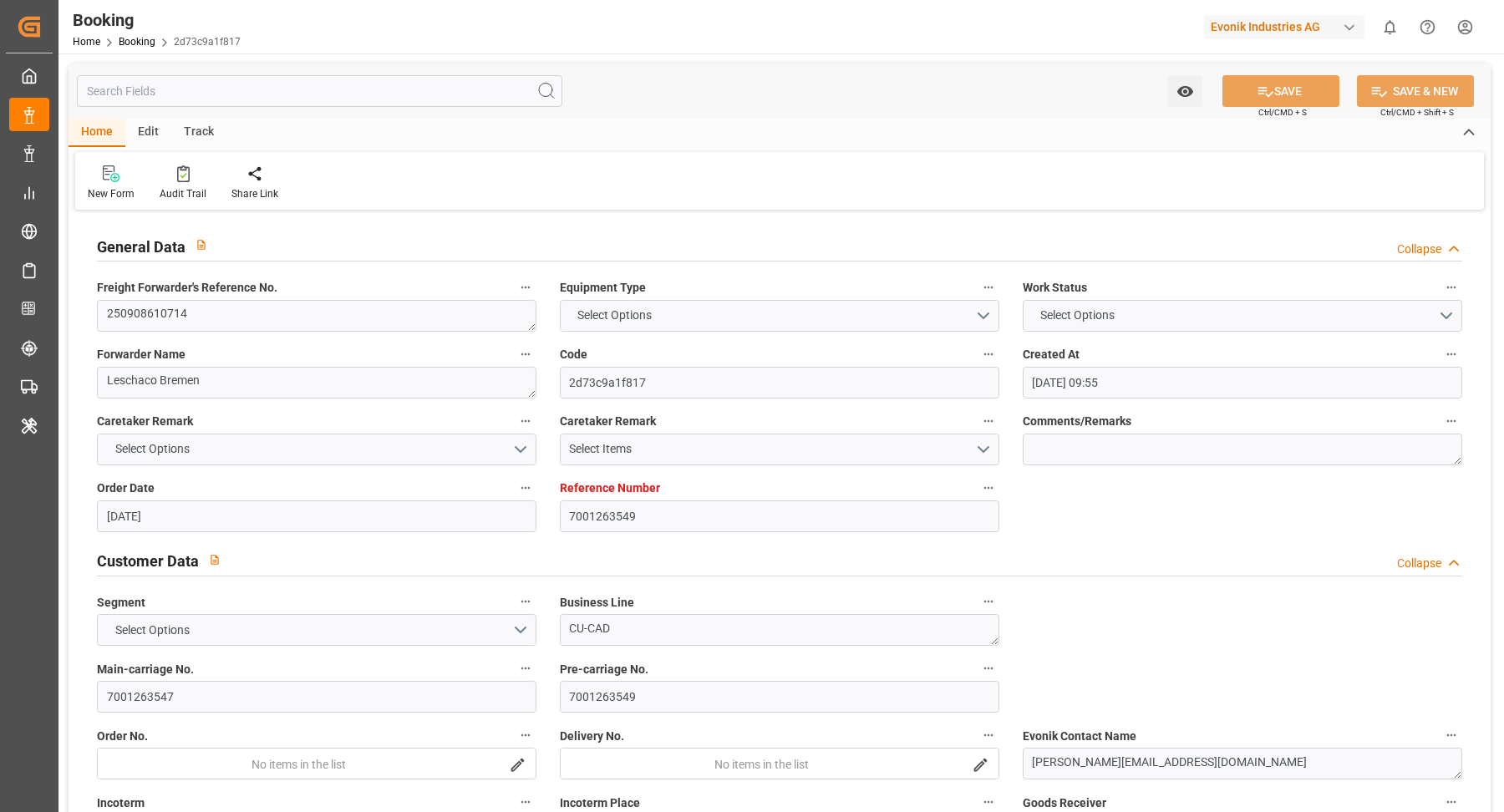
type input "[DATE] 00:00"
type input "[DATE] 01:00"
type input "[DATE] 00:00"
type input "[DATE] 10:00"
type input "[DATE] 00:00"
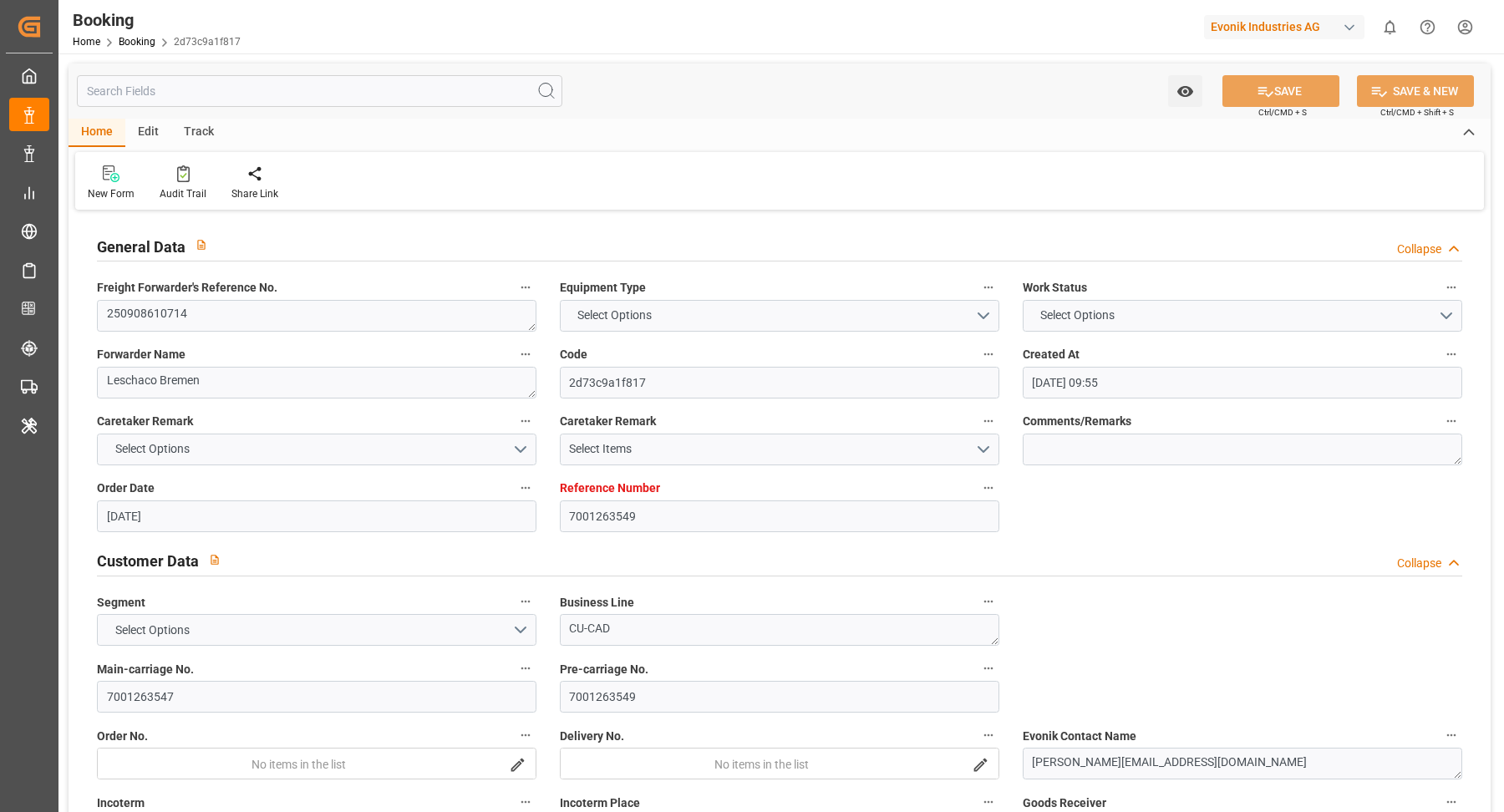
type input "[DATE] 17:00"
type input "[DATE] 00:00"
type input "[DATE] 19:42"
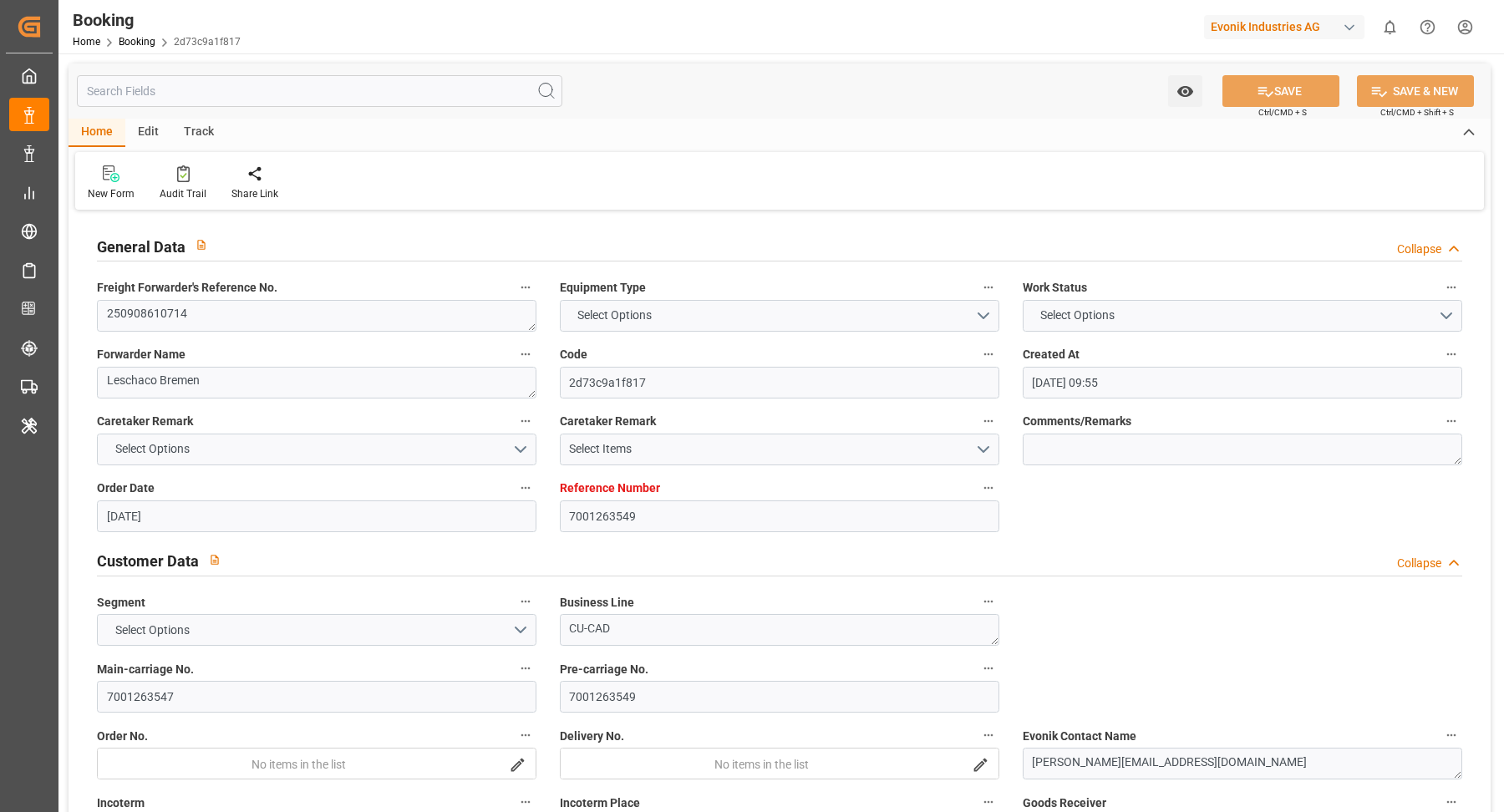
type input "[DATE]"
type input "[DATE] 19:00"
type input "[DATE] 01:30"
type input "[DATE] 17:30"
type input "[DATE] 23:00"
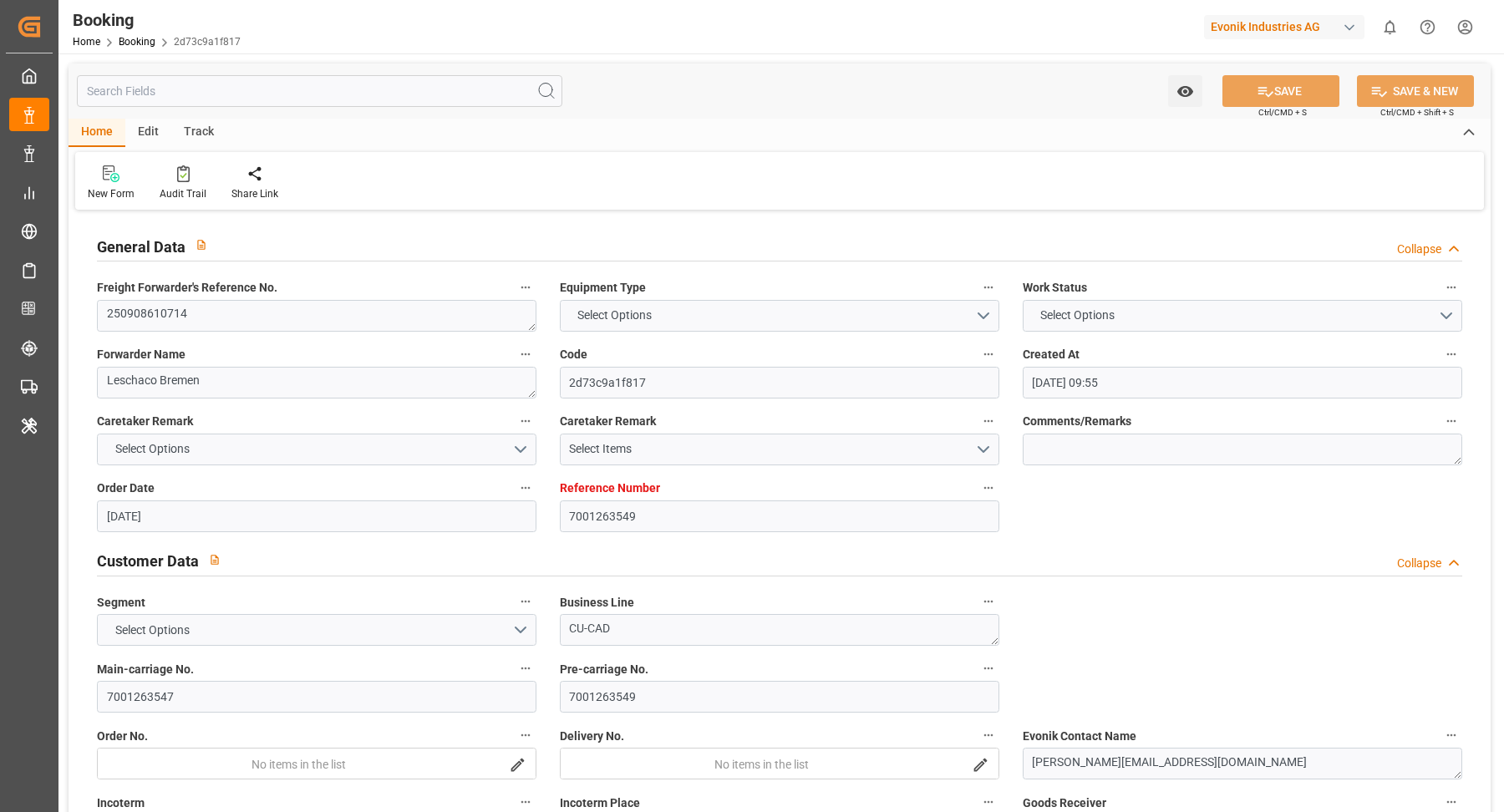
type input "[DATE] 01:00"
type input "[DATE] 11:45"
type input "[DATE] 10:00"
type input "[DATE] 17:00"
type input "[DATE] 00:10"
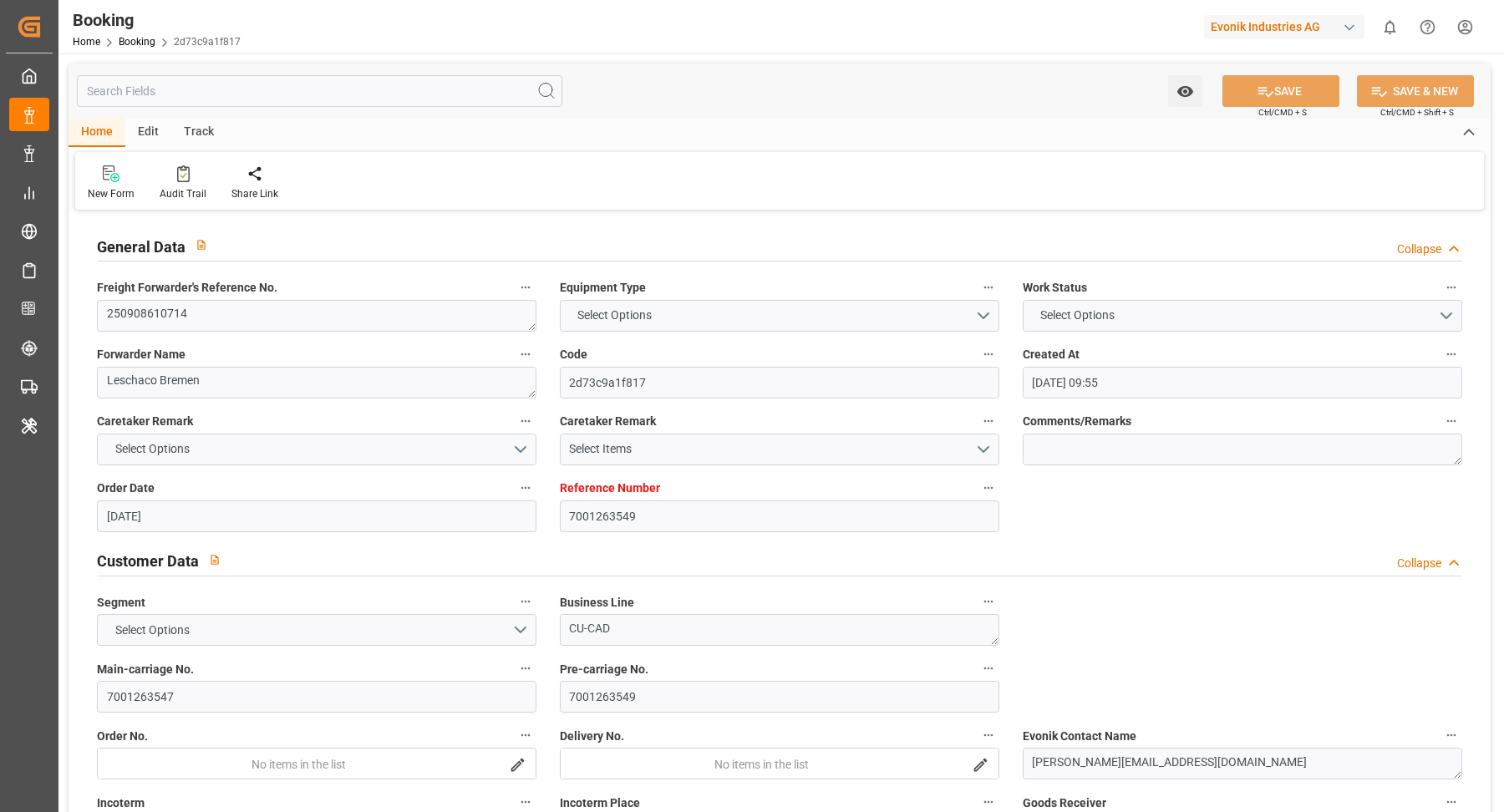
type input "[DATE] 13:00"
type input "[DATE] 04:53"
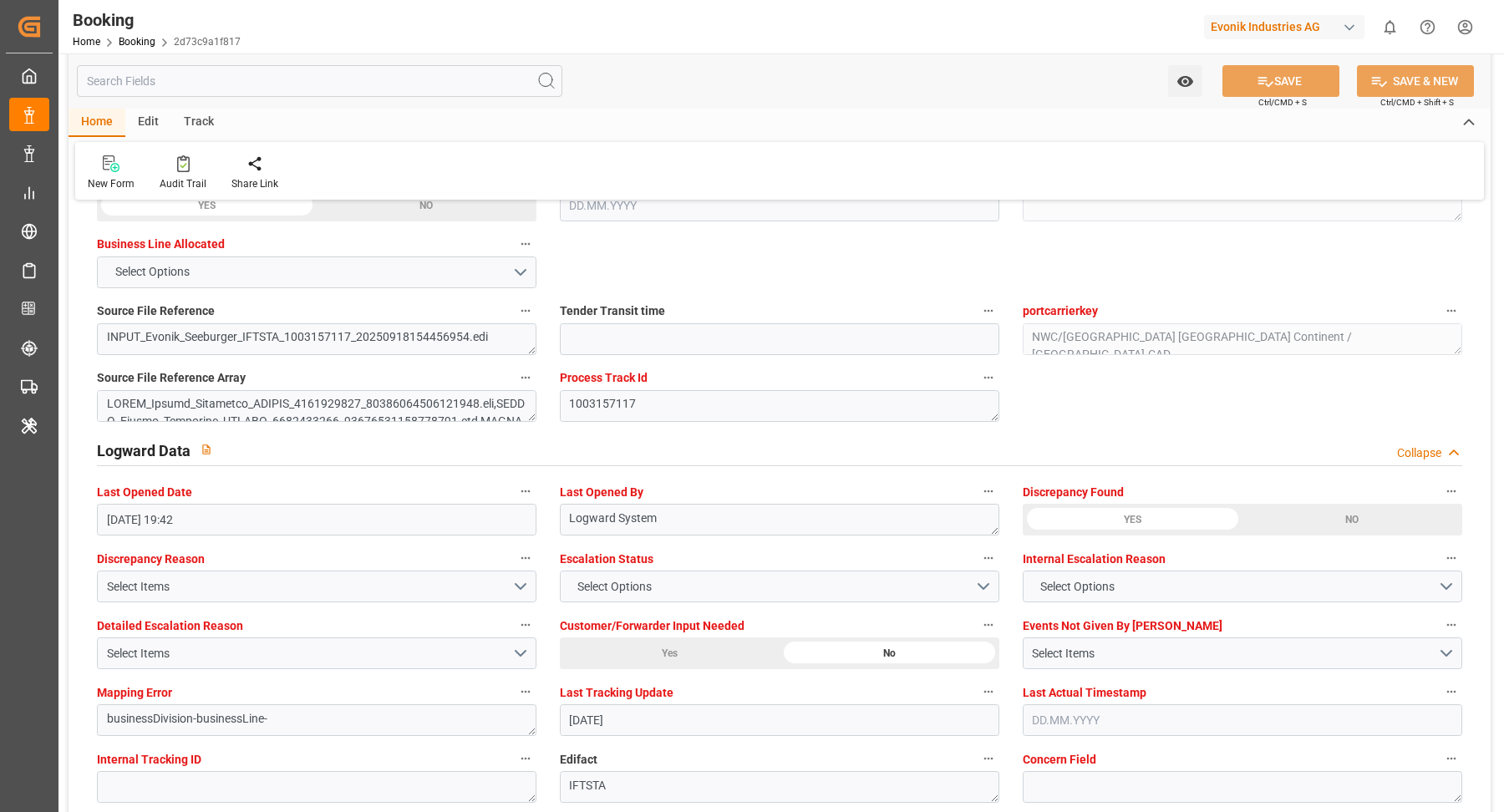
scroll to position [3165, 0]
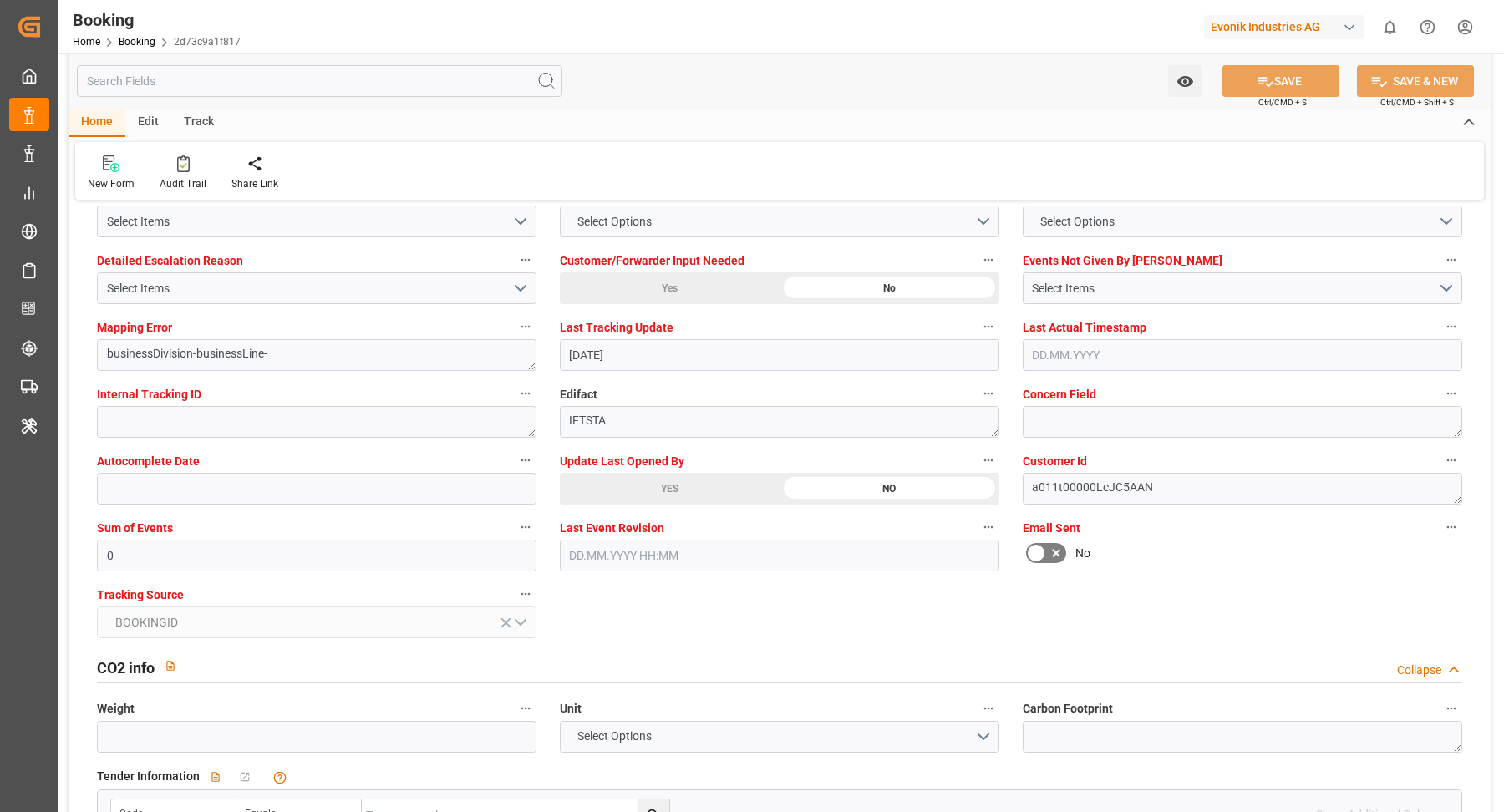
click at [675, 487] on div "YES" at bounding box center [669, 489] width 219 height 32
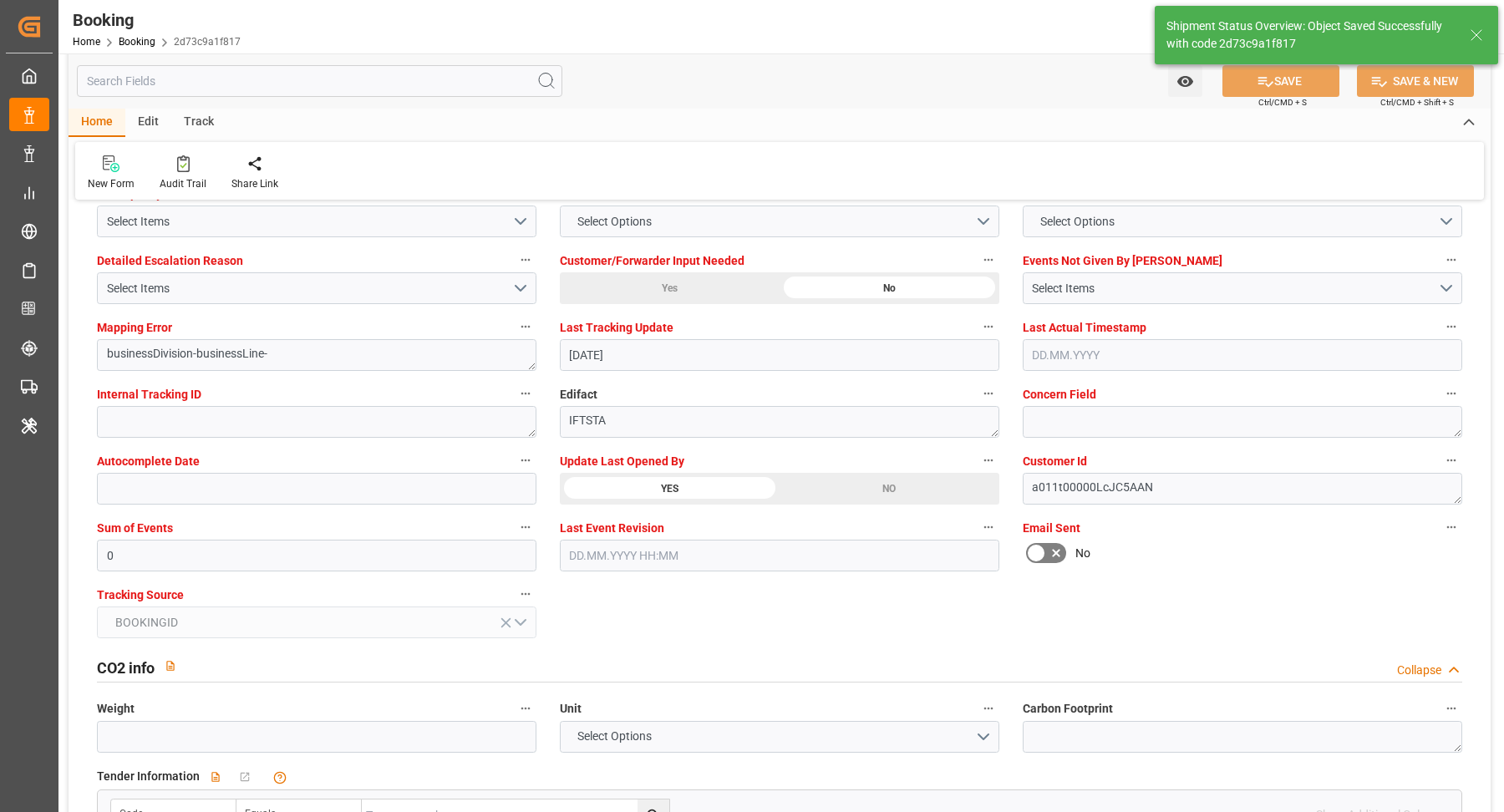
type input "[DATE] 09:06"
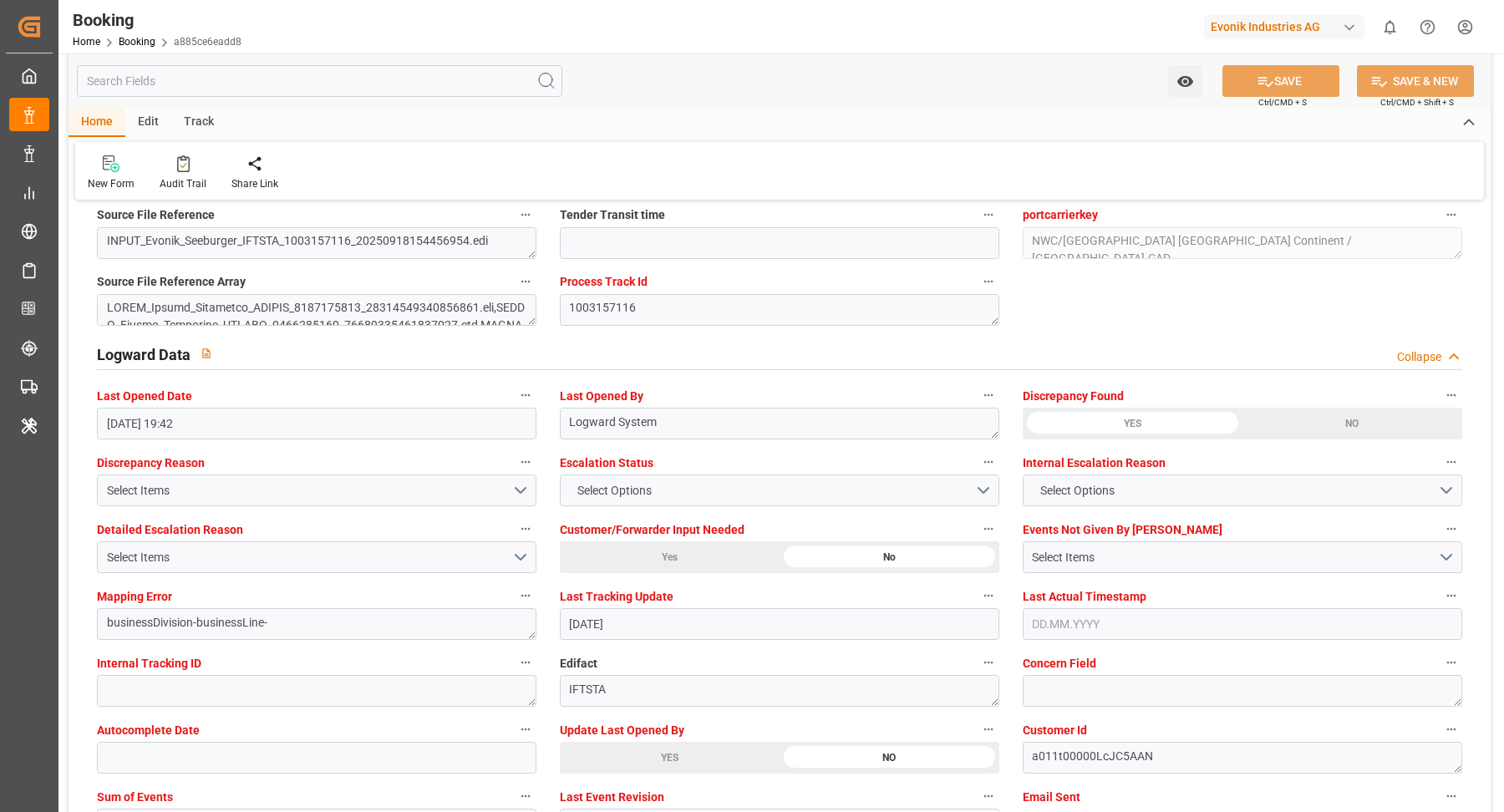
scroll to position [3368, 0]
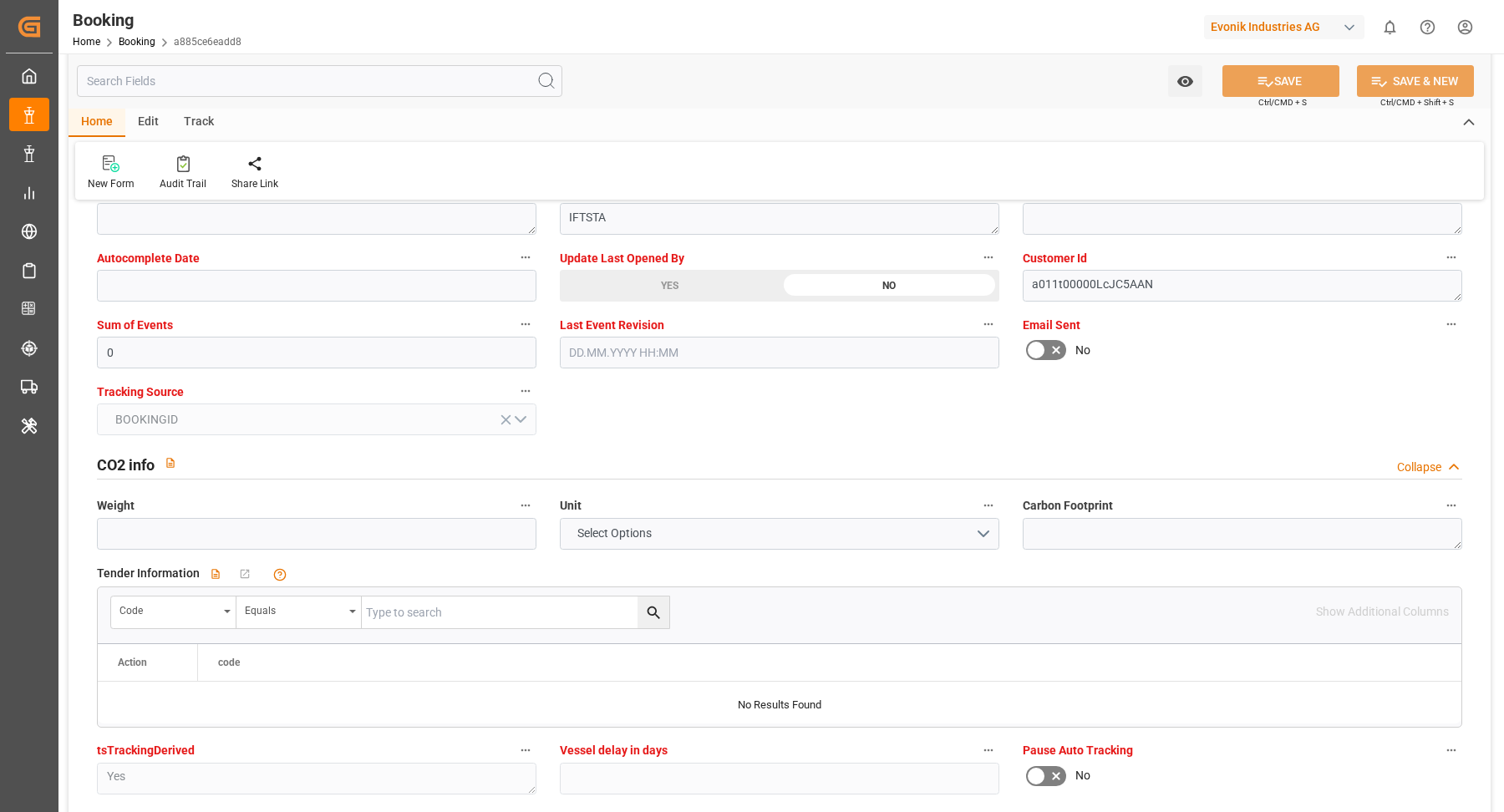
click at [655, 280] on div "YES" at bounding box center [669, 286] width 219 height 32
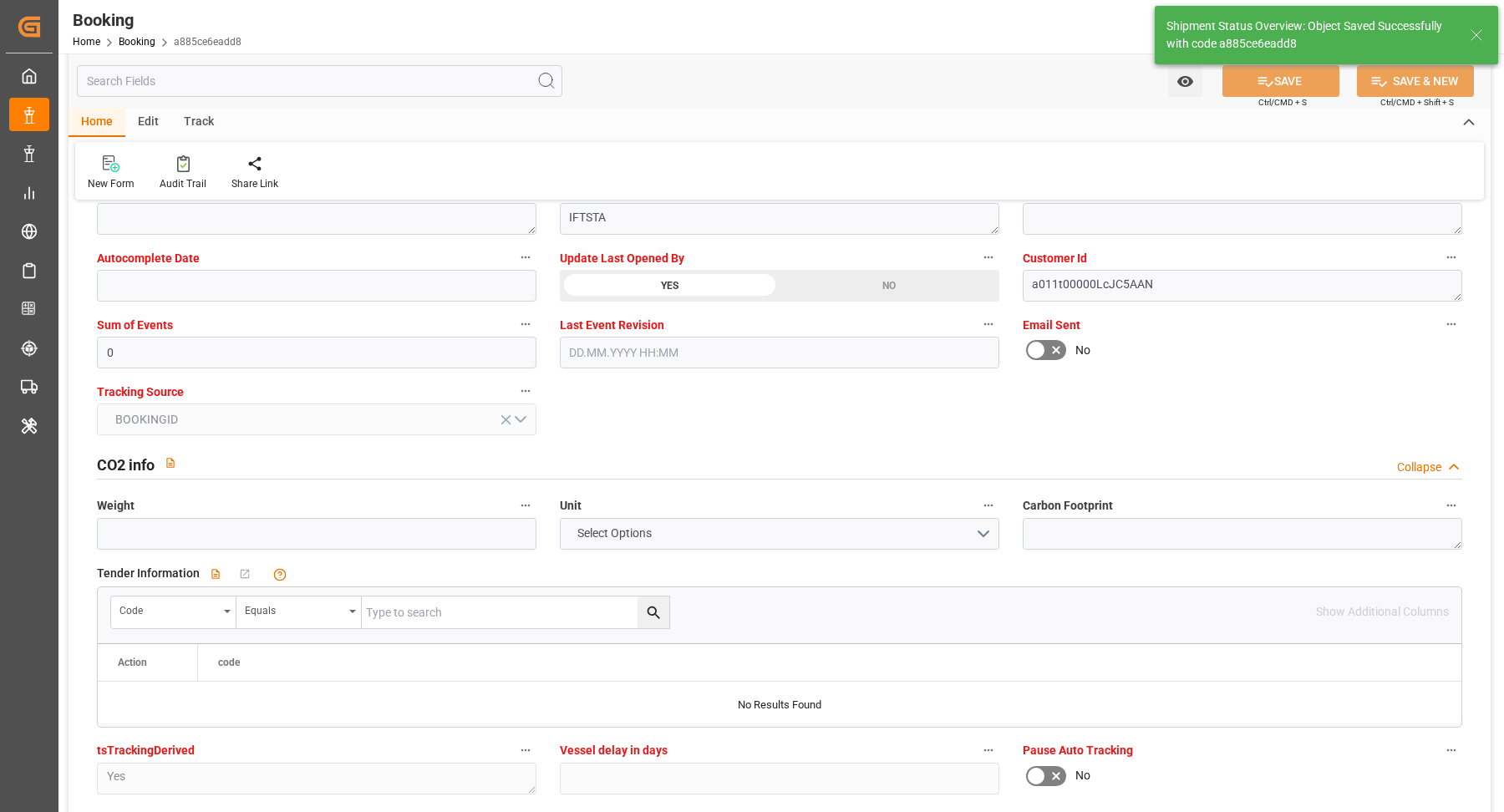
type textarea "[PERSON_NAME]"
type input "26.09.2025 09:06"
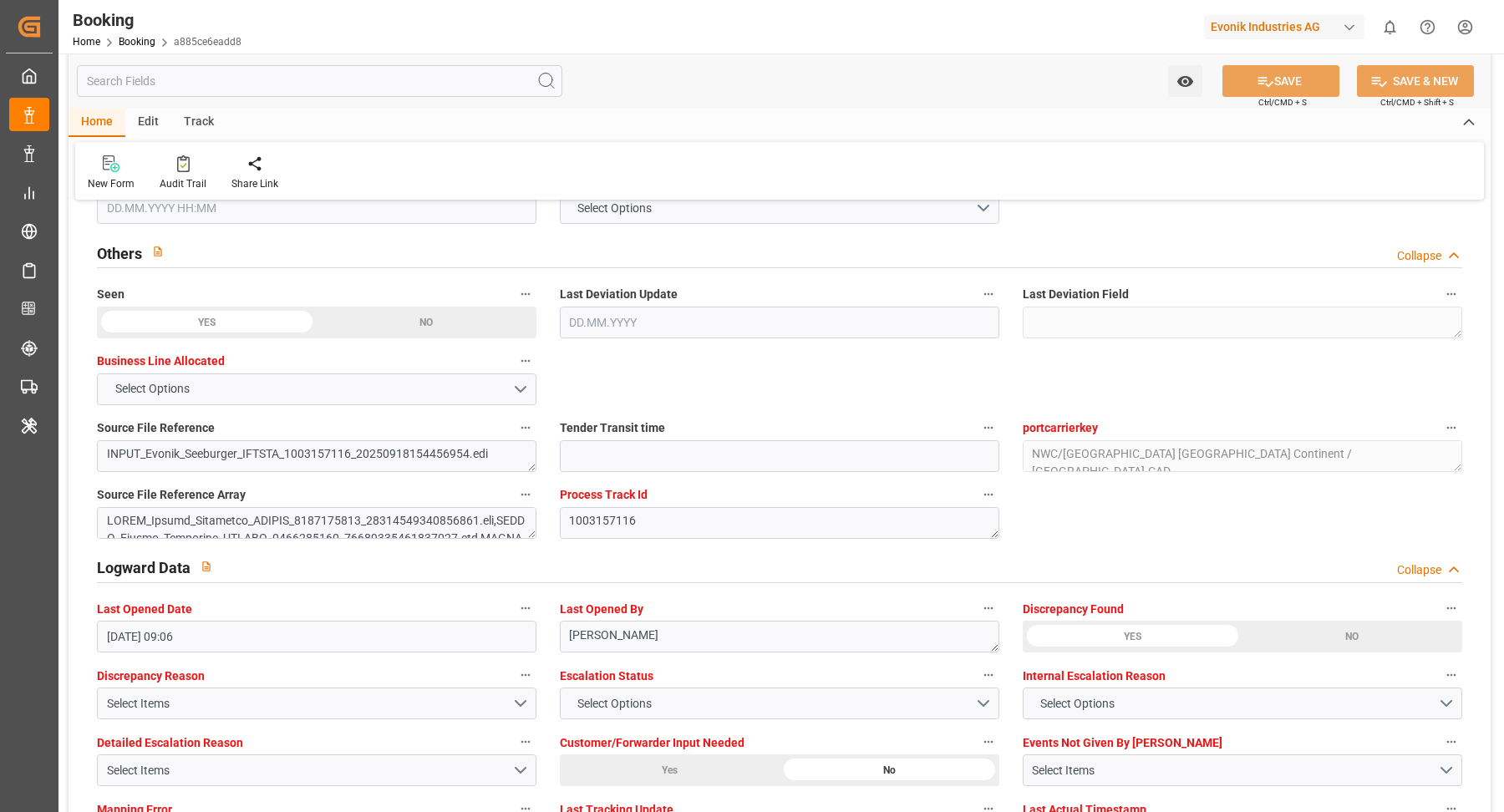
scroll to position [2938, 0]
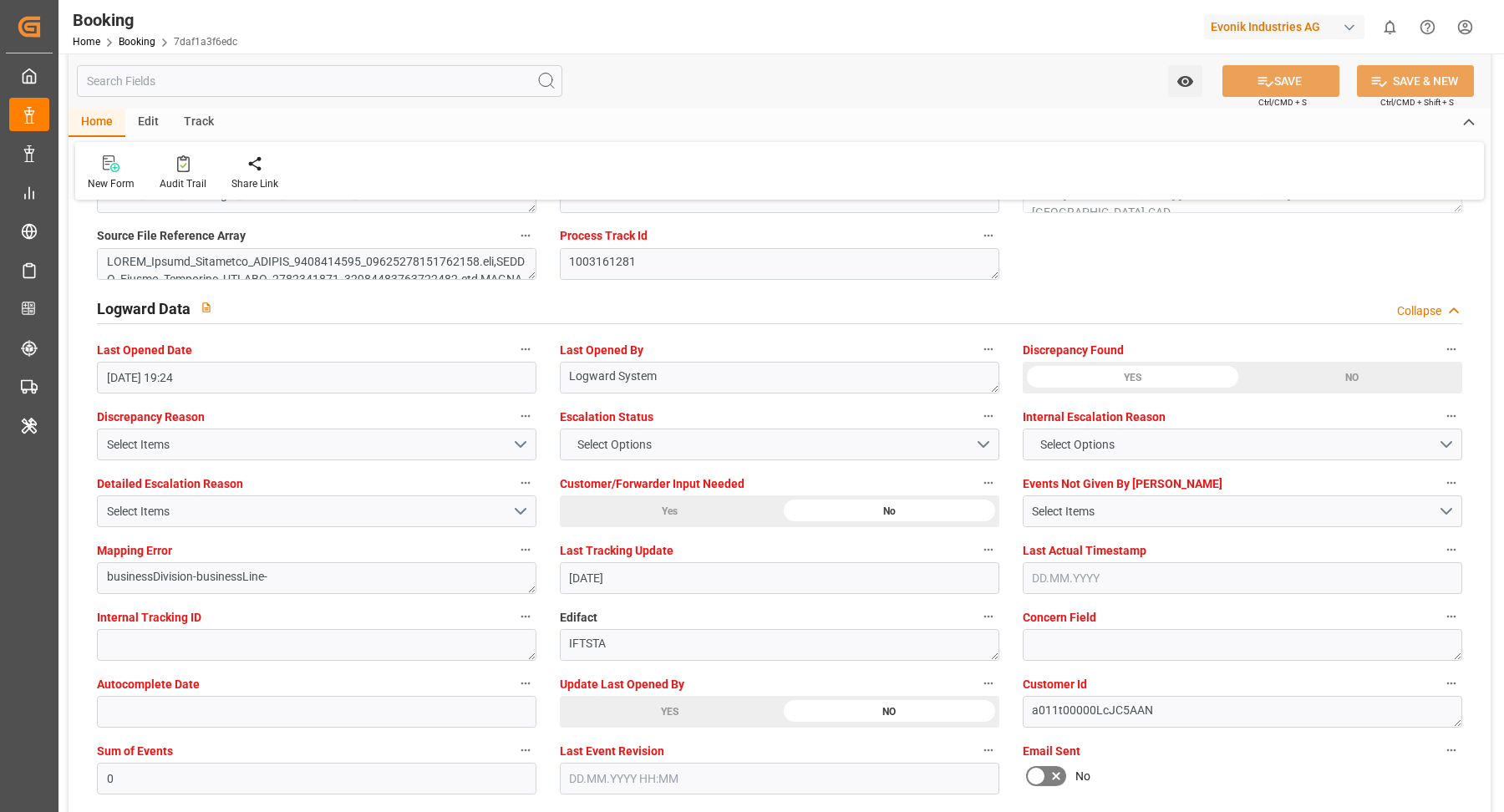
scroll to position [3183, 0]
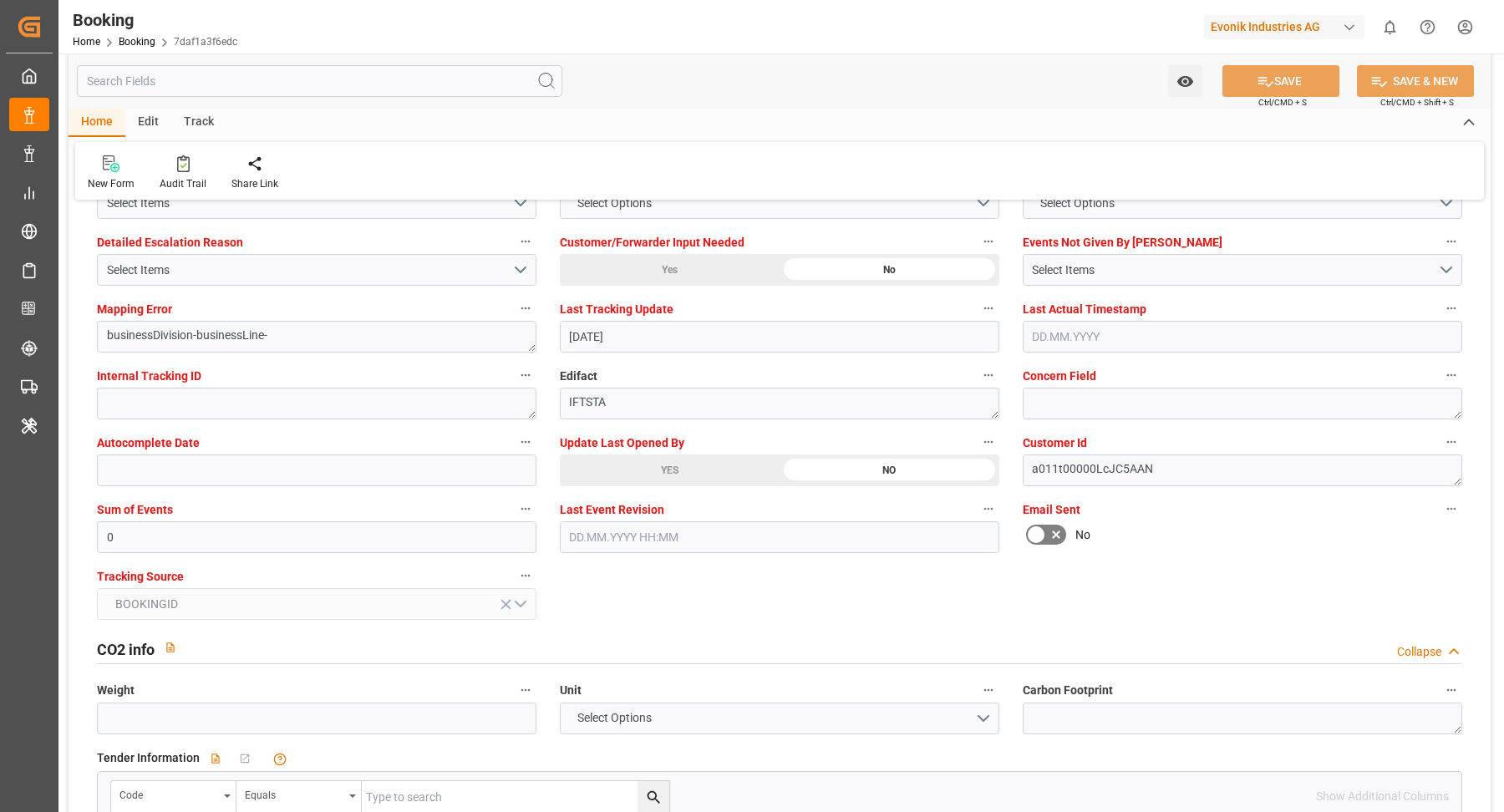
click at [684, 447] on label "Update Last Opened By" at bounding box center [779, 443] width 440 height 23
click at [977, 447] on button "Update Last Opened By" at bounding box center [987, 442] width 22 height 22
drag, startPoint x: 750, startPoint y: 475, endPoint x: 692, endPoint y: 485, distance: 58.9
click at [751, 475] on div at bounding box center [752, 406] width 1504 height 812
click at [655, 478] on body "Created by potrace 1.15, written by Peter Selinger 2001-2017 Created by potrace…" at bounding box center [752, 406] width 1504 height 812
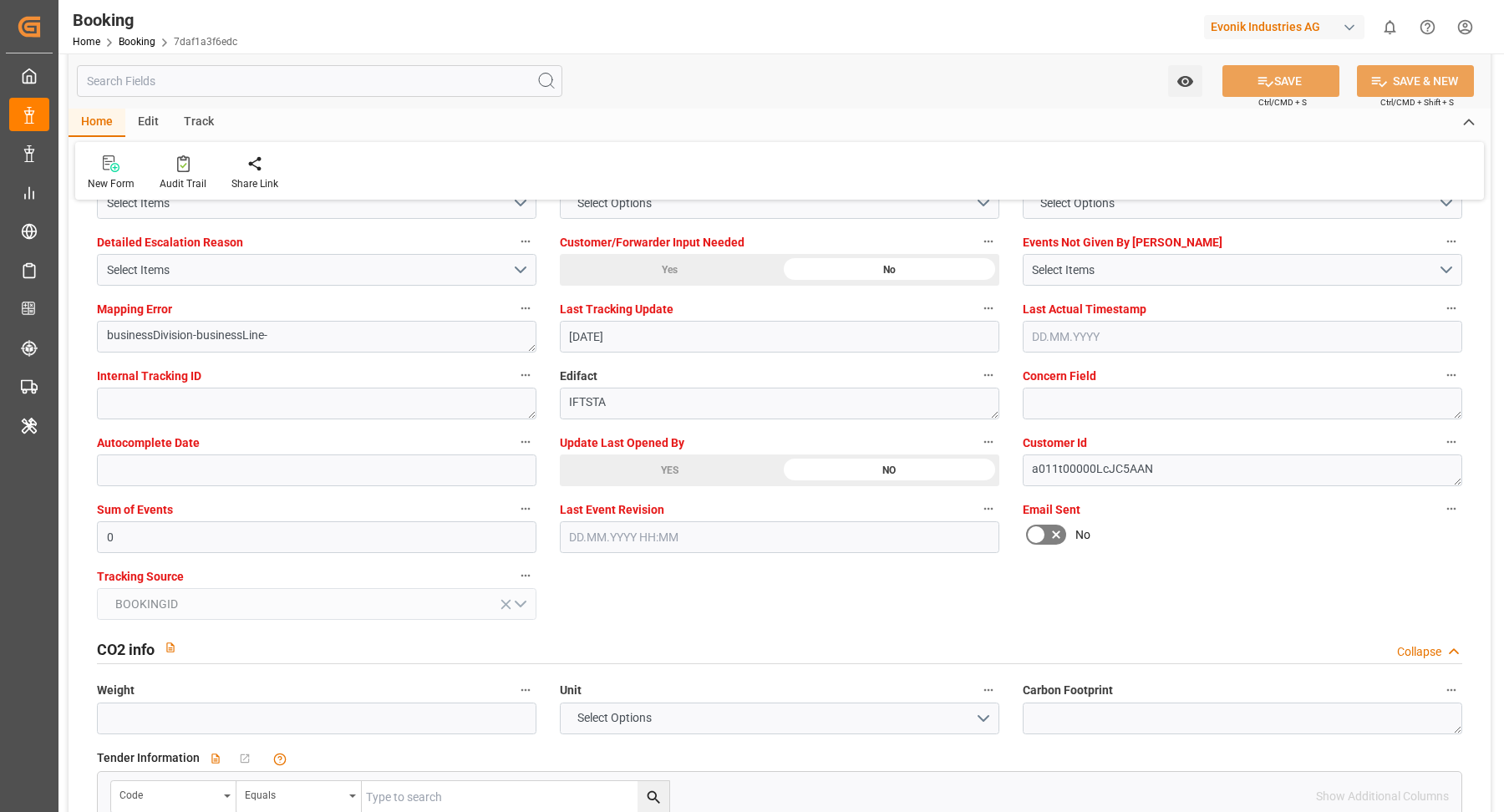
click at [696, 466] on div "YES" at bounding box center [669, 471] width 219 height 32
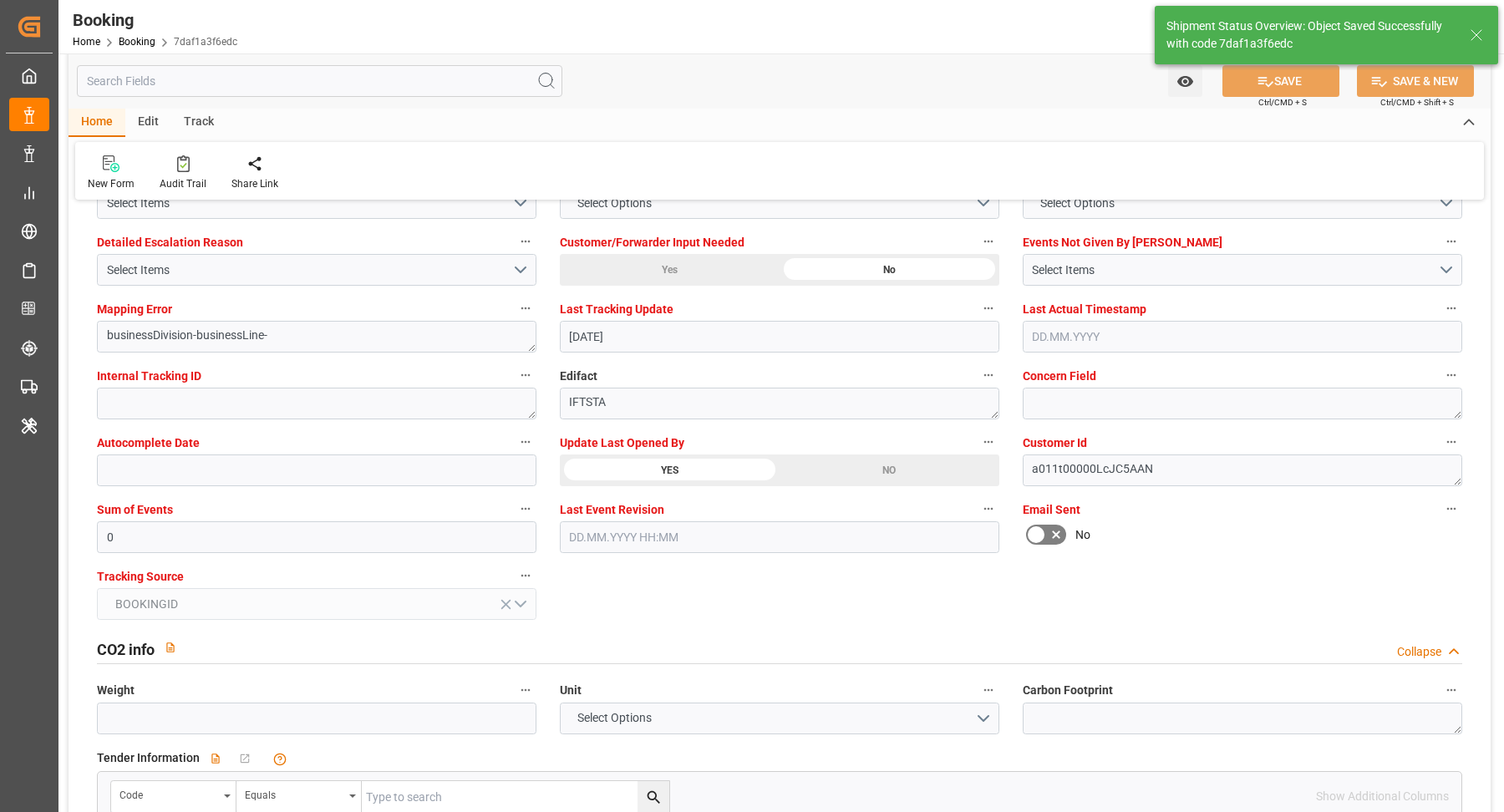
type textarea "[PERSON_NAME]"
type input "26.09.2025 09:14"
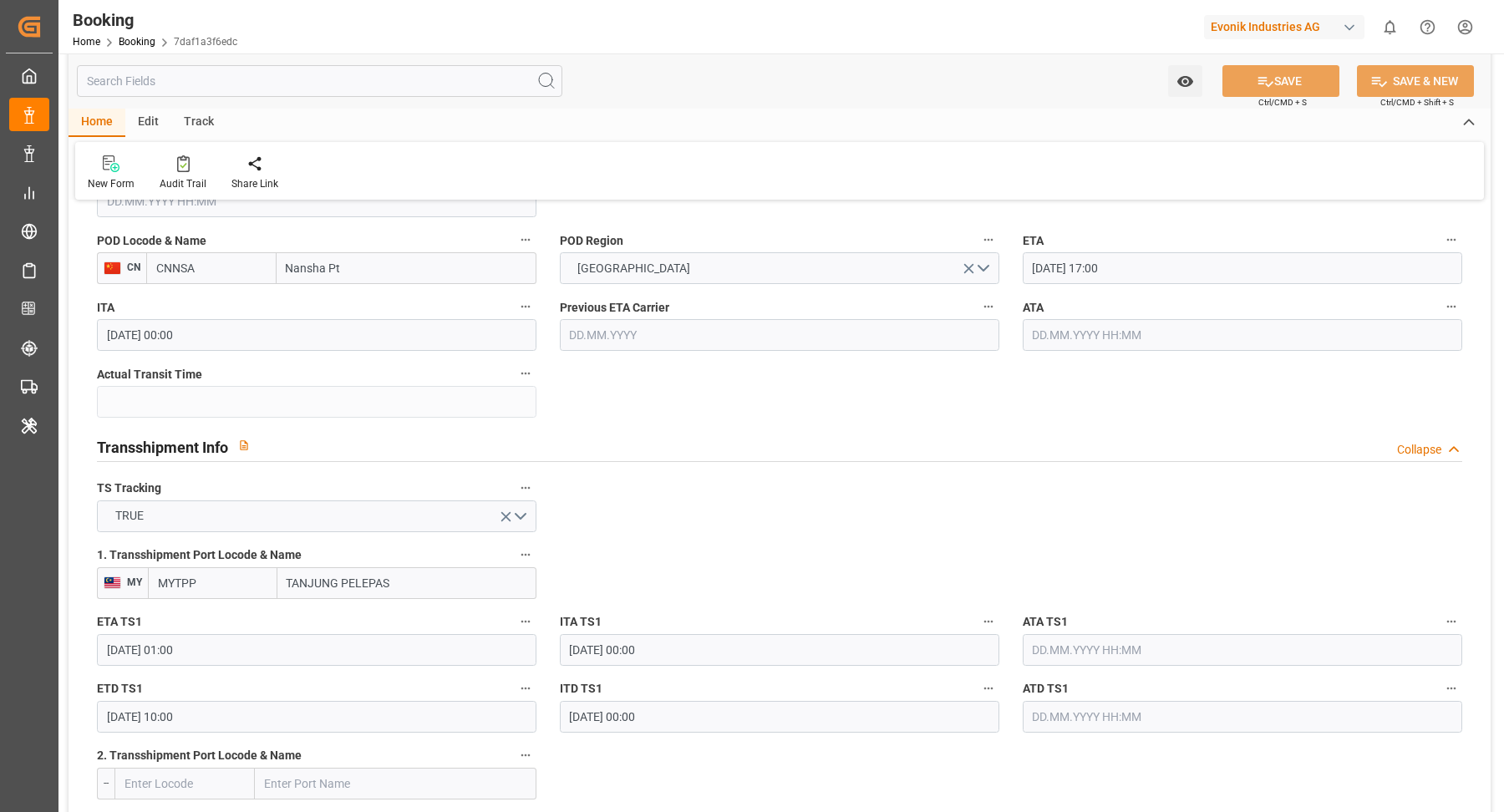
scroll to position [1498, 0]
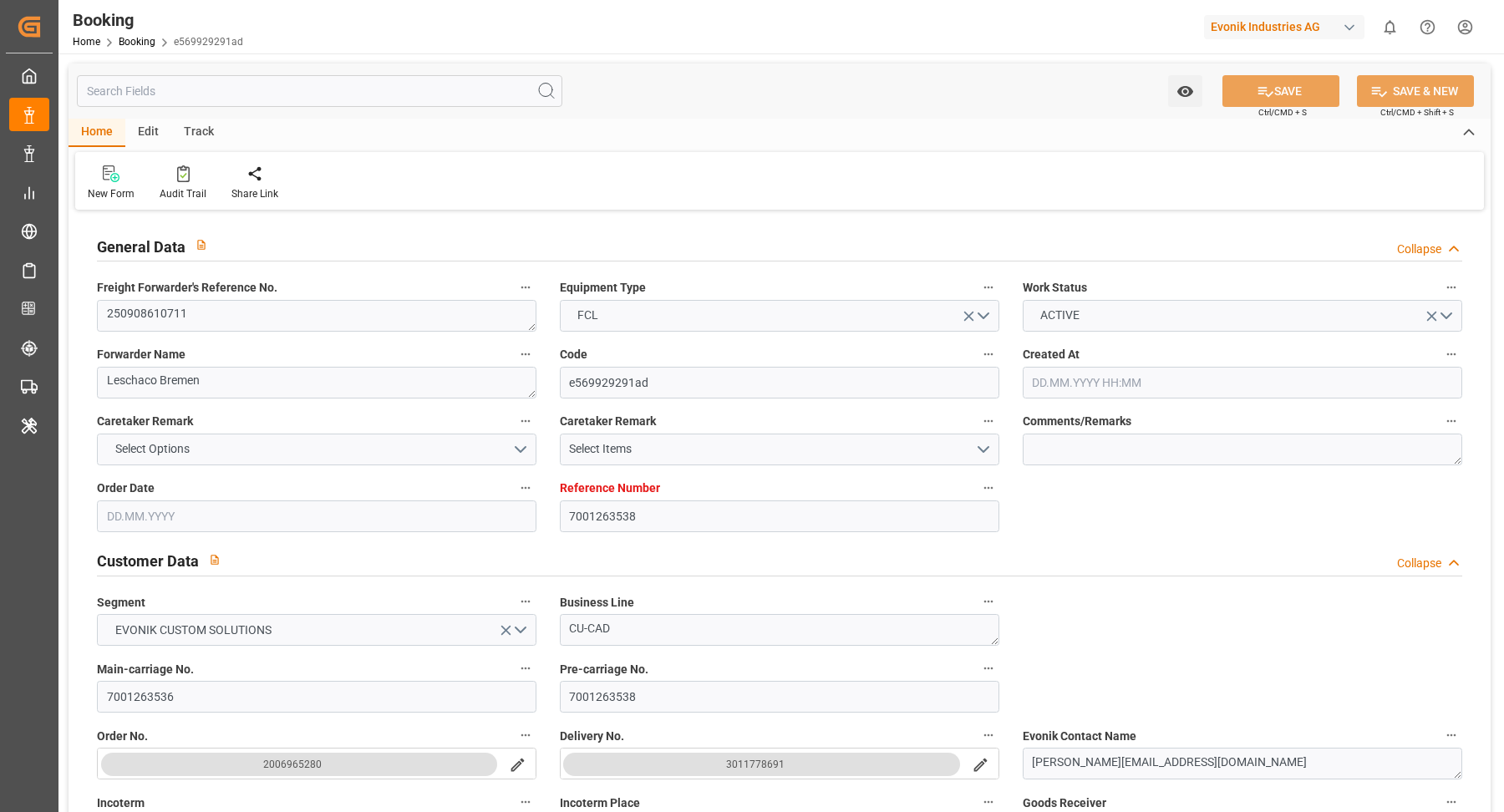
type input "7001263538"
type input "9619921"
type input "Maersk"
type input "Maersk Line AS"
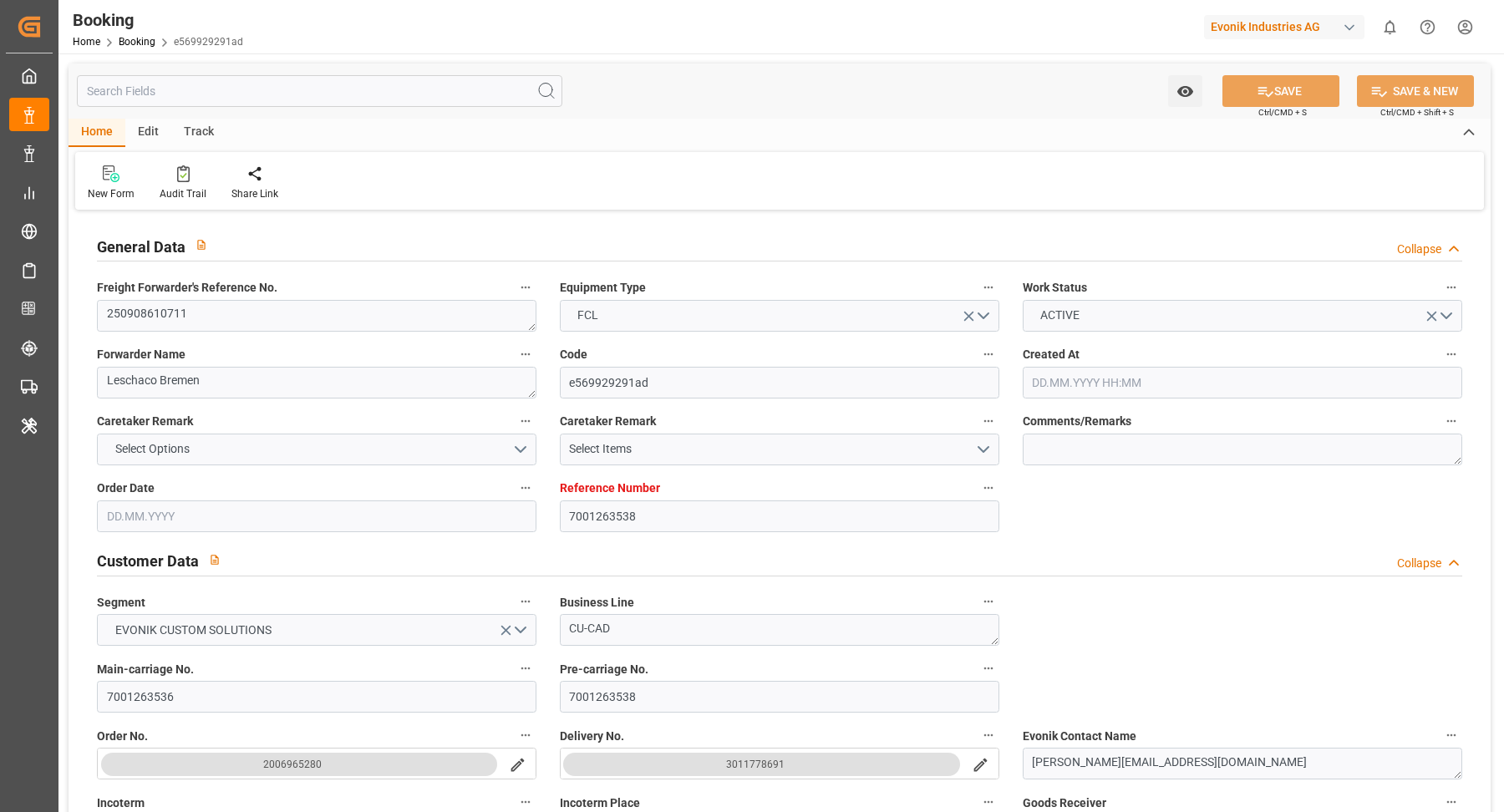
type input "NLRTM"
type input "CNNSA"
type input "MYTPP"
type input "0"
type input "NLRTM"
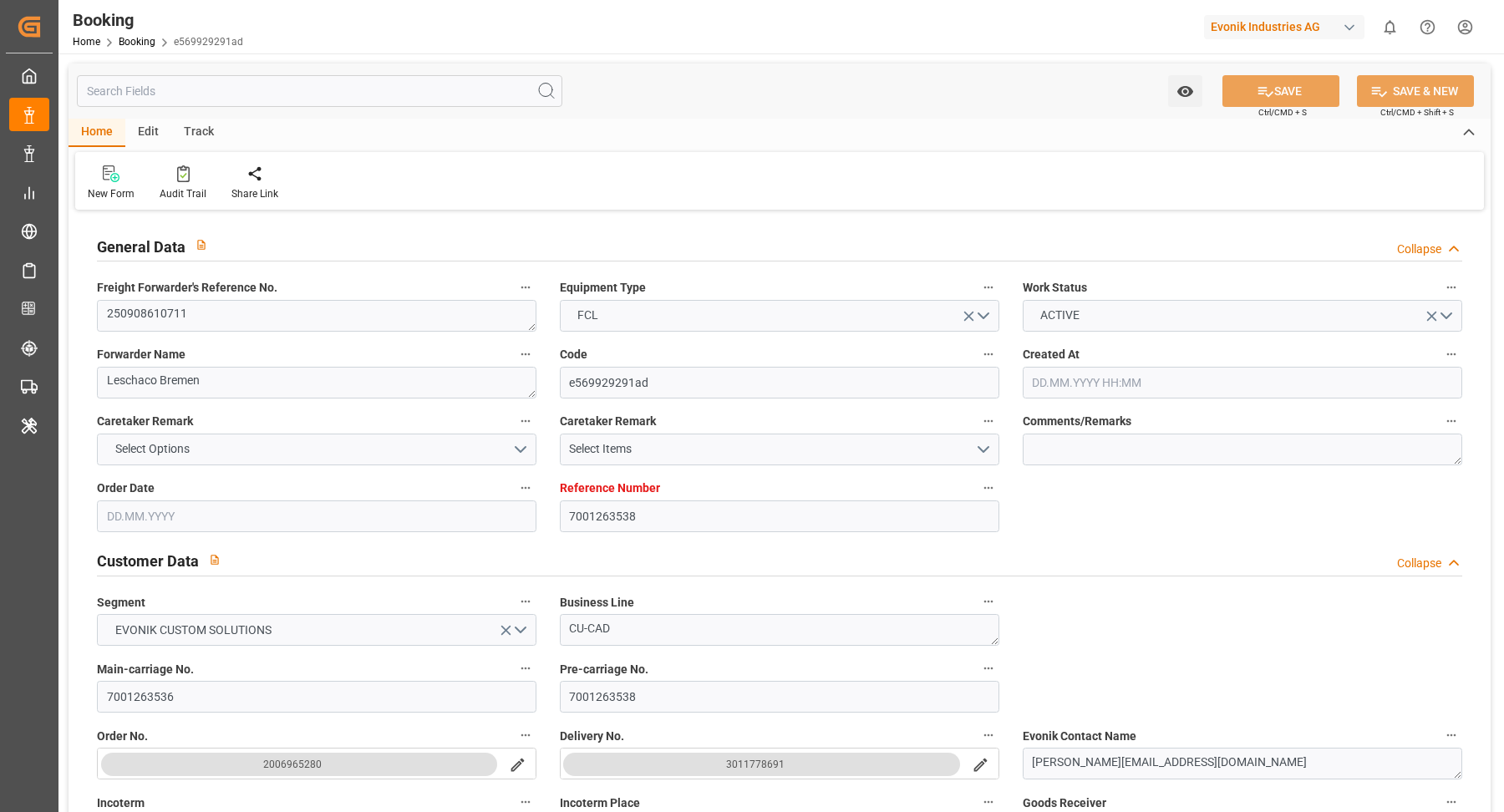
type input "CNNSA"
type input "9840714"
type input "[DATE] 09:45"
type input "[DATE]"
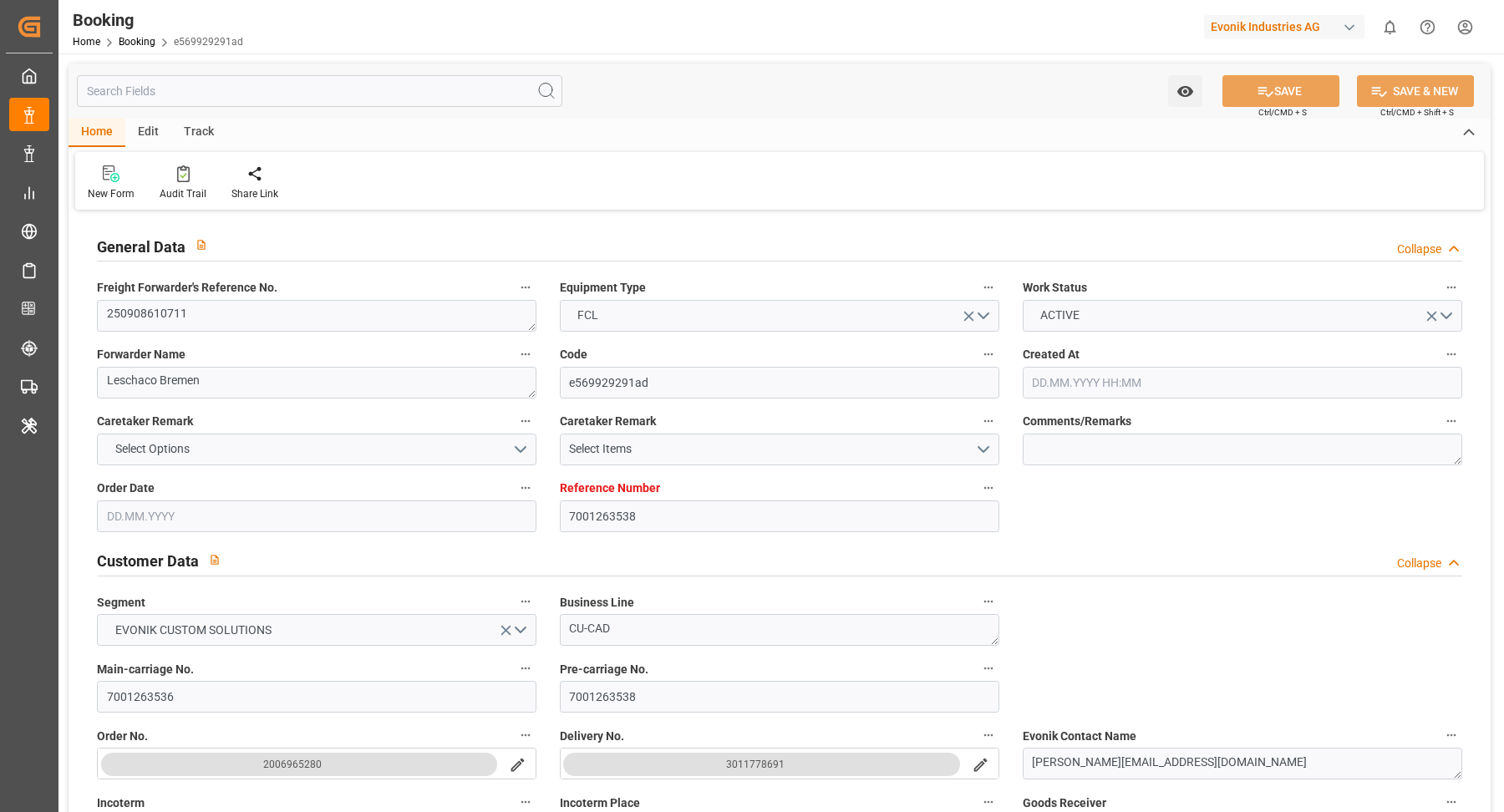
type input "[DATE]"
type input "[DATE] 00:00"
type input "[DATE]"
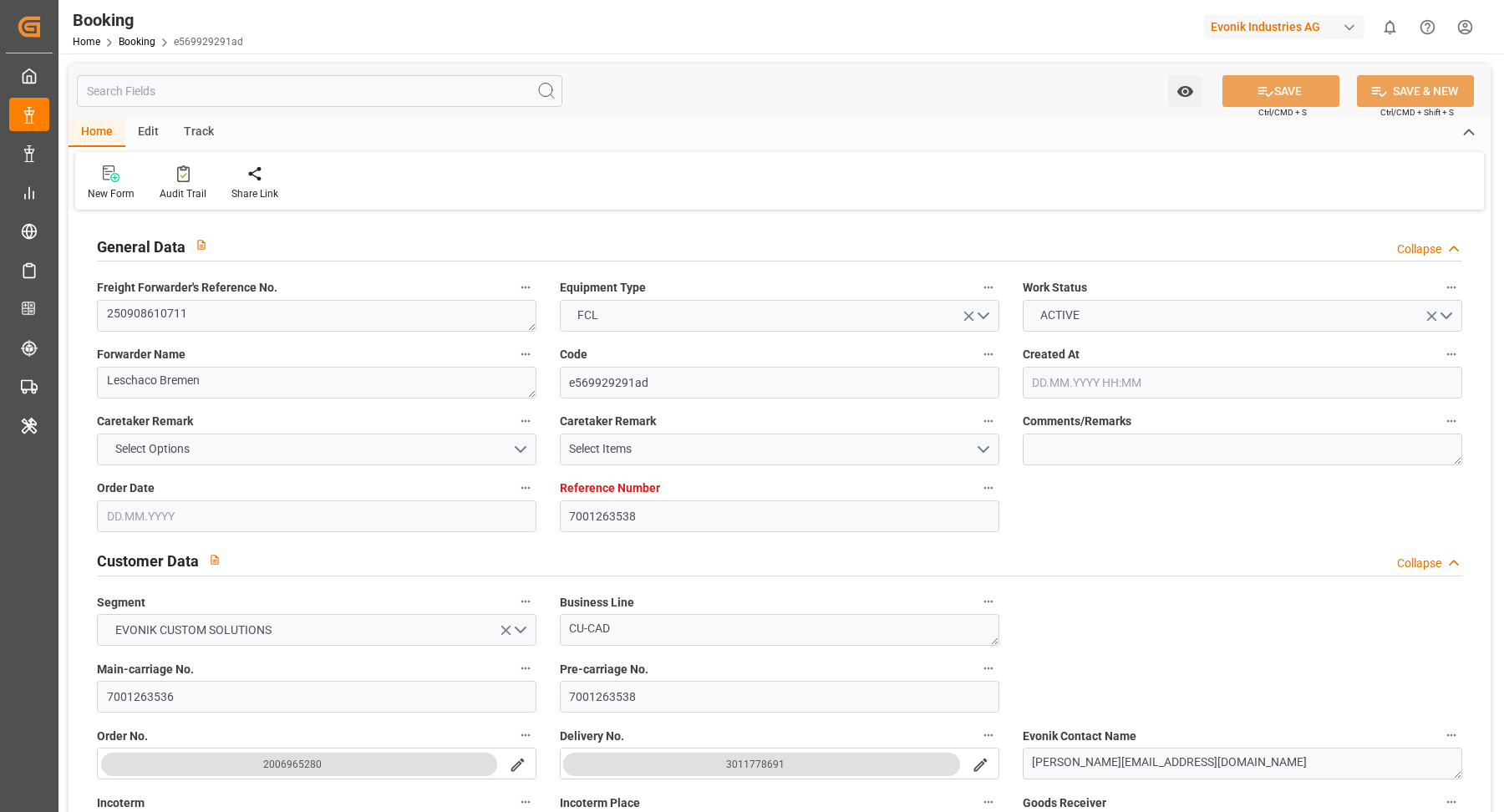
type input "[DATE]"
type input "[DATE] 23:00"
type input "[DATE] 00:00"
type input "[DATE] 17:00"
type input "[DATE] 00:00"
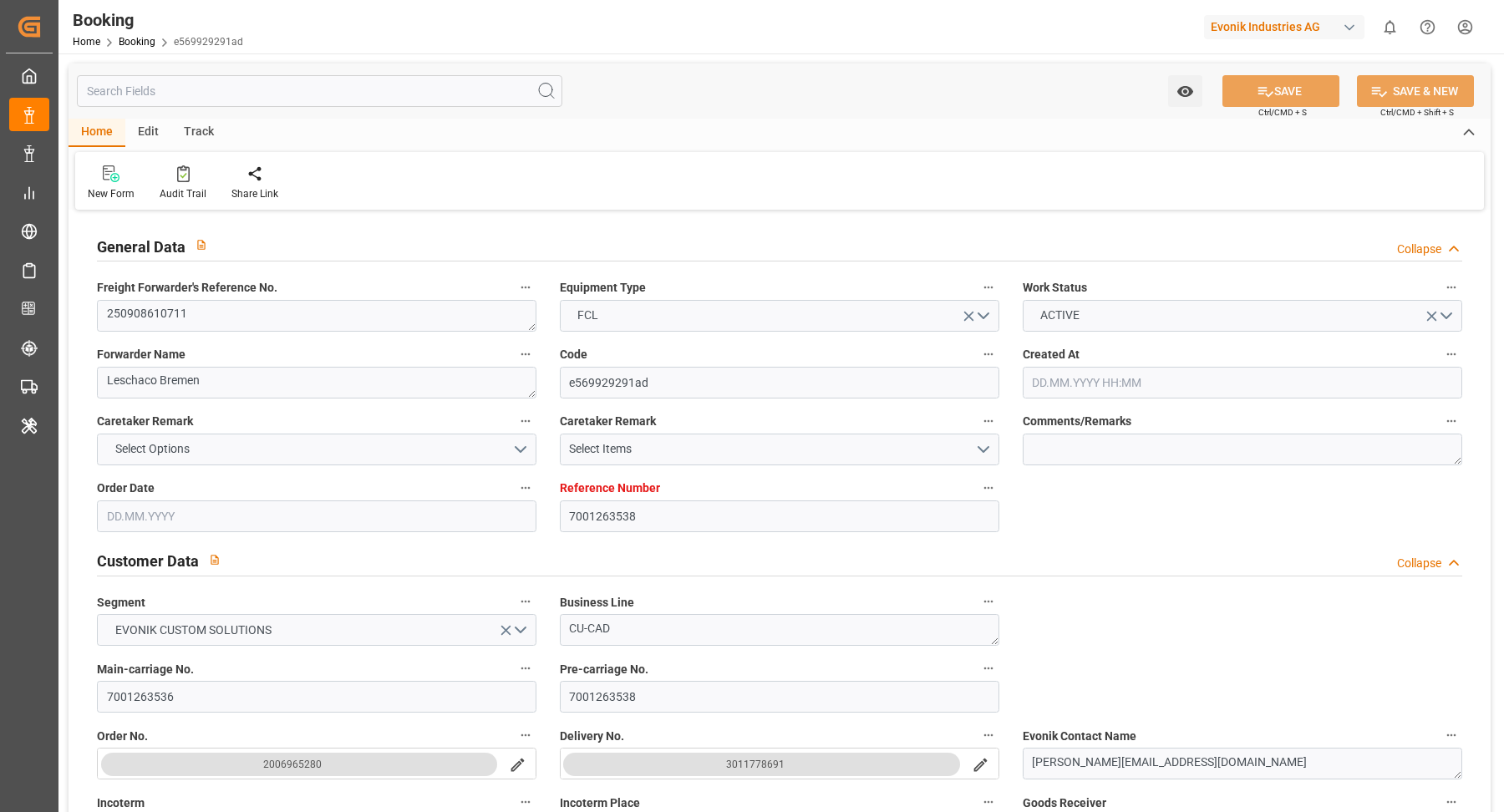
type input "[DATE] 01:00"
type input "[DATE] 00:00"
type input "[DATE] 10:00"
type input "[DATE] 00:00"
type input "[DATE] 19:24"
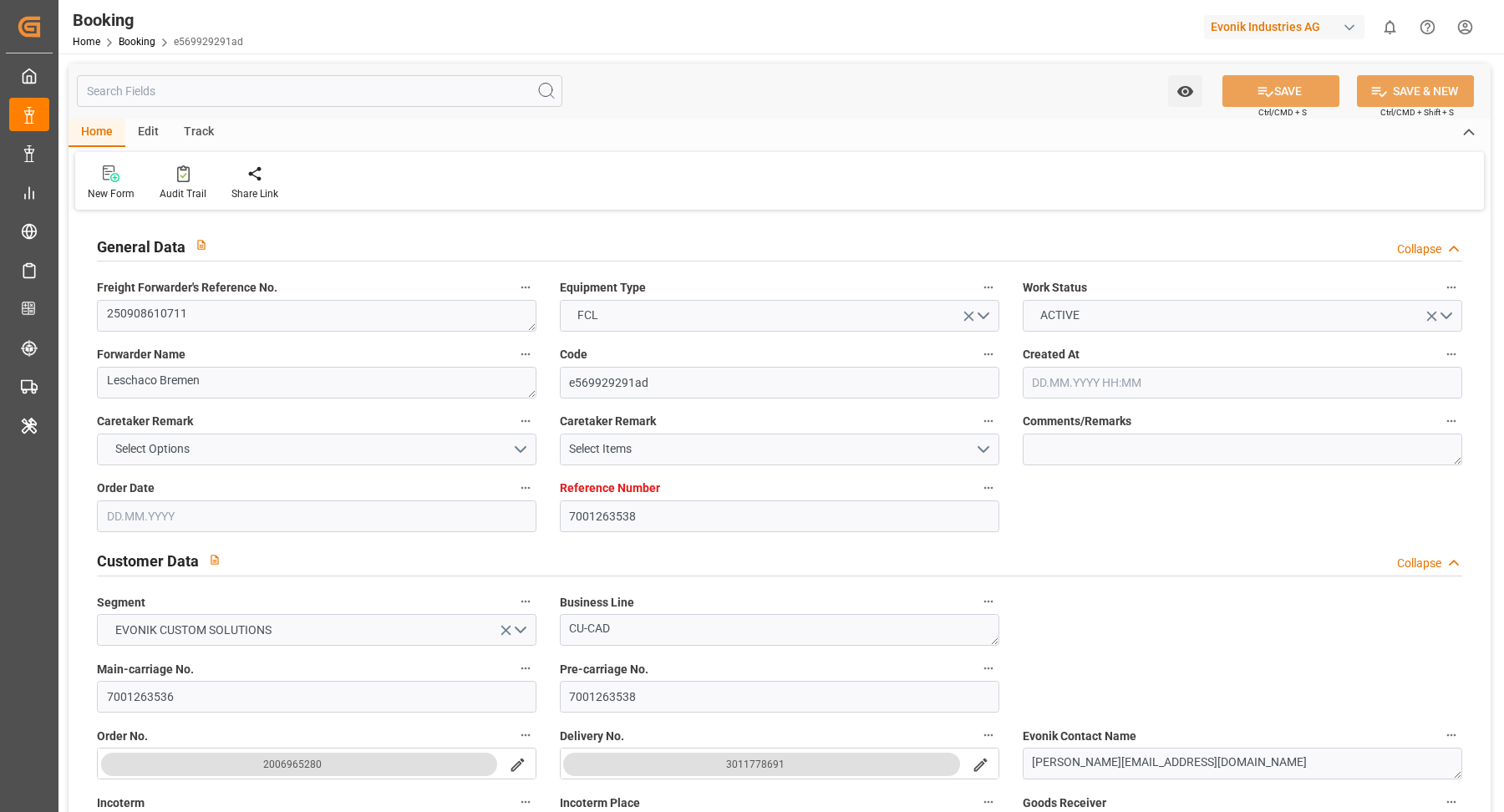
type input "[DATE]"
type input "[DATE] 19:00"
type input "[DATE] 01:30"
type input "[DATE] 16:30"
type input "[DATE] 23:00"
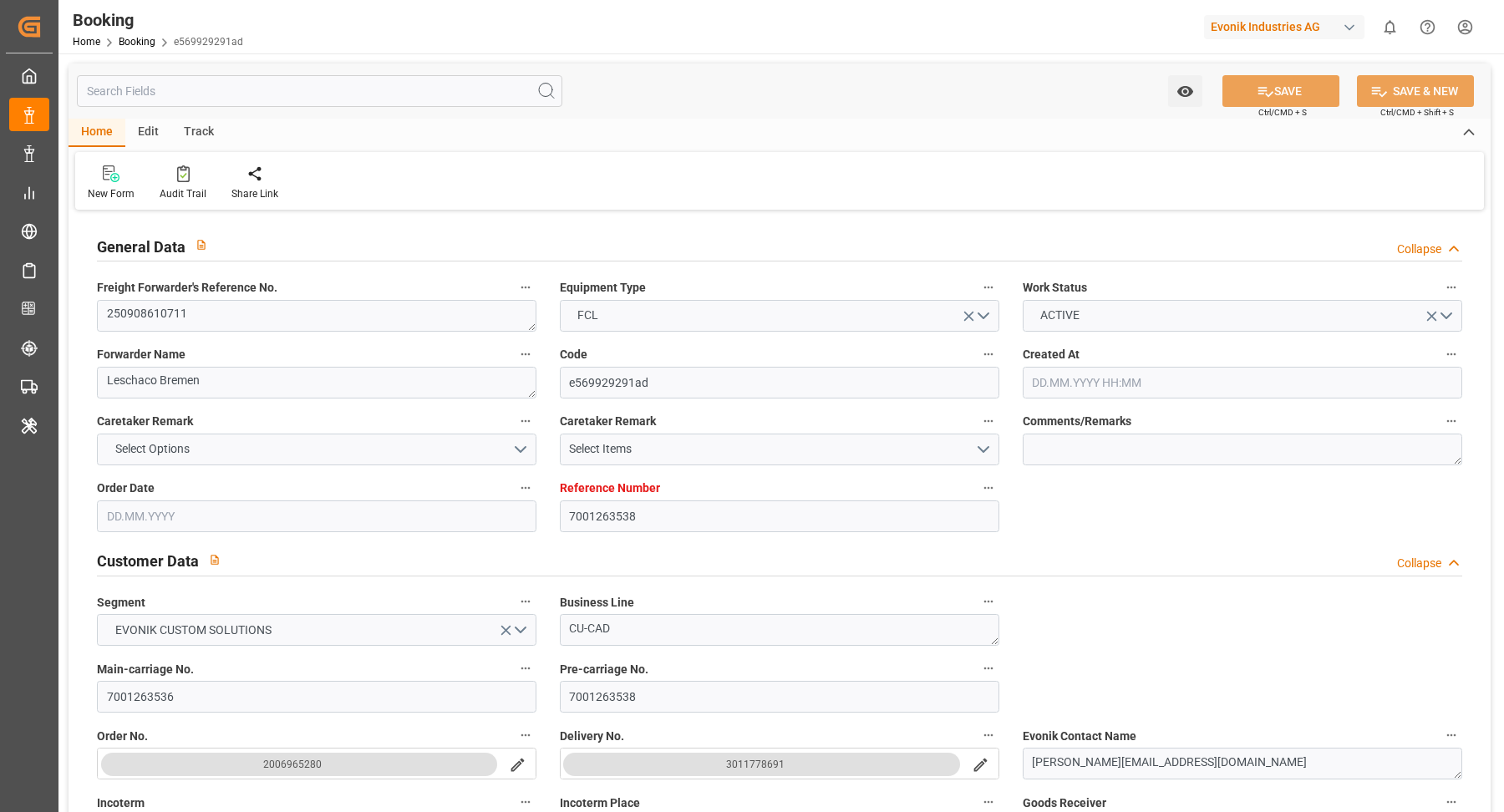
type input "29.10.2025 01:00"
type input "29.10.2025 11:45"
type input "03.11.2025 10:00"
type input "15.11.2025 17:00"
type input "16.11.2025 00:10"
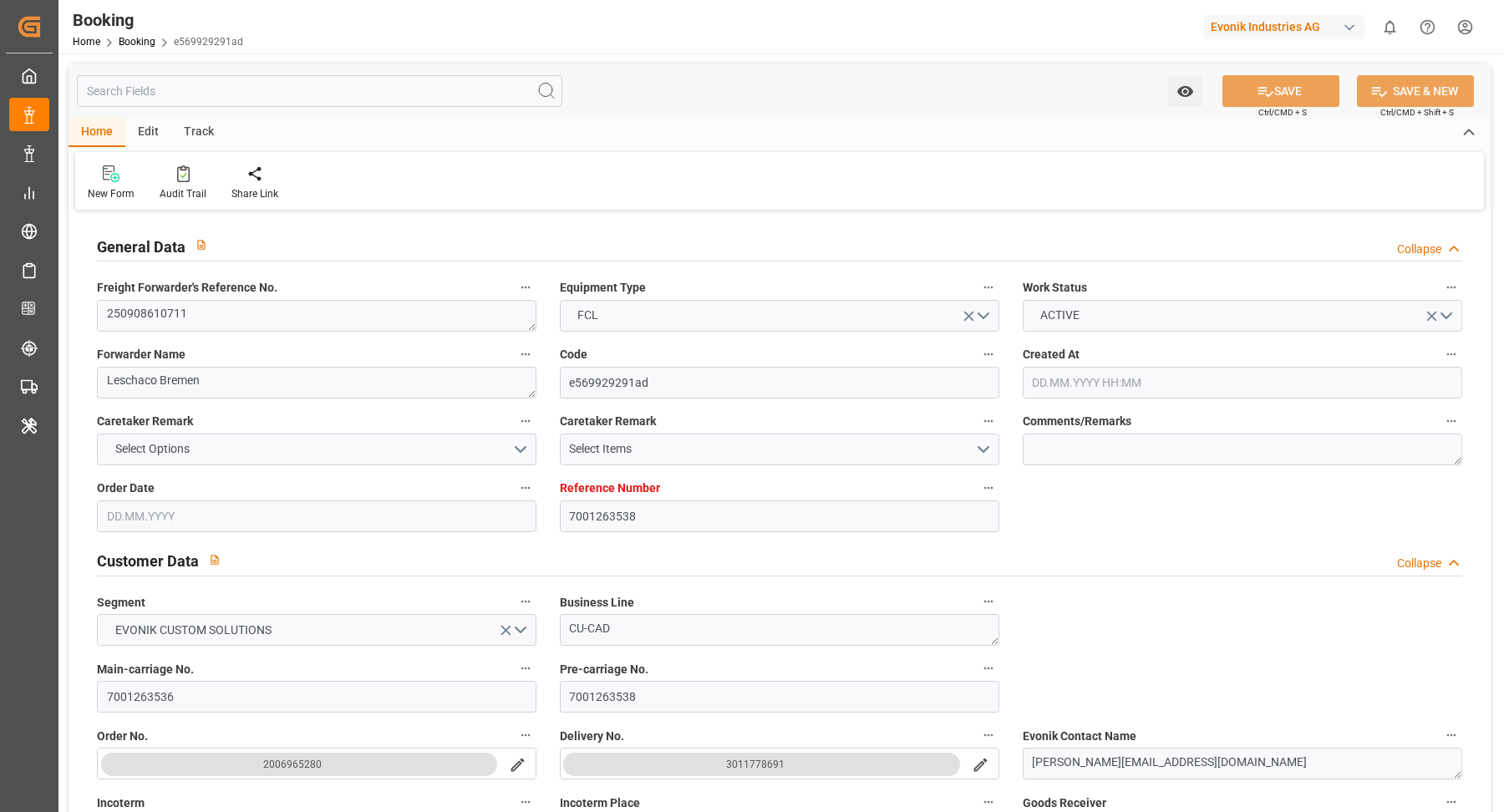
type input "20.11.2025 00:10"
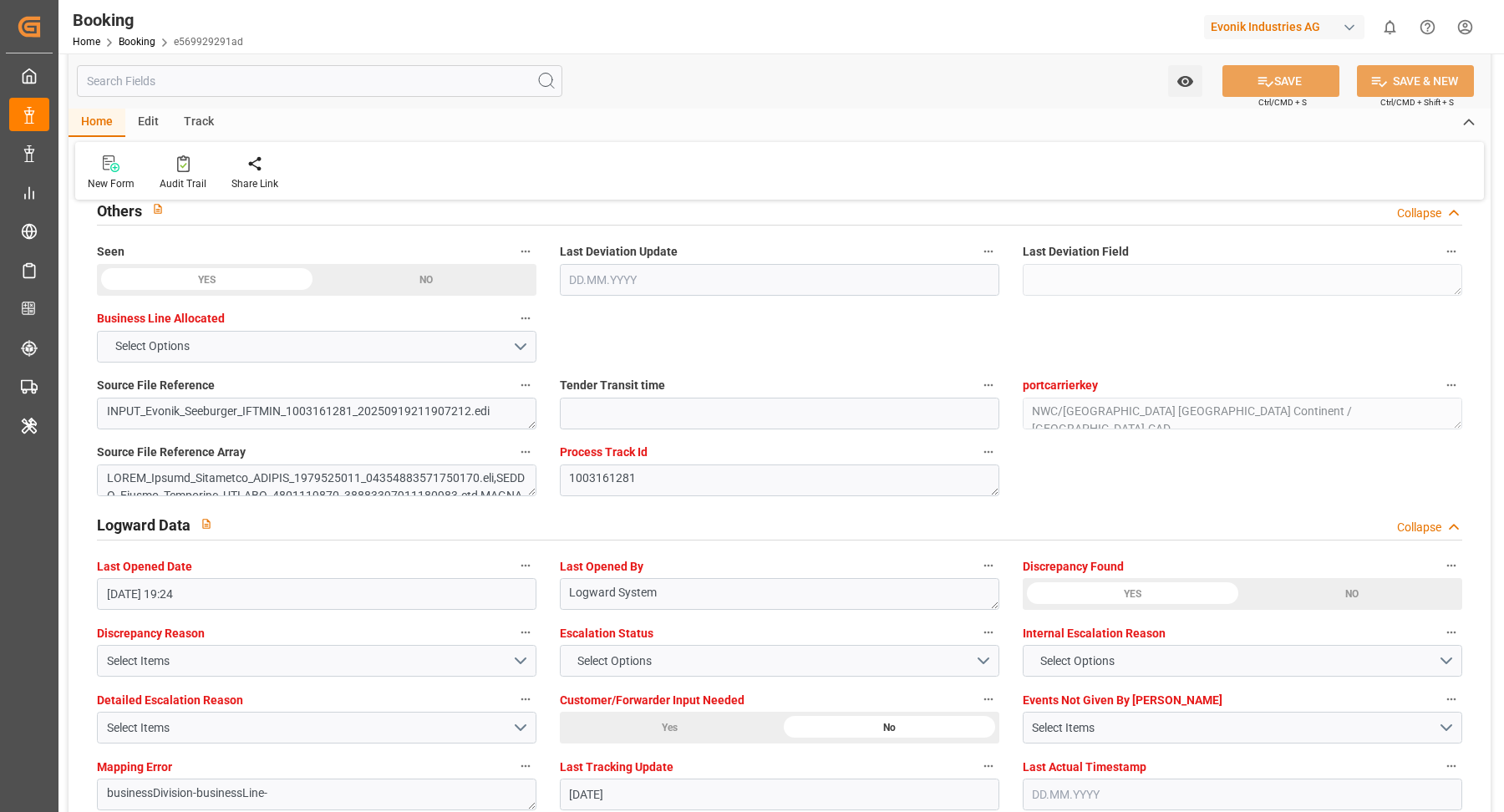
scroll to position [3089, 0]
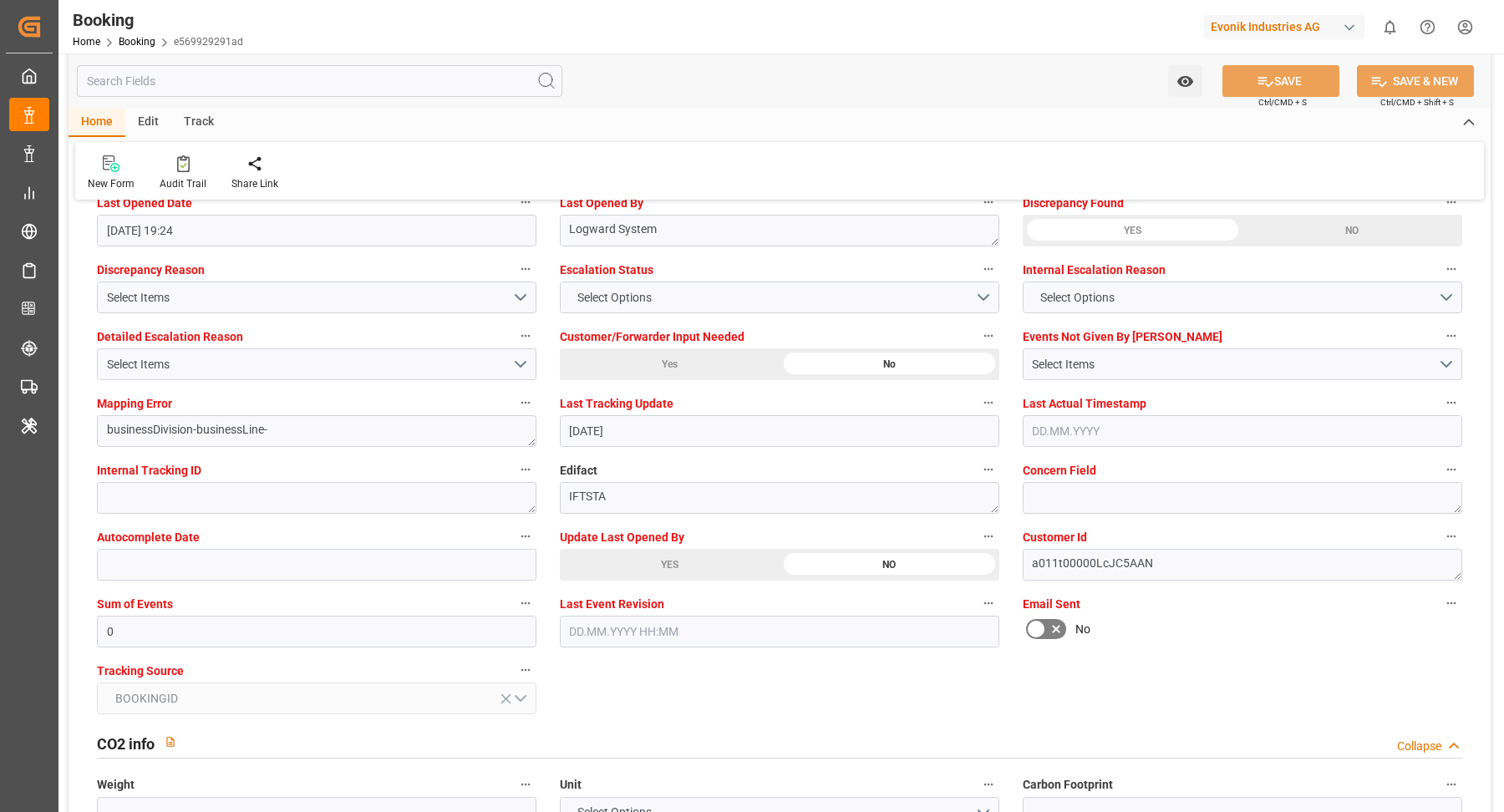
click at [685, 578] on div "Update Last Opened By YES NO" at bounding box center [780, 552] width 463 height 67
click at [646, 542] on label "Update Last Opened By" at bounding box center [779, 536] width 440 height 23
click at [977, 542] on button "Update Last Opened By" at bounding box center [987, 535] width 22 height 22
click at [699, 560] on div at bounding box center [752, 406] width 1504 height 812
click at [666, 562] on div "YES" at bounding box center [669, 564] width 219 height 32
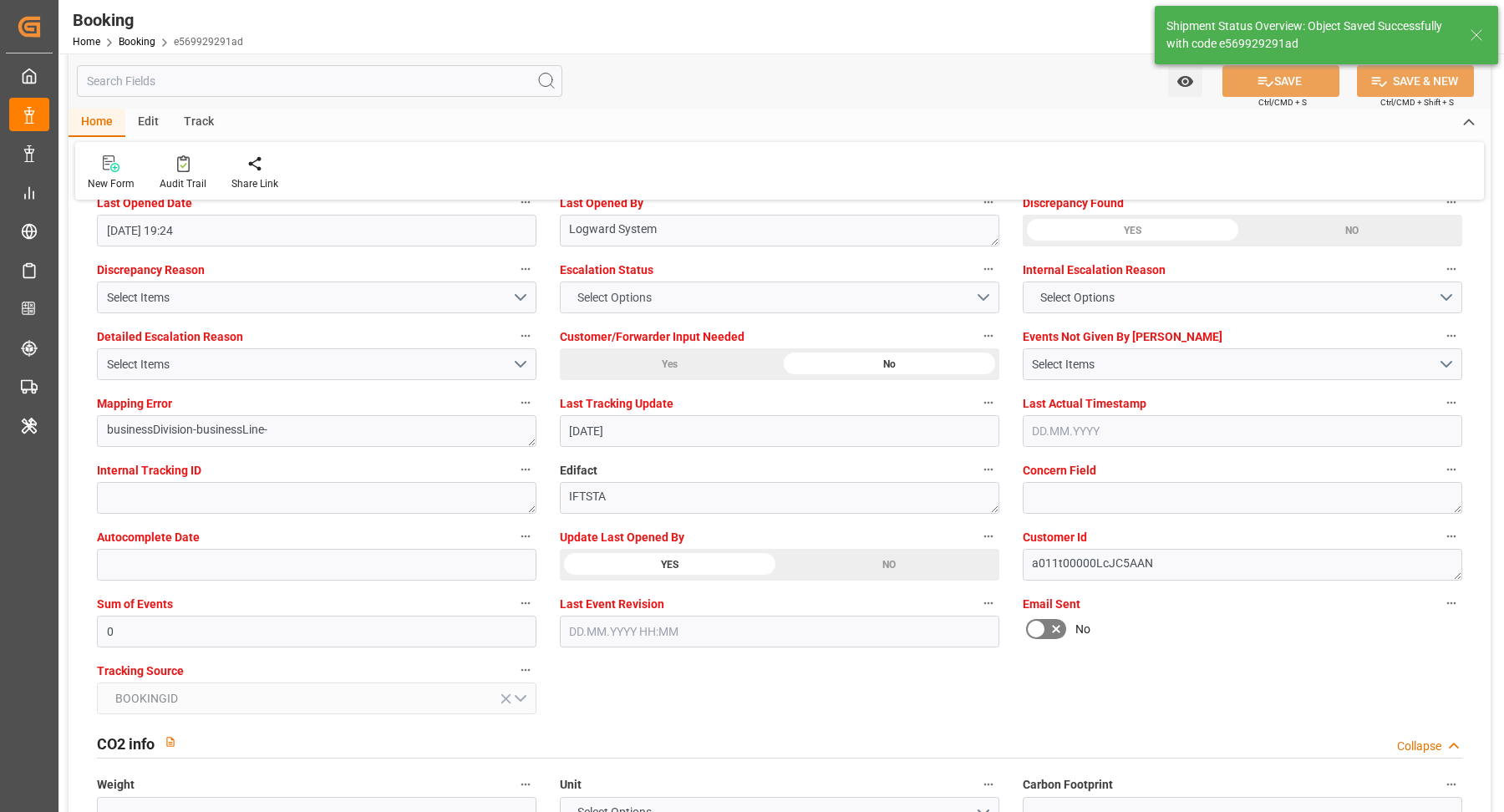
type textarea "Vasantha Kumar"
type input "26.09.2025 09:14"
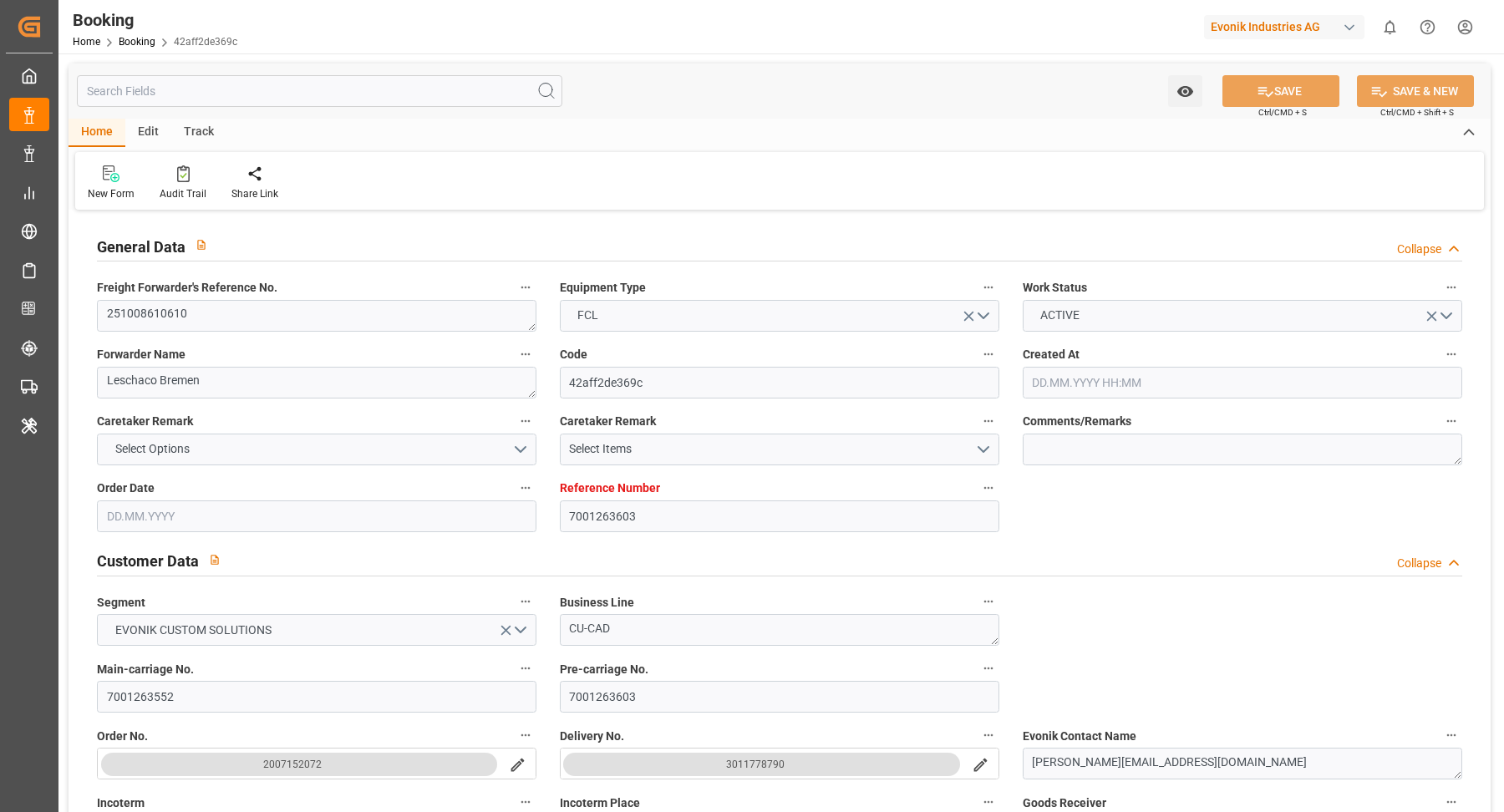
type input "7001263603"
type input "9632117"
type input "Maersk"
type input "Maersk Line AS"
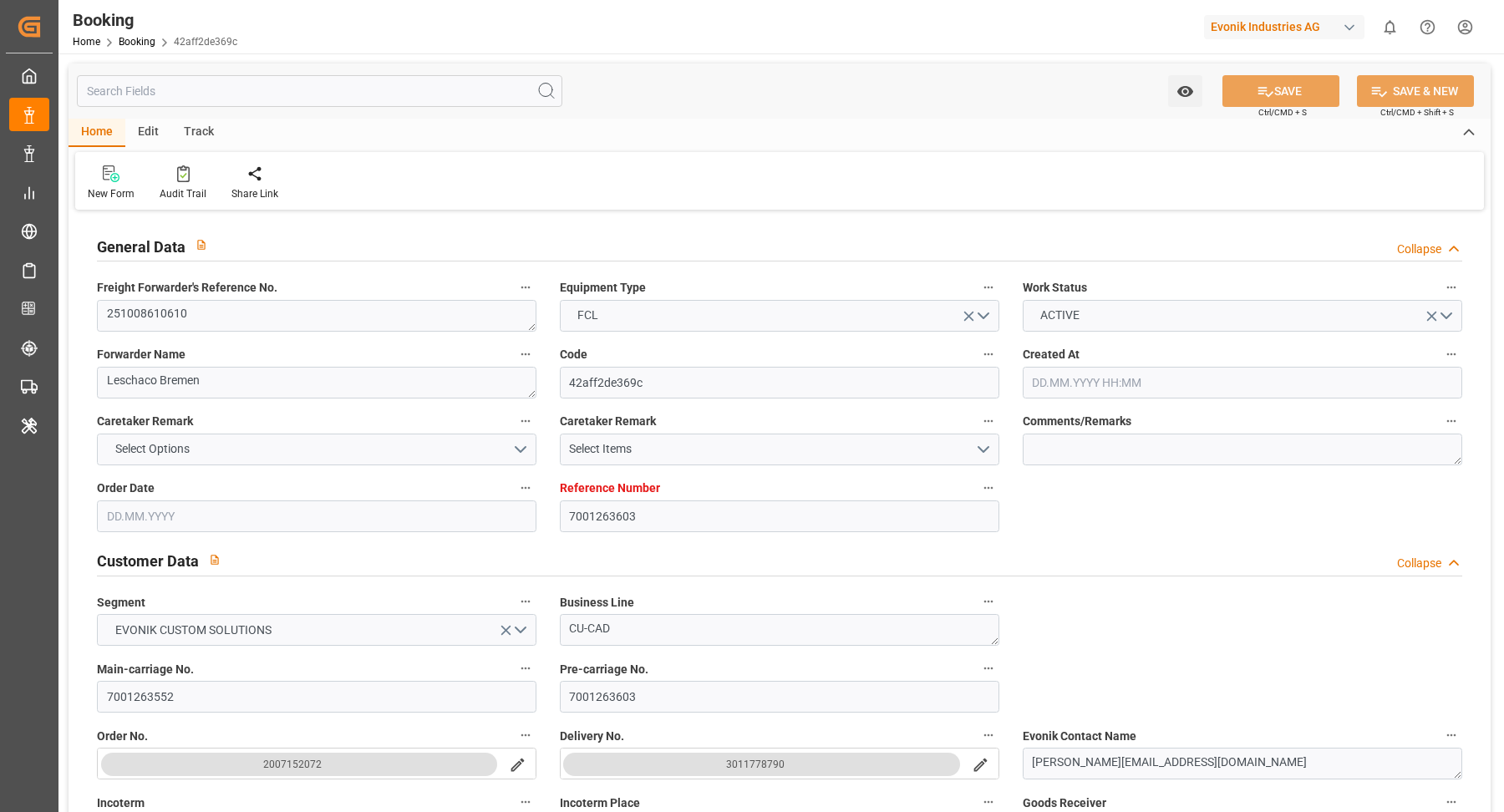
type input "NLRTM"
type input "CNJMN"
type input "MYTPP"
type input "CNNSA"
type input "[DATE] 10:00"
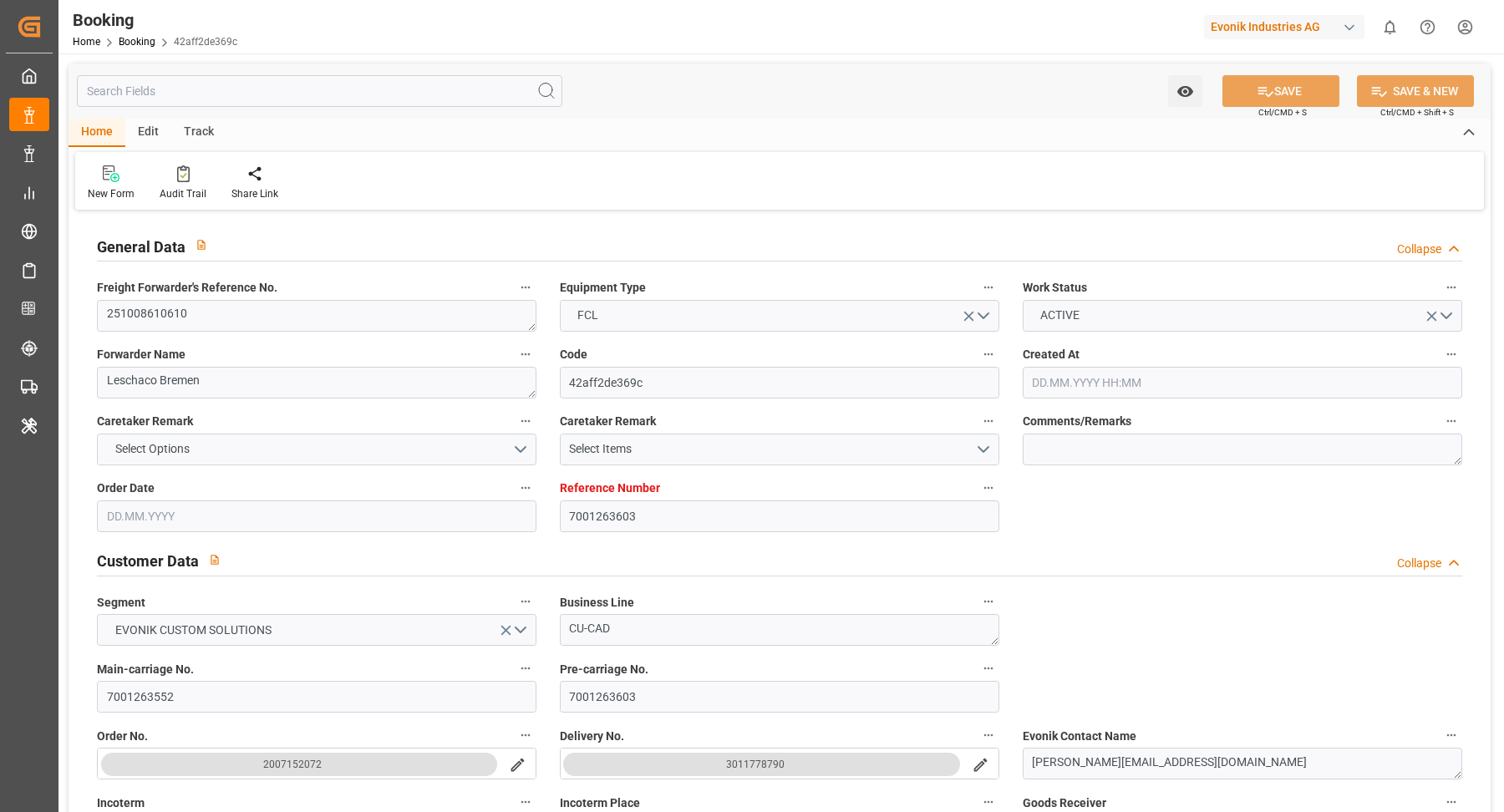
type input "[DATE]"
type input "[DATE] 00:00"
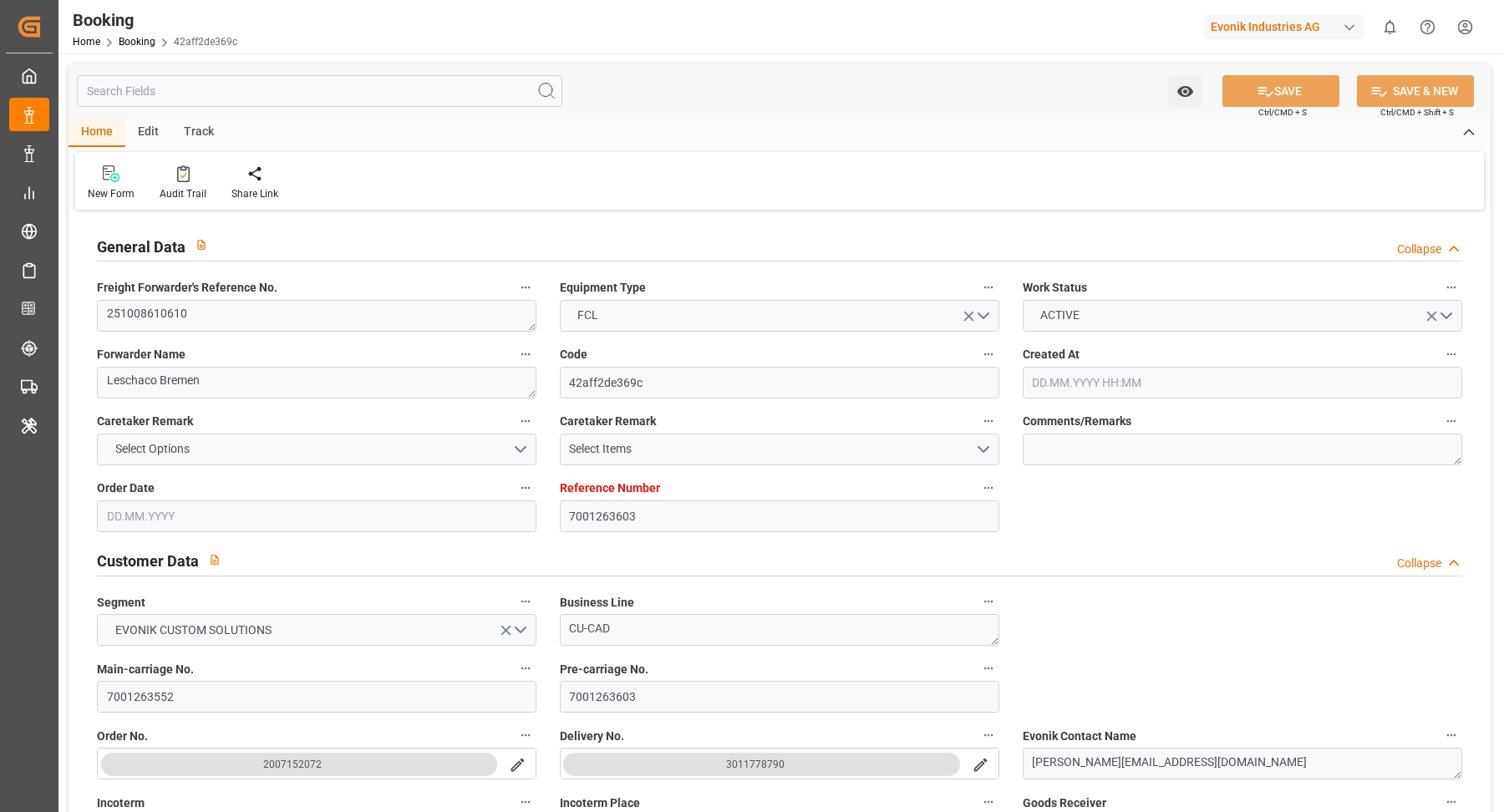
type input "[DATE]"
type input "[DATE] 00:00"
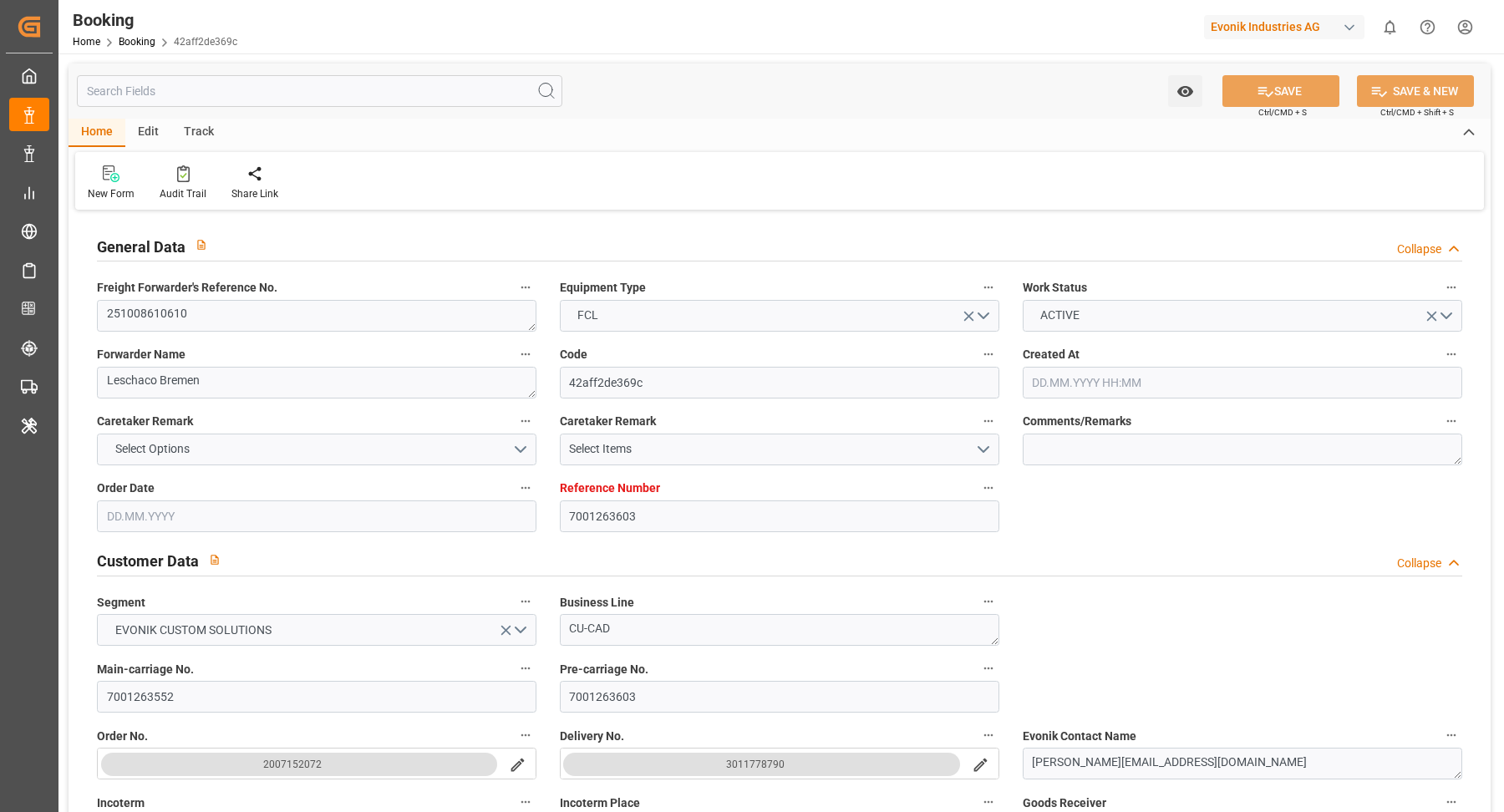
type input "[DATE] 00:00"
type input "03.11.2025 00:00"
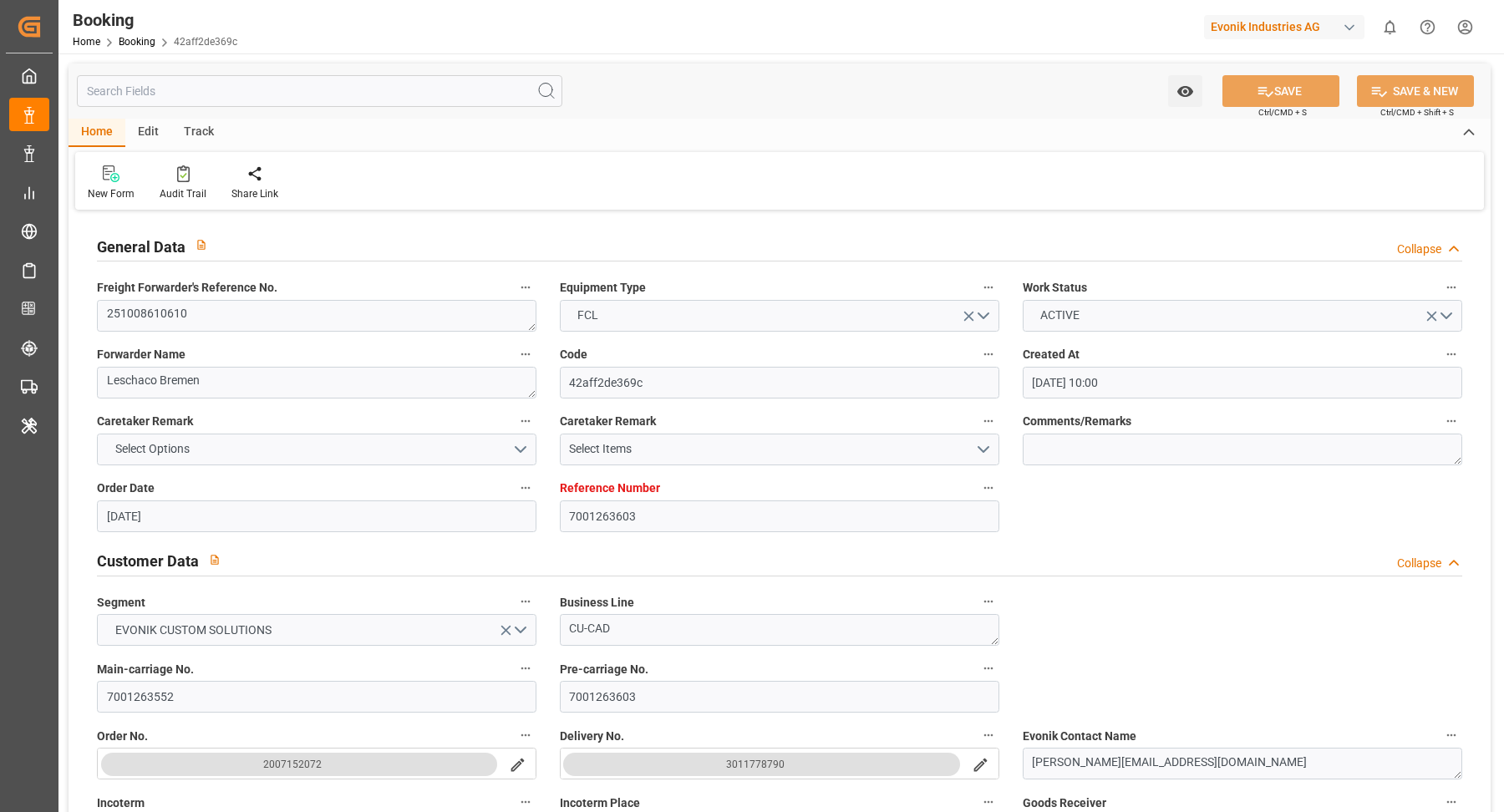
type input "[DATE] 00:00"
type input "[DATE] 07:30"
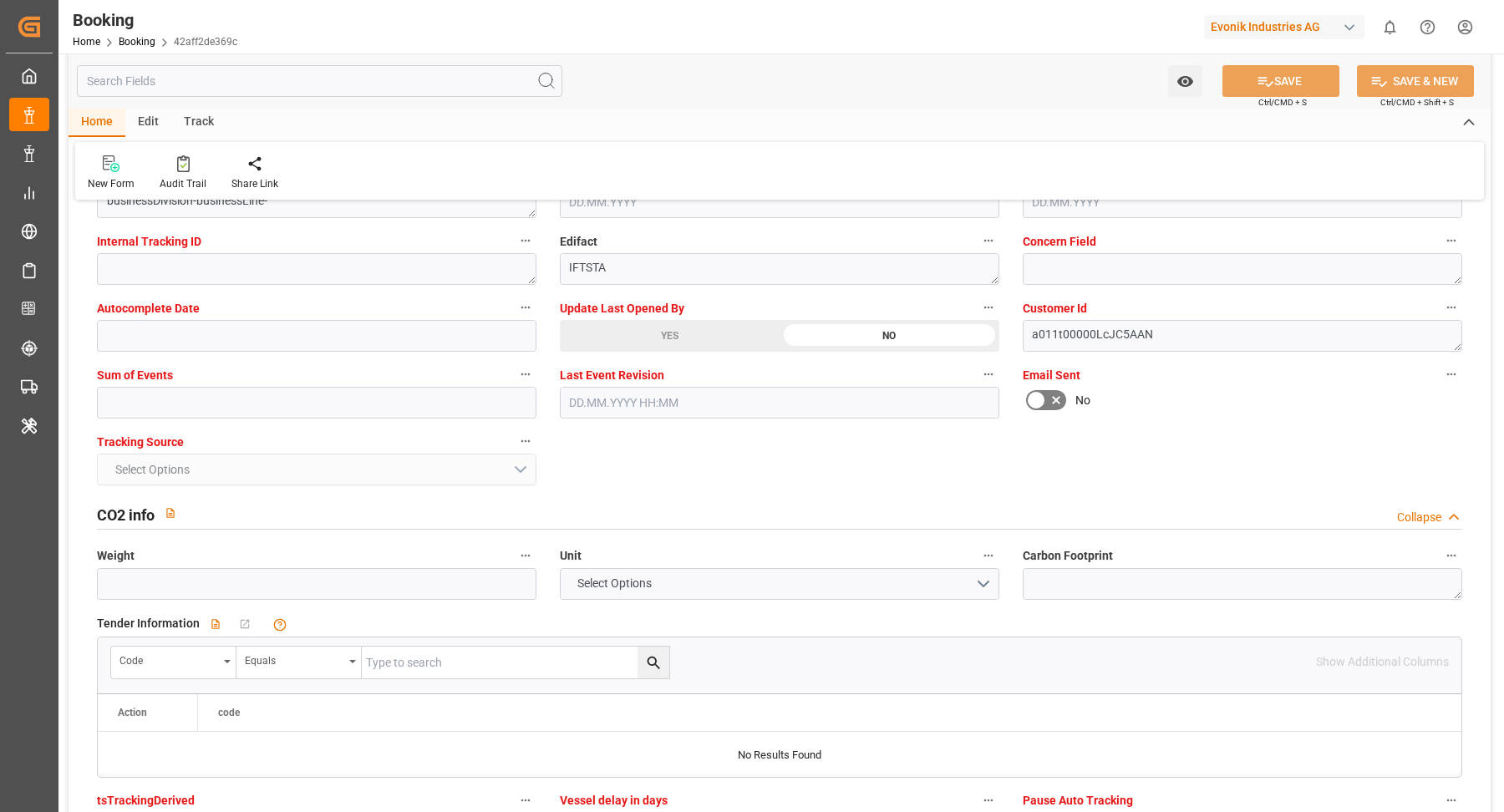
scroll to position [3425, 0]
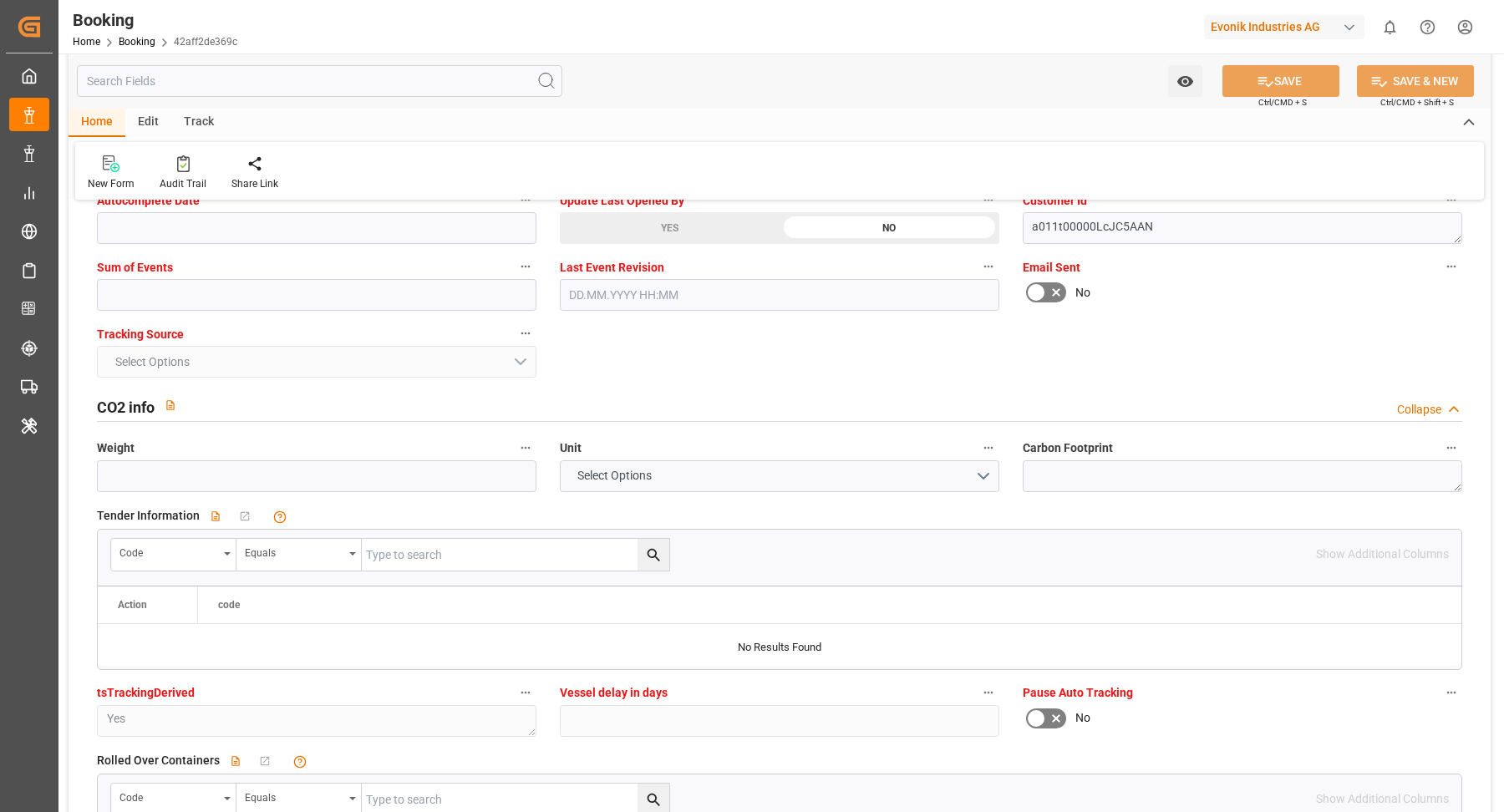
click at [694, 194] on div "New Form Audit Trail Share Link" at bounding box center [779, 170] width 1408 height 57
drag, startPoint x: 707, startPoint y: 227, endPoint x: 796, endPoint y: 253, distance: 92.7
click at [706, 227] on div "YES" at bounding box center [669, 228] width 219 height 32
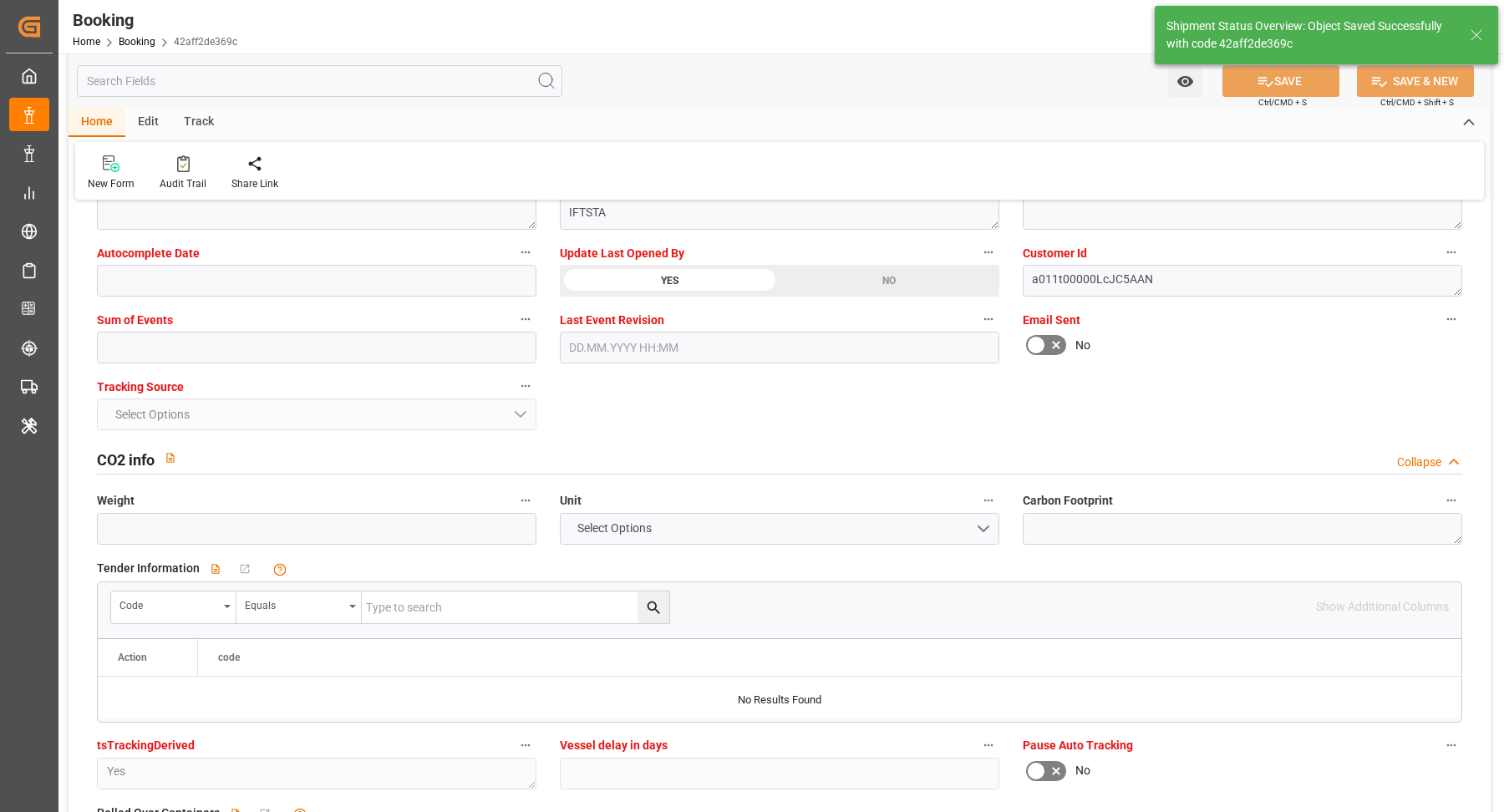
type textarea "Vasantha Kumar"
type input "26.09.2025 09:15"
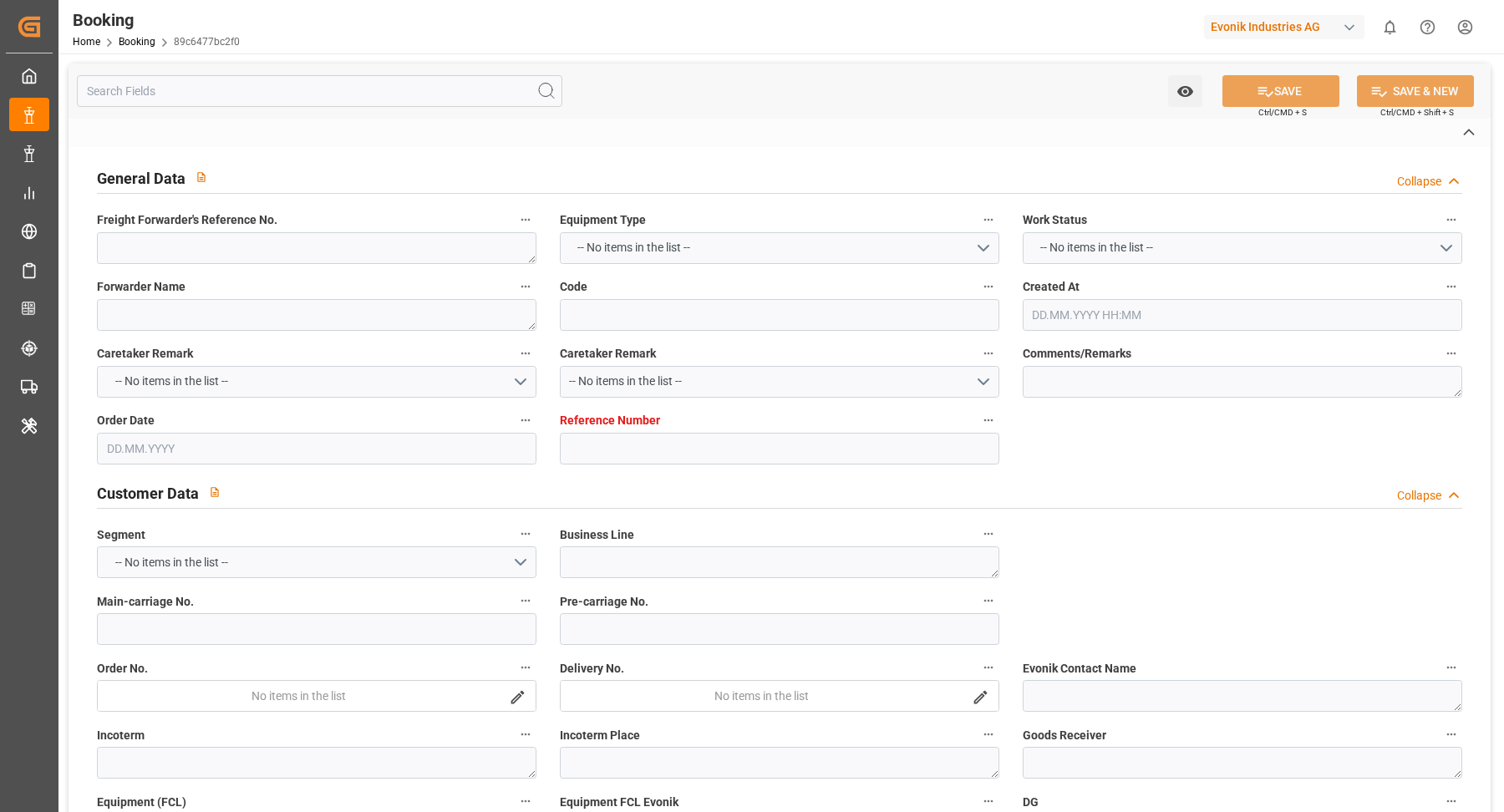
type textarea "251008610610"
type textarea "Leschaco Bremen"
type input "89c6477bc2f0"
type input "7001263604"
type textarea "CU-CAD"
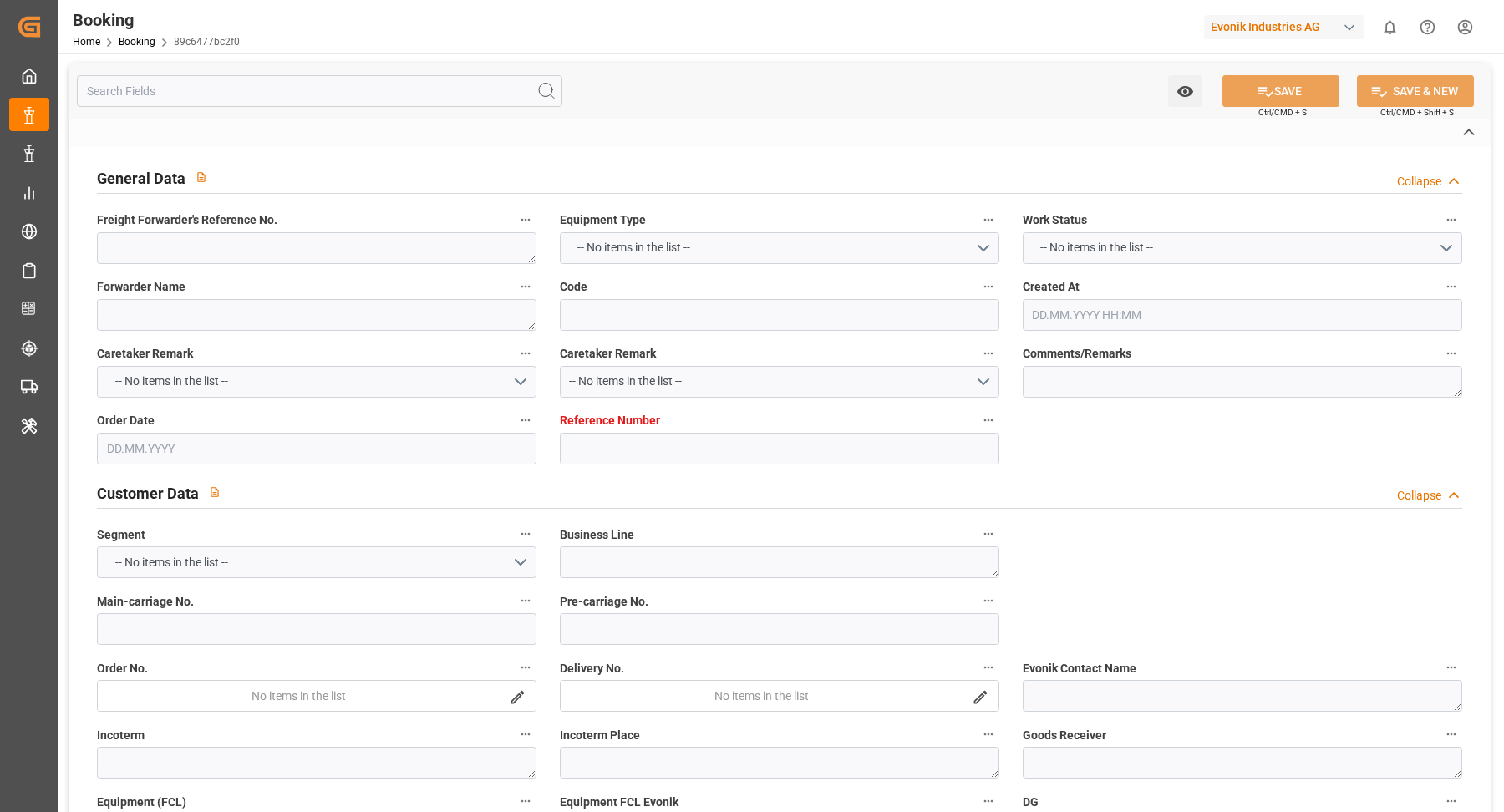
type input "7001263552"
type textarea "[PERSON_NAME][EMAIL_ADDRESS][DOMAIN_NAME]"
type textarea "CIF"
type textarea "[GEOGRAPHIC_DATA], [GEOGRAPHIC_DATA]"
type textarea "[GEOGRAPHIC_DATA]"
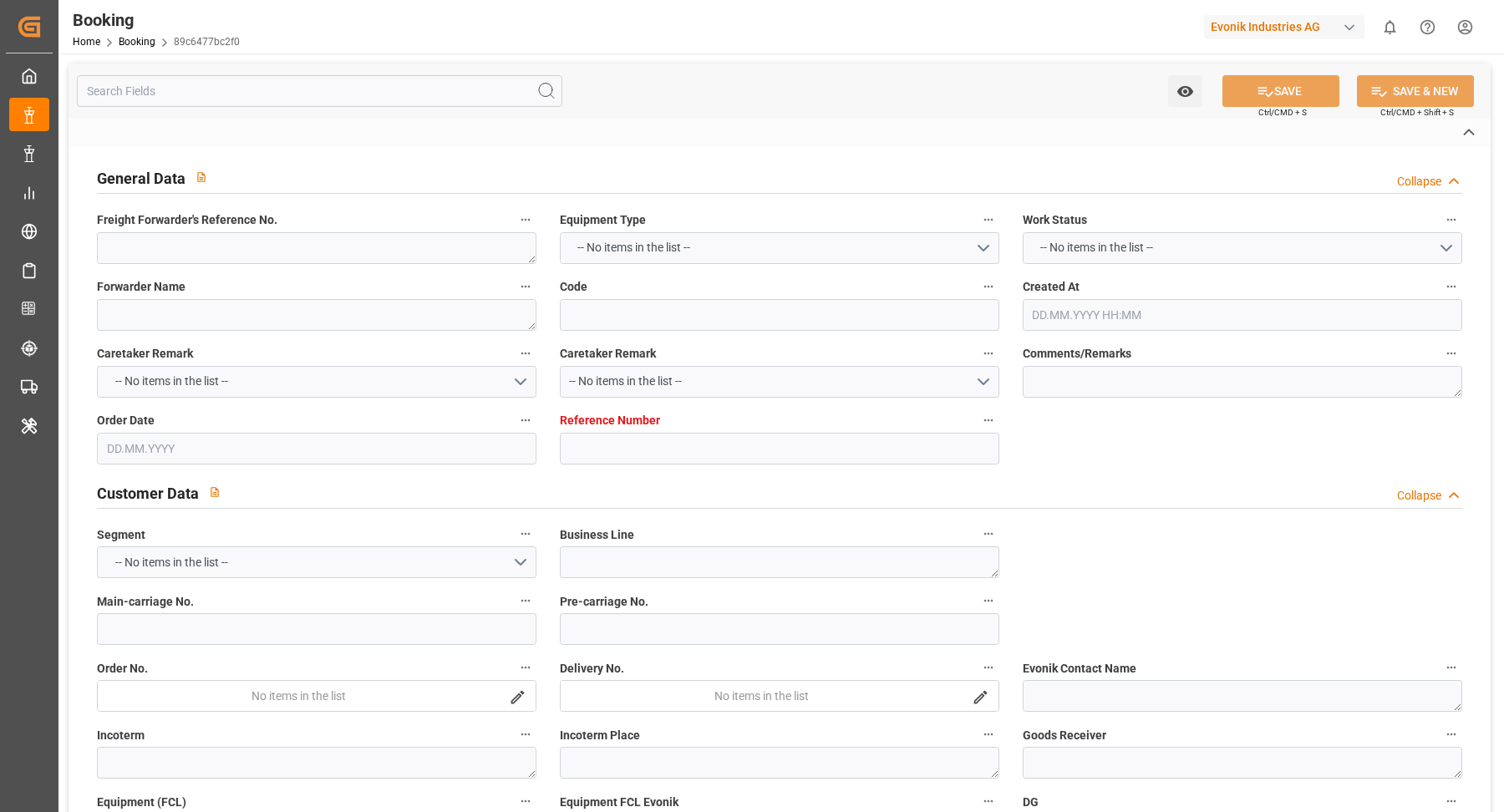
type input "MUNKEBO MAERSK"
type input "MAEU"
type textarea "259036903"
type input "[GEOGRAPHIC_DATA]"
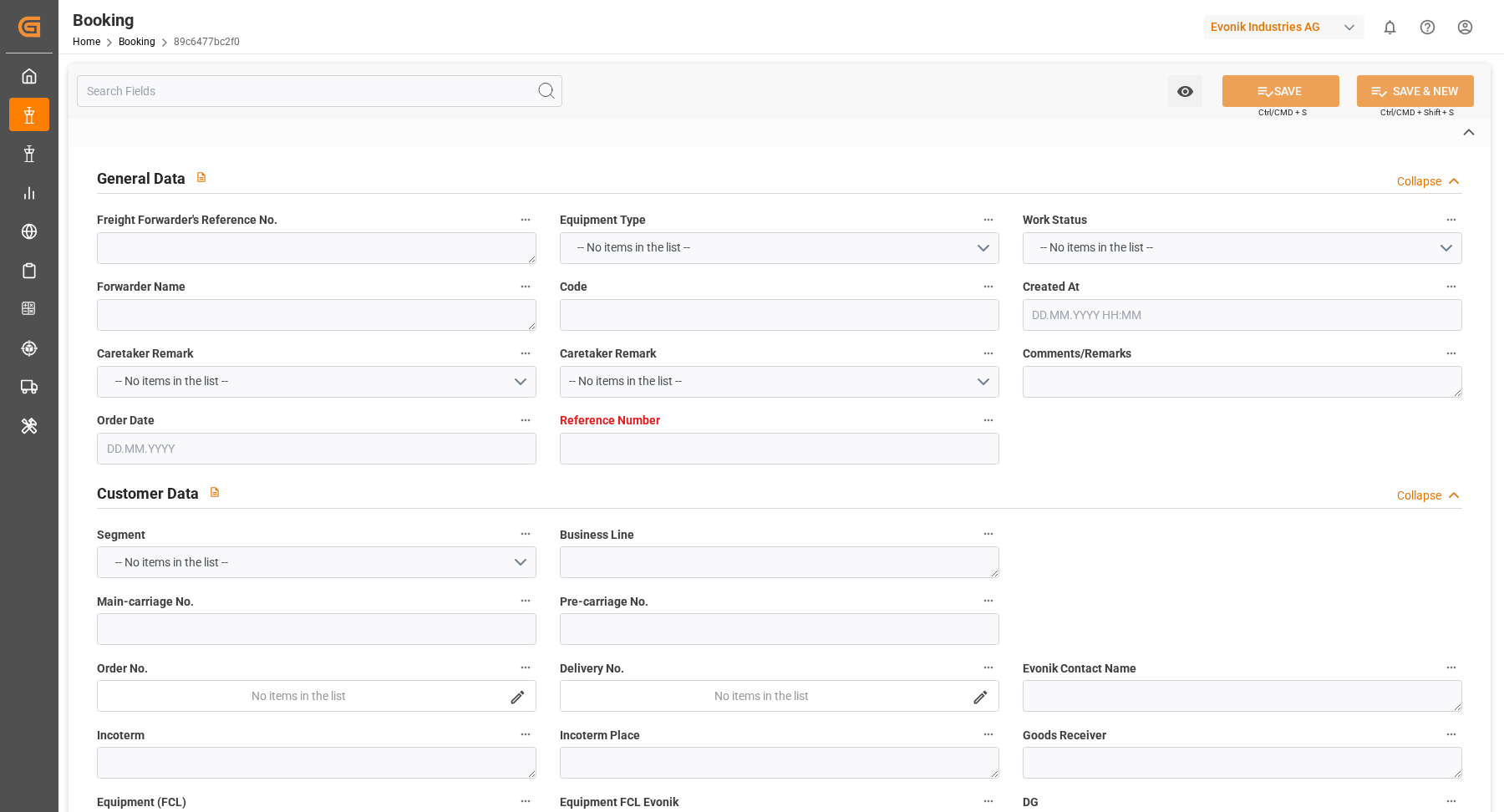
type input "Jiangmen Pt"
type input "Tanjung Pelepas"
type input "Nansha Pt"
type textarea "INPUT_Evonik_Seeburger_IFTSTA_1003171778_20250923143223943.edi"
type textarea "NWC/[GEOGRAPHIC_DATA] [GEOGRAPHIC_DATA] Continent / [GEOGRAPHIC_DATA]-CAD"
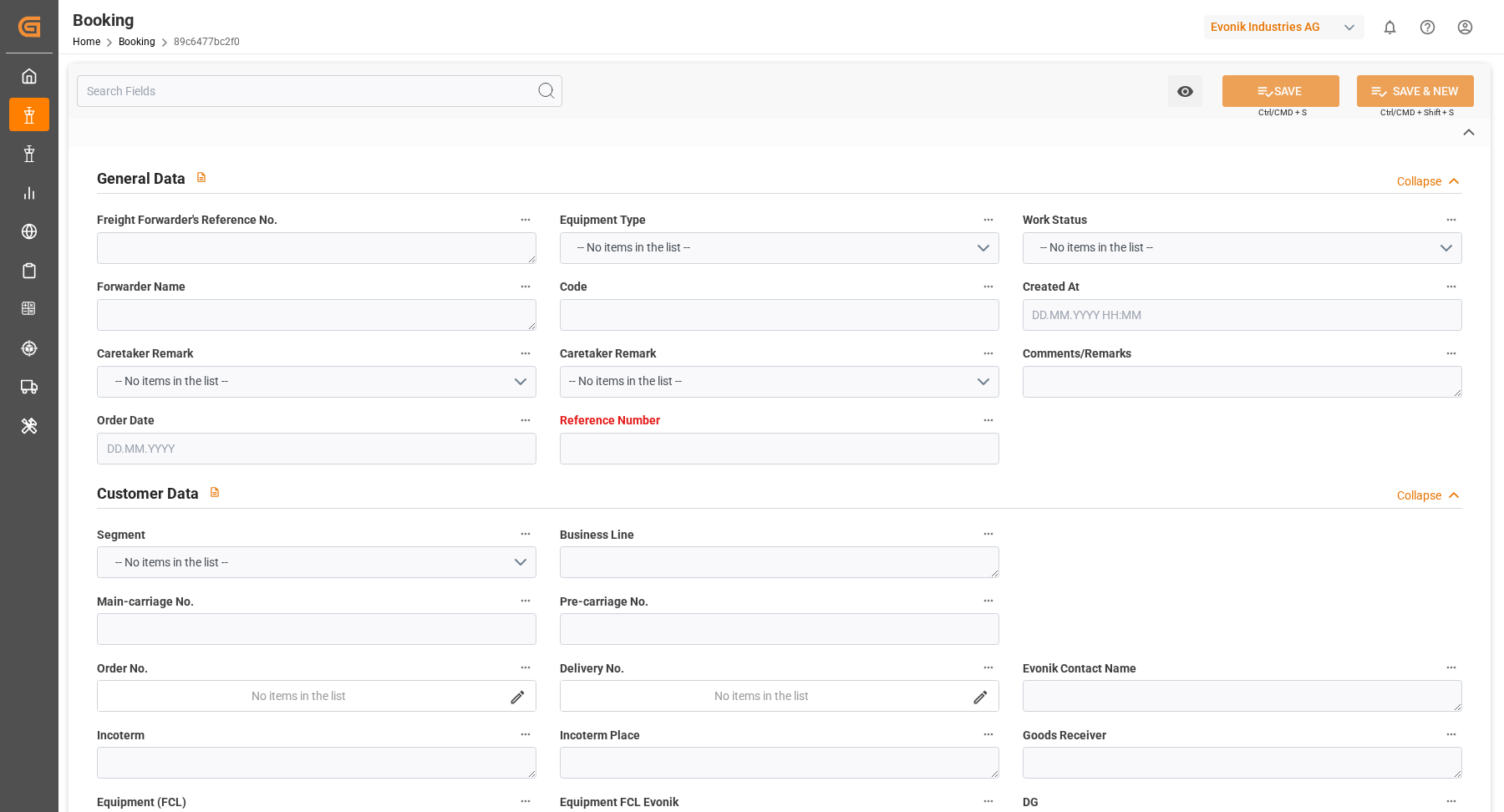
type textarea "INPUT_Evonik_Seeburger_IFTMIN_1003104457_20250901115820521.edi,INPUT_Evonik_See…"
type textarea "1003171778"
type textarea "Madhu T V"
type textarea "businessDivision-businessLine-"
type textarea "IFTSTA"
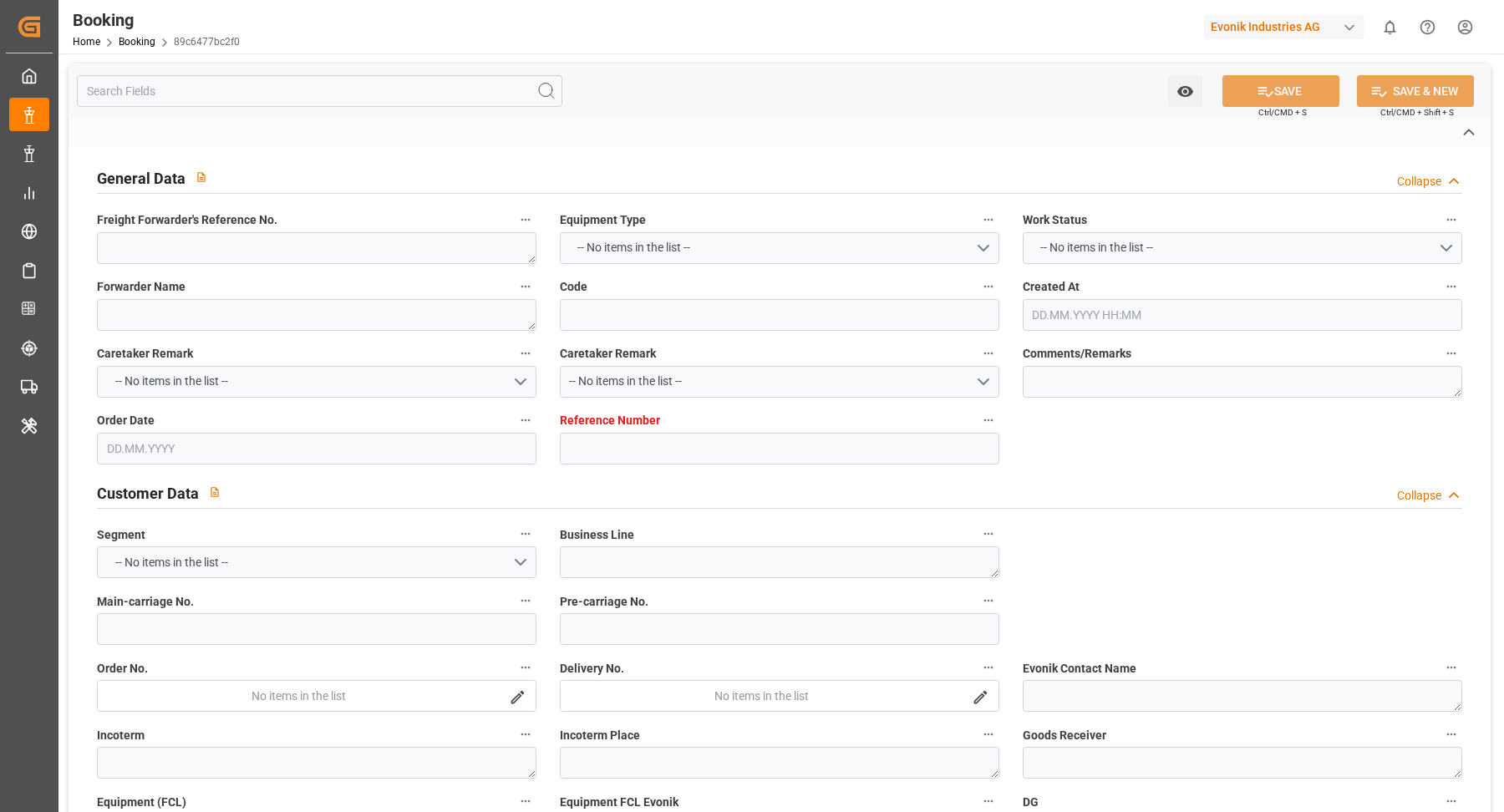
type textarea "a011t00000LcJC5AAN"
type textarea "Yes"
type input "7001263604"
type input "9632117"
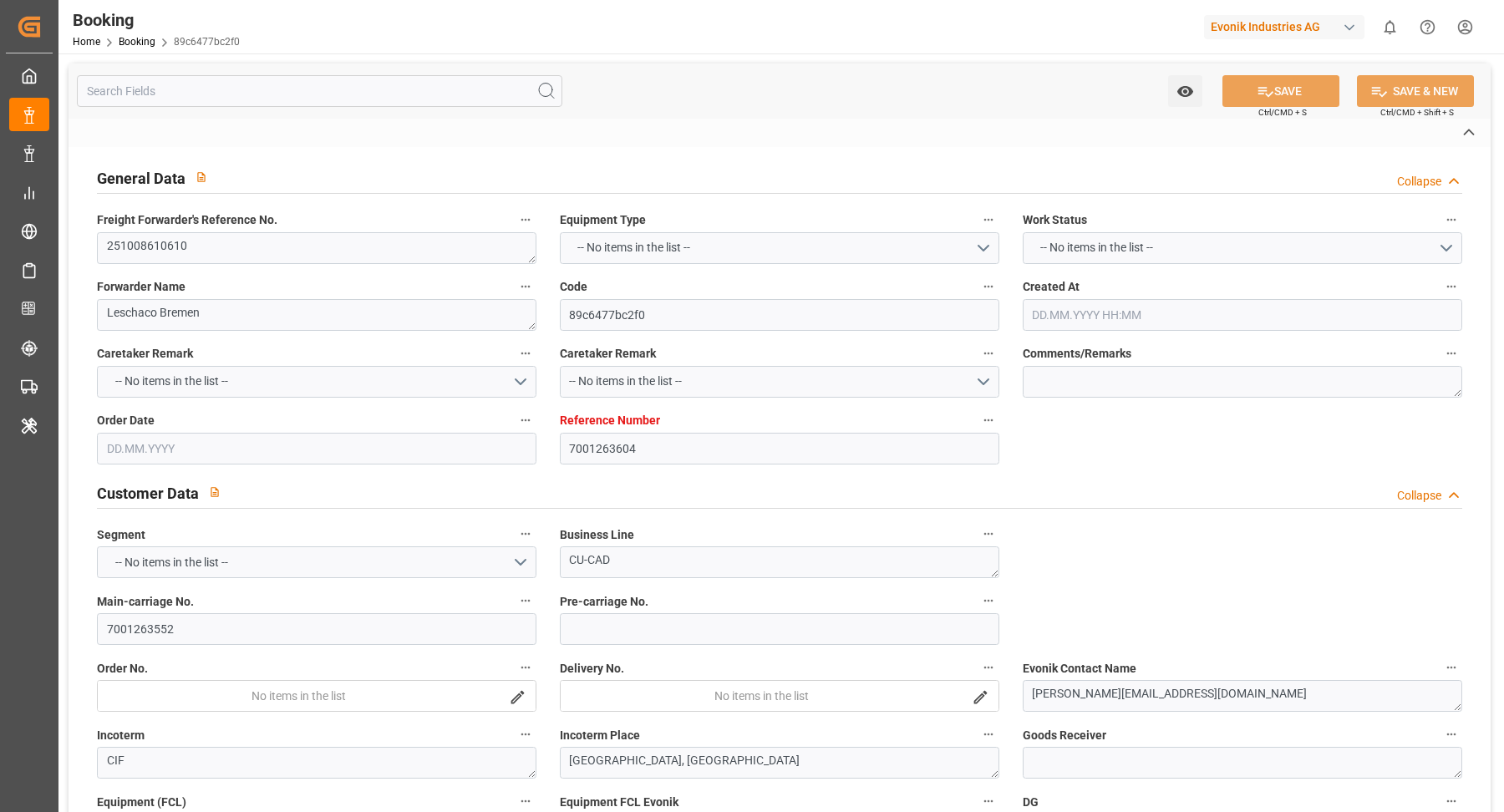
type input "Maersk"
type input "Maersk Line AS"
type input "NLRTM"
type input "CNJMN"
type input "MYTPP"
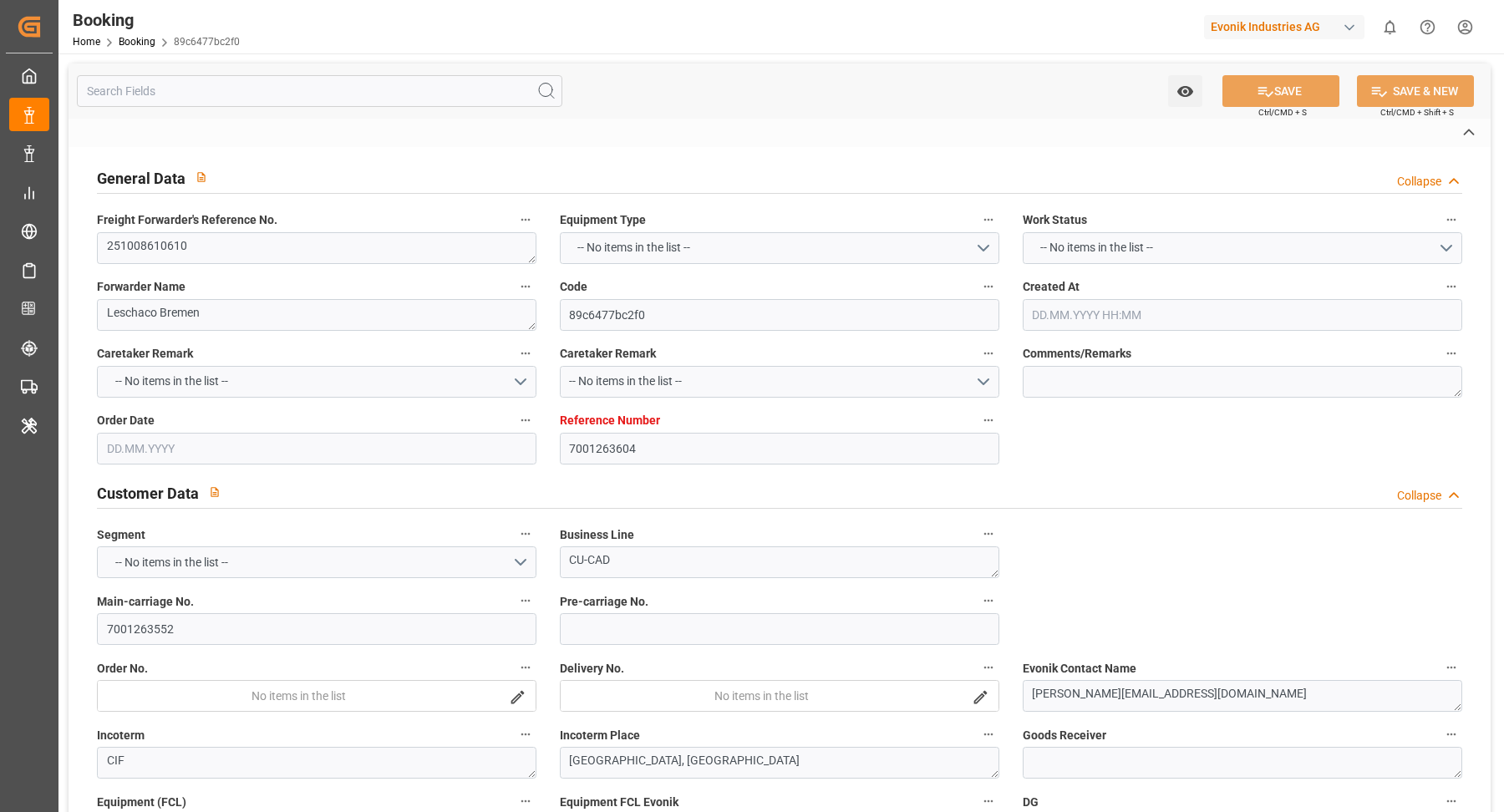
type input "CNNSA"
type input "[DATE] 10:00"
type input "[DATE]"
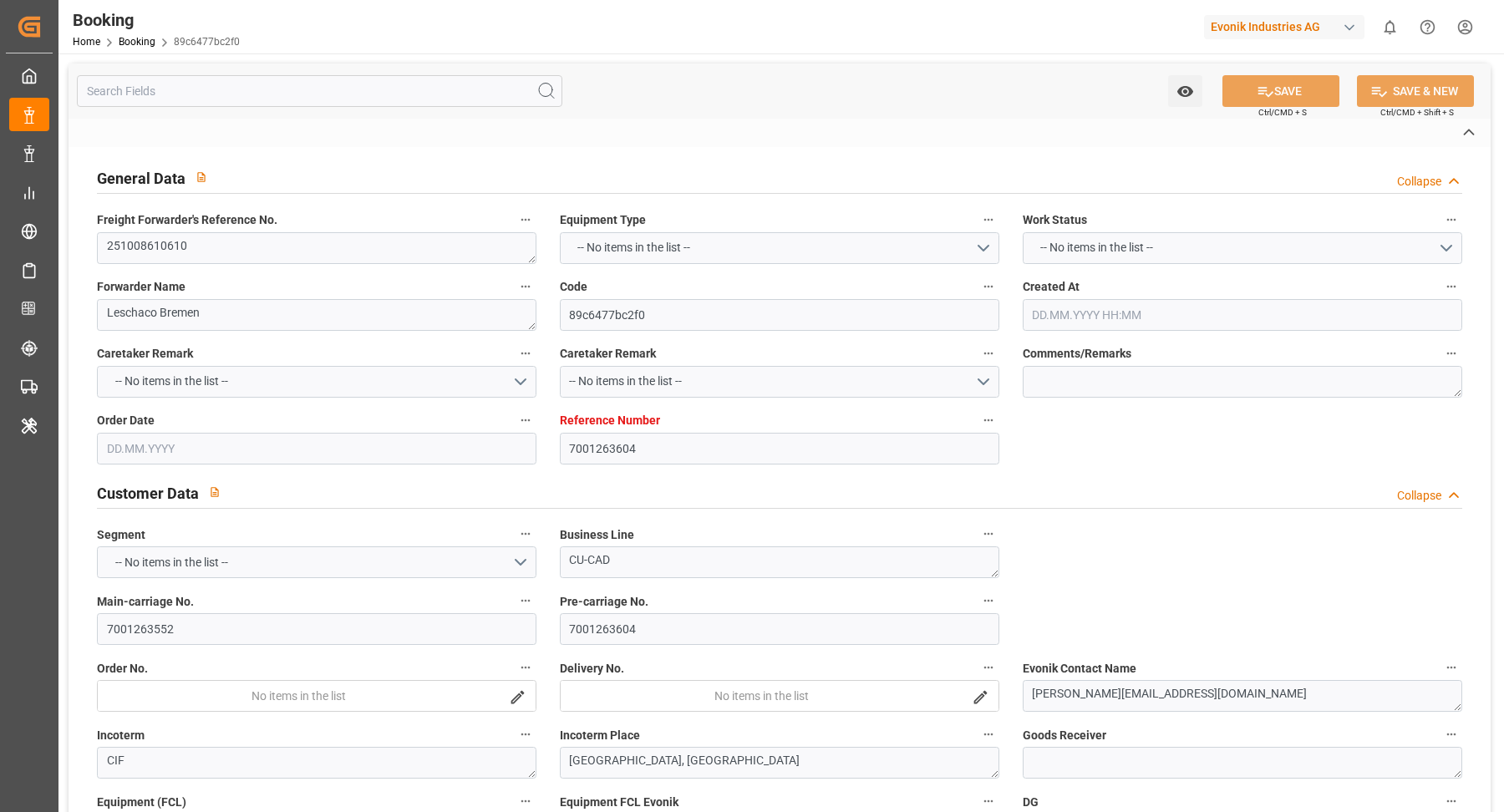
type input "[DATE] 00:00"
type input "[DATE]"
type input "23.09.2025"
type input "13.10.2025 00:00"
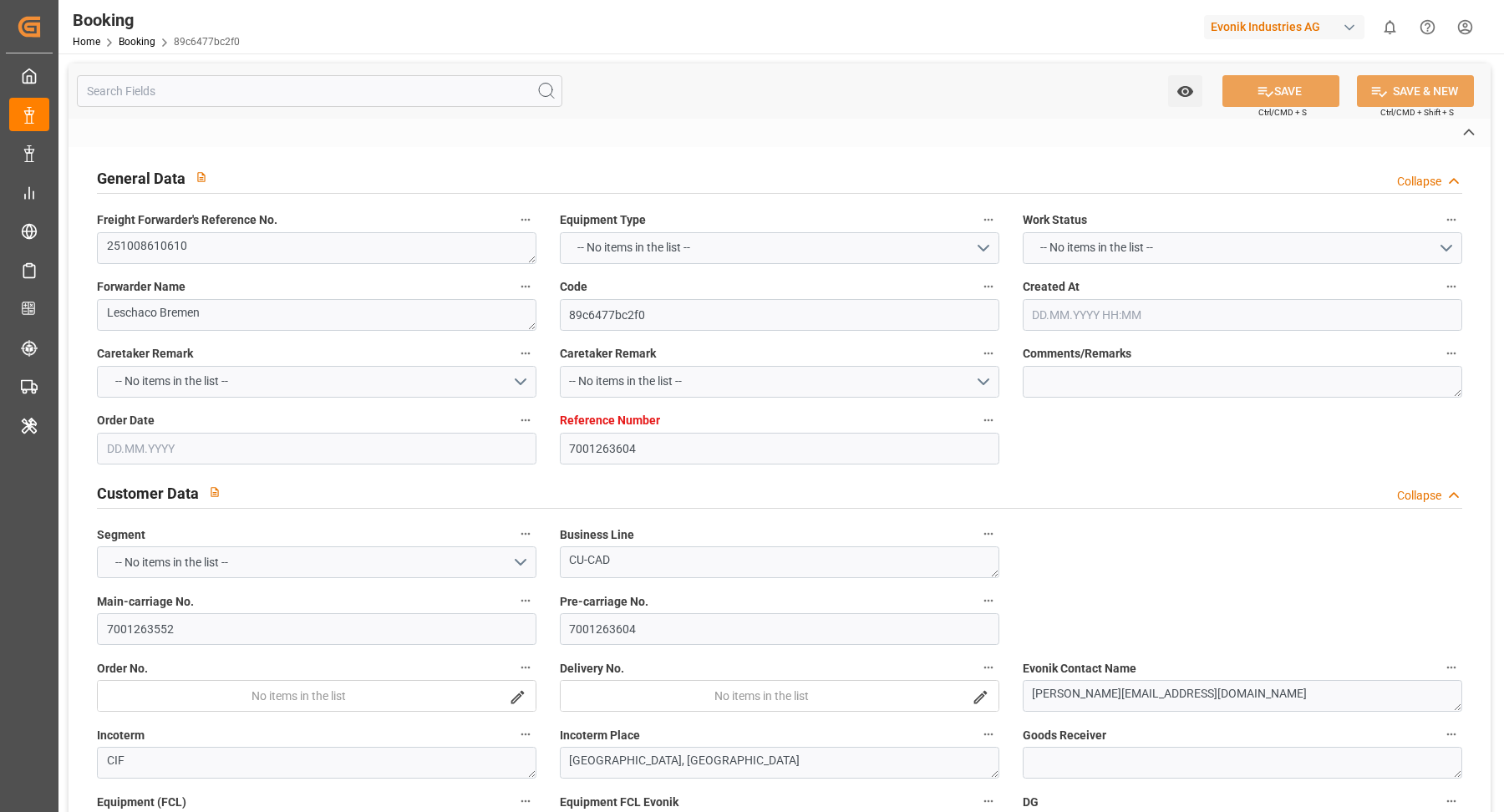
type input "29.09.2025 00:00"
type input "09.12.2025 00:00"
type input "15.11.2025 00:00"
type input "12.11.2025 00:00"
type input "29.10.2025 00:00"
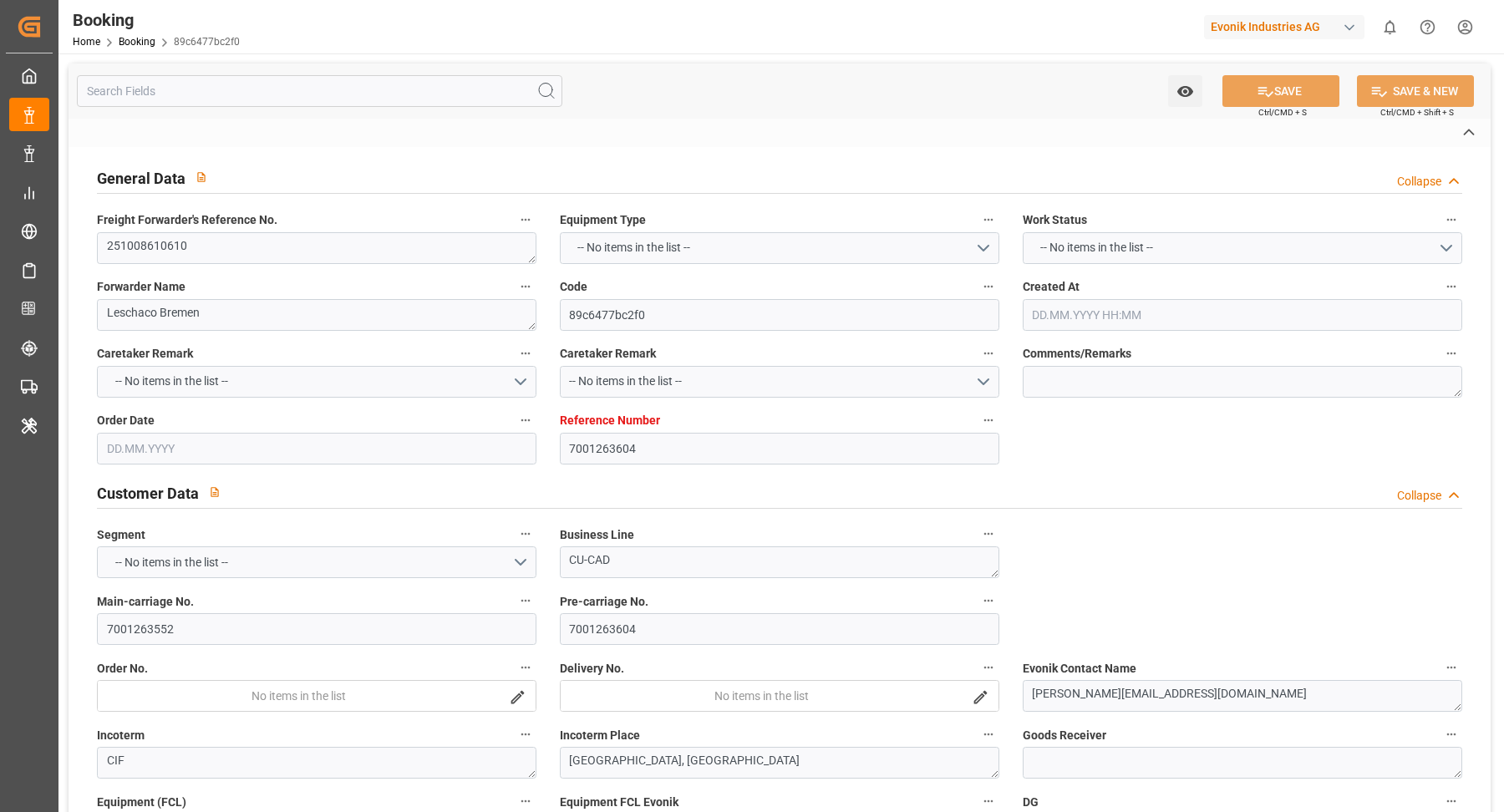
type input "17.11.2025 00:00"
type input "03.10.2025 00:00"
type input "29.11.2025 00:00"
type input "15.11.2025 00:00"
type input "06.12.2025 00:00"
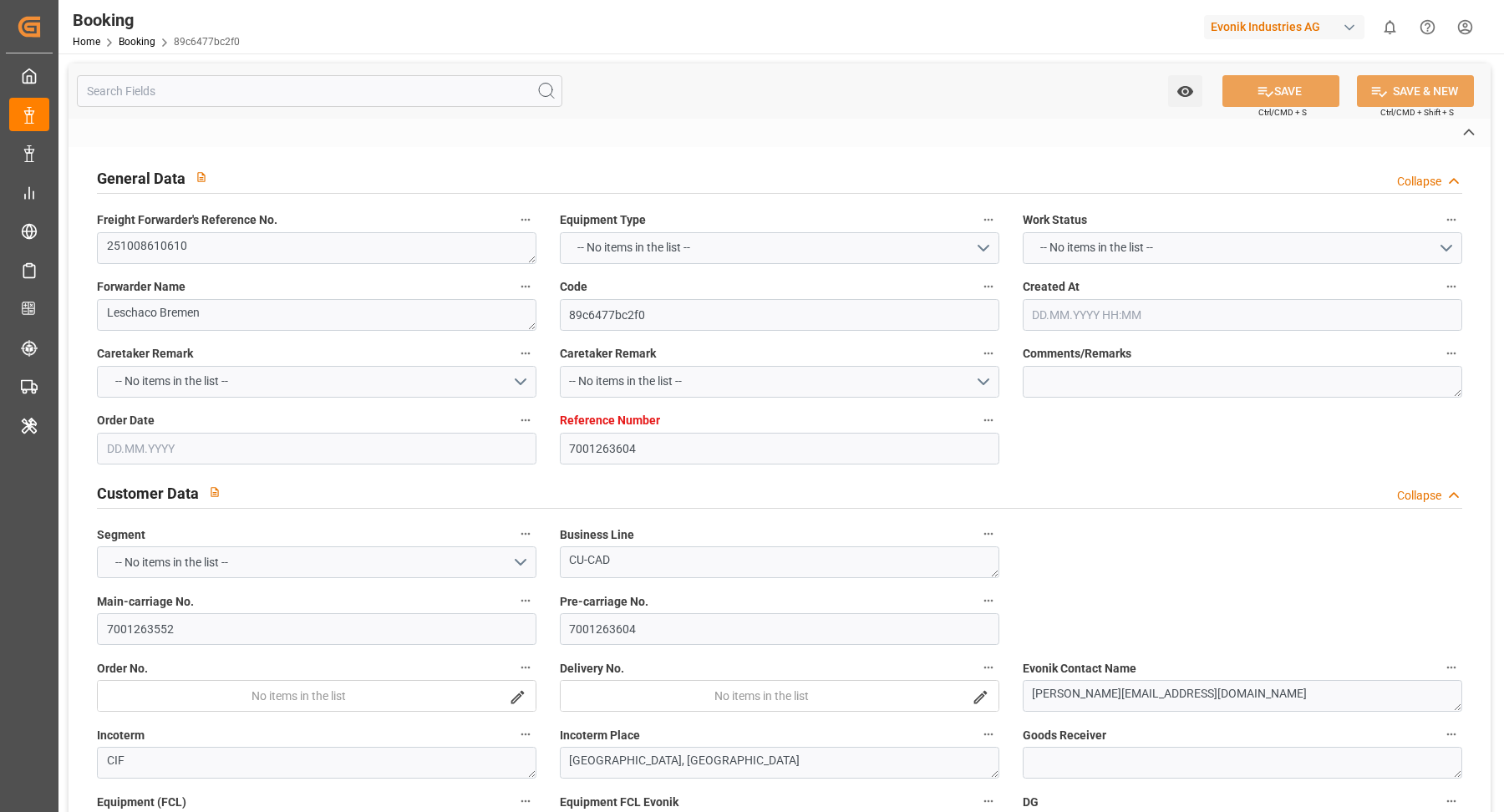
type input "19.11.2025 00:00"
type input "[DATE] 07:30"
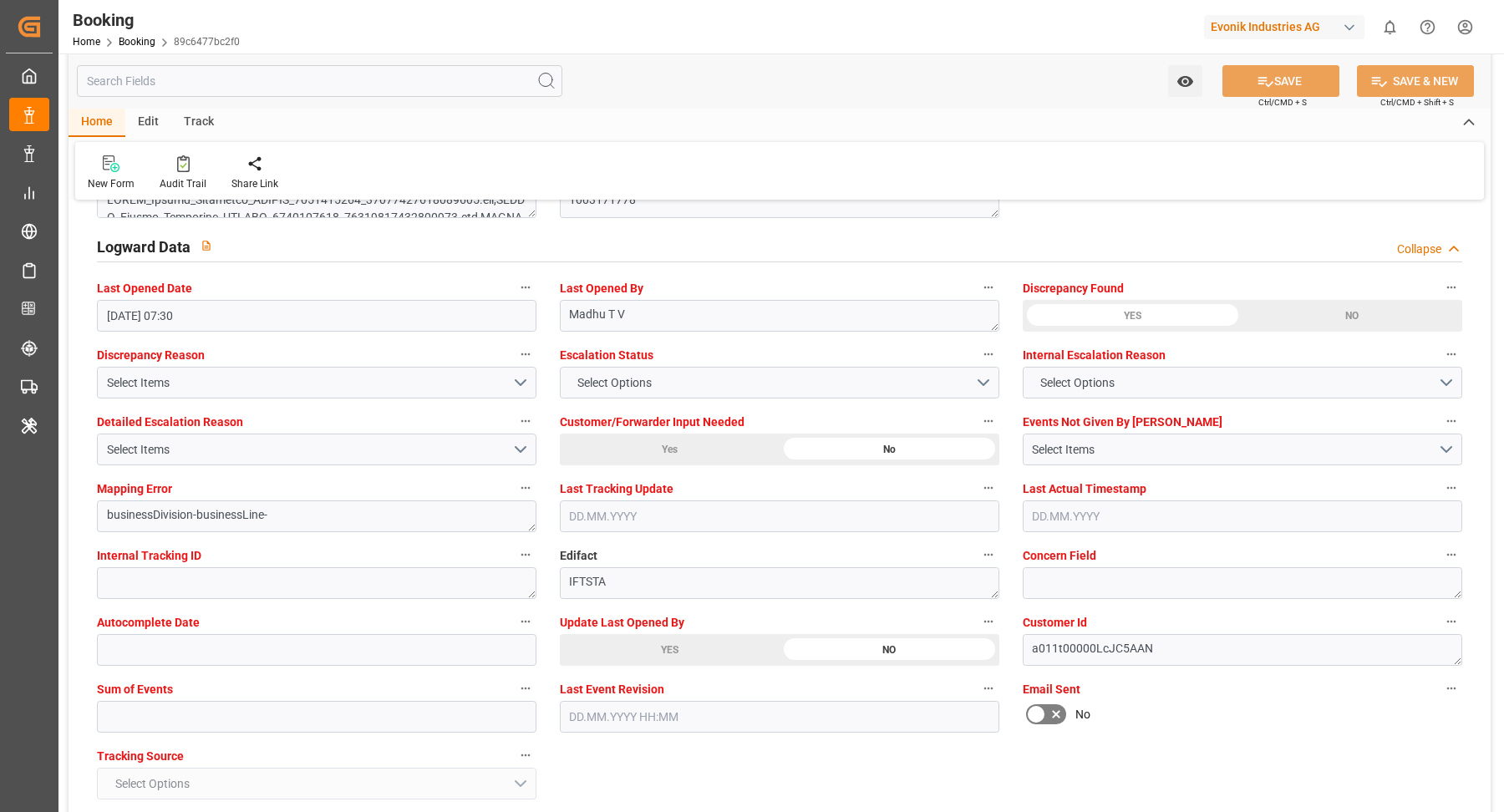
scroll to position [3322, 0]
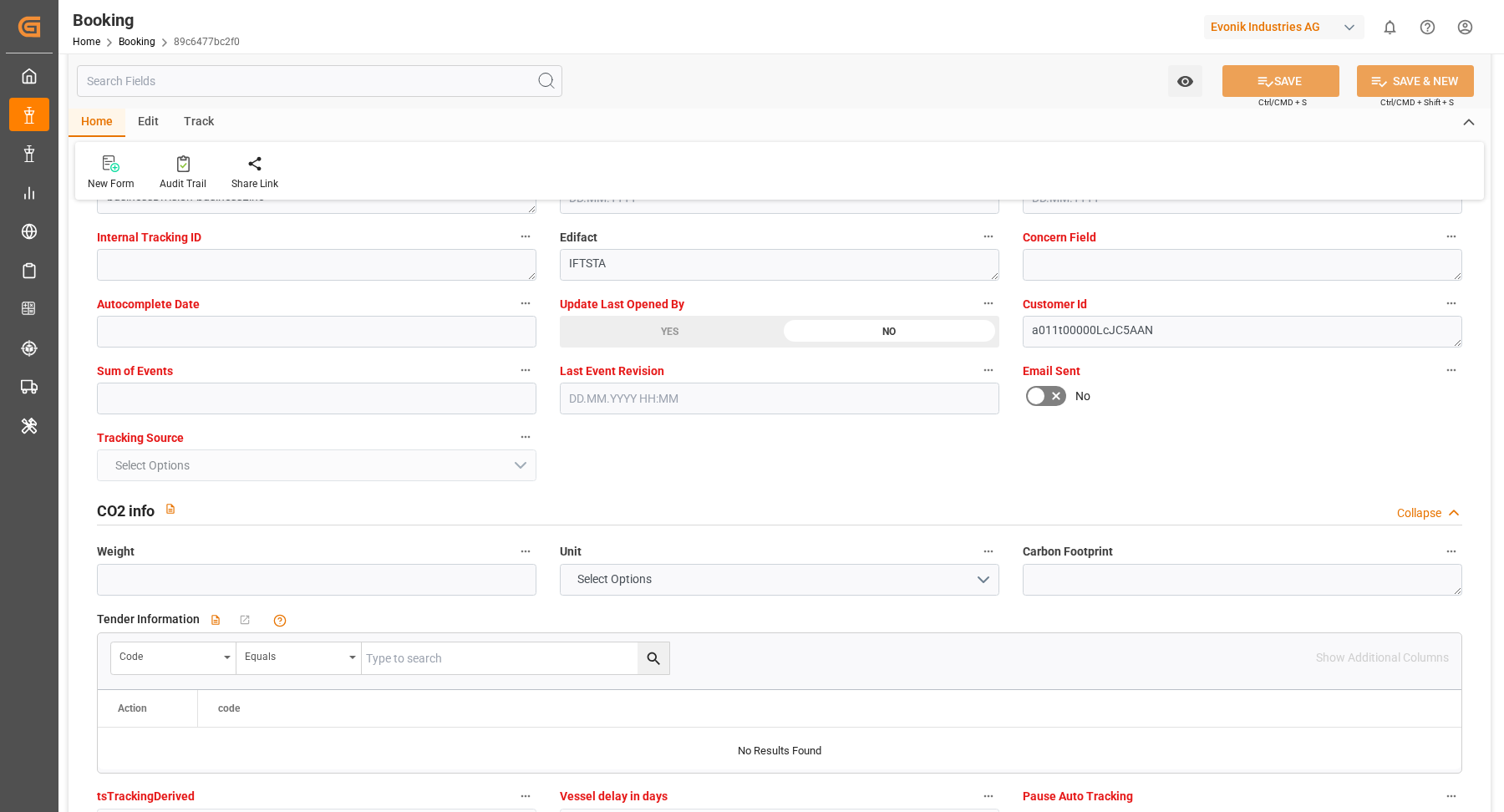
click at [669, 342] on div "YES" at bounding box center [669, 332] width 219 height 32
click at [177, 166] on icon at bounding box center [183, 164] width 12 height 17
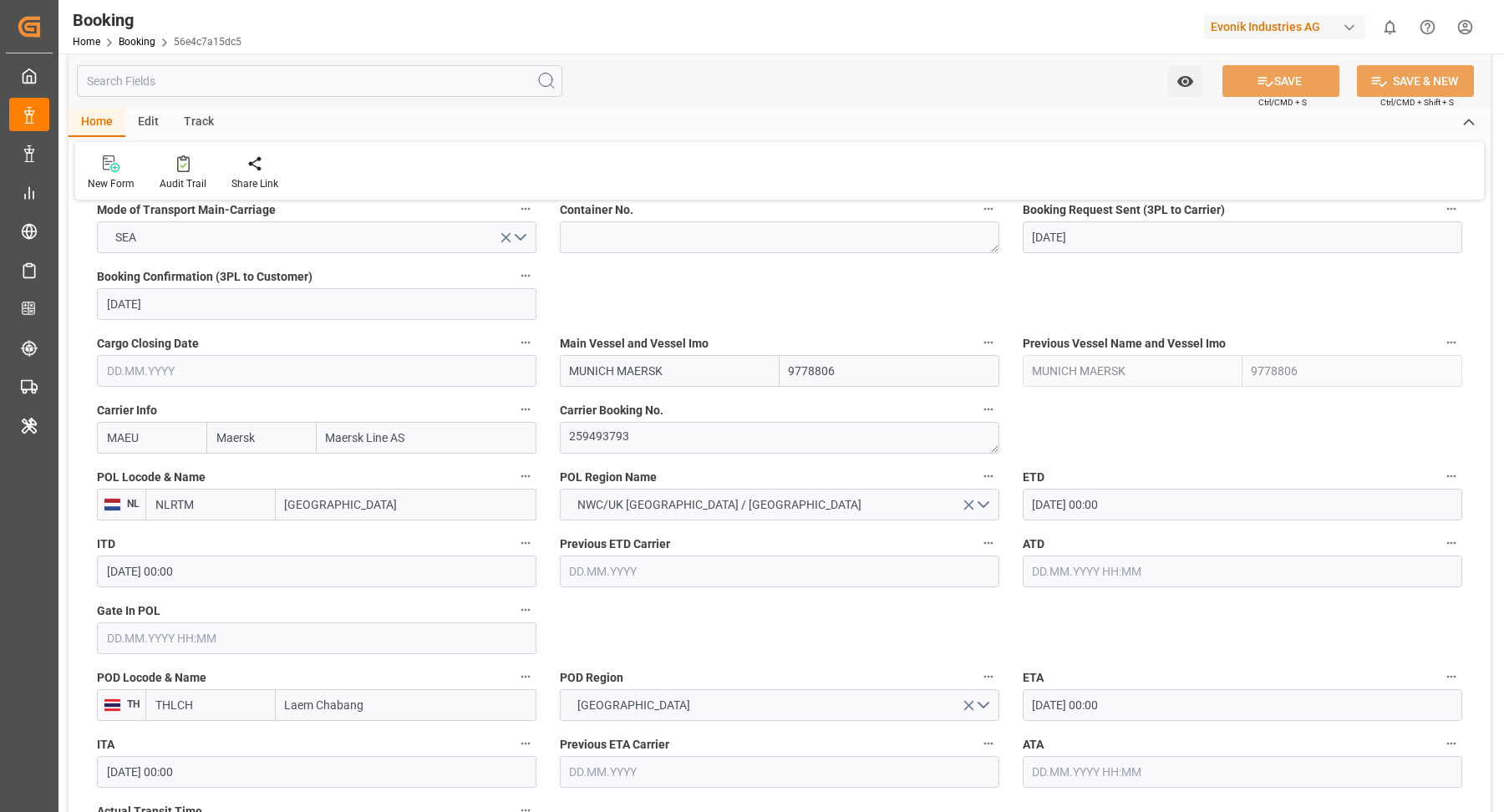
scroll to position [1103, 0]
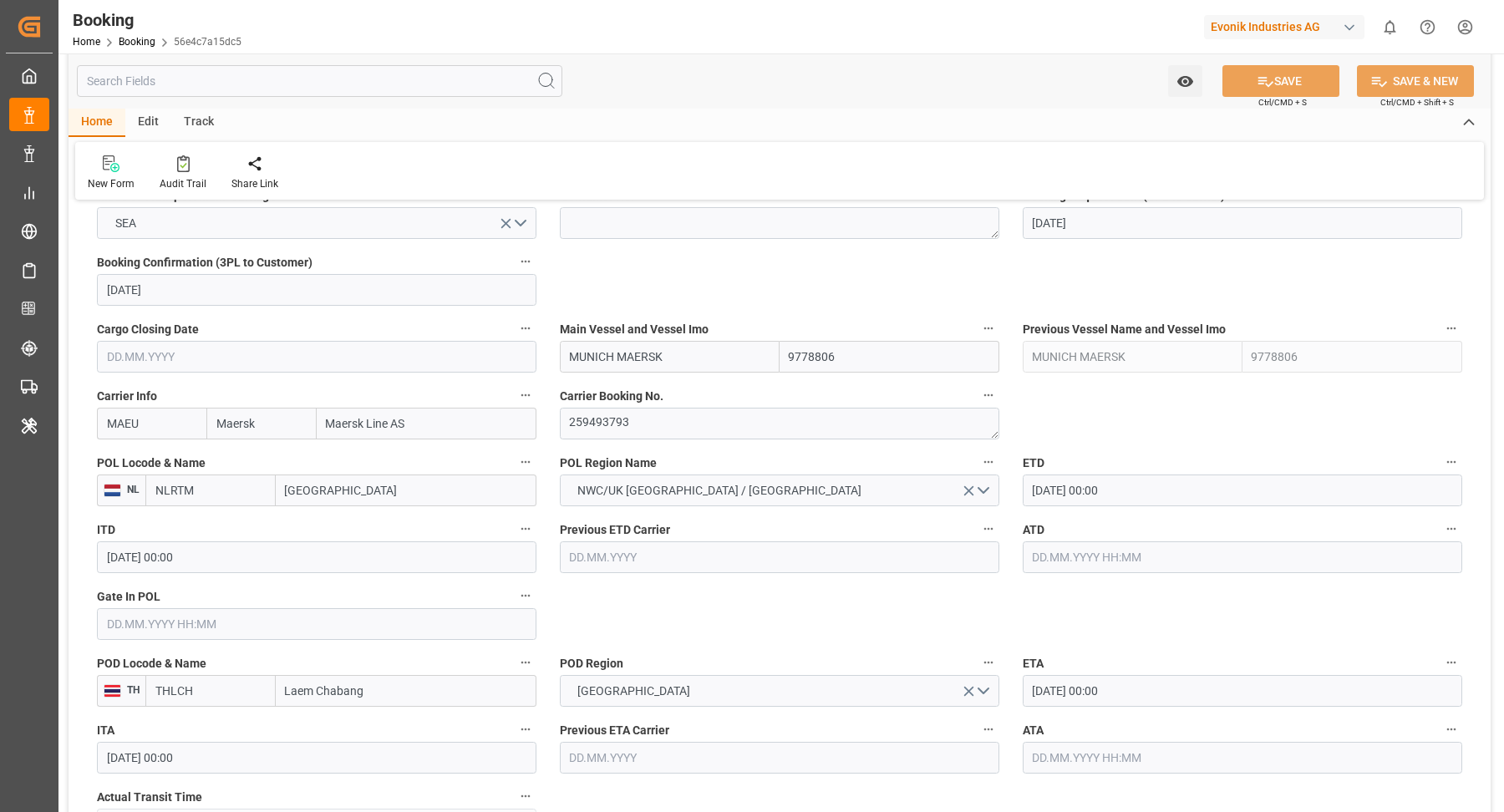
click at [1158, 488] on input "06.10.2025 00:00" at bounding box center [1242, 490] width 440 height 32
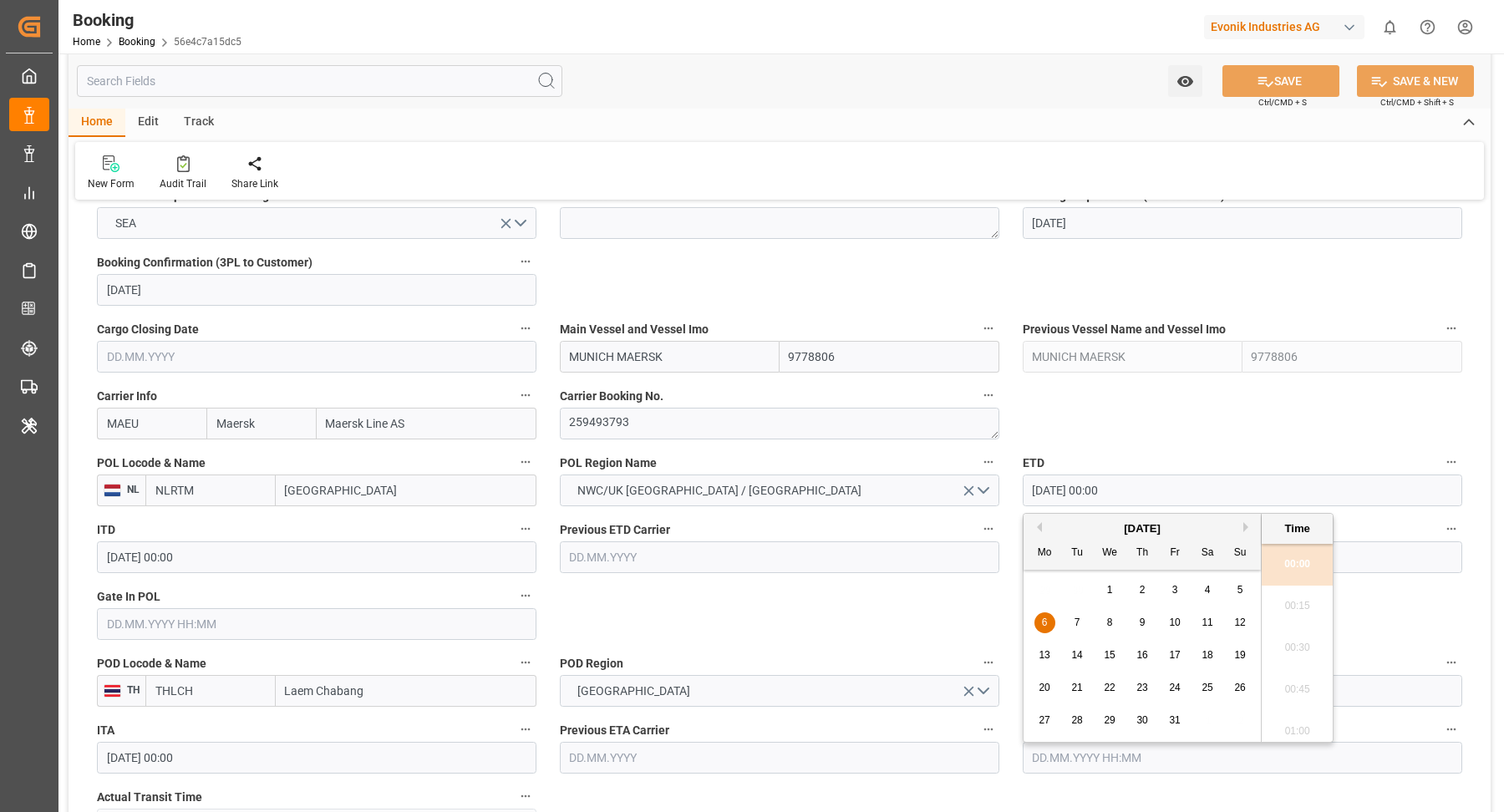
click at [1241, 592] on span "5" at bounding box center [1241, 590] width 6 height 11
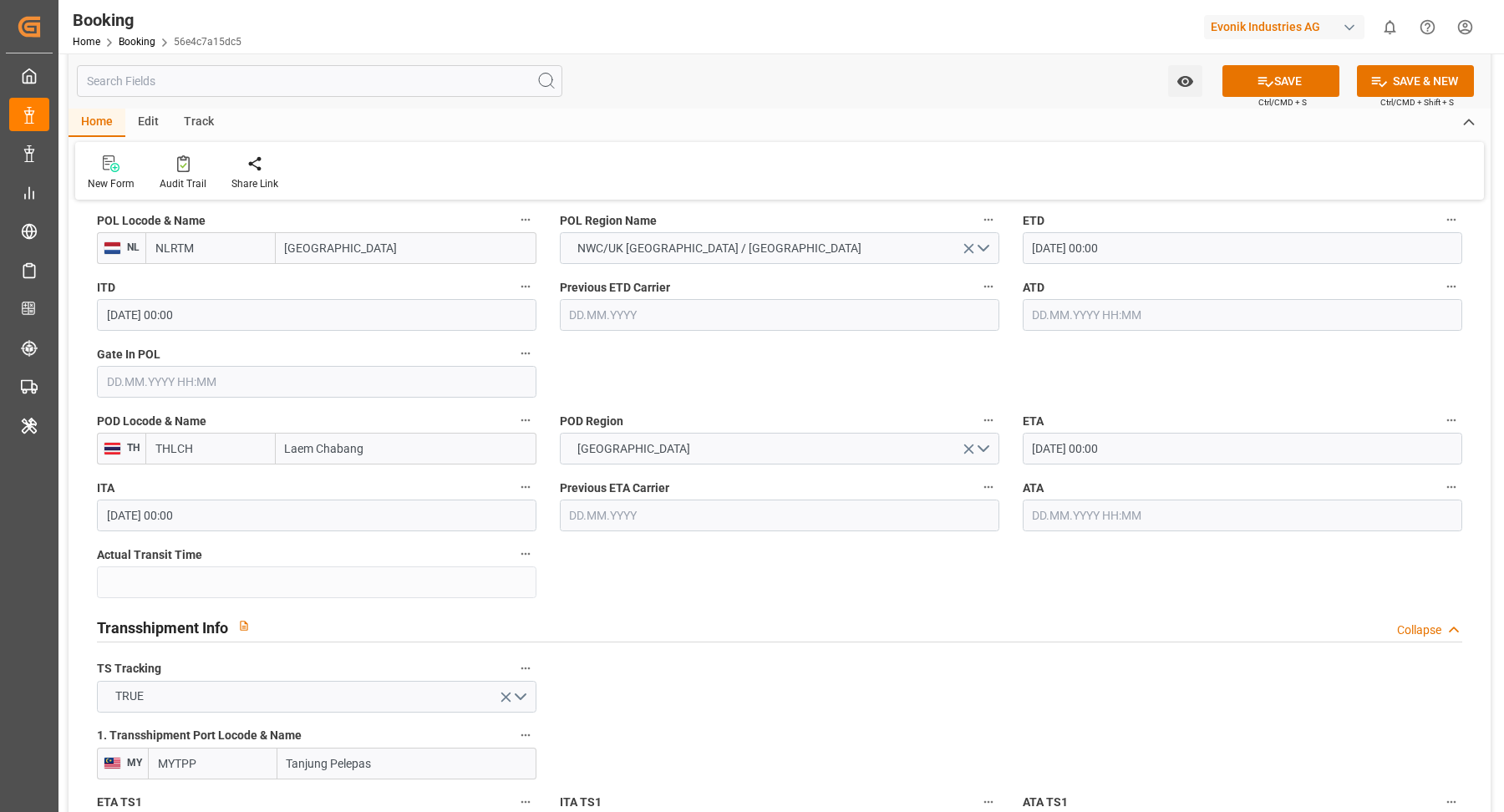
click at [1146, 249] on input "05.10.2025 00:00" at bounding box center [1242, 248] width 440 height 32
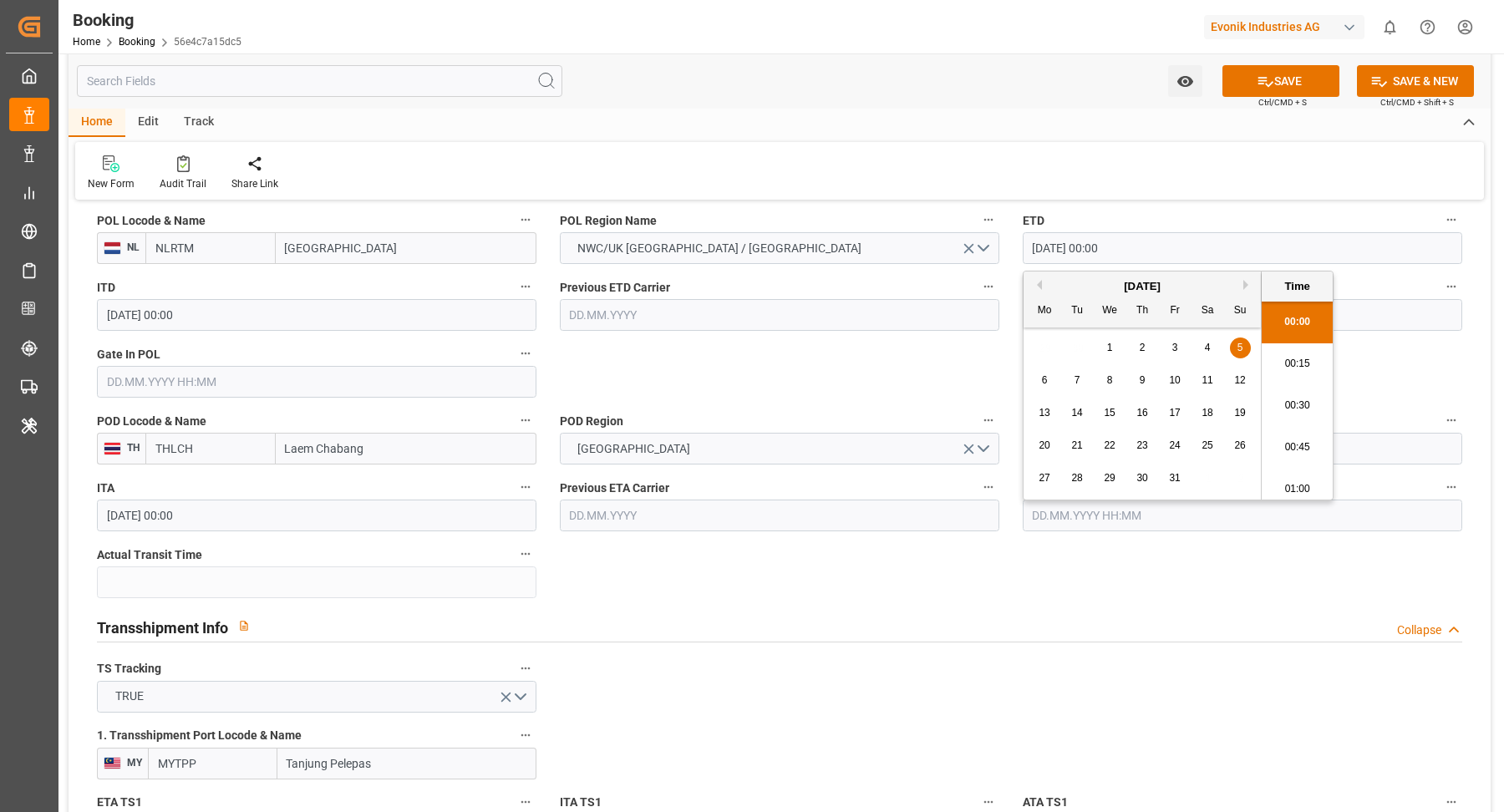
click at [1046, 382] on div "6" at bounding box center [1045, 381] width 21 height 20
type input "[DATE] 00:00"
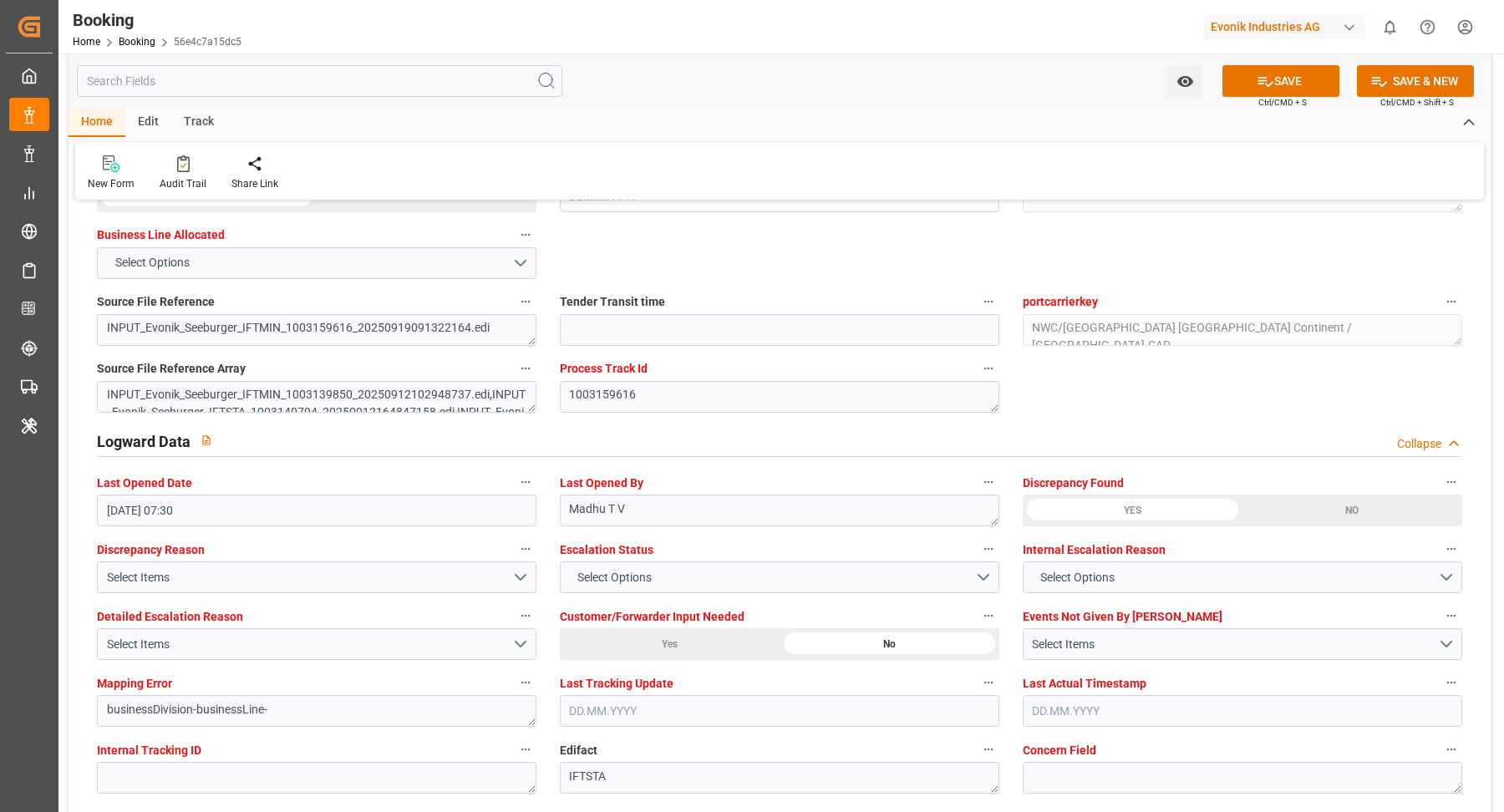
scroll to position [3063, 0]
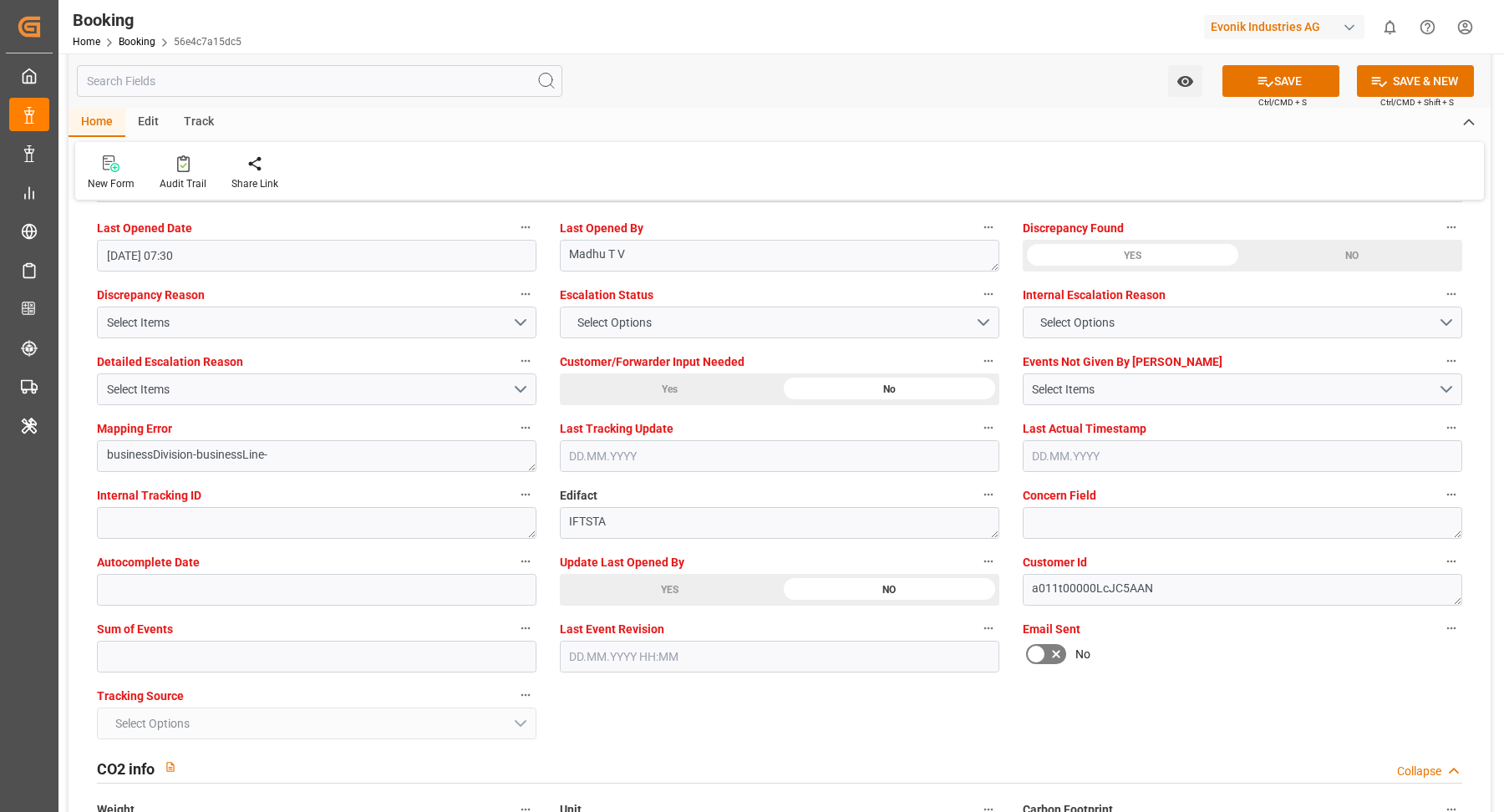
drag, startPoint x: 702, startPoint y: 596, endPoint x: 716, endPoint y: 587, distance: 16.6
click at [699, 596] on div "YES" at bounding box center [669, 590] width 219 height 32
drag, startPoint x: 1256, startPoint y: 71, endPoint x: 1257, endPoint y: 103, distance: 32.0
click at [1256, 71] on button "SAVE" at bounding box center [1281, 81] width 117 height 32
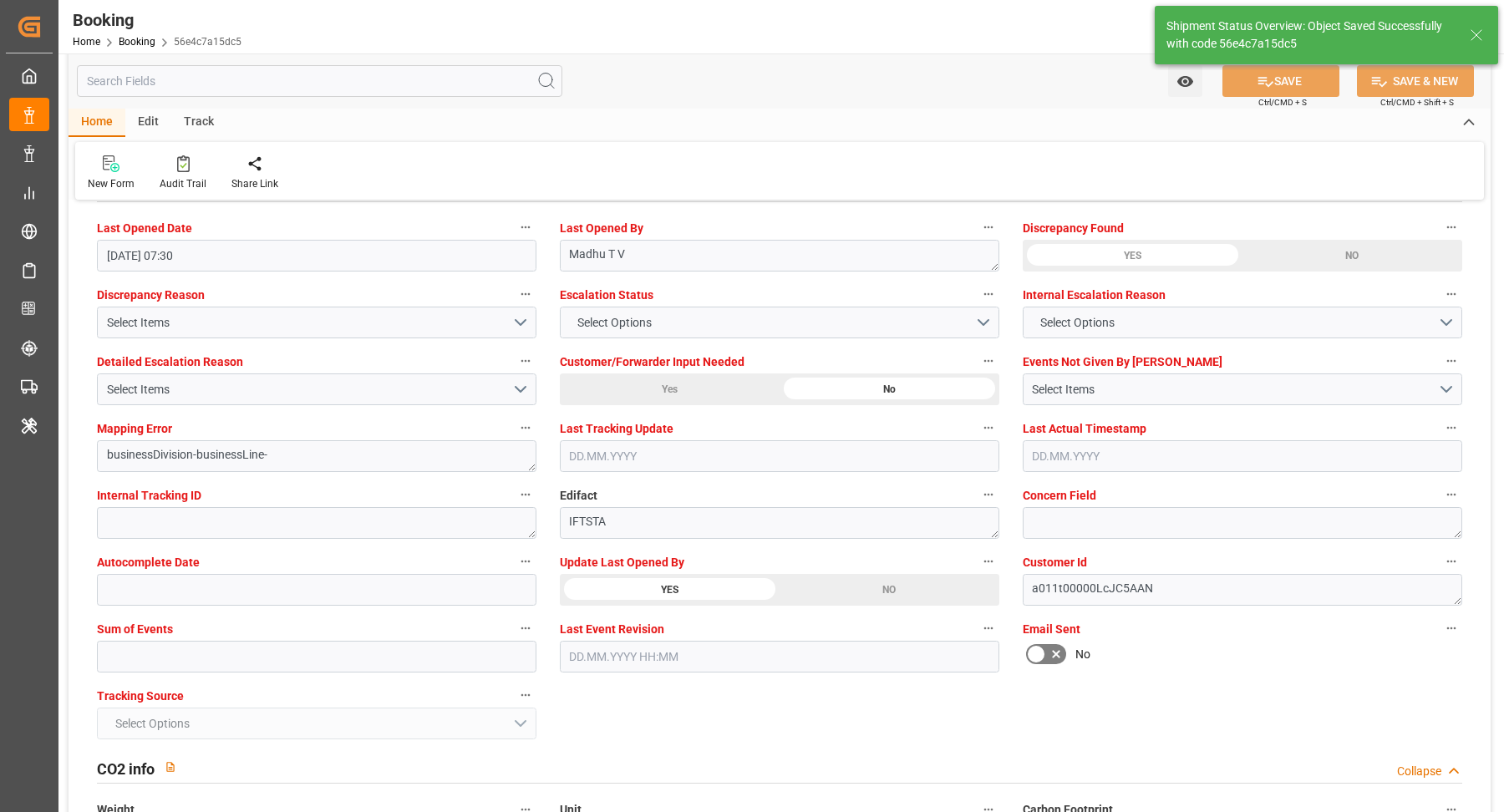
type textarea "[PERSON_NAME]"
type input "26.09.2025 09:17"
click at [184, 173] on icon at bounding box center [183, 164] width 12 height 17
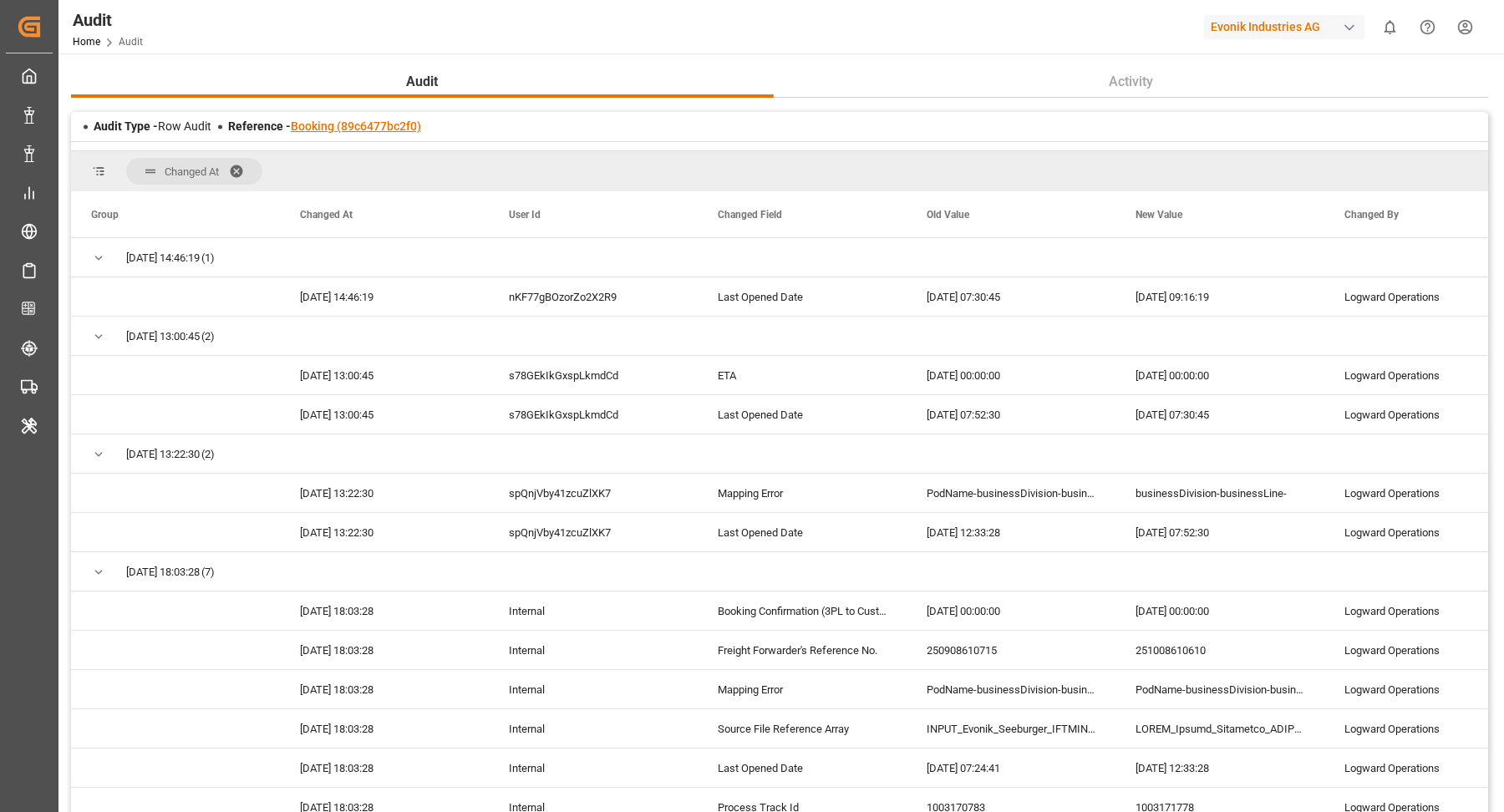
click at [349, 129] on link "Booking (89c6477bc2f0)" at bounding box center [355, 126] width 130 height 13
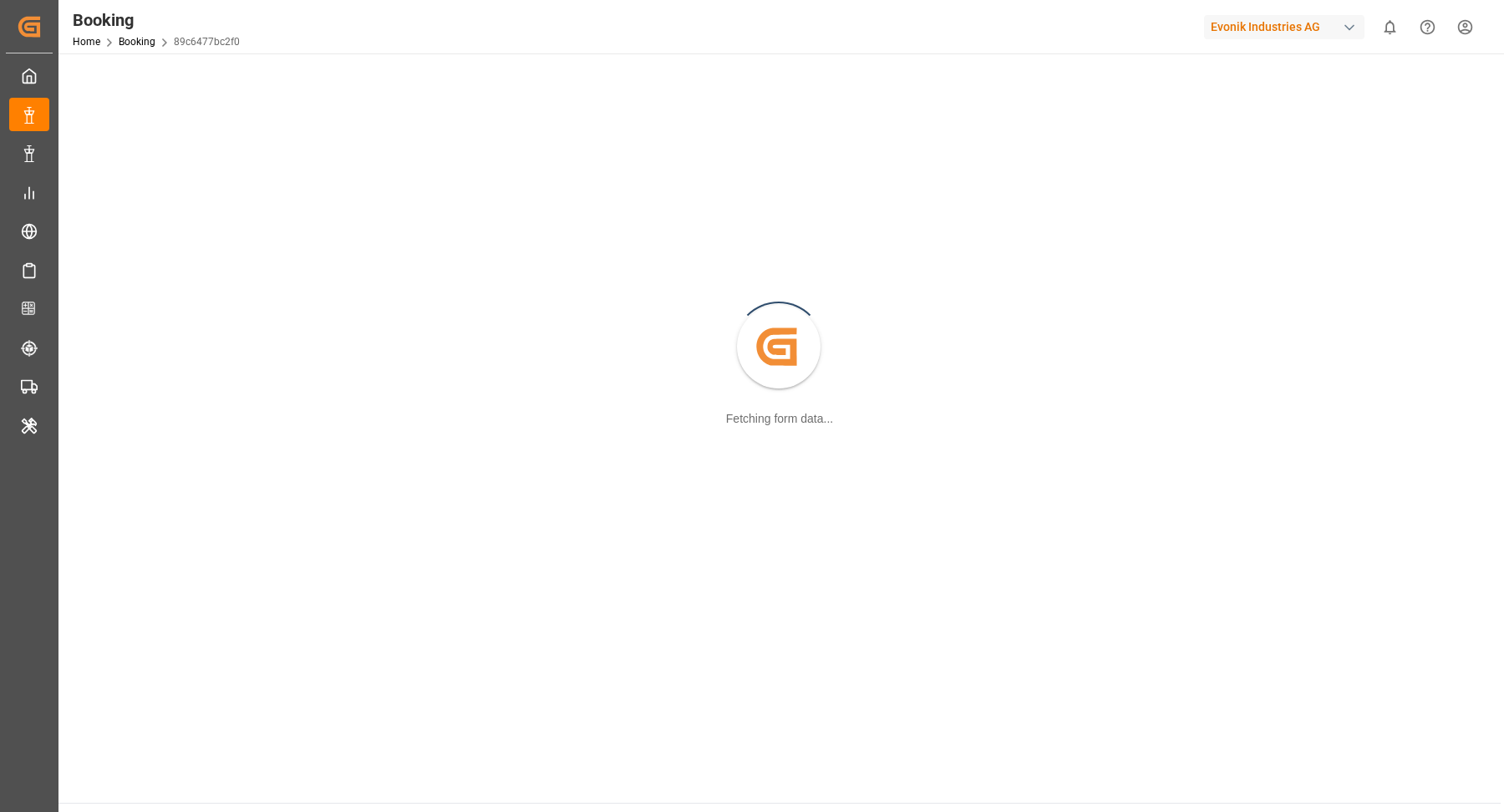
scroll to position [180, 0]
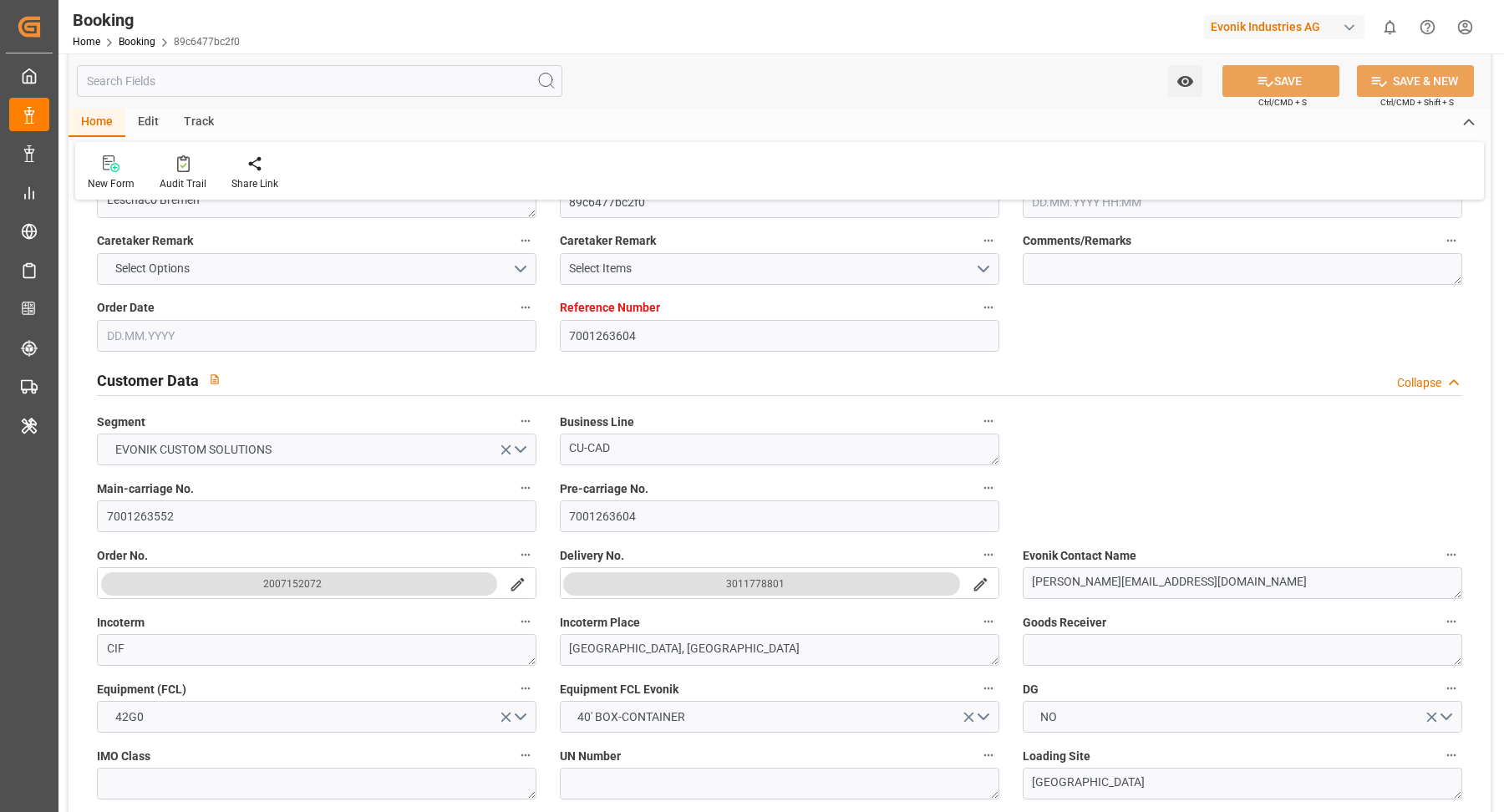
type input "7001263604"
type input "9632117"
type input "Maersk"
type input "Maersk Line AS"
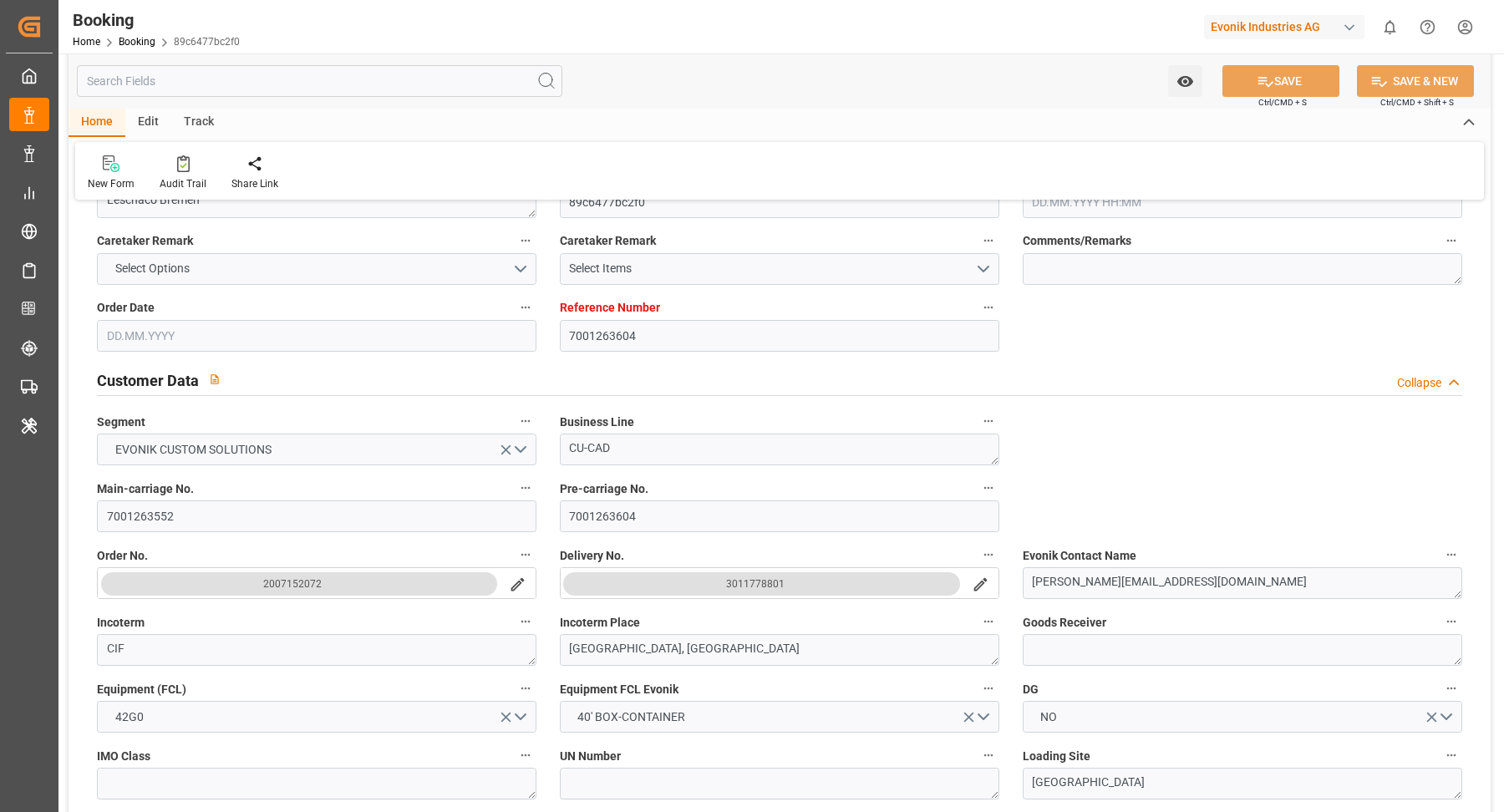
type input "NLRTM"
type input "CNJMN"
type input "MYTPP"
type input "CNNSA"
type input "[DATE] 10:00"
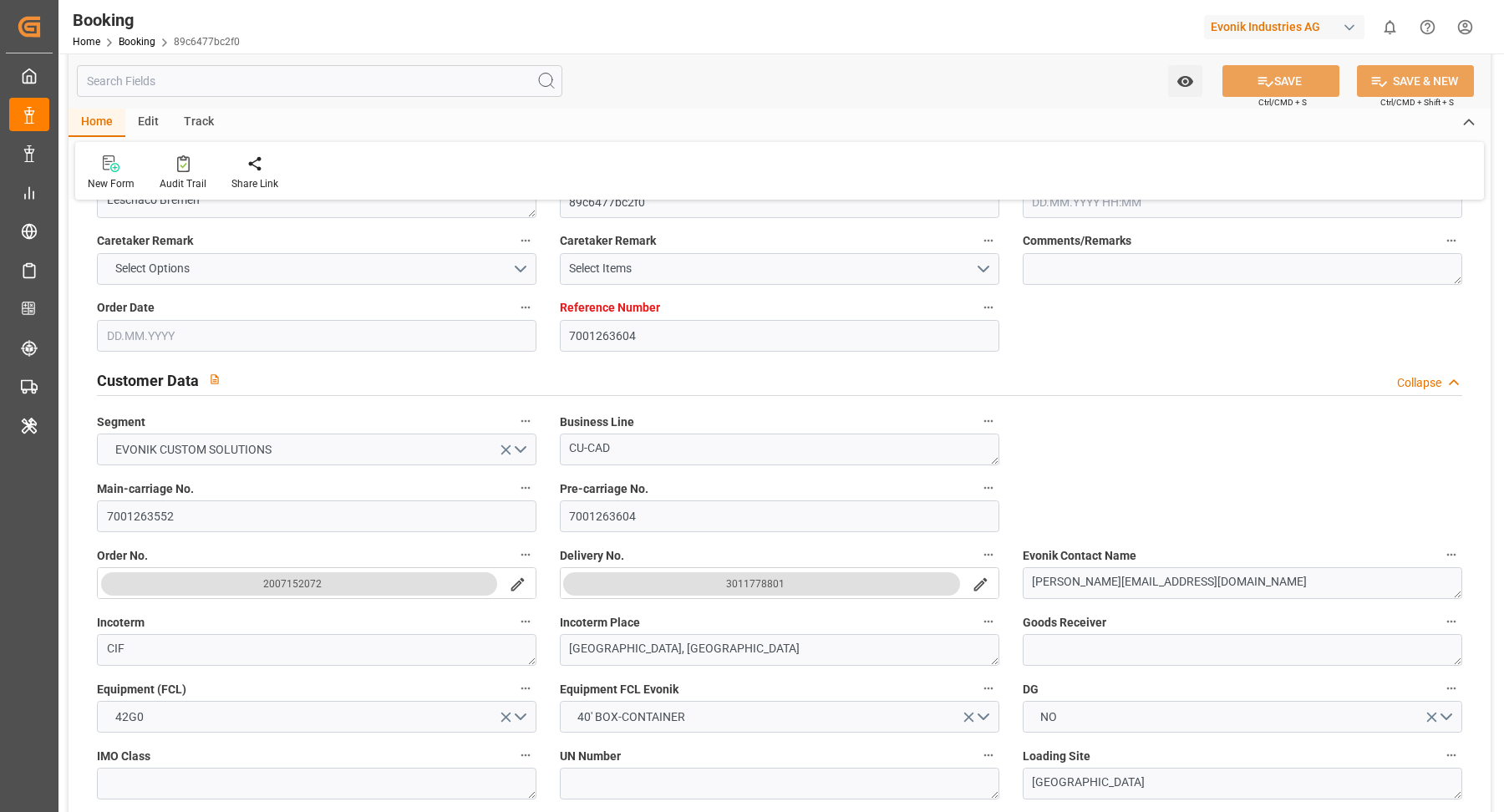
type input "[DATE]"
type input "[DATE] 00:00"
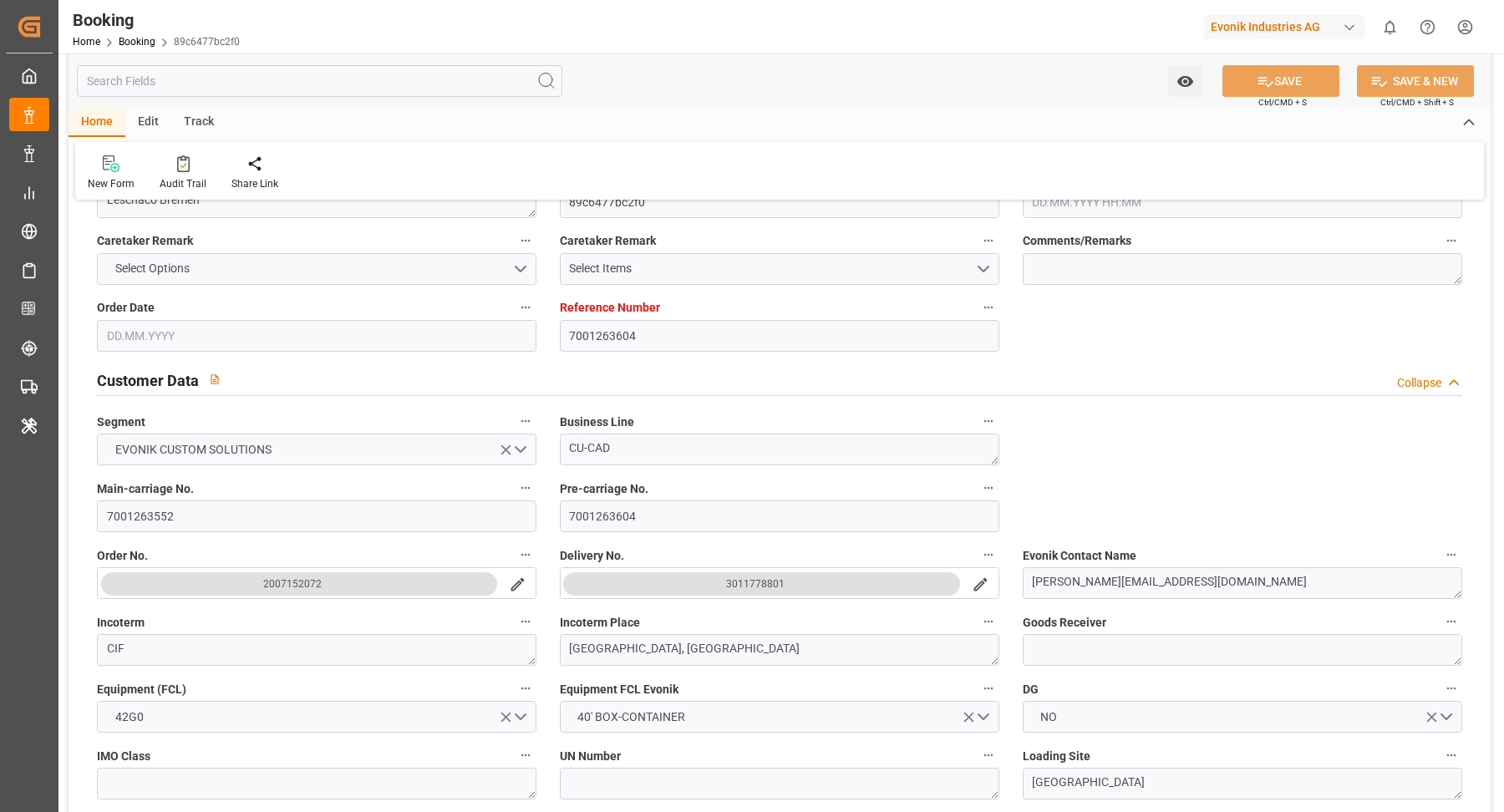
type input "[DATE]"
type input "[DATE] 00:00"
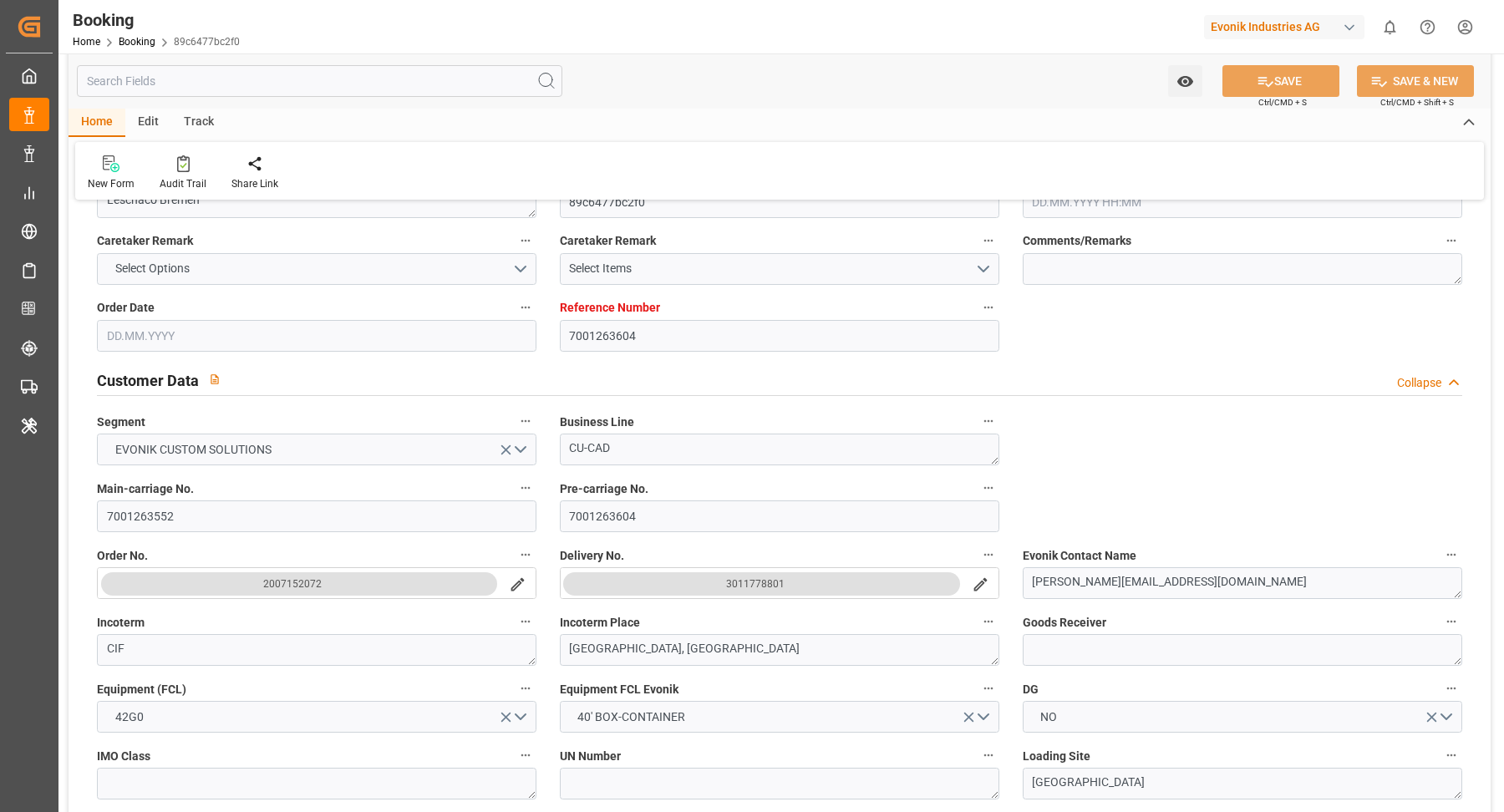
type input "[DATE] 00:00"
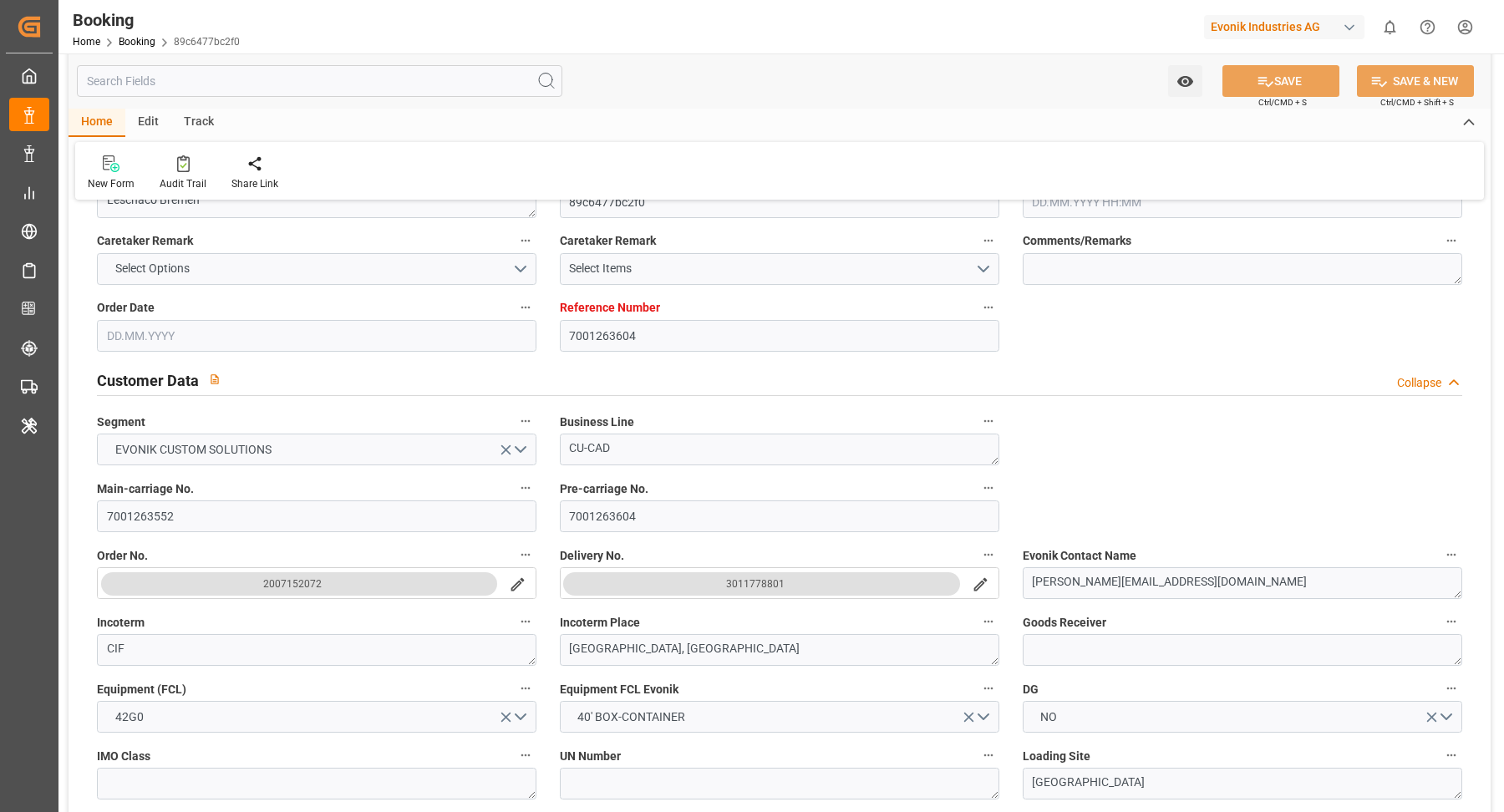
type input "[DATE] 00:00"
type input "[DATE] 09:16"
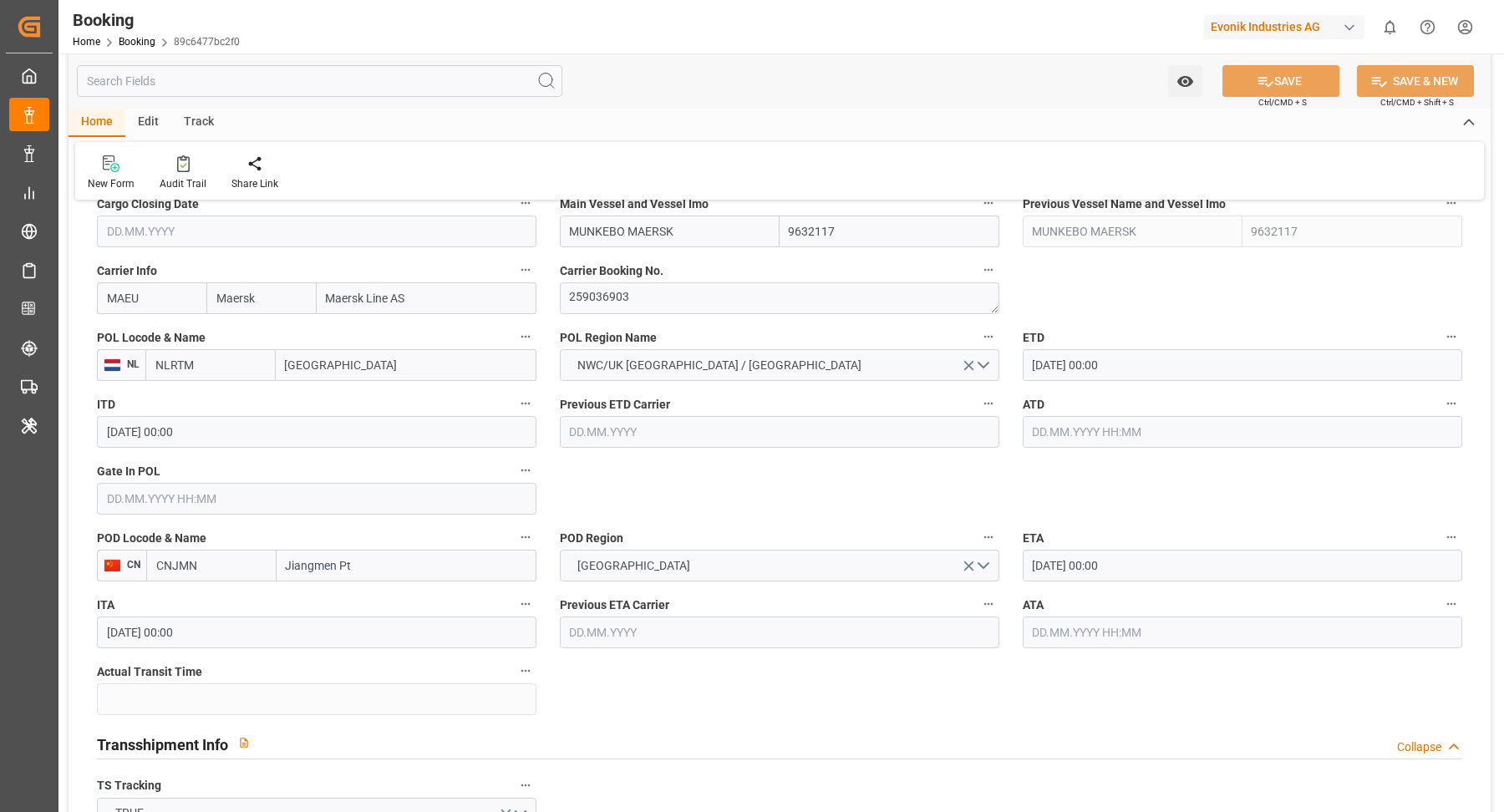
scroll to position [1778, 0]
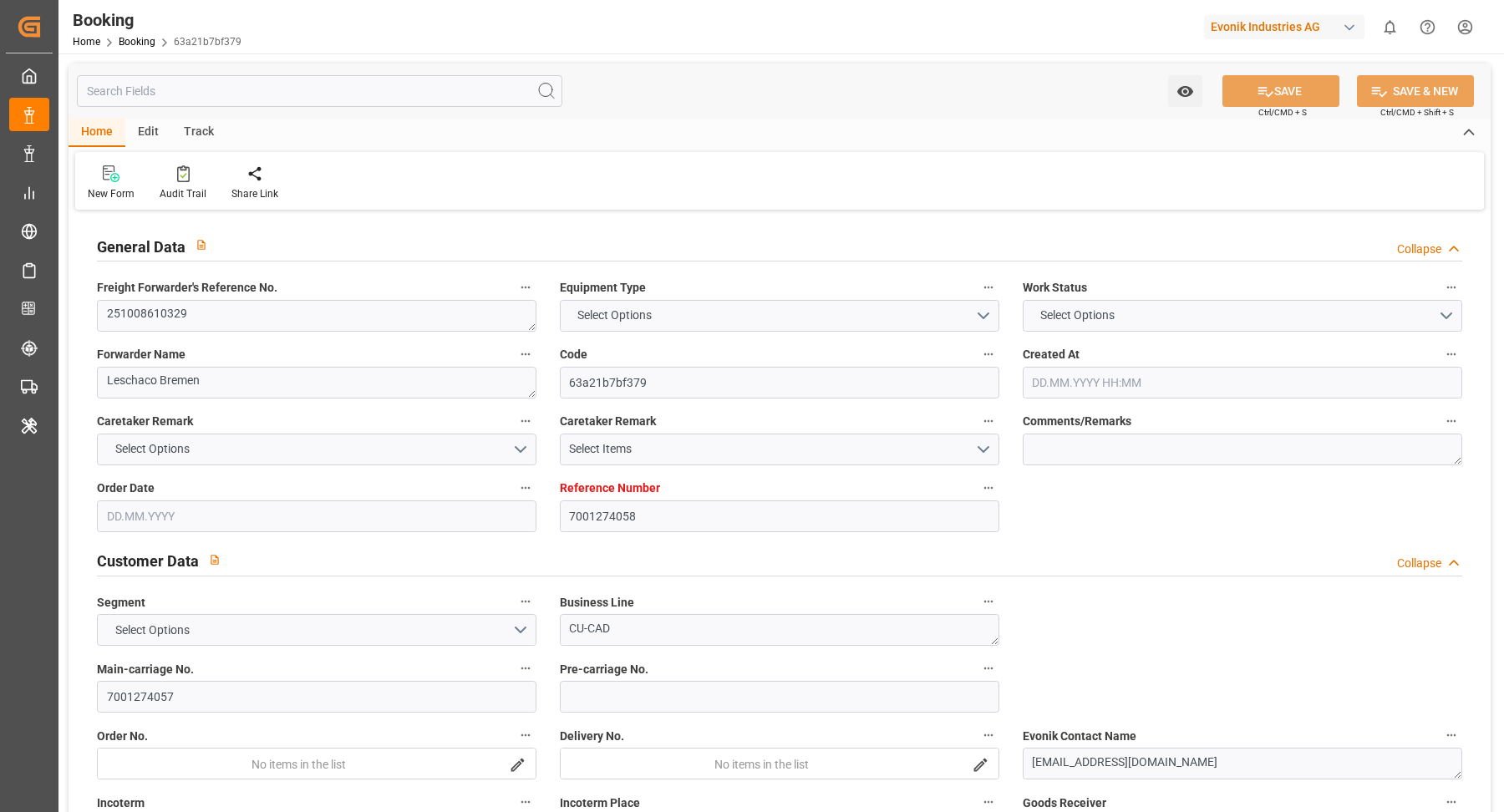
type textarea "251008610329"
type textarea "Leschaco Bremen"
type input "63a21b7bf379"
type input "7001274058"
type textarea "CU-CAD"
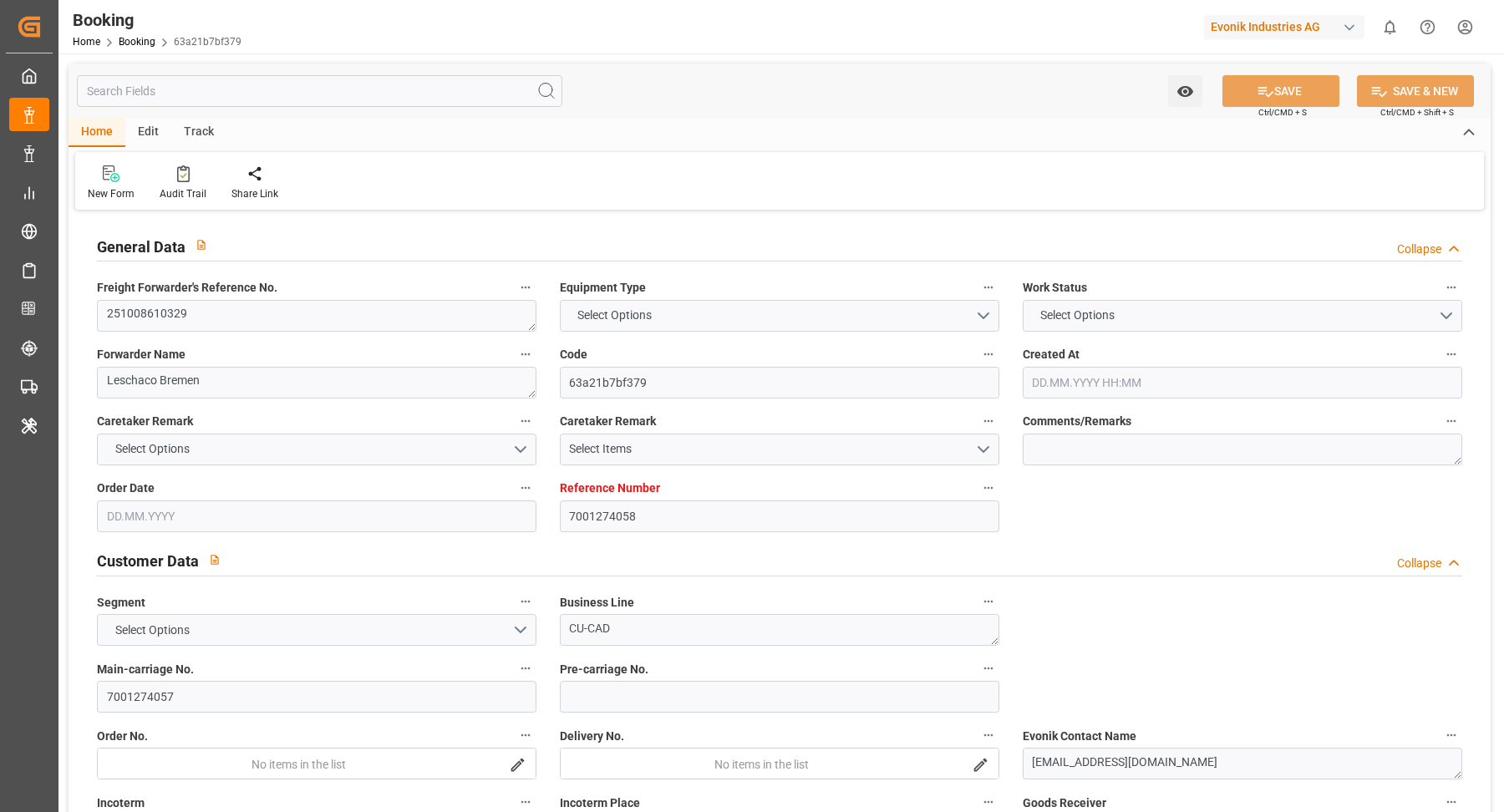
type input "7001274057"
type textarea "[EMAIL_ADDRESS][DOMAIN_NAME]"
type textarea "CIF"
type textarea "BANGKOK BMT"
type textarea "[GEOGRAPHIC_DATA]"
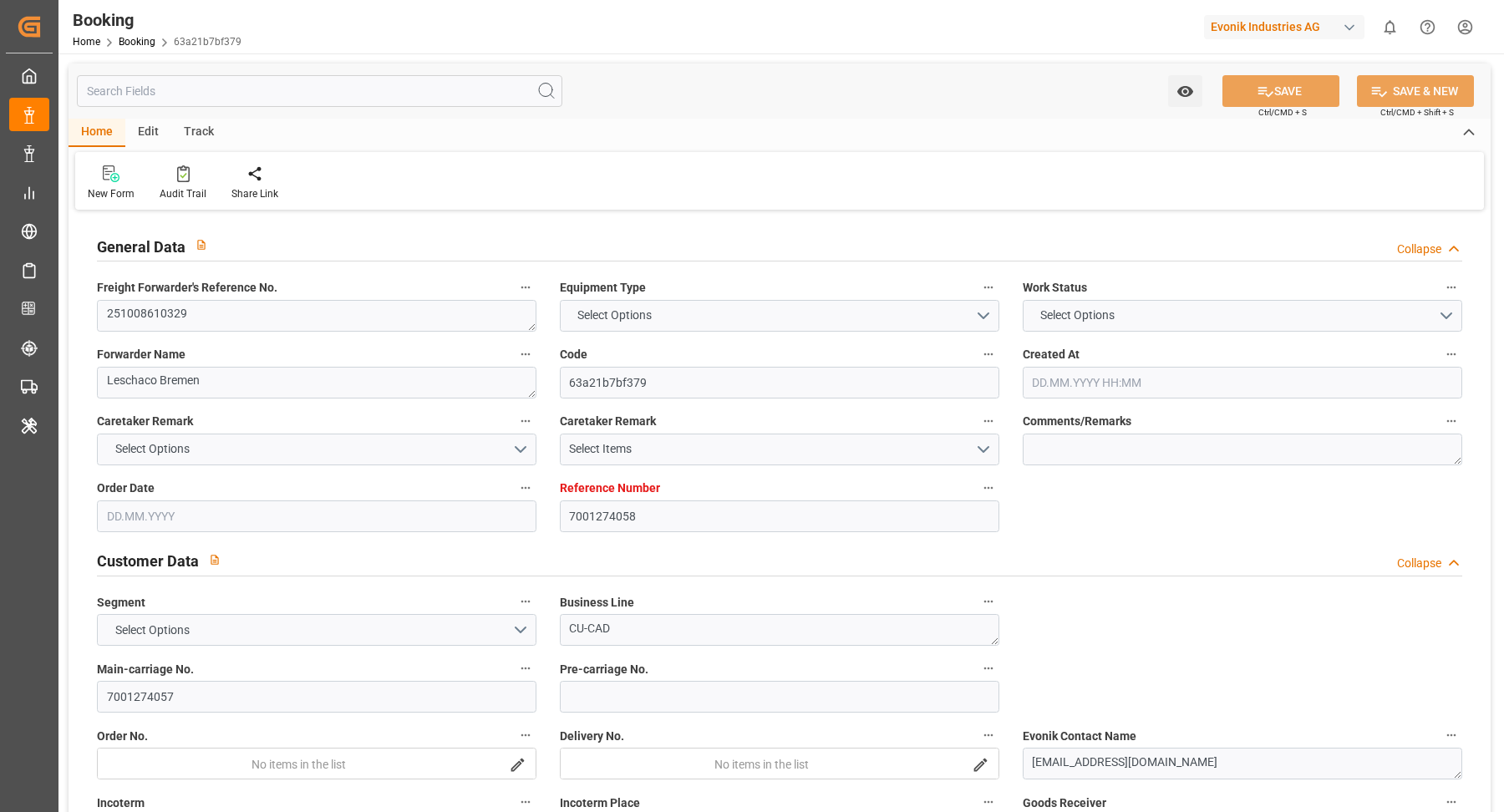
type input "MUNICH MAERSK"
type input "MAEU"
type textarea "259496314"
type input "[GEOGRAPHIC_DATA]"
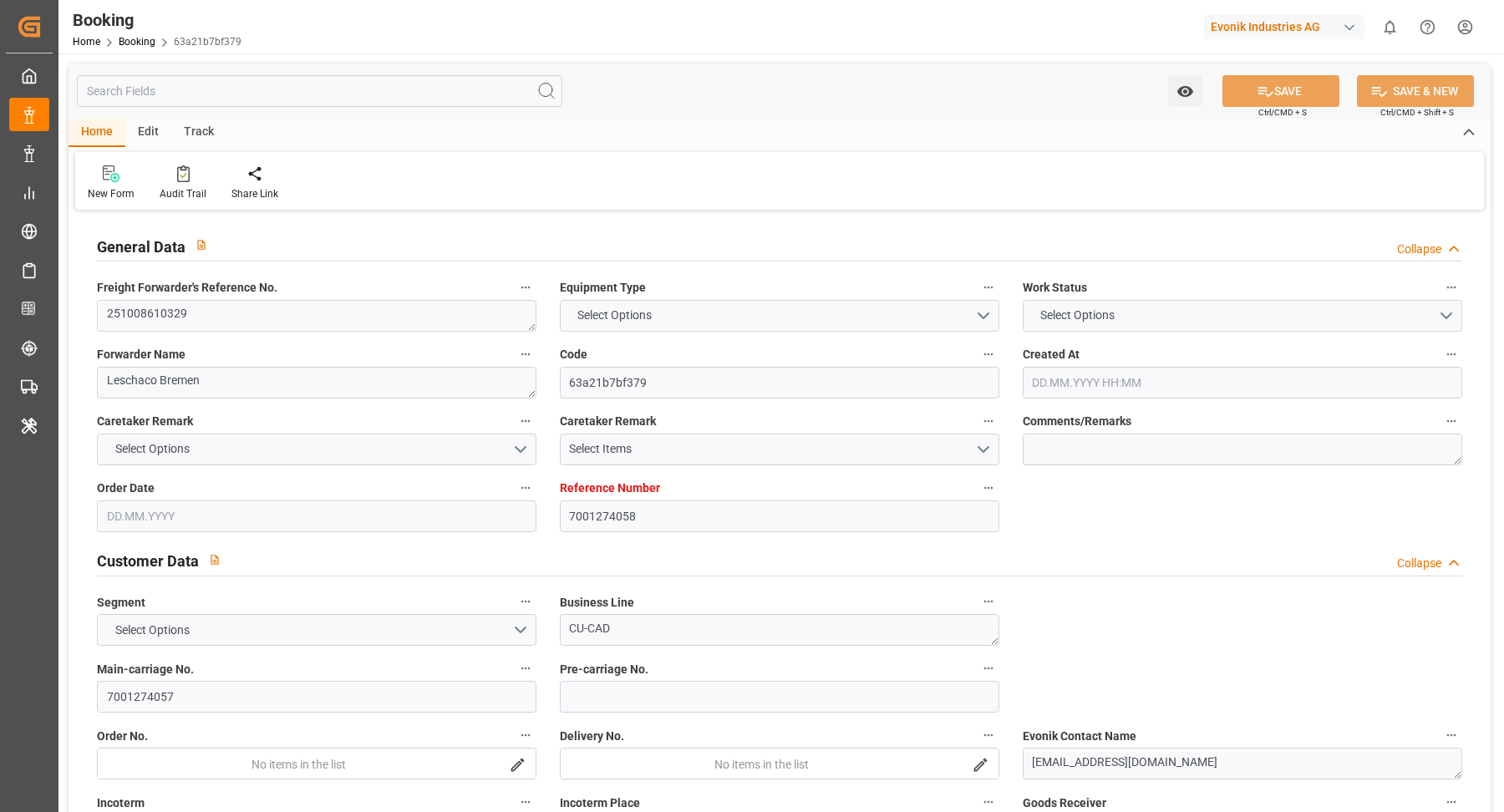
type input "Bangkok Modern Terminals/Bangkok"
type input "Tanjung Pelepas"
type input "Laem Chabang"
type textarea "INPUT_Evonik_Seeburger_IFTMIN_1003171478_20250923122952577.edi"
type textarea "NWC/UK North West Continent / UK_THBMT_MAEU_CU-CAD"
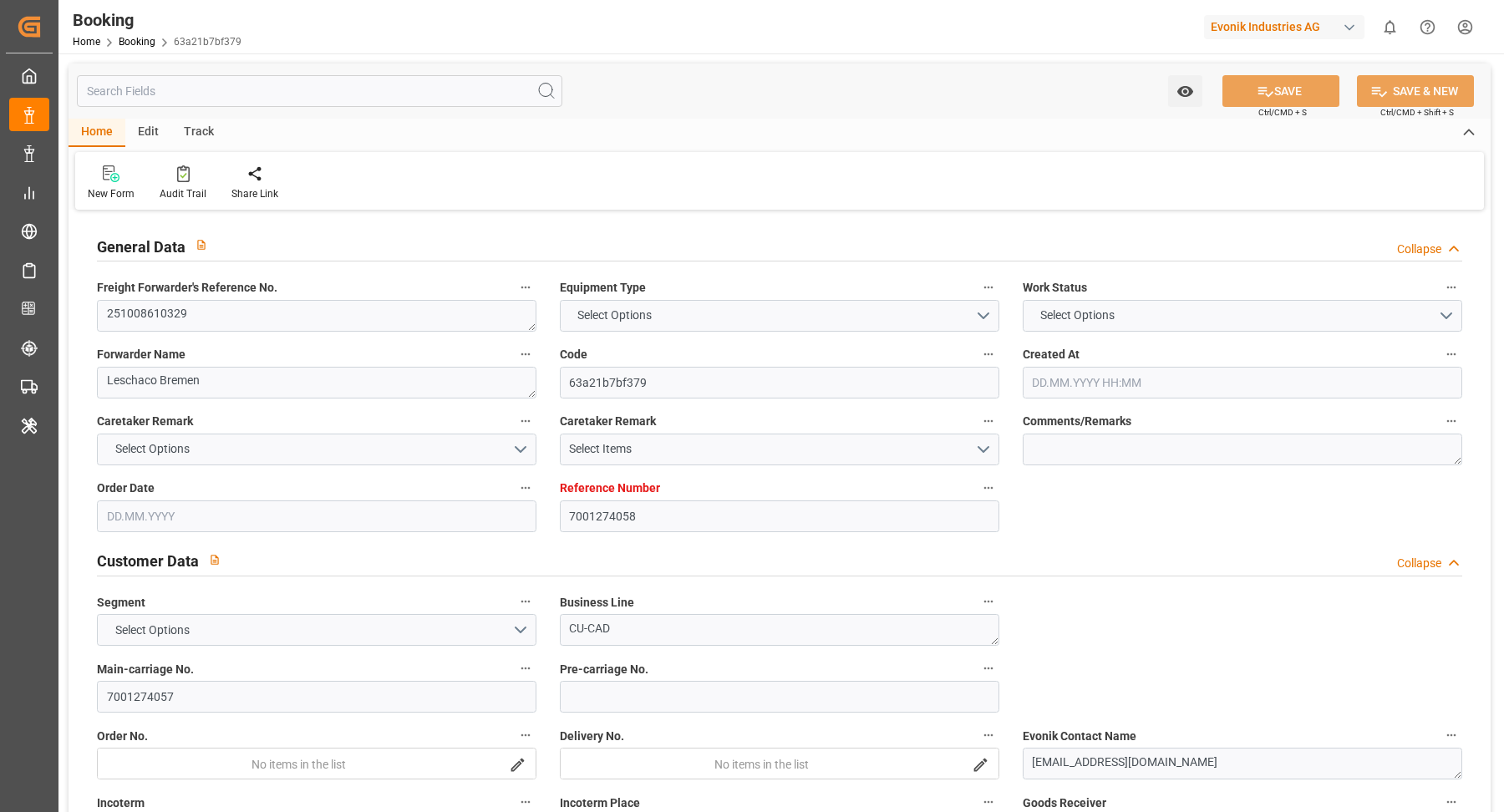
type textarea "INPUT_Evonik_Seeburger_IFTMIN_1003139851_20250912103017185.edi,INPUT_Evonik_See…"
type textarea "1003171478"
type textarea "Madhu T V"
type textarea "businessDivision-businessLine-"
type textarea "IFTSTA"
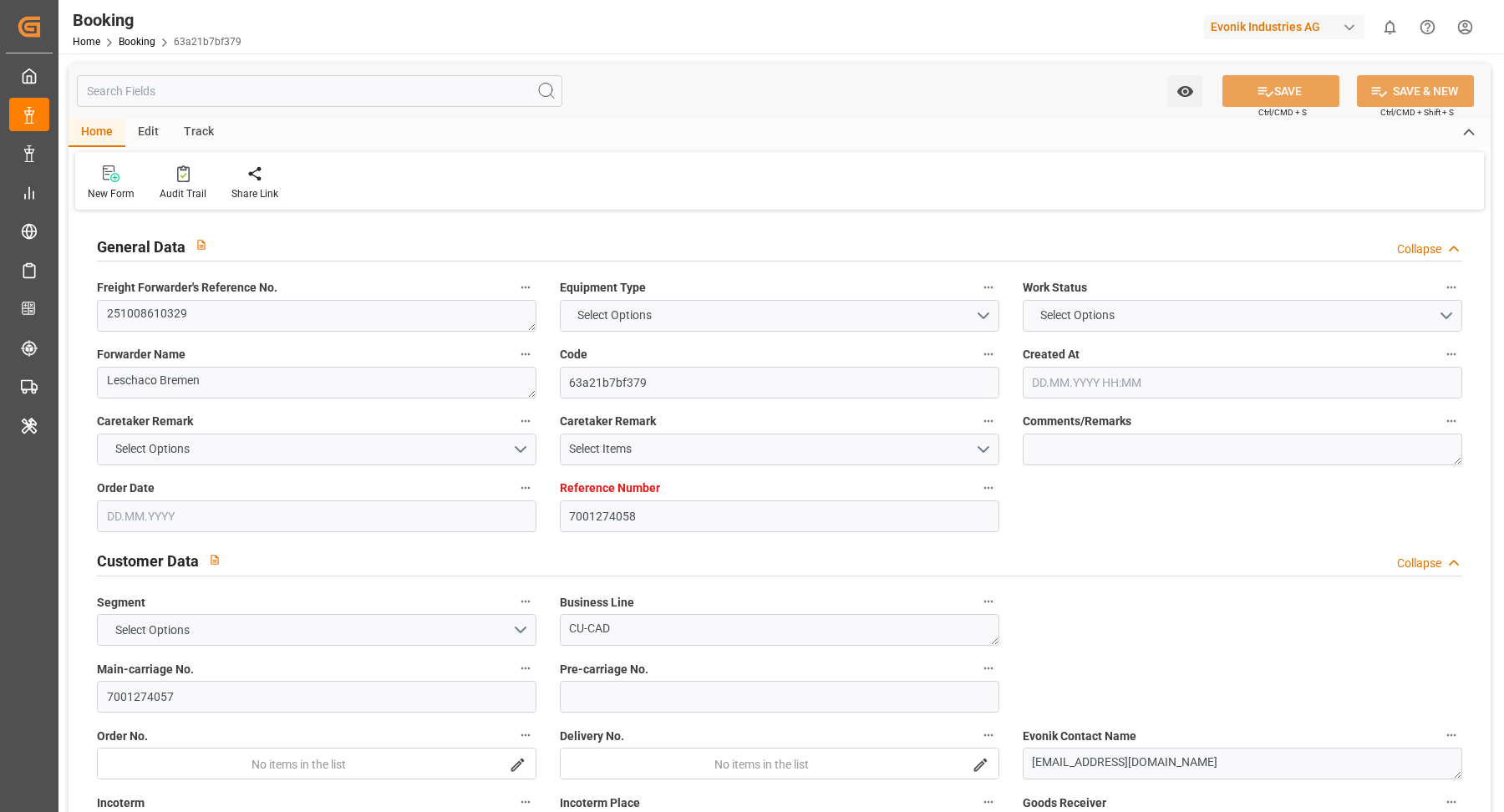
type textarea "a011t00000LcJC5AAN"
type textarea "Yes"
type input "7001274058"
type input "9778806"
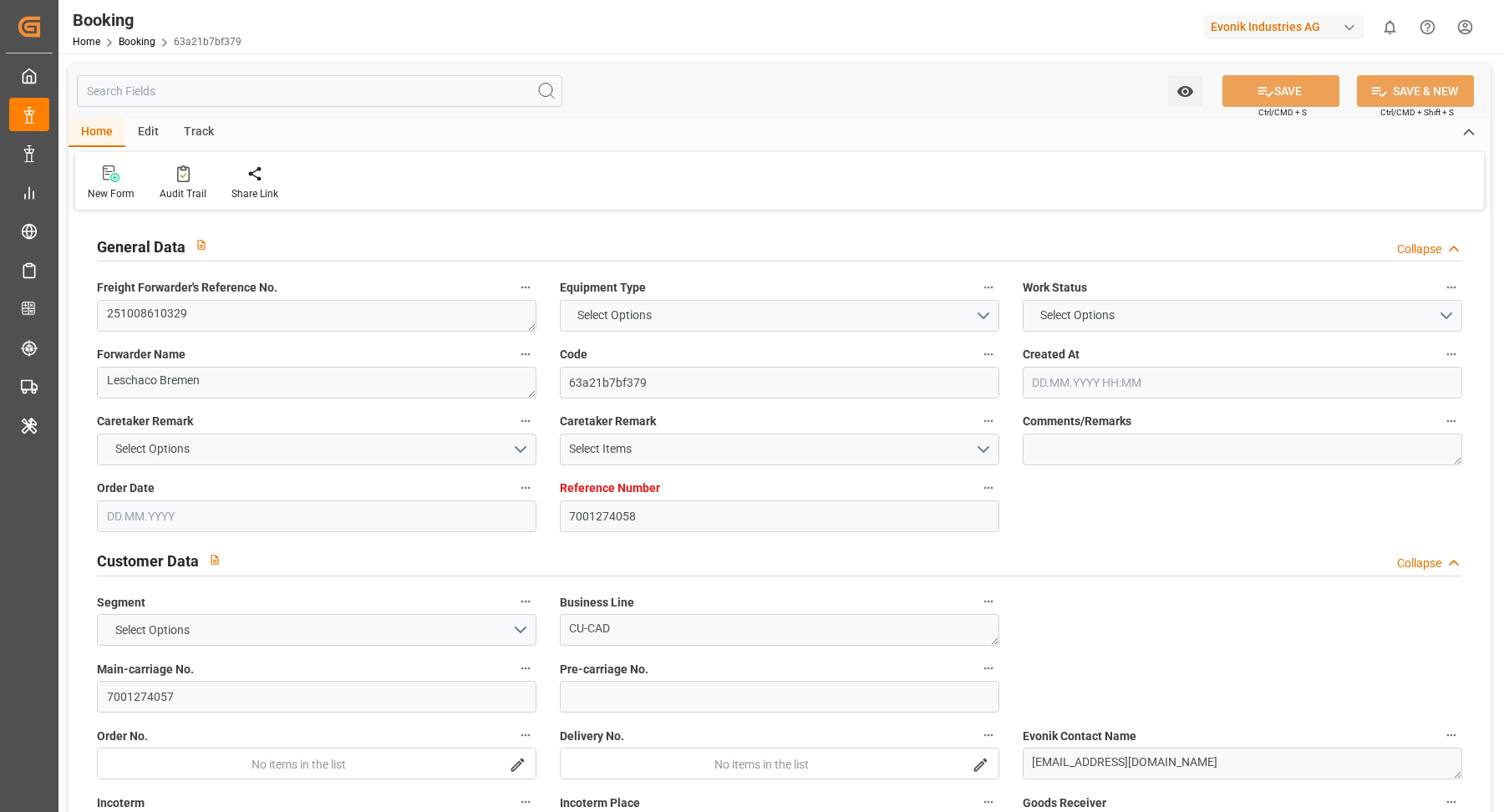
type input "Maersk"
type input "Maersk Line AS"
type input "NLRTM"
type input "THBMT"
type input "MYTPP"
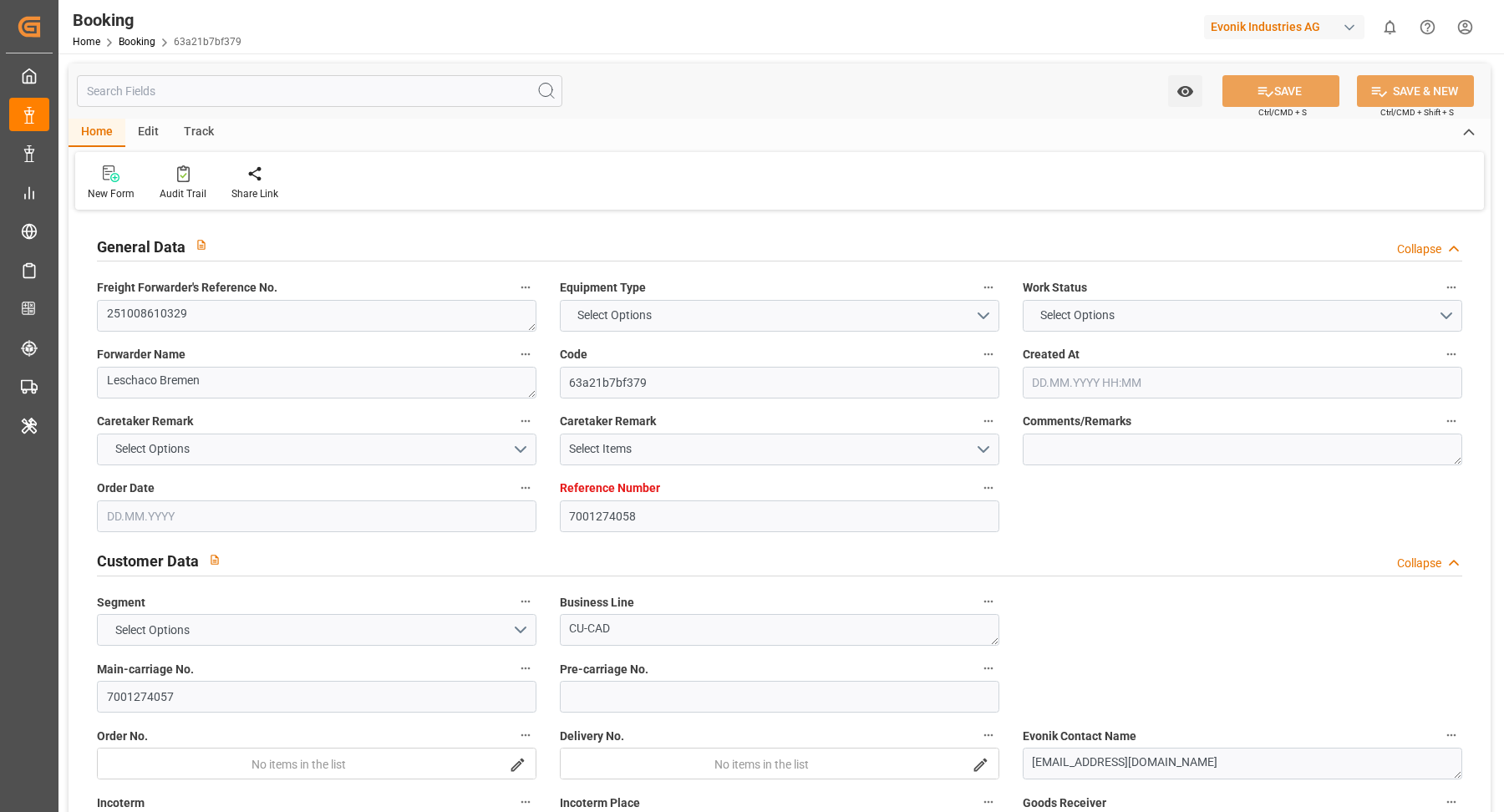
type input "THLCH"
type input "12.09.2025 08:32"
type input "12.09.2025"
type input "20.11.2025"
type input "26.09.2025"
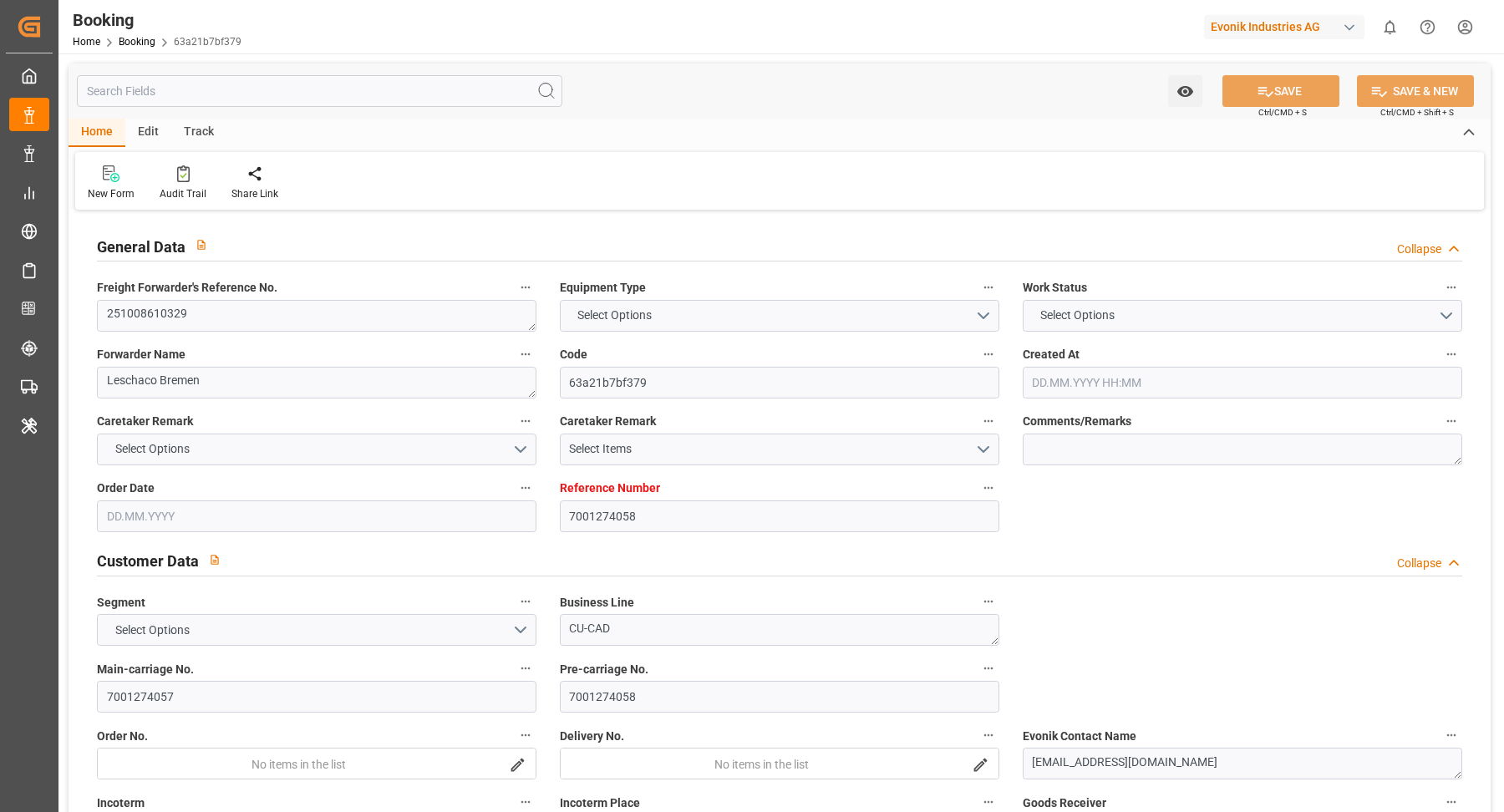
type input "26.09.2025 00:00"
type input "12.09.2025"
type input "15.09.2025"
type input "06.10.2025 00:00"
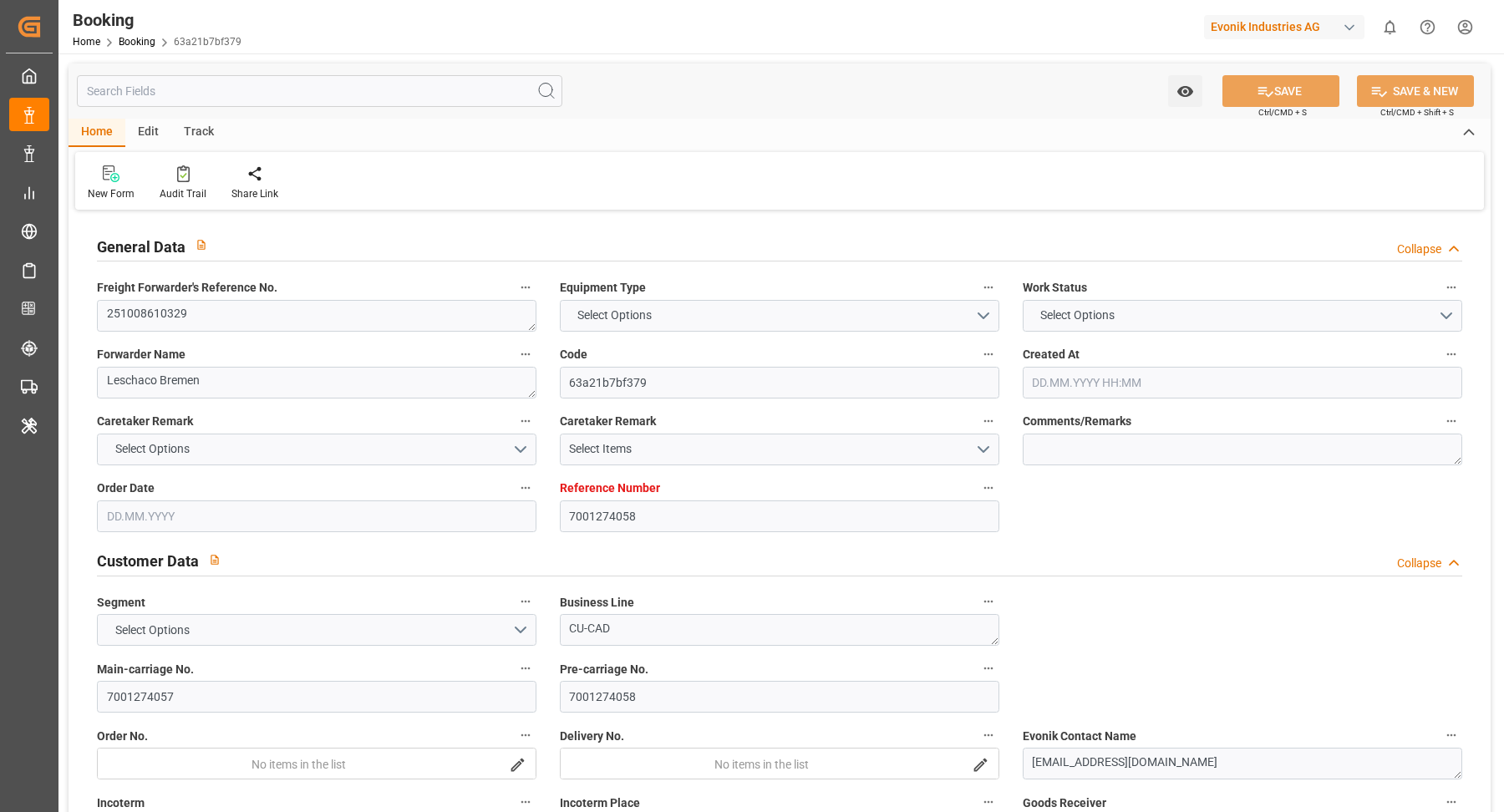
type input "07.10.2025 00:00"
type input "01.12.2025 00:00"
type input "20.11.2025 00:00"
type input "05.11.2025 00:00"
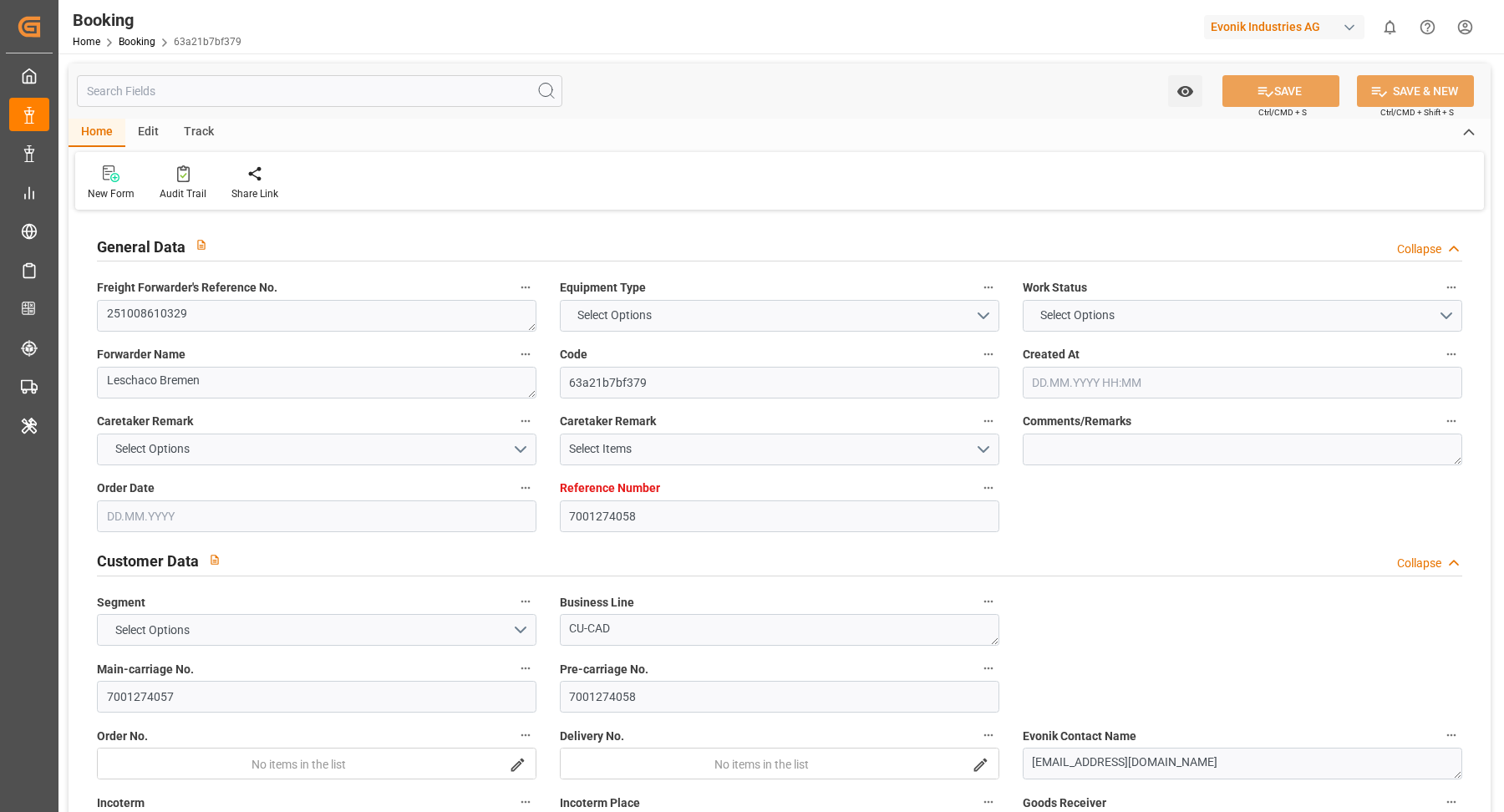
type input "14.11.2025 00:00"
type input "21.11.2025 00:00"
type input "30.11.2025 00:00"
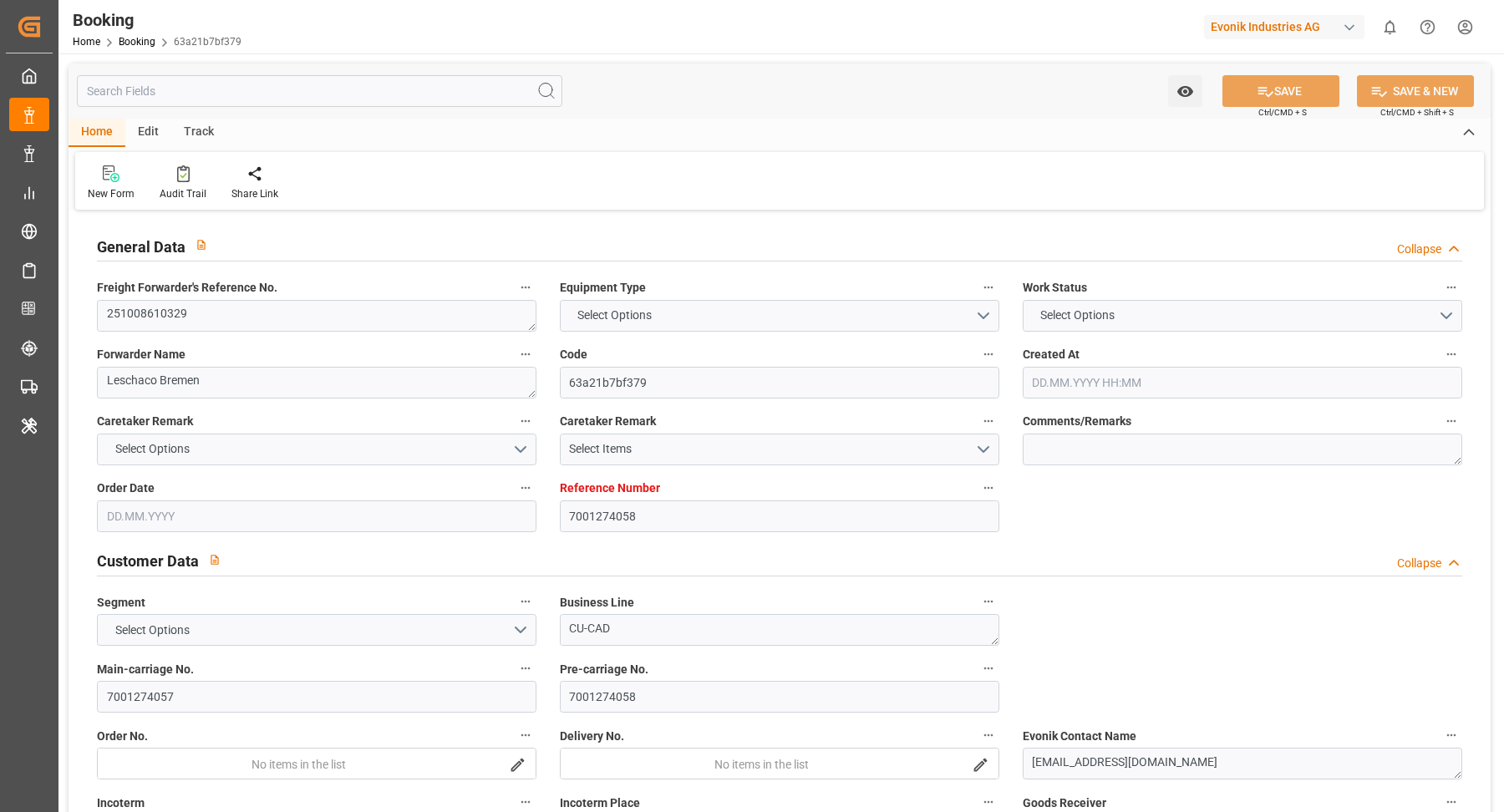
type input "30.11.2025 00:00"
type input "25.09.2025 07:30"
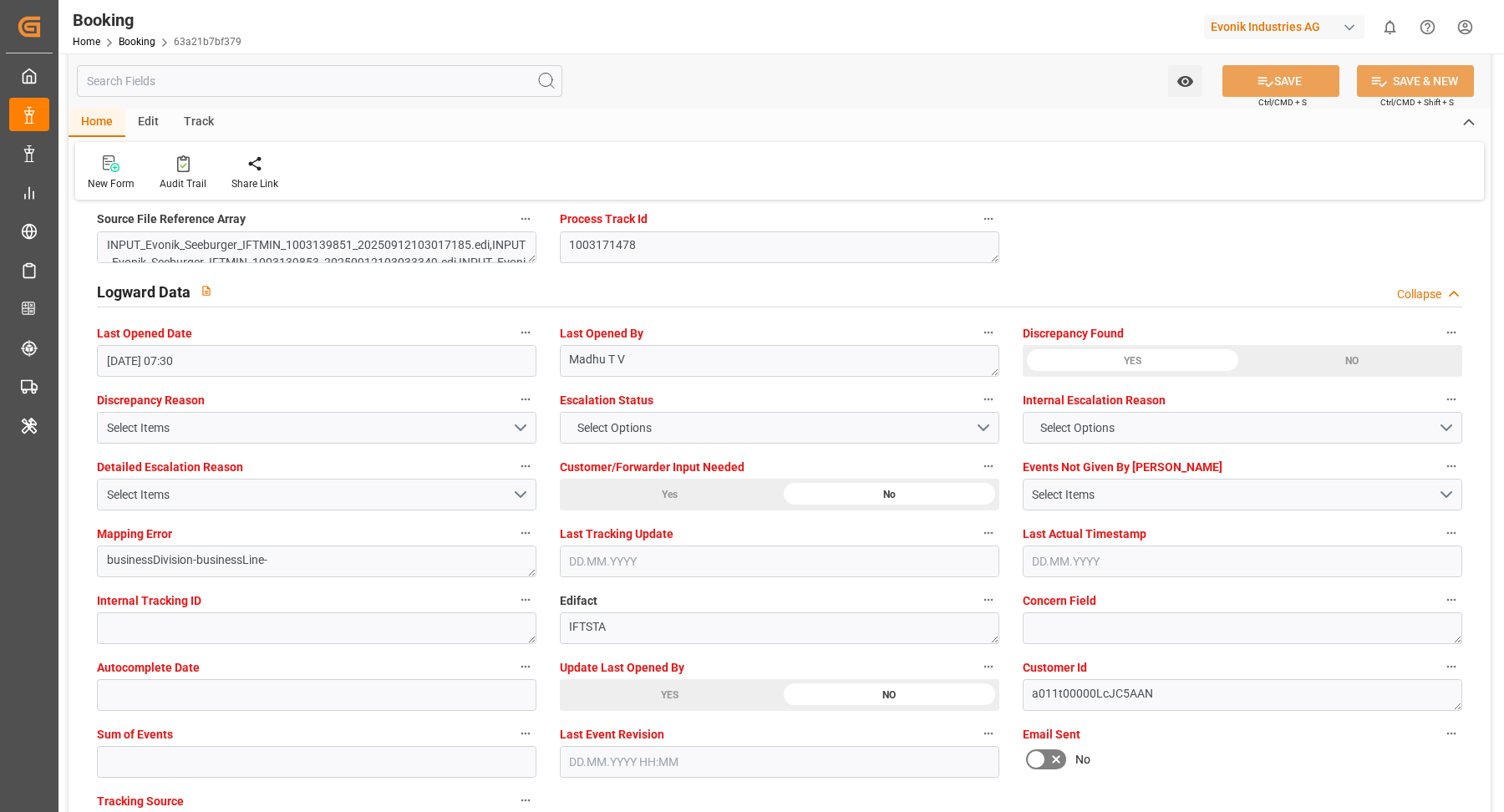
scroll to position [3180, 0]
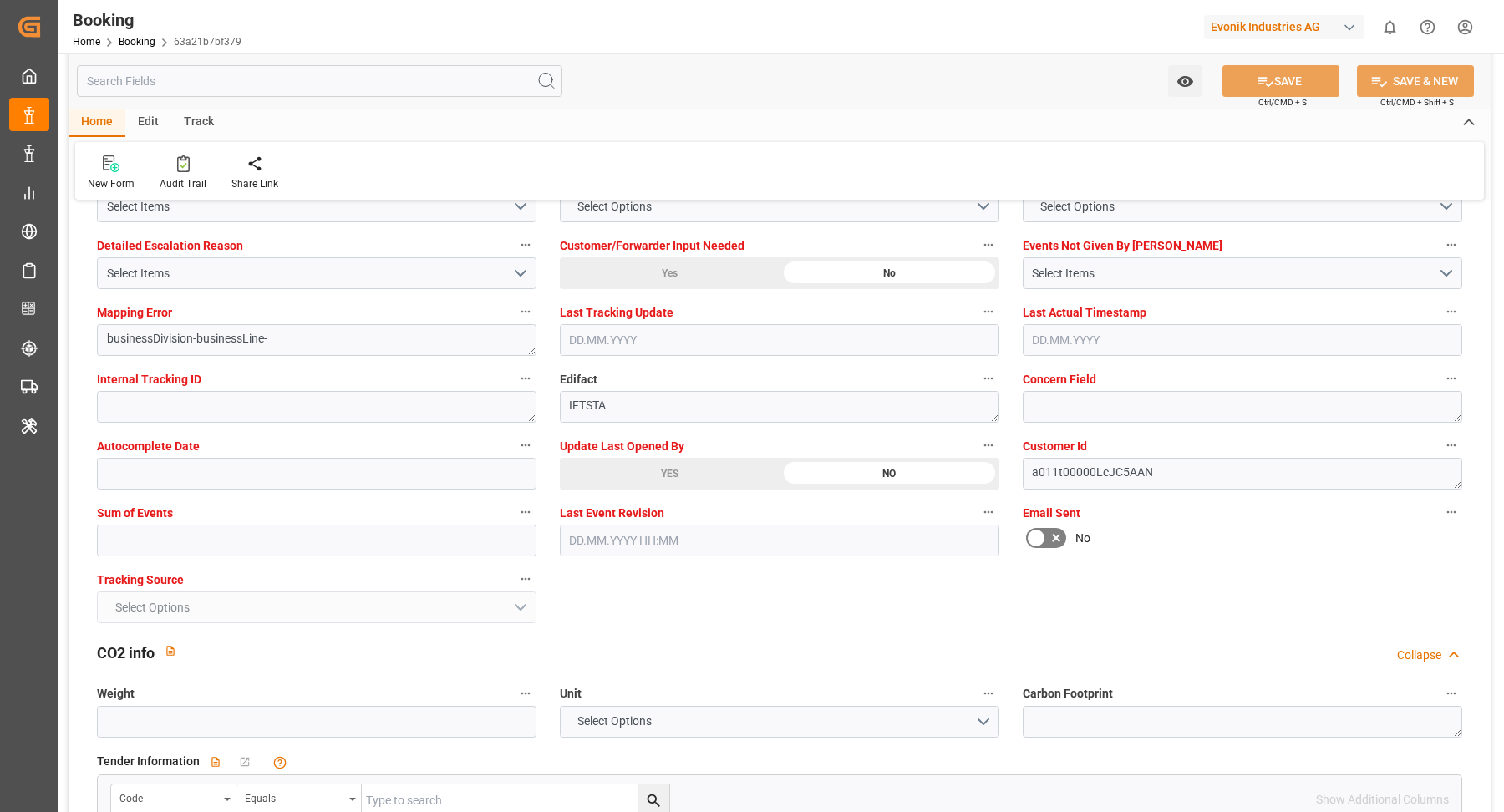
click at [693, 483] on div "YES" at bounding box center [669, 474] width 219 height 32
click at [1283, 82] on button "SAVE" at bounding box center [1281, 81] width 117 height 32
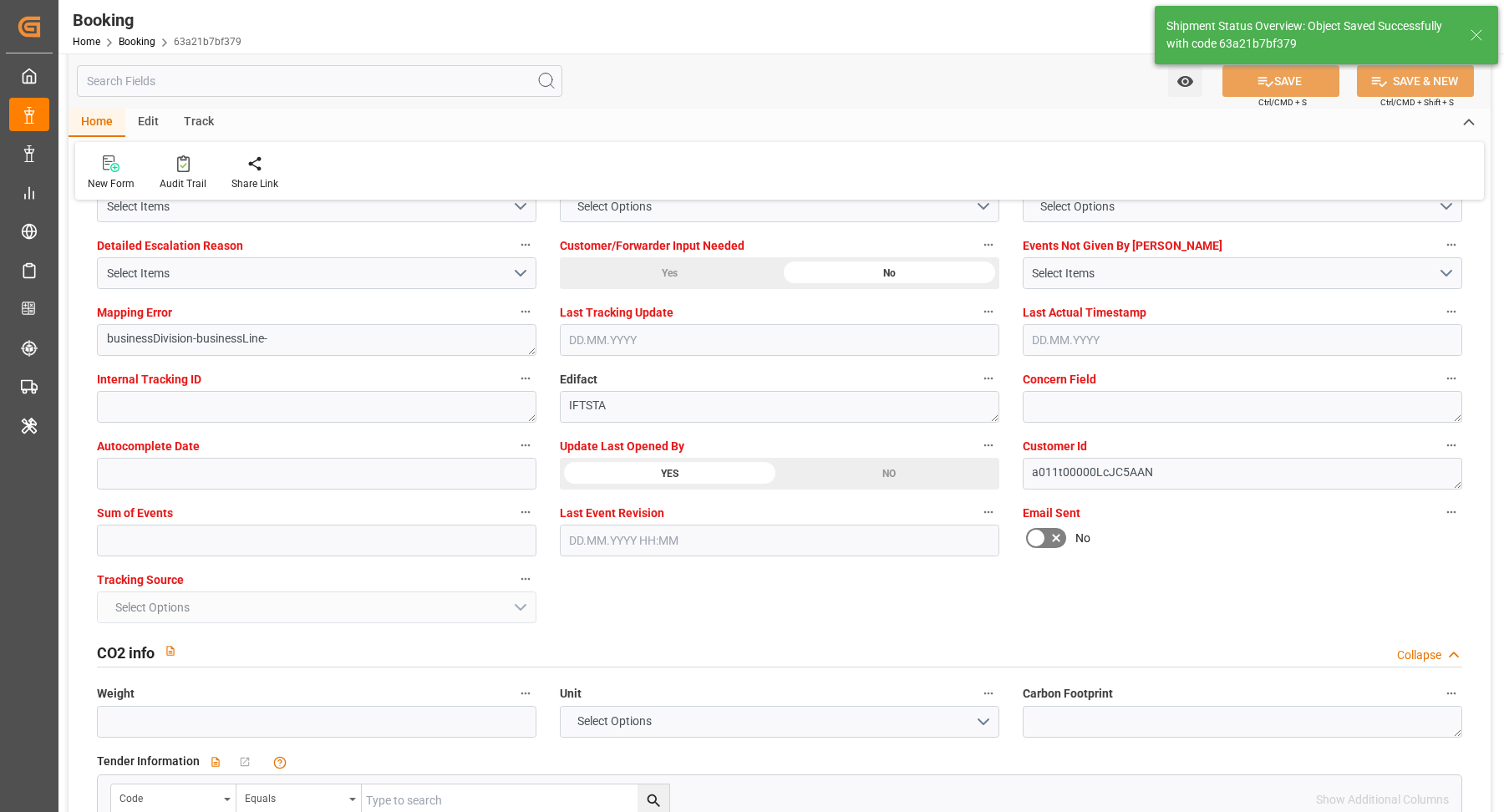
type textarea "Vasantha Kumar"
type input "26.09.2025 09:18"
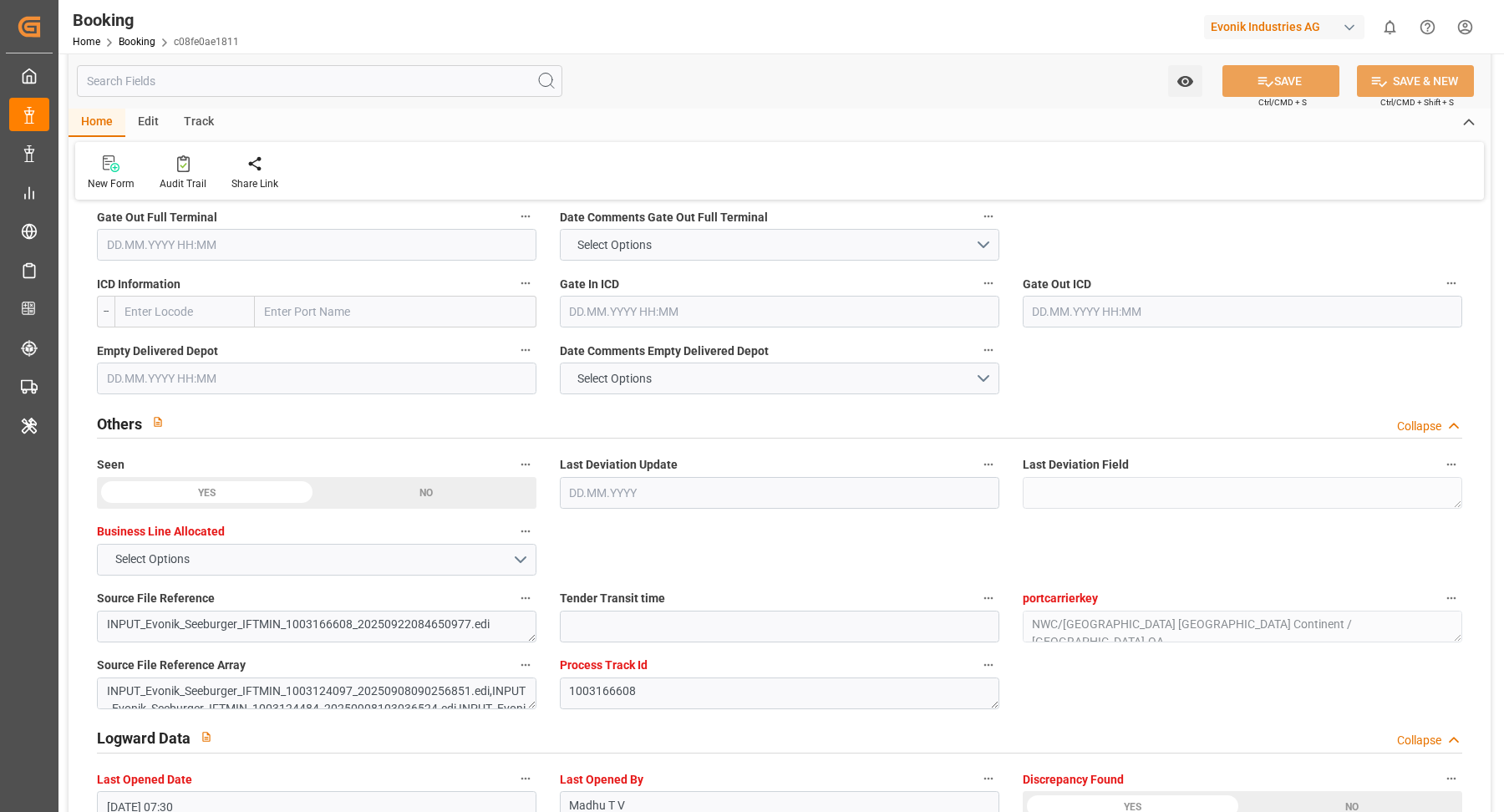
scroll to position [3060, 0]
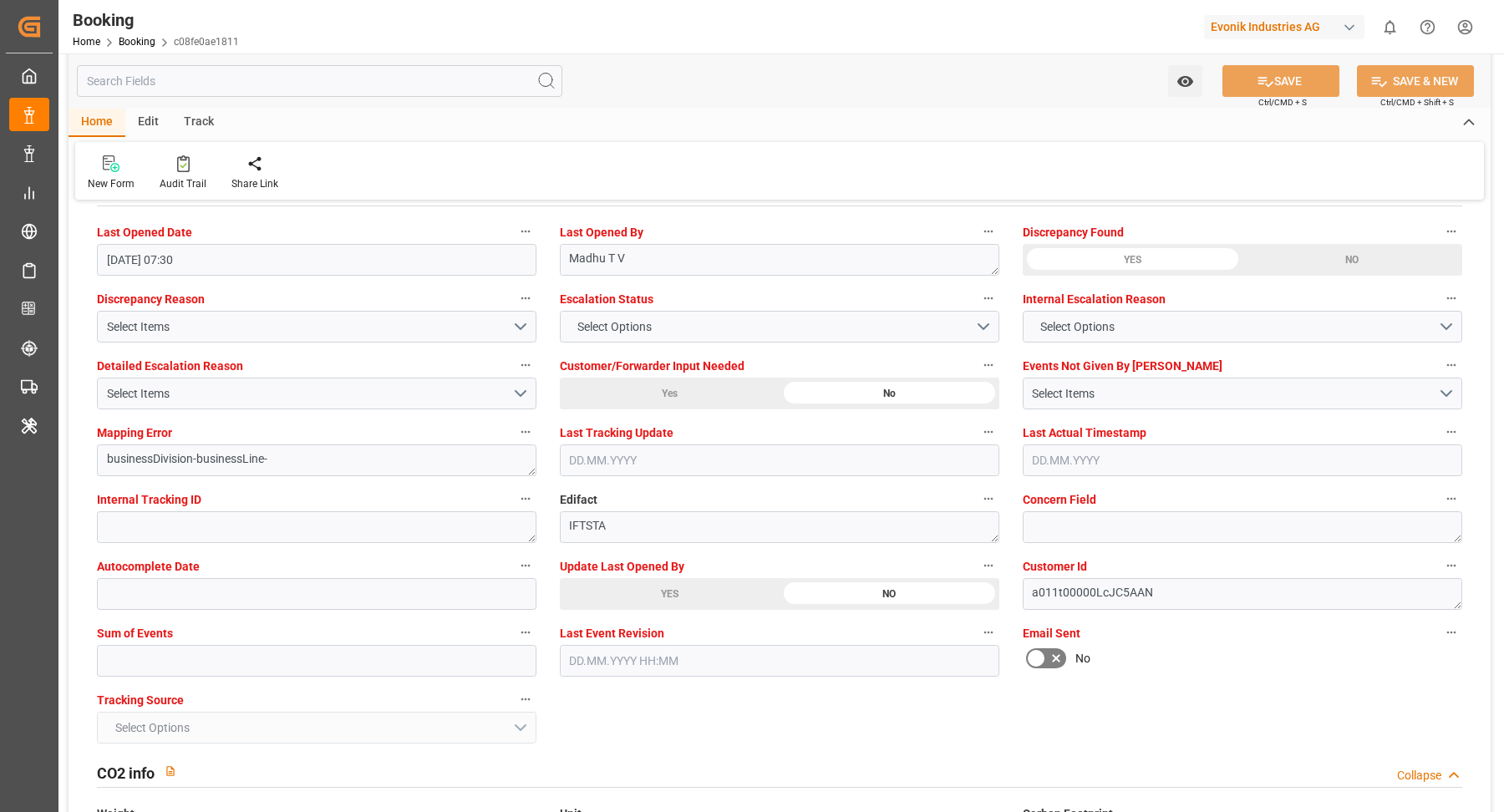
drag, startPoint x: 663, startPoint y: 604, endPoint x: 696, endPoint y: 590, distance: 35.8
click at [663, 603] on div "YES" at bounding box center [669, 594] width 219 height 32
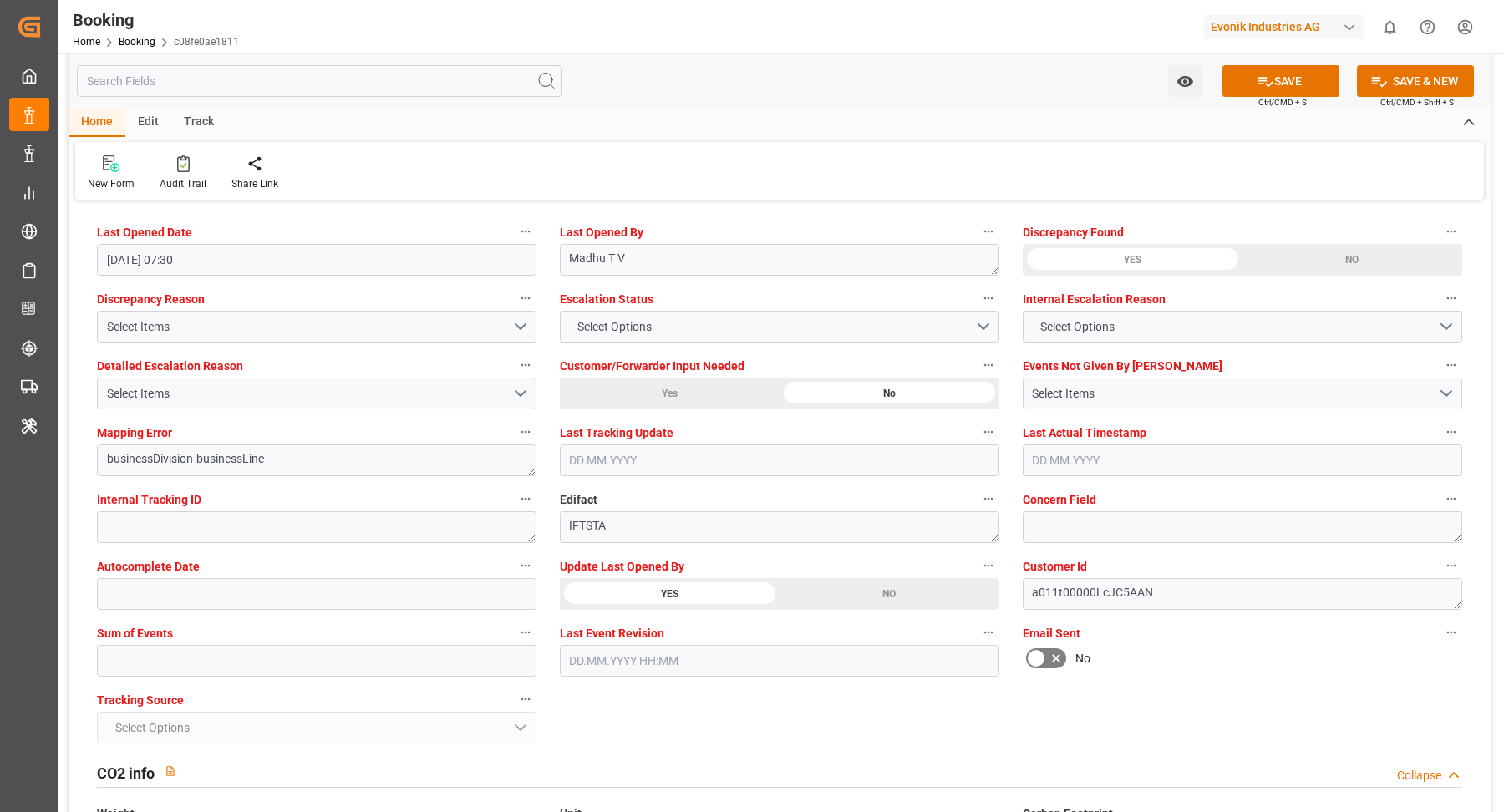
drag, startPoint x: 627, startPoint y: 581, endPoint x: 689, endPoint y: 582, distance: 62.0
click at [628, 581] on div "YES" at bounding box center [669, 594] width 219 height 32
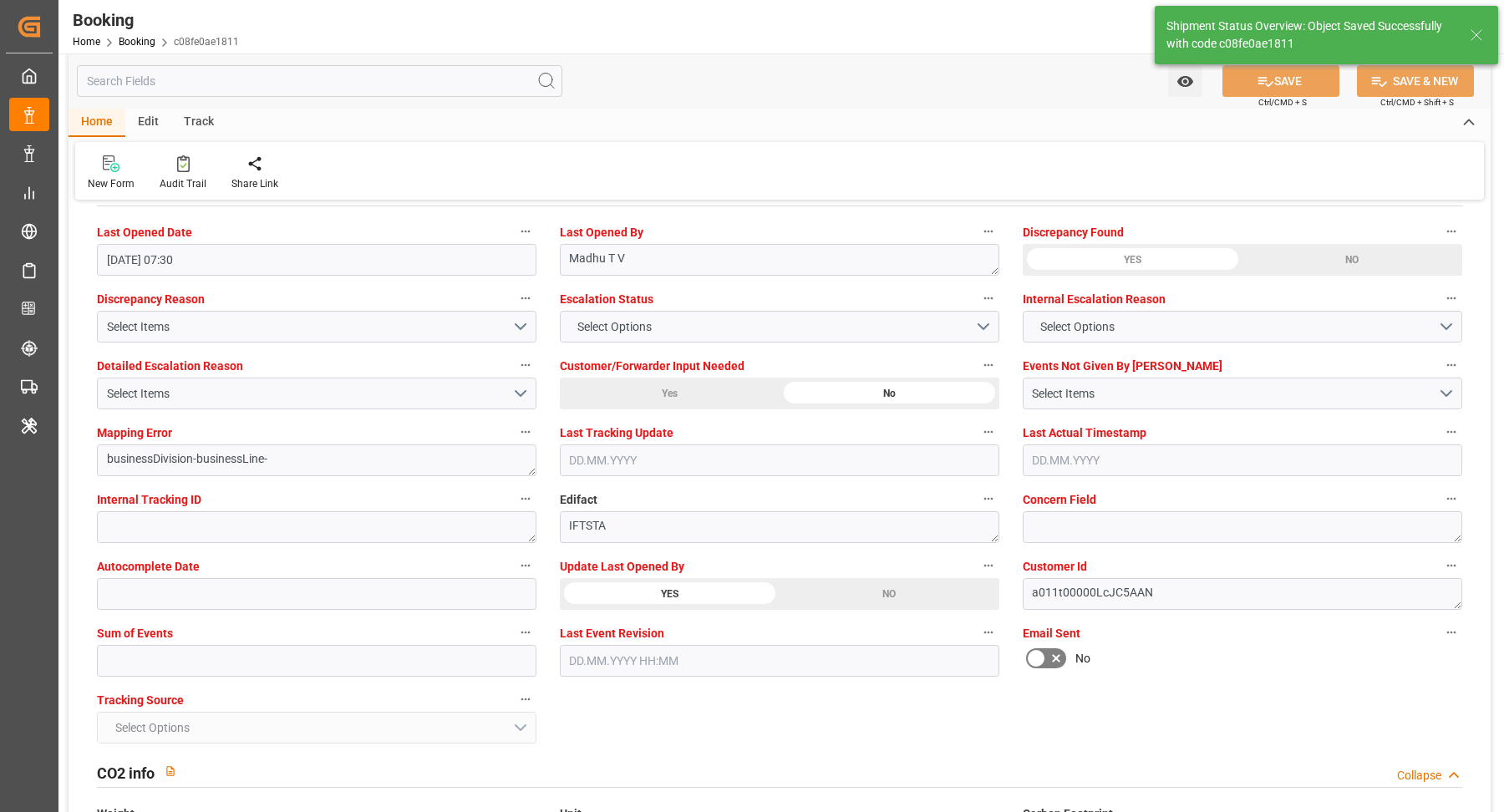
type textarea "Vasantha Kumar"
type input "26.09.2025 09:19"
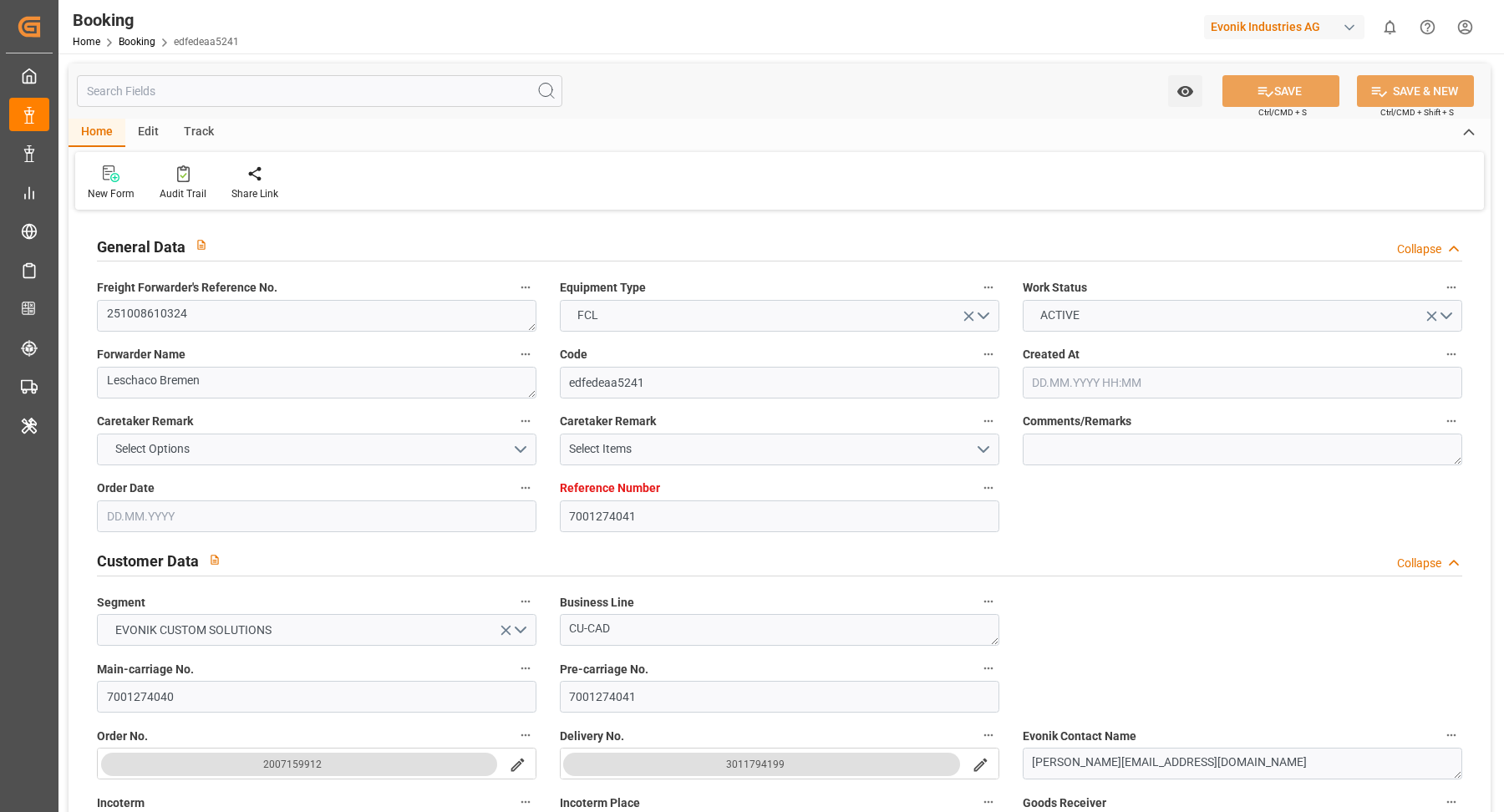
type input "7001274041"
type input "9778806"
type input "Maersk"
type input "Maersk Line AS"
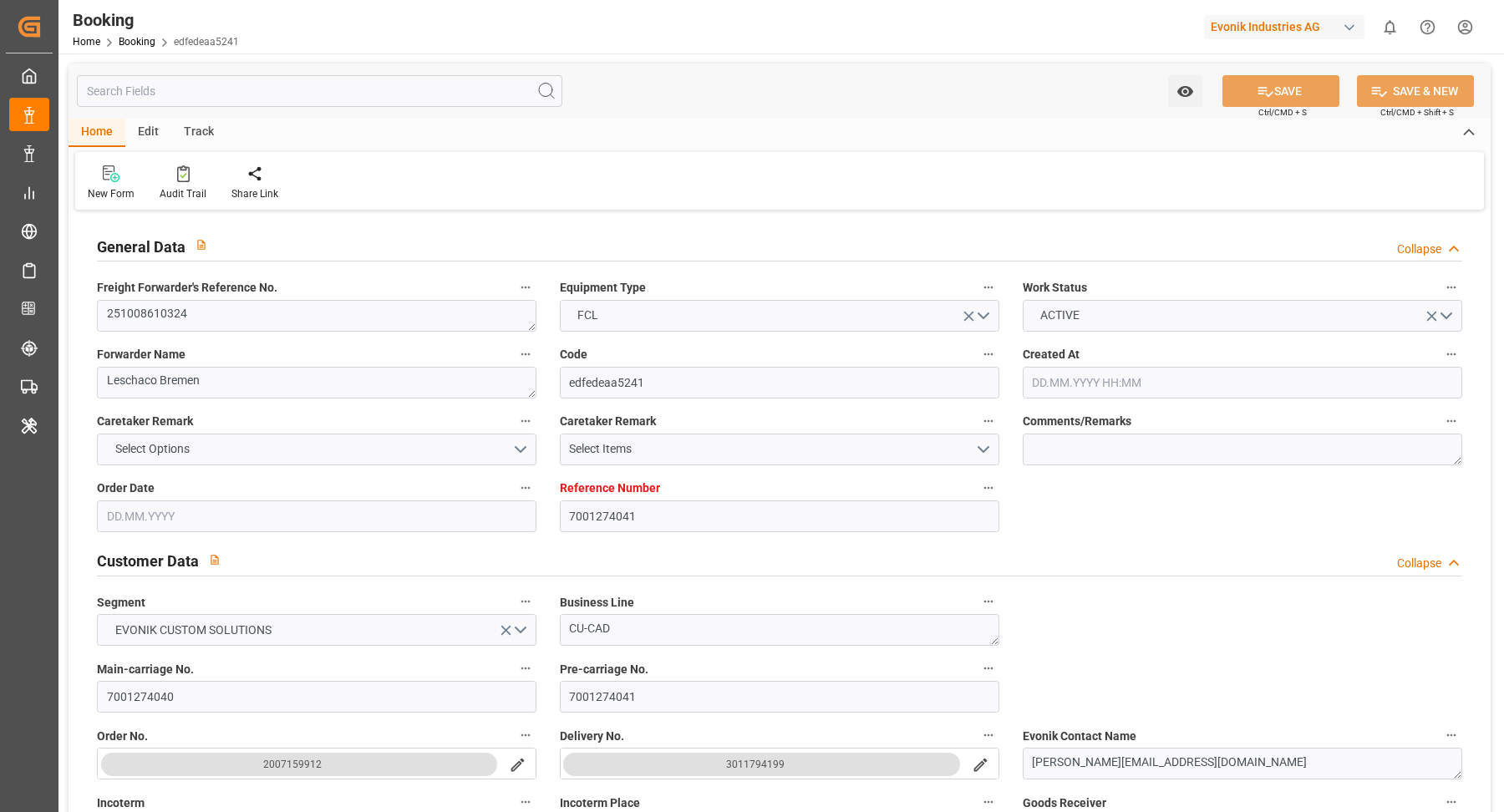
type input "NLRTM"
type input "CNJMN"
type input "MYTPP"
type input "CNNNP"
type input "[DATE] 08:24"
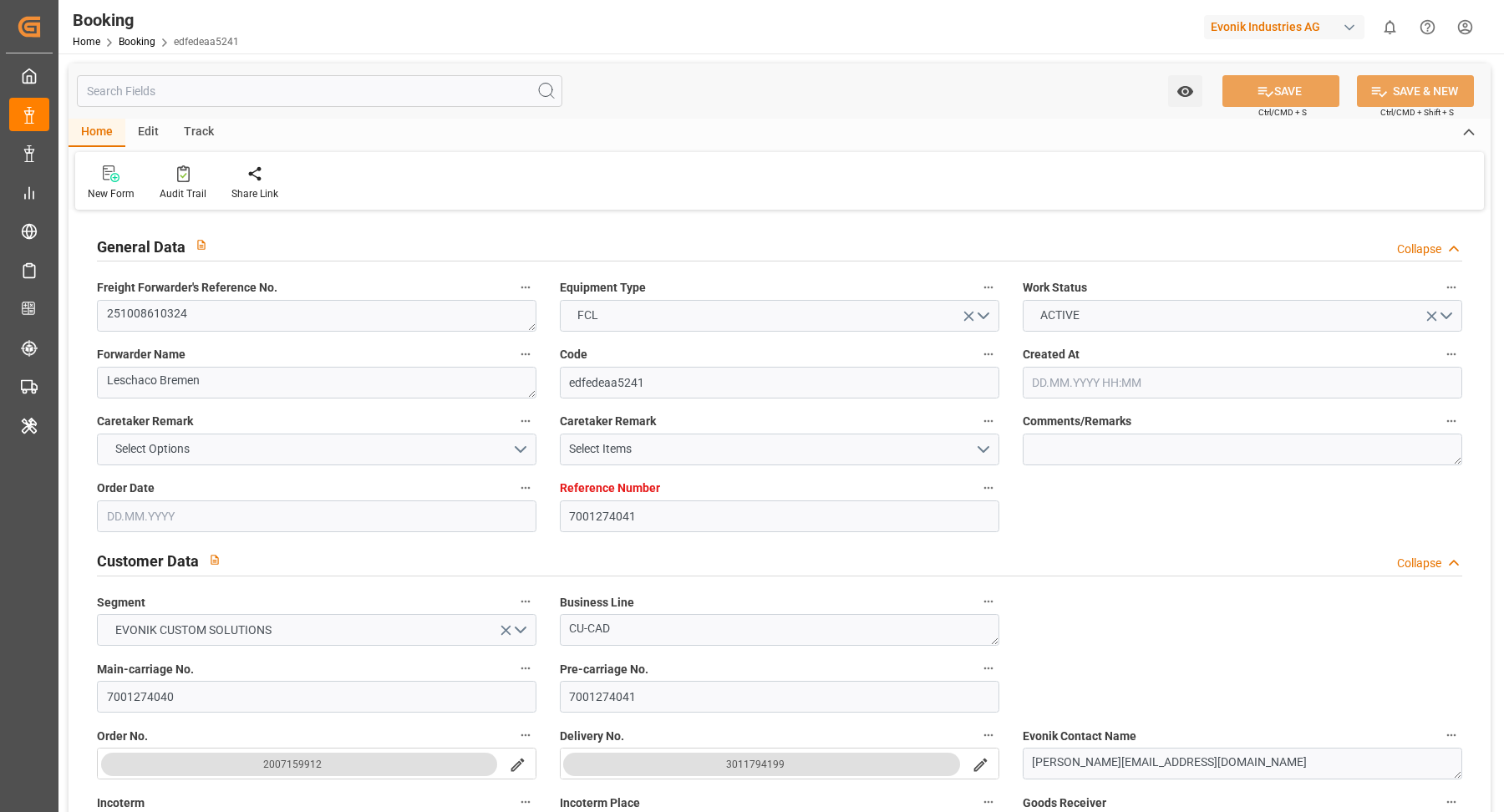
type input "[DATE]"
type input "[DATE] 00:00"
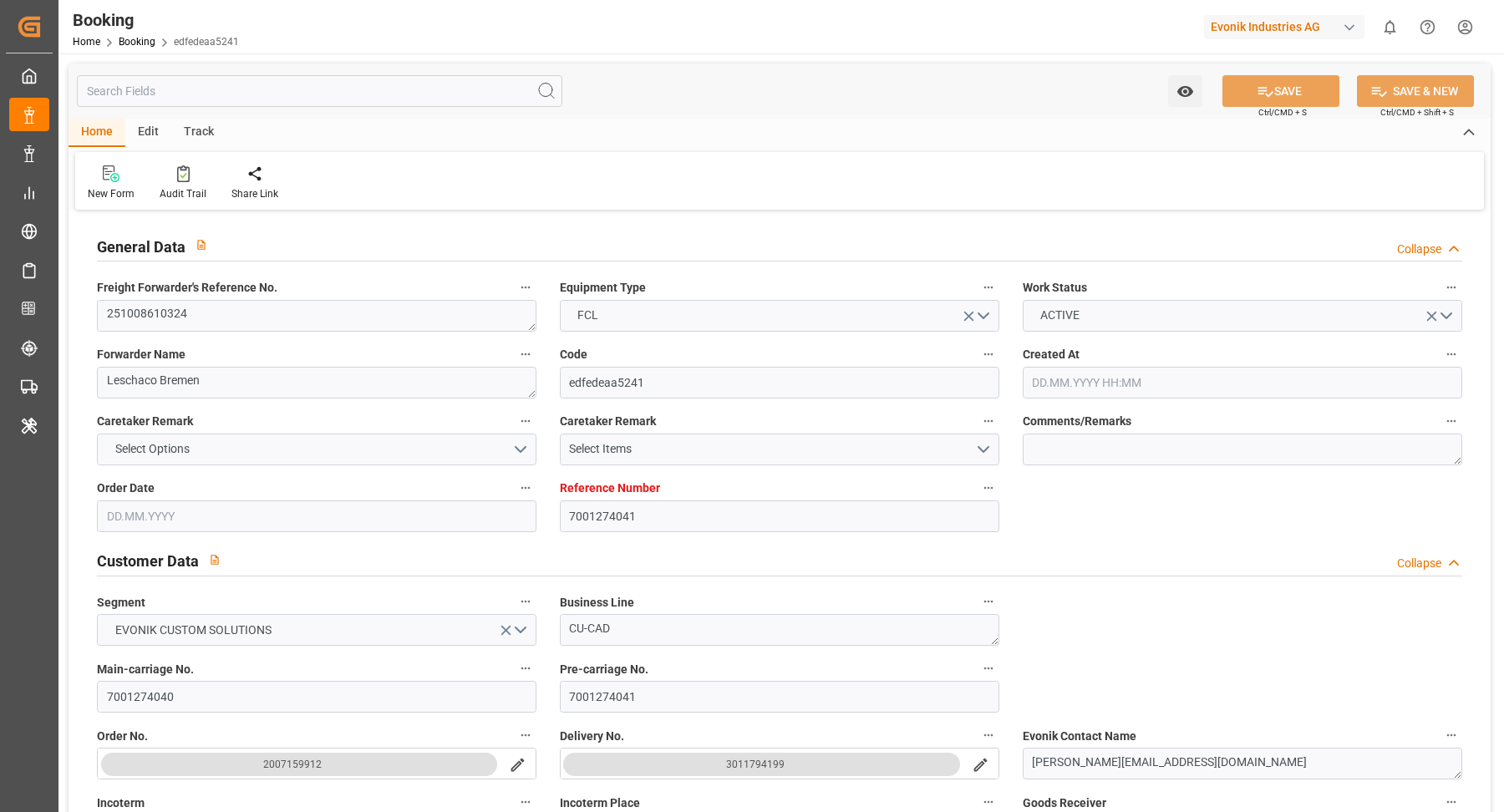
type input "[DATE]"
type input "[DATE] 00:00"
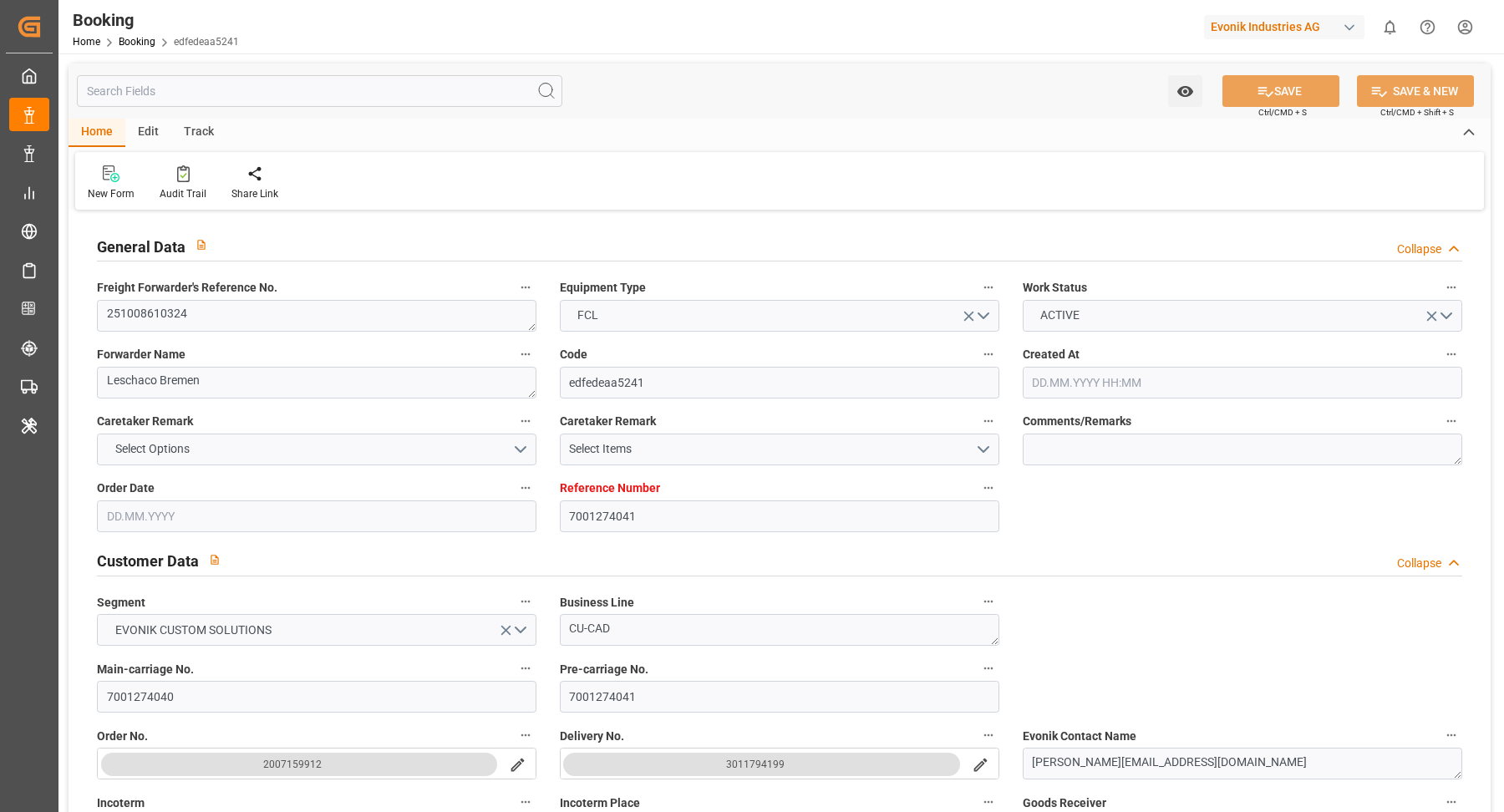
type input "[DATE] 00:00"
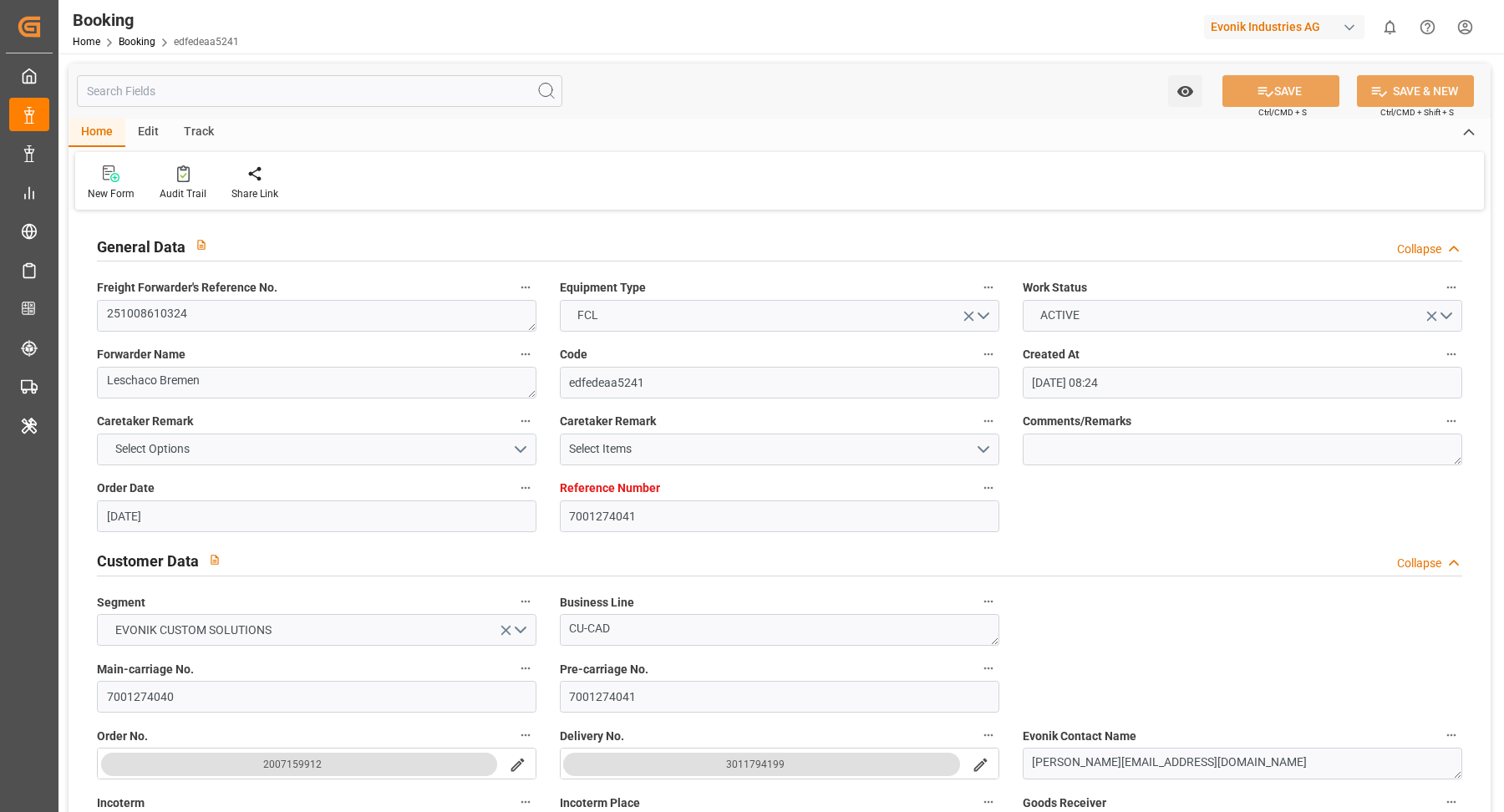
type input "[DATE] 00:00"
type input "[DATE] 07:30"
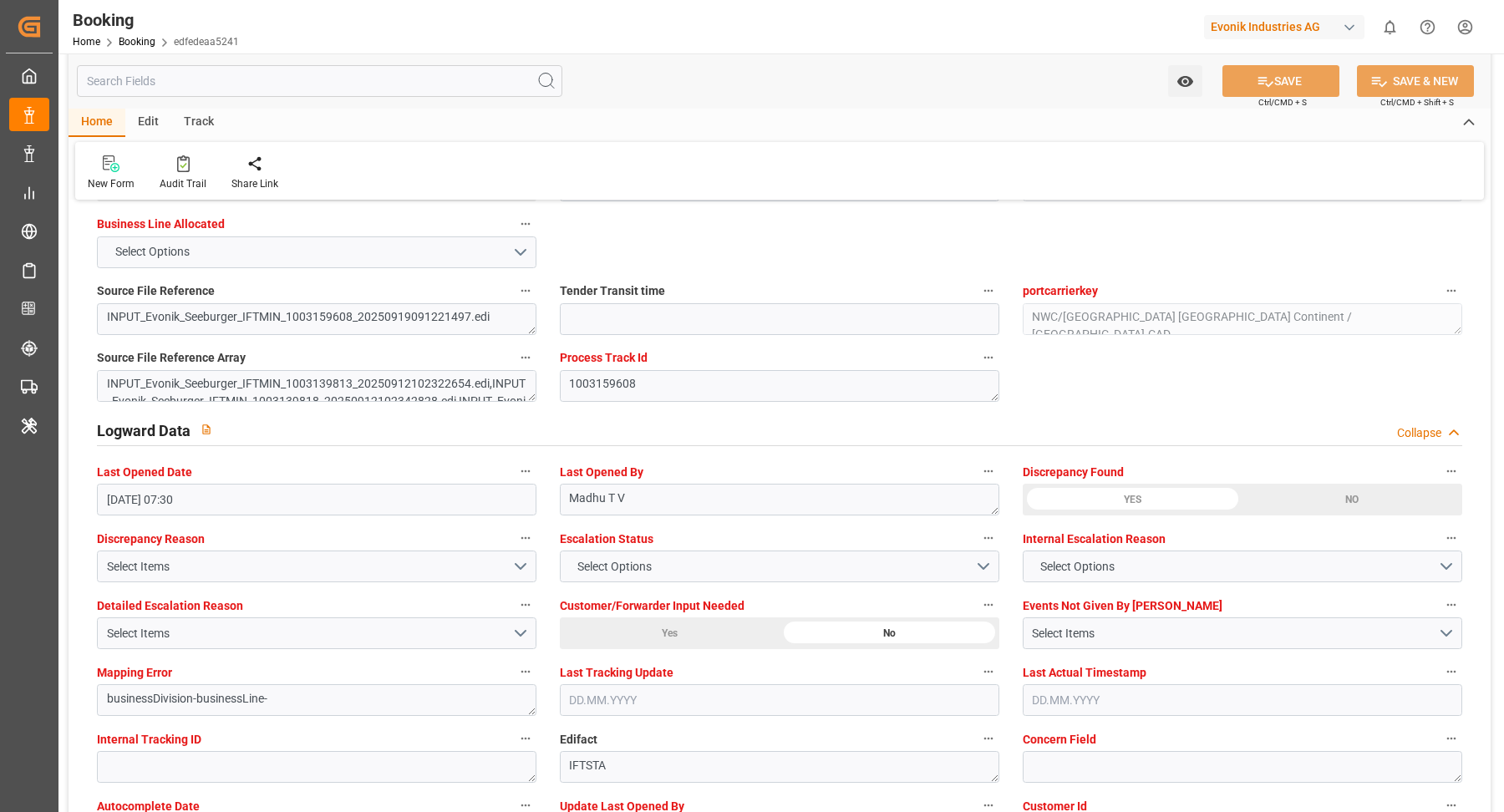
scroll to position [3146, 0]
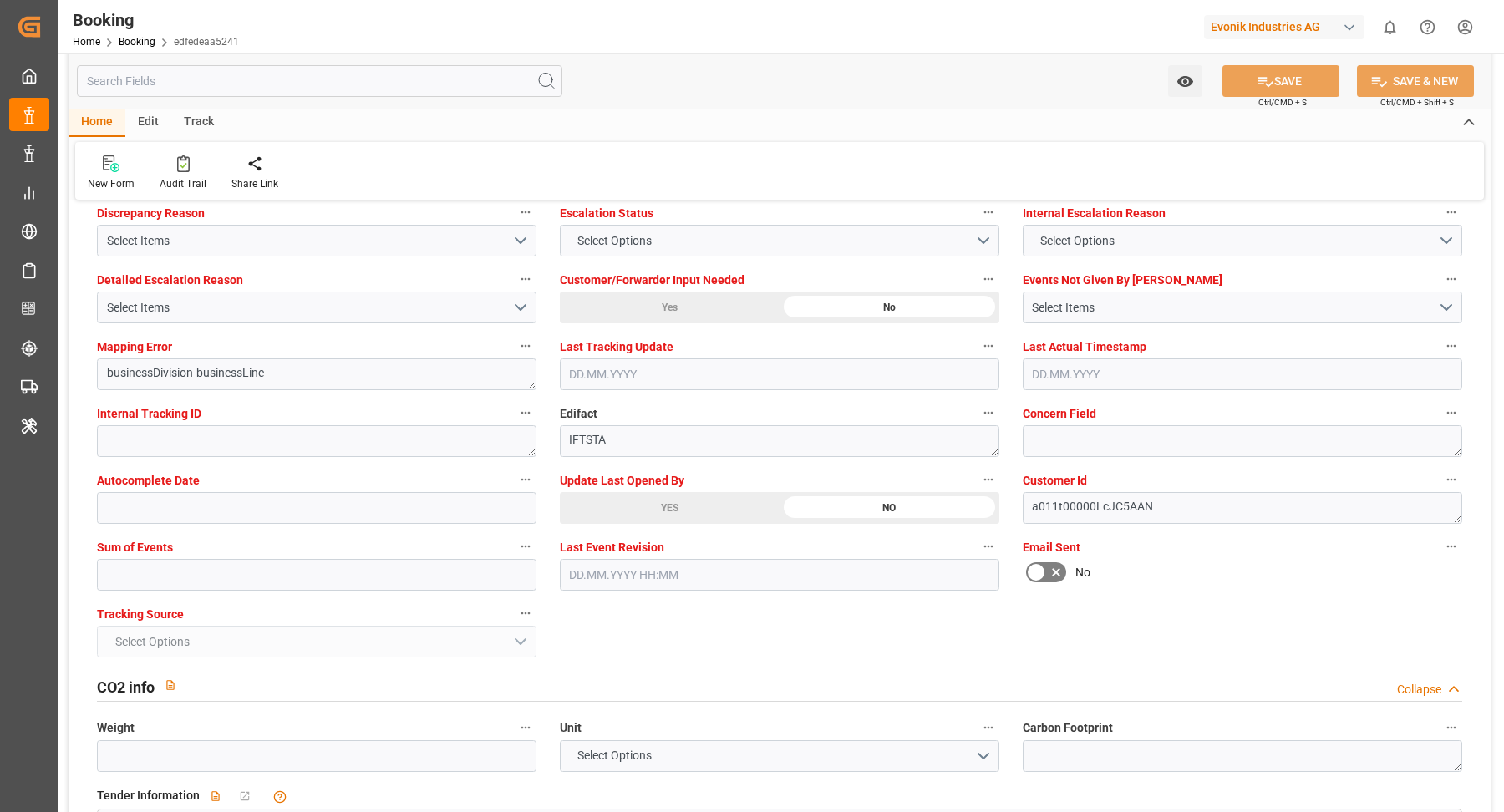
drag, startPoint x: 686, startPoint y: 499, endPoint x: 824, endPoint y: 499, distance: 138.0
click at [687, 499] on div "YES" at bounding box center [669, 508] width 219 height 32
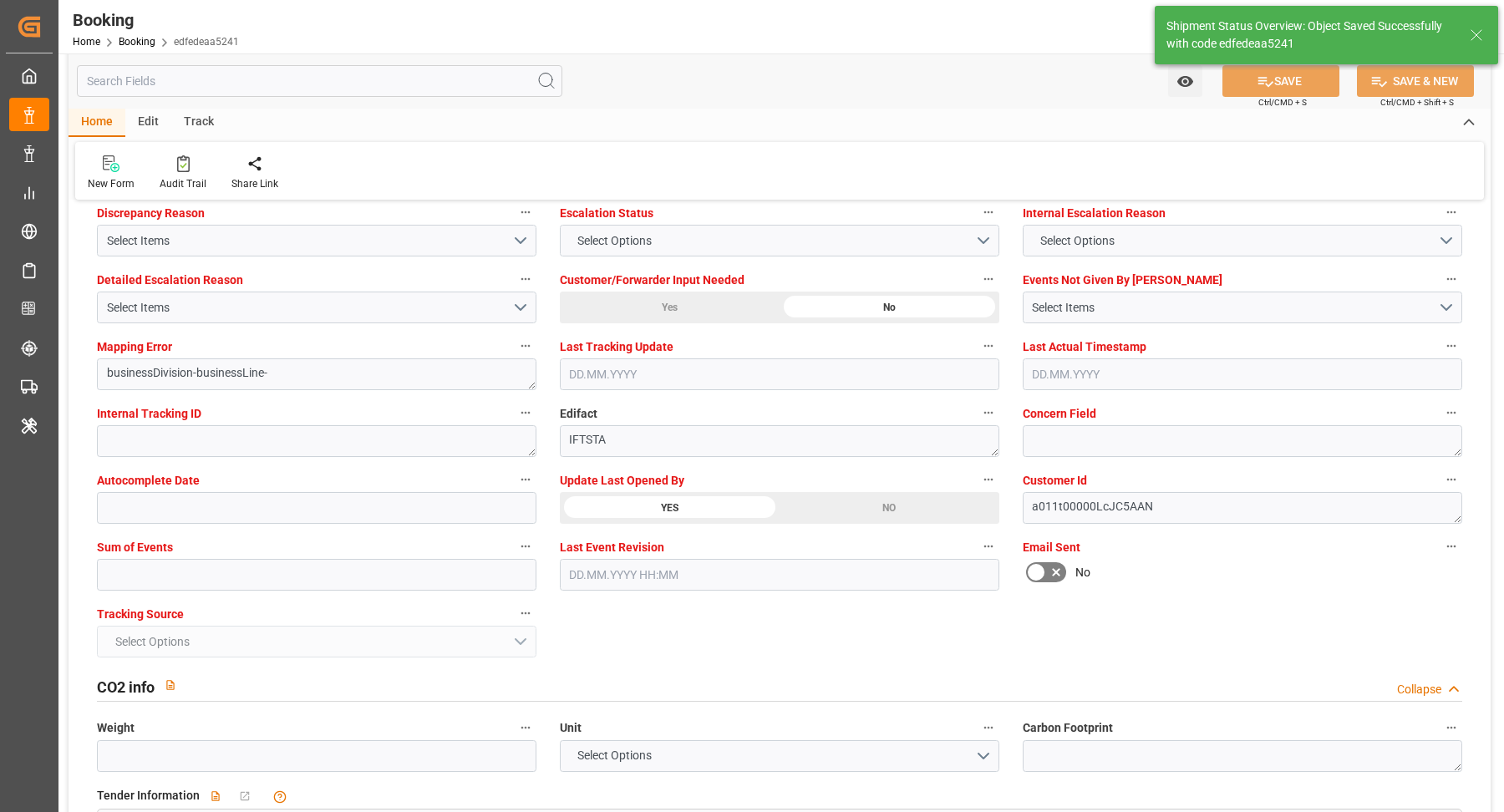
type textarea "[PERSON_NAME]"
type input "[DATE] 09:19"
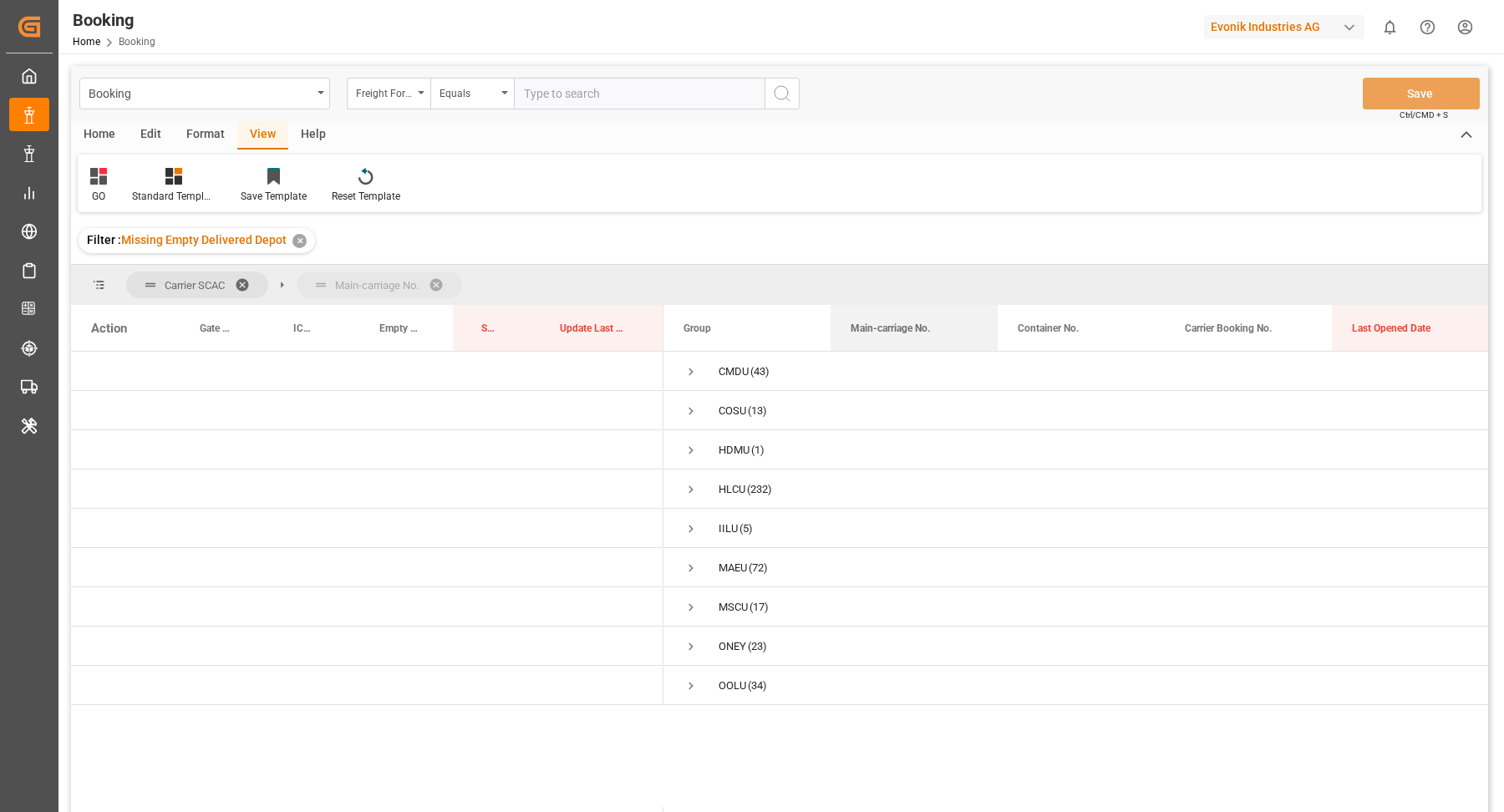
drag, startPoint x: 927, startPoint y: 325, endPoint x: 940, endPoint y: 282, distance: 44.9
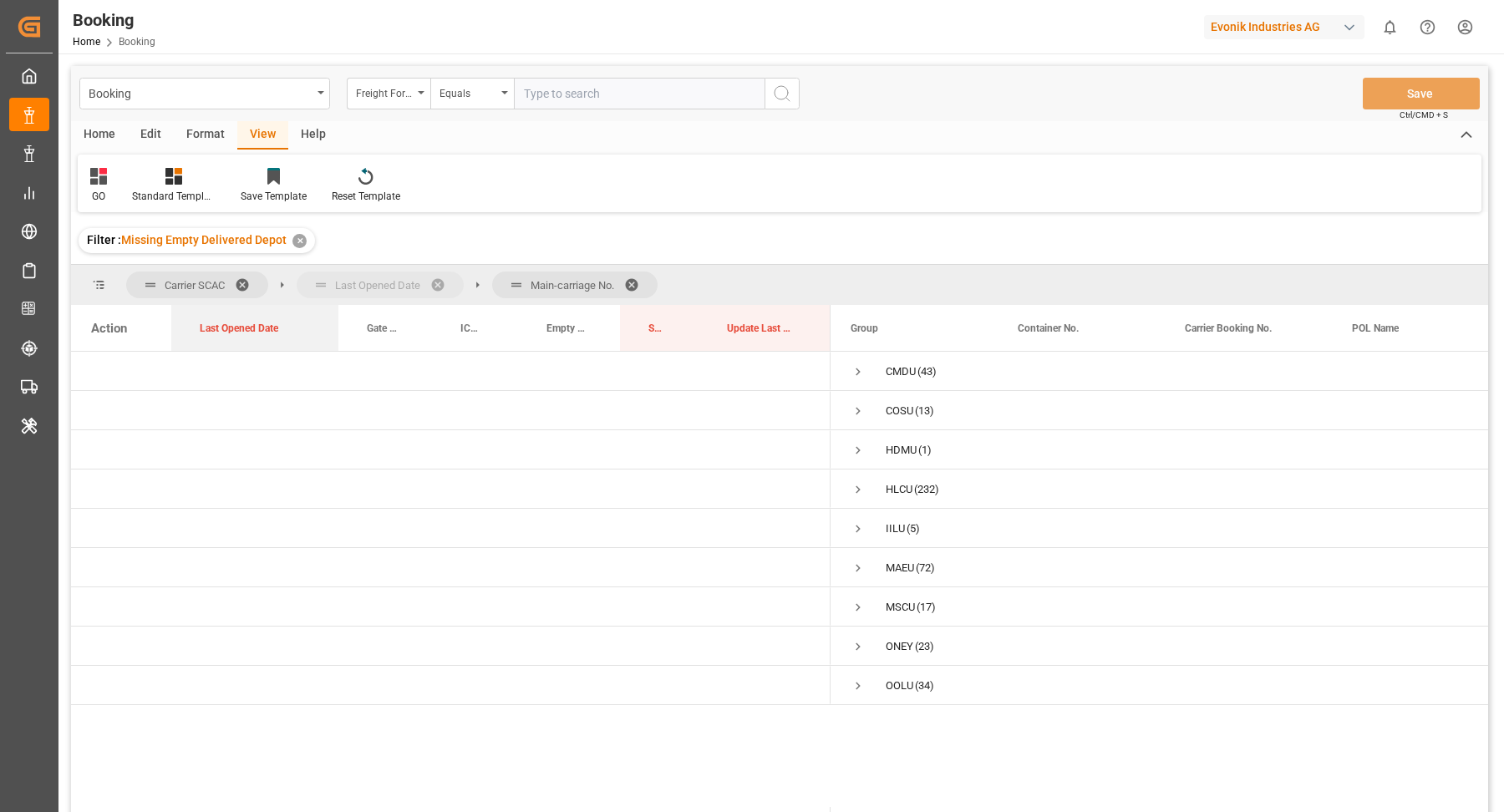
drag, startPoint x: 946, startPoint y: 332, endPoint x: 346, endPoint y: 274, distance: 602.8
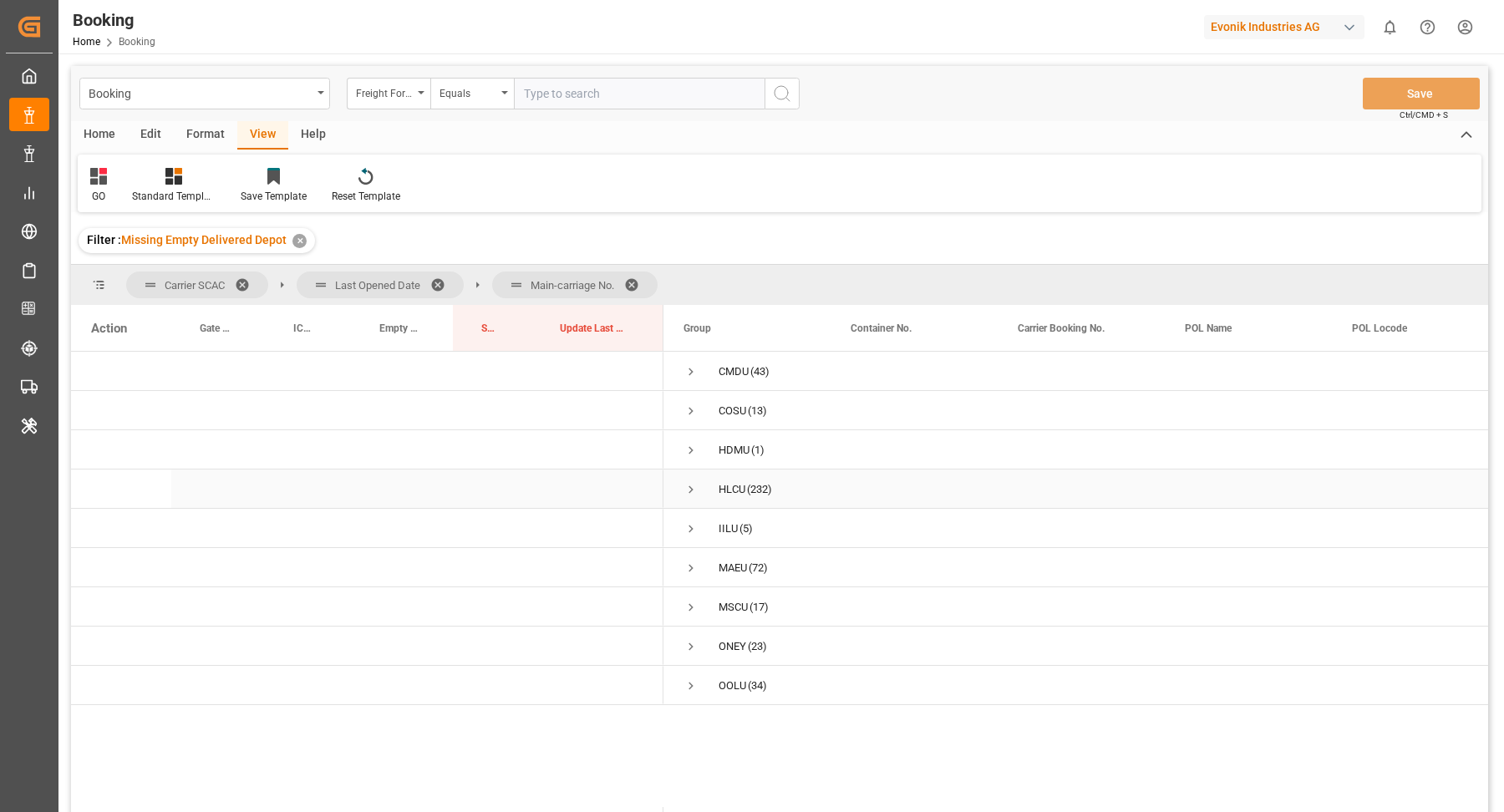
click at [697, 487] on span "Press SPACE to select this row." at bounding box center [691, 489] width 15 height 15
click at [723, 565] on span "Press SPACE to select this row." at bounding box center [726, 568] width 15 height 15
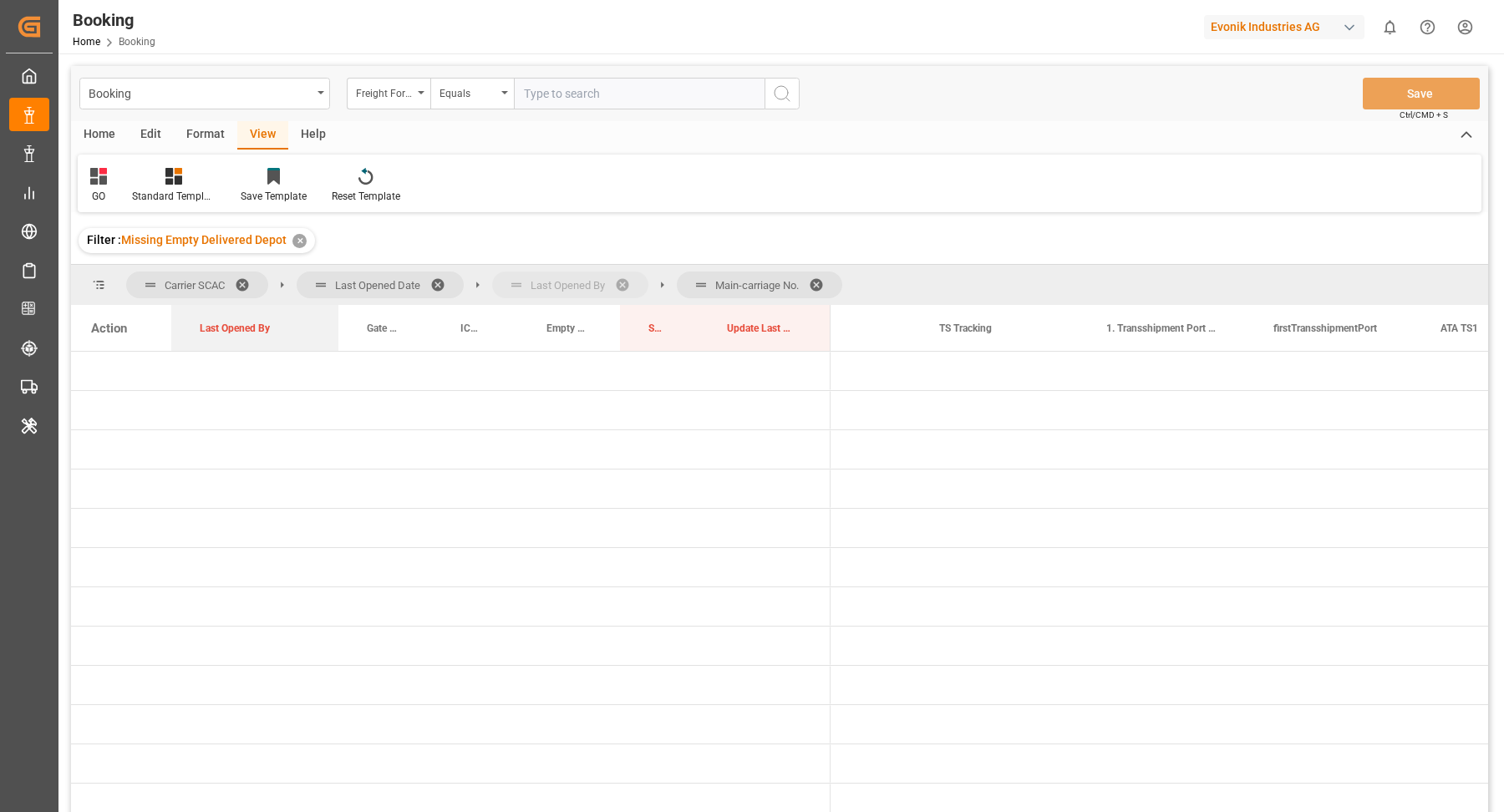
drag, startPoint x: 921, startPoint y: 334, endPoint x: 578, endPoint y: 264, distance: 350.1
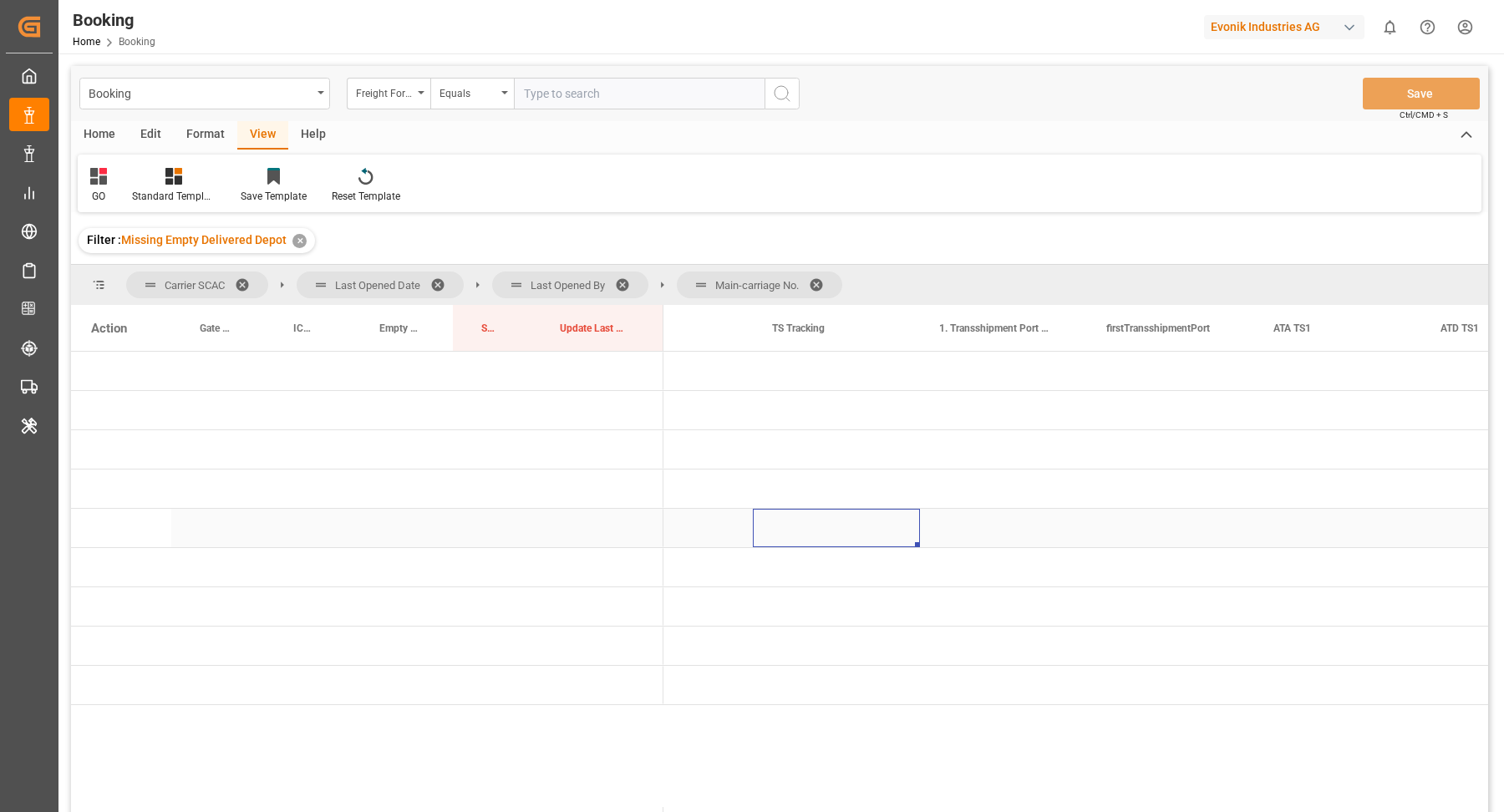
click at [833, 509] on div "Press SPACE to select this row." at bounding box center [836, 528] width 167 height 38
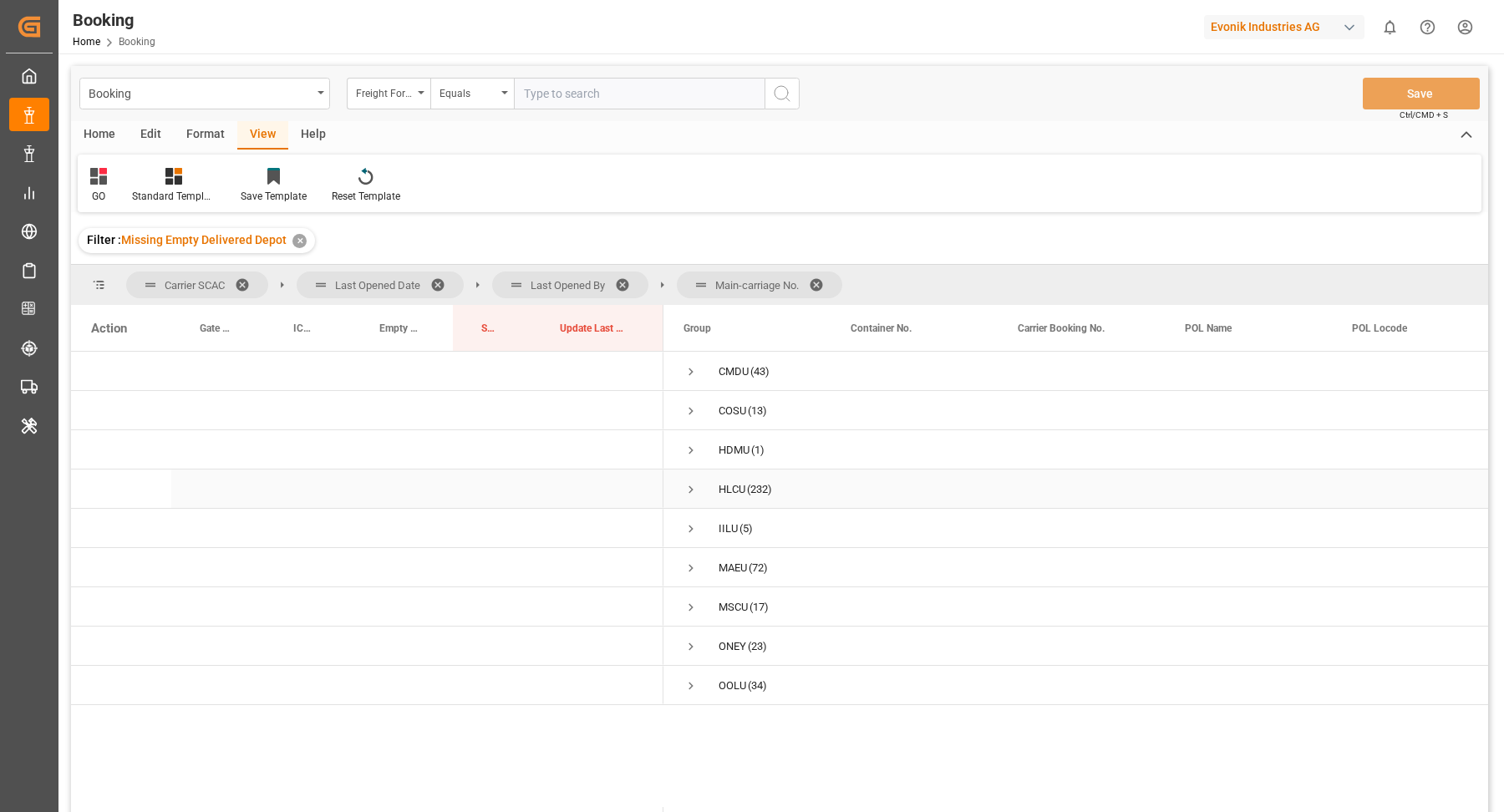
click at [694, 487] on span "Press SPACE to select this row." at bounding box center [691, 489] width 15 height 15
click at [723, 564] on span "Press SPACE to select this row." at bounding box center [726, 568] width 15 height 15
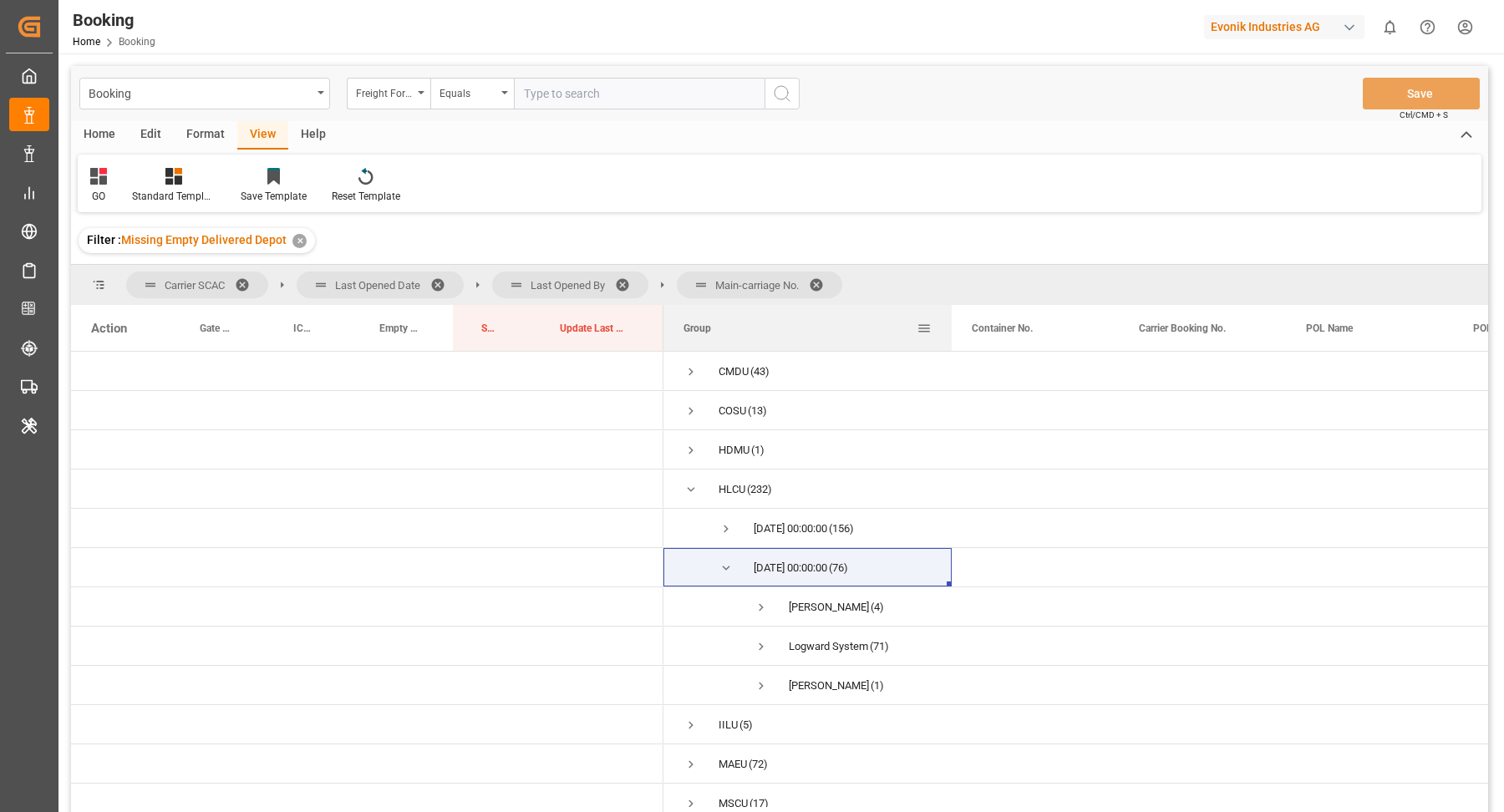
drag, startPoint x: 827, startPoint y: 324, endPoint x: 948, endPoint y: 325, distance: 121.0
click at [948, 325] on div at bounding box center [951, 327] width 7 height 46
click at [624, 278] on span at bounding box center [628, 285] width 27 height 15
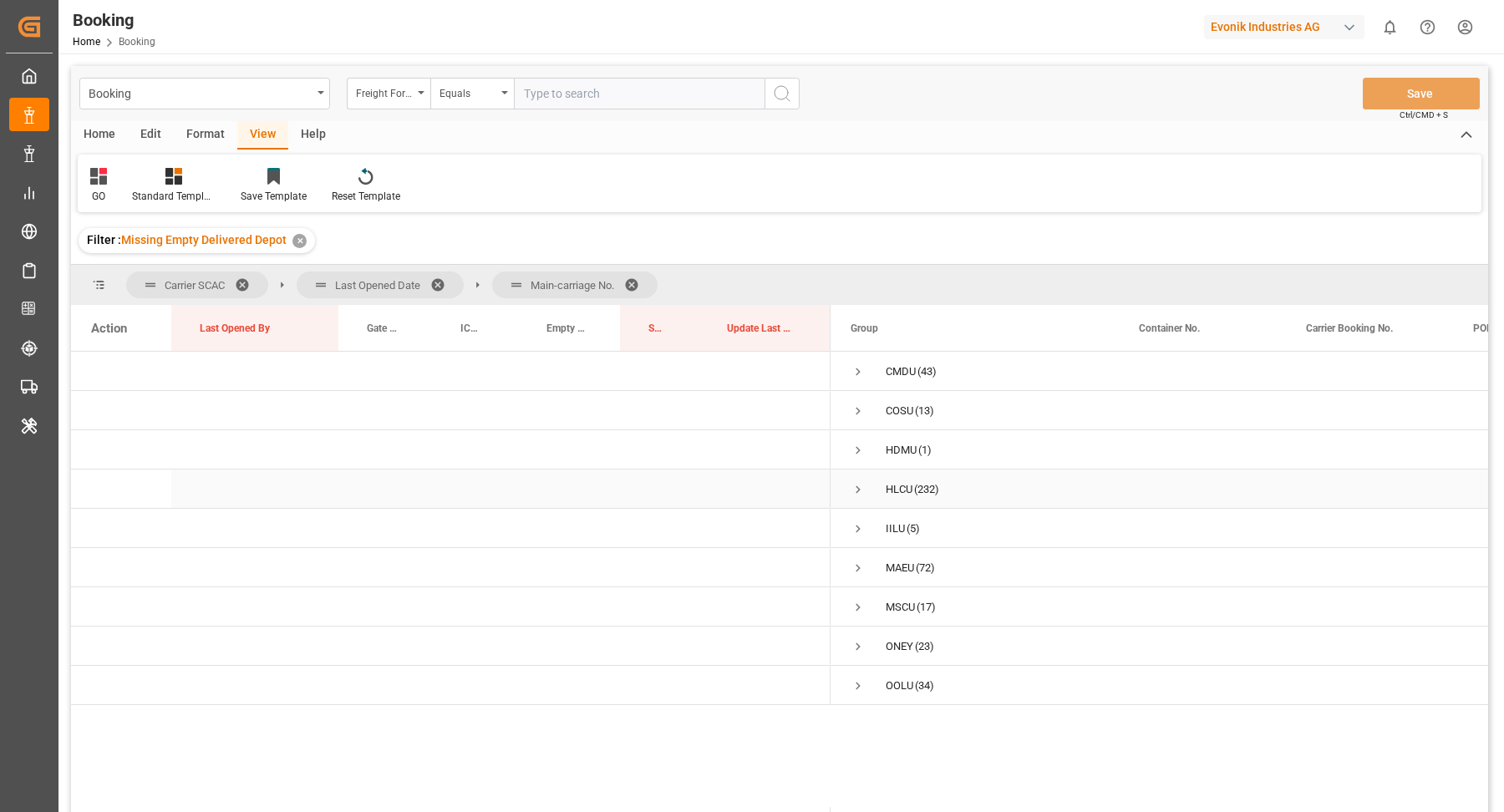
click at [857, 484] on span "Press SPACE to select this row." at bounding box center [858, 489] width 15 height 15
